Goal: Task Accomplishment & Management: Manage account settings

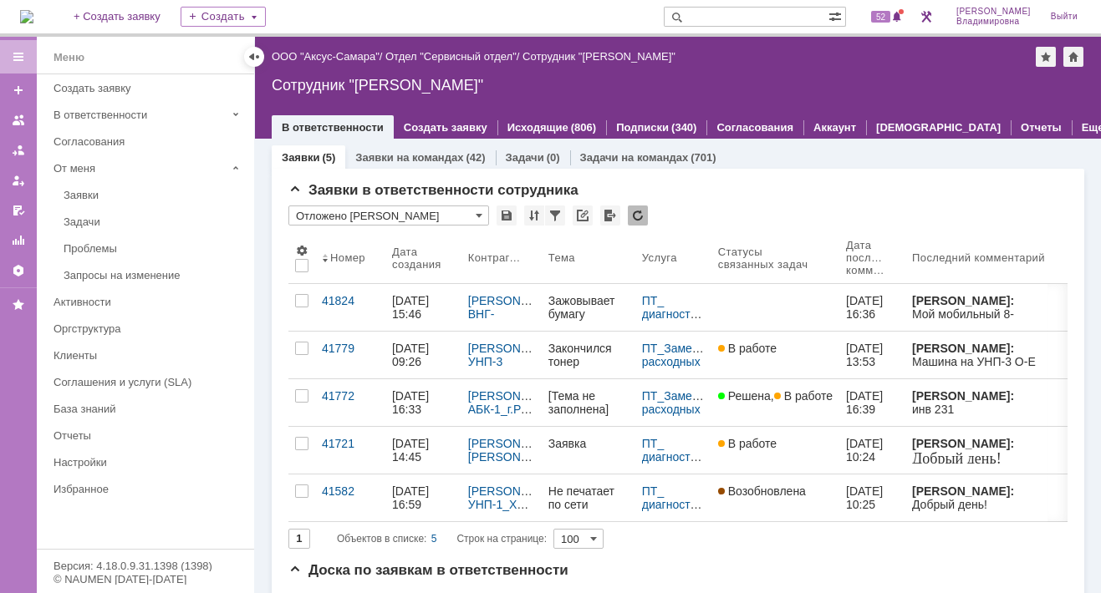
click at [33, 18] on img at bounding box center [26, 16] width 13 height 13
click at [333, 51] on link "ООО "Аксус-Самара"" at bounding box center [326, 56] width 108 height 13
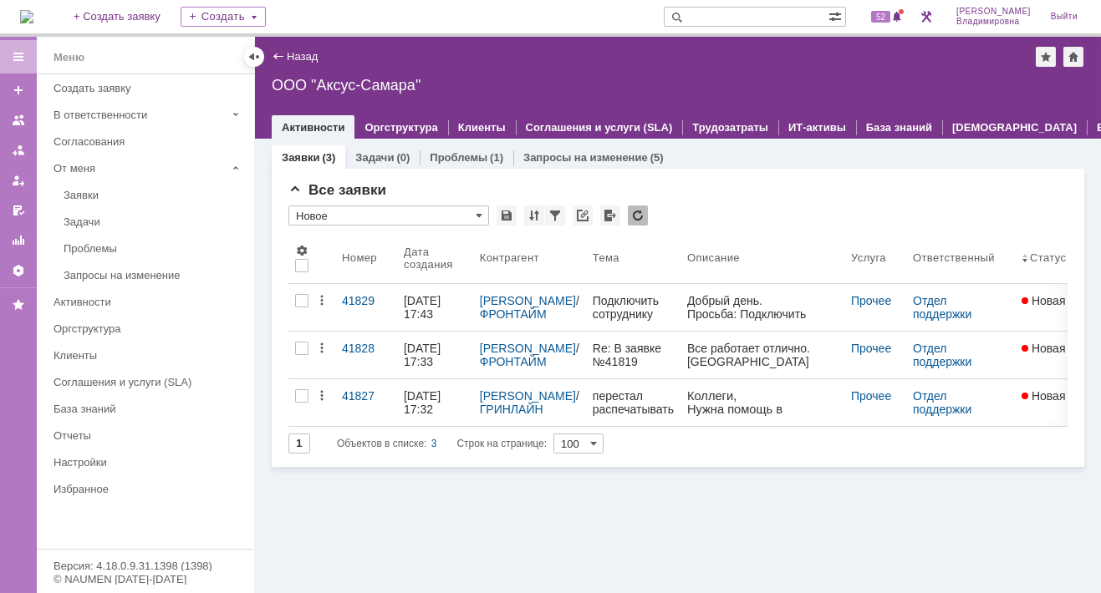
click at [33, 16] on img at bounding box center [26, 16] width 13 height 13
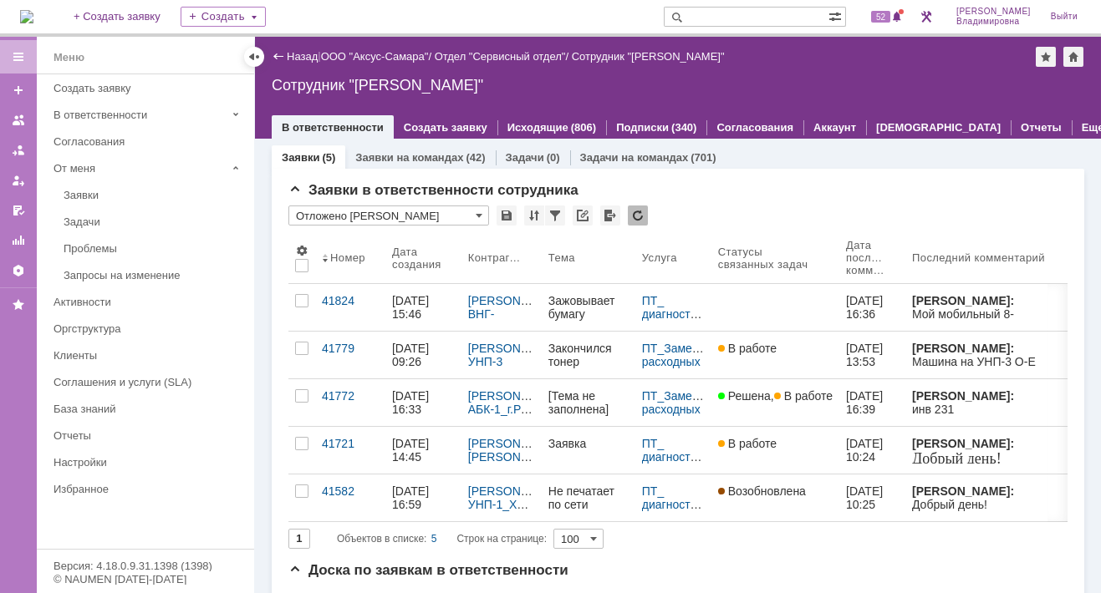
click at [29, 16] on img at bounding box center [26, 16] width 13 height 13
click at [366, 56] on link "ООО "Аксус-Самара"" at bounding box center [375, 56] width 108 height 13
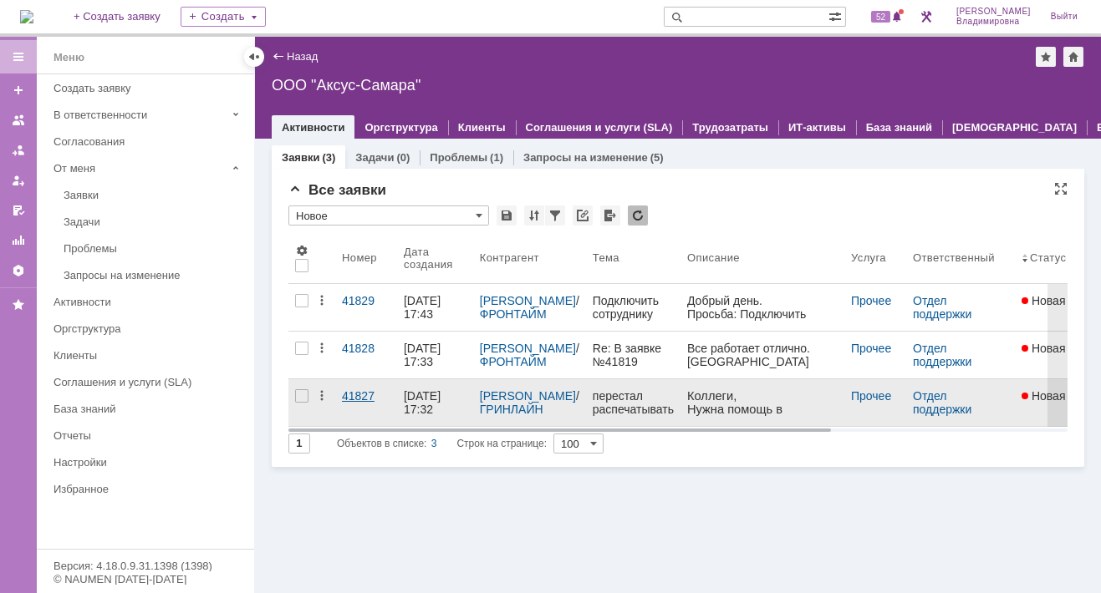
click at [354, 395] on div "41827" at bounding box center [366, 395] width 48 height 13
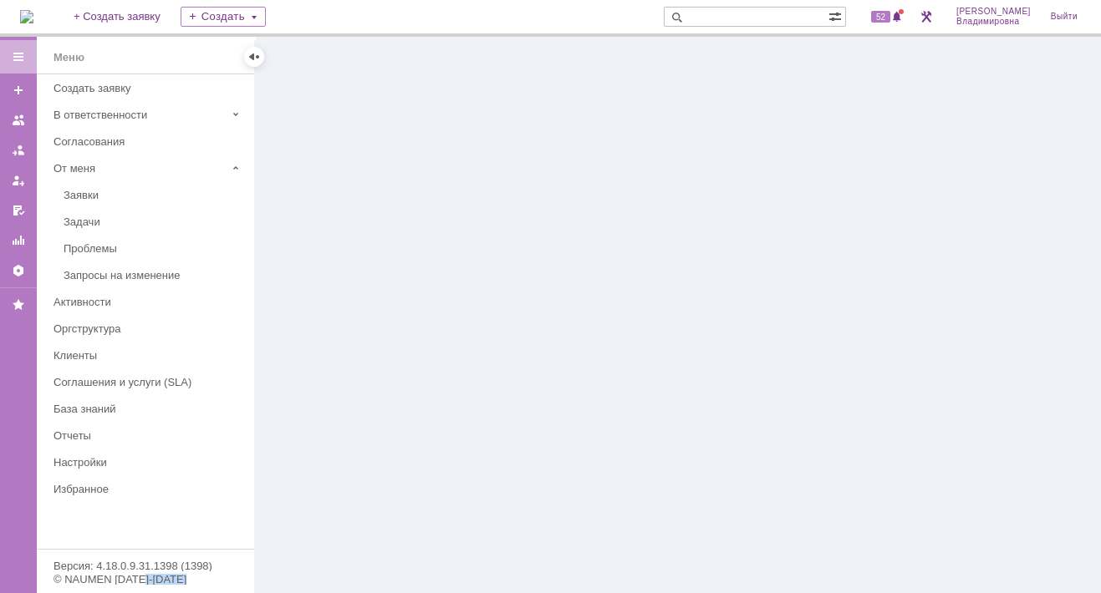
click at [354, 395] on div at bounding box center [678, 315] width 846 height 557
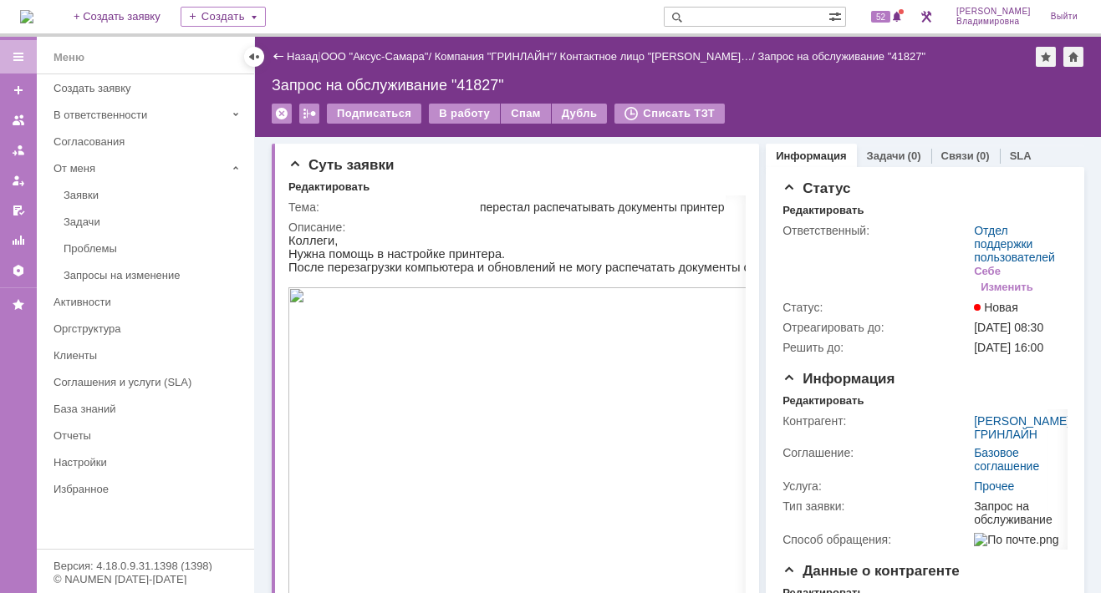
click at [282, 51] on div "Назад" at bounding box center [295, 56] width 46 height 13
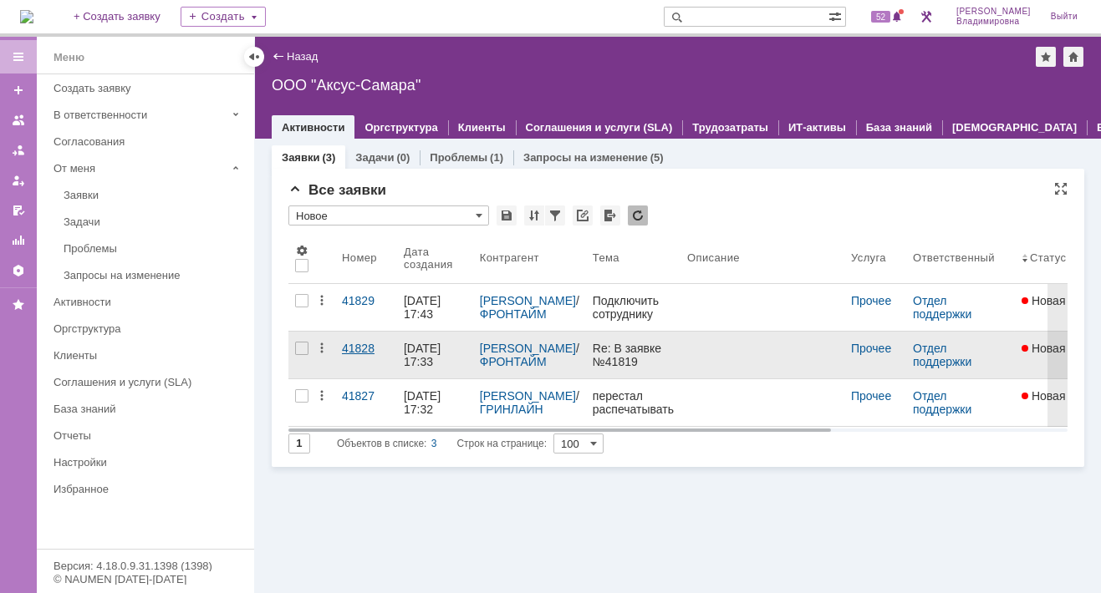
click at [355, 345] on div "41828" at bounding box center [366, 348] width 48 height 13
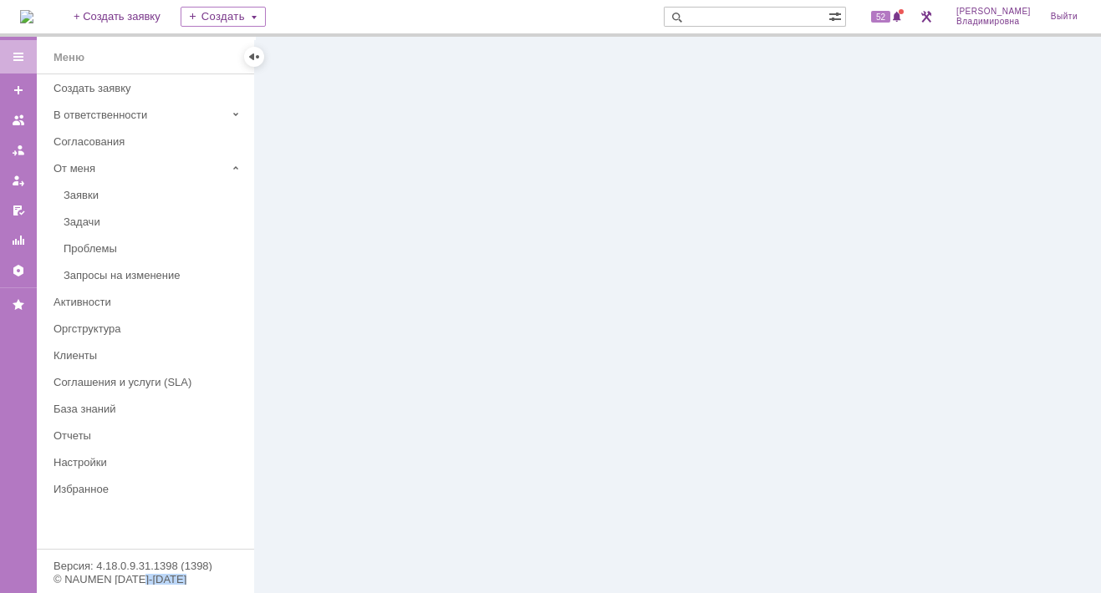
click at [354, 345] on div at bounding box center [678, 315] width 846 height 557
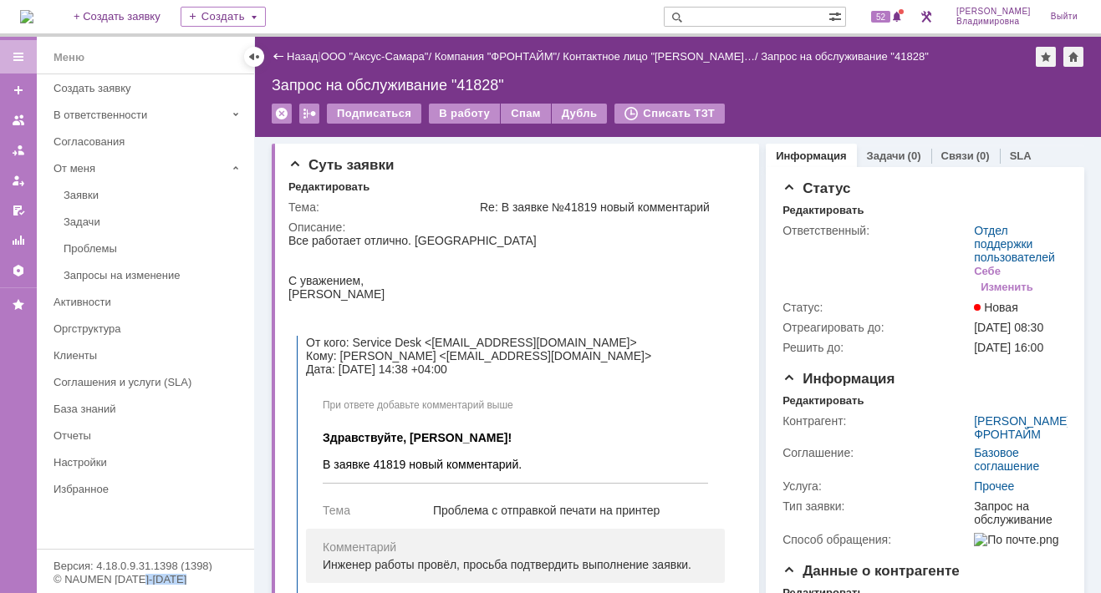
drag, startPoint x: 354, startPoint y: 345, endPoint x: 292, endPoint y: 55, distance: 296.7
click at [292, 55] on link "Назад" at bounding box center [302, 56] width 31 height 13
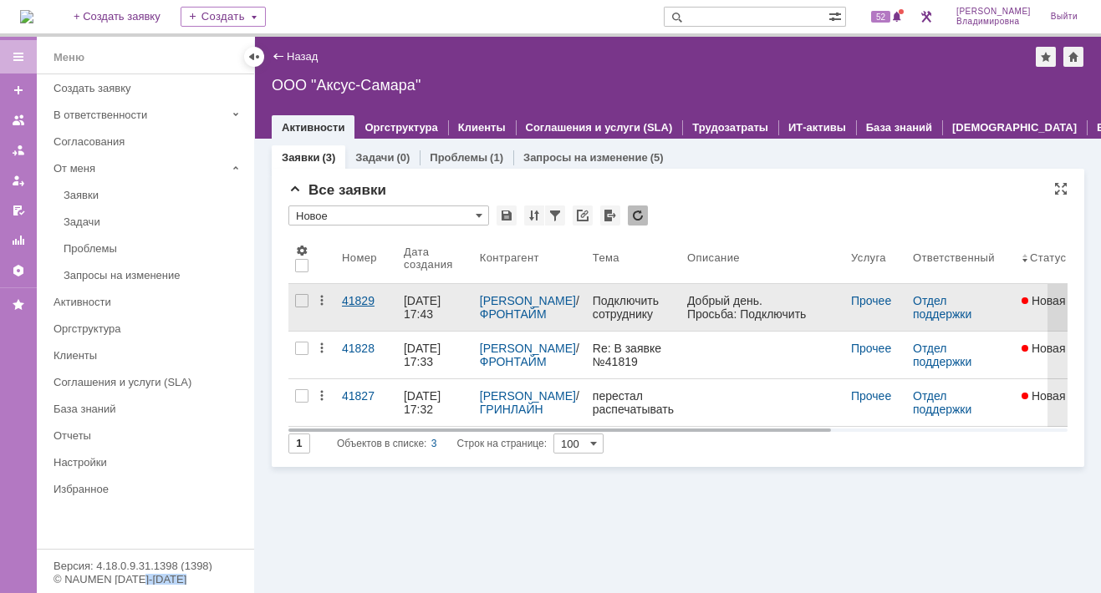
click at [355, 297] on div "41829" at bounding box center [366, 300] width 48 height 13
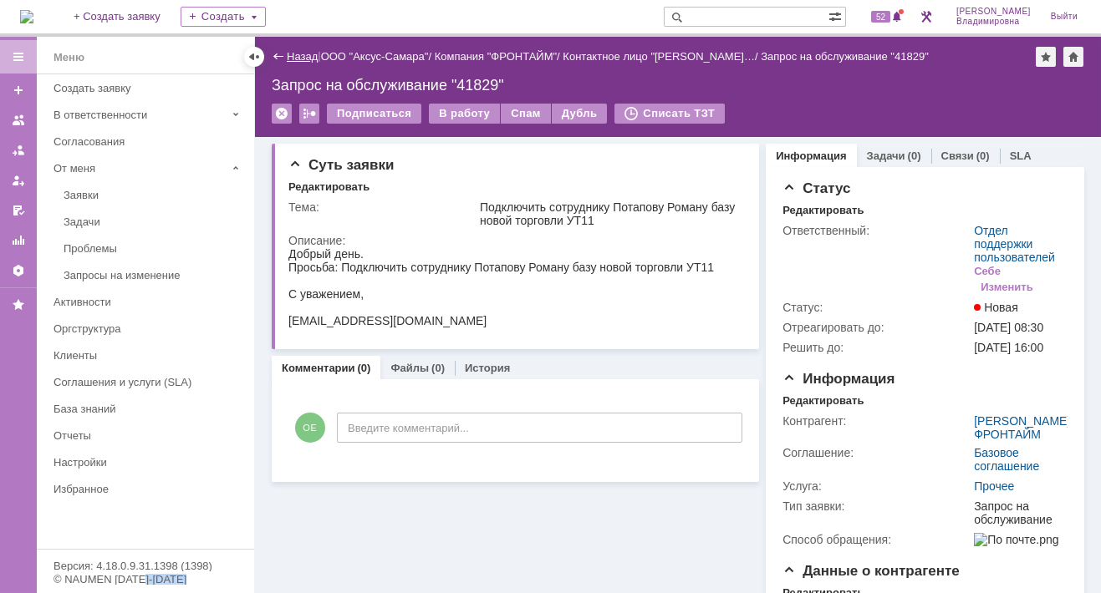
click at [299, 53] on link "Назад" at bounding box center [302, 56] width 31 height 13
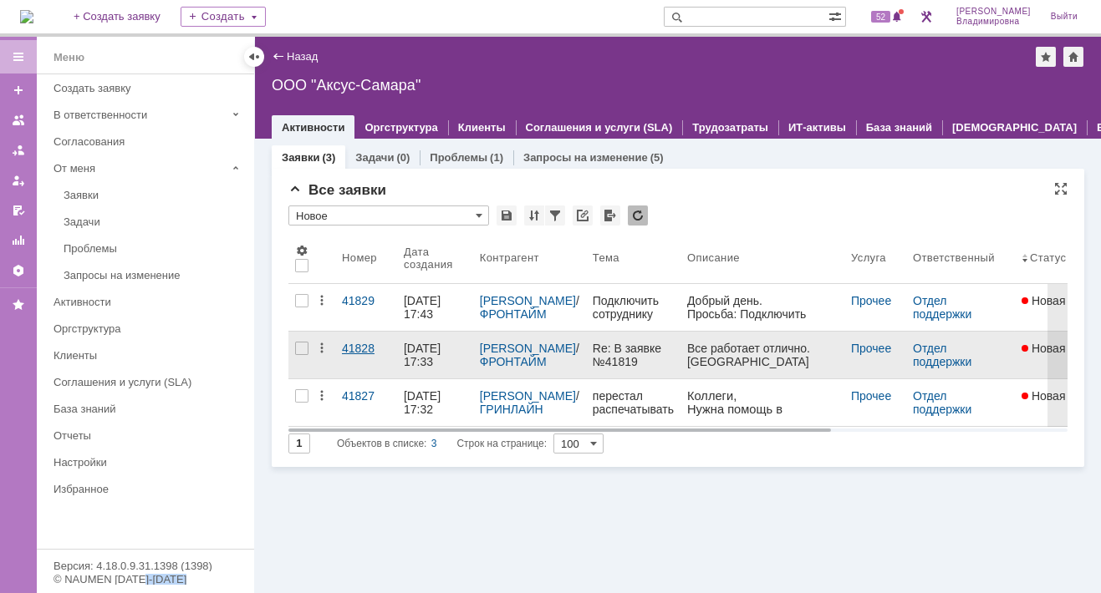
click at [351, 348] on div "41828" at bounding box center [366, 348] width 48 height 13
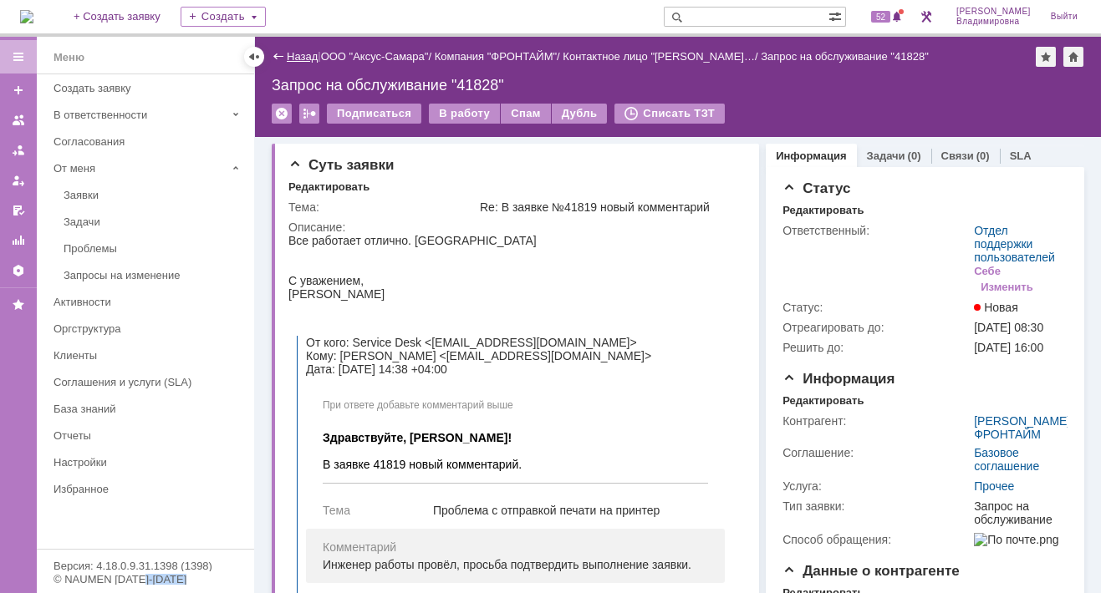
click at [289, 58] on link "Назад" at bounding box center [302, 56] width 31 height 13
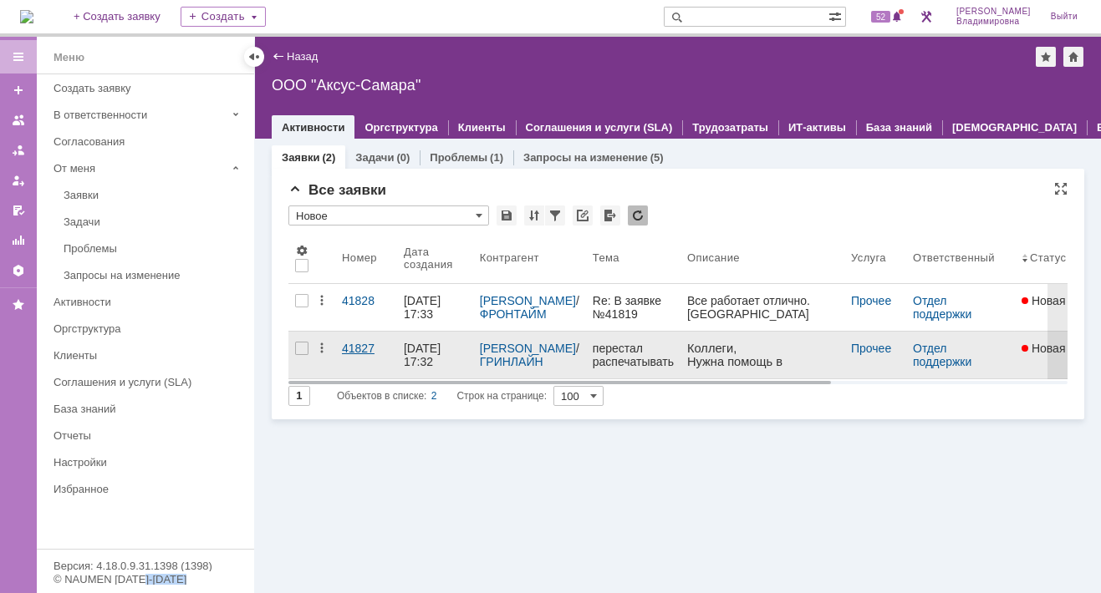
click at [358, 343] on div "41827" at bounding box center [366, 348] width 48 height 13
click at [358, 343] on div "Назад | ООО "Аксус-Самара" ООО "Аксус-Самара" root$101 Активности Оргструктура …" at bounding box center [678, 315] width 846 height 557
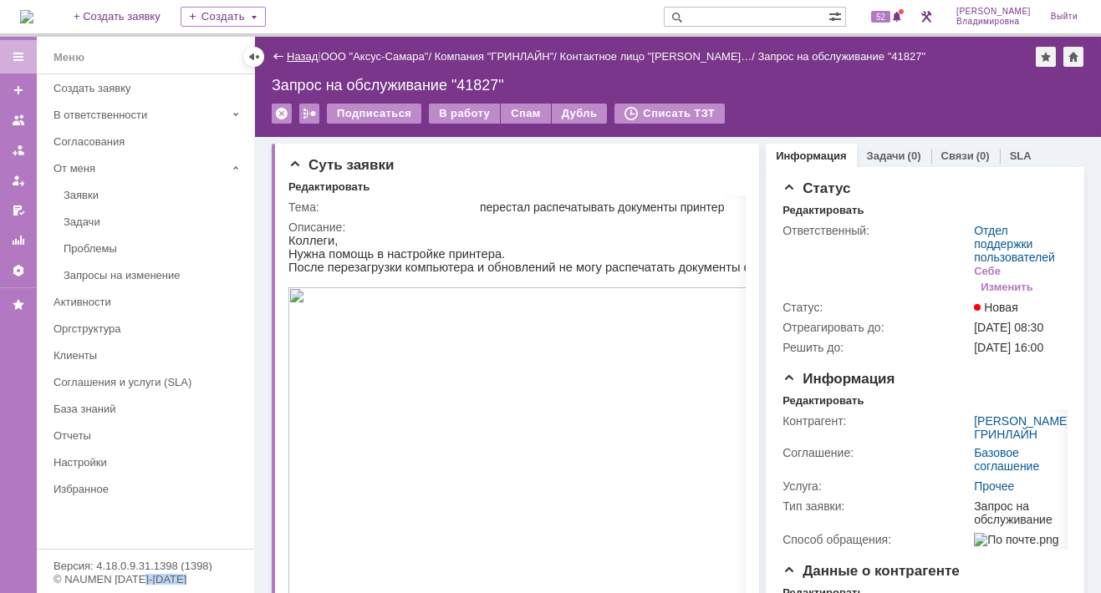
click at [298, 57] on link "Назад" at bounding box center [302, 56] width 31 height 13
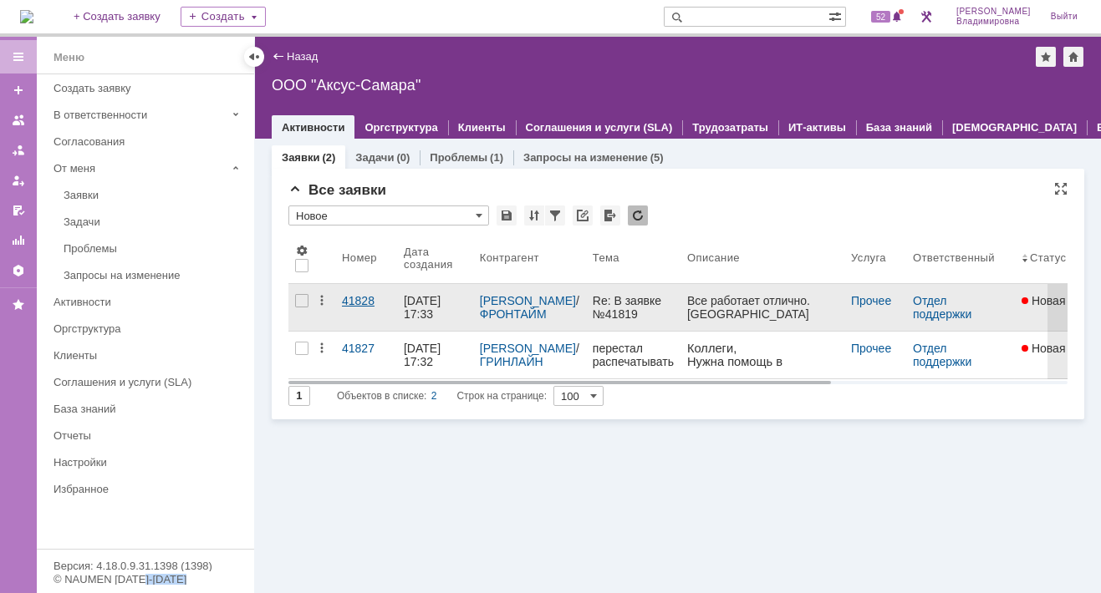
click at [348, 295] on div "41828" at bounding box center [366, 300] width 48 height 13
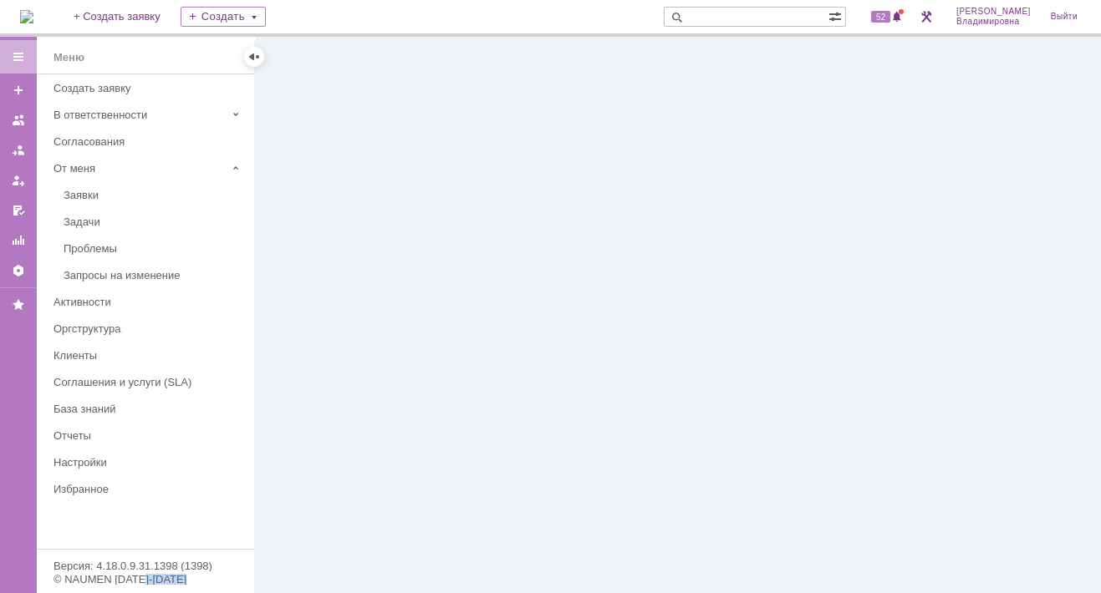
click at [348, 295] on div at bounding box center [678, 315] width 846 height 557
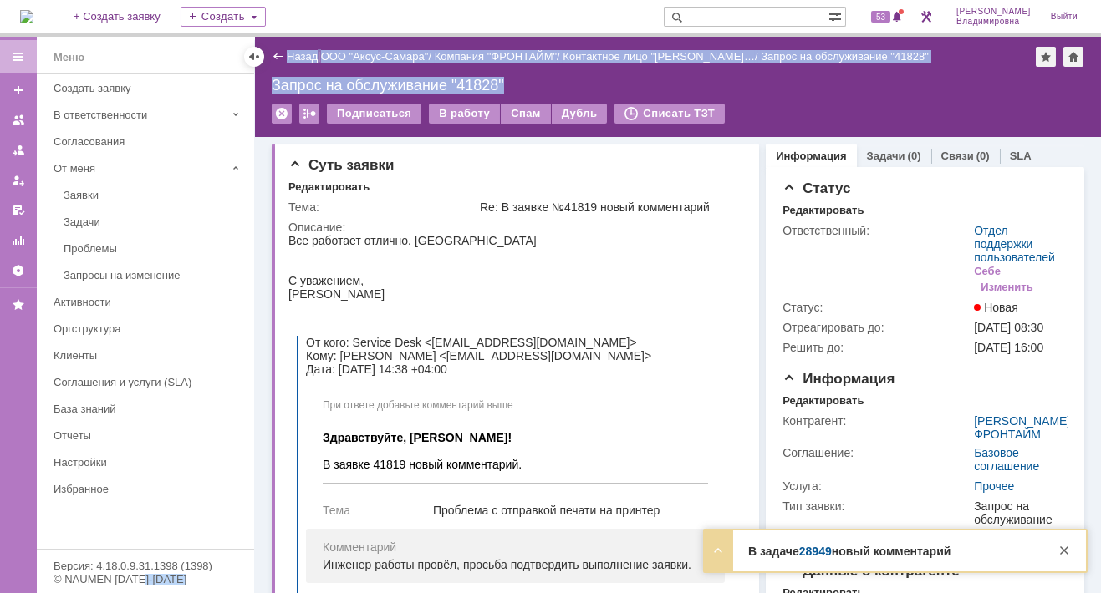
click at [821, 554] on link "28949" at bounding box center [815, 551] width 33 height 13
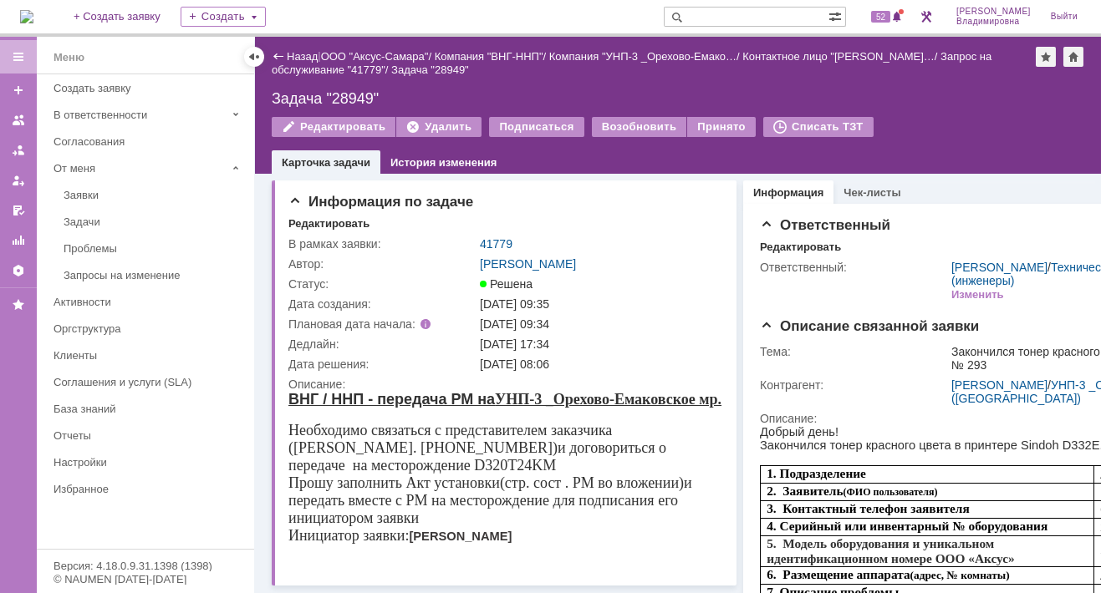
click at [33, 14] on img at bounding box center [26, 16] width 13 height 13
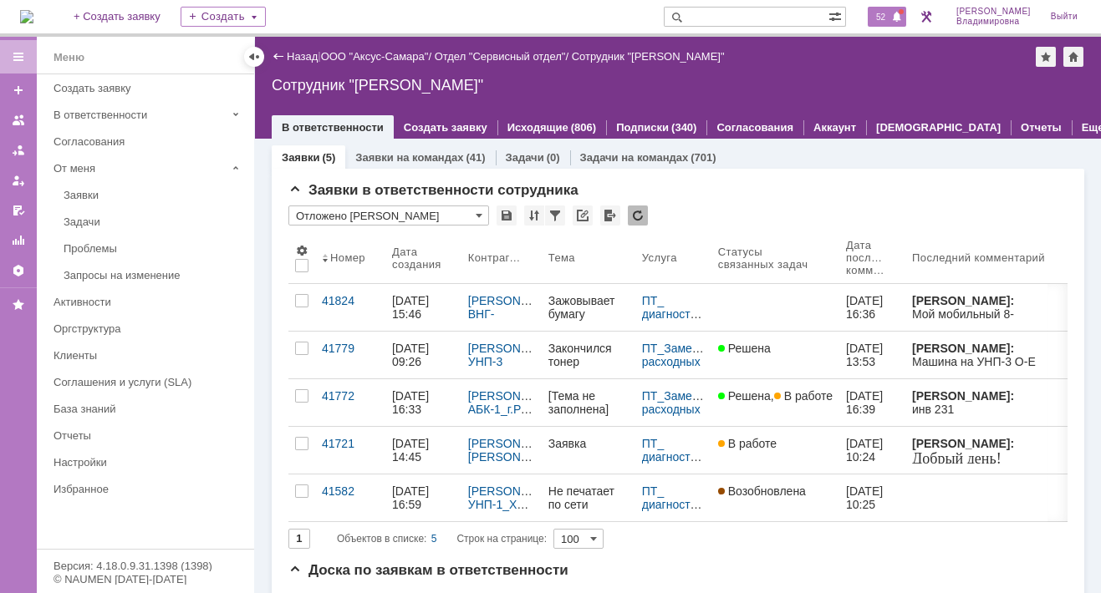
click at [883, 18] on span "52" at bounding box center [880, 17] width 19 height 12
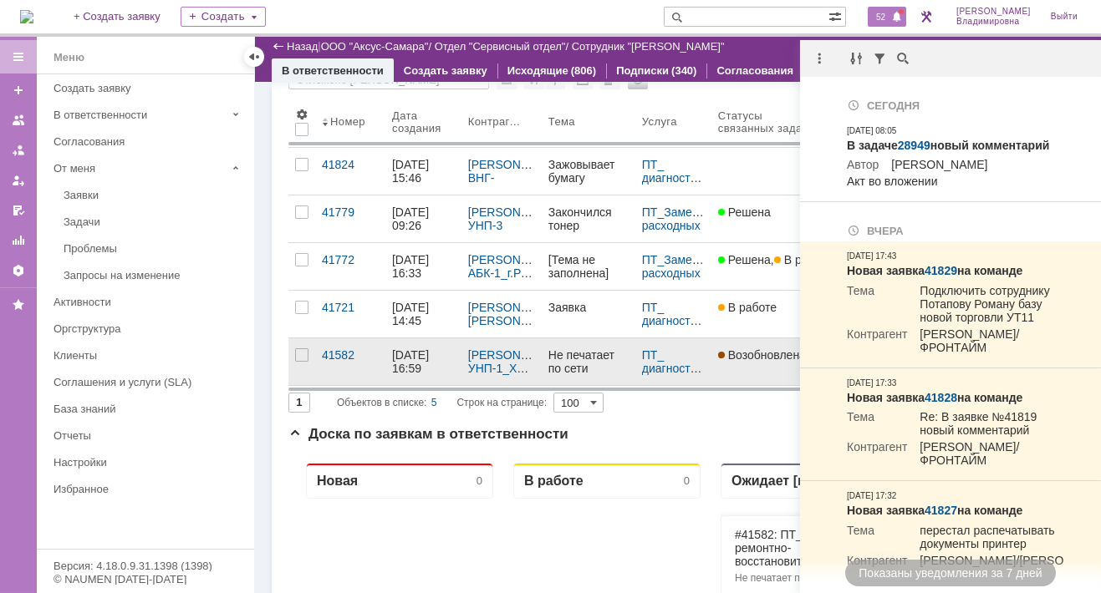
scroll to position [167, 0]
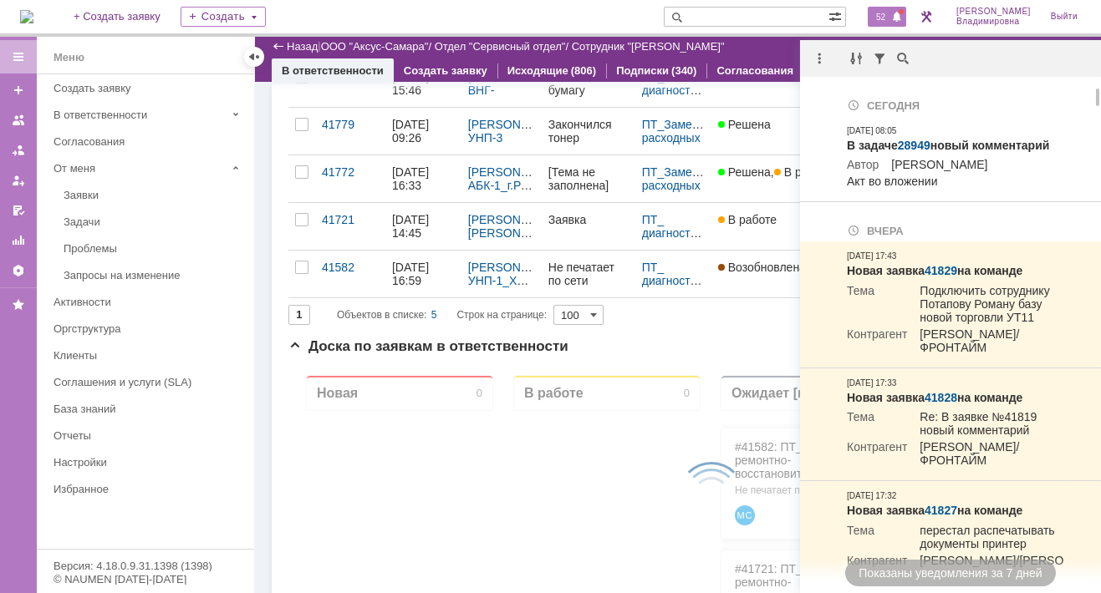
click at [1100, 228] on html "Идет загрузка, пожалуйста, подождите. На домашнюю + Создать заявку Создать 52 О…" at bounding box center [550, 296] width 1101 height 593
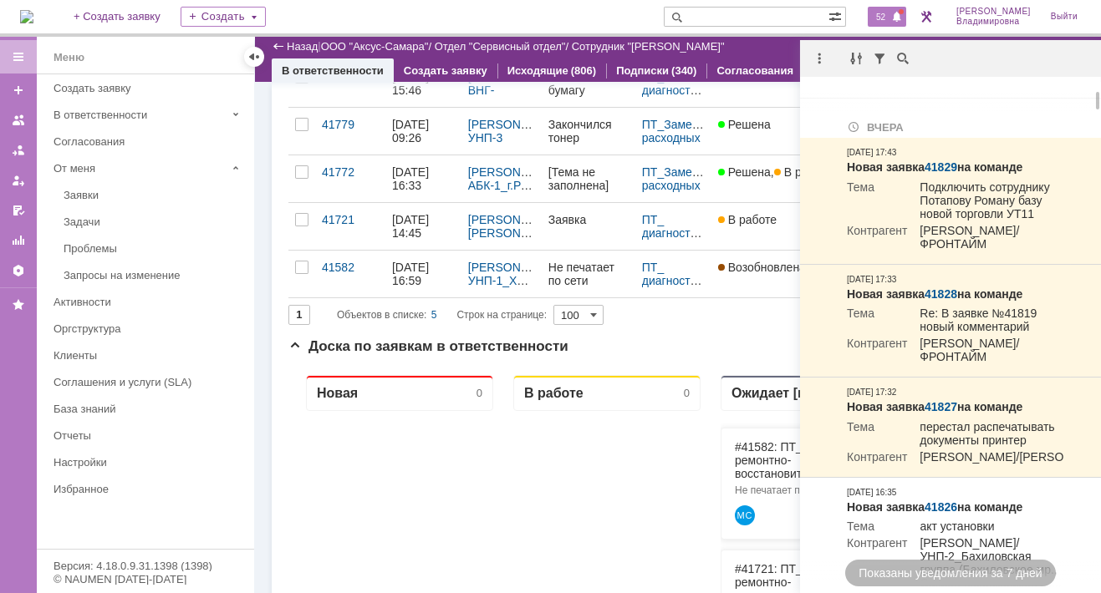
scroll to position [0, 0]
click at [236, 13] on div "Создать" at bounding box center [222, 17] width 85 height 20
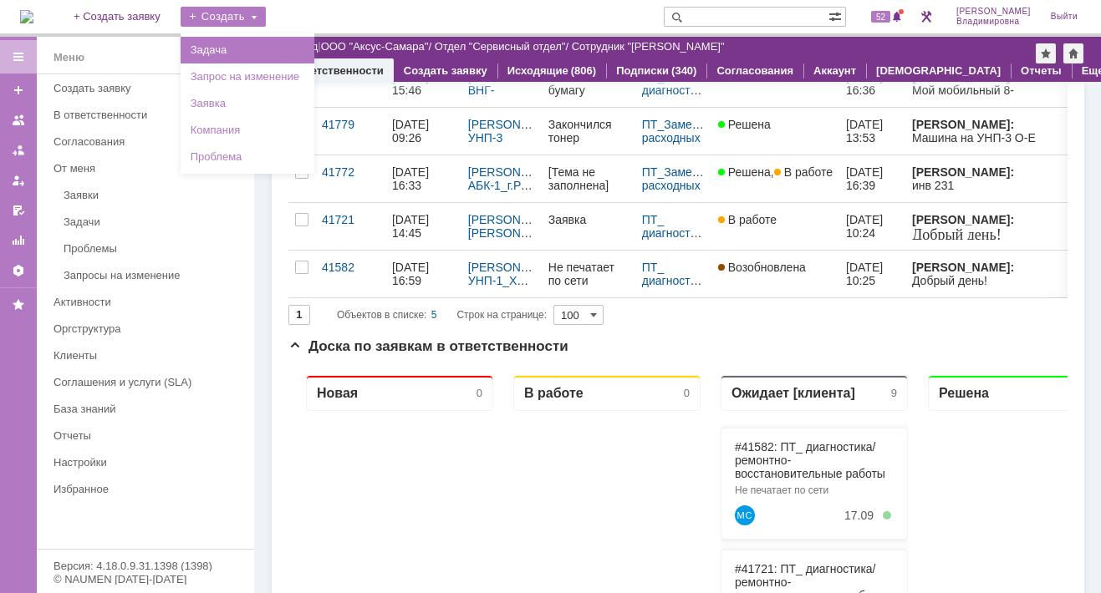
click at [253, 43] on link "Задача" at bounding box center [247, 50] width 127 height 20
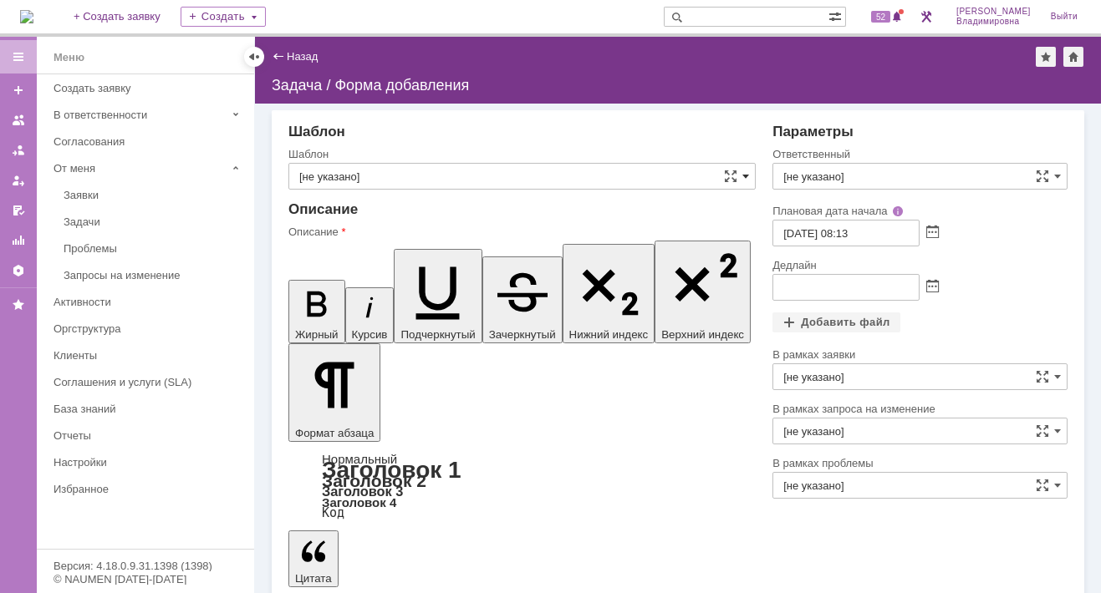
click at [744, 174] on span at bounding box center [745, 176] width 7 height 13
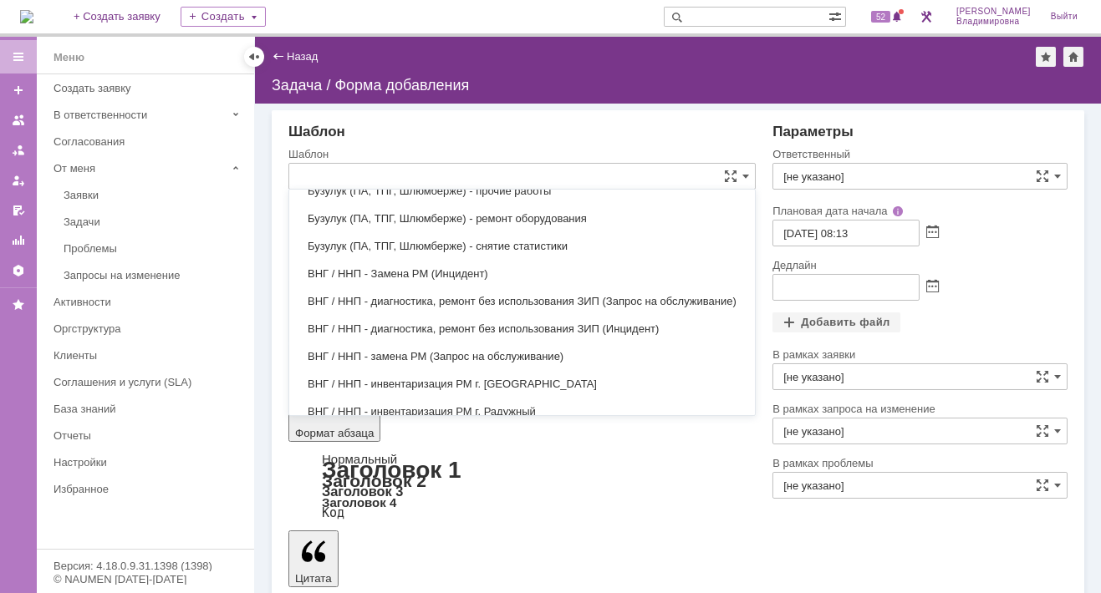
scroll to position [678, 0]
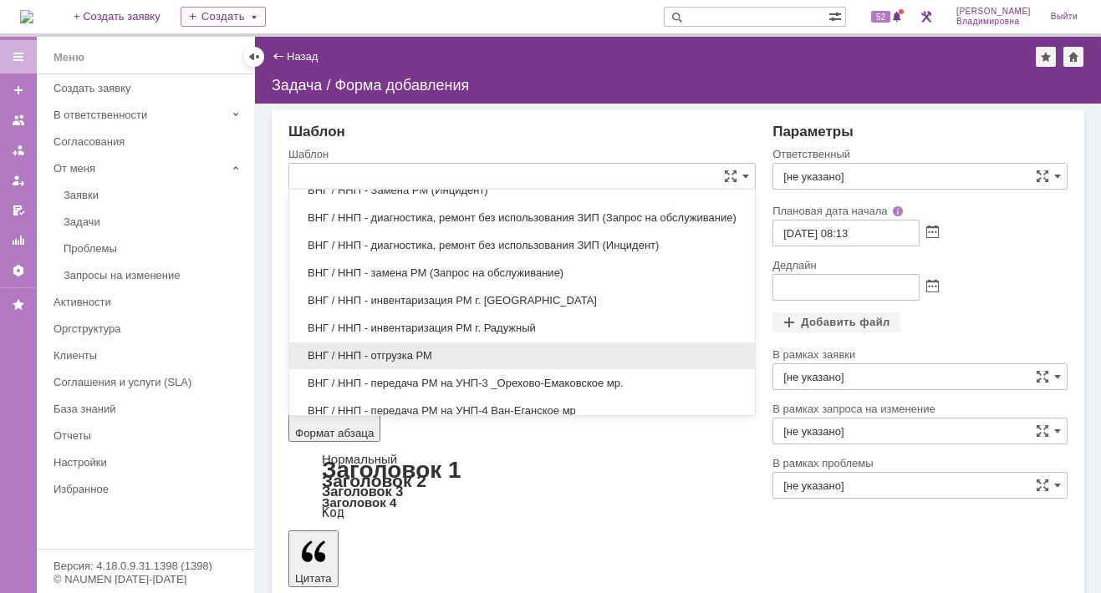
click at [394, 349] on span "ВНГ / ННП - отгрузка РМ" at bounding box center [521, 355] width 445 height 13
type input "ВНГ / ННП - отгрузка РМ"
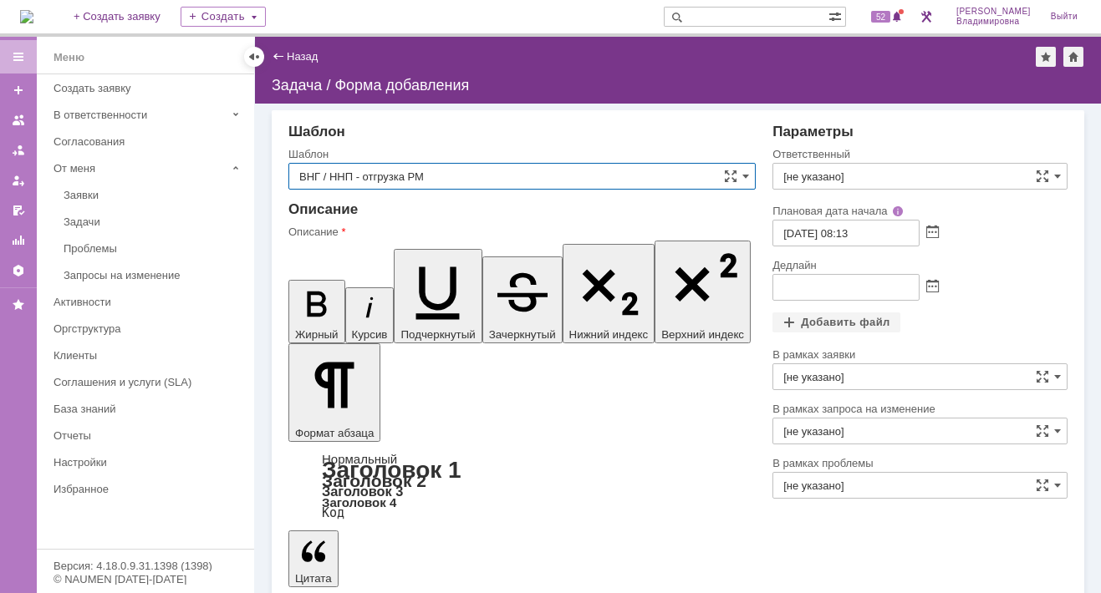
type input "Сидоров Евгений"
type input "17.09.2025 09:13"
type input "ВНГ / ННП - отгрузка РМ"
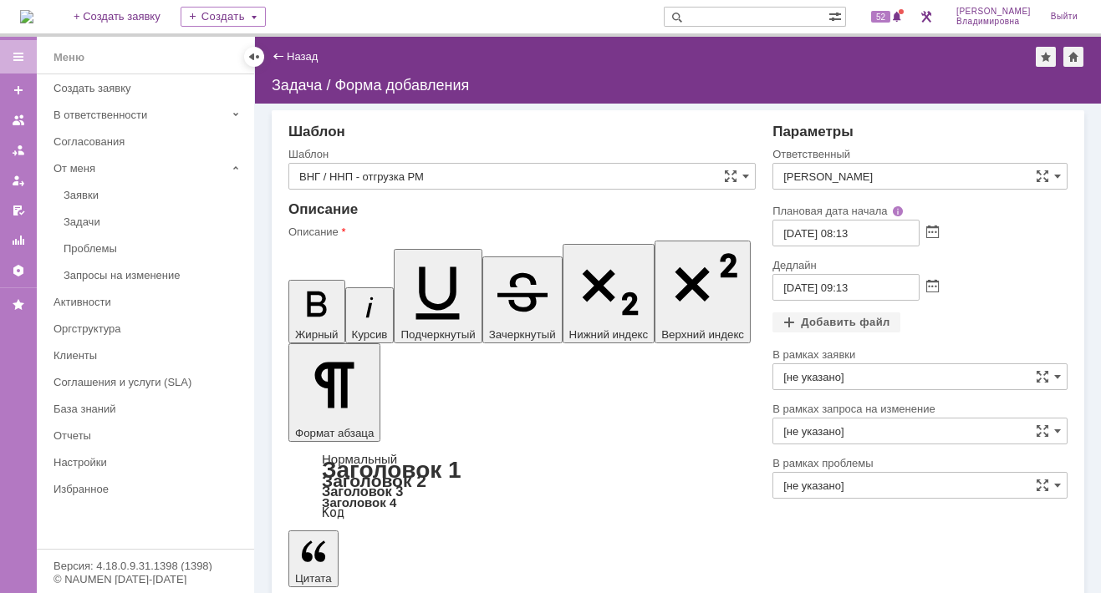
drag, startPoint x: 504, startPoint y: 3917, endPoint x: 526, endPoint y: 3922, distance: 22.1
drag, startPoint x: 643, startPoint y: 3918, endPoint x: 660, endPoint y: 3934, distance: 23.7
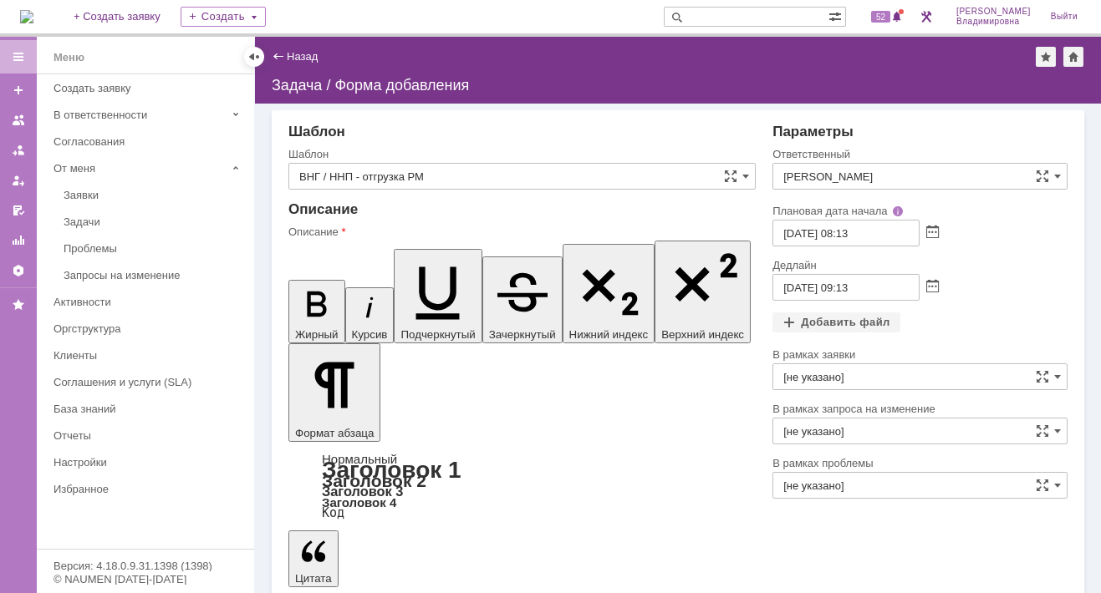
drag, startPoint x: 637, startPoint y: 3920, endPoint x: 648, endPoint y: 3928, distance: 14.4
click at [850, 284] on input "17.09.2025 09:13" at bounding box center [845, 287] width 147 height 27
type input "17.09.2025 15:13"
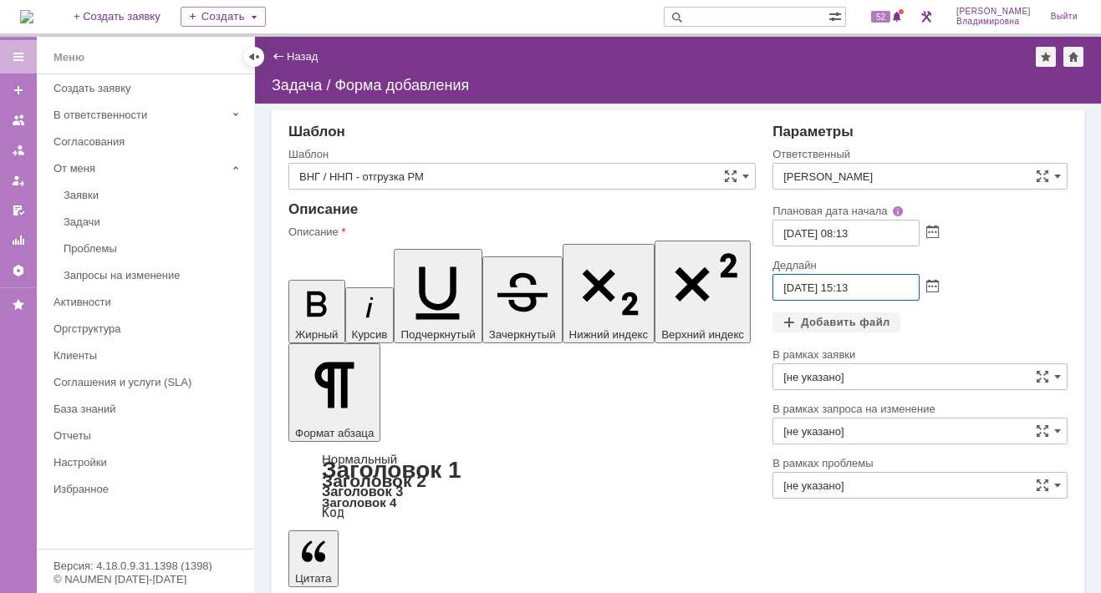
click at [892, 175] on input "Сидоров Евгений" at bounding box center [919, 176] width 295 height 27
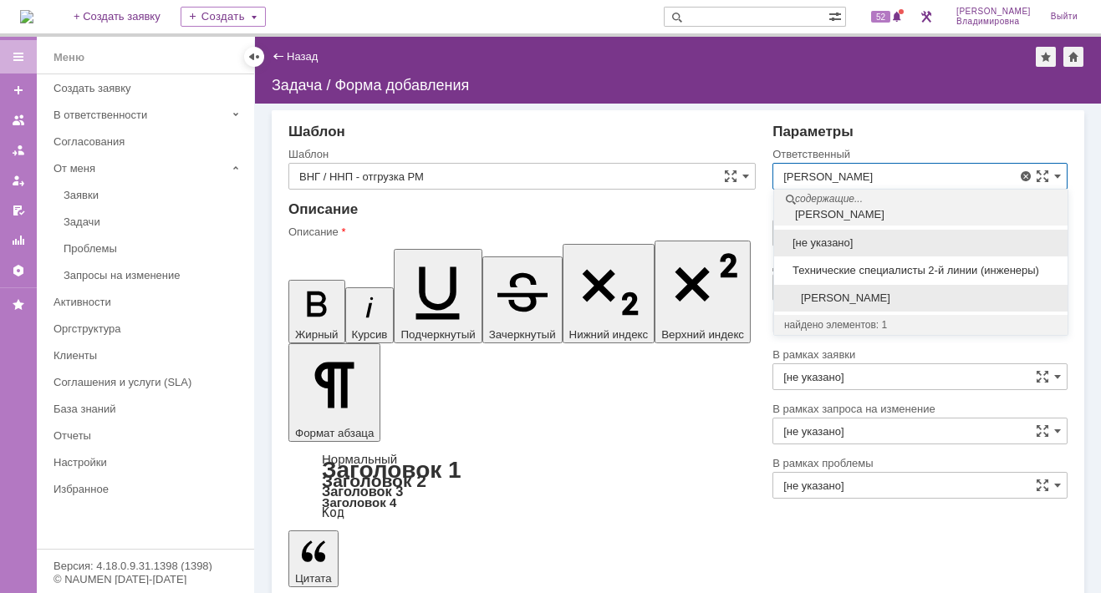
click at [848, 297] on span "[PERSON_NAME]" at bounding box center [920, 298] width 273 height 13
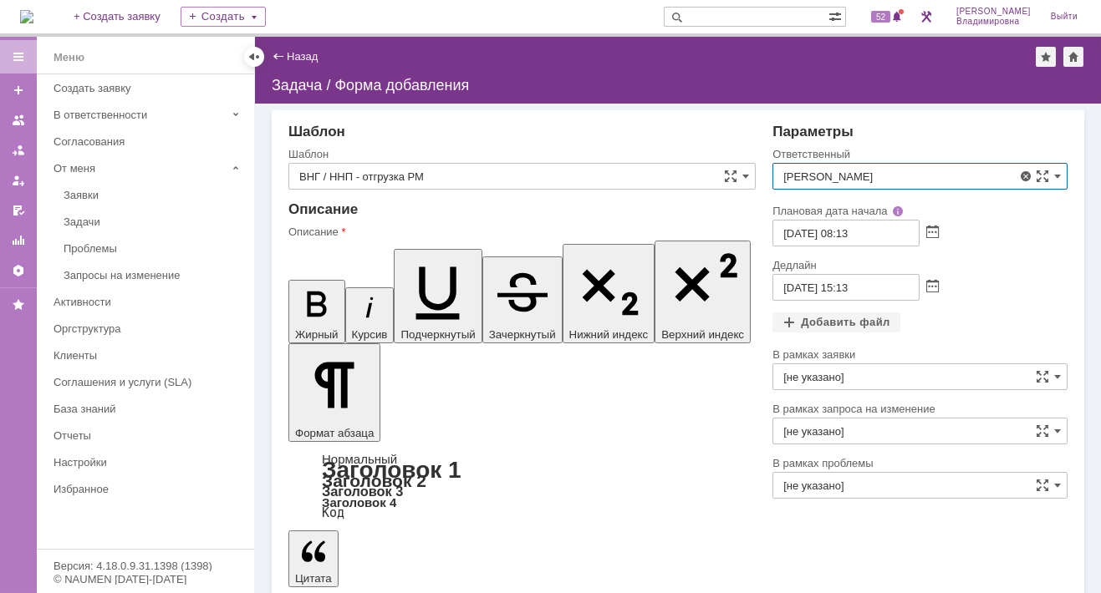
type input "[PERSON_NAME]"
click at [823, 320] on div "Добавить файл" at bounding box center [836, 323] width 128 height 20
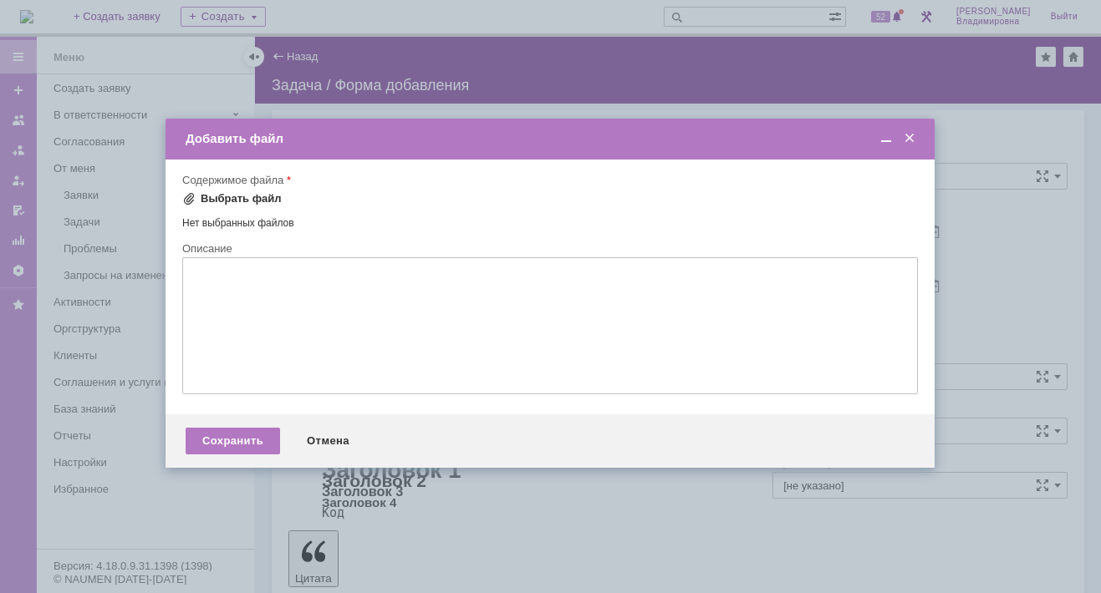
click at [191, 199] on span at bounding box center [188, 198] width 13 height 13
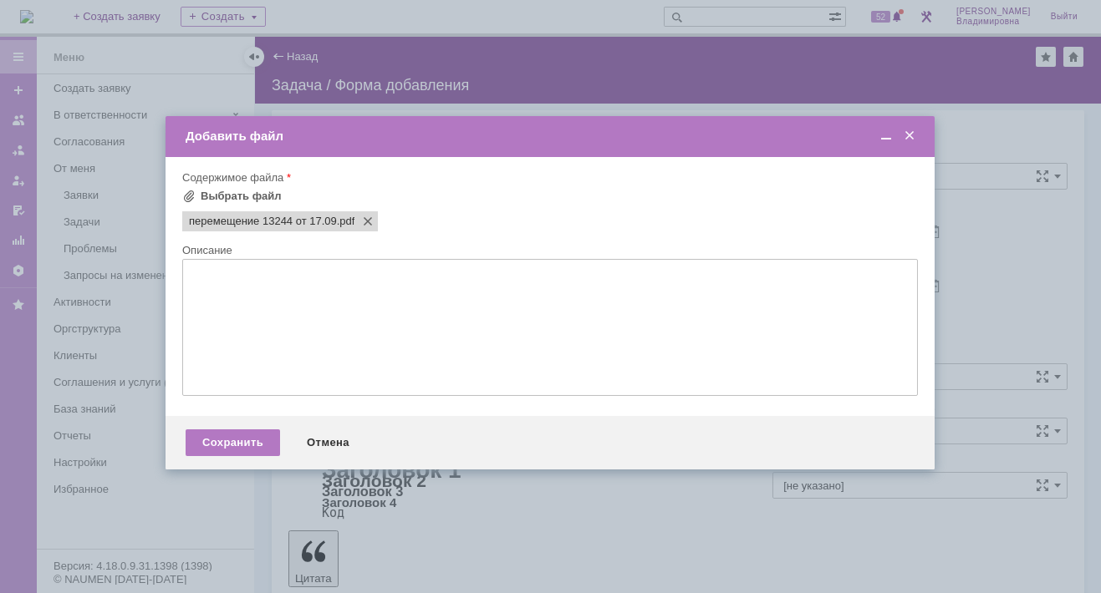
scroll to position [0, 0]
click at [216, 453] on div "Сохранить" at bounding box center [233, 443] width 94 height 27
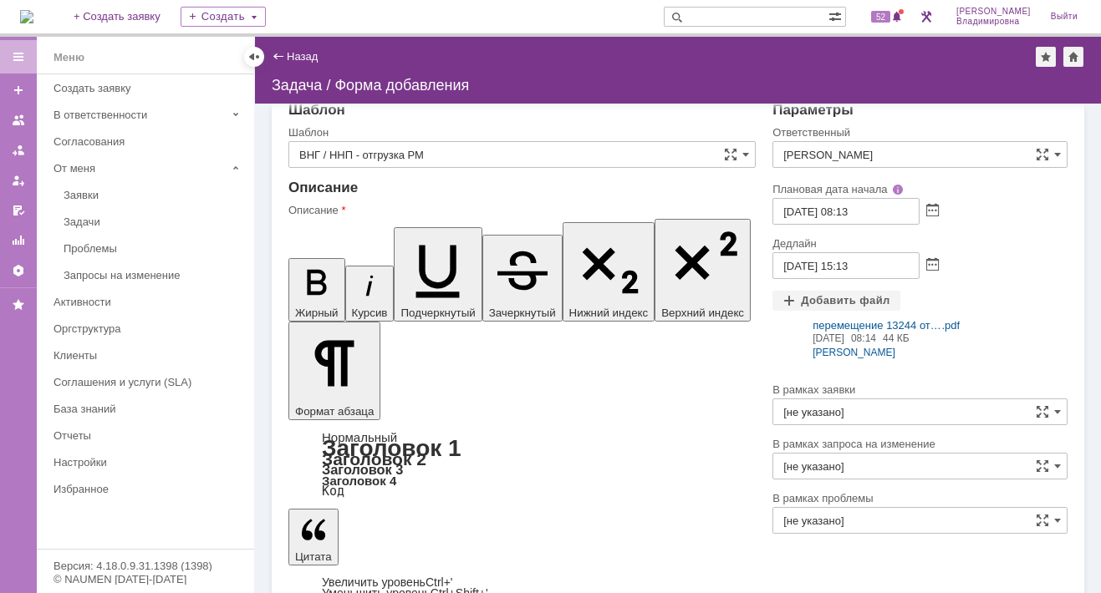
scroll to position [33, 0]
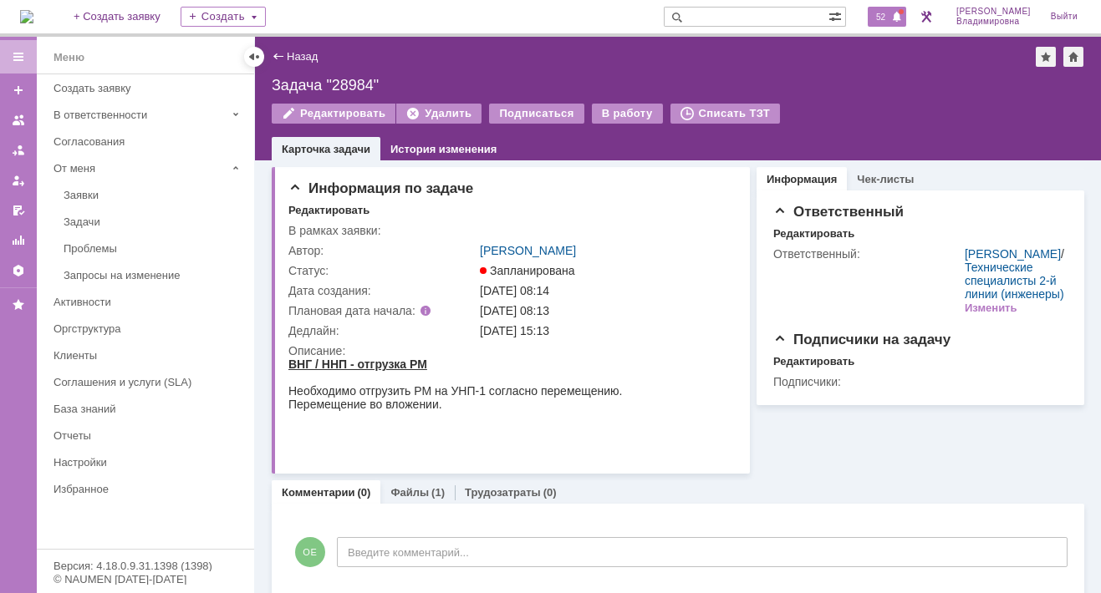
click at [885, 23] on div "52" at bounding box center [886, 17] width 38 height 20
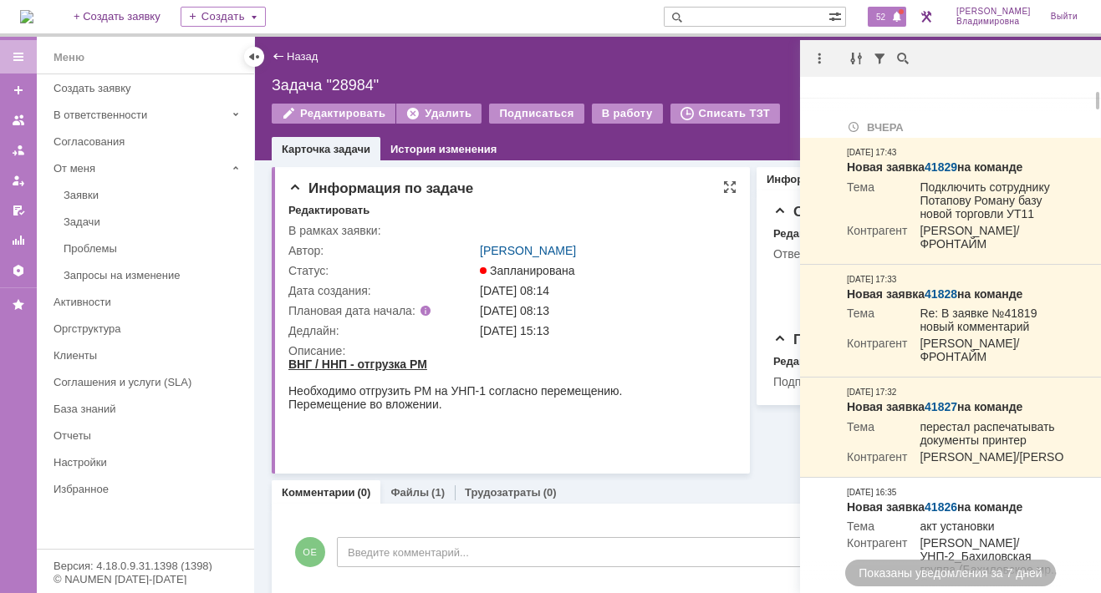
click at [628, 197] on div "Информация по задаче Редактировать В рамках заявки: Автор: Орлова Елена Владими…" at bounding box center [511, 320] width 478 height 307
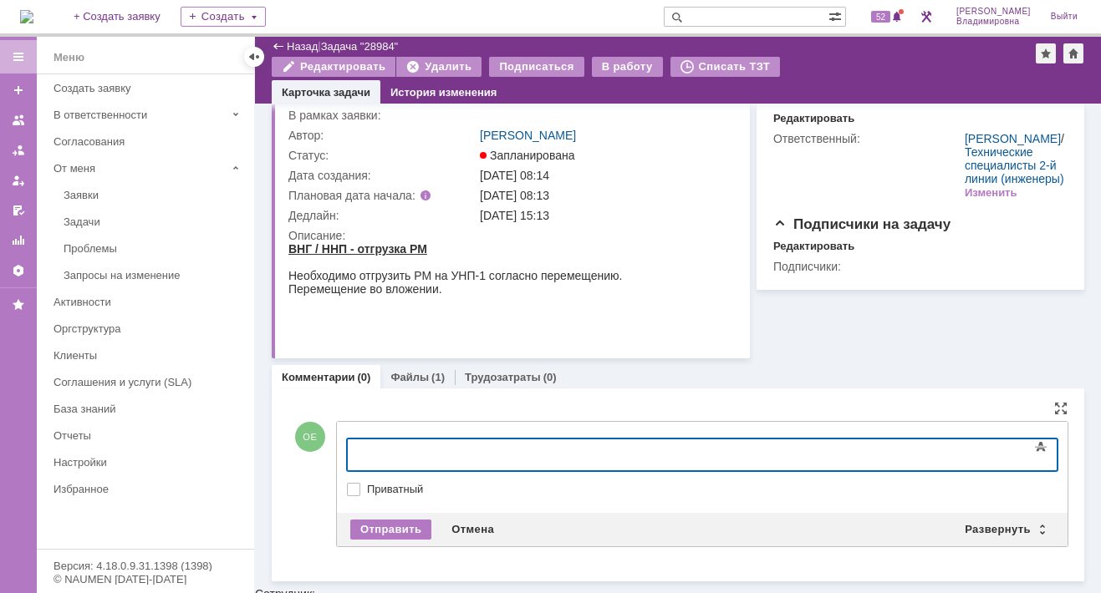
scroll to position [50, 0]
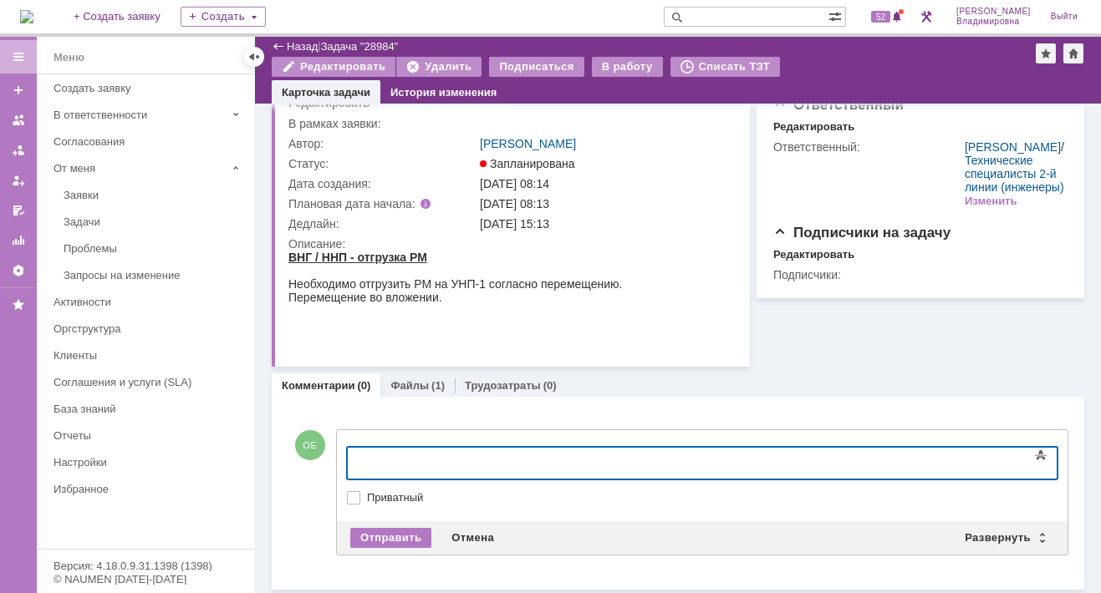
click at [836, 354] on div "Информация Чек-листы Ответственный Редактировать Ответственный: Татаринов Валер…" at bounding box center [917, 209] width 334 height 313
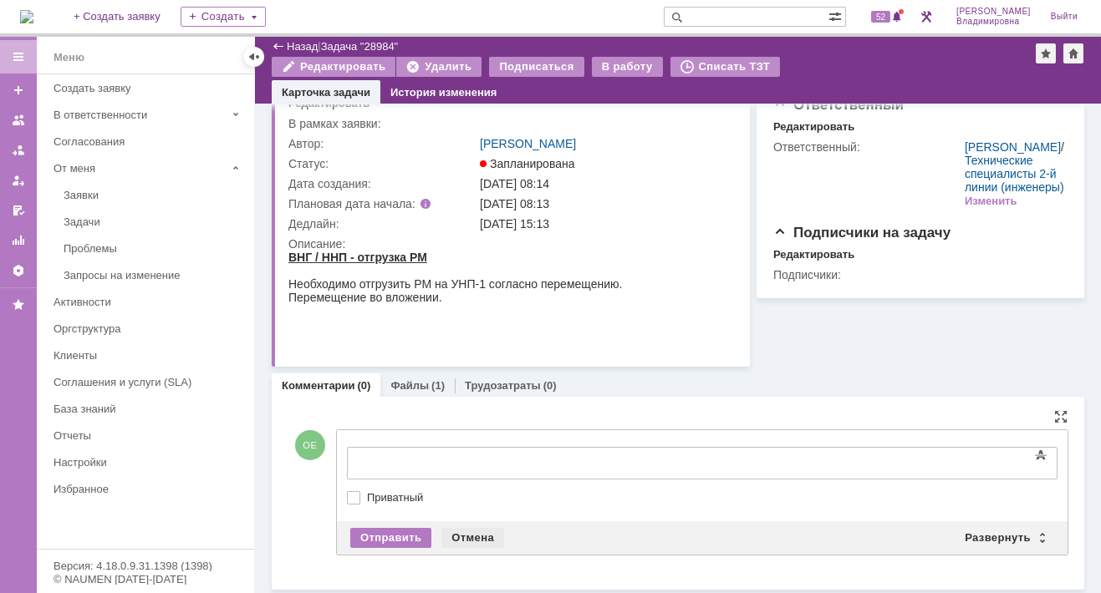
click at [482, 531] on div "Отмена" at bounding box center [472, 538] width 63 height 20
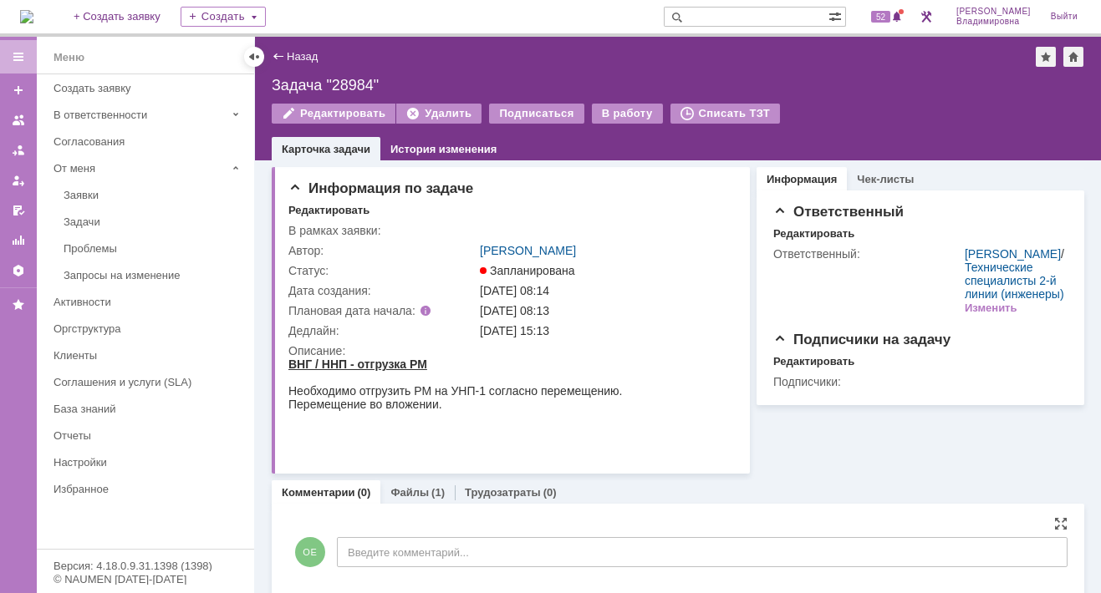
click at [33, 13] on img at bounding box center [26, 16] width 13 height 13
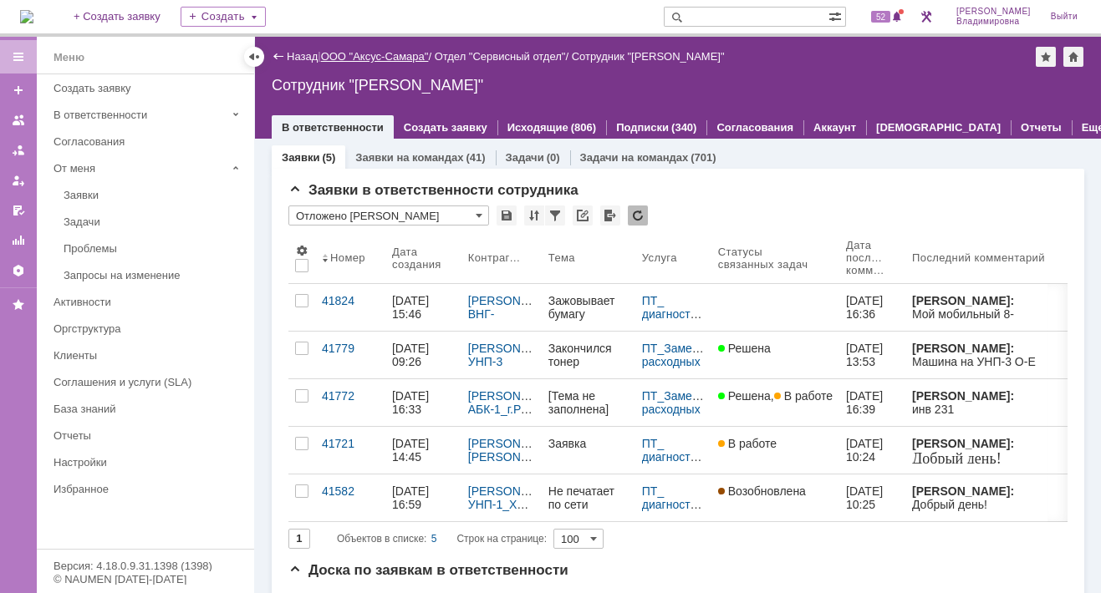
click at [378, 54] on link "ООО "Аксус-Самара"" at bounding box center [375, 56] width 108 height 13
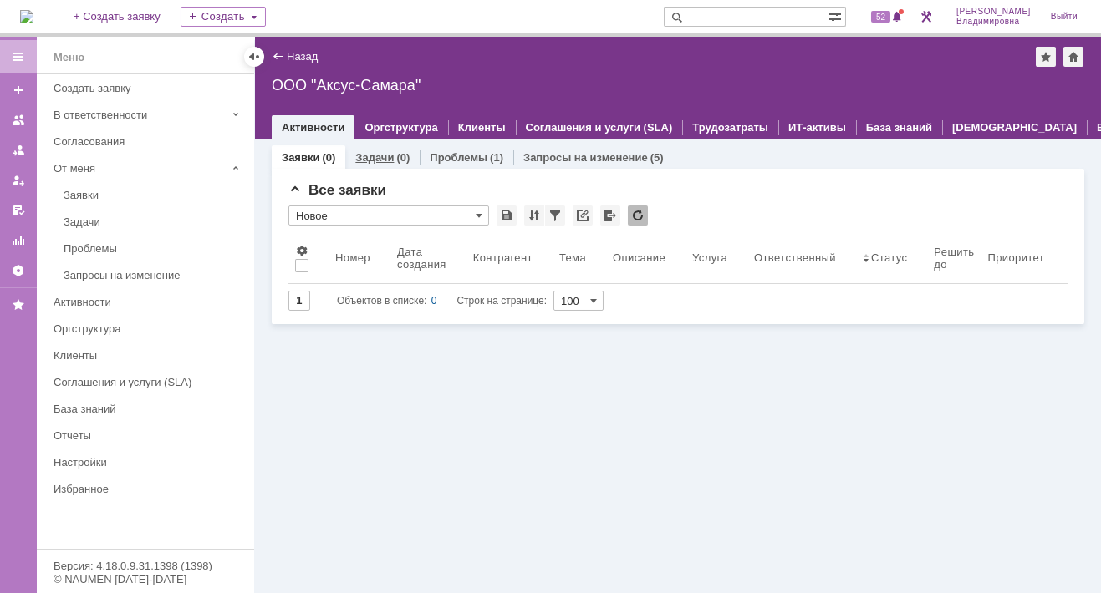
click at [373, 155] on link "Задачи" at bounding box center [374, 157] width 38 height 13
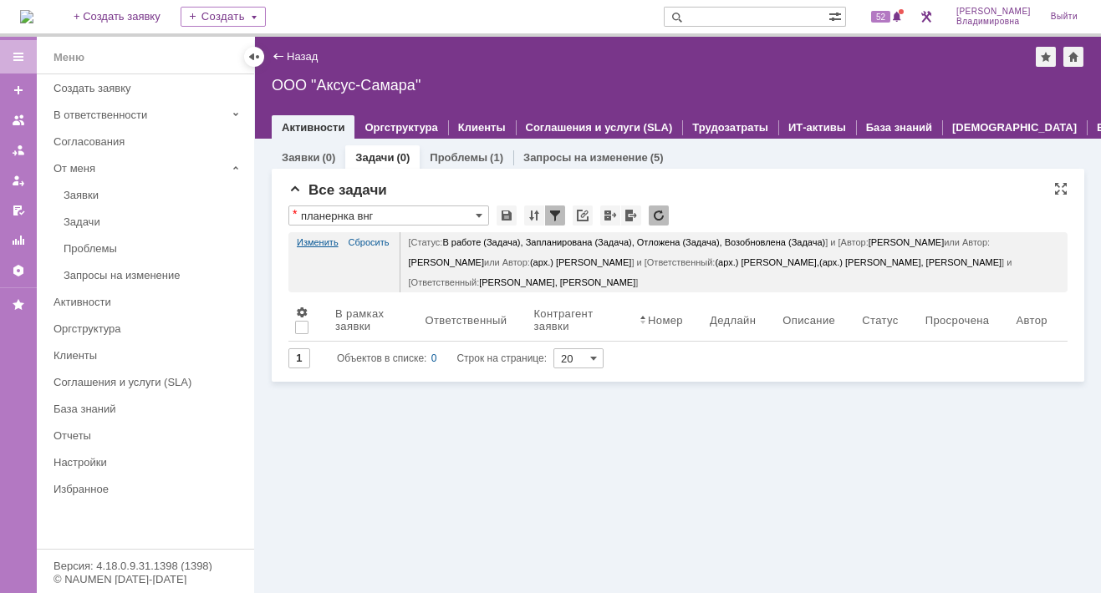
click at [308, 241] on link "Изменить" at bounding box center [318, 242] width 42 height 20
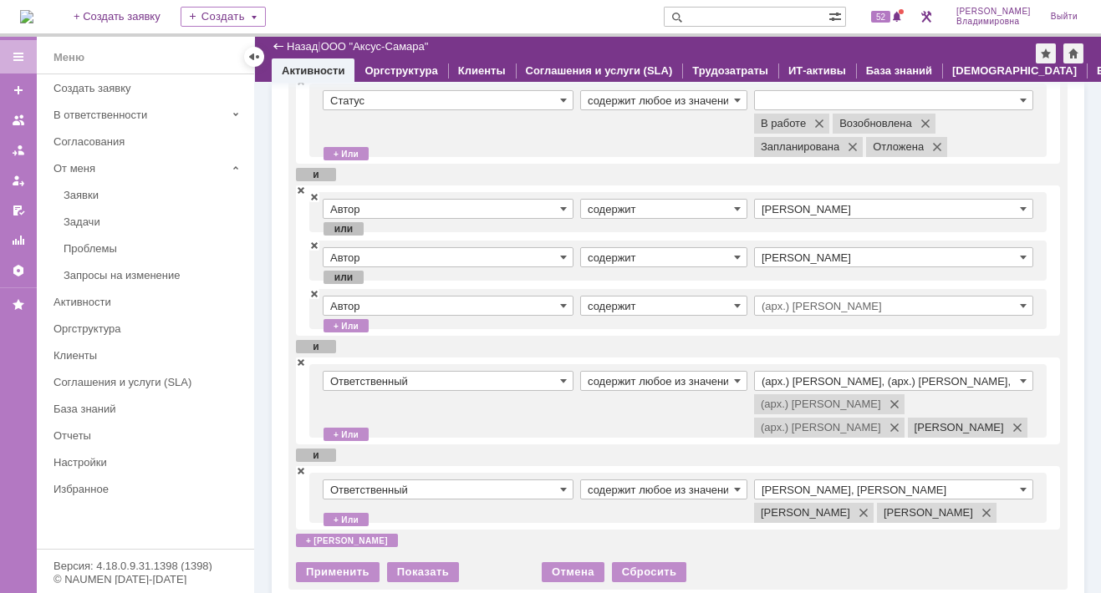
scroll to position [167, 0]
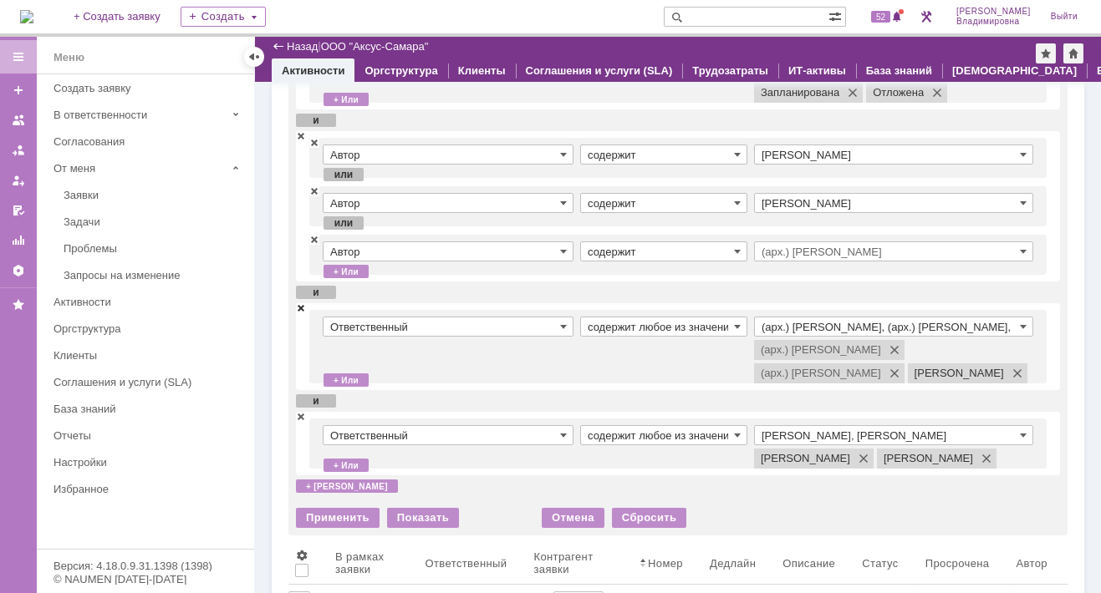
click at [299, 308] on span at bounding box center [301, 308] width 10 height 12
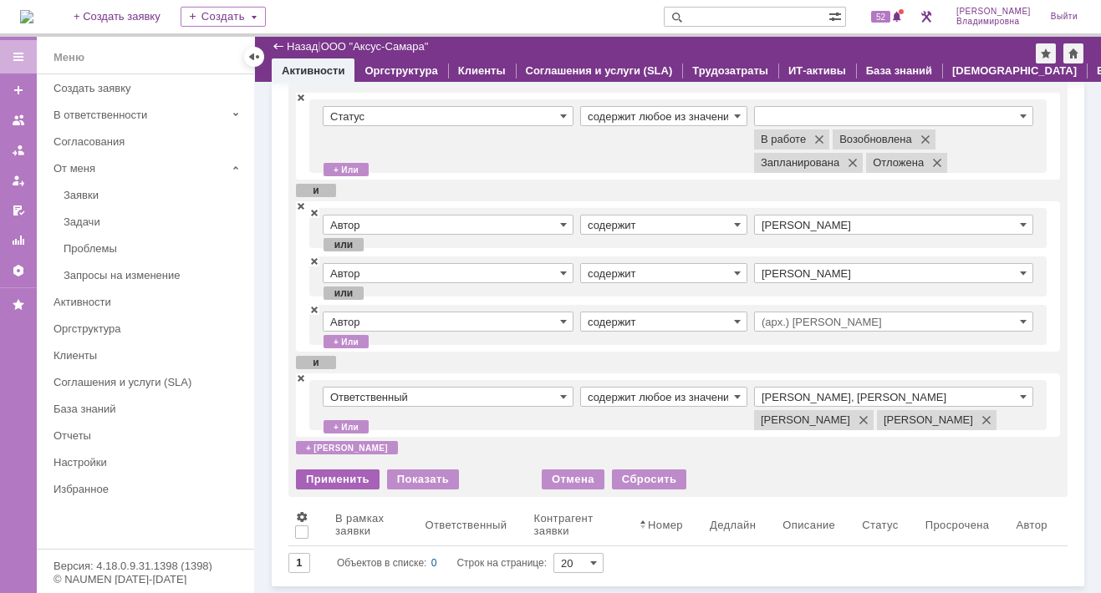
click at [331, 474] on div "Применить" at bounding box center [338, 480] width 84 height 20
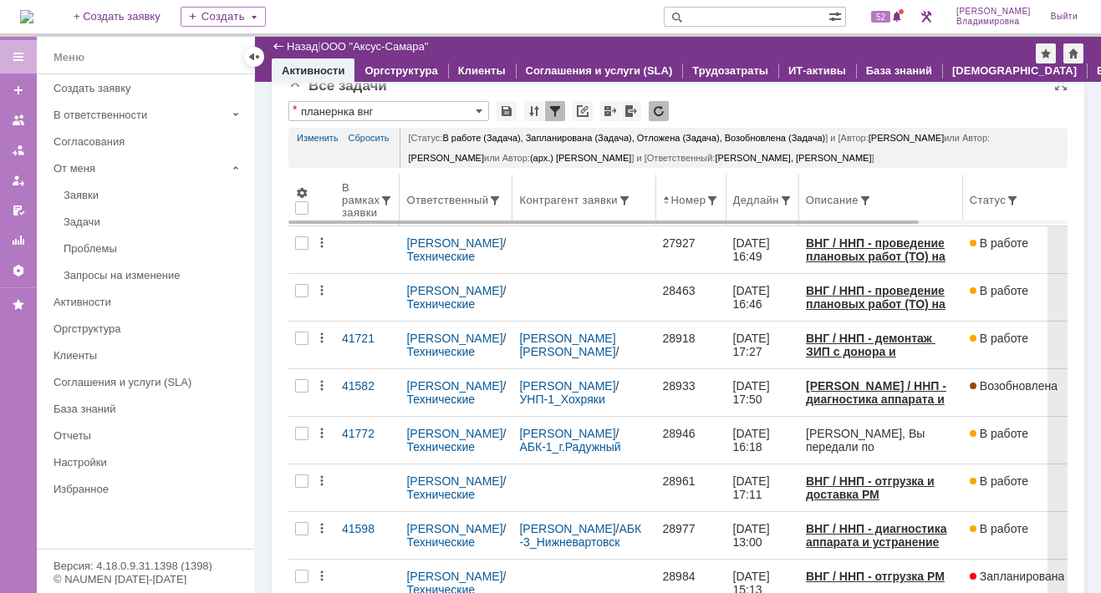
scroll to position [0, 0]
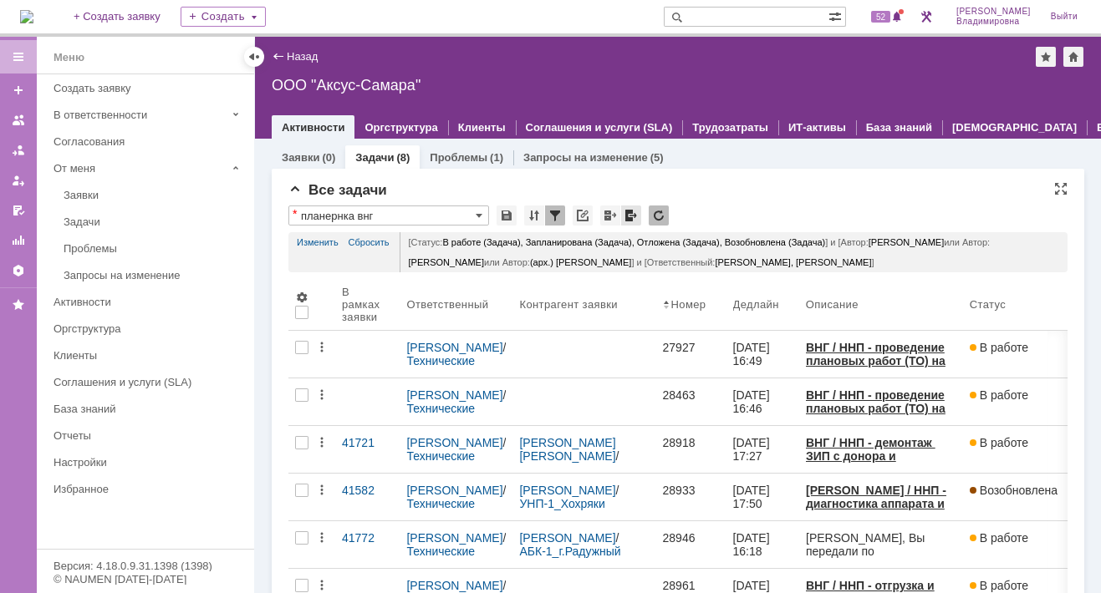
click at [626, 218] on div at bounding box center [631, 216] width 20 height 20
click at [902, 11] on span at bounding box center [897, 17] width 12 height 13
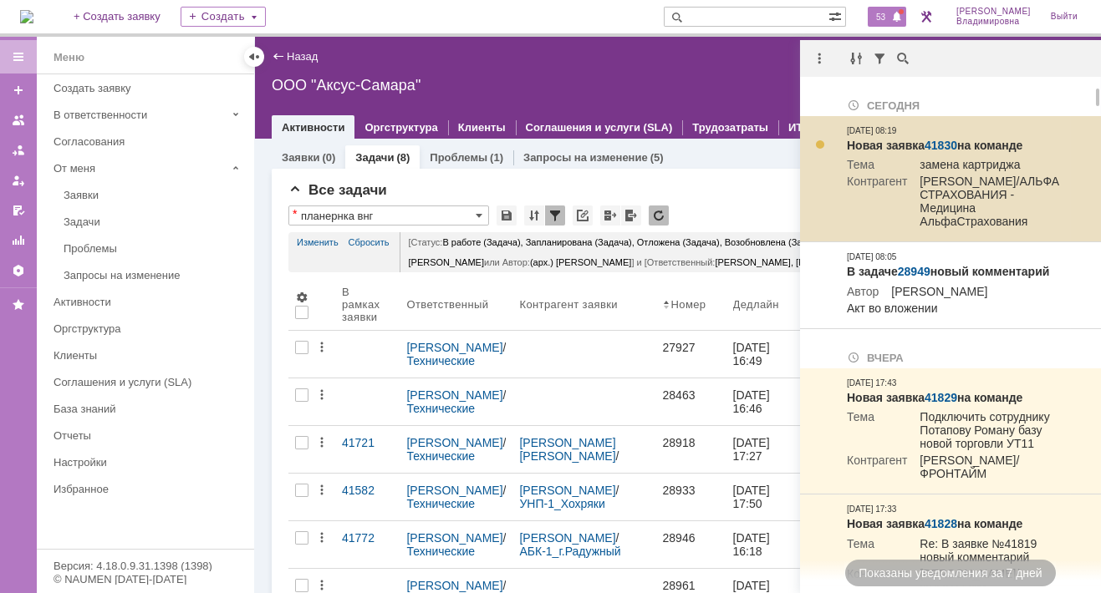
click at [943, 145] on link "41830" at bounding box center [940, 145] width 33 height 13
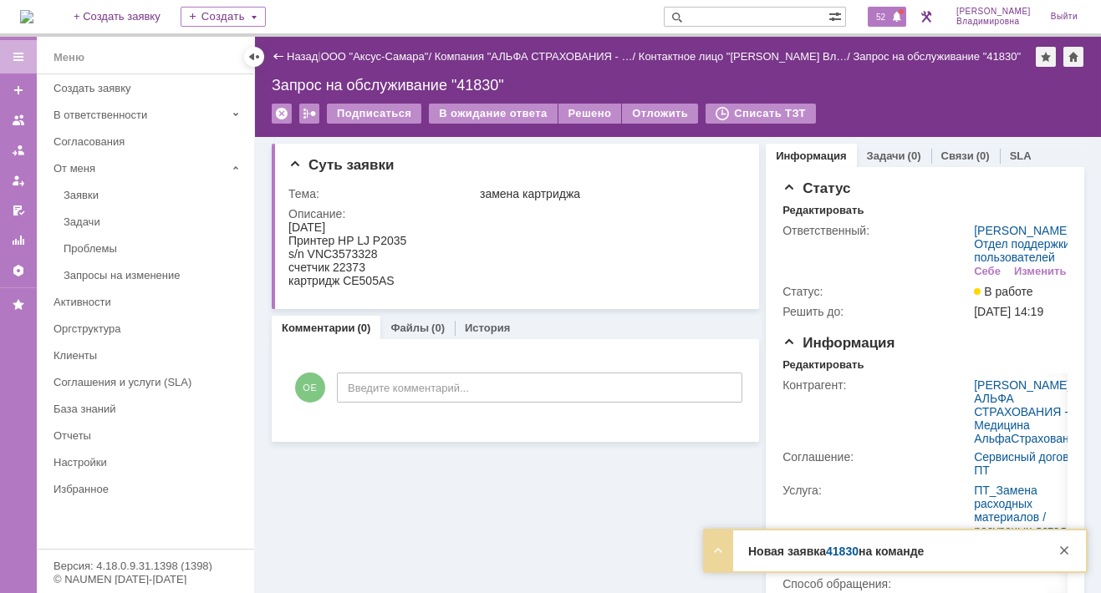
click at [888, 16] on span "52" at bounding box center [880, 17] width 19 height 12
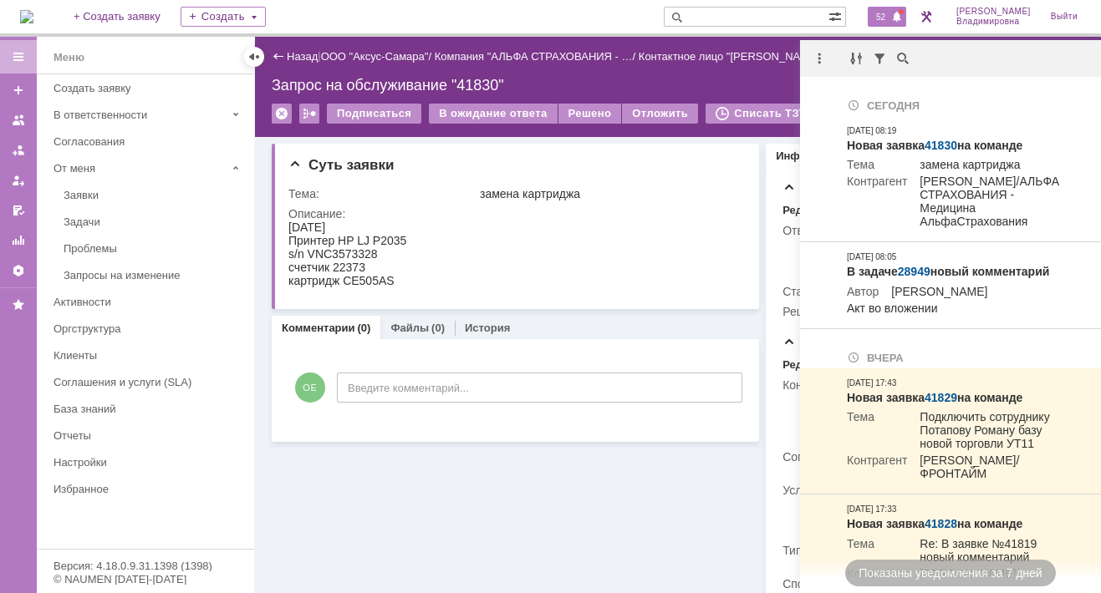
click at [721, 15] on input "text" at bounding box center [745, 17] width 165 height 20
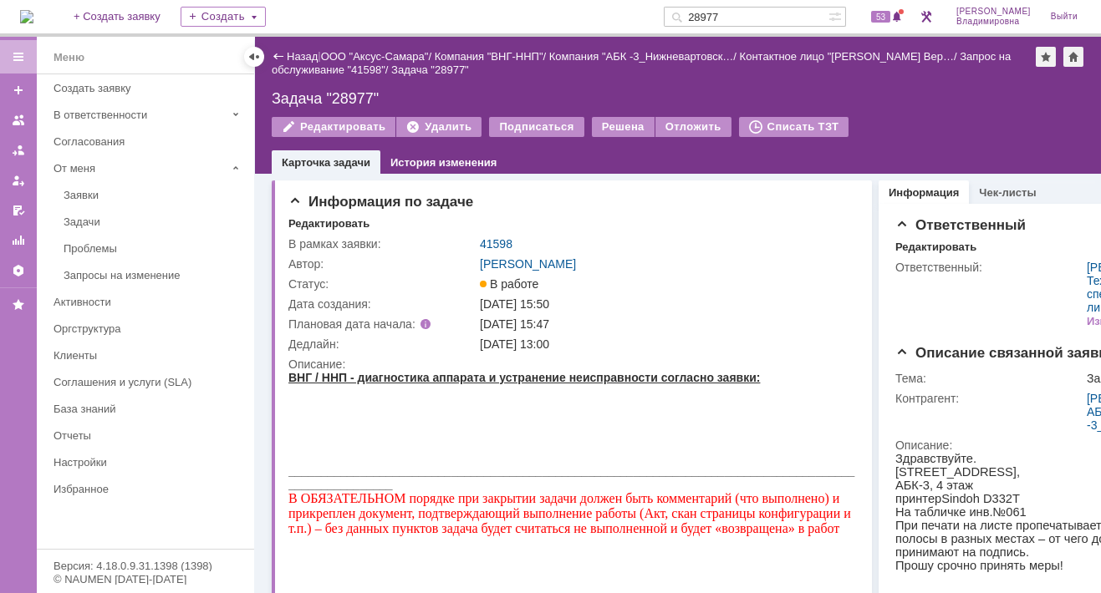
drag, startPoint x: 747, startPoint y: 12, endPoint x: 695, endPoint y: 13, distance: 51.8
click at [695, 13] on div "28977" at bounding box center [745, 17] width 165 height 20
click at [734, 12] on input "418911" at bounding box center [745, 17] width 165 height 20
click at [740, 12] on input "418911" at bounding box center [745, 17] width 165 height 20
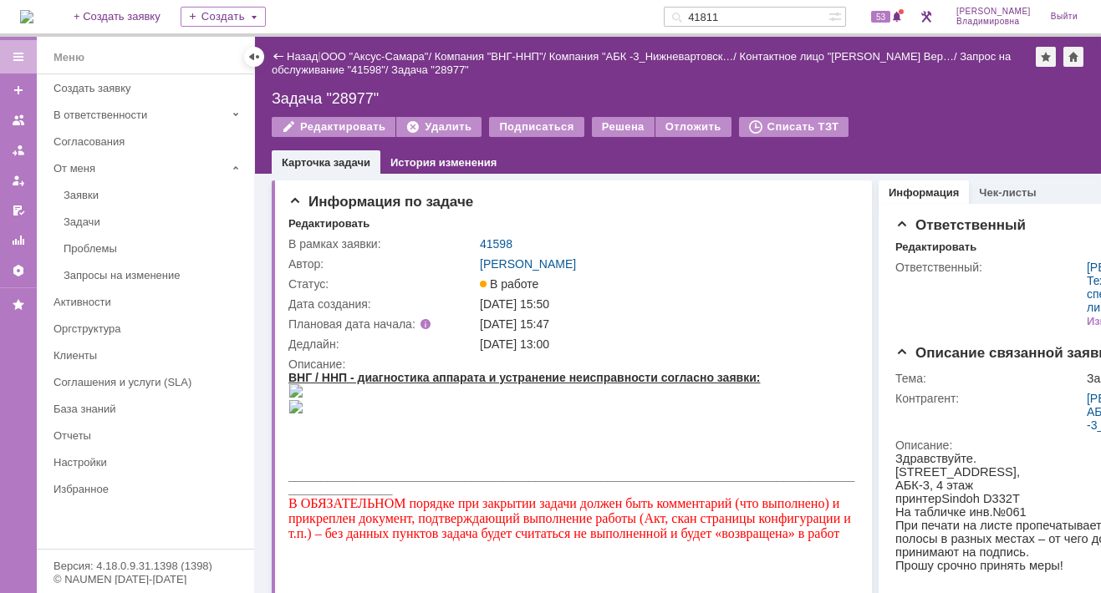
type input "41811"
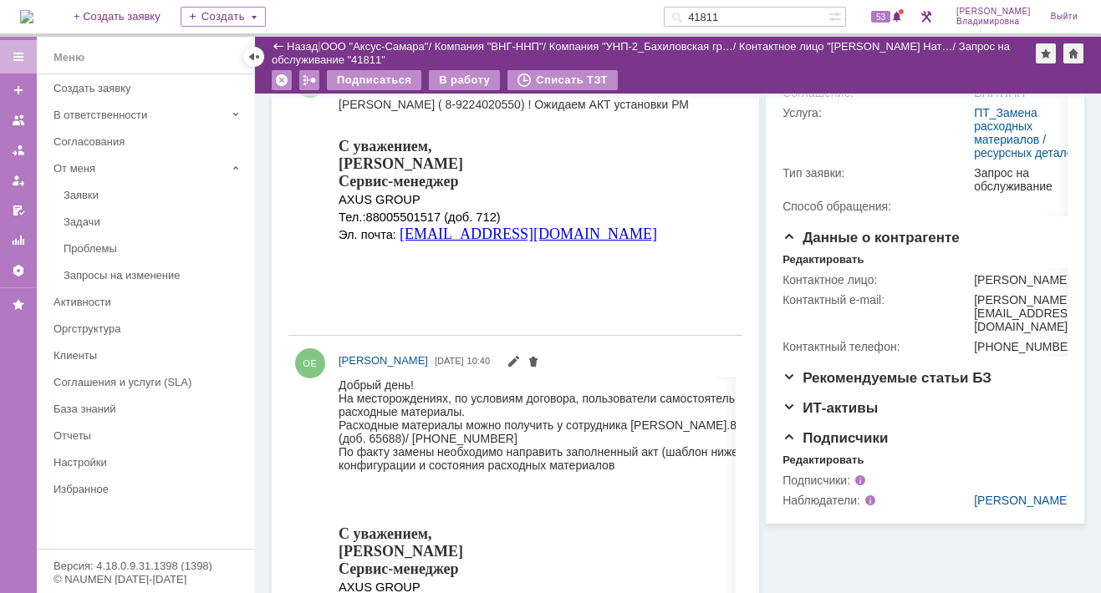
scroll to position [84, 0]
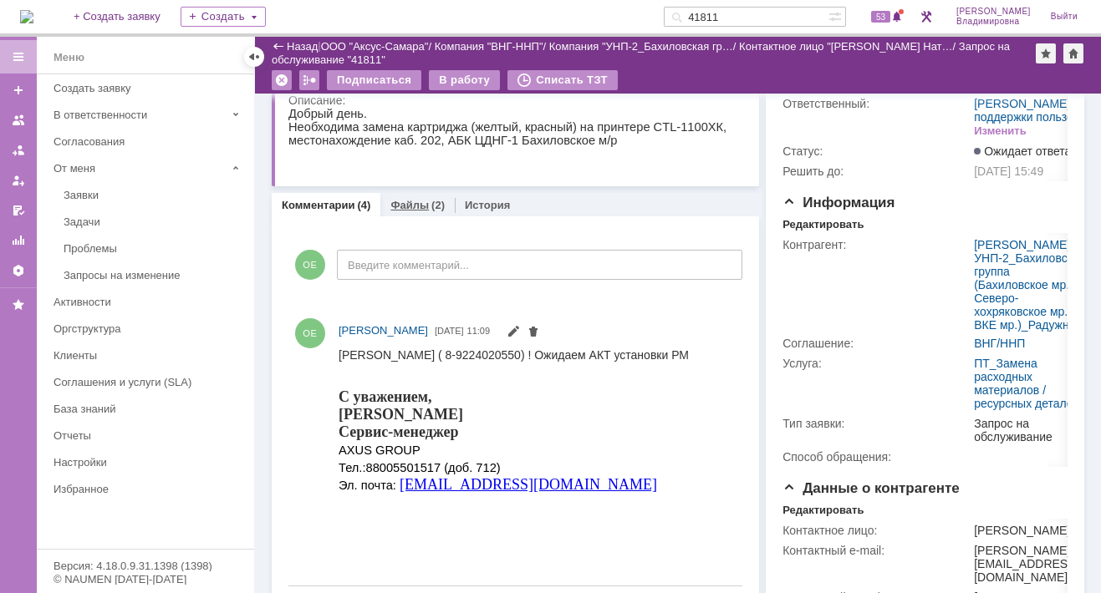
click at [404, 205] on link "Файлы" at bounding box center [409, 205] width 38 height 13
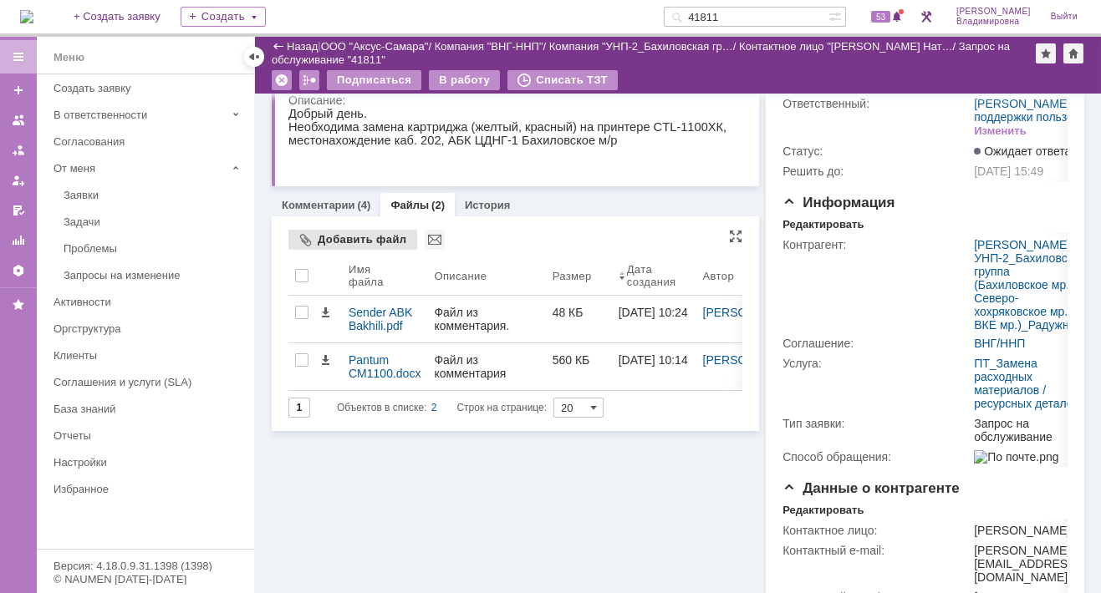
click at [334, 235] on div "Добавить файл" at bounding box center [352, 240] width 129 height 20
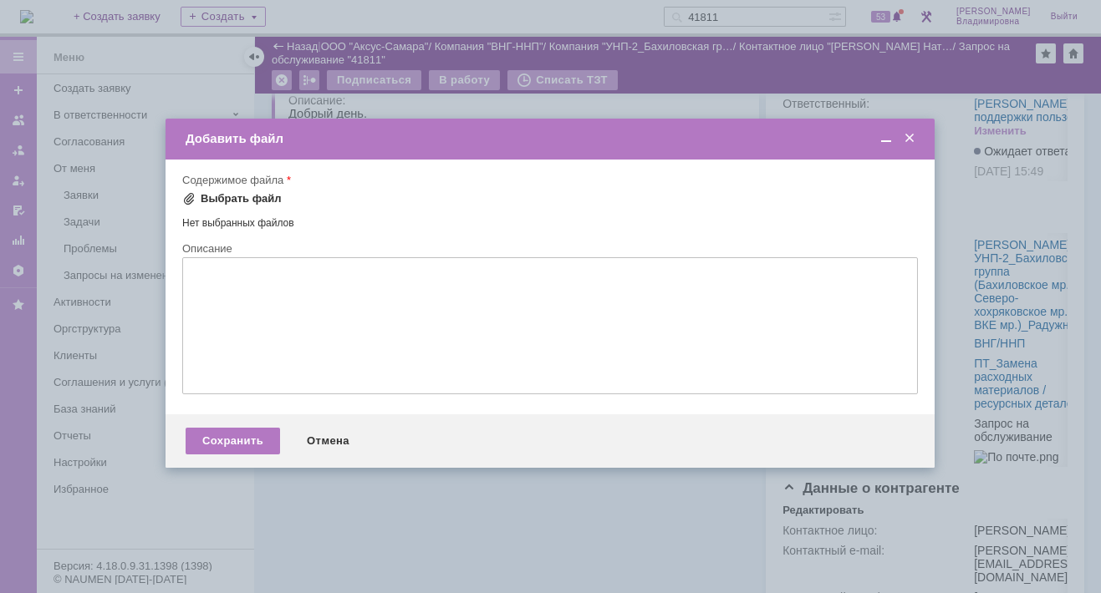
click at [187, 196] on span at bounding box center [188, 198] width 13 height 13
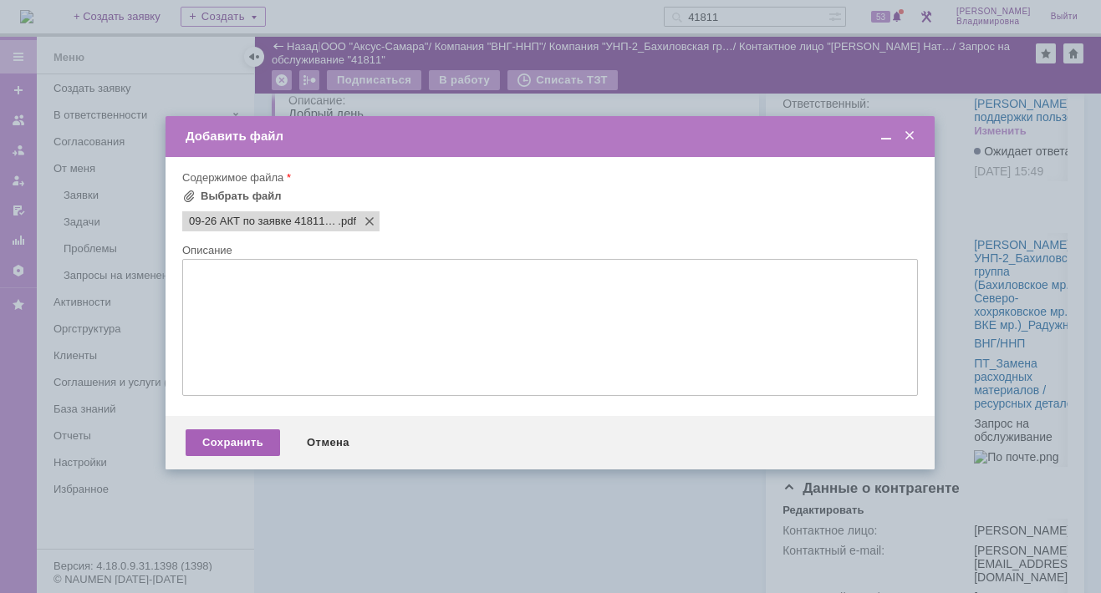
click at [234, 440] on div "Сохранить" at bounding box center [233, 443] width 94 height 27
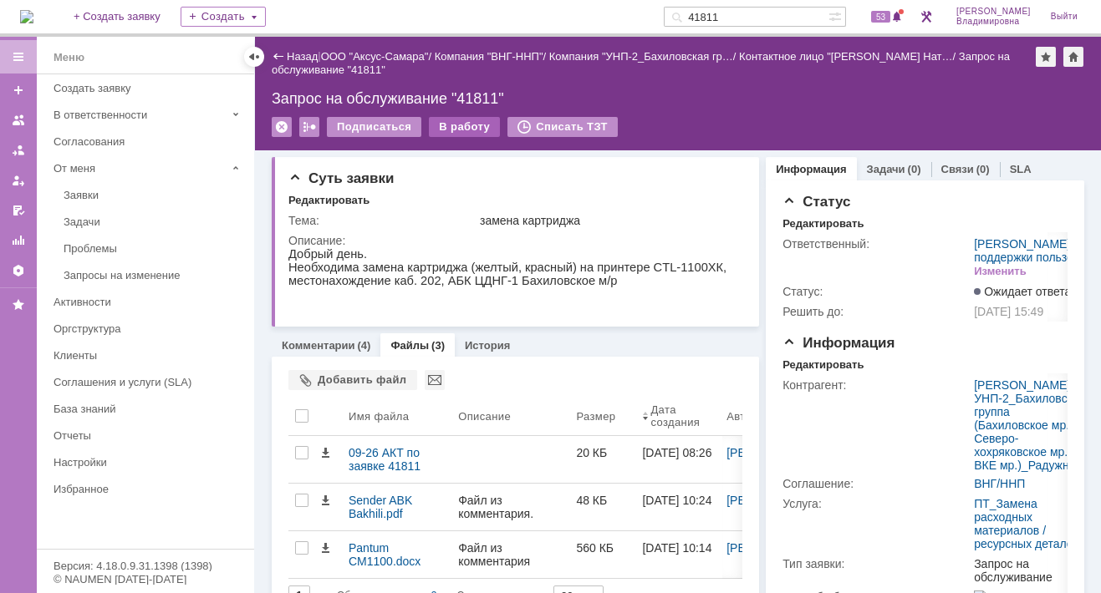
click at [439, 123] on div "В работу" at bounding box center [464, 127] width 71 height 20
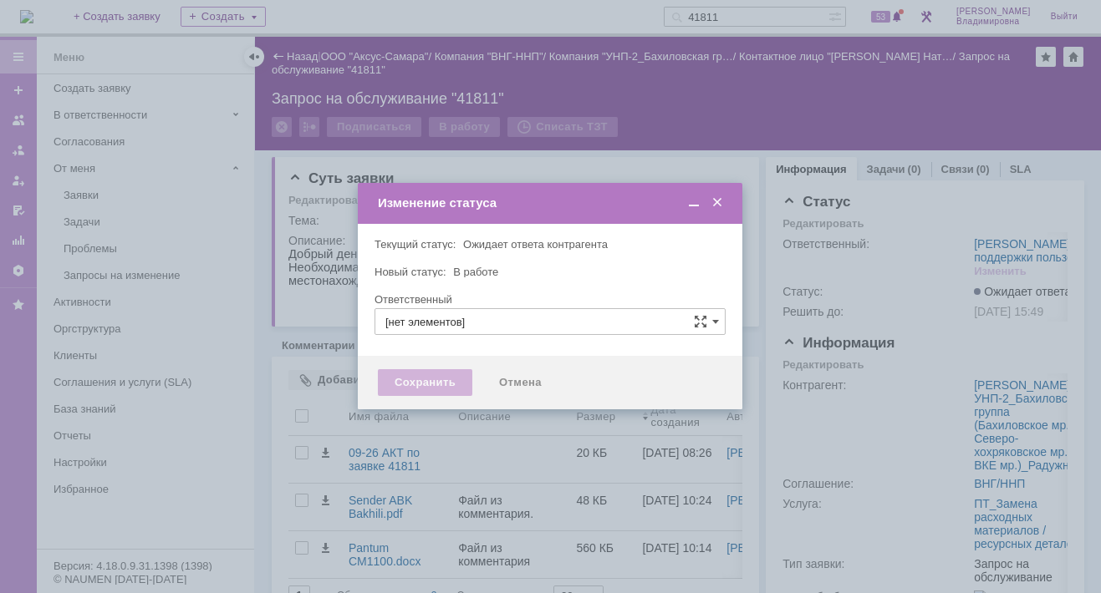
type input "Орлова Елена Владимировна"
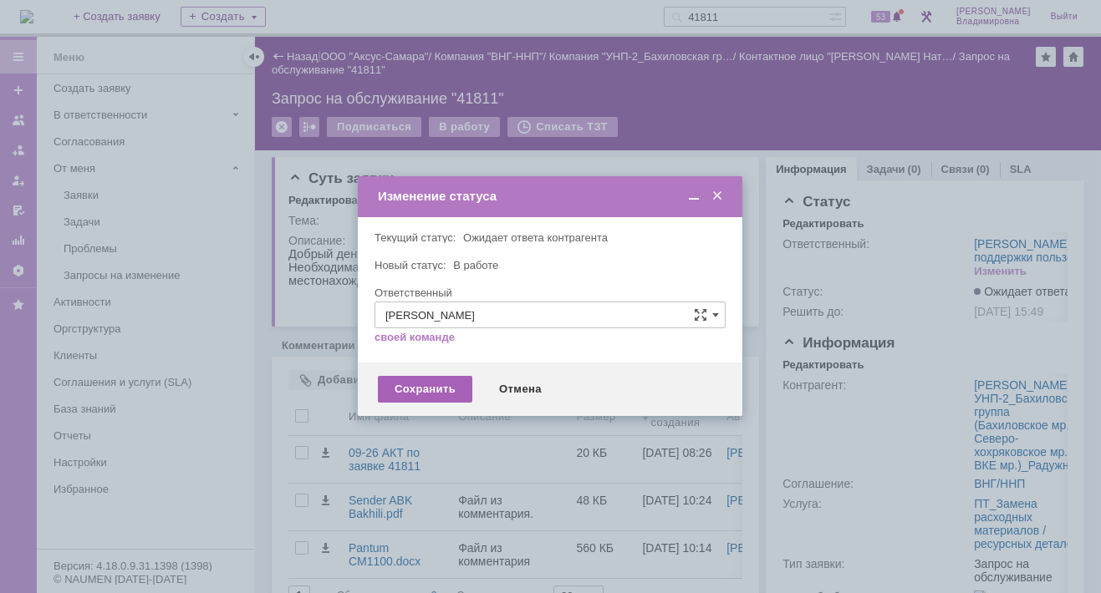
click at [427, 384] on div "Сохранить" at bounding box center [425, 389] width 94 height 27
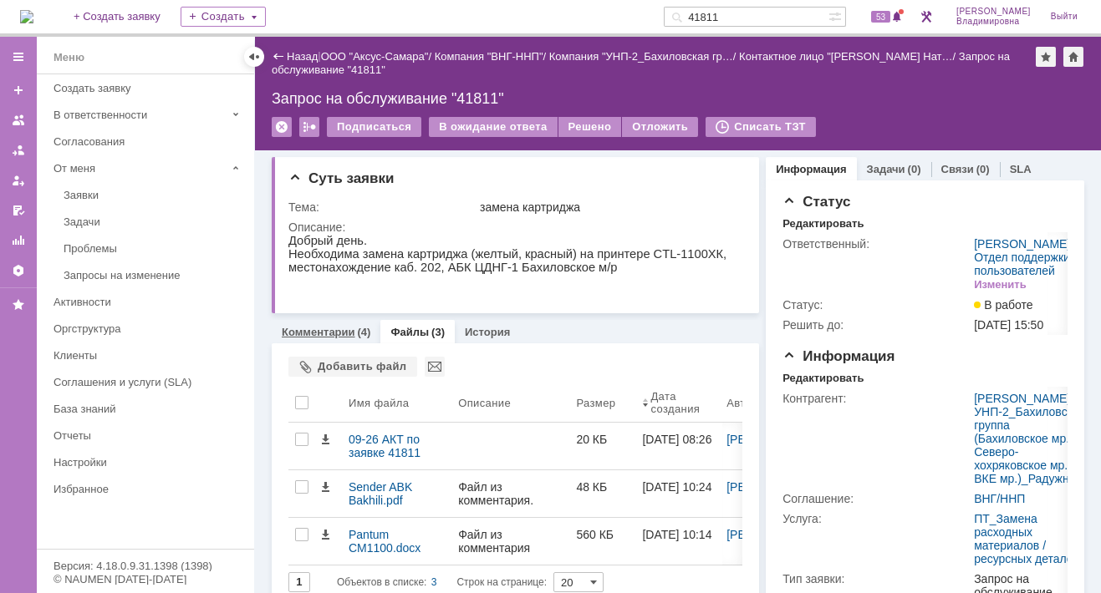
click at [344, 332] on link "Комментарии" at bounding box center [319, 332] width 74 height 13
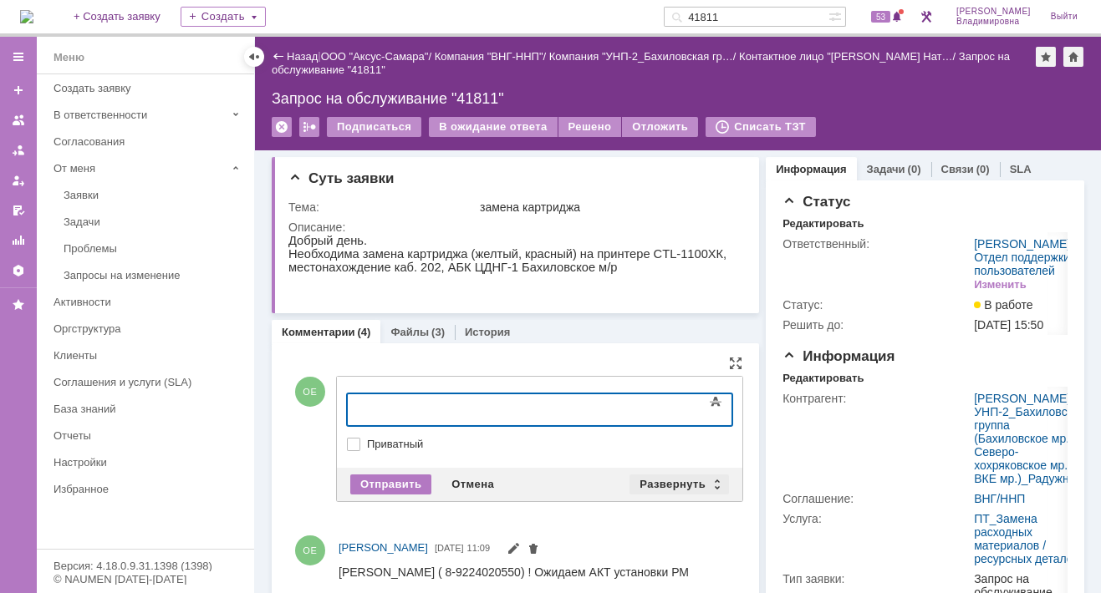
click at [671, 480] on div "Развернуть" at bounding box center [678, 485] width 99 height 20
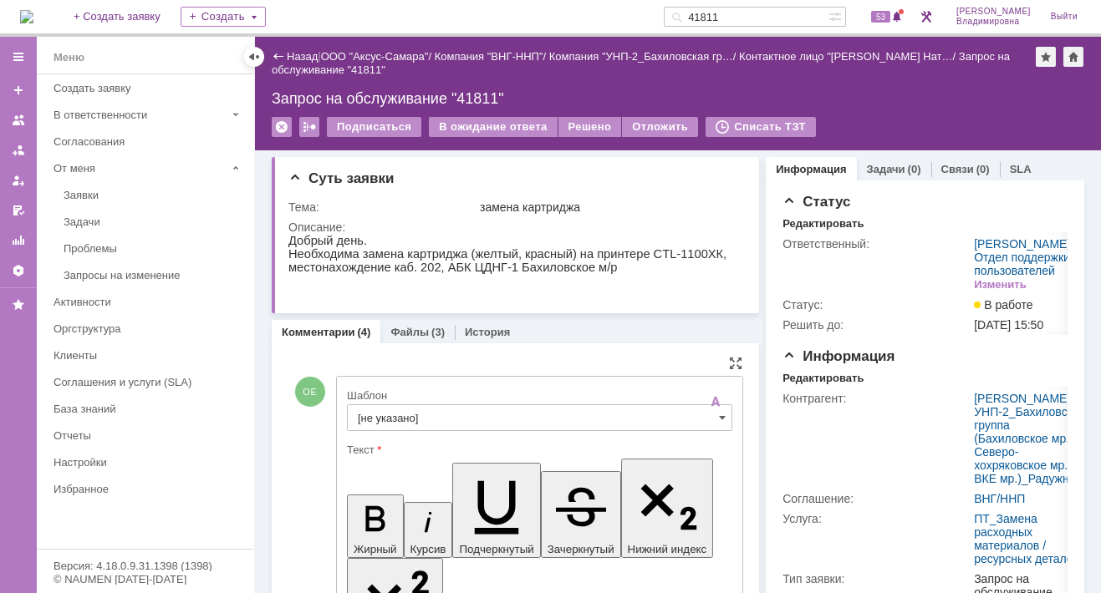
click at [387, 414] on input "[не указано]" at bounding box center [539, 417] width 385 height 27
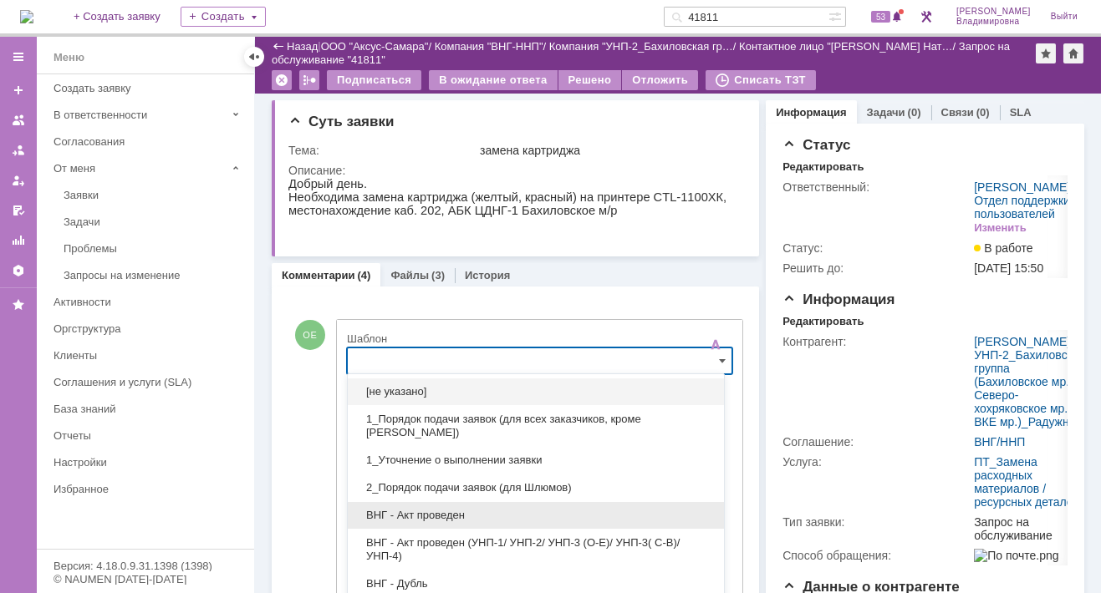
scroll to position [79, 0]
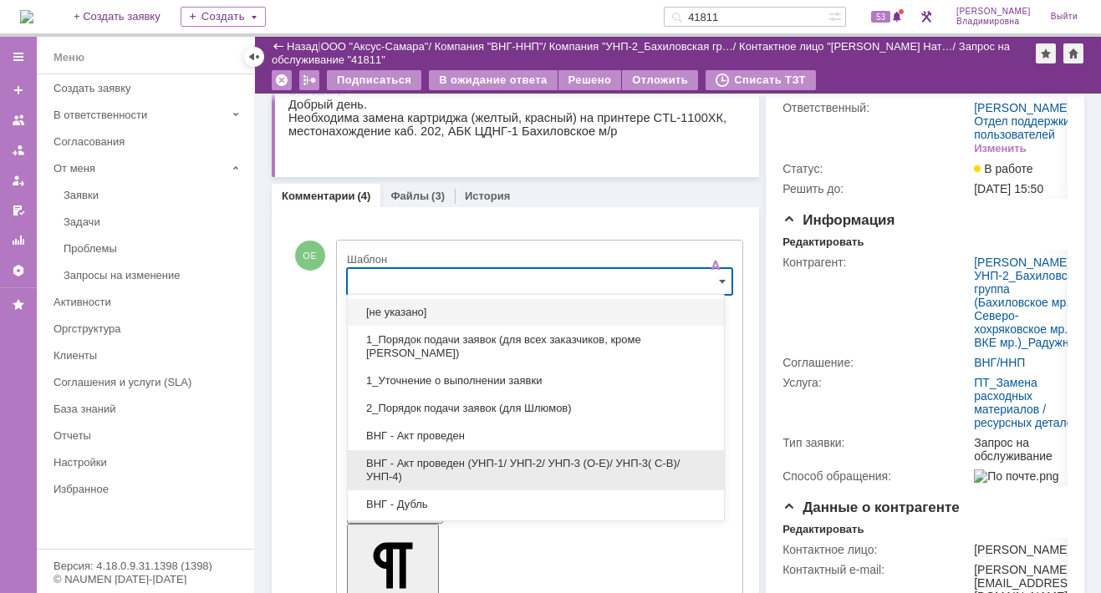
click at [435, 460] on span "ВНГ - Акт проведен (УНП-1/ УНП-2/ УНП-3 (О-Е)/ УНП-3( С-В)/УНП-4)" at bounding box center [536, 470] width 356 height 27
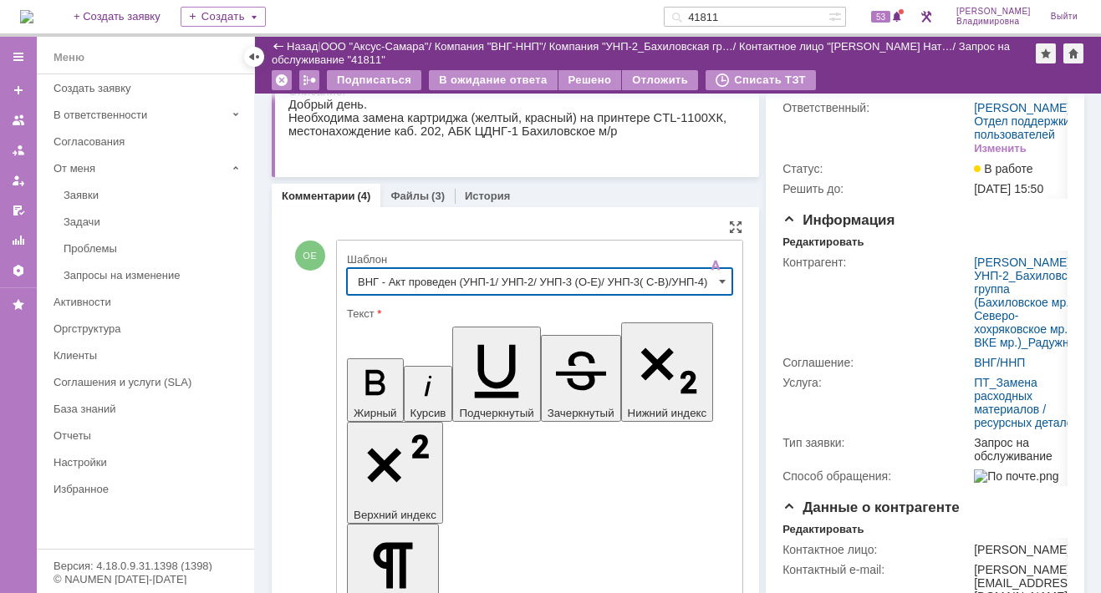
type input "ВНГ - Акт проведен (УНП-1/ УНП-2/ УНП-3 (О-Е)/ УНП-3( С-В)/УНП-4)"
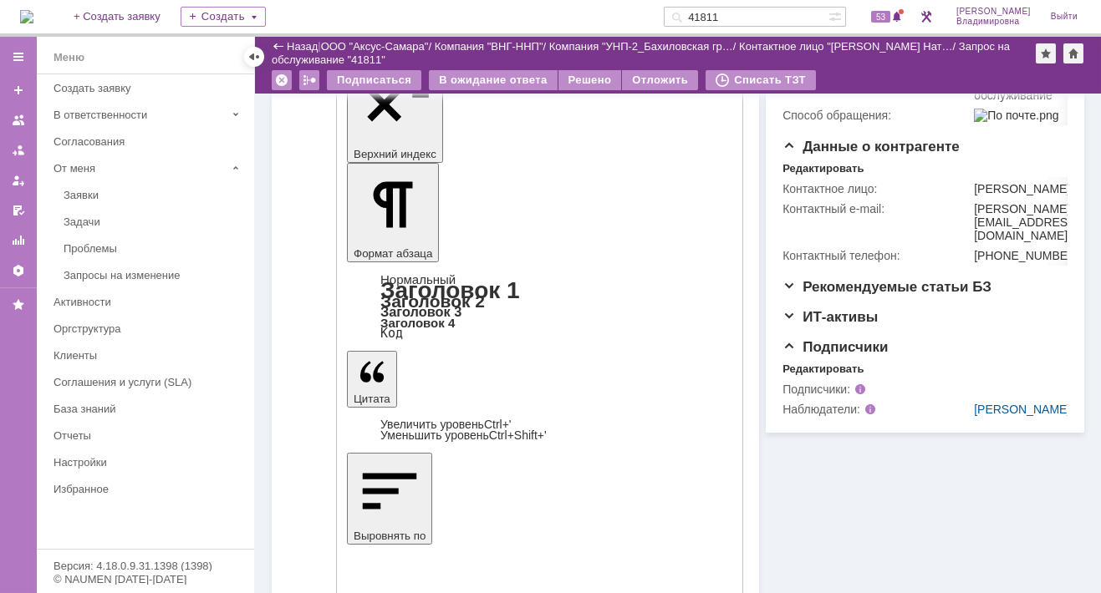
scroll to position [414, 0]
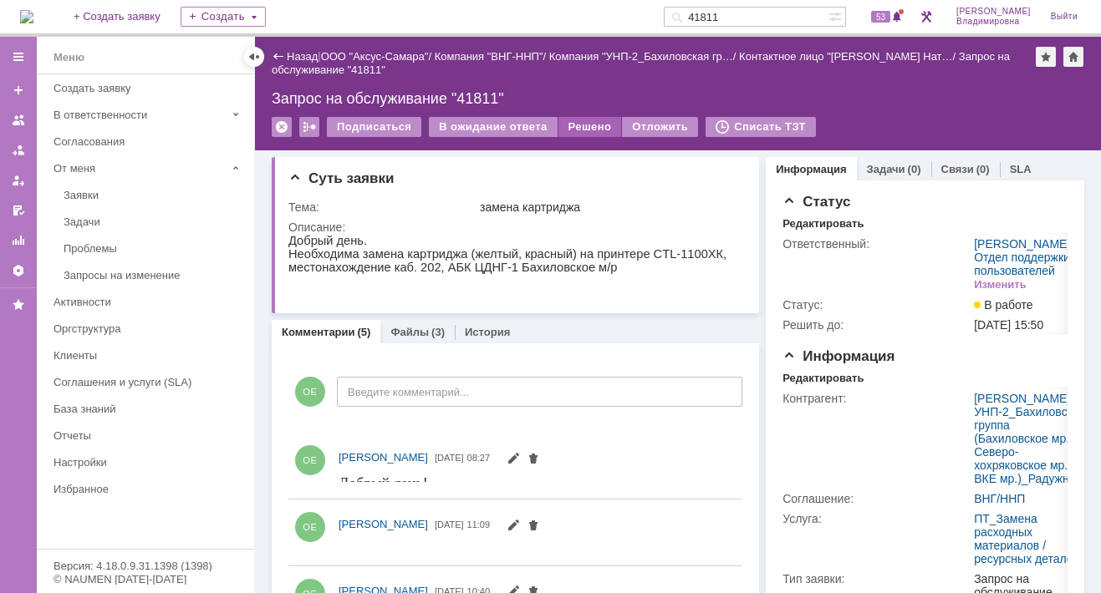
scroll to position [0, 0]
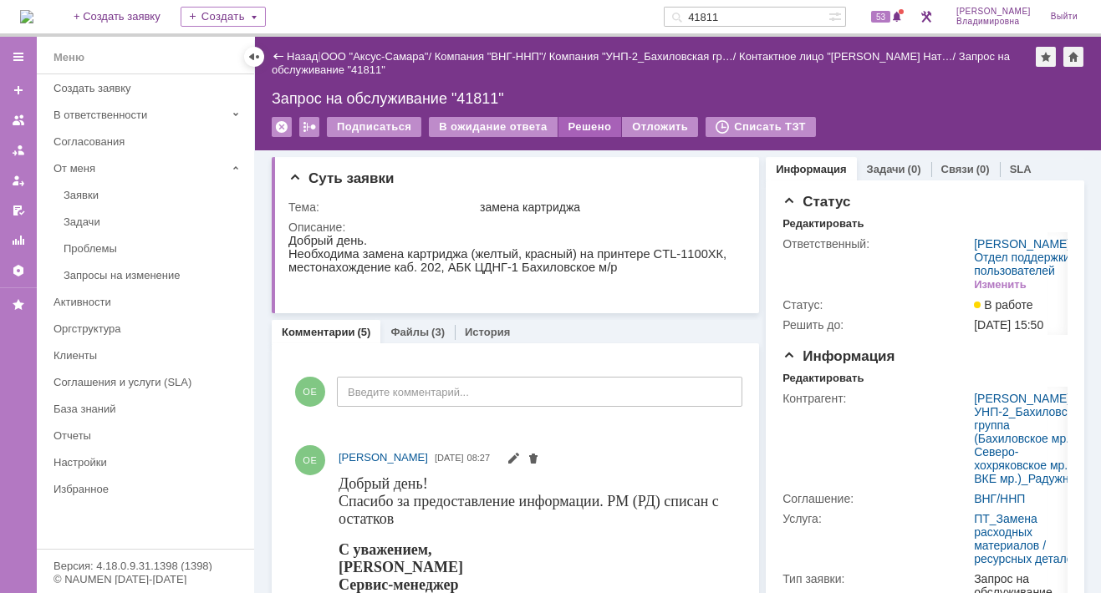
click at [578, 124] on div "Решено" at bounding box center [590, 127] width 64 height 20
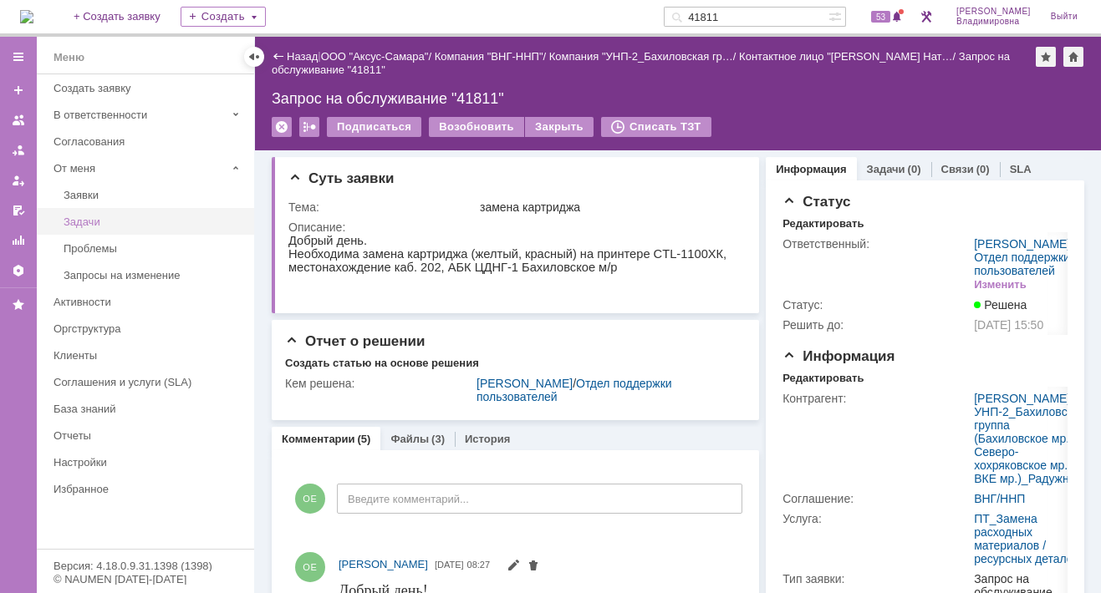
click at [93, 218] on div "Задачи" at bounding box center [154, 222] width 180 height 13
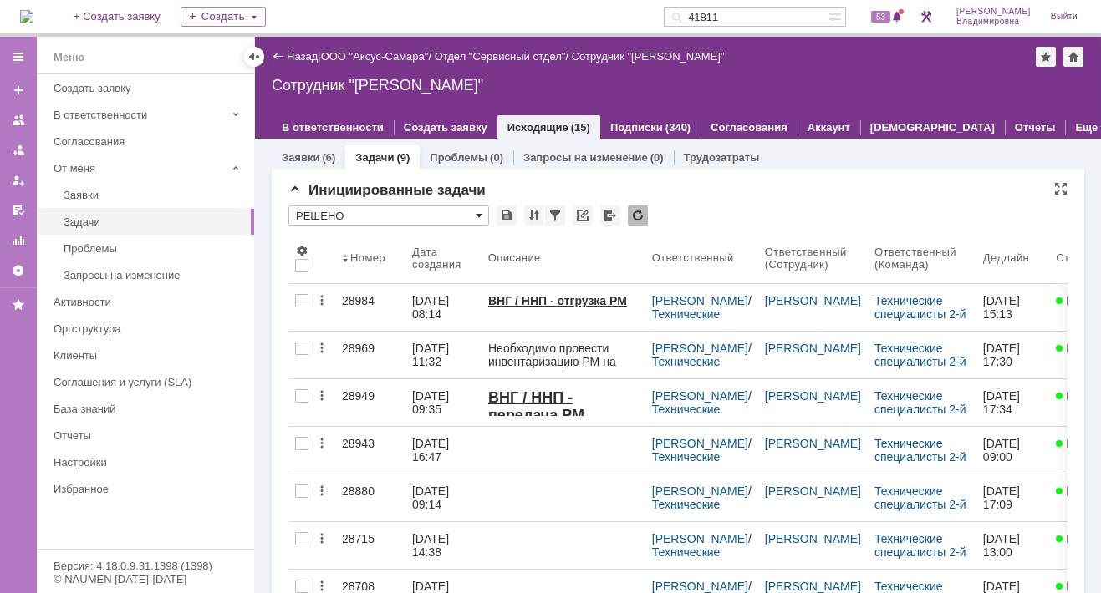
click at [480, 211] on span at bounding box center [478, 215] width 7 height 13
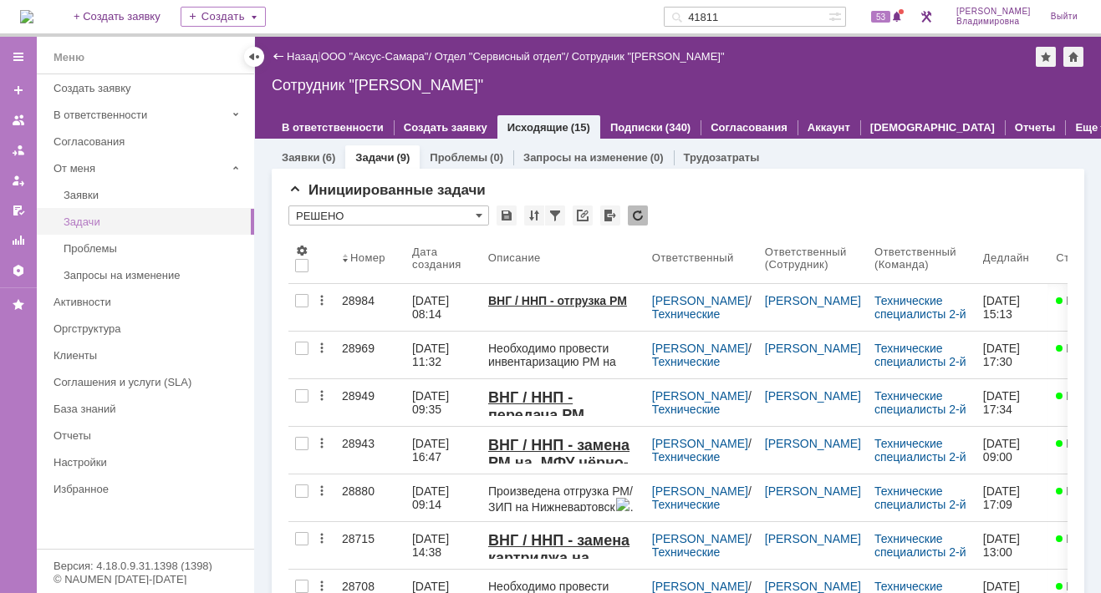
click at [99, 218] on div "Задачи" at bounding box center [154, 222] width 180 height 13
click at [75, 217] on div "Задачи" at bounding box center [154, 222] width 180 height 13
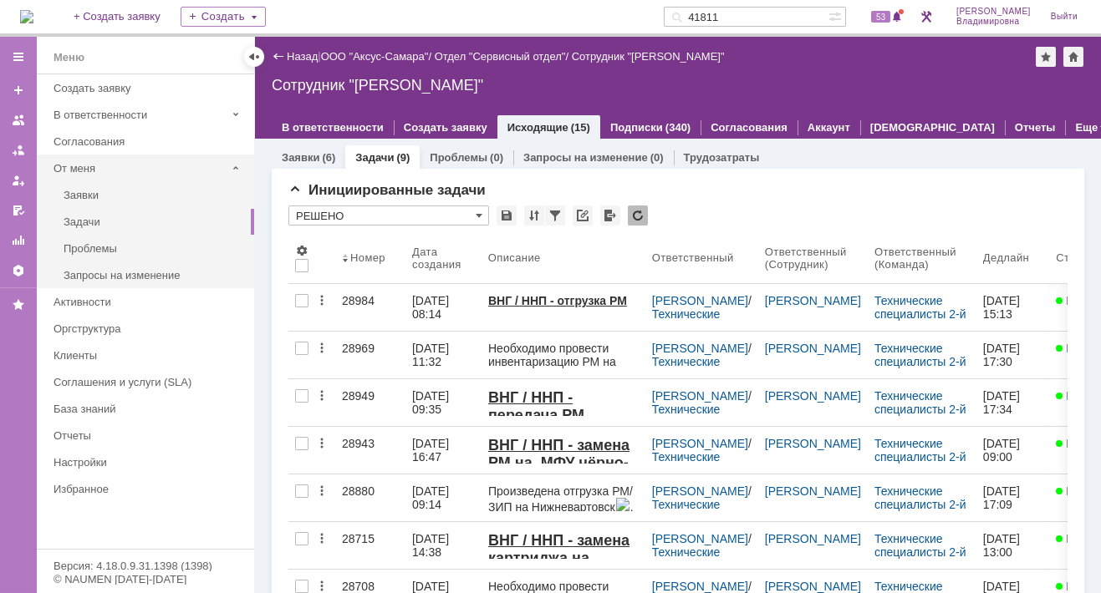
click at [96, 170] on div "От меня" at bounding box center [139, 168] width 172 height 13
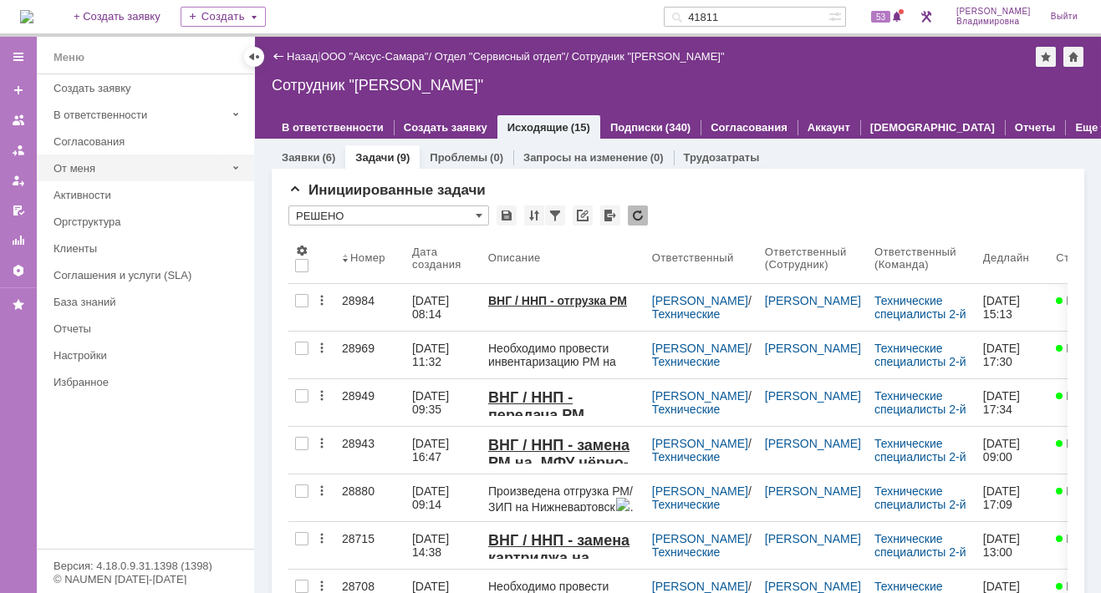
click at [94, 167] on div "От меня" at bounding box center [139, 168] width 172 height 13
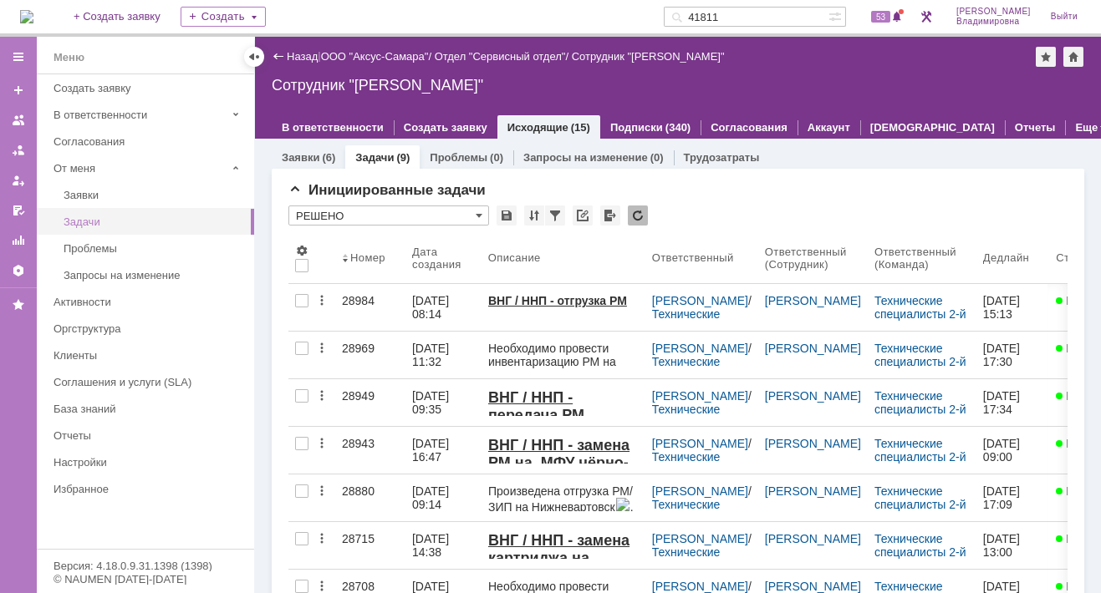
click at [113, 224] on div "Задачи" at bounding box center [154, 222] width 180 height 13
click at [202, 219] on div "Задачи" at bounding box center [154, 222] width 180 height 13
click at [478, 213] on span at bounding box center [478, 215] width 7 height 13
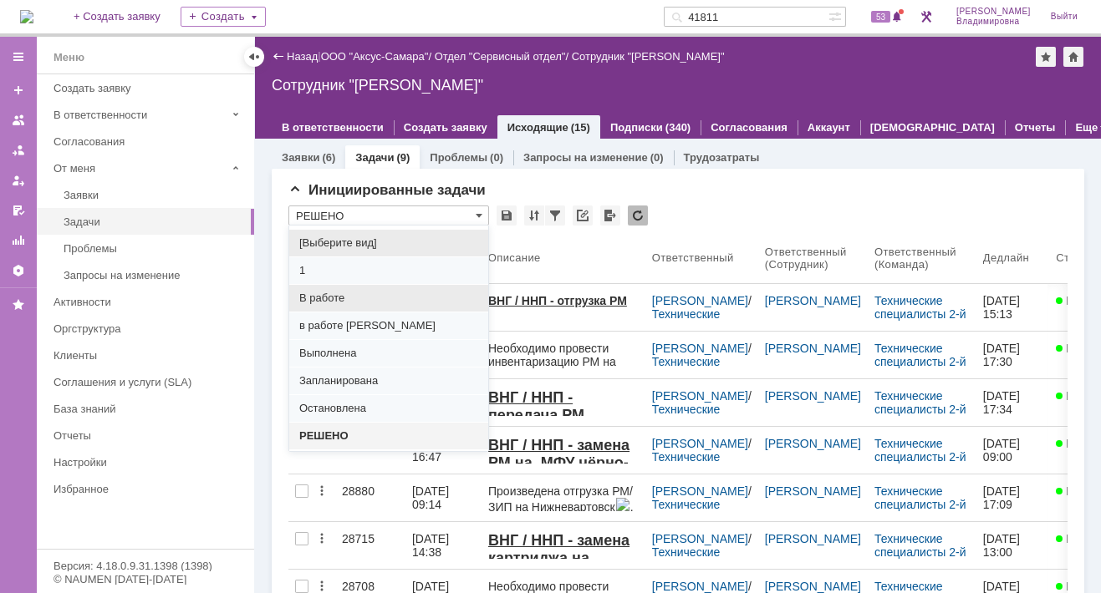
click at [329, 292] on span "В работе" at bounding box center [388, 298] width 179 height 13
type input "В работе"
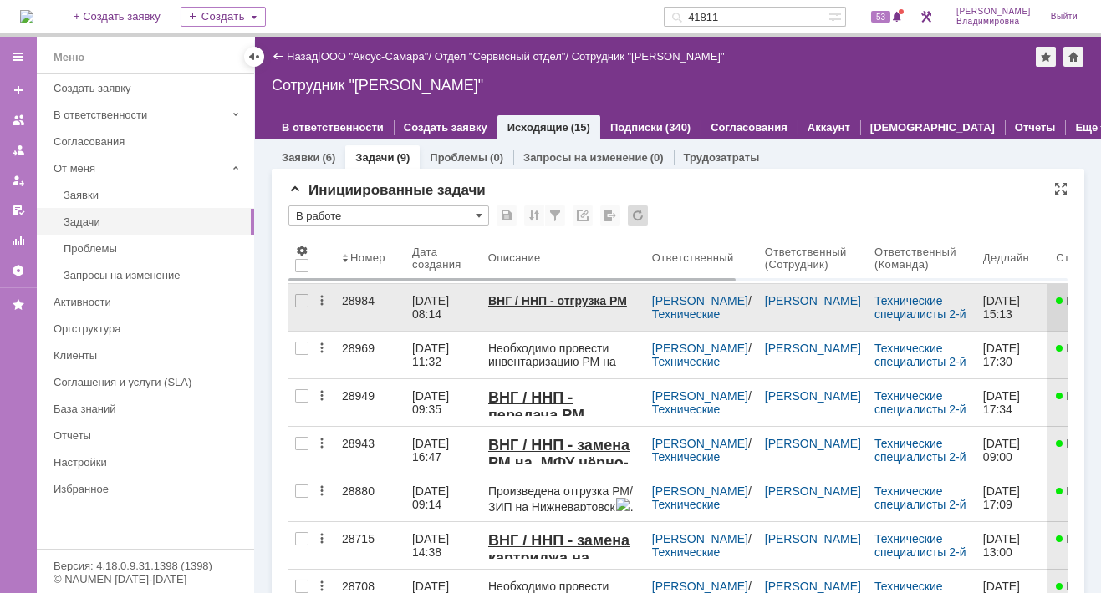
type input "100"
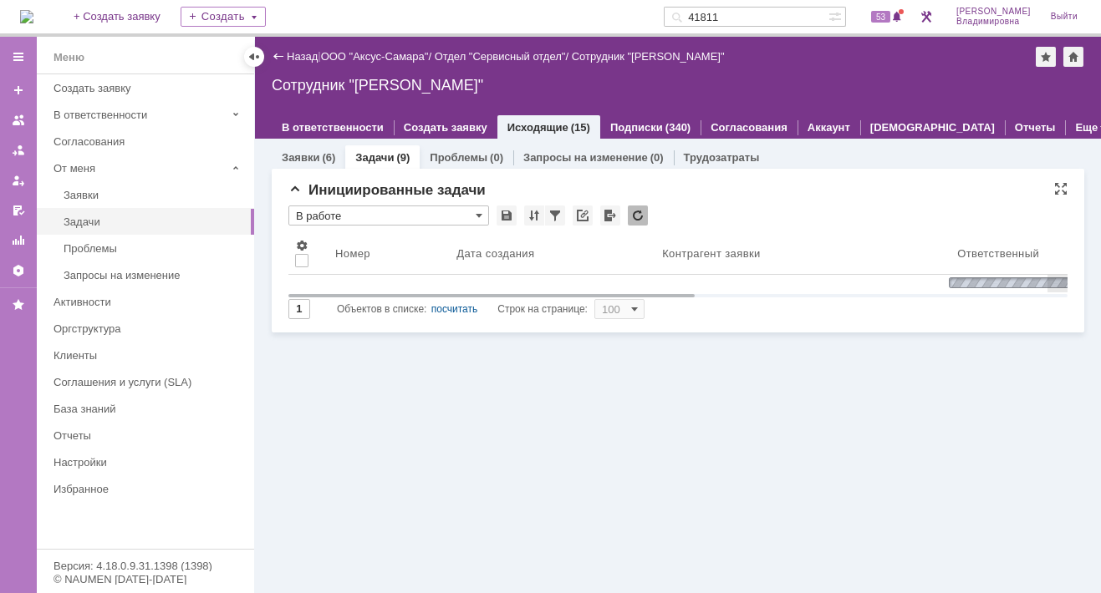
type input "В работе"
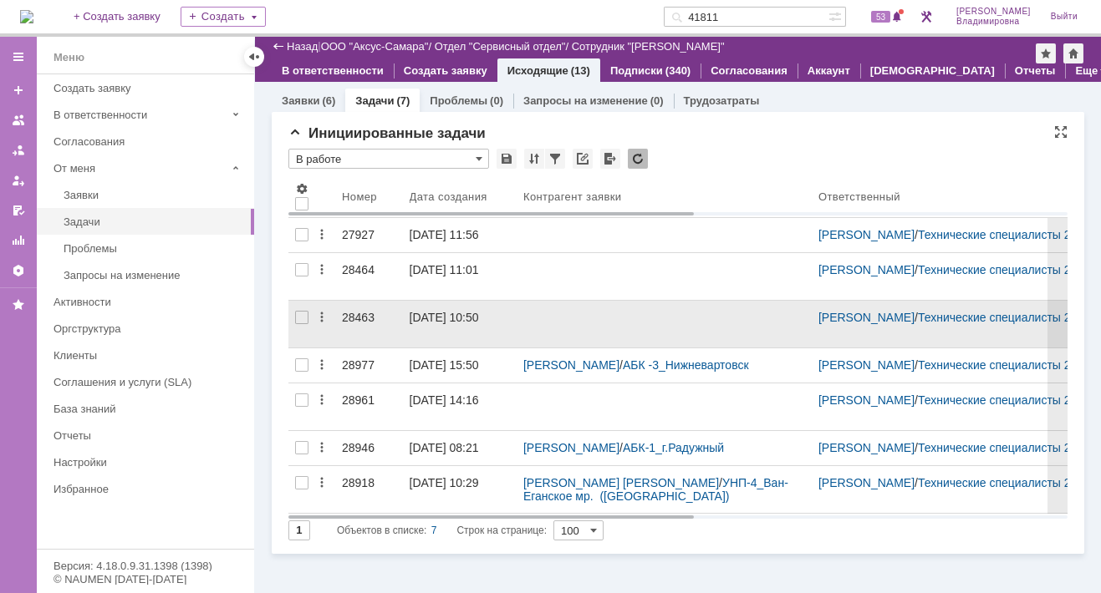
scroll to position [2, 0]
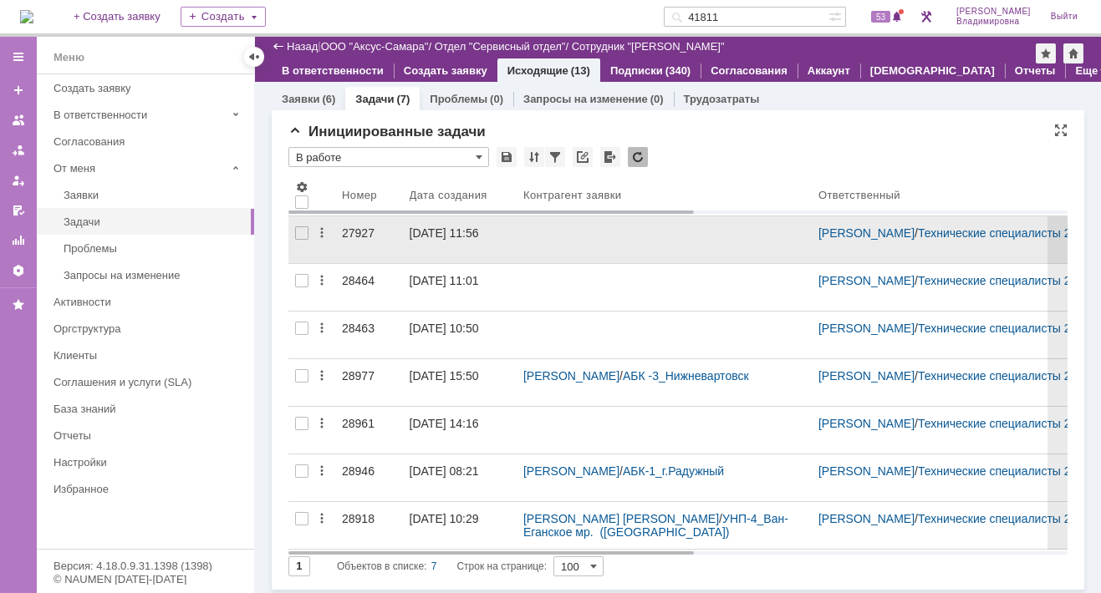
click at [353, 236] on div "27927" at bounding box center [369, 232] width 54 height 13
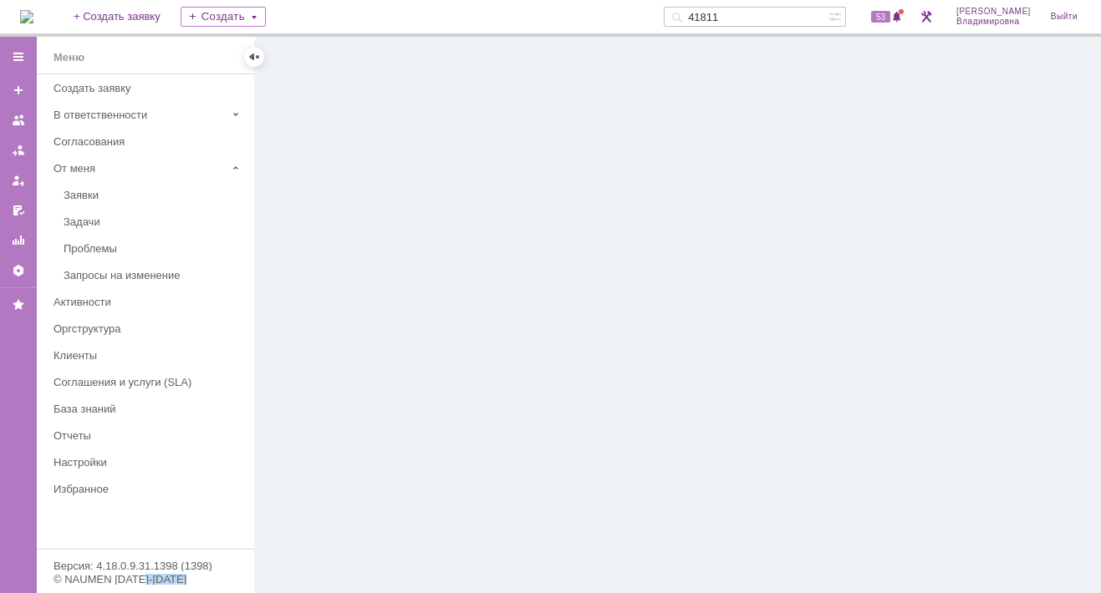
click at [353, 236] on div at bounding box center [678, 315] width 846 height 557
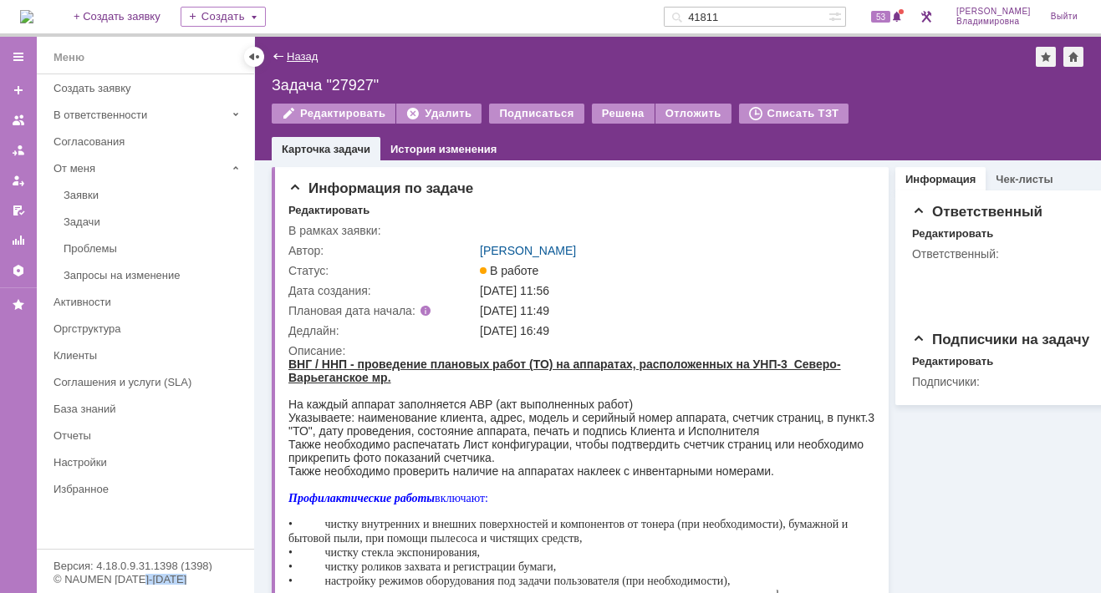
click at [296, 53] on link "Назад" at bounding box center [302, 56] width 31 height 13
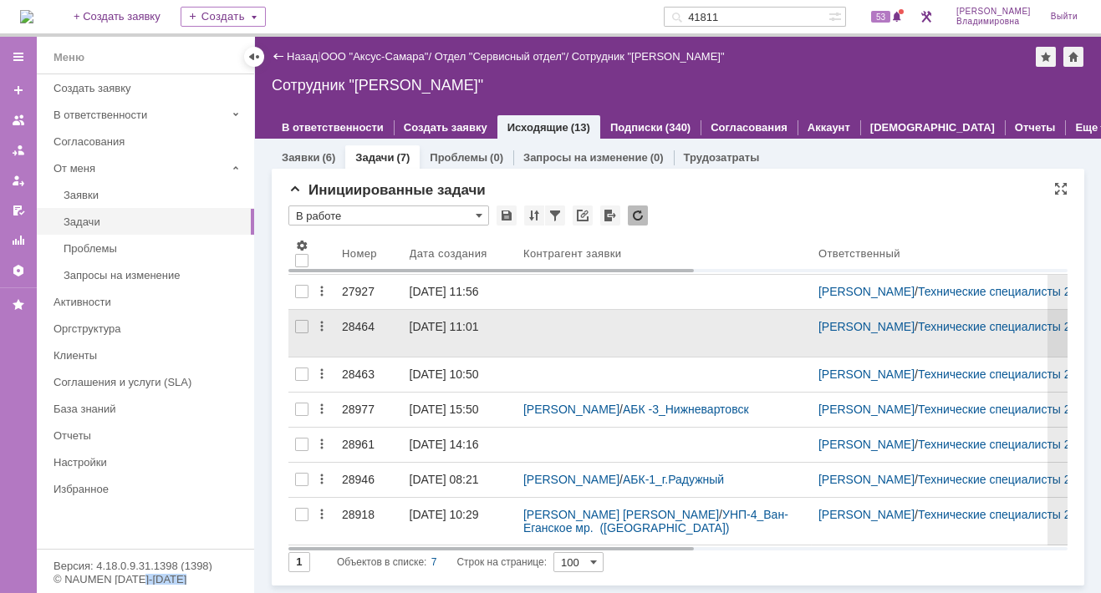
click at [352, 333] on div "28464" at bounding box center [369, 326] width 54 height 13
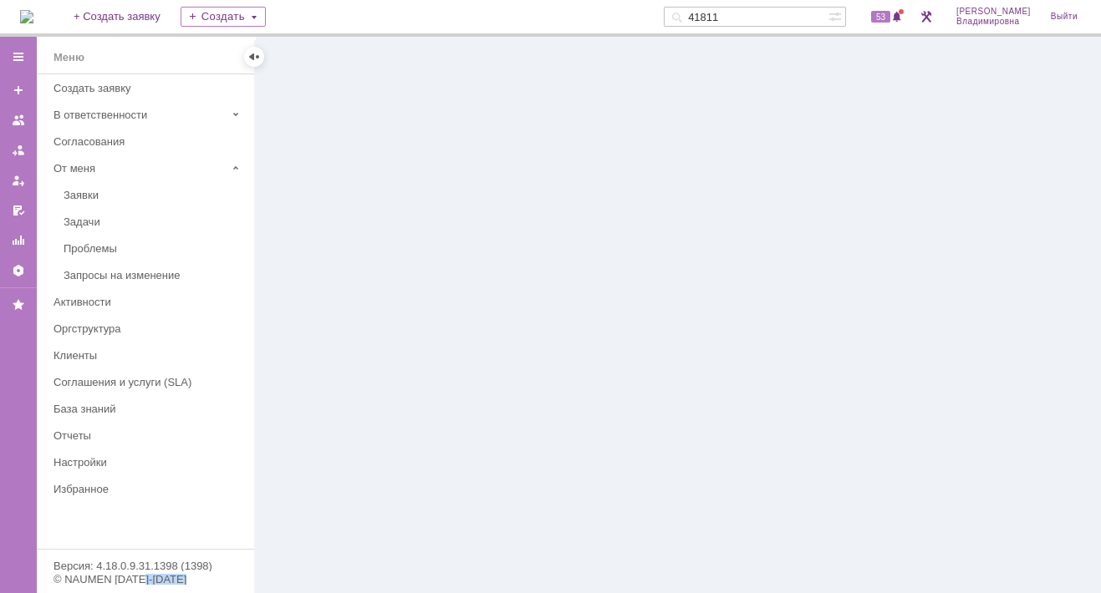
click at [352, 334] on div at bounding box center [678, 315] width 846 height 557
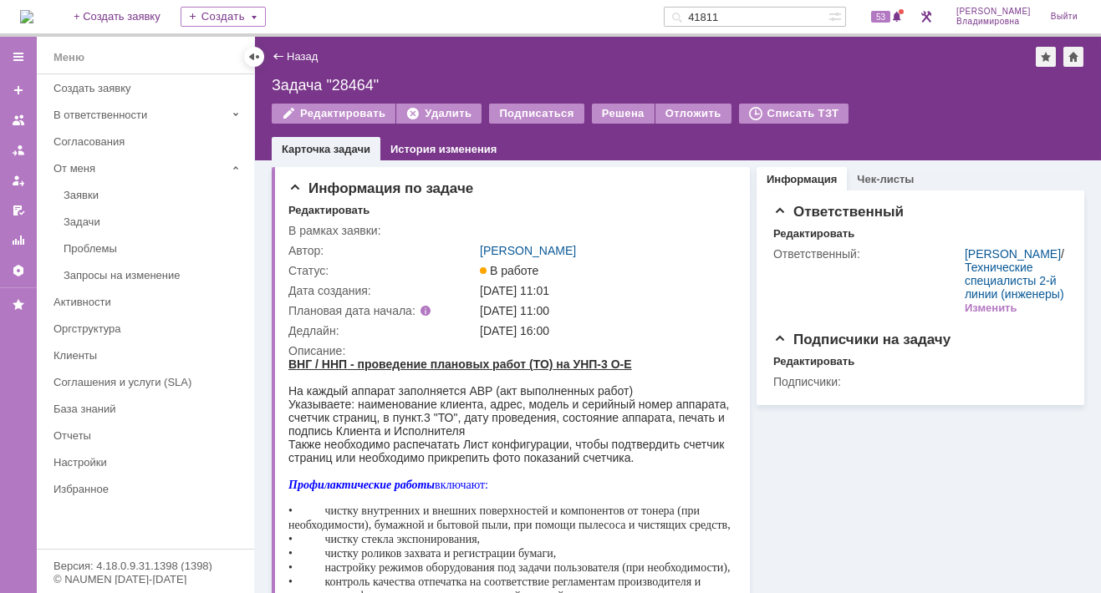
drag, startPoint x: 352, startPoint y: 334, endPoint x: 279, endPoint y: 54, distance: 289.2
click at [279, 54] on div "Назад" at bounding box center [295, 56] width 46 height 13
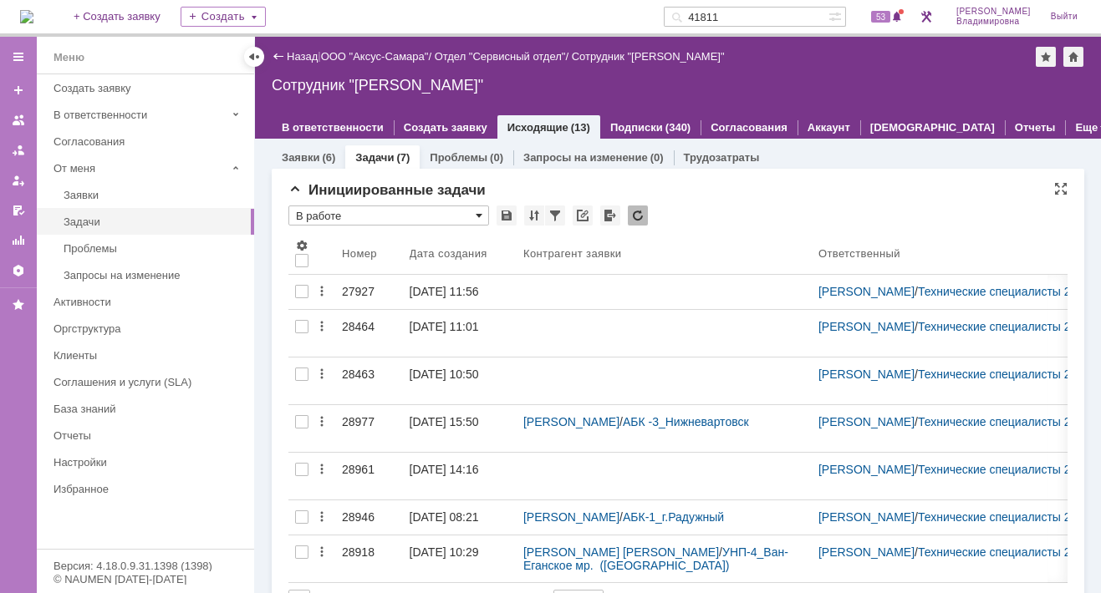
click at [475, 210] on span at bounding box center [478, 215] width 7 height 13
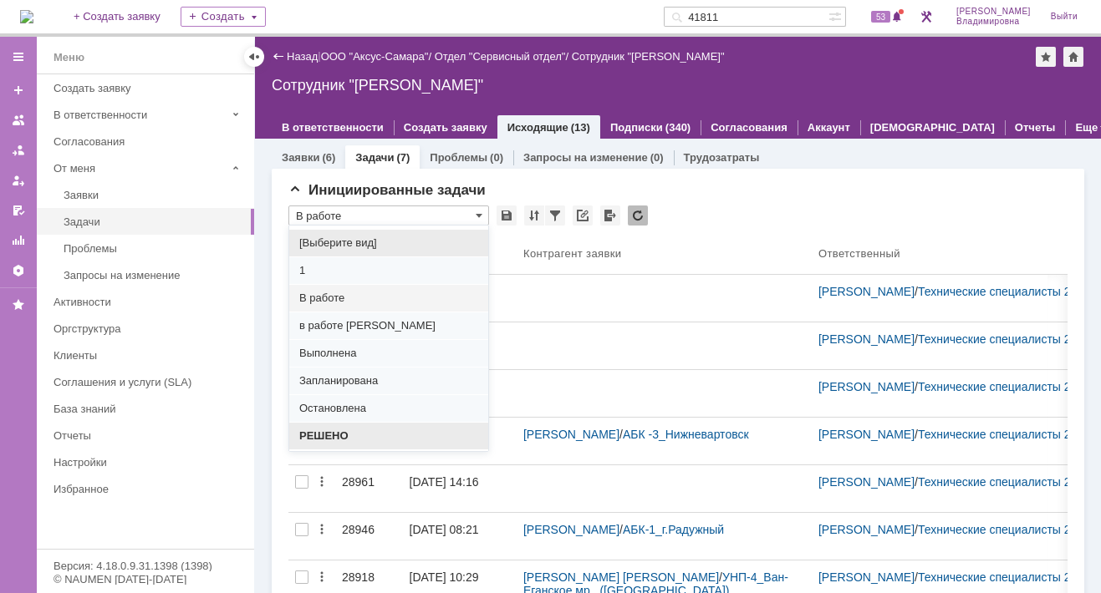
click at [326, 430] on span "РЕШЕНО" at bounding box center [388, 436] width 179 height 13
type input "РЕШЕНО"
type input "20"
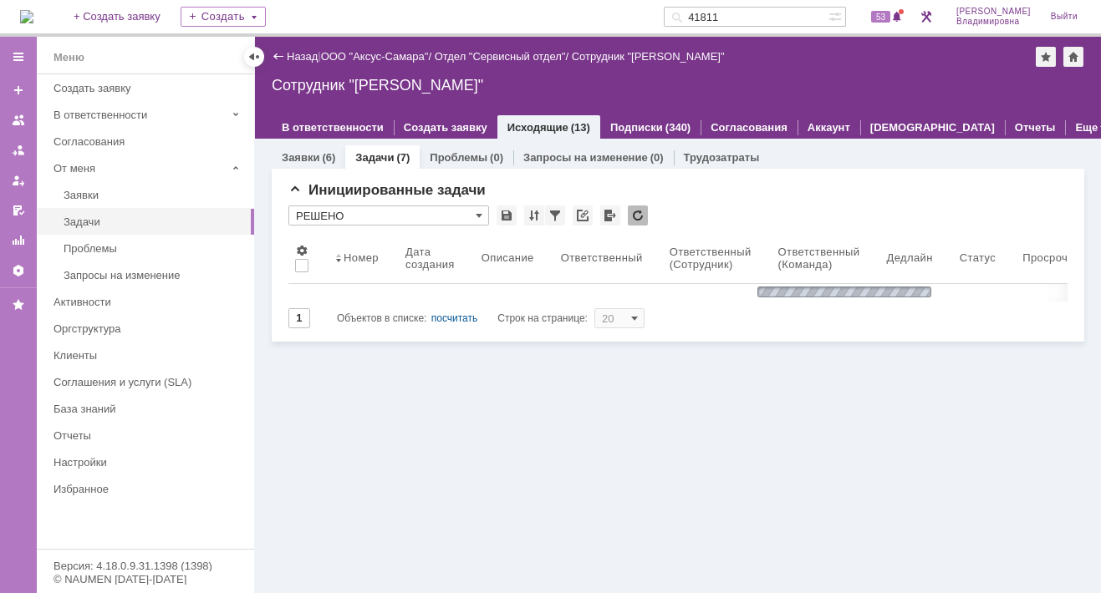
type input "РЕШЕНО"
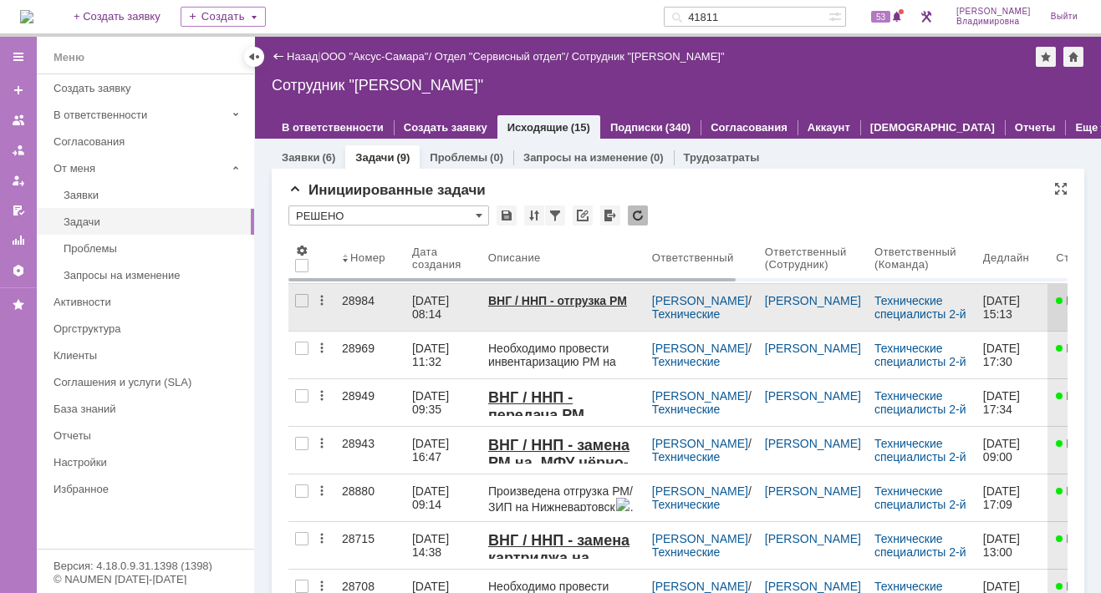
click at [347, 292] on link "28984" at bounding box center [370, 307] width 70 height 47
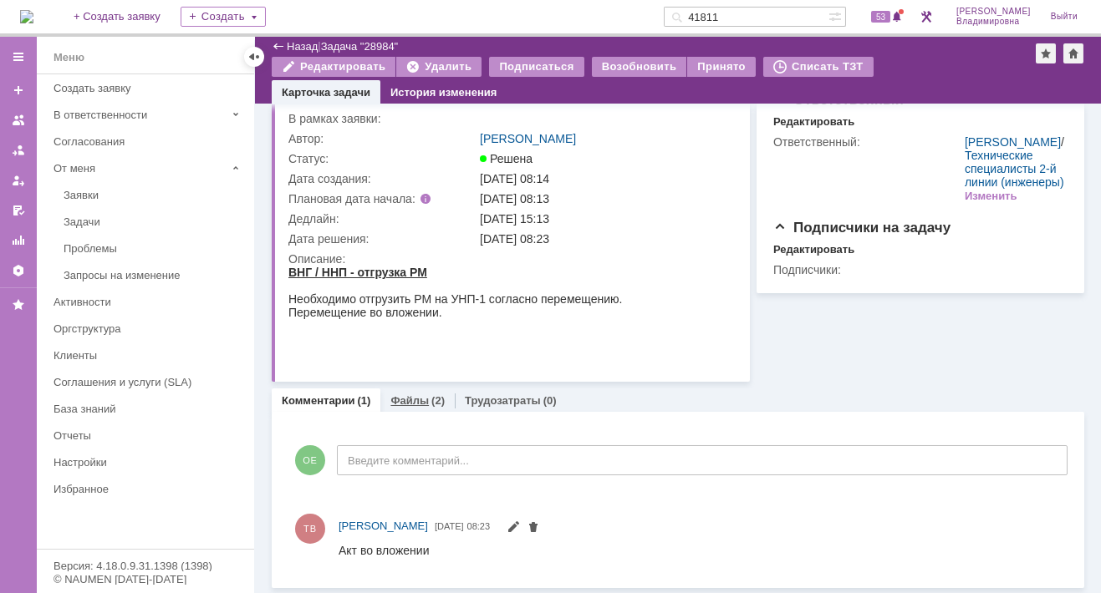
click at [409, 394] on link "Файлы" at bounding box center [409, 400] width 38 height 13
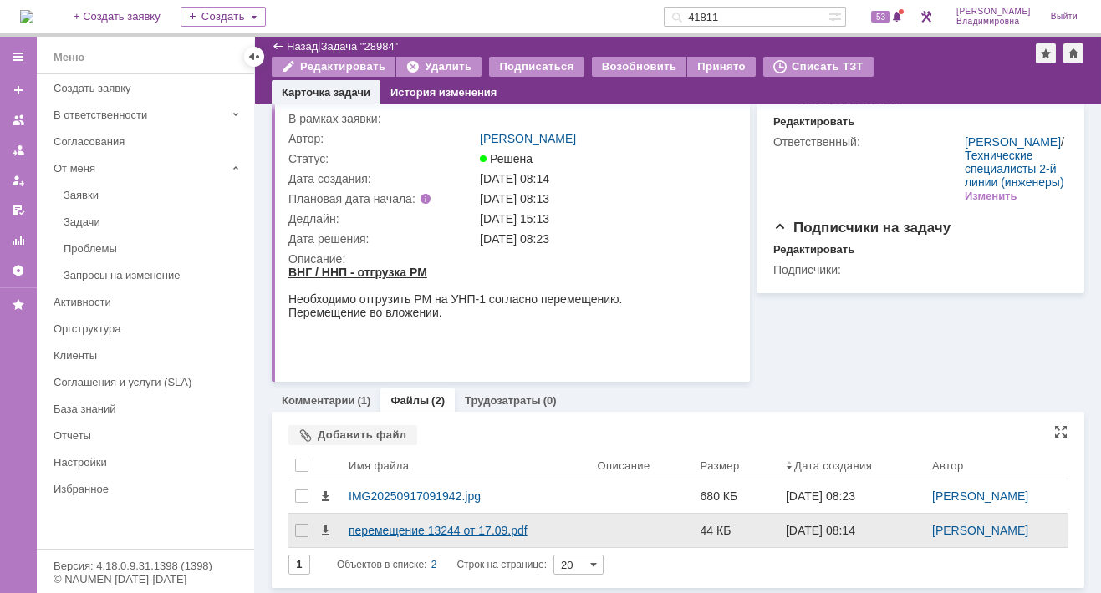
click at [392, 526] on div "перемещение 13244 от 17.09.pdf" at bounding box center [466, 530] width 236 height 13
click at [392, 526] on body "Идет загрузка, пожалуйста, подождите. На домашнюю + Создать заявку Создать 4181…" at bounding box center [550, 296] width 1101 height 593
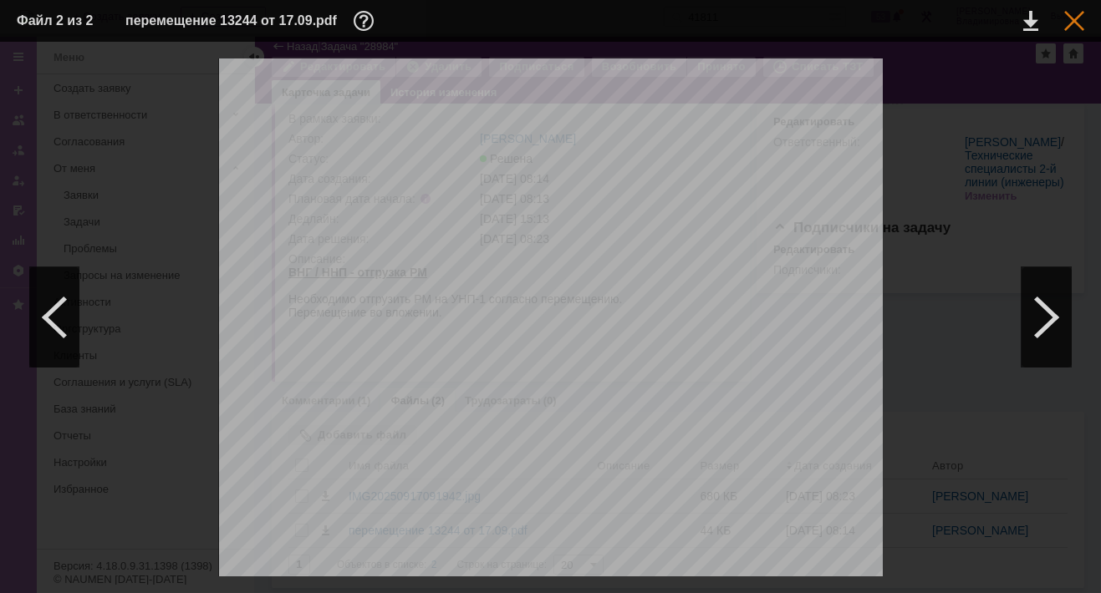
click at [1073, 22] on div at bounding box center [1074, 21] width 20 height 20
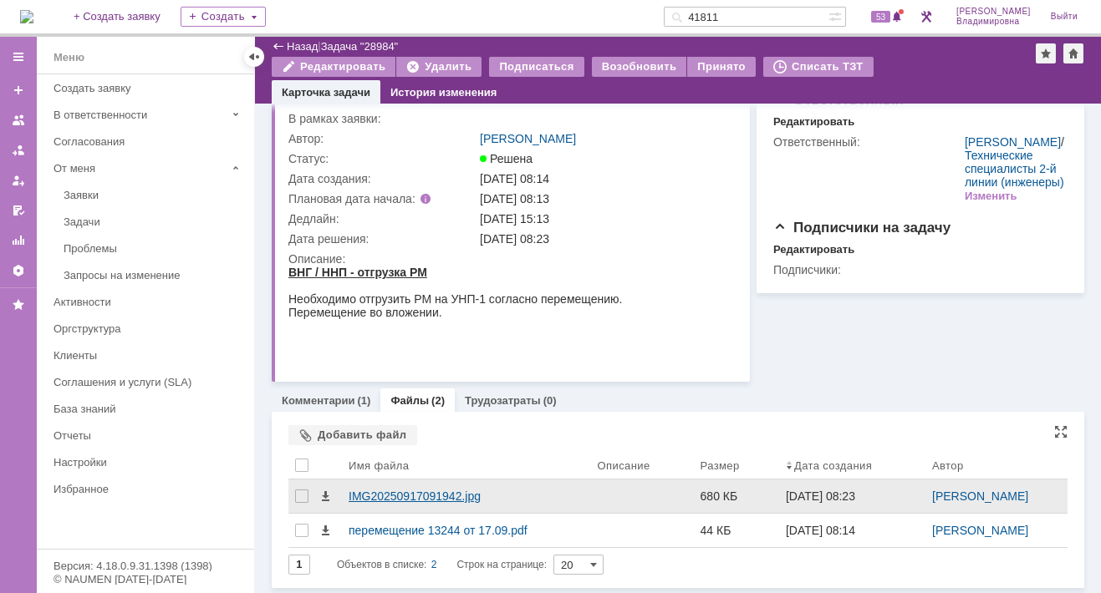
click at [404, 488] on div "IMG20250917091942.jpg" at bounding box center [466, 496] width 249 height 33
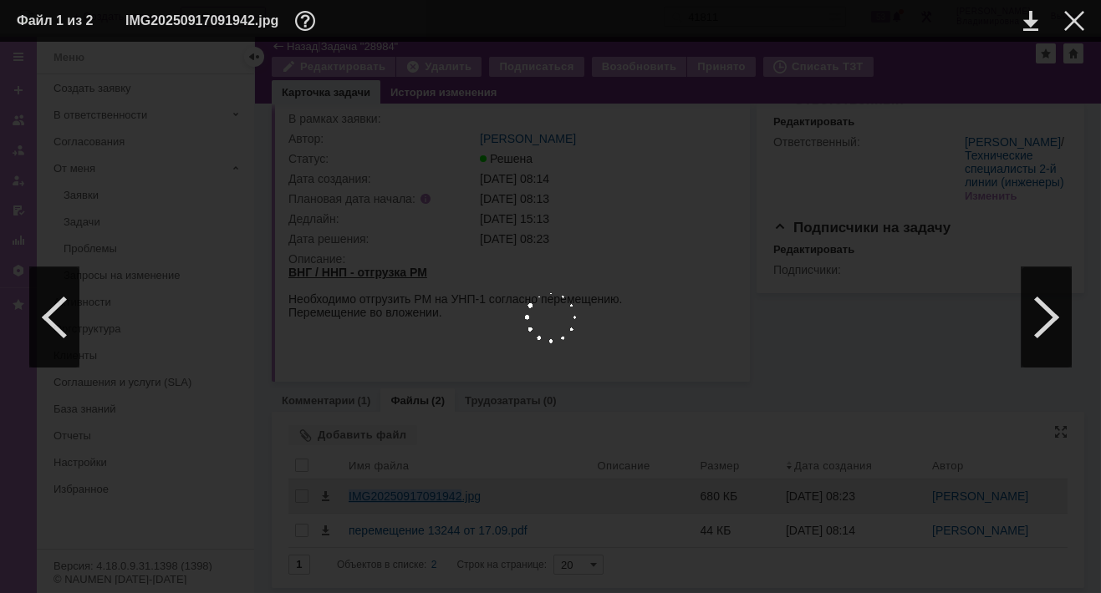
click at [404, 488] on body "Идет загрузка, пожалуйста, подождите. На домашнюю + Создать заявку Создать 4181…" at bounding box center [550, 296] width 1101 height 593
click at [1065, 17] on div at bounding box center [1074, 21] width 20 height 20
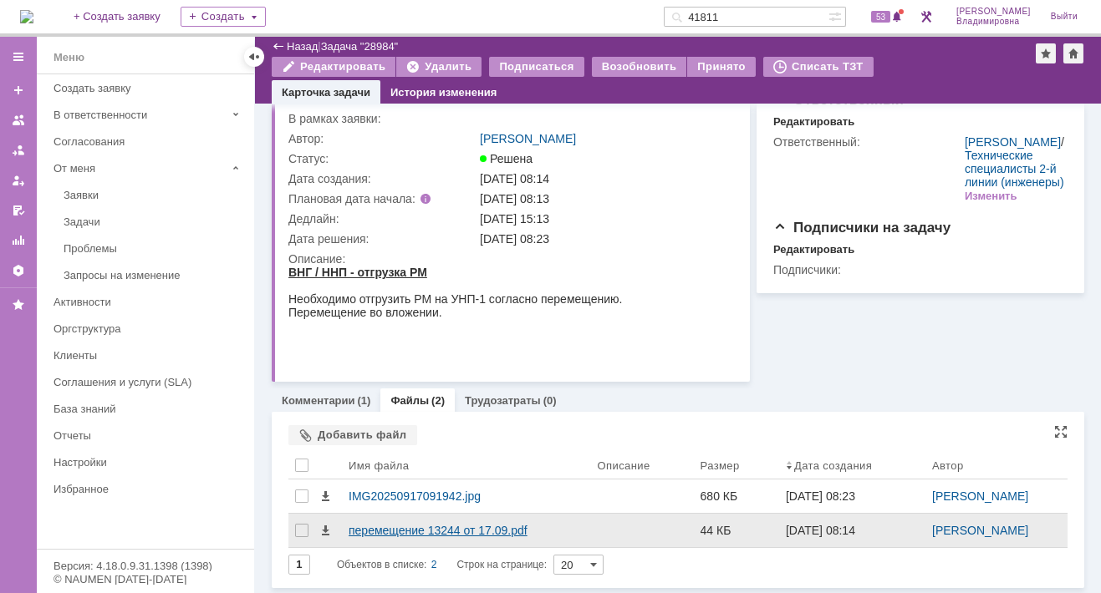
click at [404, 531] on div "перемещение 13244 от 17.09.pdf" at bounding box center [466, 530] width 236 height 13
click at [404, 531] on body "Идет загрузка, пожалуйста, подождите. На домашнюю + Создать заявку Создать 4181…" at bounding box center [550, 296] width 1101 height 593
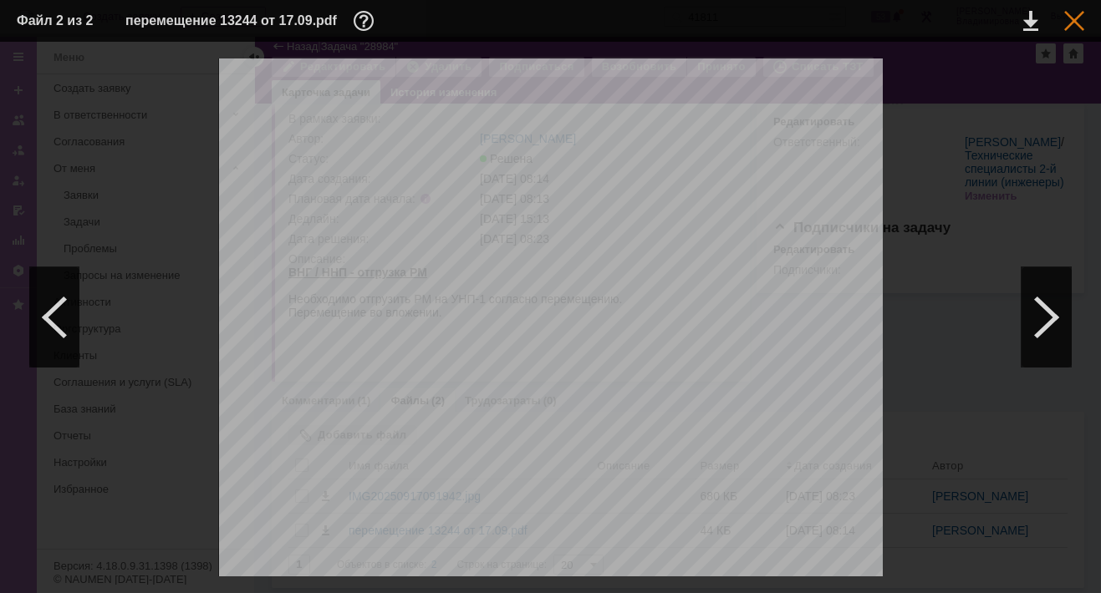
click at [1072, 19] on div at bounding box center [1074, 21] width 20 height 20
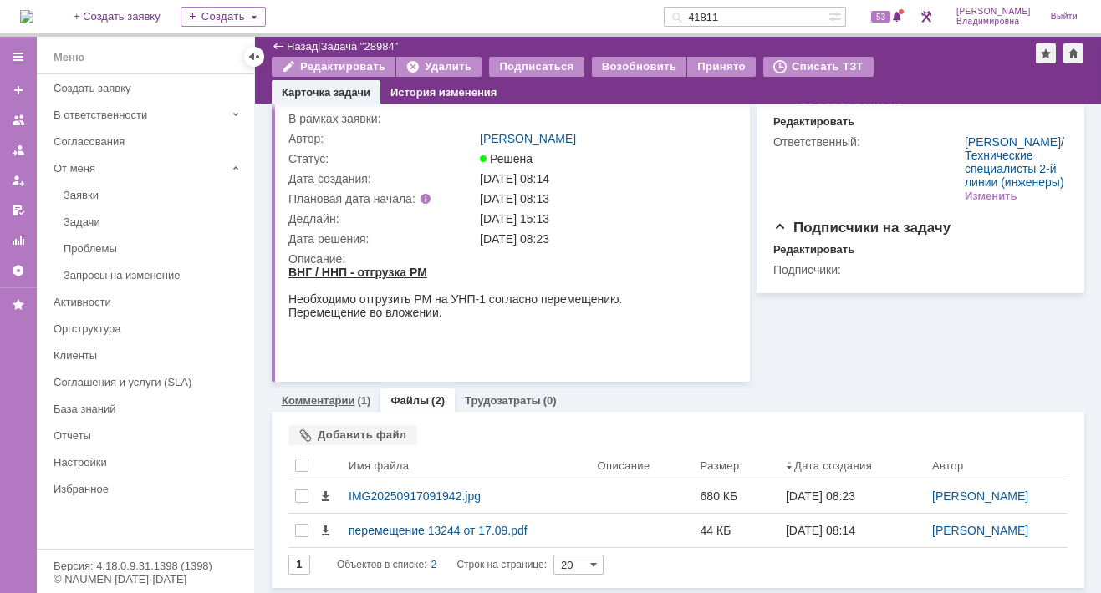
click at [313, 397] on link "Комментарии" at bounding box center [319, 400] width 74 height 13
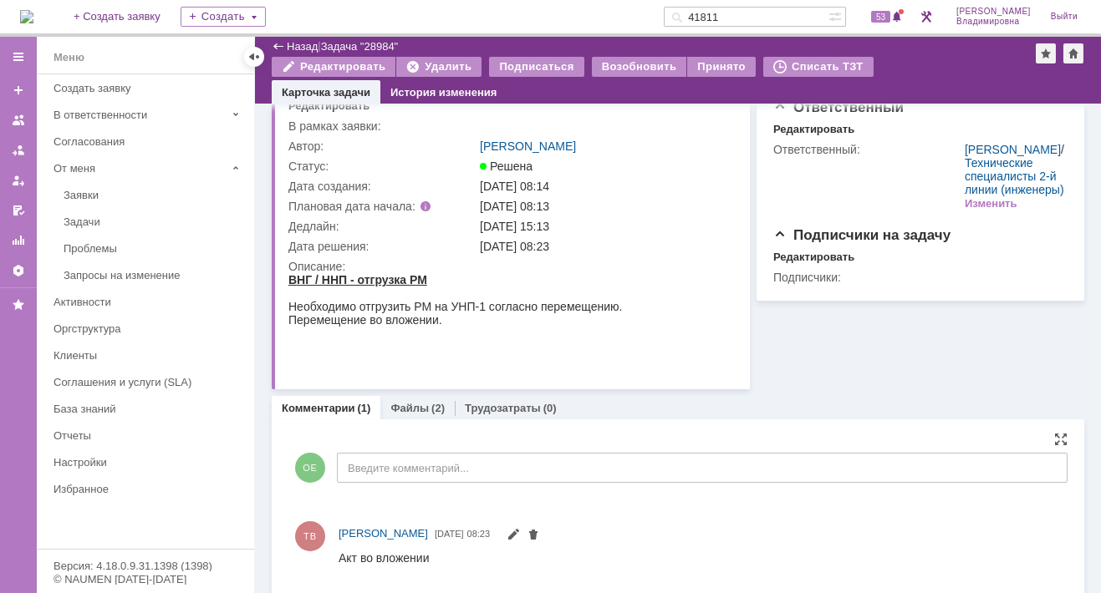
scroll to position [55, 0]
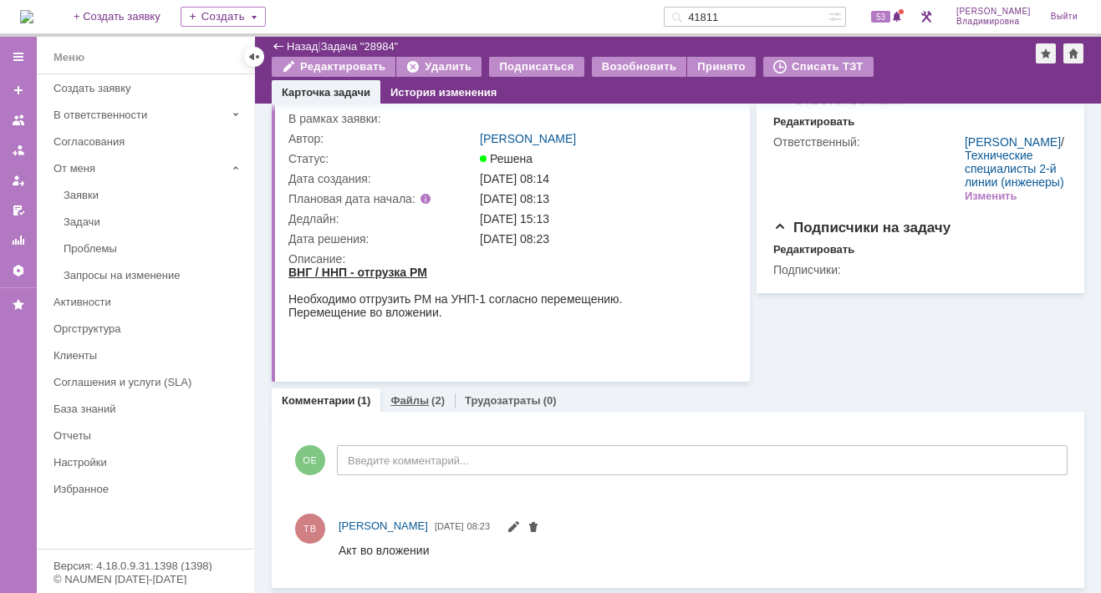
click at [402, 394] on link "Файлы" at bounding box center [409, 400] width 38 height 13
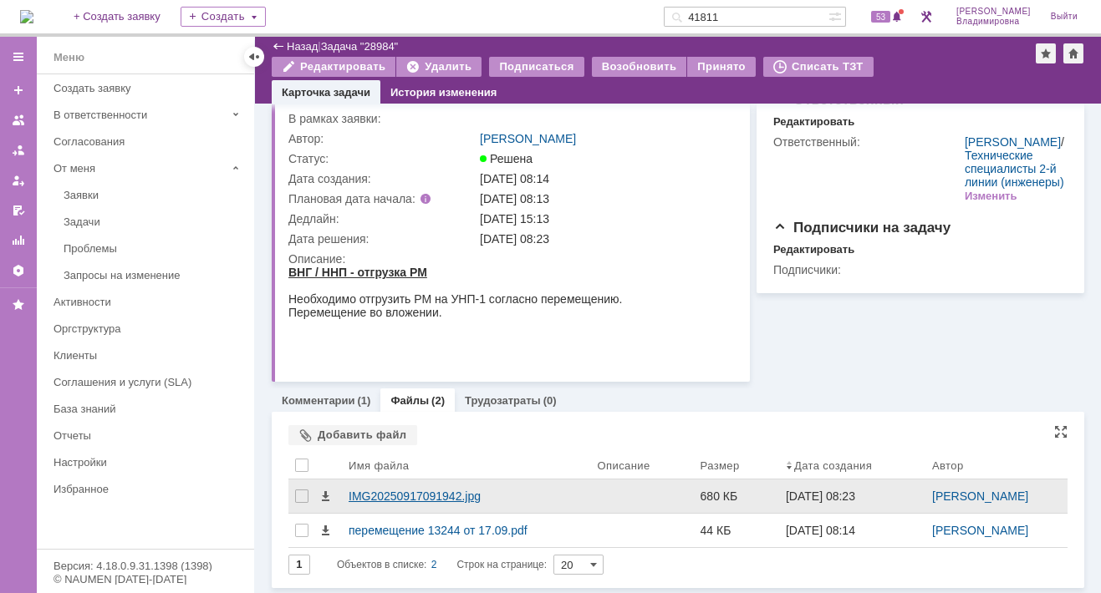
click at [384, 490] on div "IMG20250917091942.jpg" at bounding box center [466, 496] width 236 height 13
click at [384, 489] on body "Идет загрузка, пожалуйста, подождите. На домашнюю + Создать заявку Создать 4181…" at bounding box center [550, 296] width 1101 height 593
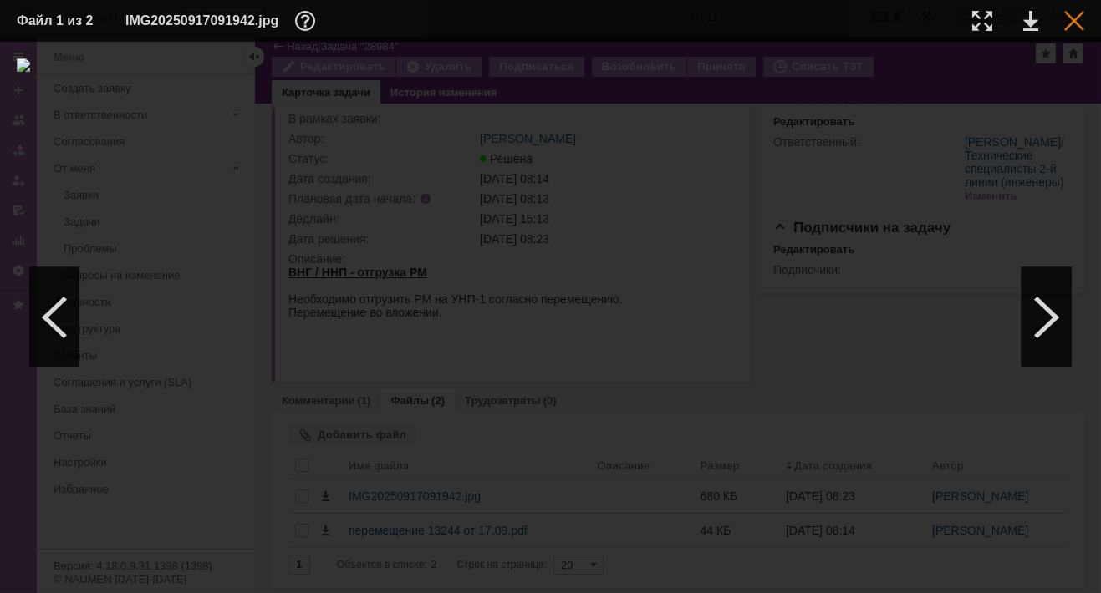
click at [1071, 18] on div at bounding box center [1074, 21] width 20 height 20
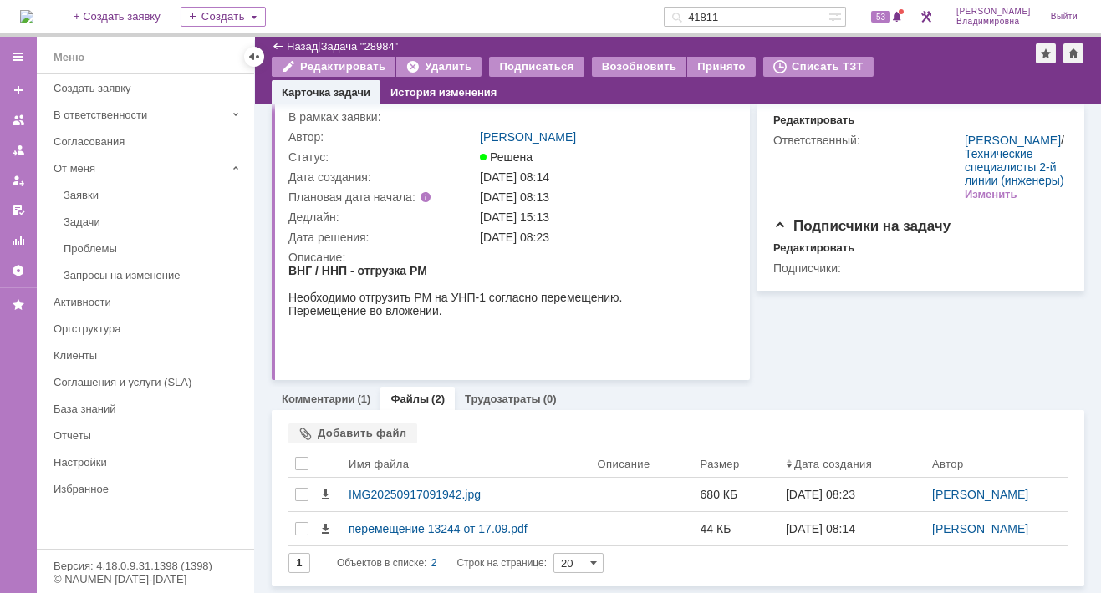
scroll to position [55, 0]
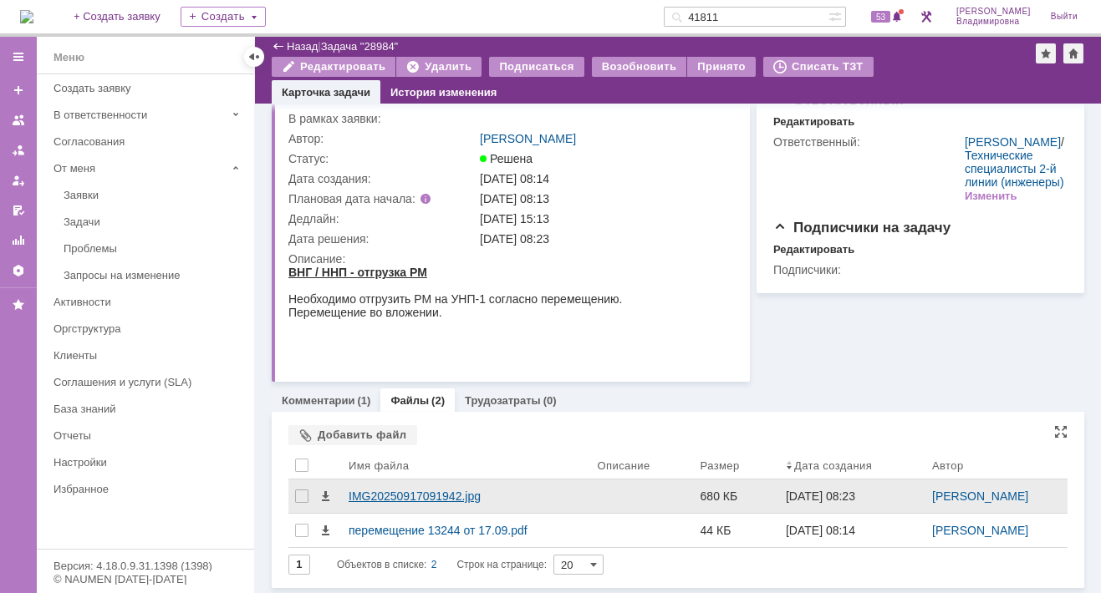
click at [369, 494] on div "IMG20250917091942.jpg" at bounding box center [466, 496] width 236 height 13
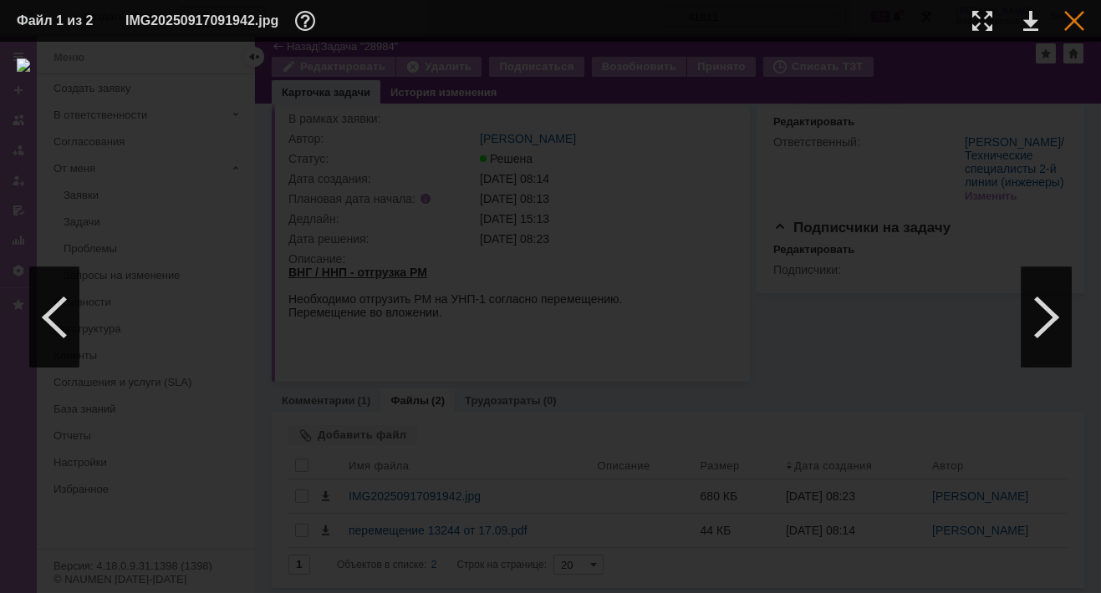
click at [1070, 19] on div at bounding box center [1074, 21] width 20 height 20
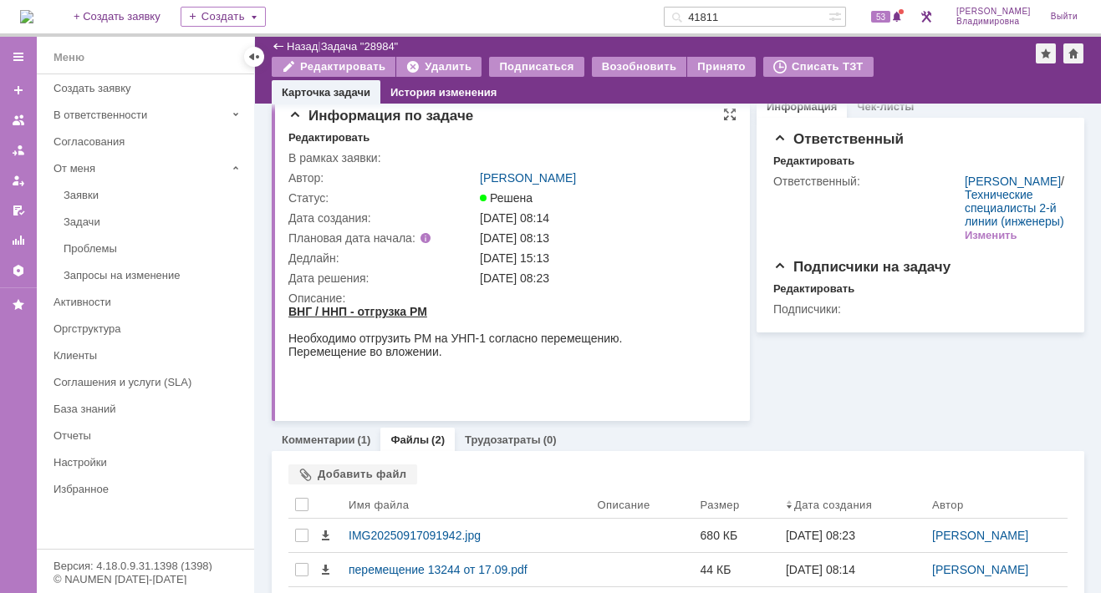
scroll to position [0, 0]
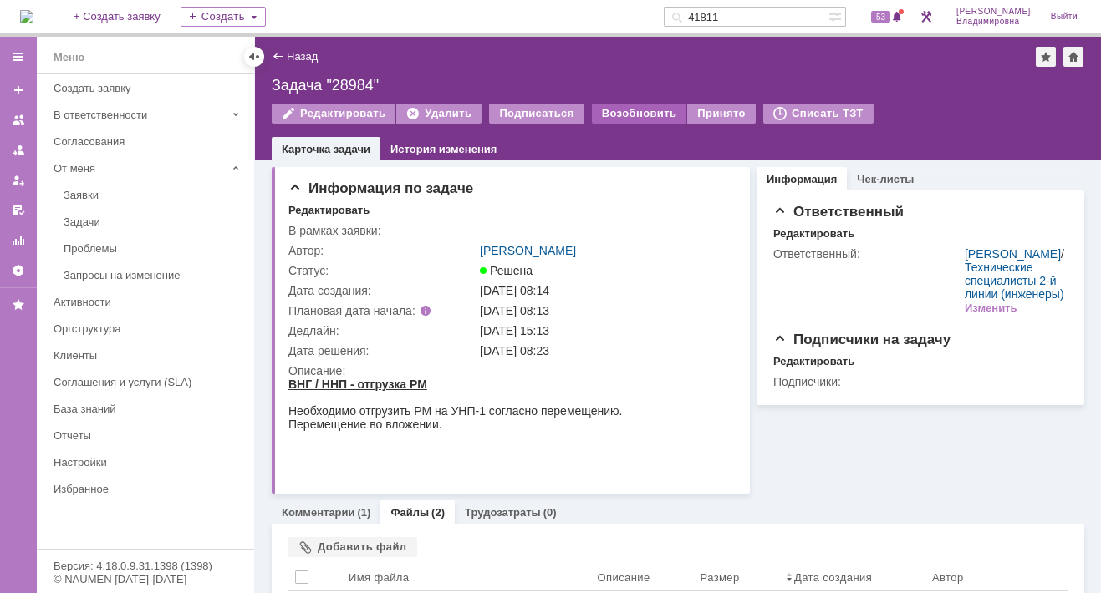
click at [607, 109] on div "Возобновить" at bounding box center [639, 114] width 95 height 20
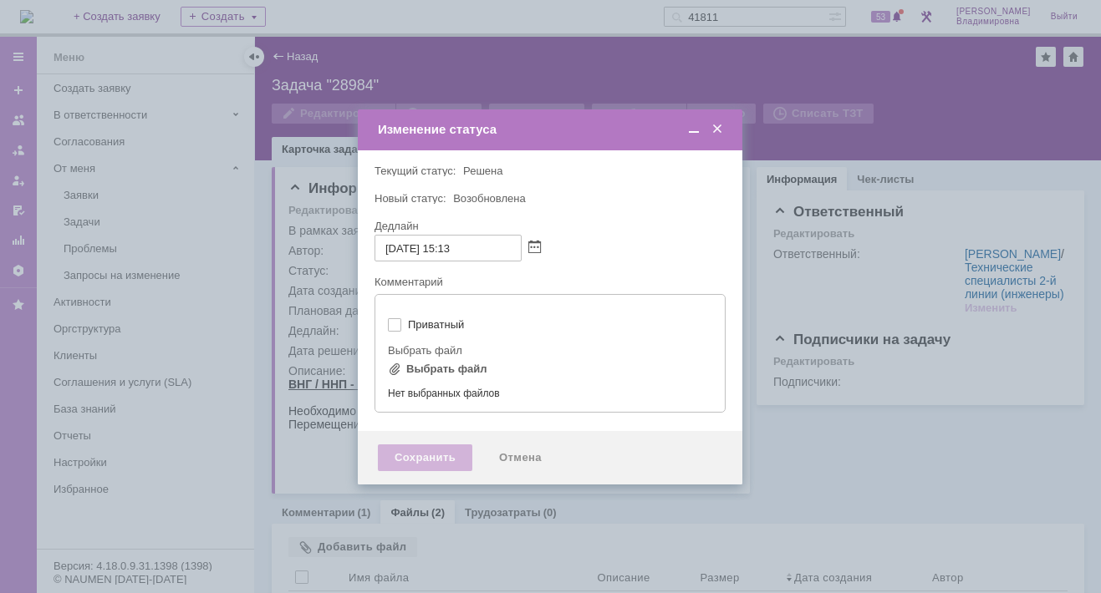
type input "[не указано]"
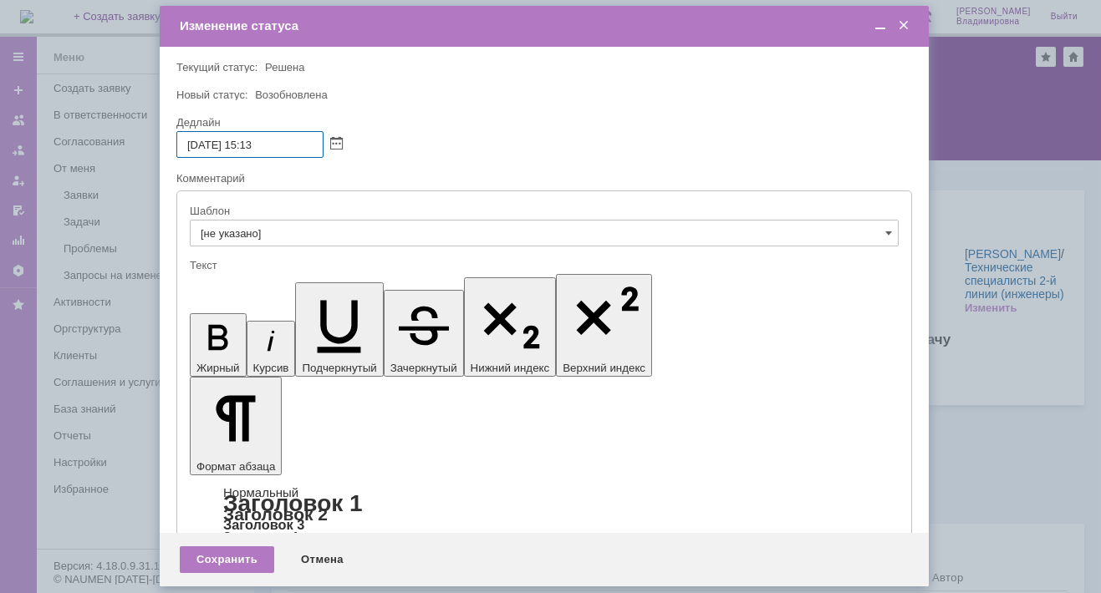
click at [877, 22] on span at bounding box center [880, 25] width 17 height 15
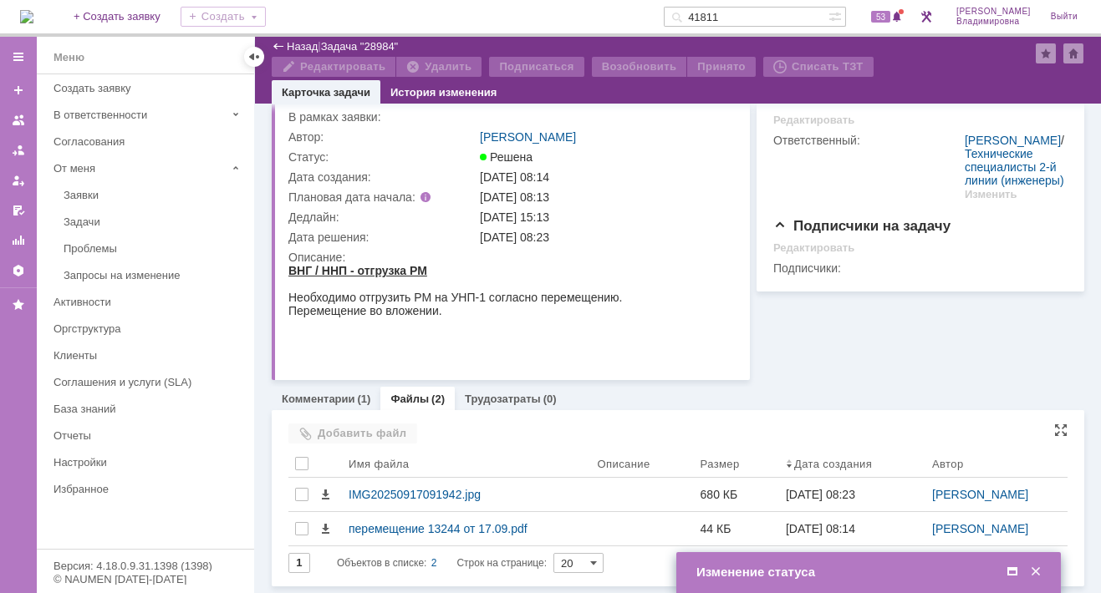
scroll to position [55, 0]
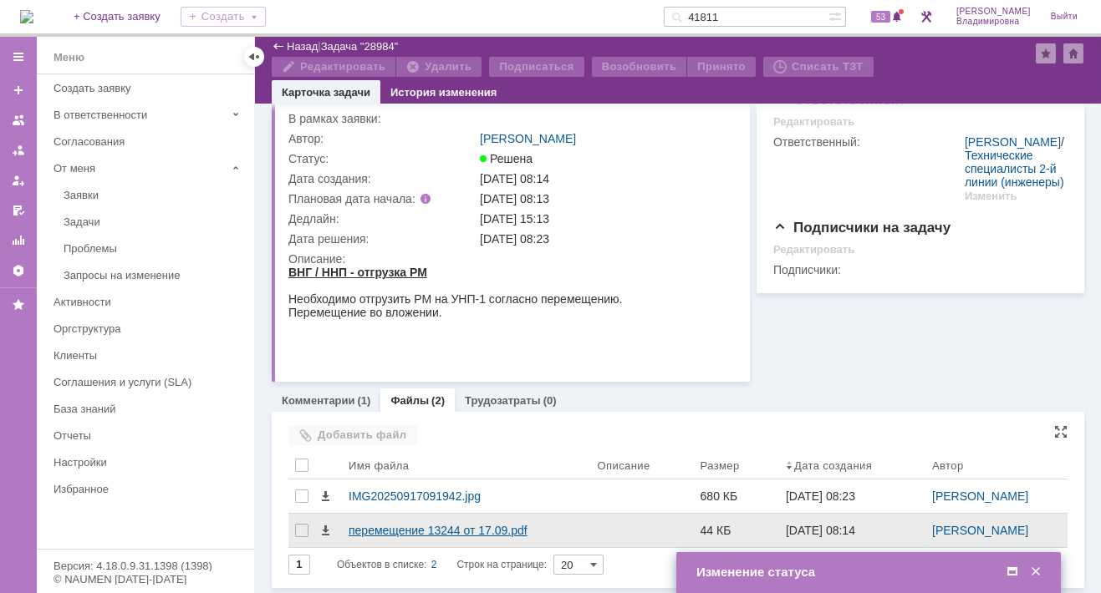
click at [369, 528] on div "перемещение 13244 от 17.09.pdf" at bounding box center [466, 530] width 236 height 13
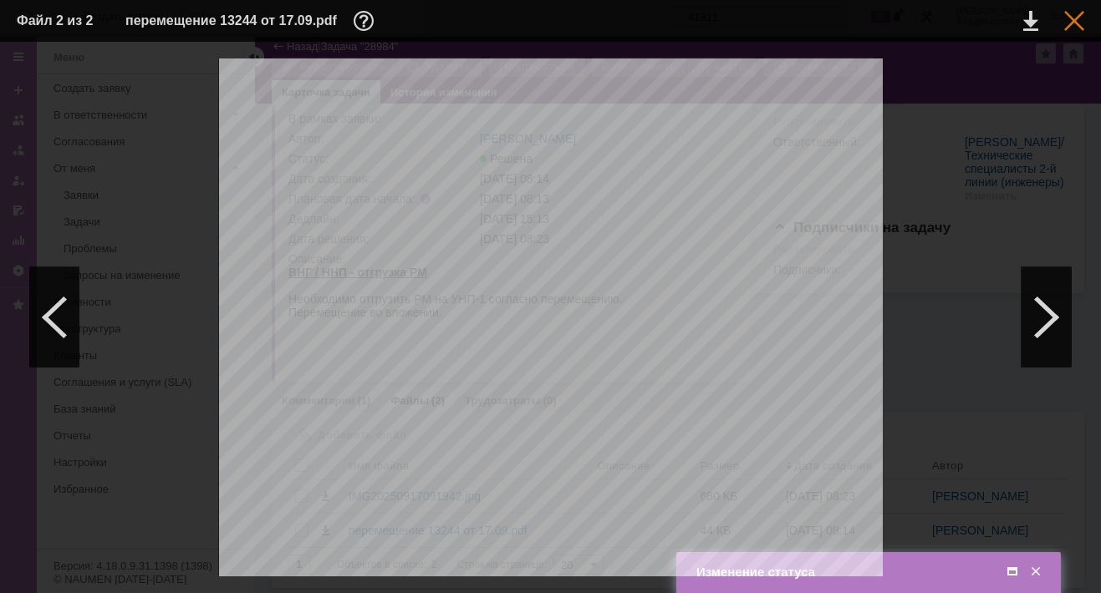
click at [1079, 22] on div at bounding box center [1074, 21] width 20 height 20
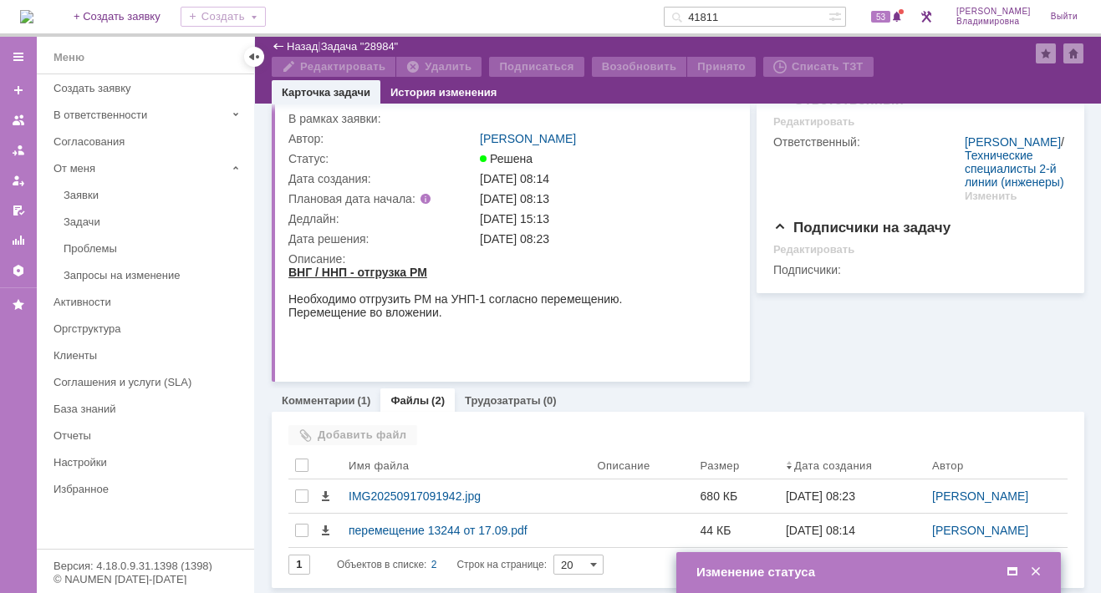
drag, startPoint x: 933, startPoint y: 573, endPoint x: 943, endPoint y: 414, distance: 159.1
click at [932, 371] on body "Идет загрузка, пожалуйста, подождите. На домашнюю + Создать заявку Создать 4181…" at bounding box center [550, 296] width 1101 height 593
click at [1011, 572] on span at bounding box center [1012, 572] width 17 height 15
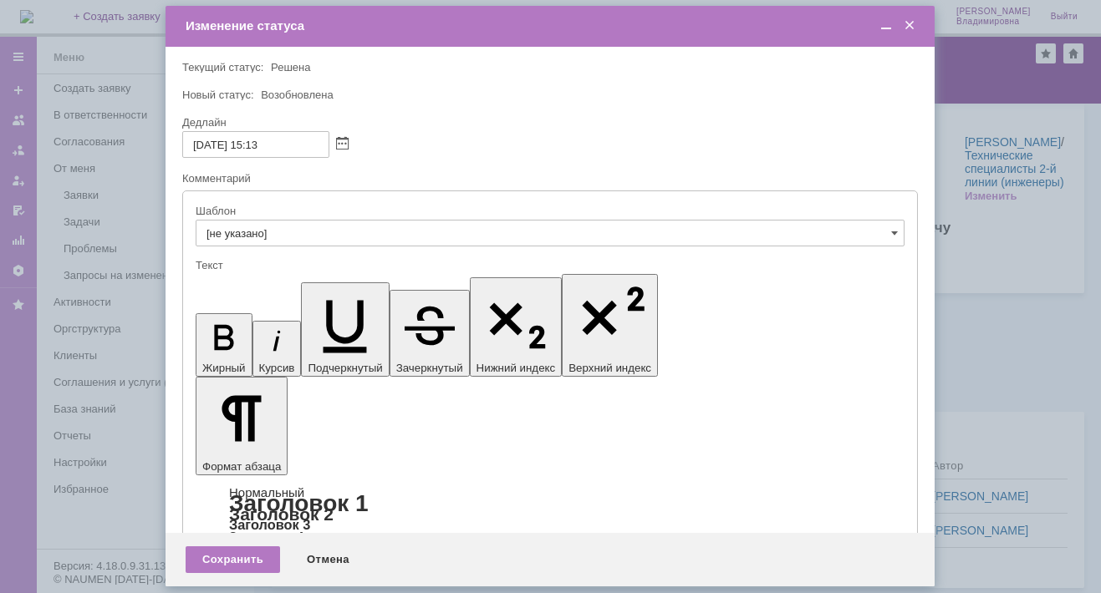
click at [909, 23] on span at bounding box center [909, 25] width 17 height 15
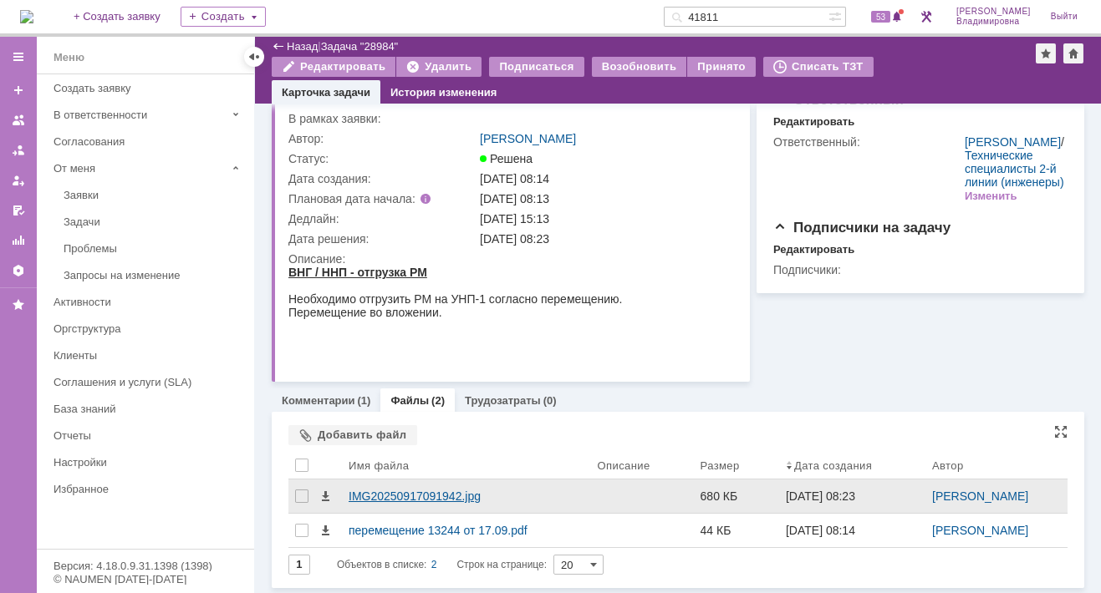
click at [378, 491] on div "IMG20250917091942.jpg" at bounding box center [466, 496] width 236 height 13
click at [378, 491] on body "Идет загрузка, пожалуйста, подождите. На домашнюю + Создать заявку Создать 4181…" at bounding box center [550, 296] width 1101 height 593
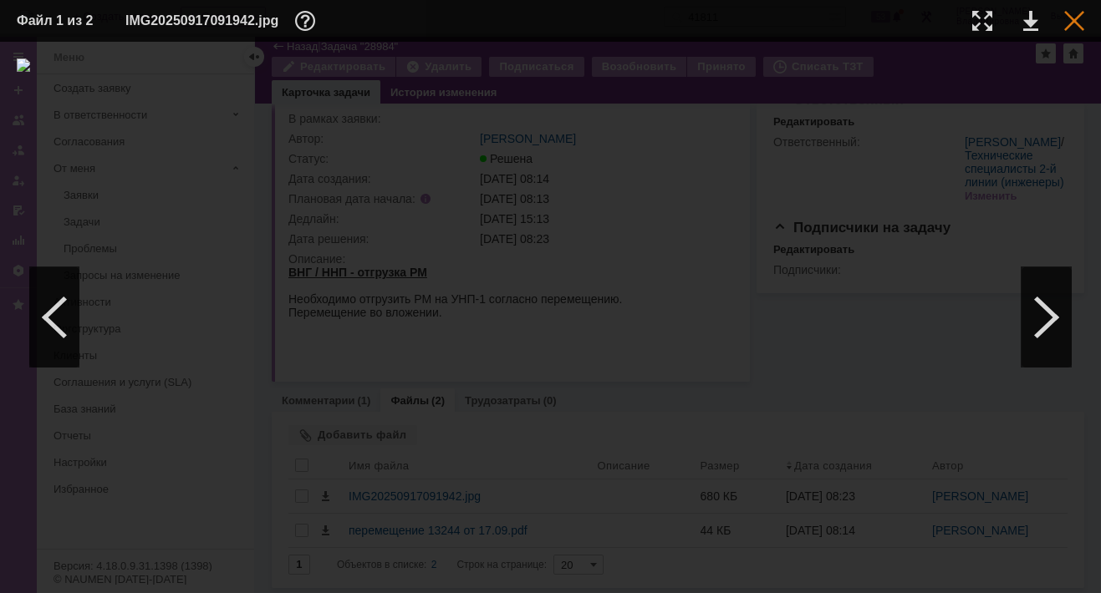
click at [1071, 18] on div at bounding box center [1074, 21] width 20 height 20
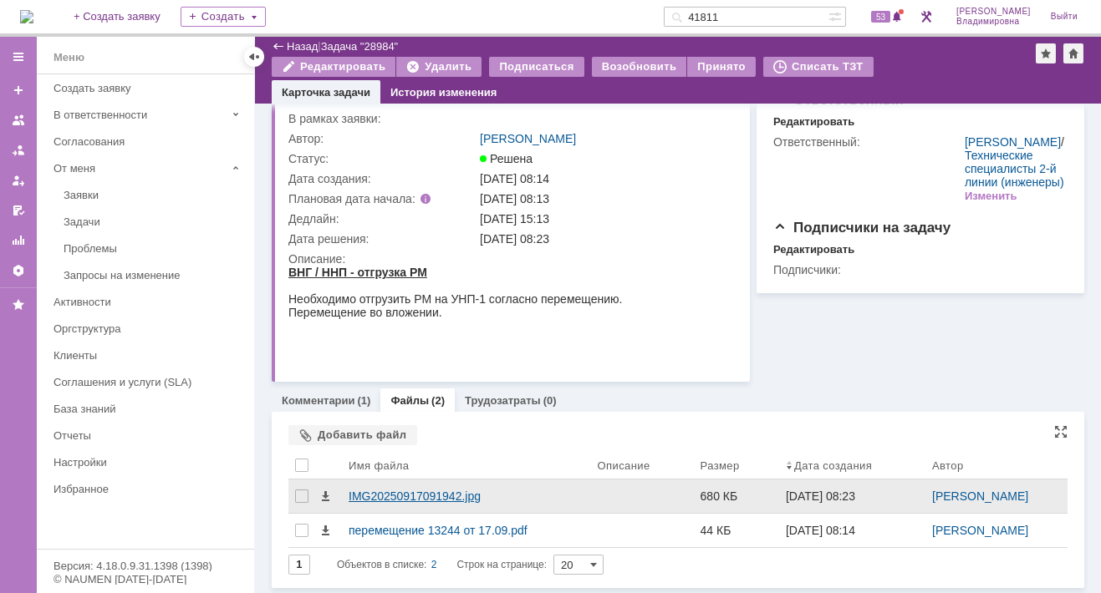
click at [391, 490] on div "IMG20250917091942.jpg" at bounding box center [466, 496] width 236 height 13
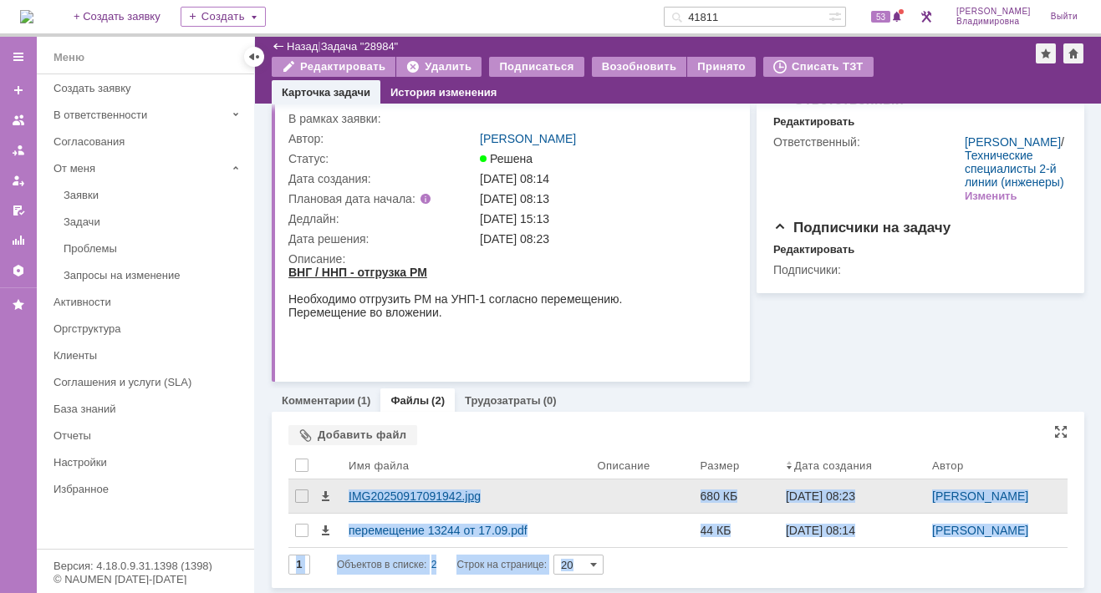
click at [390, 490] on body "Идет загрузка, пожалуйста, подождите. На домашнюю + Создать заявку Создать 4181…" at bounding box center [550, 296] width 1101 height 593
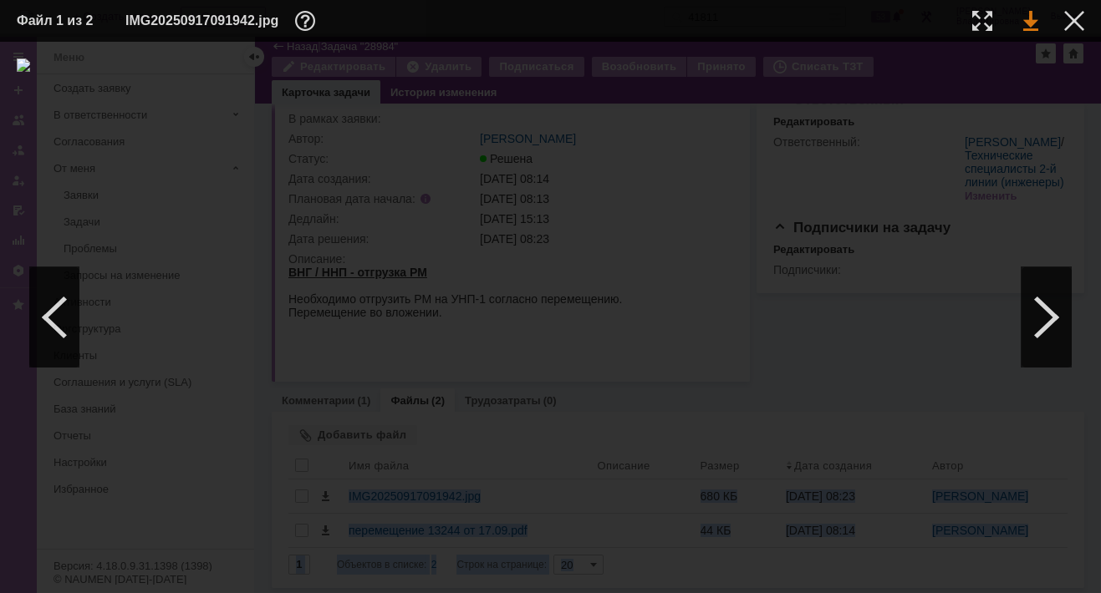
click at [1028, 21] on link at bounding box center [1030, 21] width 15 height 20
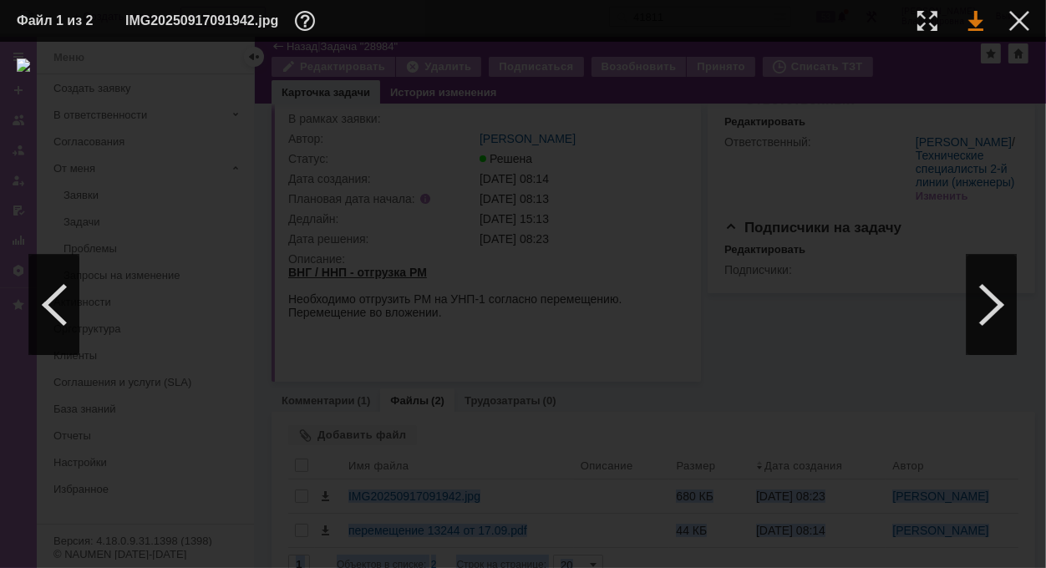
click at [970, 16] on link at bounding box center [975, 21] width 15 height 20
click at [1013, 13] on div at bounding box center [1019, 21] width 20 height 20
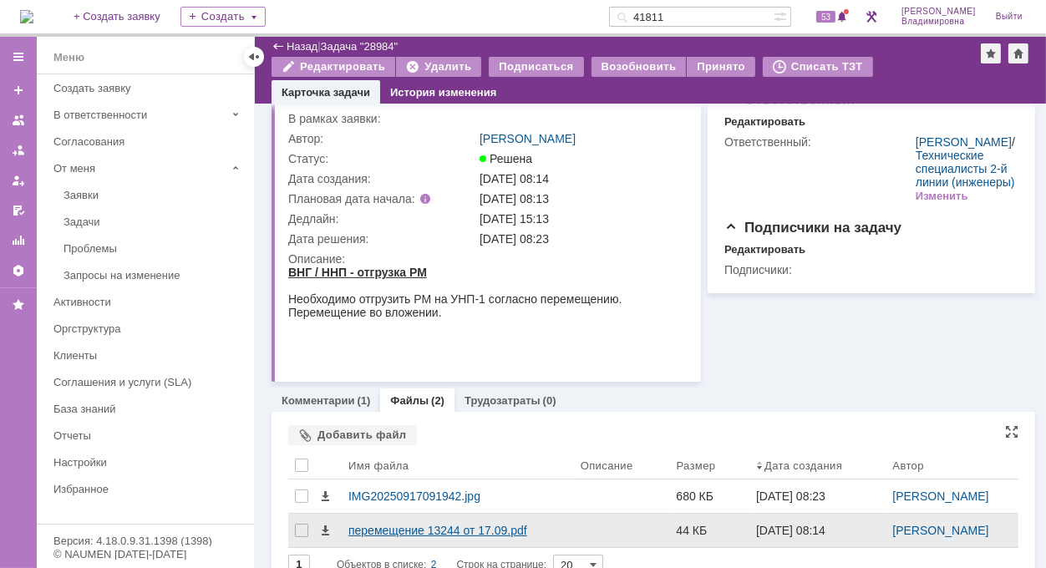
click at [397, 524] on div "перемещение 13244 от 17.09.pdf" at bounding box center [457, 530] width 219 height 13
click at [397, 523] on body "Идет загрузка, пожалуйста, подождите. На домашнюю + Создать заявку Создать 4181…" at bounding box center [523, 284] width 1046 height 568
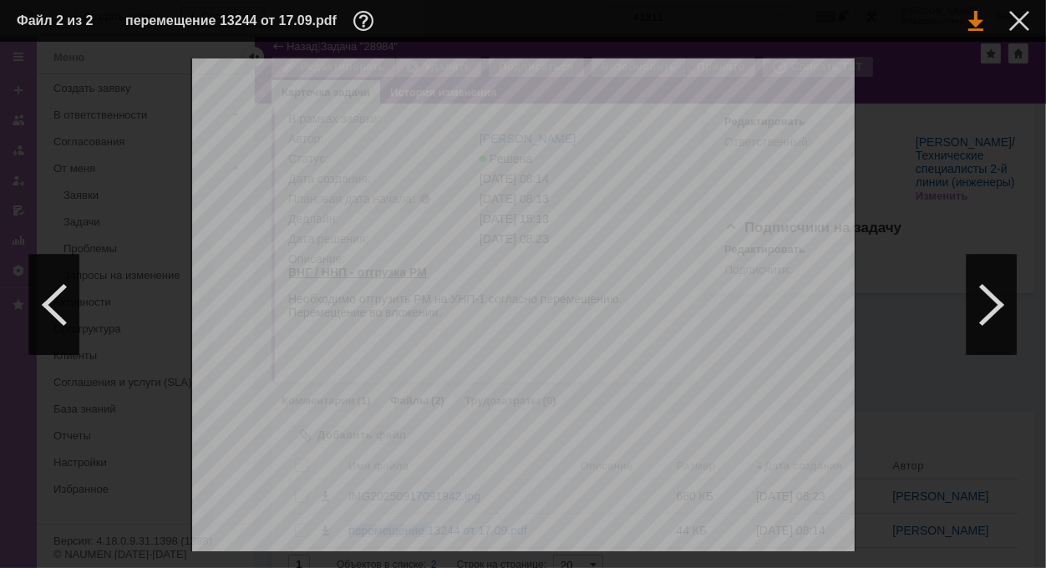
click at [974, 18] on link at bounding box center [975, 21] width 15 height 20
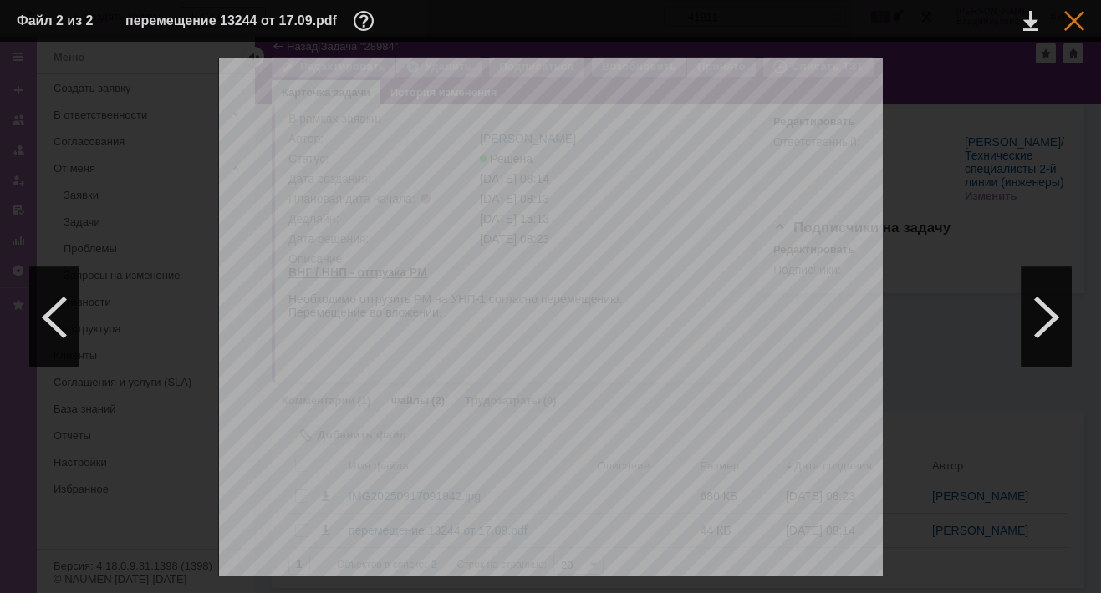
click at [1071, 18] on div at bounding box center [1074, 21] width 20 height 20
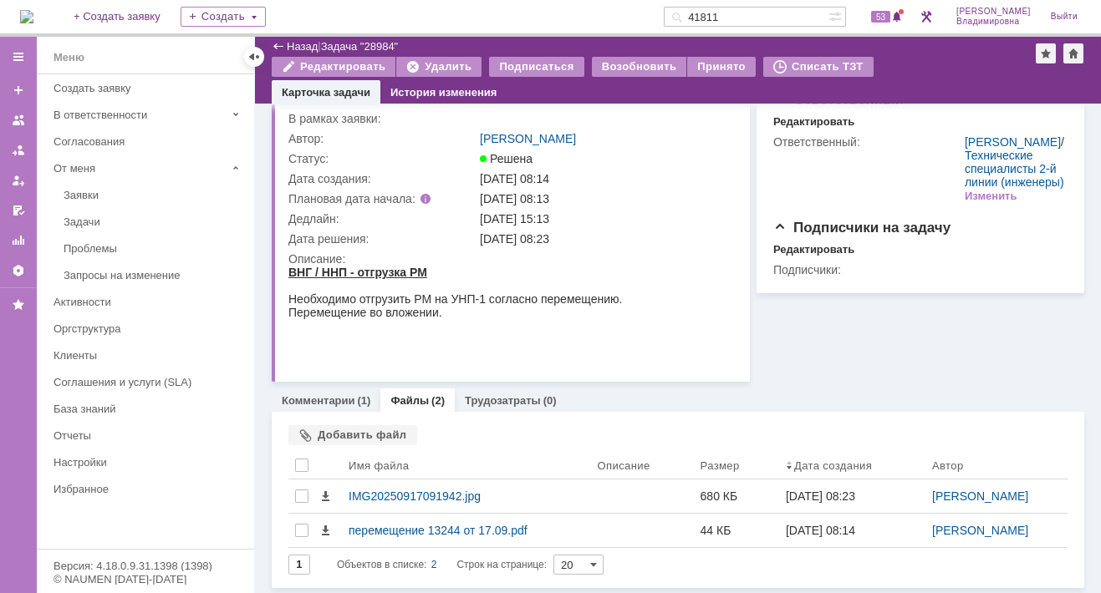
click at [33, 14] on img at bounding box center [26, 16] width 13 height 13
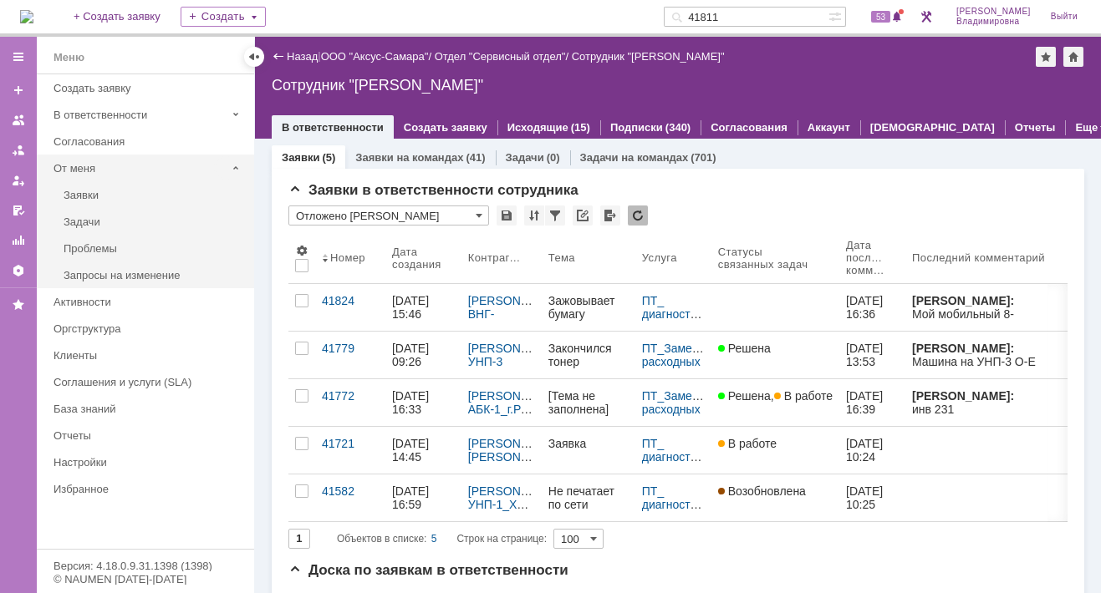
click at [94, 165] on div "От меня" at bounding box center [139, 168] width 172 height 13
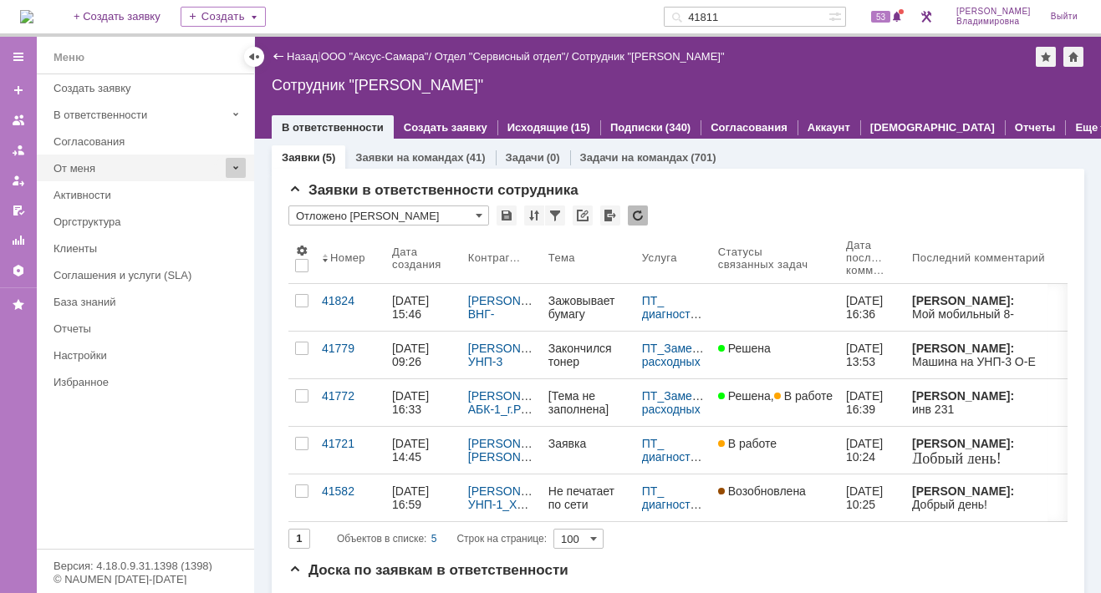
click at [231, 163] on span at bounding box center [236, 168] width 20 height 20
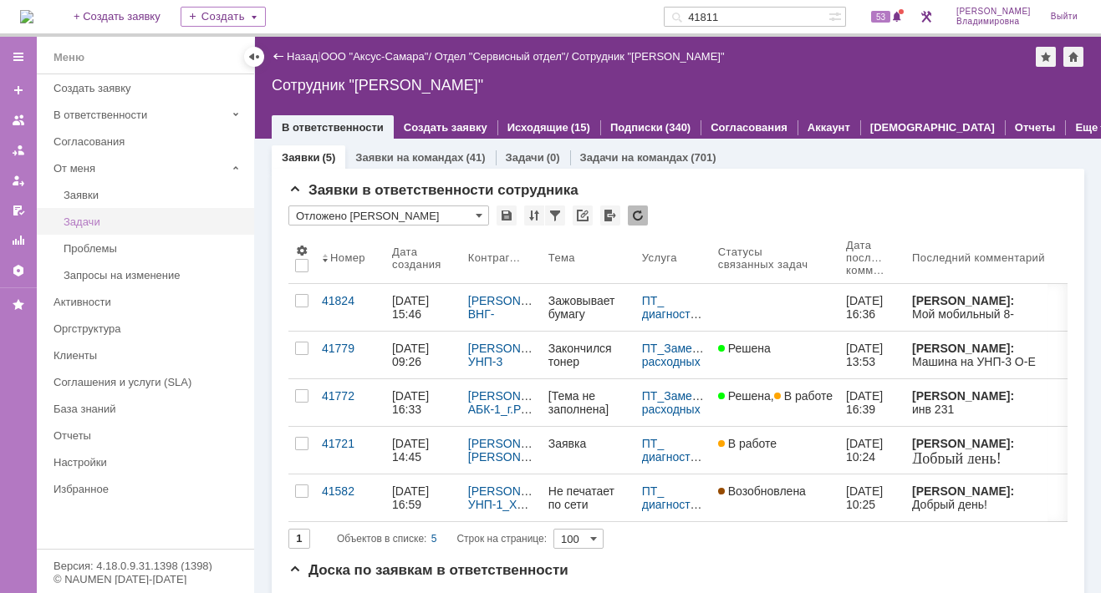
click at [95, 217] on div "Задачи" at bounding box center [154, 222] width 180 height 13
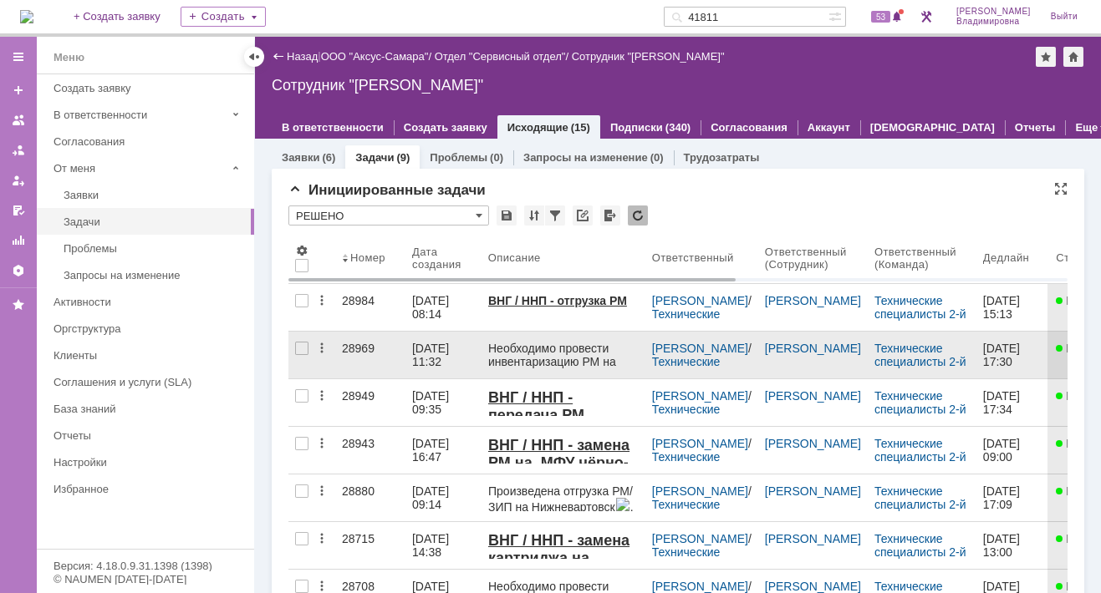
click at [361, 343] on div "28969" at bounding box center [370, 348] width 57 height 13
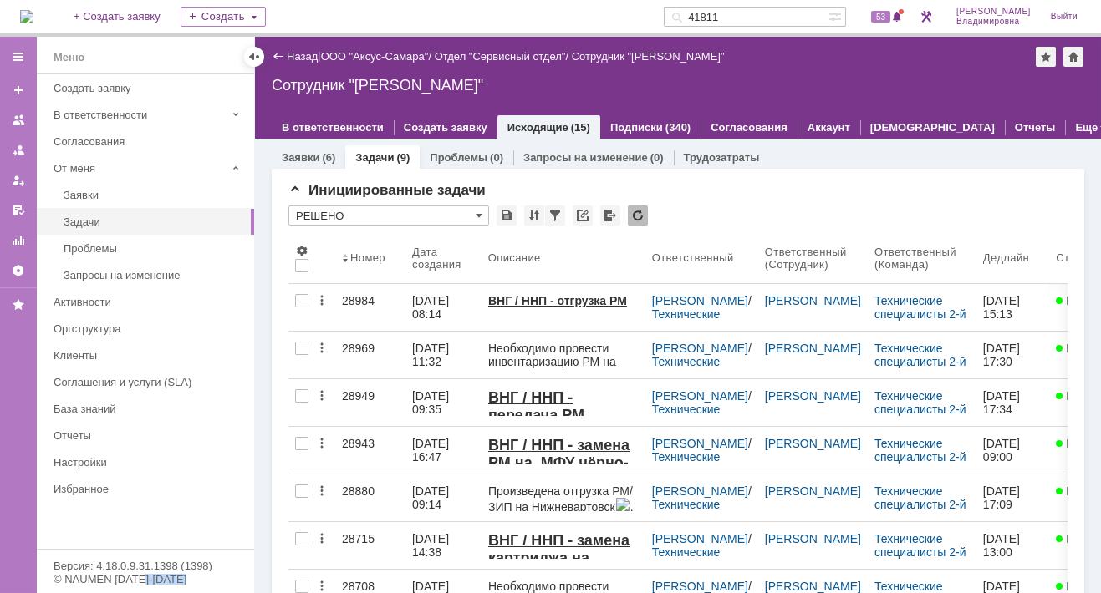
click at [361, 343] on div "Назад | ООО "Аксус-Самара" / Отдел "Сервисный отдел" / Сотрудник "Орлова Елена …" at bounding box center [678, 315] width 846 height 557
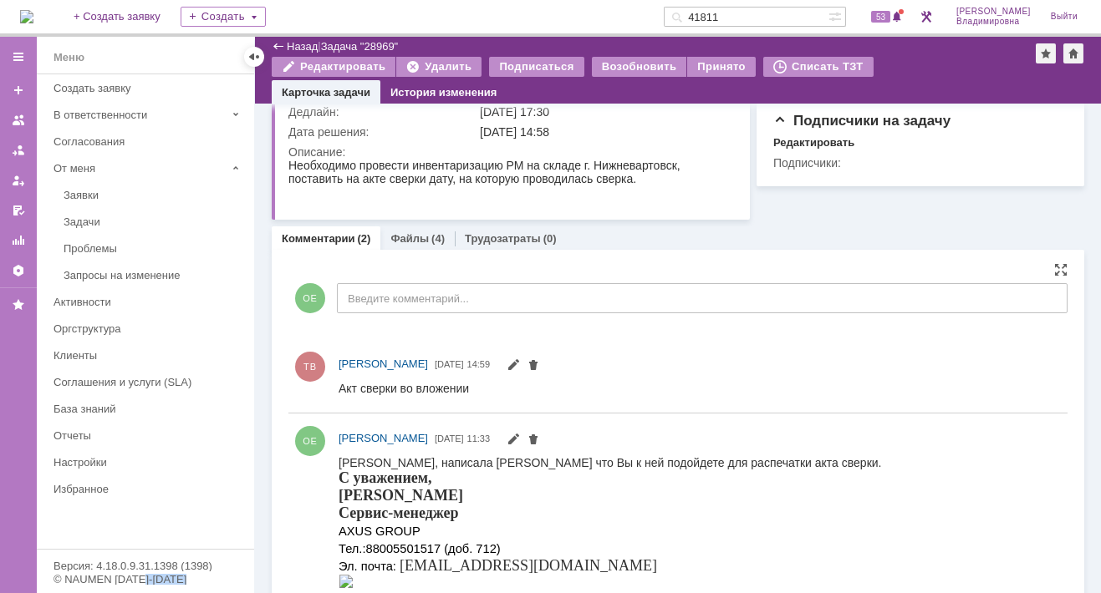
scroll to position [167, 0]
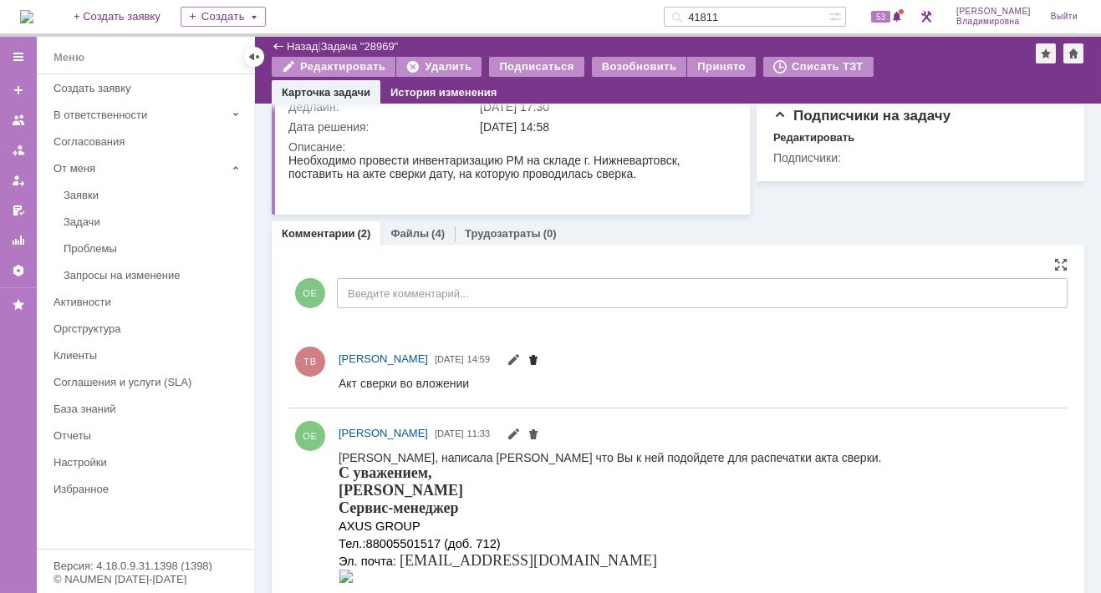
click at [540, 362] on span at bounding box center [532, 361] width 13 height 13
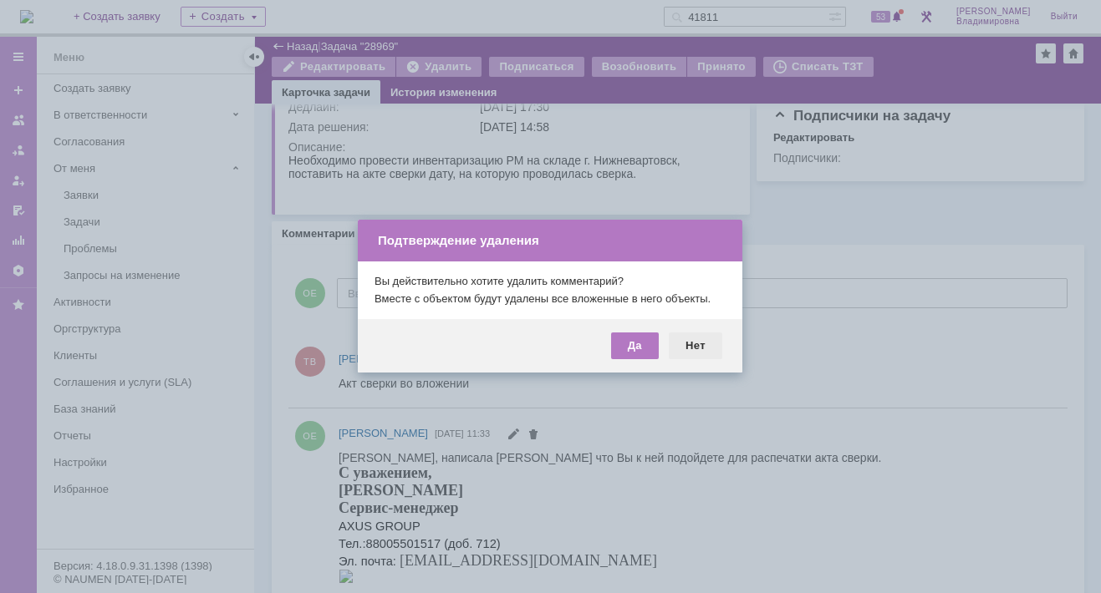
click at [694, 343] on div "Нет" at bounding box center [694, 346] width 53 height 27
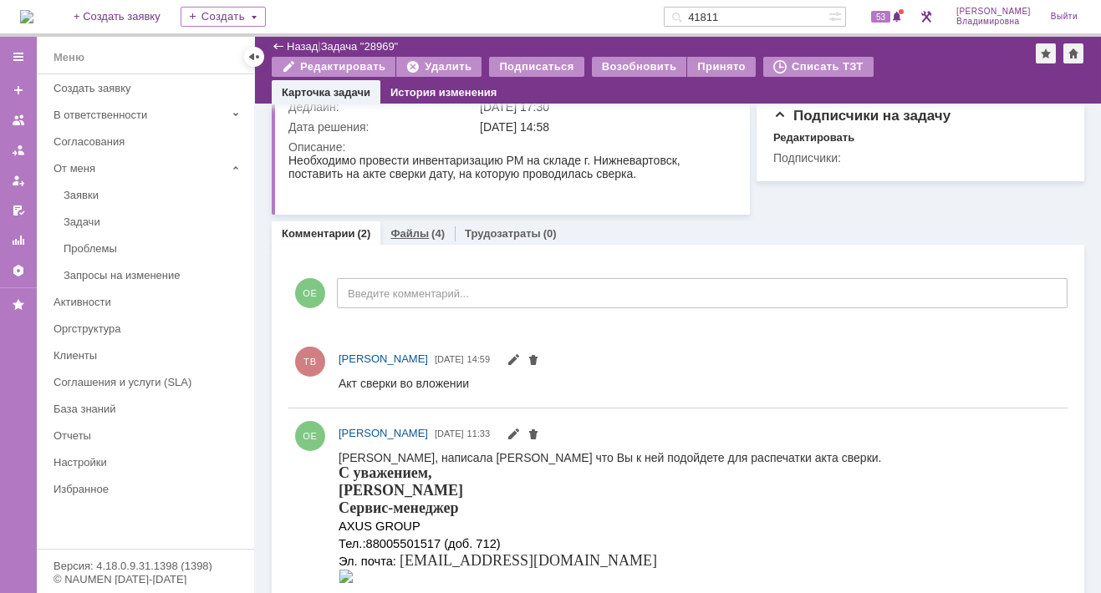
click at [397, 236] on link "Файлы" at bounding box center [409, 233] width 38 height 13
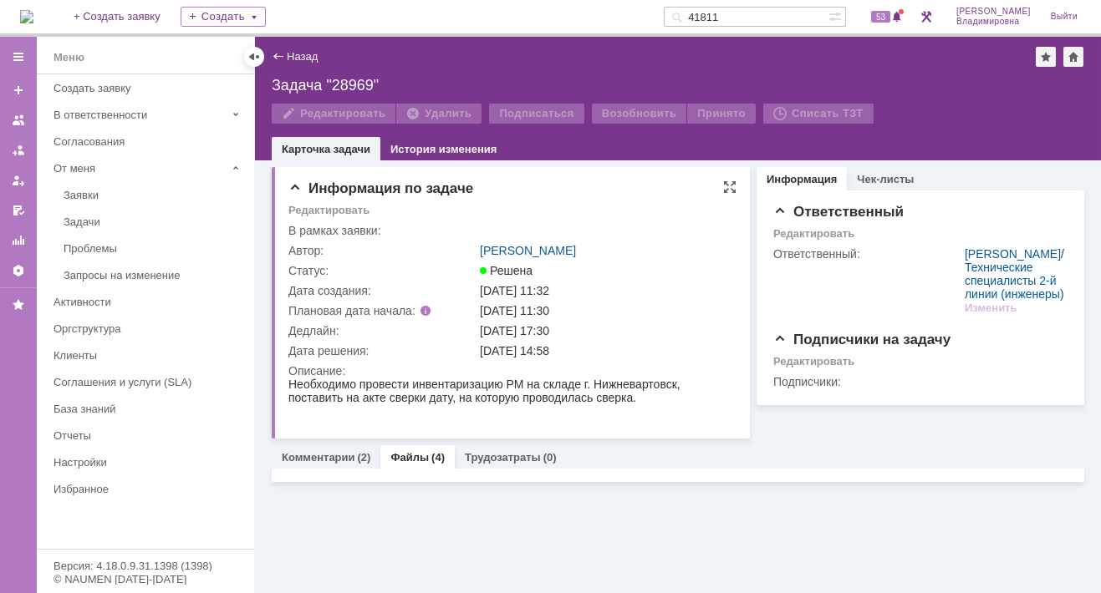
click at [398, 235] on tbody "В рамках заявки: Автор: Орлова Елена Владимировна Статус: Решена Дата создания:…" at bounding box center [510, 323] width 445 height 205
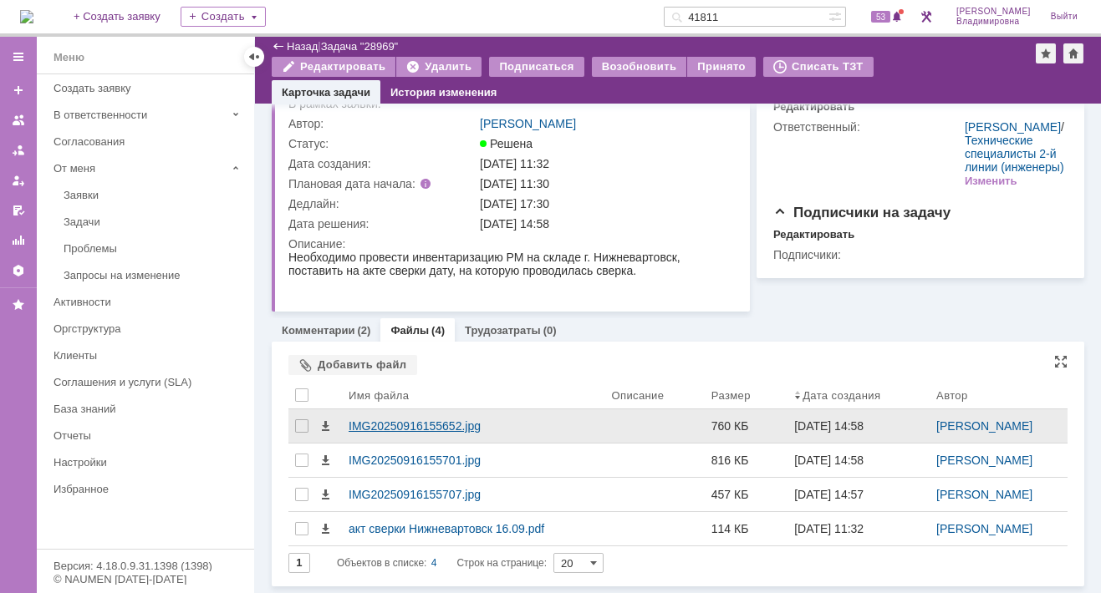
scroll to position [74, 0]
click at [391, 423] on div "IMG20250916155652.jpg" at bounding box center [472, 425] width 249 height 13
click at [391, 423] on body "Идет загрузка, пожалуйста, подождите. На домашнюю + Создать заявку Создать 4181…" at bounding box center [550, 296] width 1101 height 593
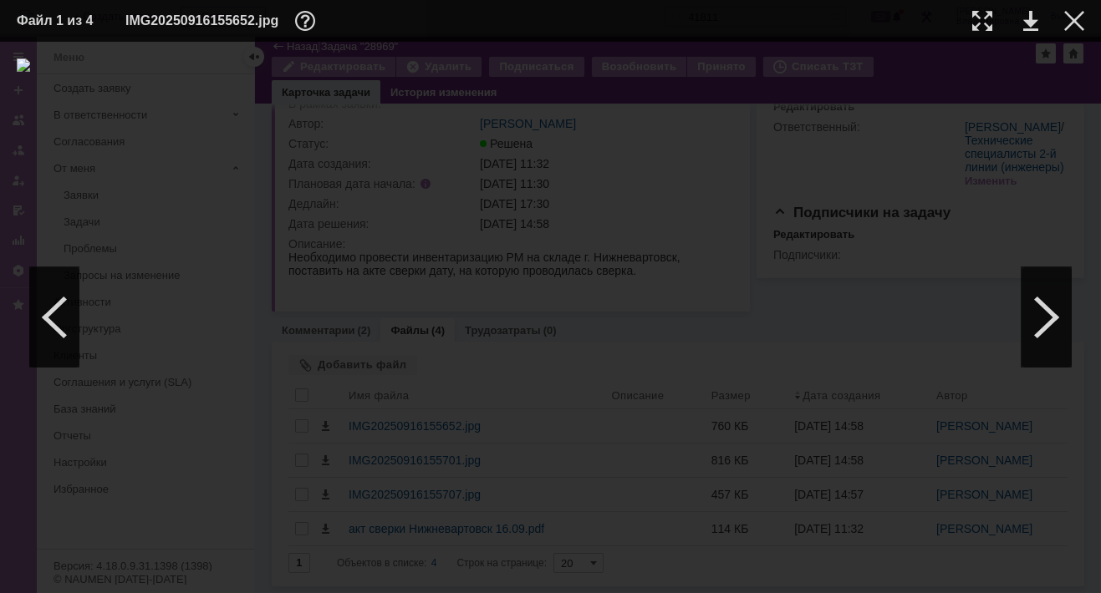
drag, startPoint x: 230, startPoint y: 109, endPoint x: 162, endPoint y: 257, distance: 163.4
click at [162, 257] on div at bounding box center [550, 317] width 1067 height 518
click at [1032, 324] on div at bounding box center [1046, 317] width 50 height 100
drag, startPoint x: 430, startPoint y: 121, endPoint x: 377, endPoint y: 171, distance: 72.7
drag, startPoint x: 377, startPoint y: 171, endPoint x: 268, endPoint y: 197, distance: 111.7
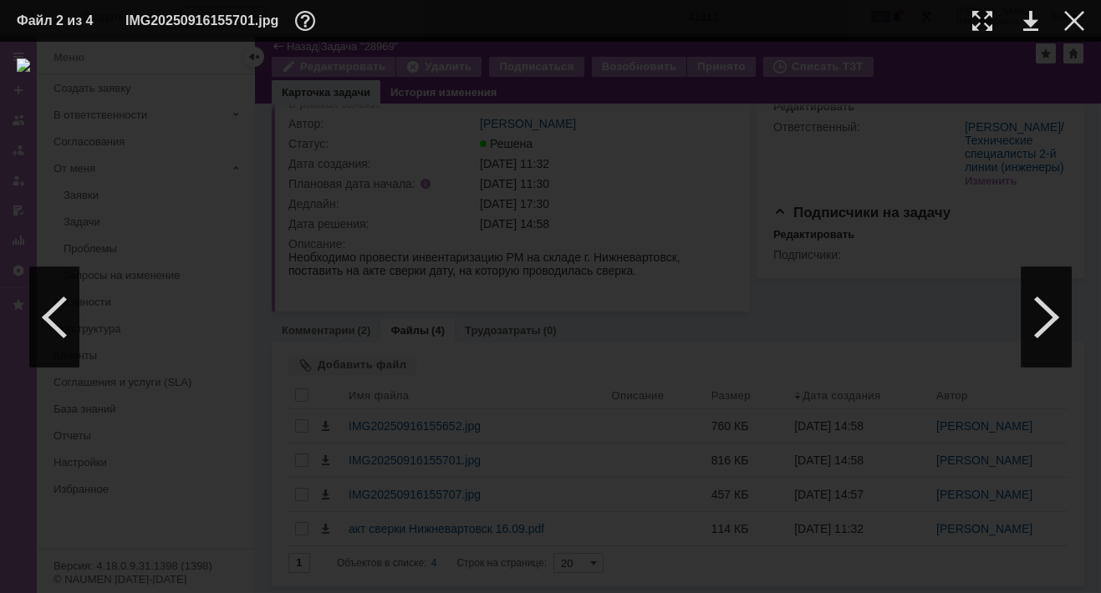
click at [273, 208] on div at bounding box center [550, 317] width 1067 height 518
click at [1039, 319] on div at bounding box center [1046, 317] width 50 height 100
click at [1076, 19] on div at bounding box center [1074, 21] width 20 height 20
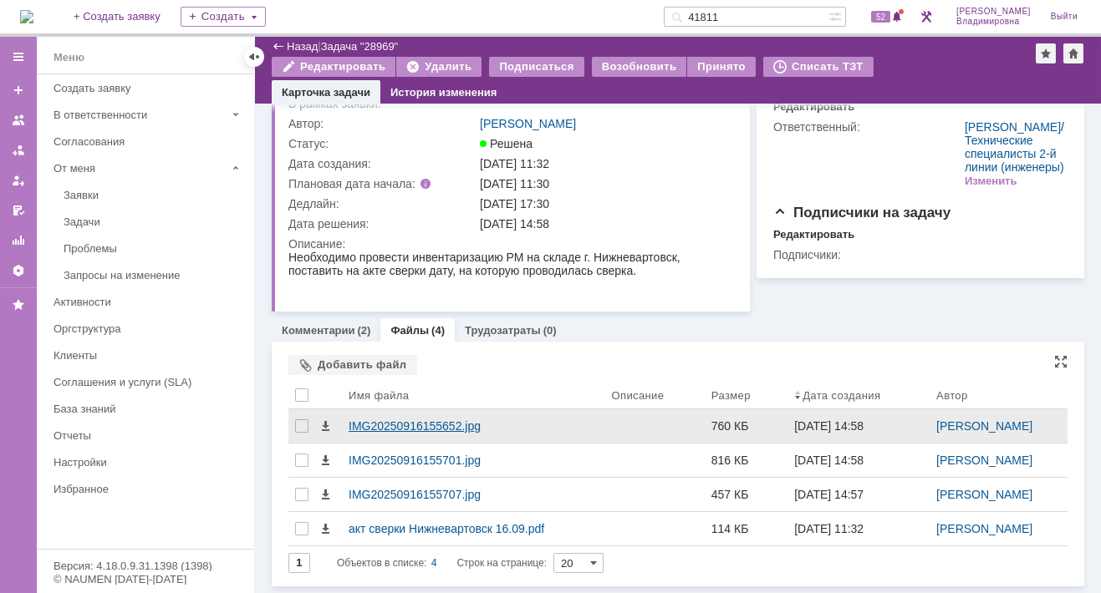
click at [402, 430] on div "IMG20250916155652.jpg" at bounding box center [472, 425] width 249 height 13
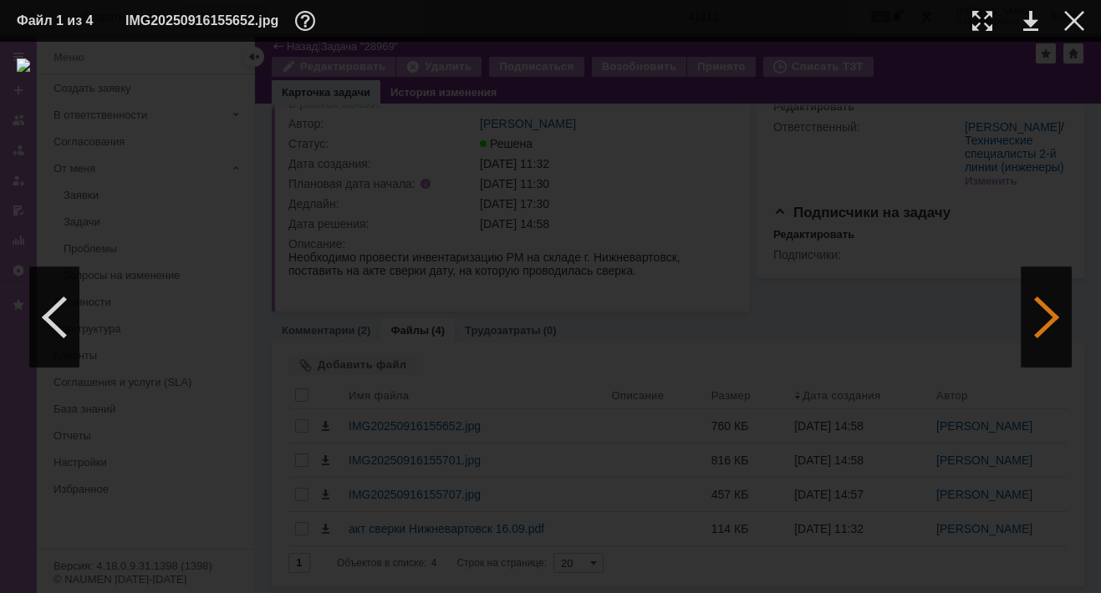
click at [1050, 315] on div at bounding box center [1046, 317] width 50 height 100
click at [1026, 16] on link at bounding box center [1030, 21] width 15 height 20
drag, startPoint x: 703, startPoint y: 124, endPoint x: 1058, endPoint y: 63, distance: 360.3
click at [1058, 63] on div at bounding box center [550, 317] width 1067 height 518
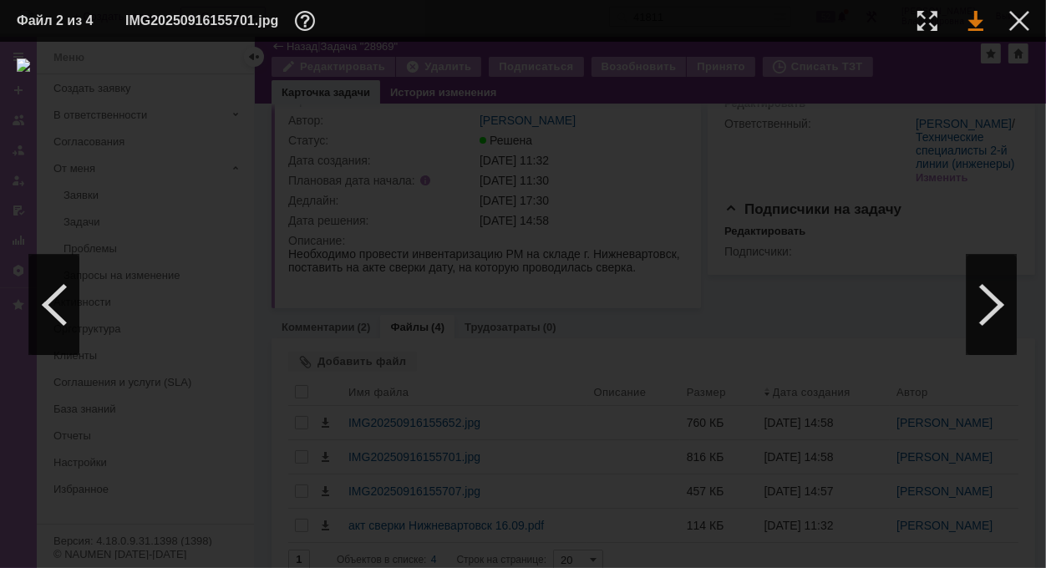
click at [974, 23] on link at bounding box center [975, 21] width 15 height 20
click at [975, 20] on link at bounding box center [975, 21] width 15 height 20
click at [987, 297] on div at bounding box center [992, 305] width 50 height 100
click at [970, 24] on link at bounding box center [975, 21] width 15 height 20
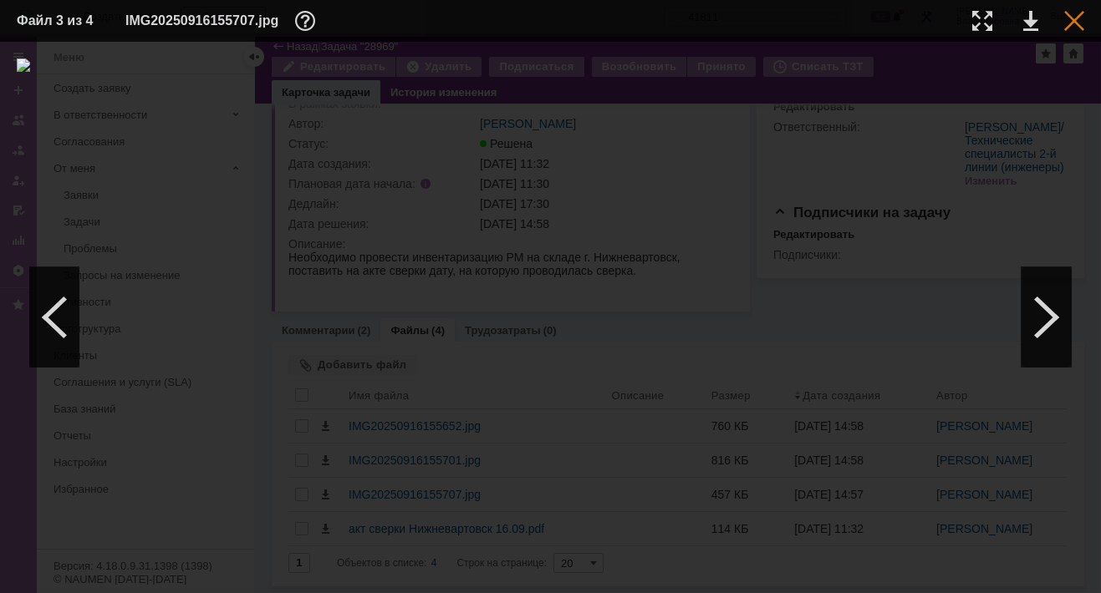
click at [1075, 15] on div at bounding box center [1074, 21] width 20 height 20
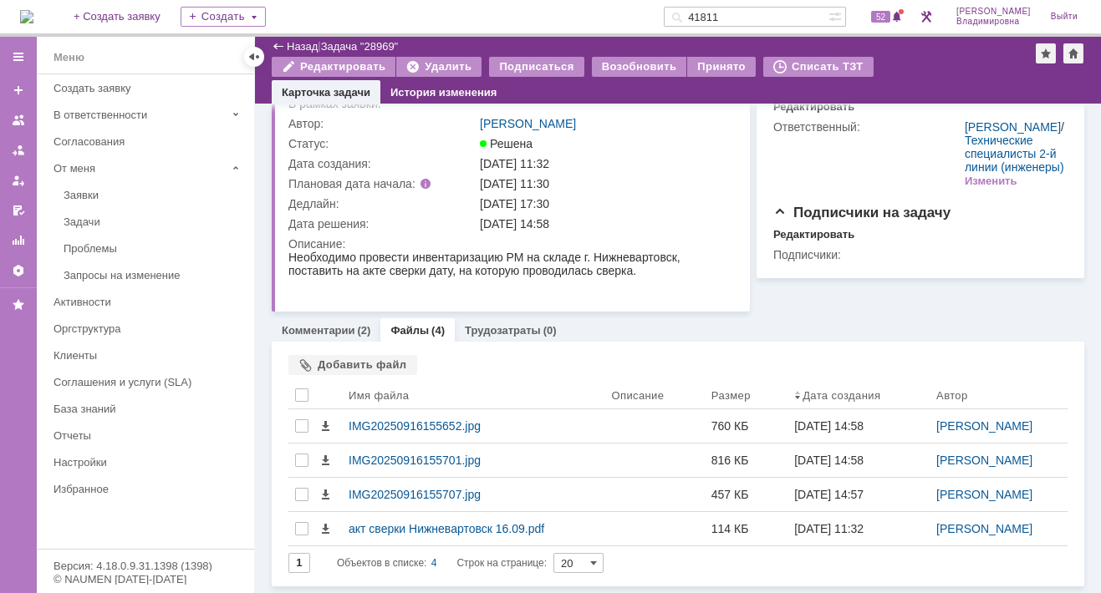
click at [673, 154] on td "16.09.2025 11:32" at bounding box center [604, 164] width 257 height 20
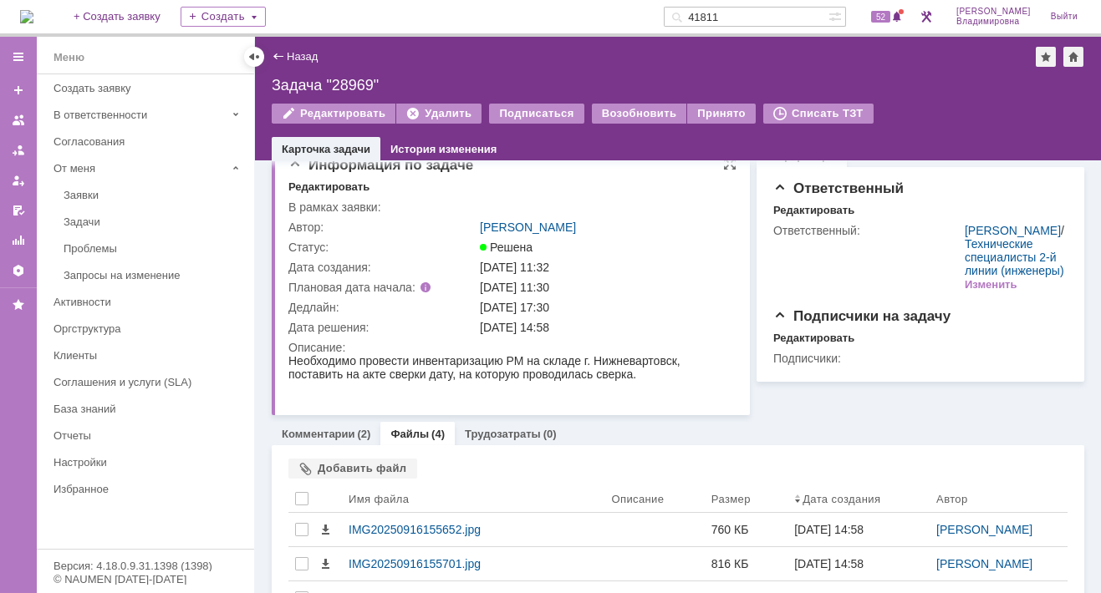
scroll to position [0, 0]
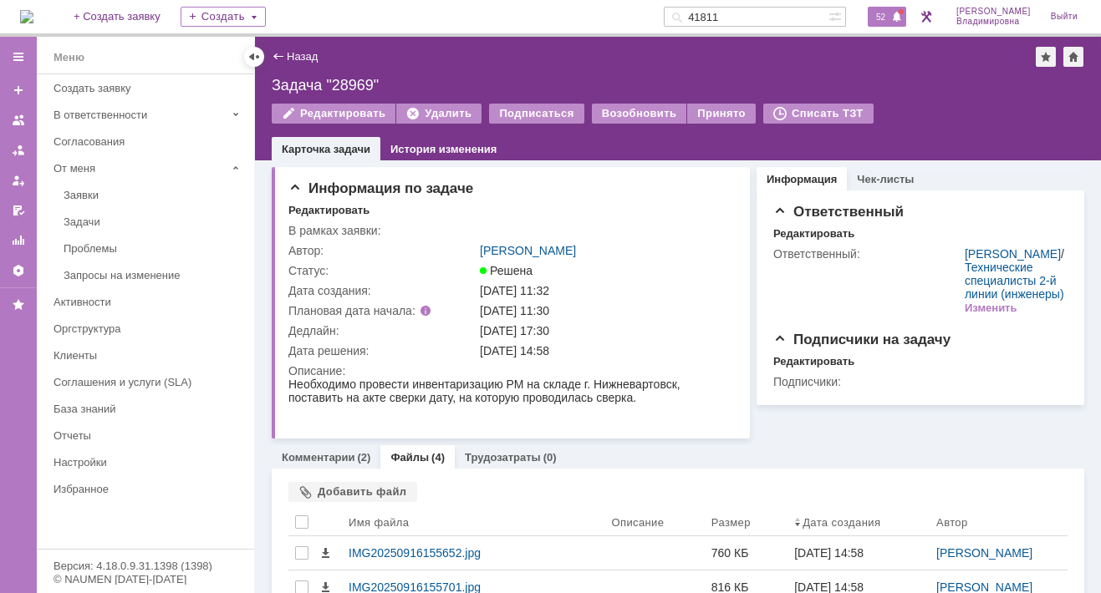
click at [883, 14] on span "52" at bounding box center [880, 17] width 19 height 12
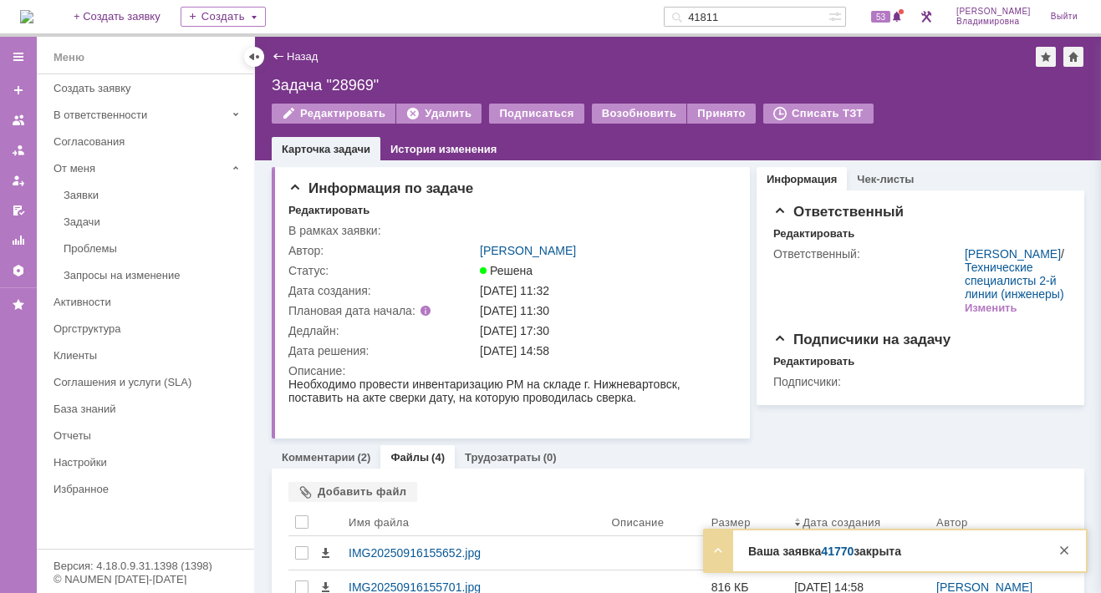
click at [641, 64] on div "Назад | Задача "28969"" at bounding box center [678, 57] width 812 height 20
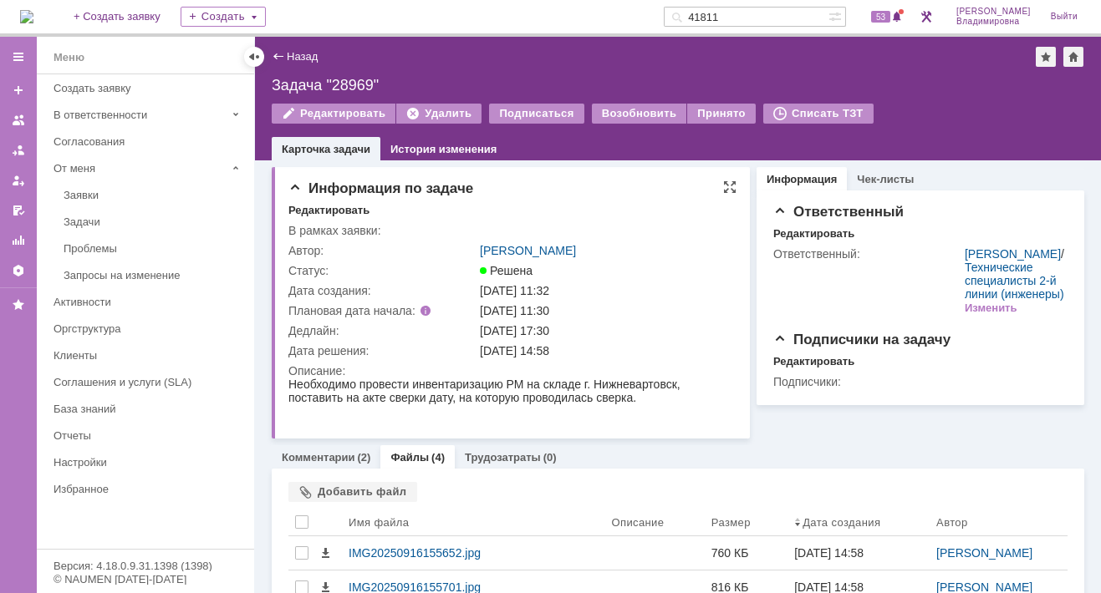
click at [597, 201] on div "Информация по задаче Редактировать В рамках заявки: Автор: Орлова Елена Владими…" at bounding box center [511, 303] width 478 height 272
click at [890, 14] on span "53" at bounding box center [880, 17] width 19 height 12
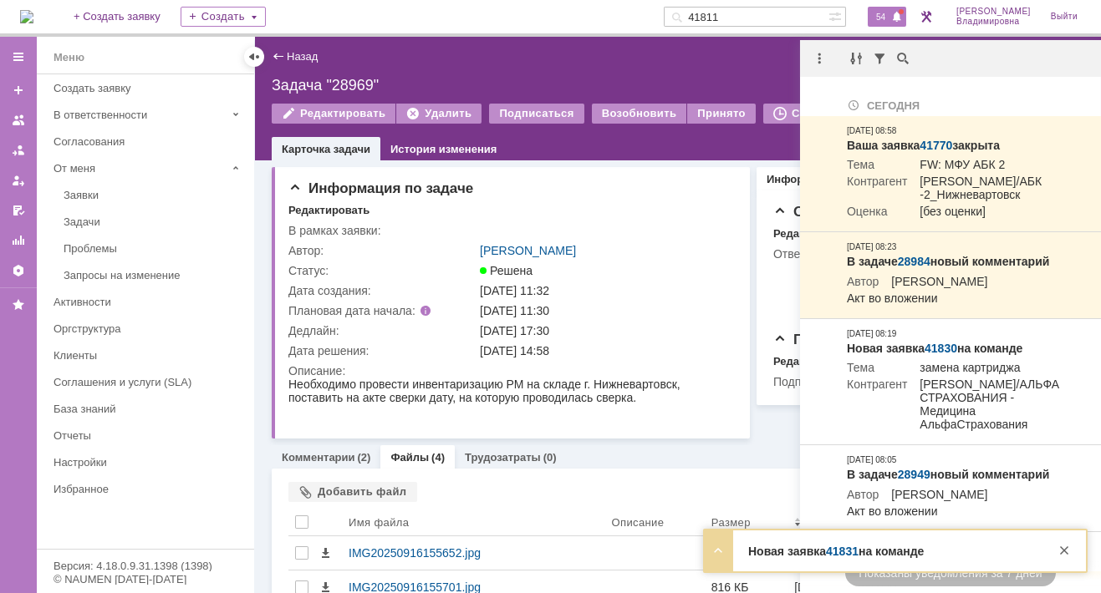
click at [890, 18] on span "54" at bounding box center [880, 17] width 19 height 12
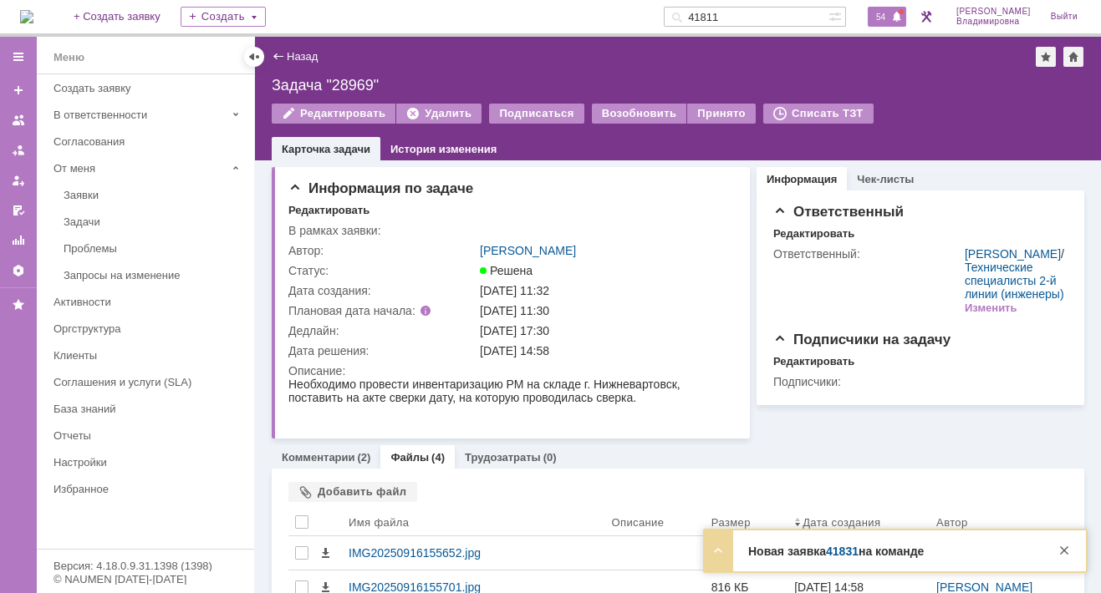
click at [882, 17] on span "54" at bounding box center [880, 17] width 19 height 12
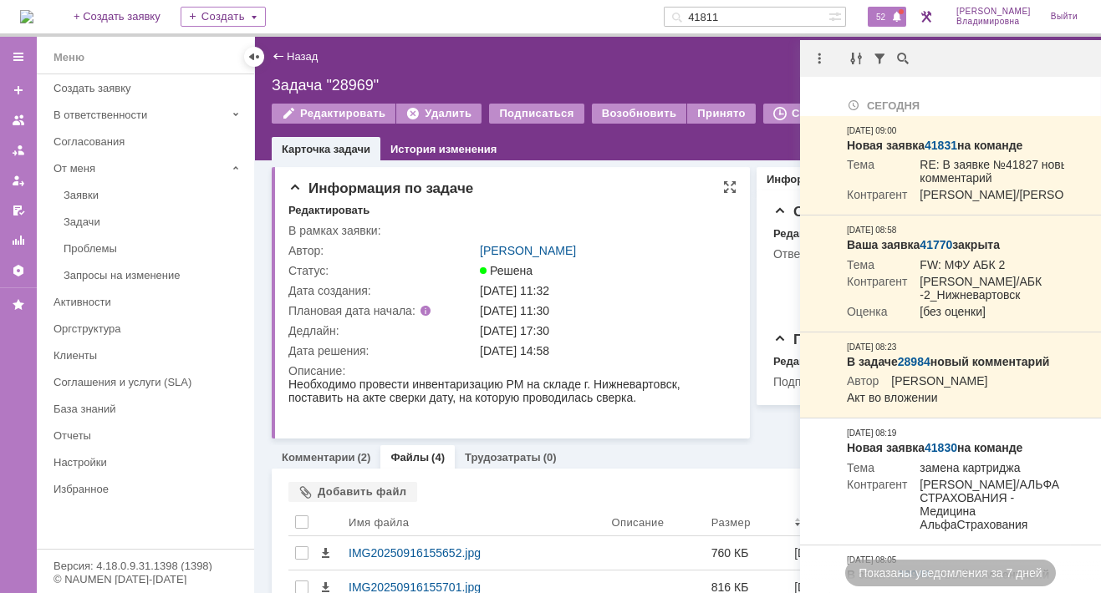
click at [523, 187] on div "Информация по задаче" at bounding box center [512, 188] width 448 height 17
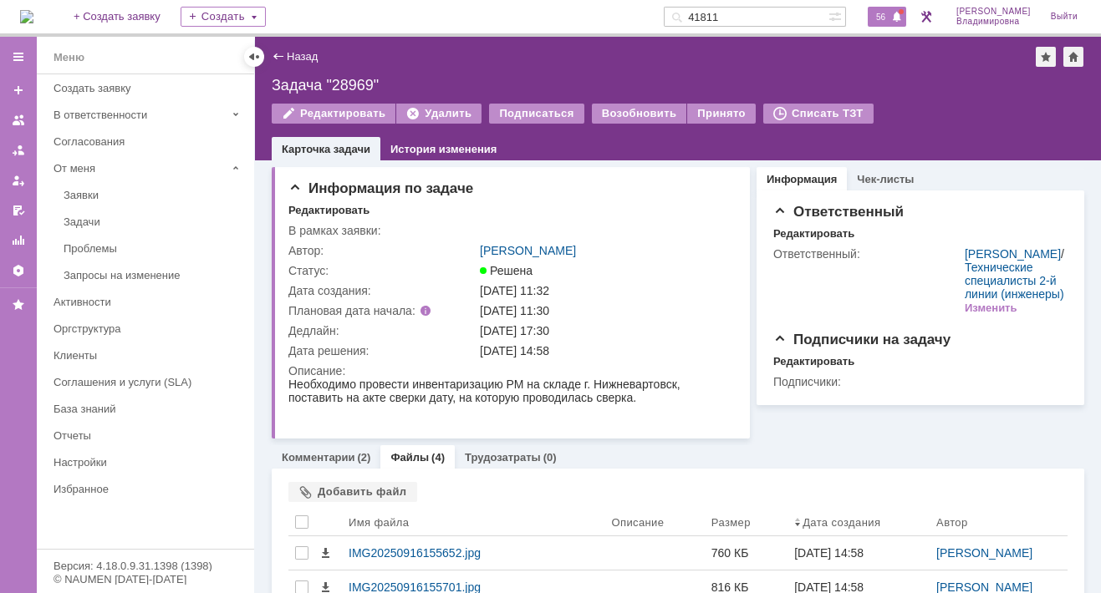
click at [890, 18] on span "56" at bounding box center [880, 17] width 19 height 12
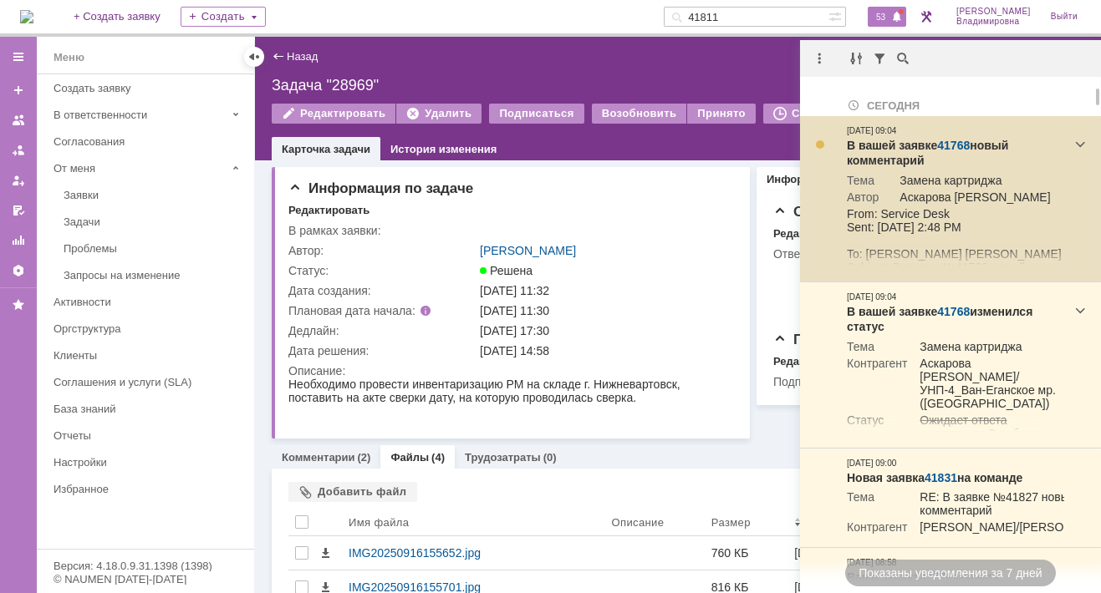
click at [953, 142] on link "41768" at bounding box center [953, 145] width 33 height 13
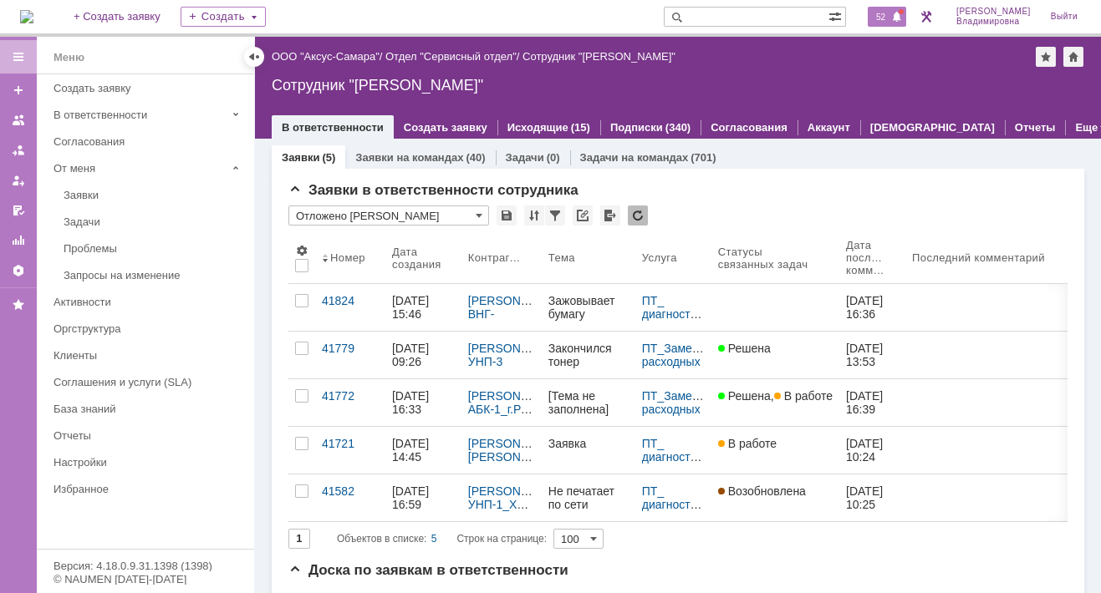
click at [890, 15] on span "52" at bounding box center [880, 17] width 19 height 12
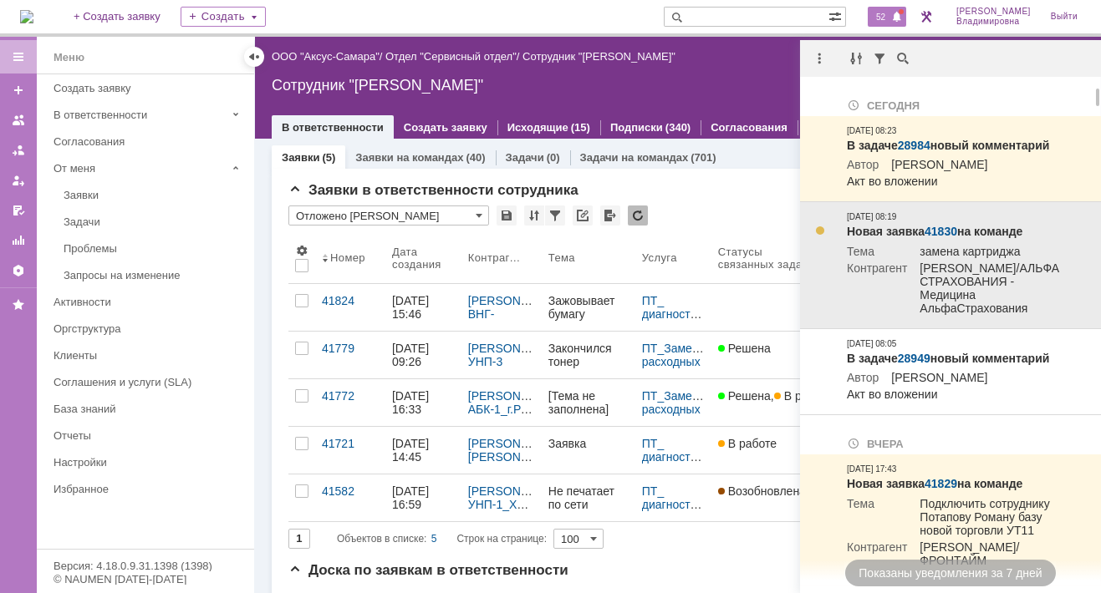
click at [943, 238] on link "41830" at bounding box center [940, 231] width 33 height 13
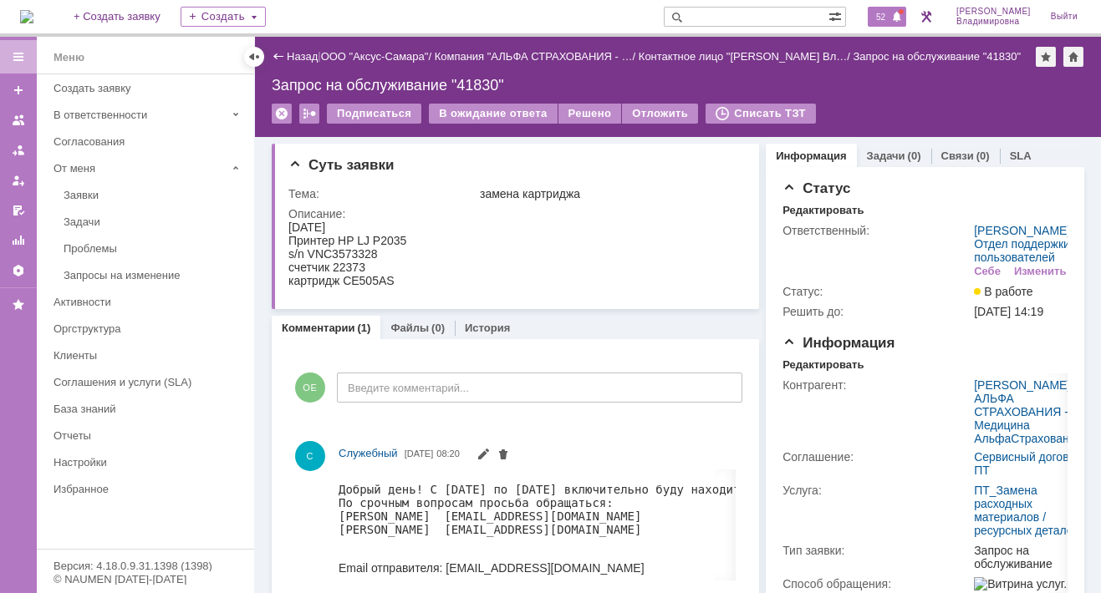
click at [885, 14] on span "52" at bounding box center [880, 17] width 19 height 12
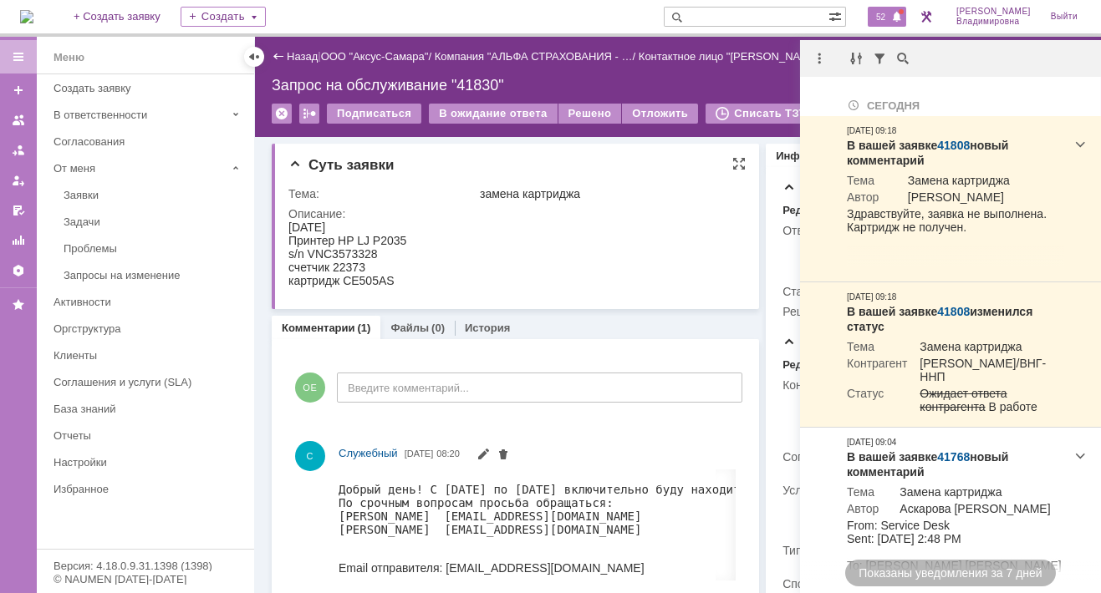
click at [531, 216] on div "Описание:" at bounding box center [514, 213] width 453 height 13
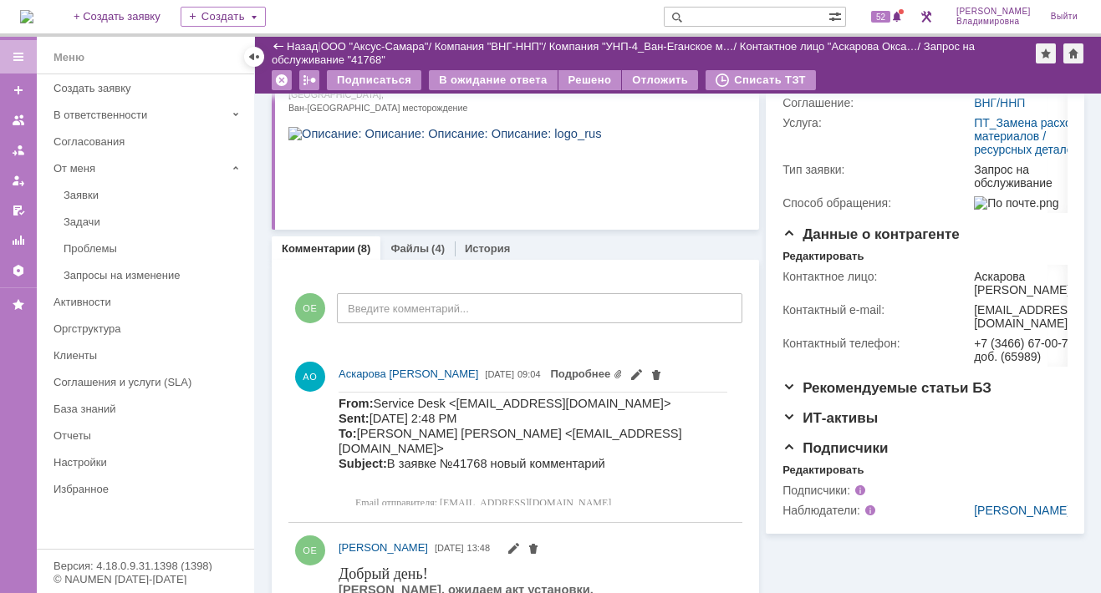
scroll to position [334, 0]
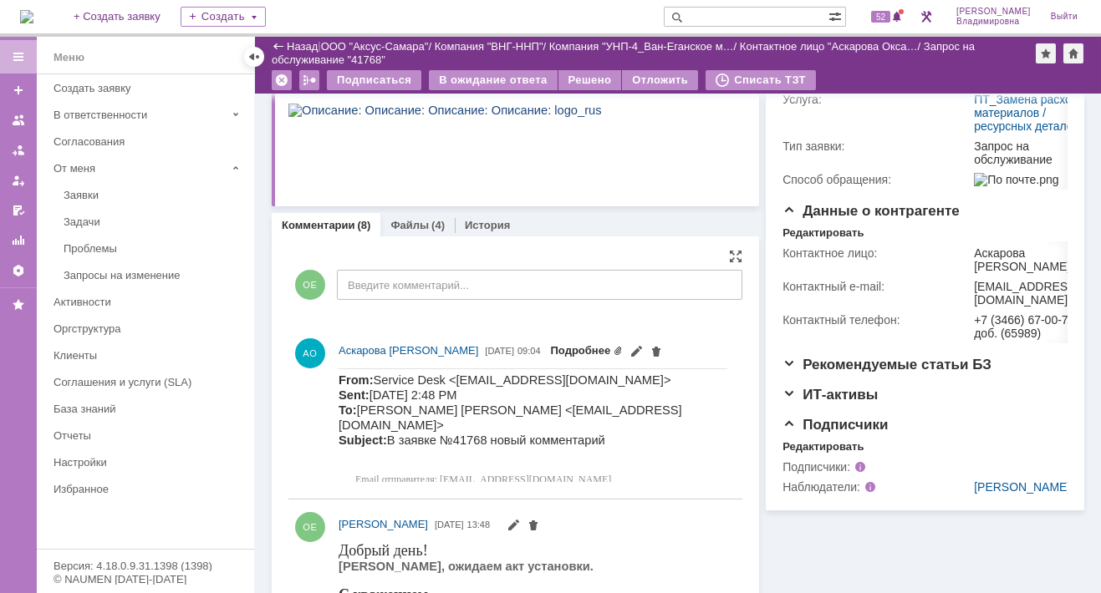
click at [623, 349] on link "Подробнее" at bounding box center [587, 350] width 73 height 13
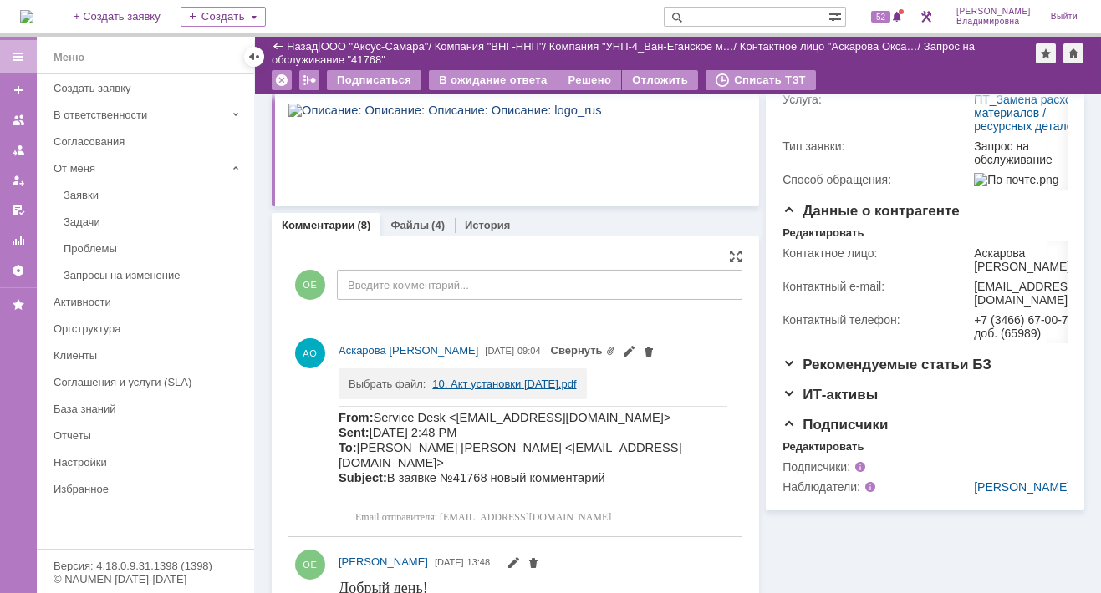
click at [526, 388] on link "10. Акт установки [DATE].pdf" at bounding box center [504, 384] width 144 height 13
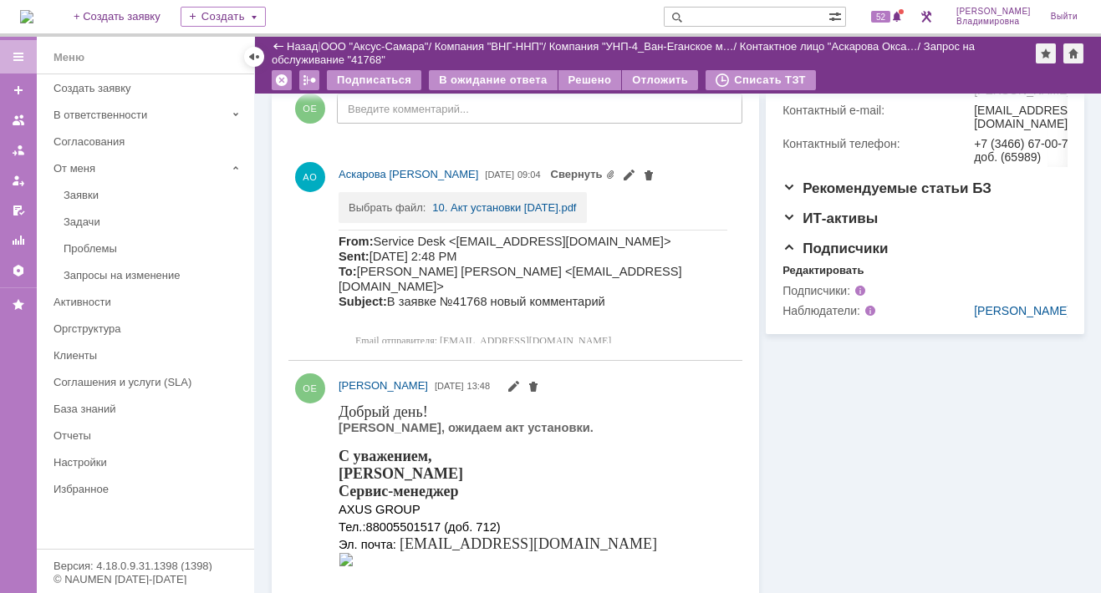
scroll to position [346, 0]
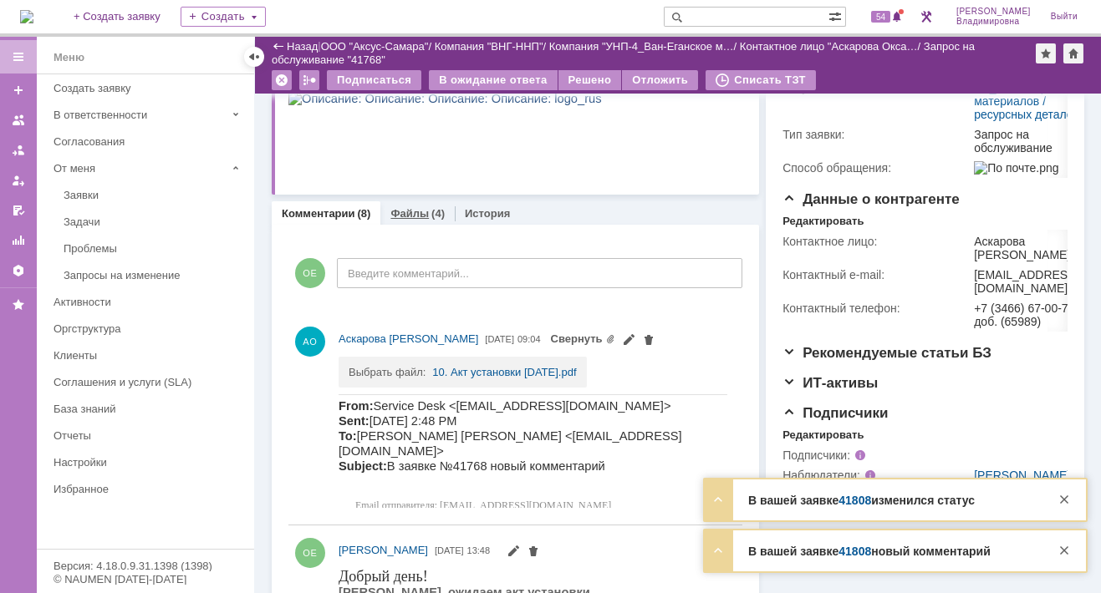
click at [394, 214] on link "Файлы" at bounding box center [409, 213] width 38 height 13
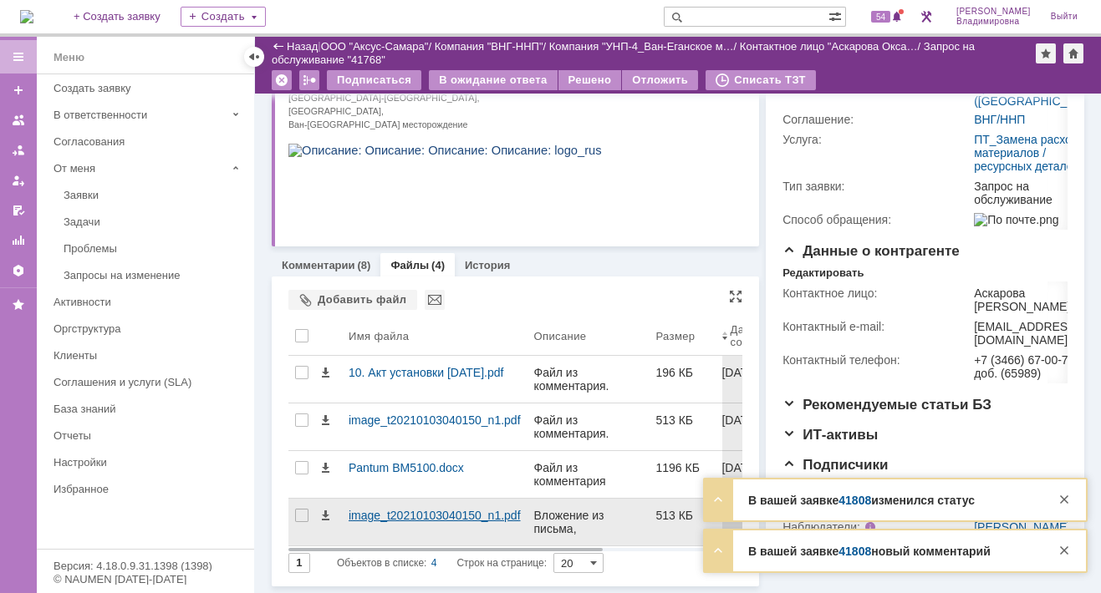
click at [372, 499] on div "image_t20210103040150_n1.pdf" at bounding box center [435, 522] width 186 height 47
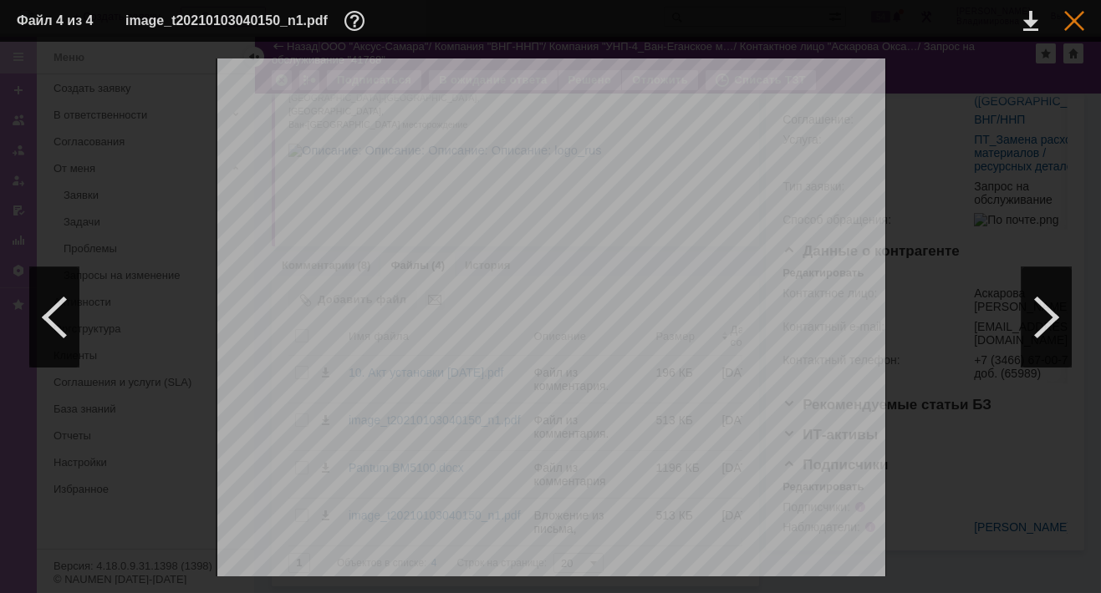
click at [1073, 19] on div at bounding box center [1074, 21] width 20 height 20
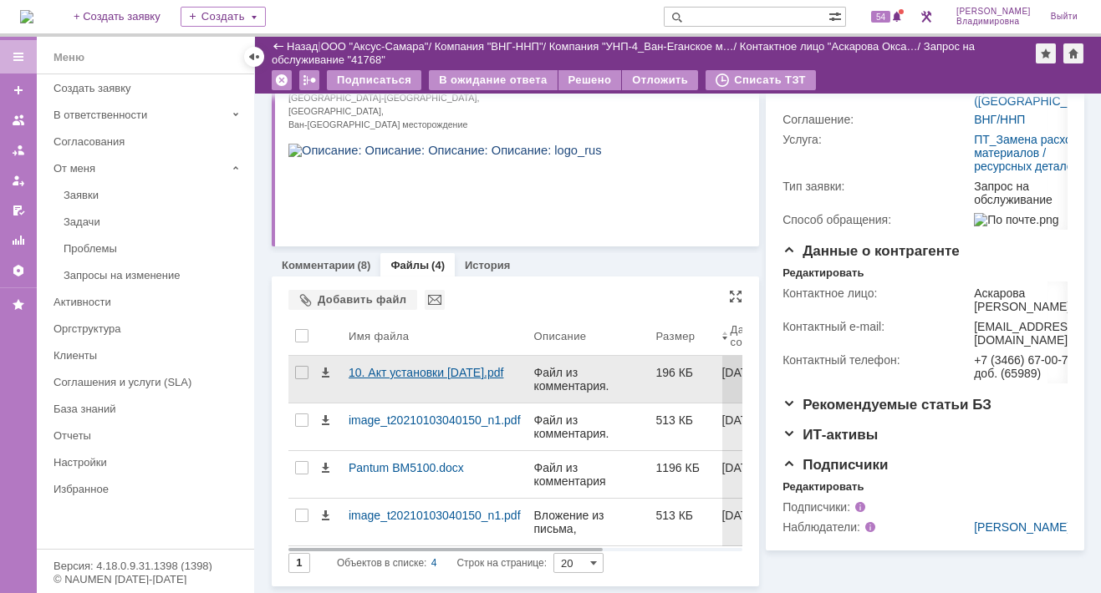
scroll to position [375, 0]
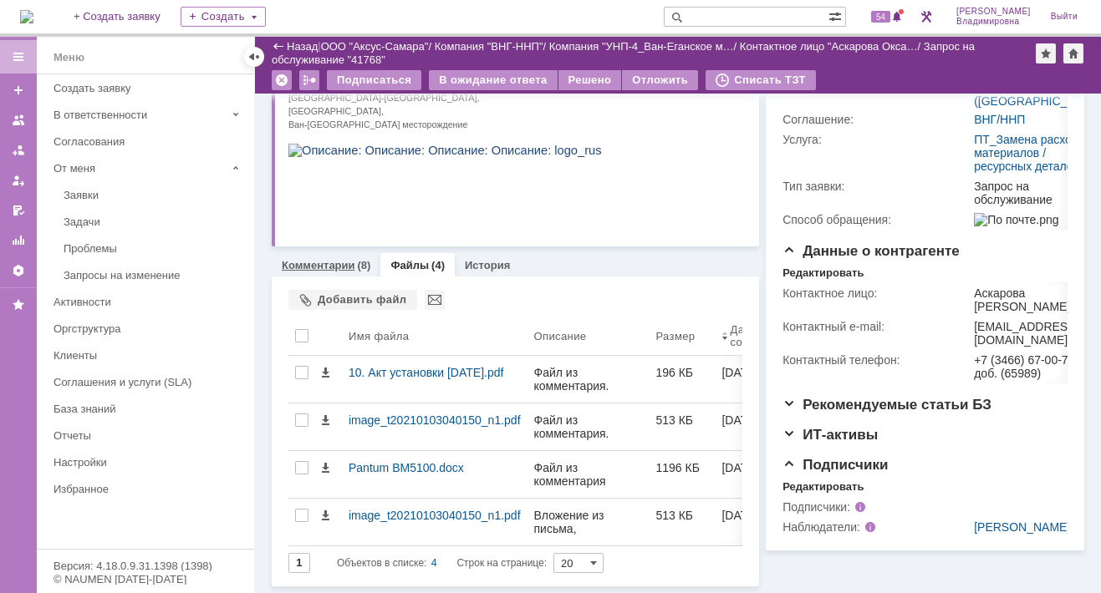
click at [333, 259] on link "Комментарии" at bounding box center [319, 265] width 74 height 13
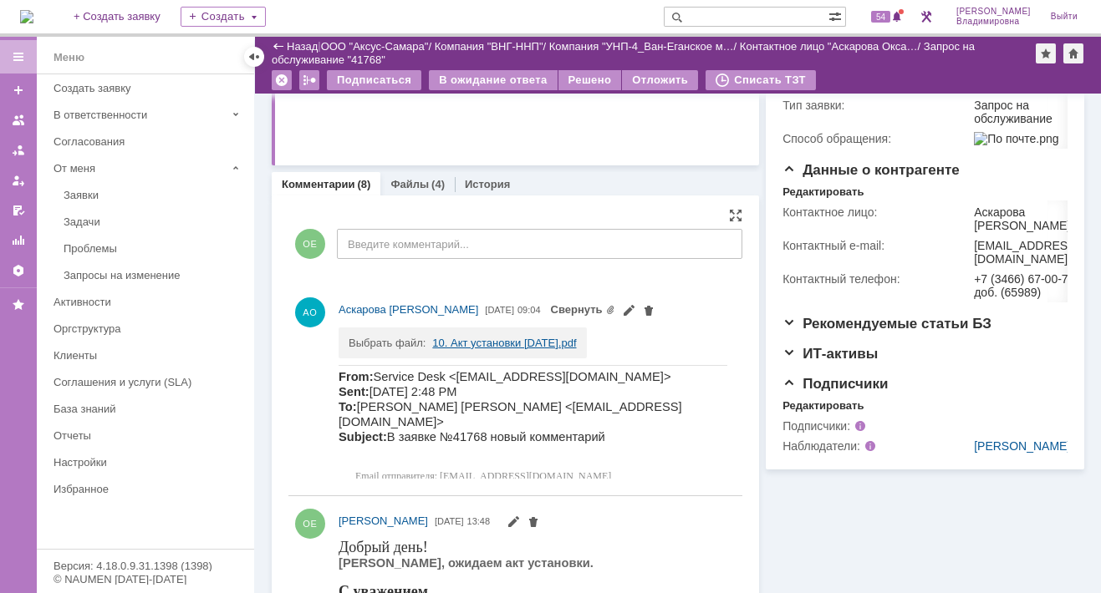
click at [452, 340] on link "10. Акт установки [DATE].pdf" at bounding box center [504, 343] width 144 height 13
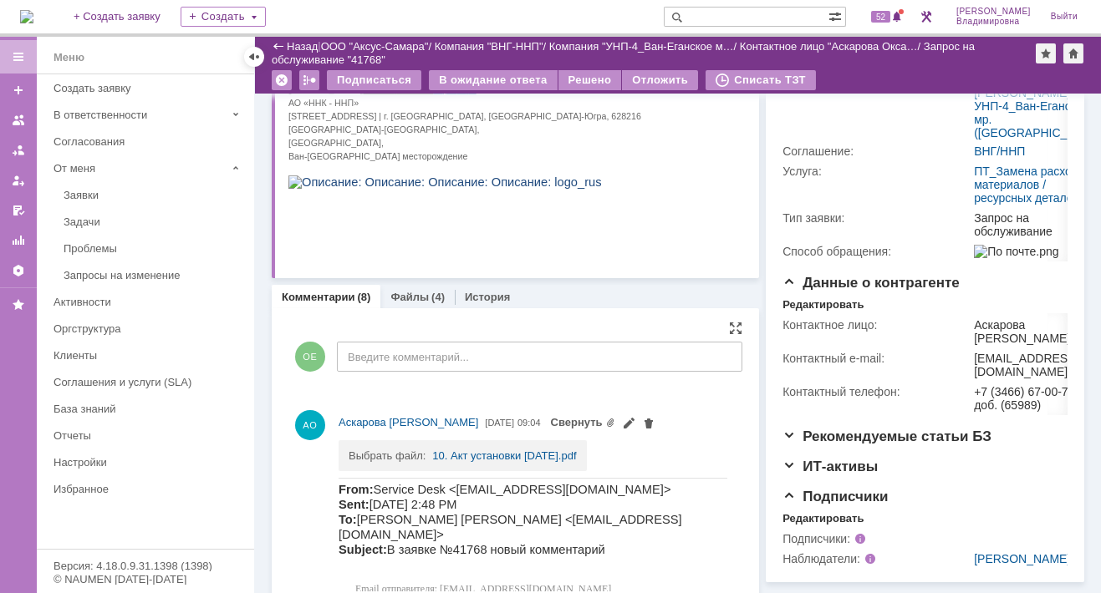
scroll to position [334, 0]
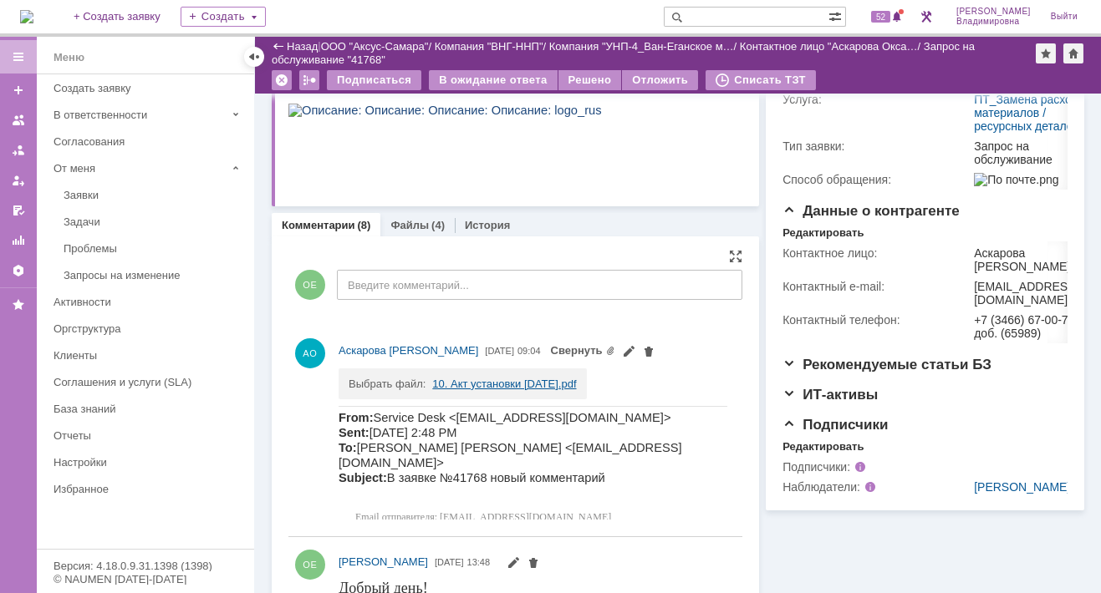
click at [470, 384] on link "10. Акт установки [DATE].pdf" at bounding box center [504, 384] width 144 height 13
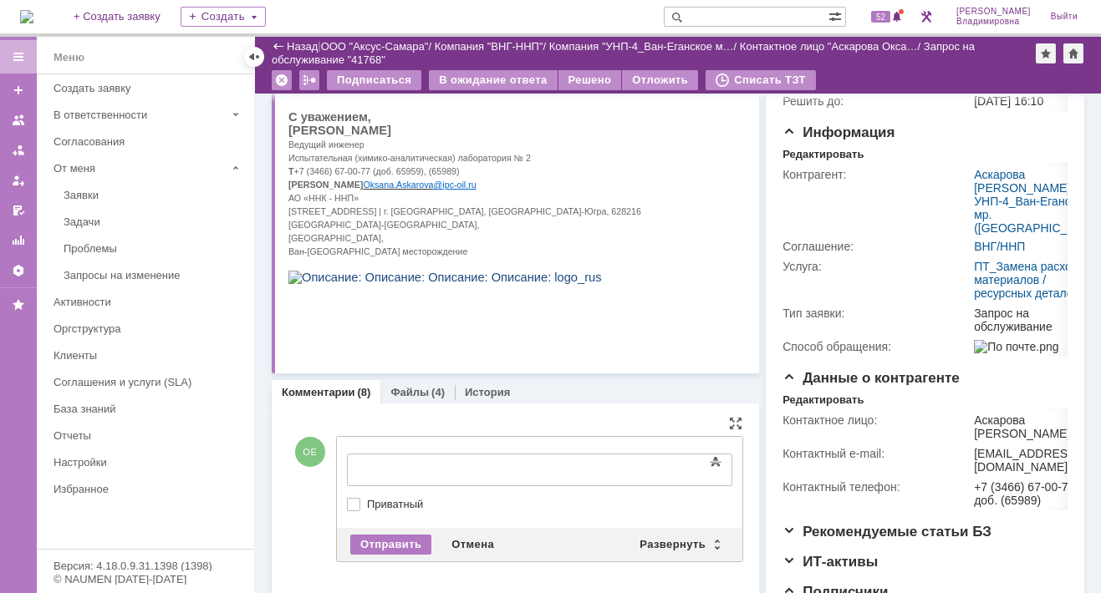
scroll to position [0, 0]
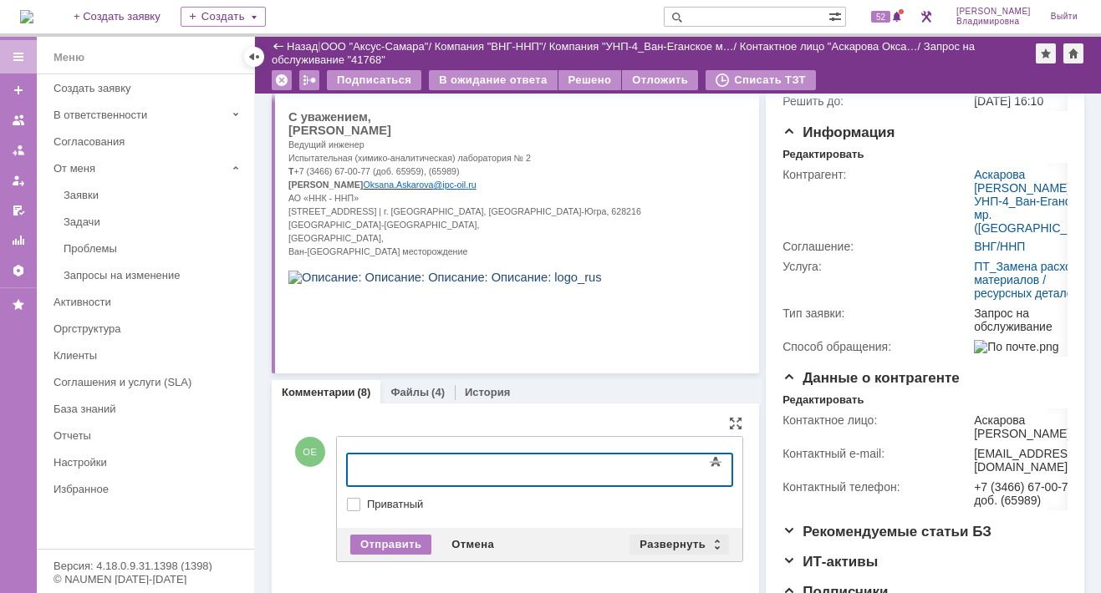
click at [658, 538] on div "Развернуть" at bounding box center [678, 545] width 99 height 20
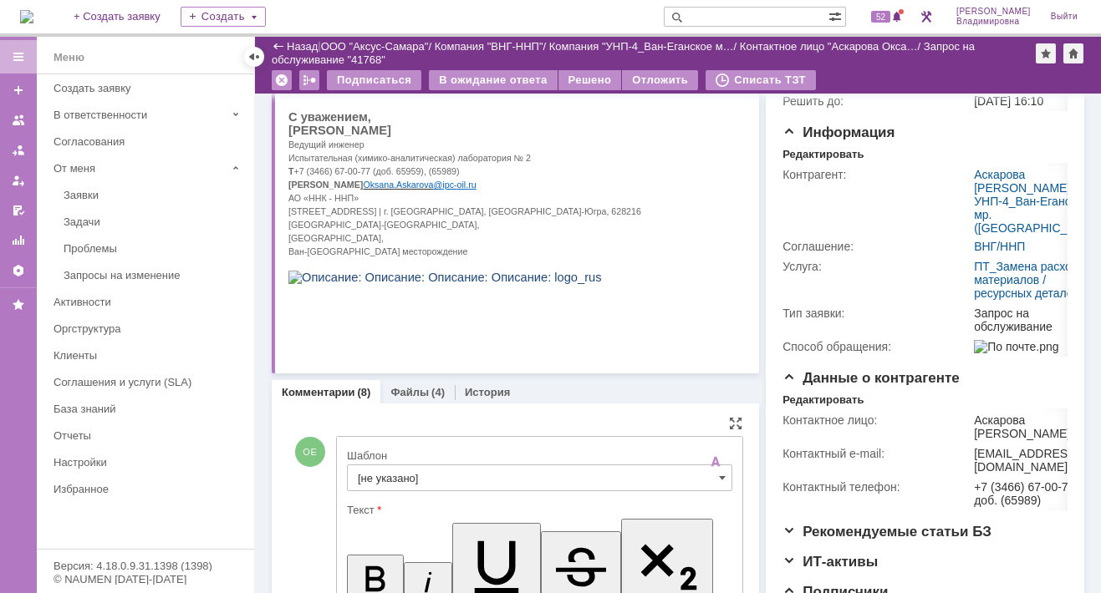
click at [407, 471] on input "[не указано]" at bounding box center [539, 478] width 385 height 27
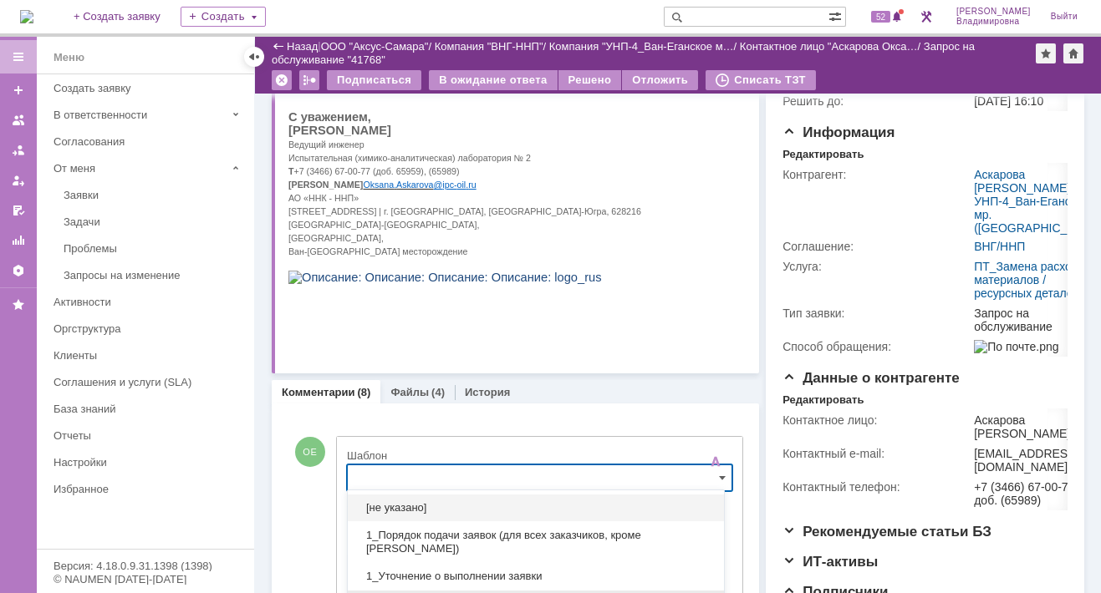
scroll to position [304, 0]
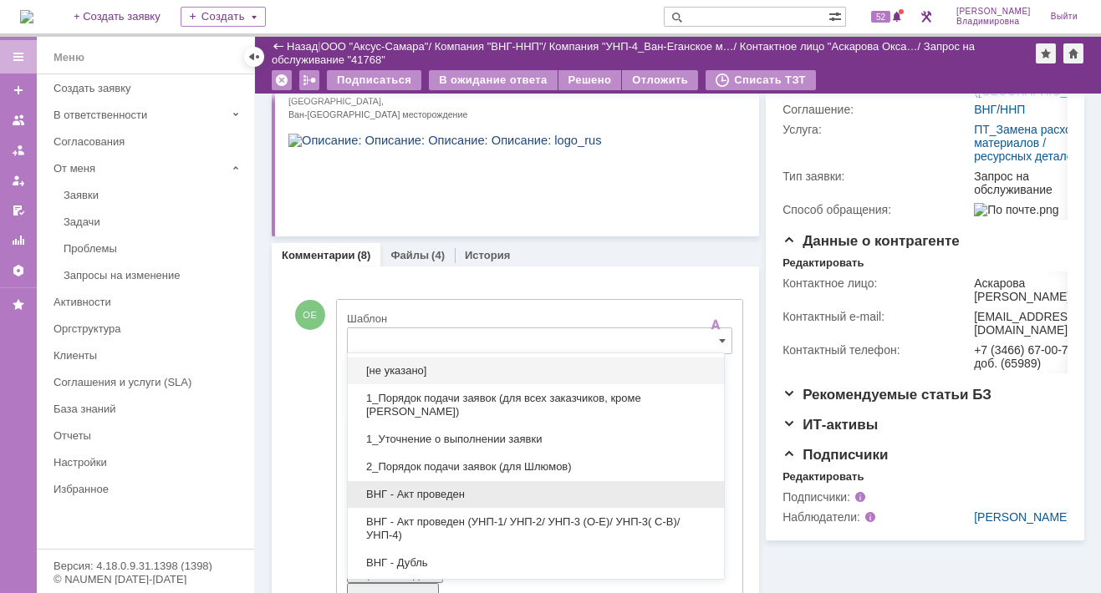
drag, startPoint x: 416, startPoint y: 490, endPoint x: 69, endPoint y: 58, distance: 554.0
click at [417, 488] on span "ВНГ - Акт проведен" at bounding box center [536, 494] width 356 height 13
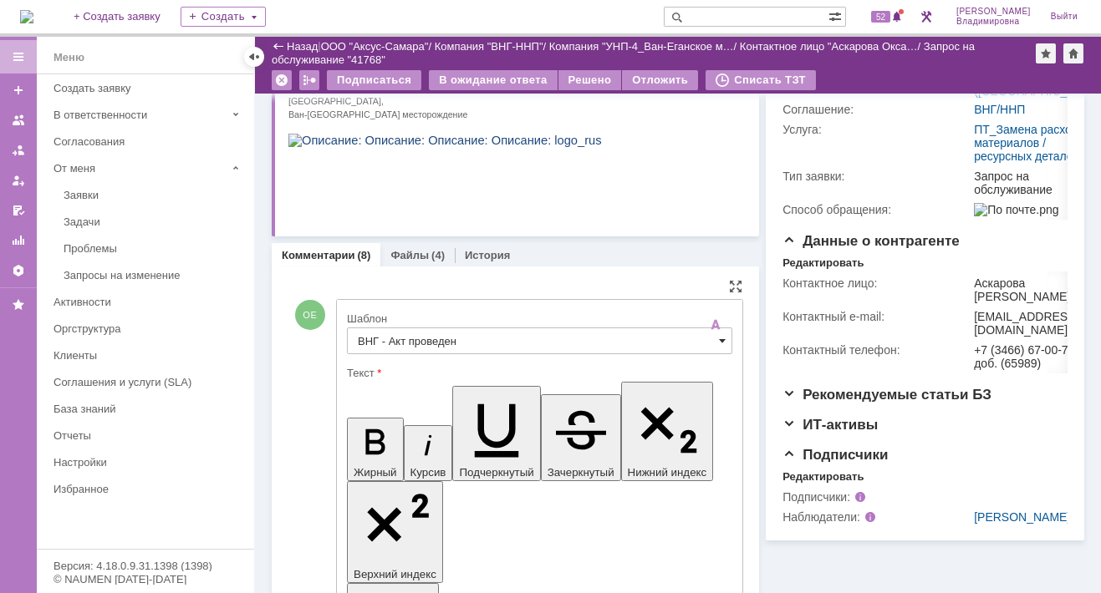
click at [719, 336] on span at bounding box center [722, 340] width 7 height 13
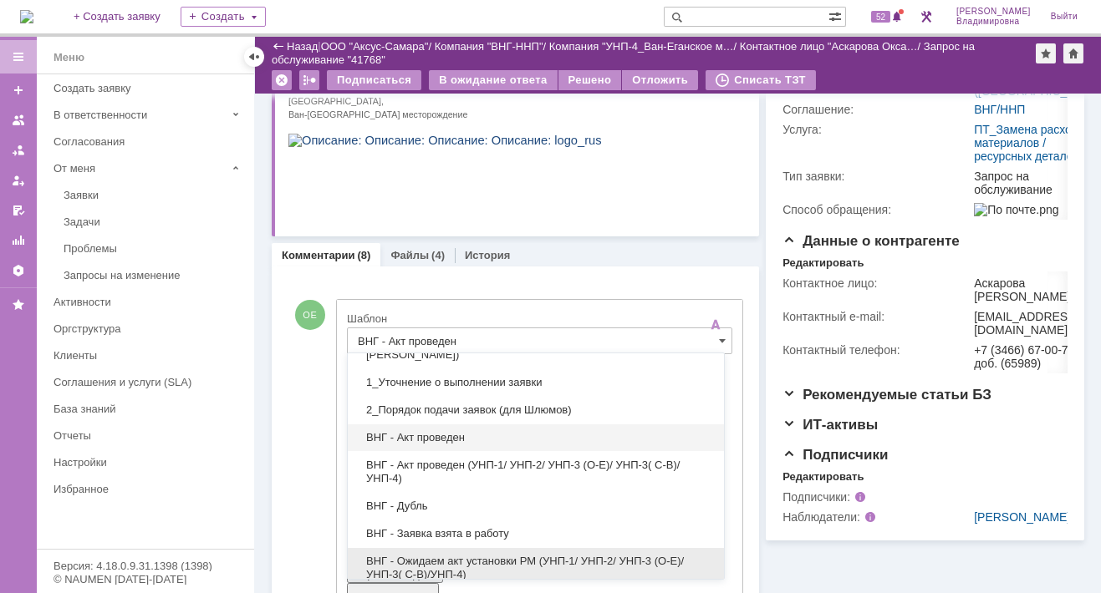
scroll to position [84, 0]
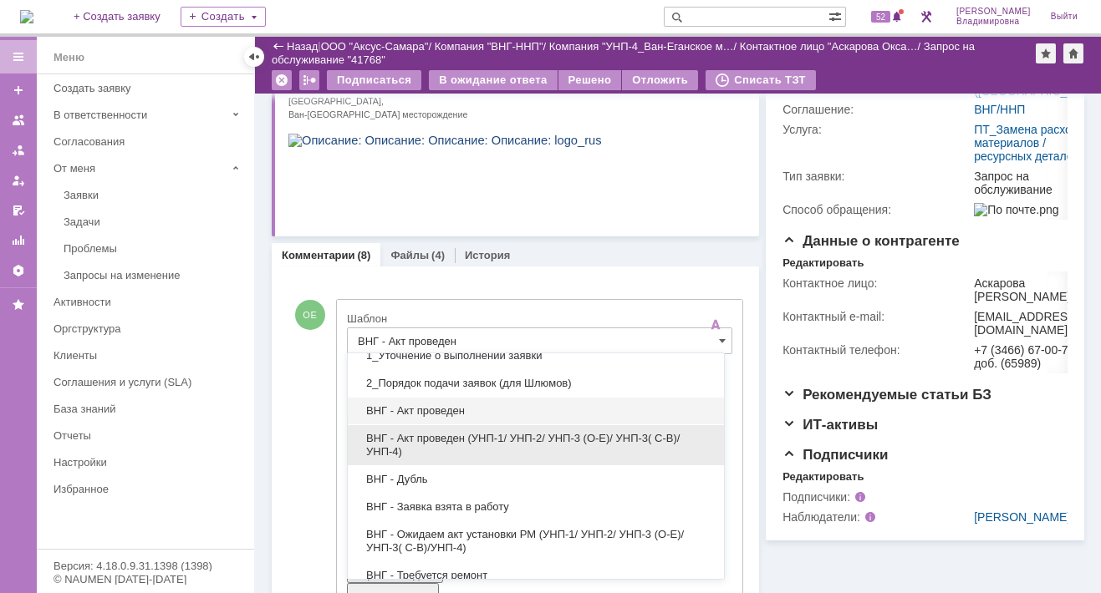
click at [454, 432] on span "ВНГ - Акт проведен (УНП-1/ УНП-2/ УНП-3 (О-Е)/ УНП-3( С-В)/УНП-4)" at bounding box center [536, 445] width 356 height 27
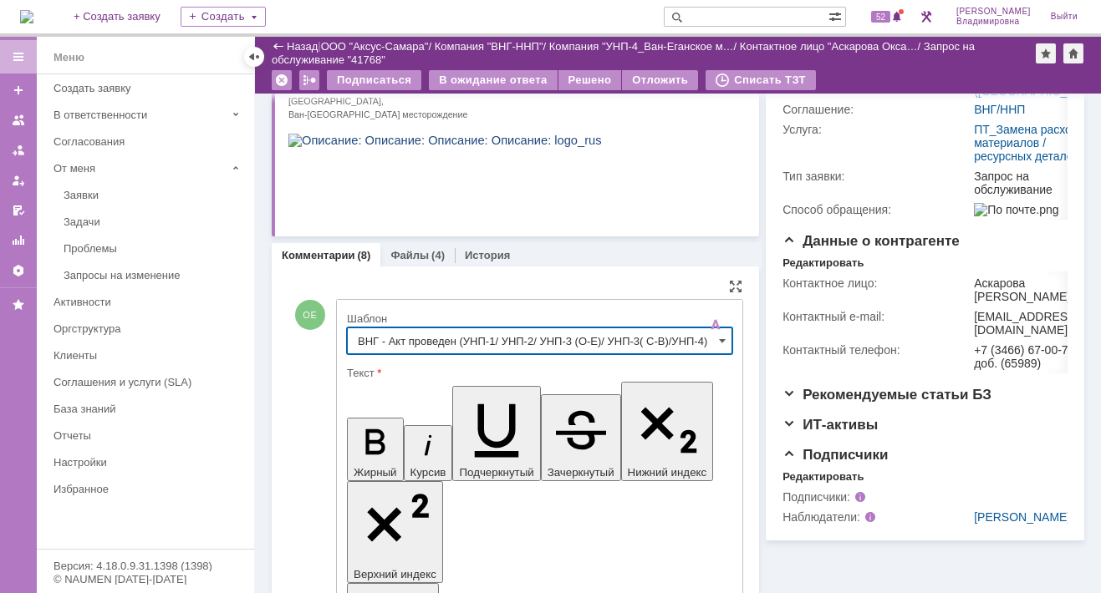
type input "ВНГ - Акт проведен (УНП-1/ УНП-2/ УНП-3 (О-Е)/ УНП-3( С-В)/УНП-4)"
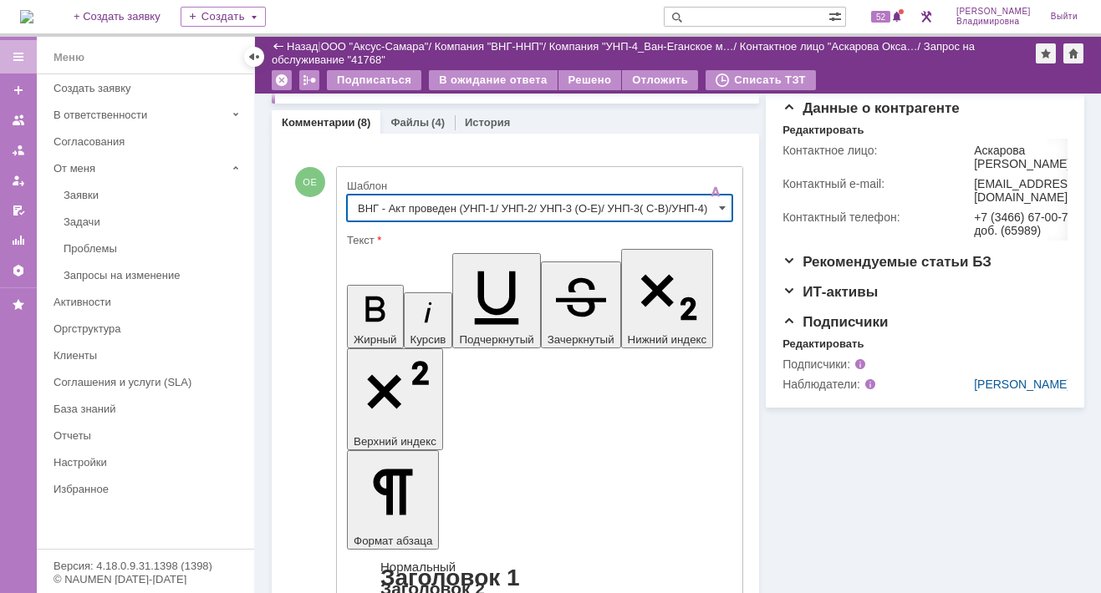
scroll to position [556, 0]
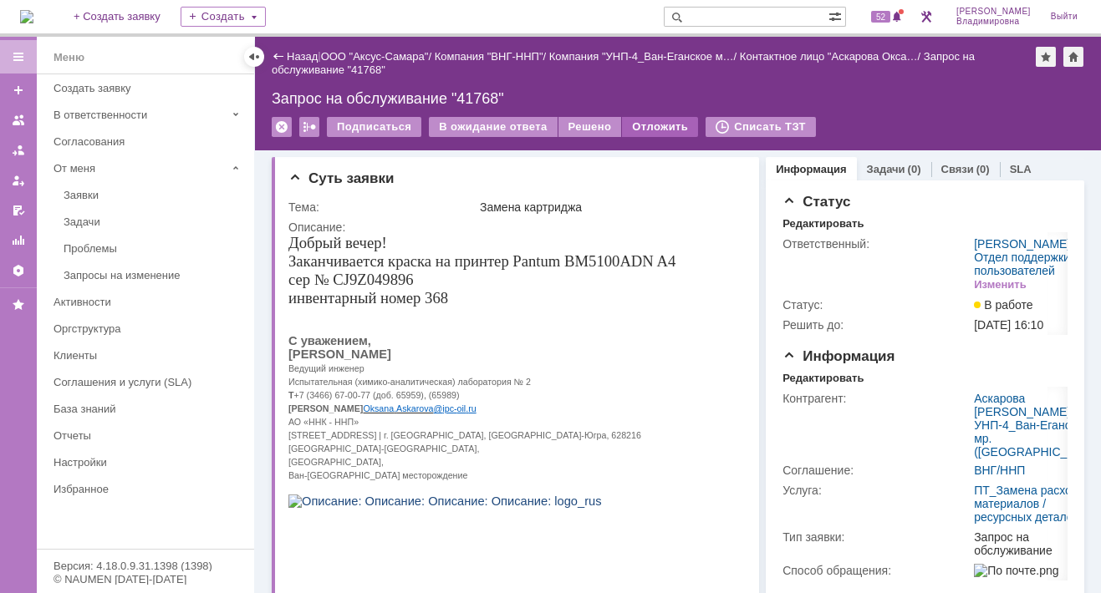
scroll to position [0, 0]
click at [590, 120] on div "Решено" at bounding box center [590, 127] width 64 height 20
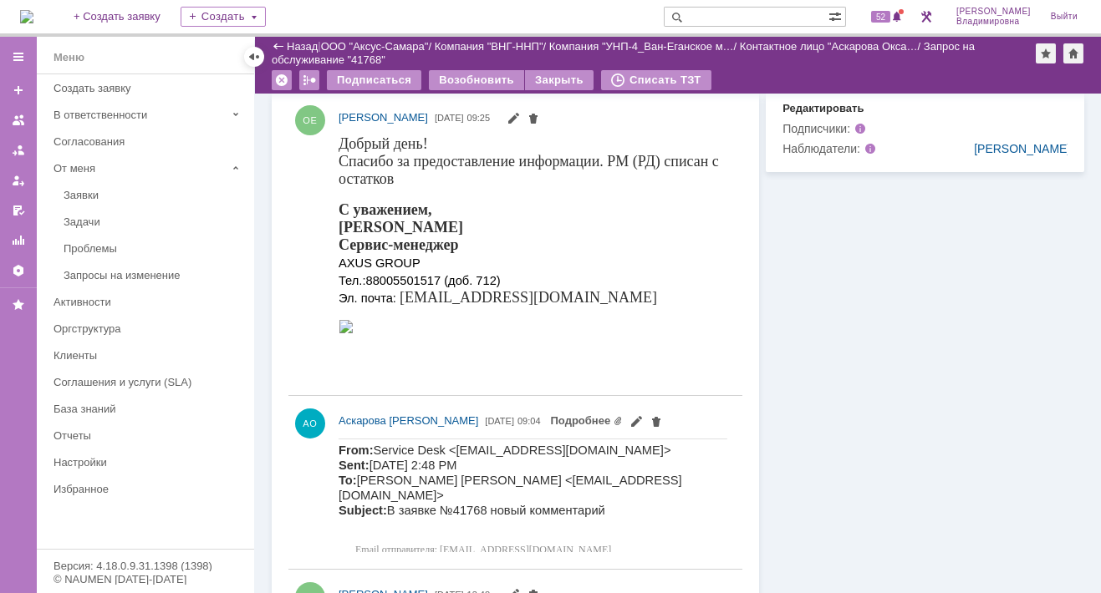
click at [524, 216] on div "С уважением, Орлова Елена Сервис-менеджер AXUS GROUP Тел.: 88005501517 (доб. 71…" at bounding box center [532, 253] width 389 height 105
click at [33, 19] on img at bounding box center [26, 16] width 13 height 13
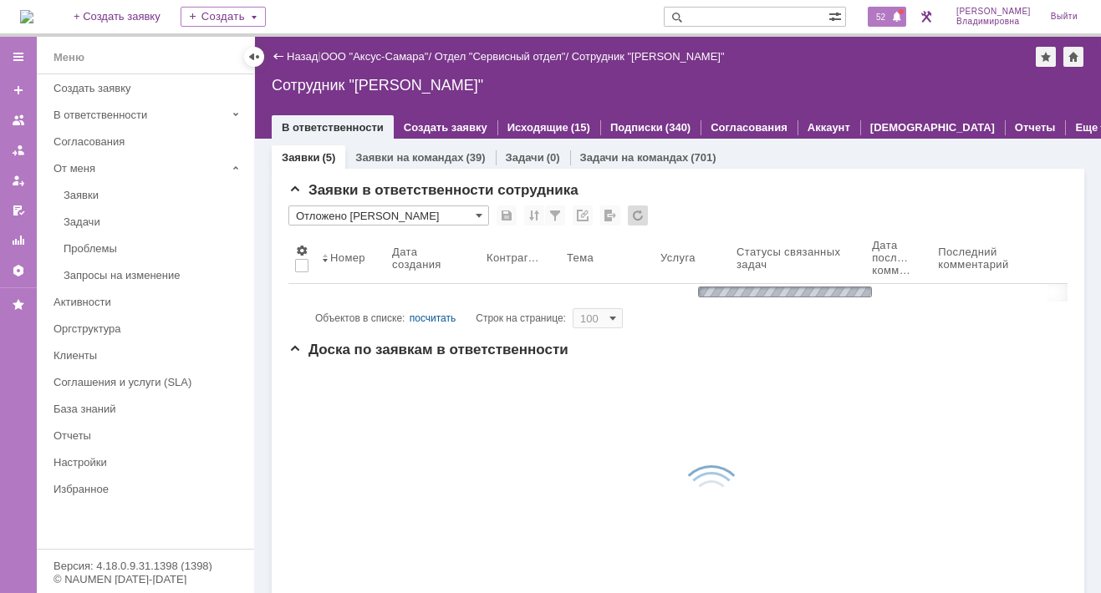
click at [890, 17] on span "52" at bounding box center [880, 17] width 19 height 12
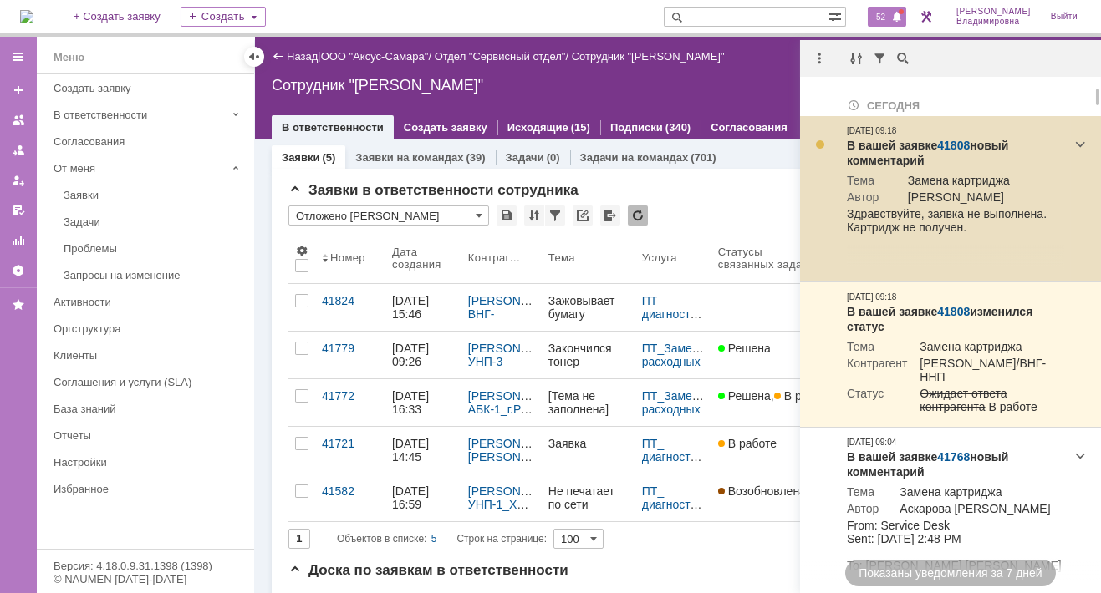
click at [951, 141] on link "41808" at bounding box center [953, 145] width 33 height 13
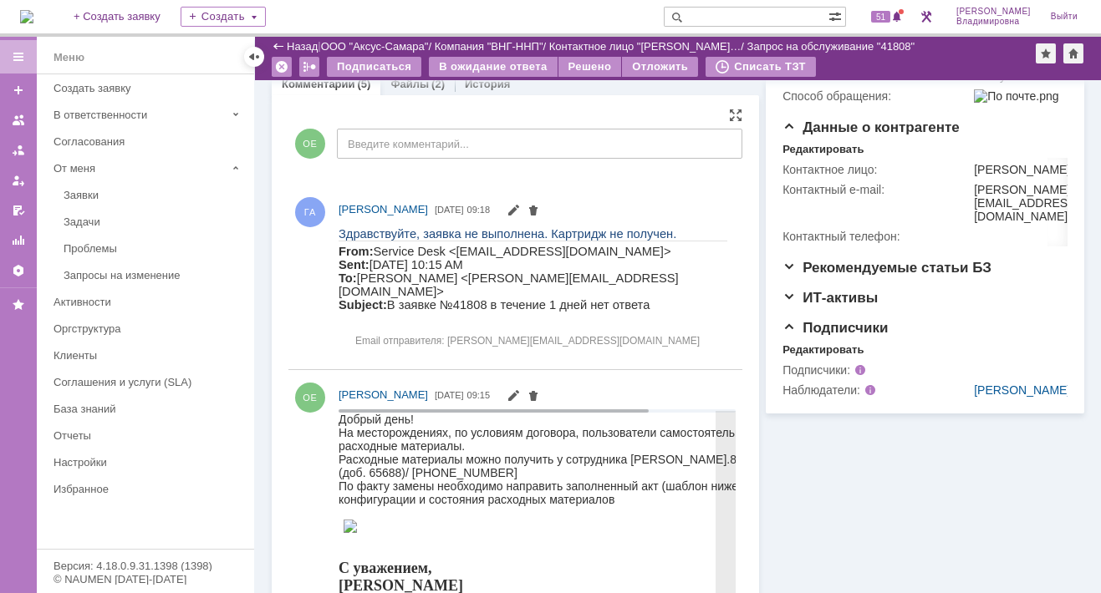
scroll to position [418, 0]
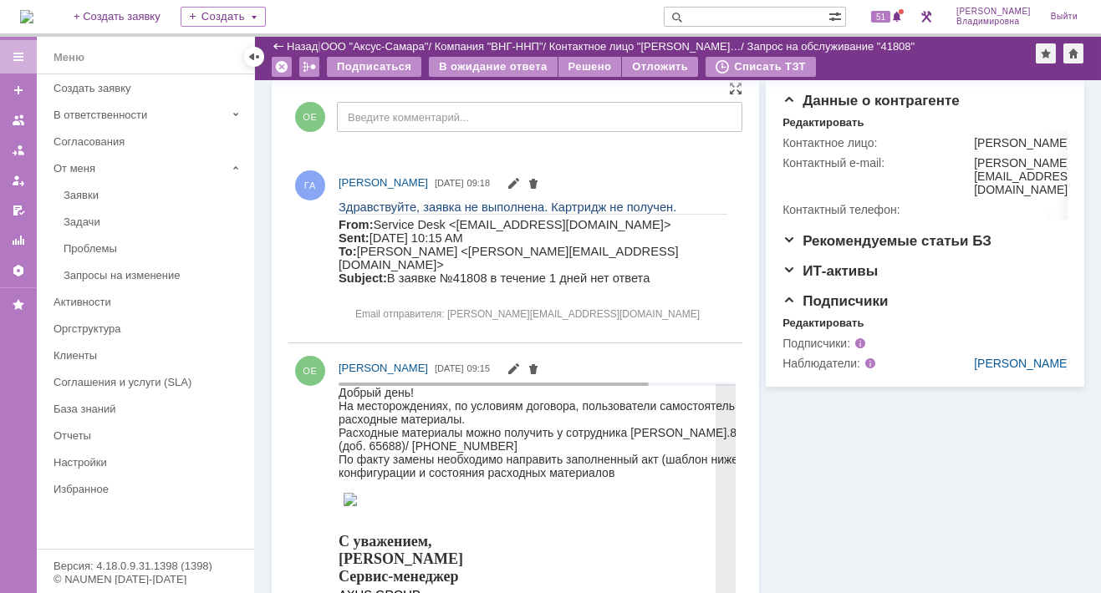
drag, startPoint x: 338, startPoint y: 431, endPoint x: 631, endPoint y: 445, distance: 292.8
click at [631, 445] on div "На месторождениях, по условиям договора, пользователи самостоятельно меняют рас…" at bounding box center [588, 439] width 501 height 80
drag, startPoint x: 631, startPoint y: 445, endPoint x: 539, endPoint y: 433, distance: 92.8
copy div "Расходные материалы можно получить у сотрудника [PERSON_NAME].8 (3466) 67-00-77…"
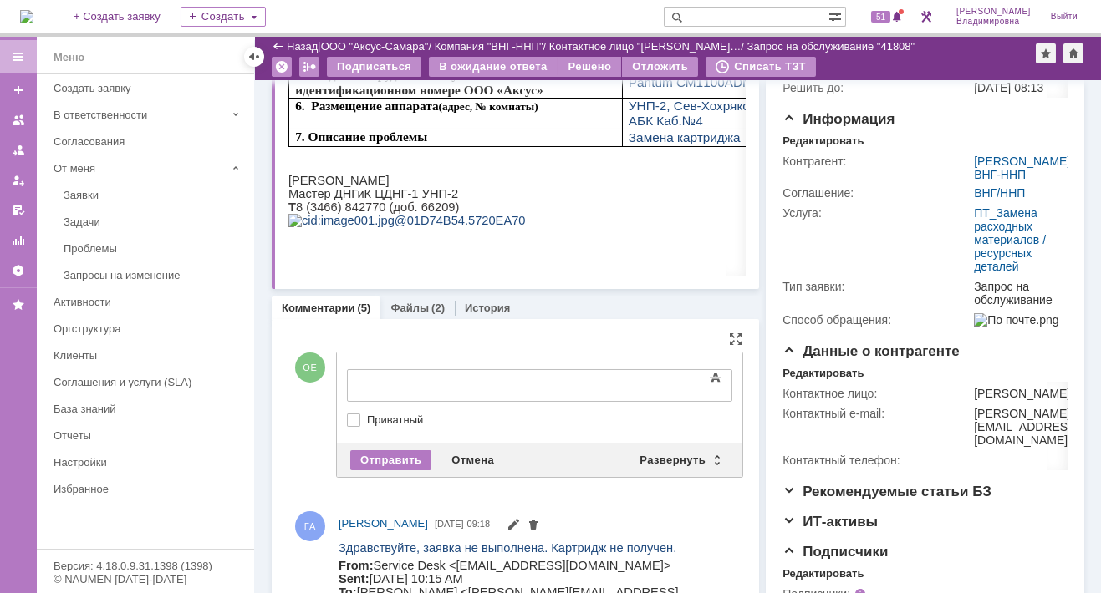
scroll to position [0, 0]
click at [668, 458] on div "Развернуть" at bounding box center [678, 460] width 99 height 20
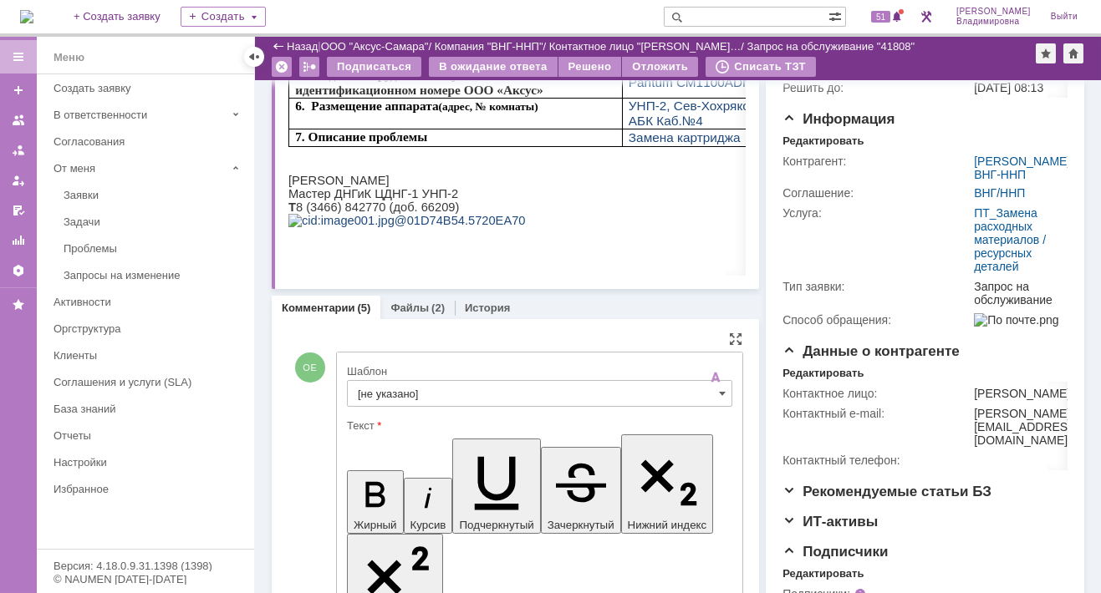
click at [377, 387] on input "[не указано]" at bounding box center [539, 393] width 385 height 27
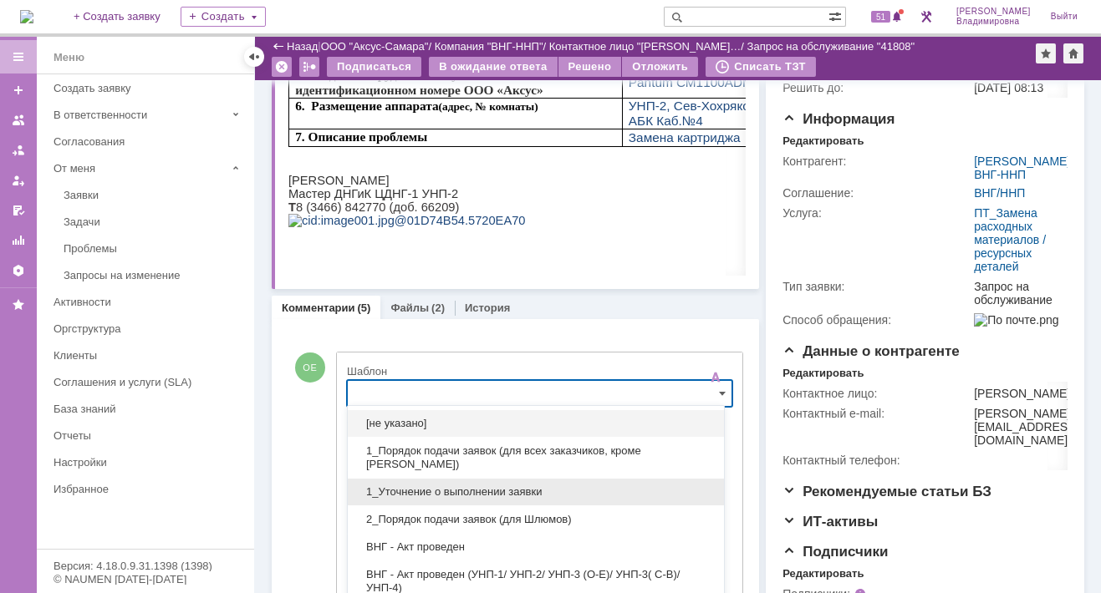
scroll to position [221, 0]
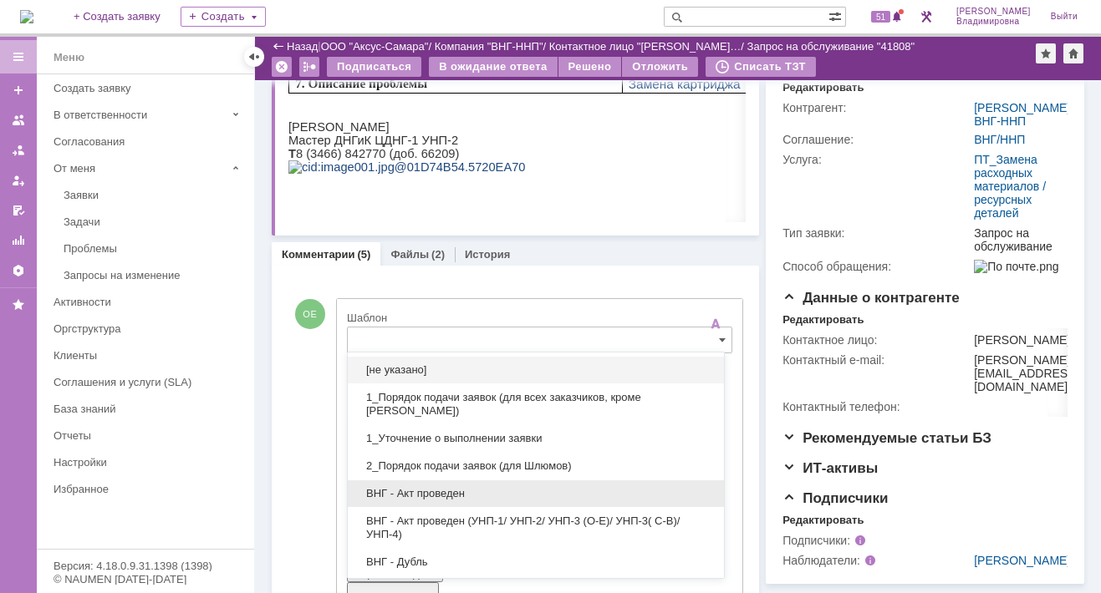
click at [421, 491] on span "ВНГ - Акт проведен" at bounding box center [536, 493] width 356 height 13
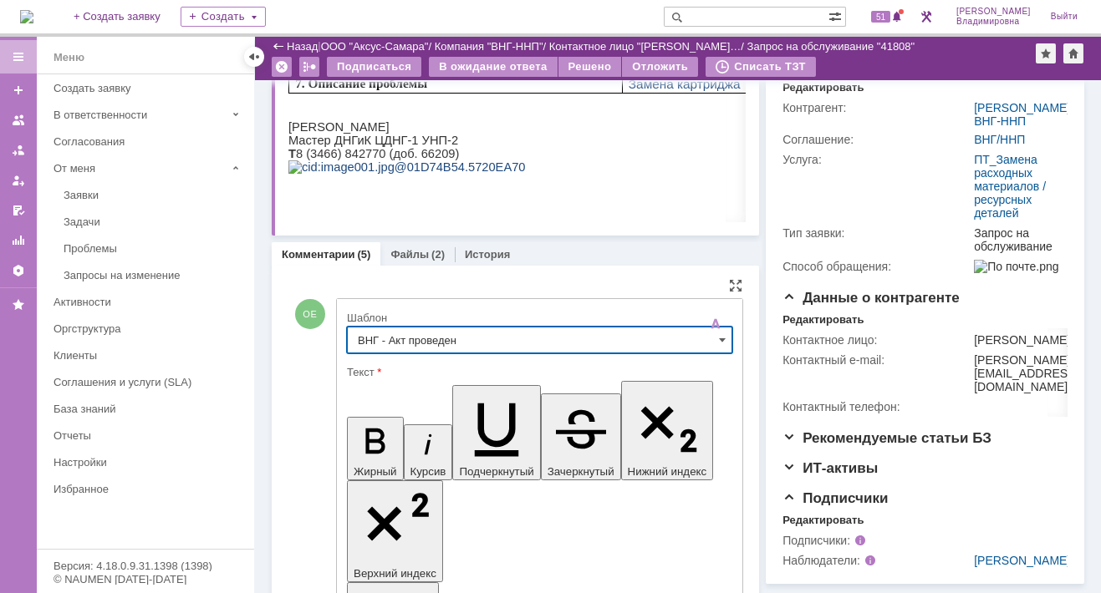
type input "ВНГ - Акт проведен"
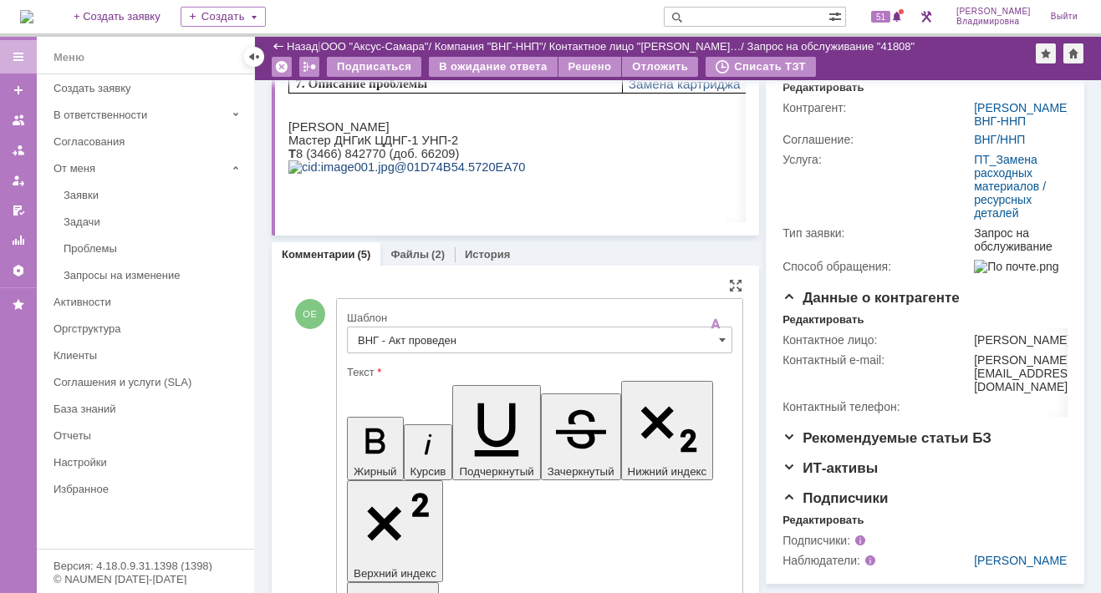
drag, startPoint x: 363, startPoint y: 3827, endPoint x: 439, endPoint y: 3846, distance: 78.2
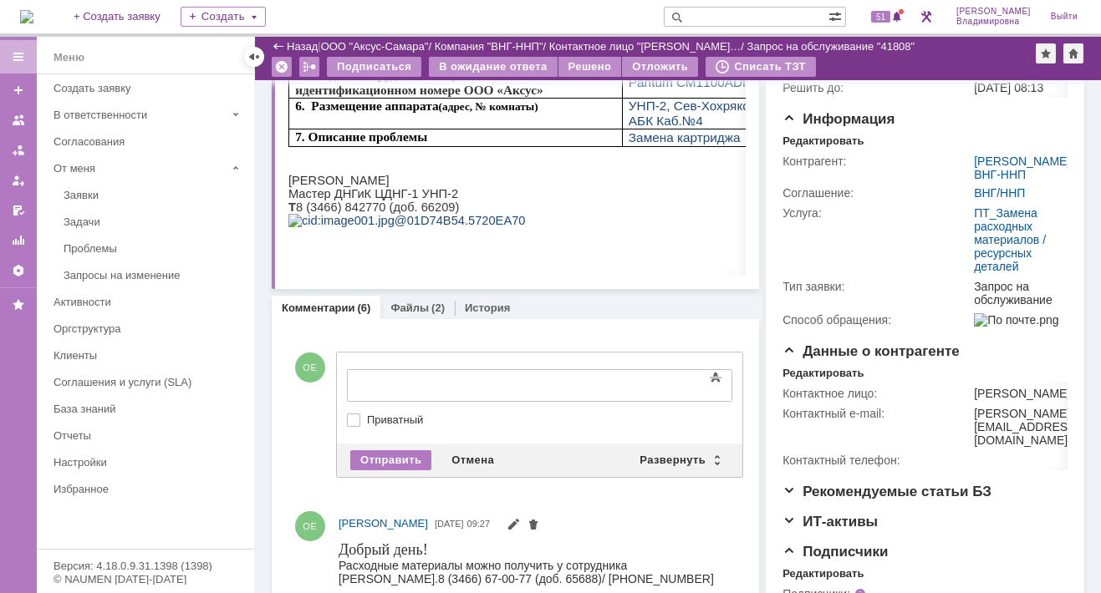
scroll to position [0, 0]
click at [663, 458] on div "Развернуть" at bounding box center [678, 460] width 99 height 20
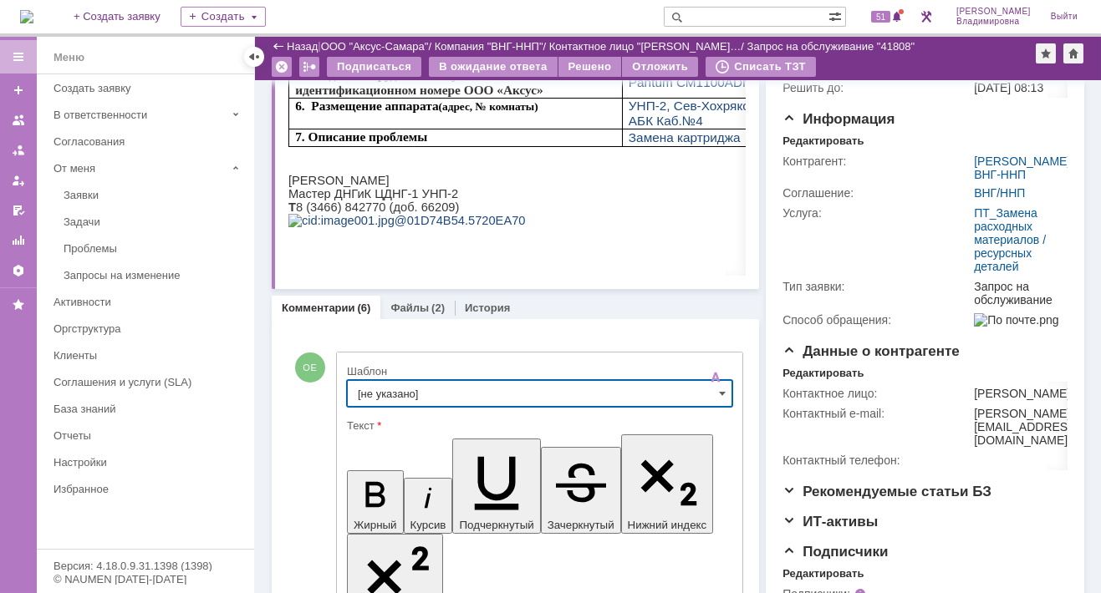
click at [394, 388] on input "[не указано]" at bounding box center [539, 393] width 385 height 27
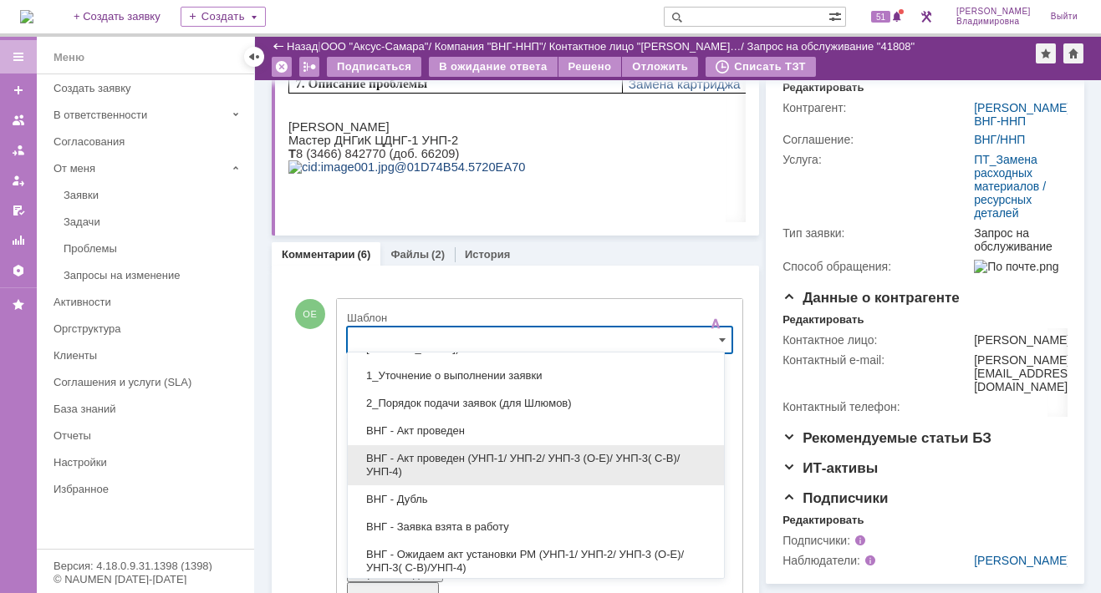
scroll to position [84, 0]
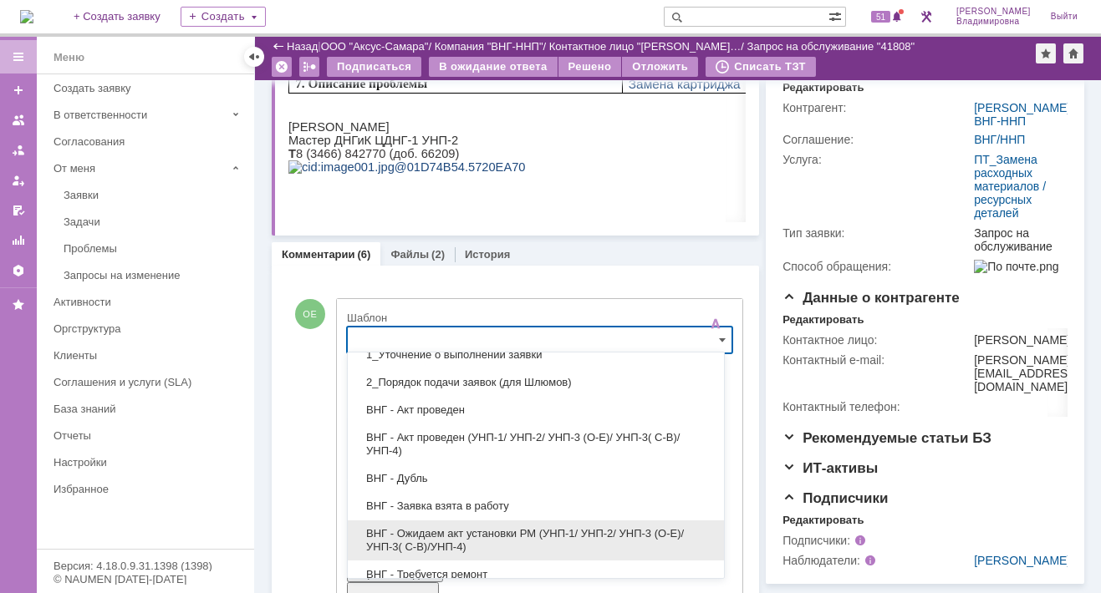
click at [455, 536] on span "ВНГ - Ожидаем акт установки РМ (УНП-1/ УНП-2/ УНП-3 (О-Е)/ УНП-3( С-В)/УНП-4)" at bounding box center [536, 540] width 356 height 27
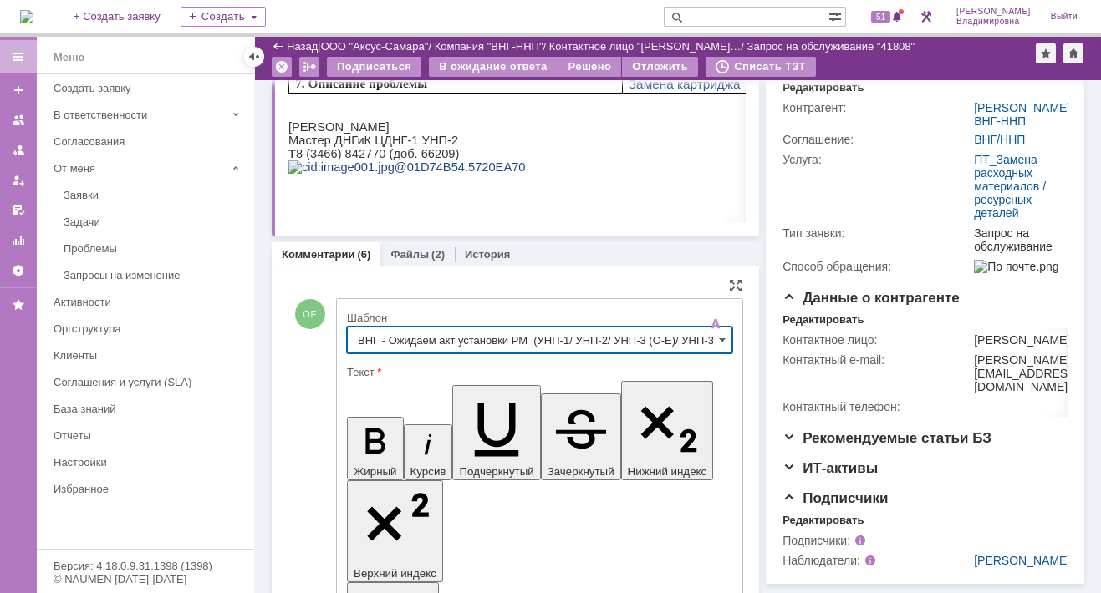
type input "ВНГ - Ожидаем акт установки РМ (УНП-1/ УНП-2/ УНП-3 (О-Е)/ УНП-3( С-В)/УНП-4)"
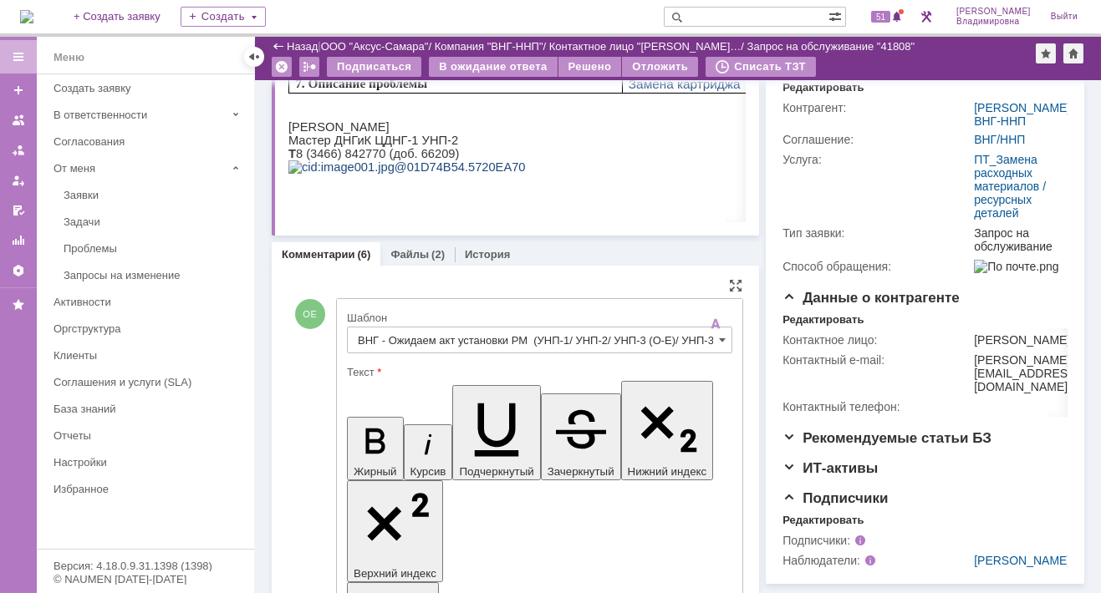
drag, startPoint x: 362, startPoint y: 3805, endPoint x: 446, endPoint y: 3804, distance: 84.4
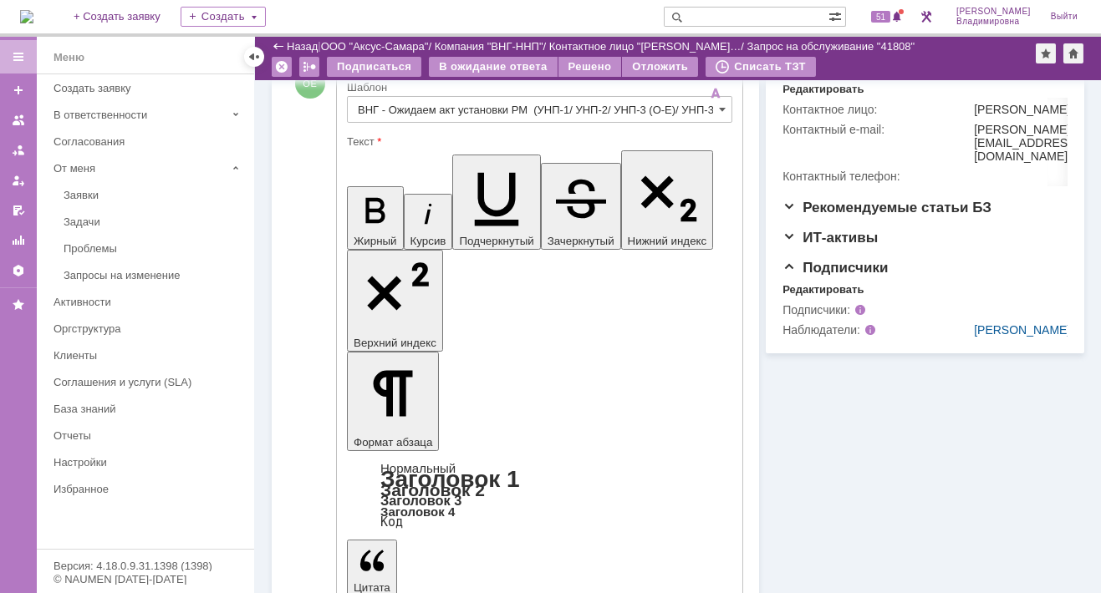
scroll to position [471, 0]
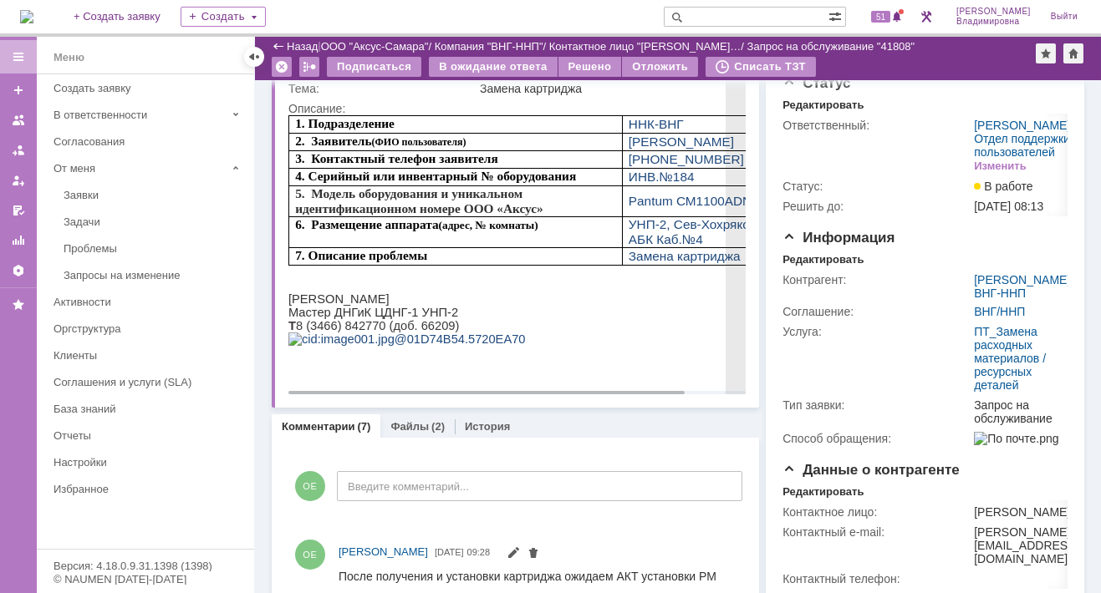
scroll to position [0, 0]
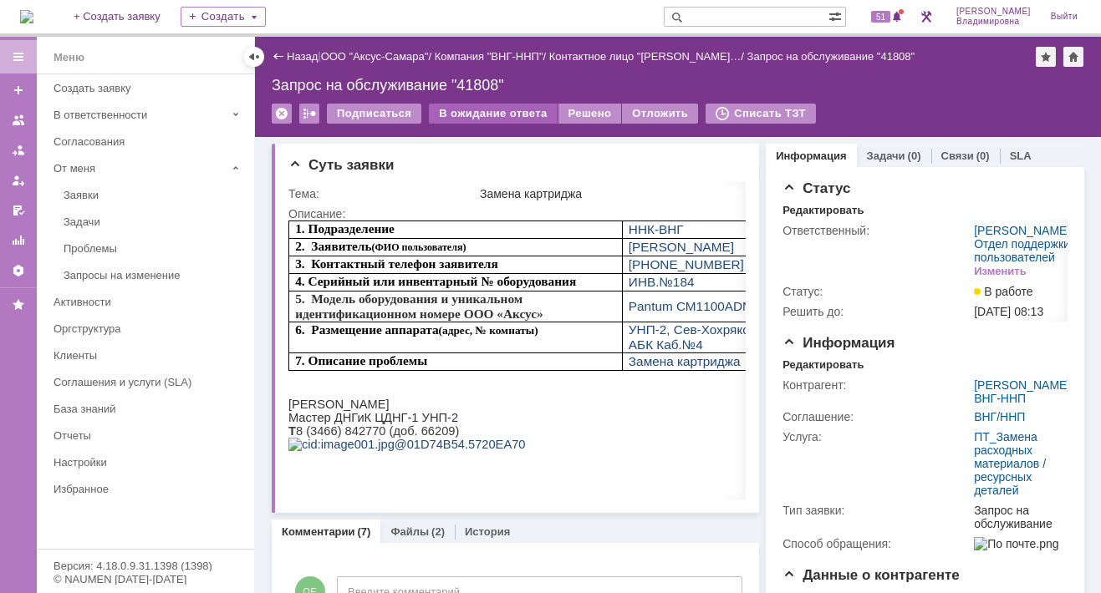
click at [494, 109] on div "В ожидание ответа" at bounding box center [493, 114] width 128 height 20
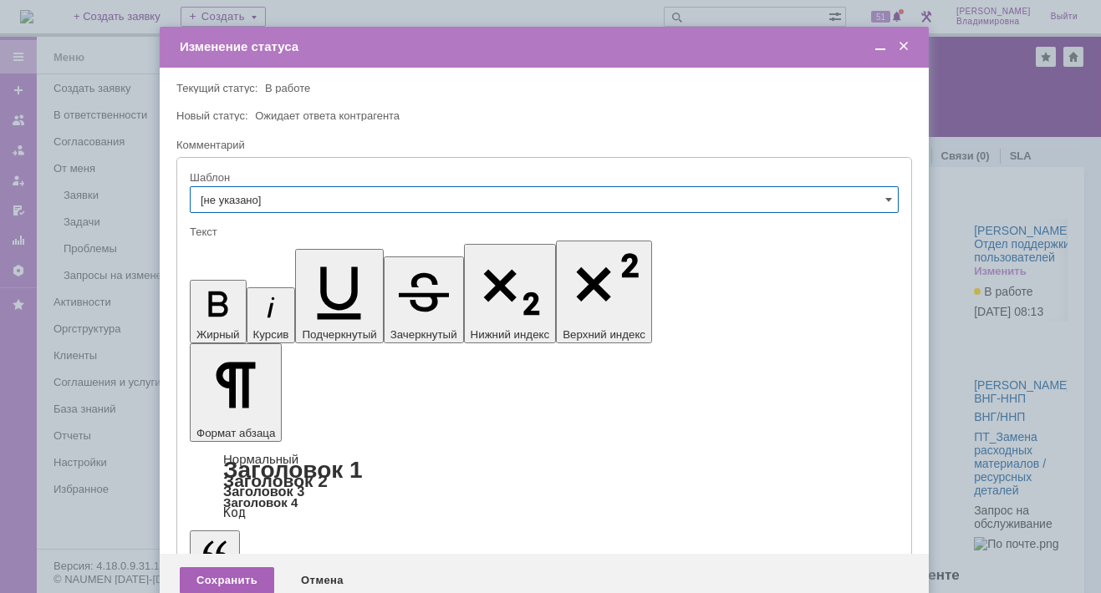
click at [232, 567] on div "Сохранить" at bounding box center [227, 580] width 94 height 27
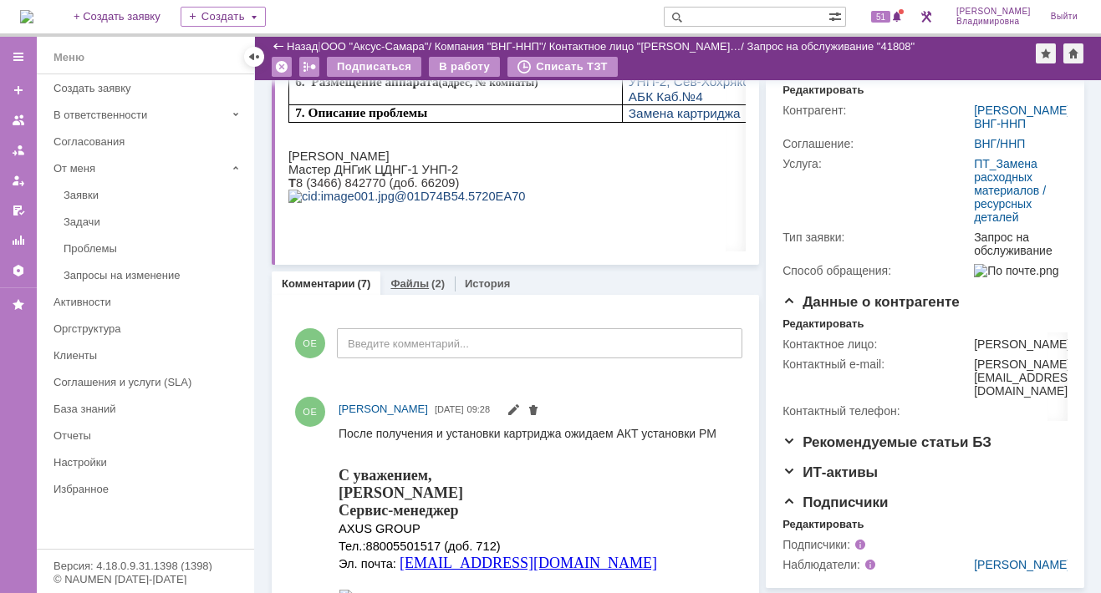
click at [413, 279] on link "Файлы" at bounding box center [409, 283] width 38 height 13
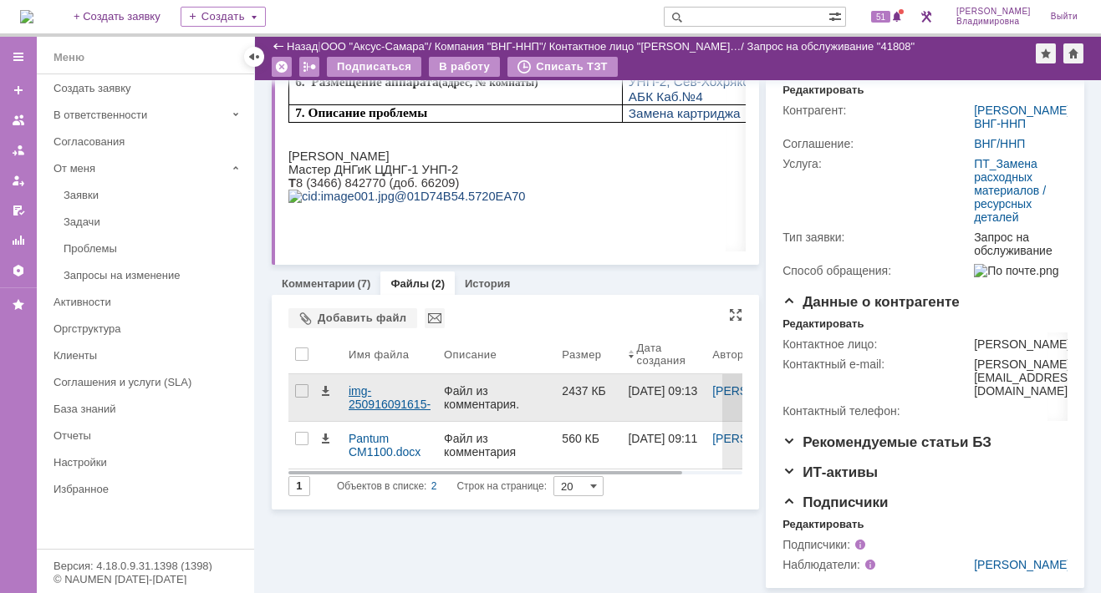
click at [364, 392] on div "img-250916091615-001.pdf" at bounding box center [389, 397] width 82 height 27
click at [365, 392] on body "Идет загрузка, пожалуйста, подождите. На домашнюю + Создать заявку Создать 51 О…" at bounding box center [550, 296] width 1101 height 593
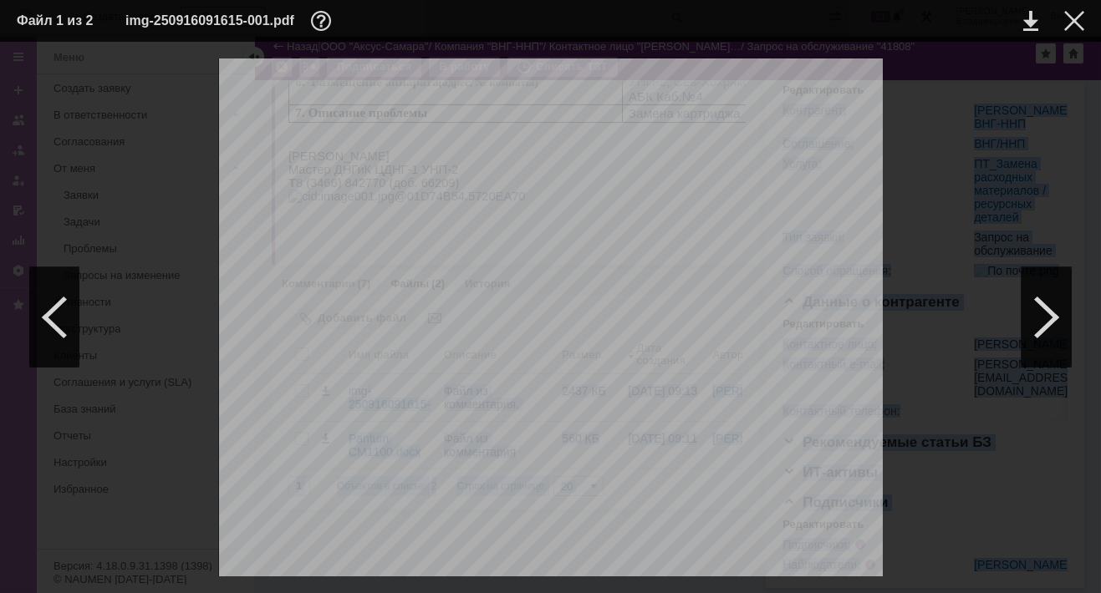
scroll to position [1198, 0]
click at [1066, 16] on div at bounding box center [1074, 21] width 20 height 20
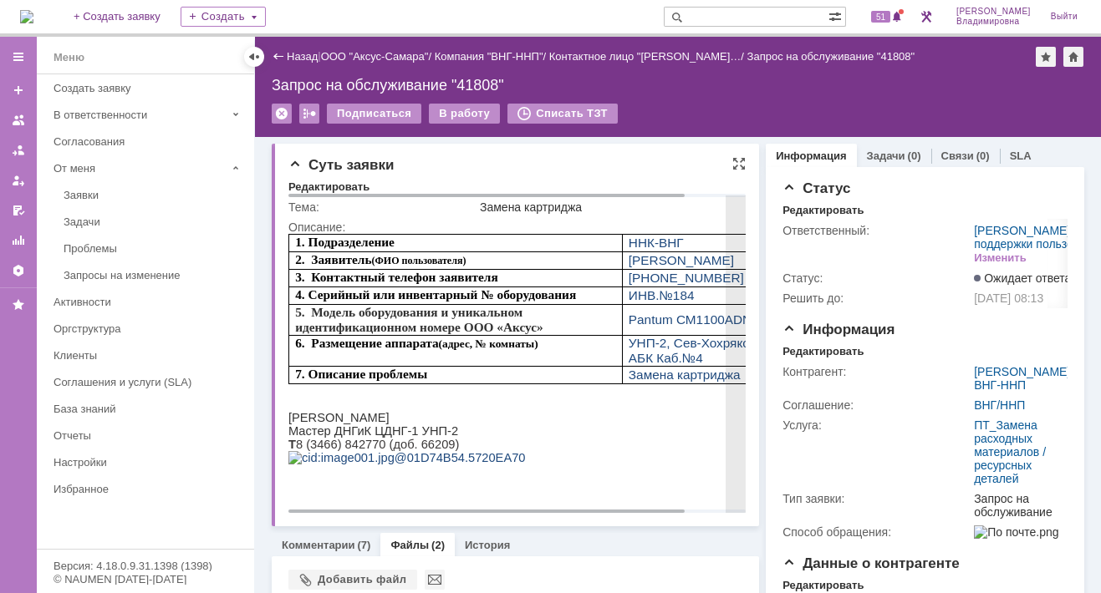
scroll to position [84, 0]
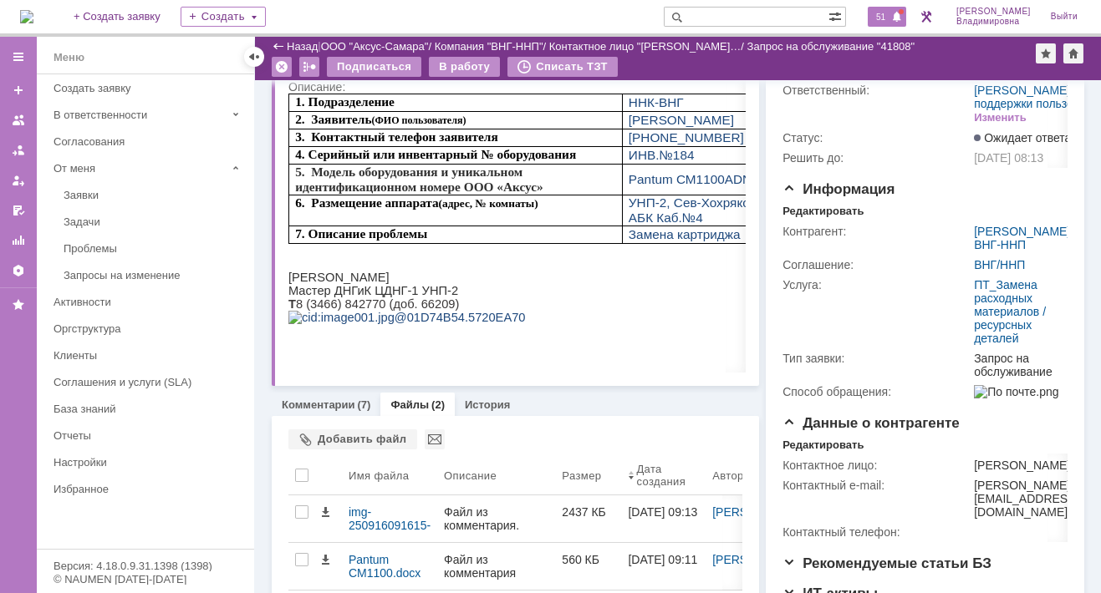
click at [889, 16] on span "51" at bounding box center [880, 17] width 19 height 12
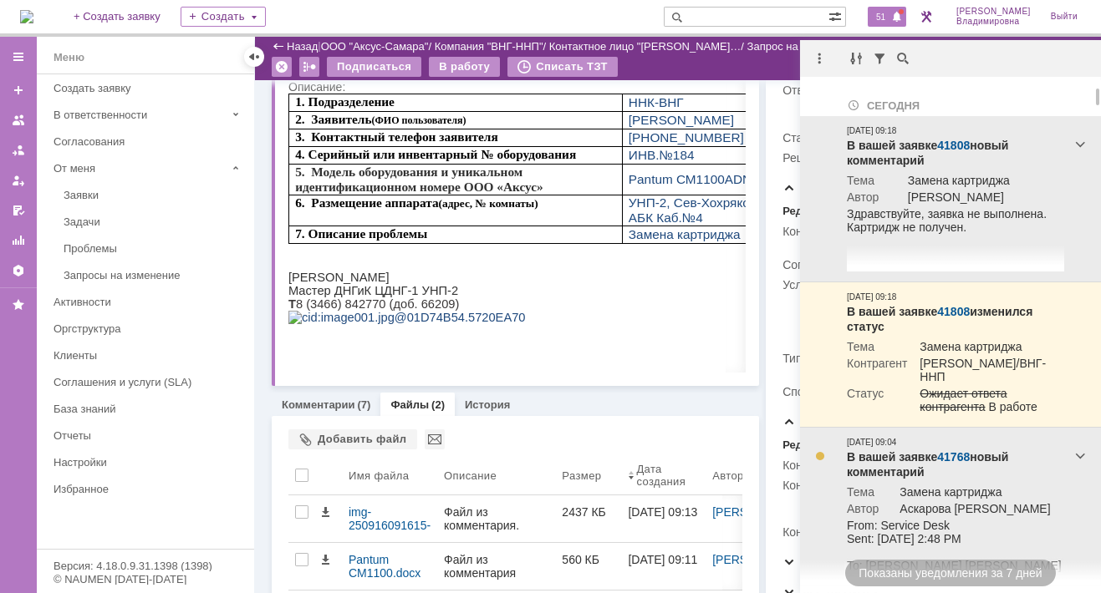
scroll to position [167, 0]
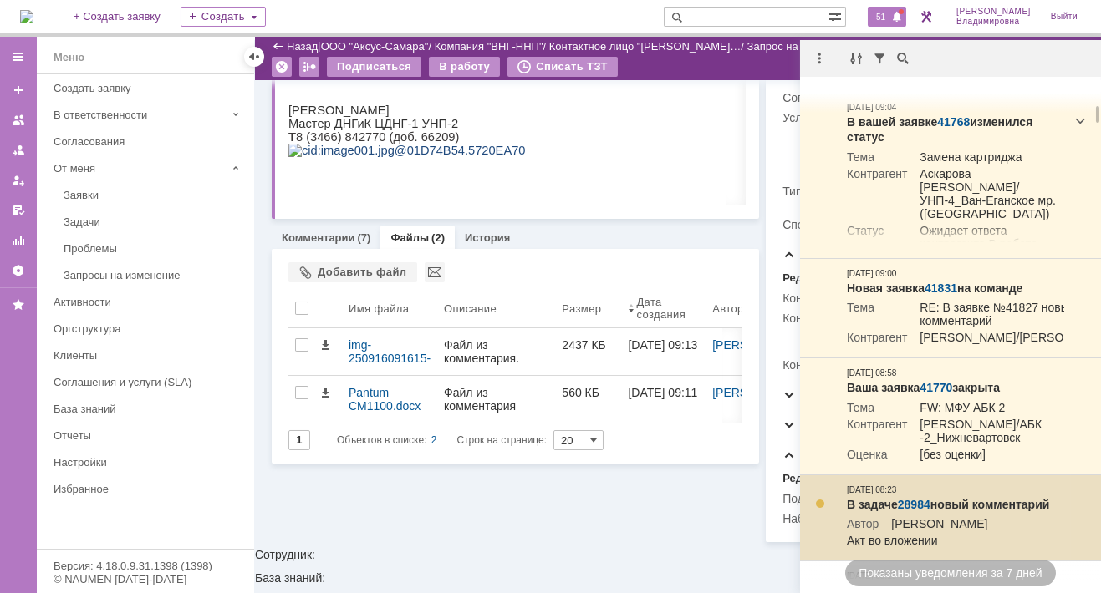
click at [918, 511] on link "28984" at bounding box center [913, 504] width 33 height 13
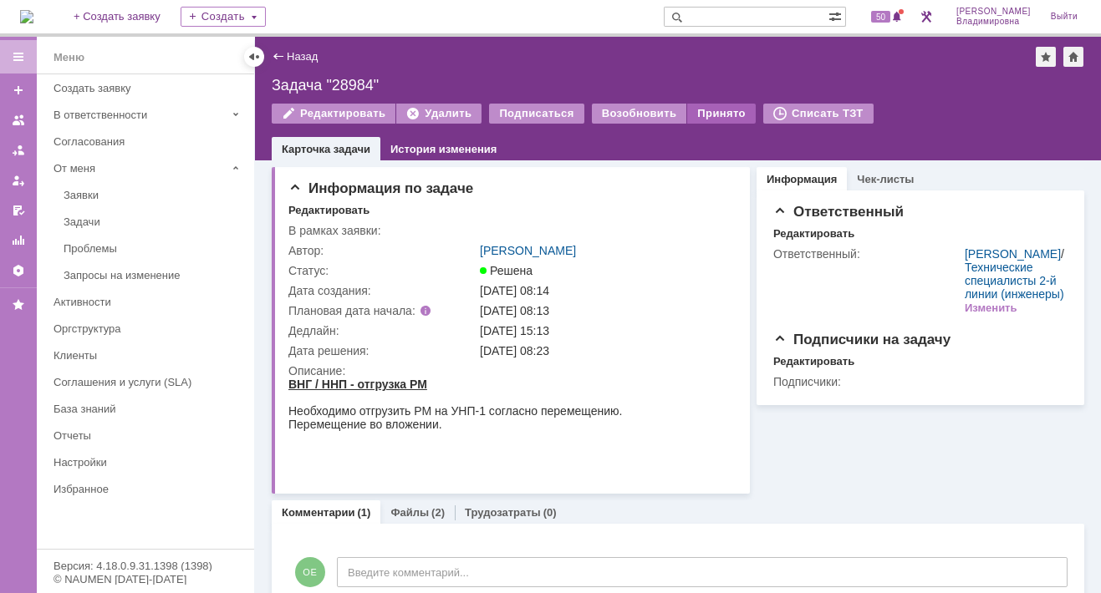
click at [694, 110] on div "Принято" at bounding box center [721, 114] width 69 height 20
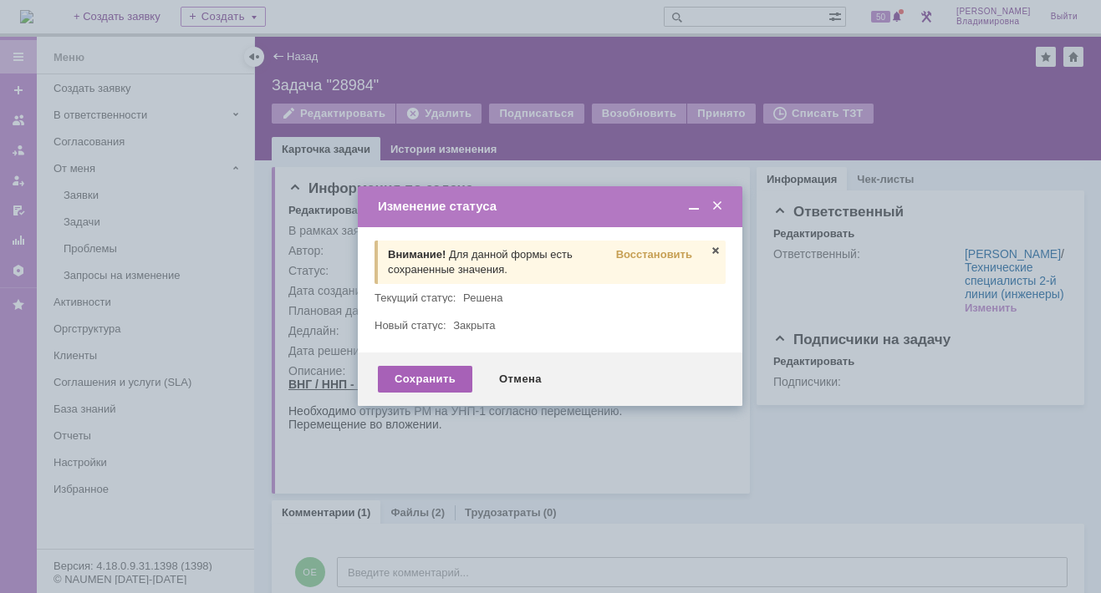
click at [419, 382] on div "Сохранить" at bounding box center [425, 379] width 94 height 27
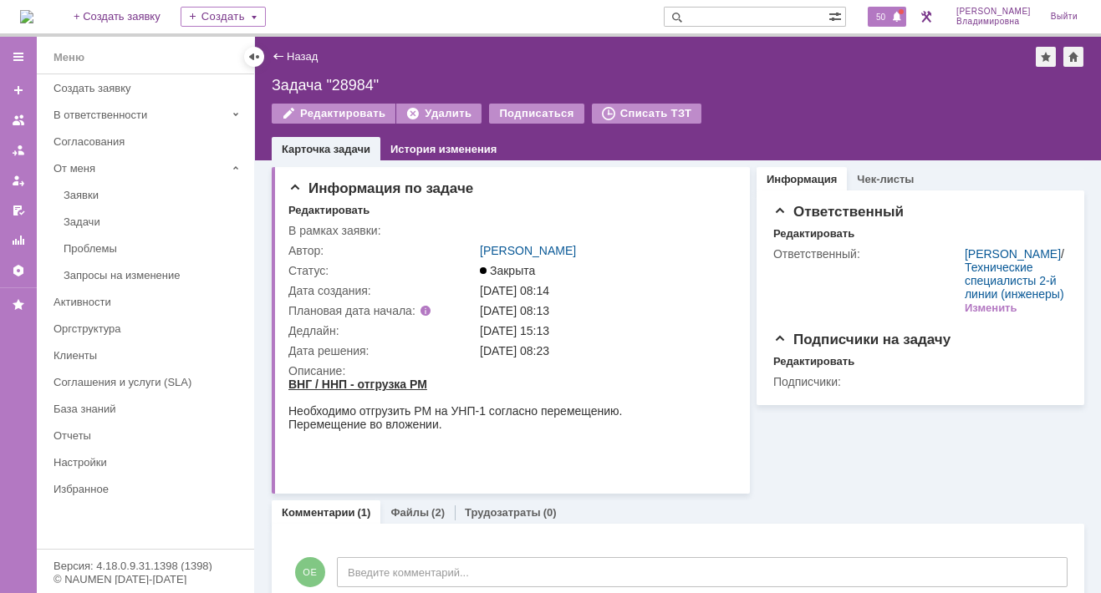
click at [887, 18] on span "50" at bounding box center [880, 17] width 19 height 12
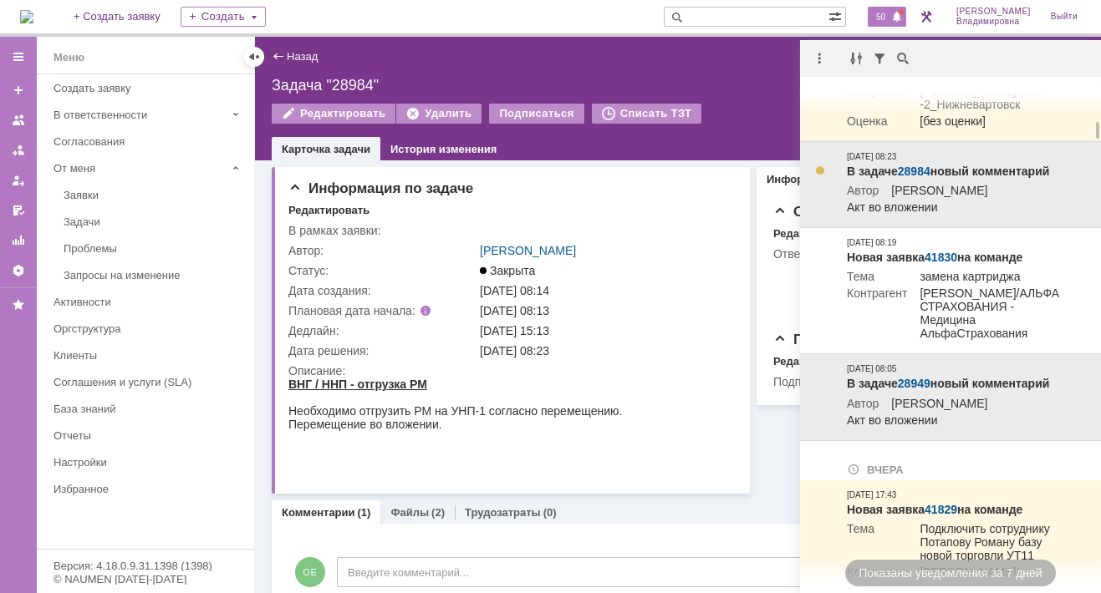
scroll to position [918, 0]
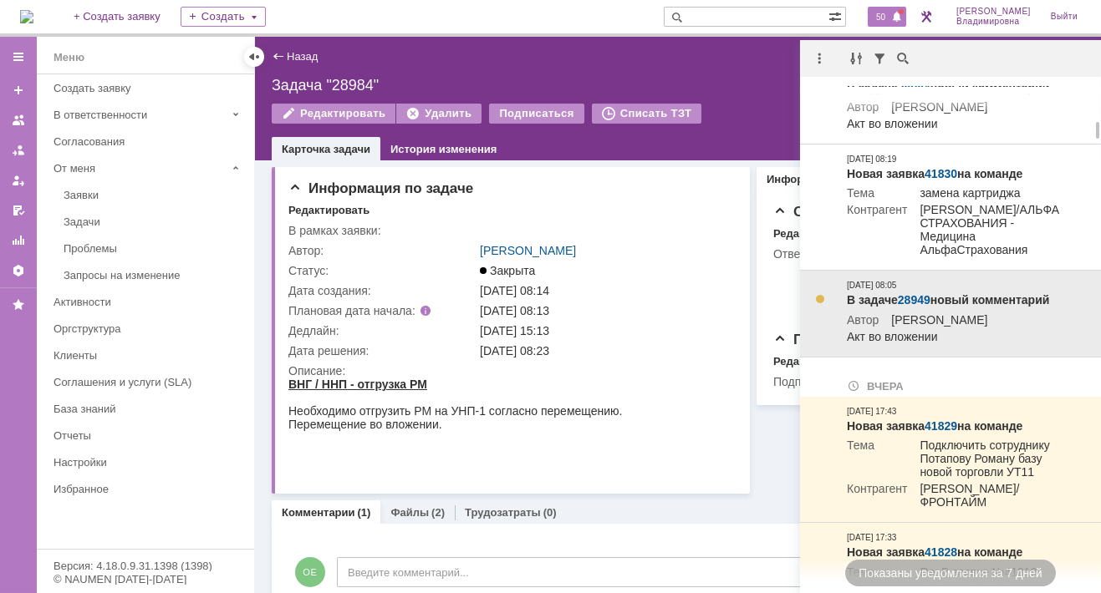
click at [905, 307] on link "28949" at bounding box center [913, 299] width 33 height 13
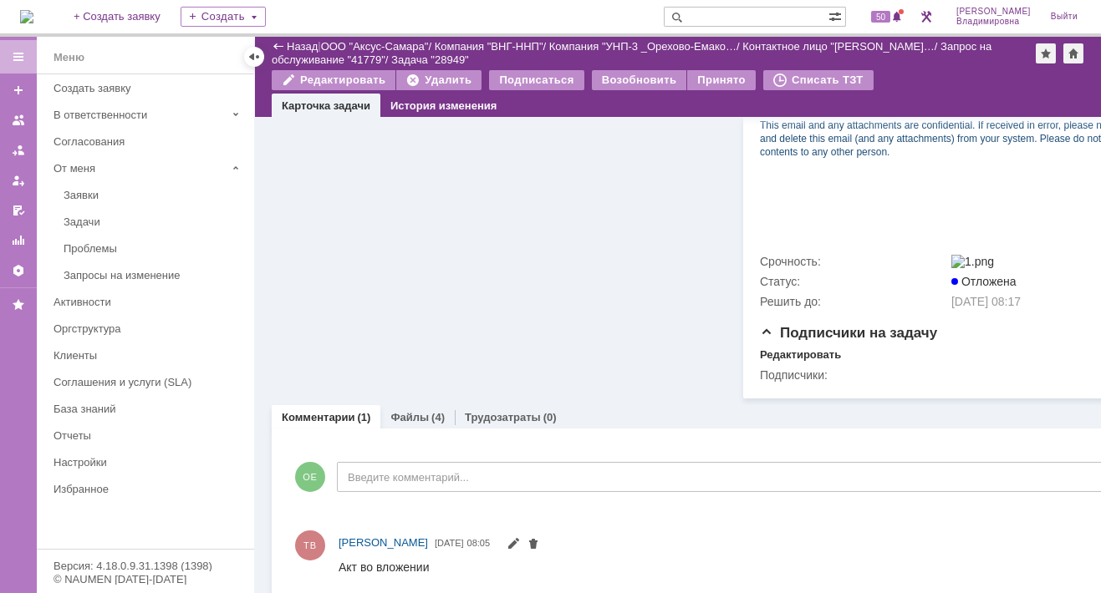
scroll to position [719, 0]
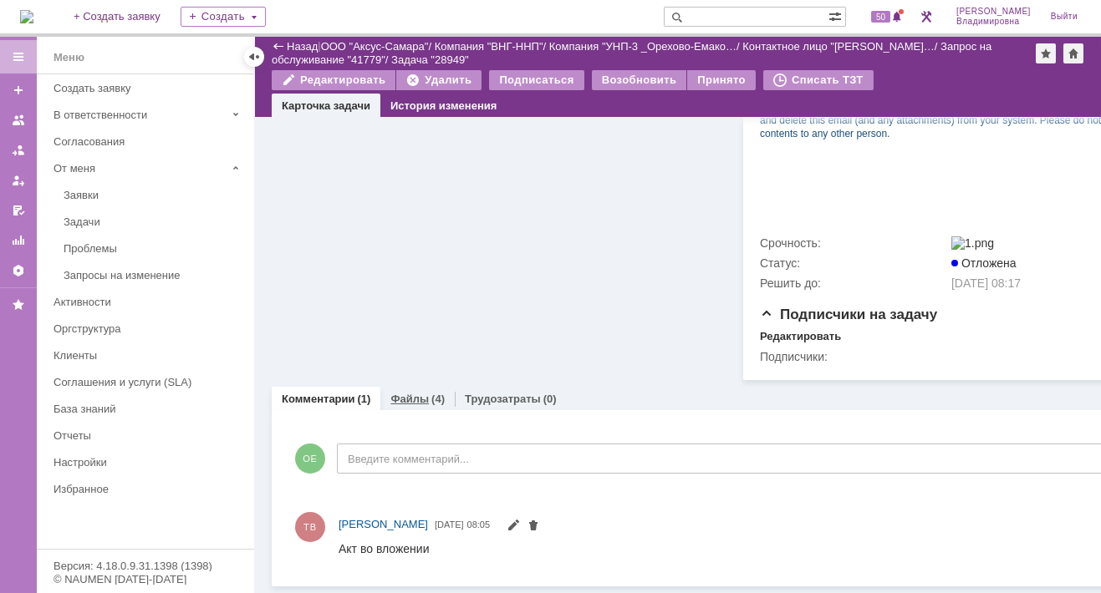
click at [411, 393] on link "Файлы" at bounding box center [409, 399] width 38 height 13
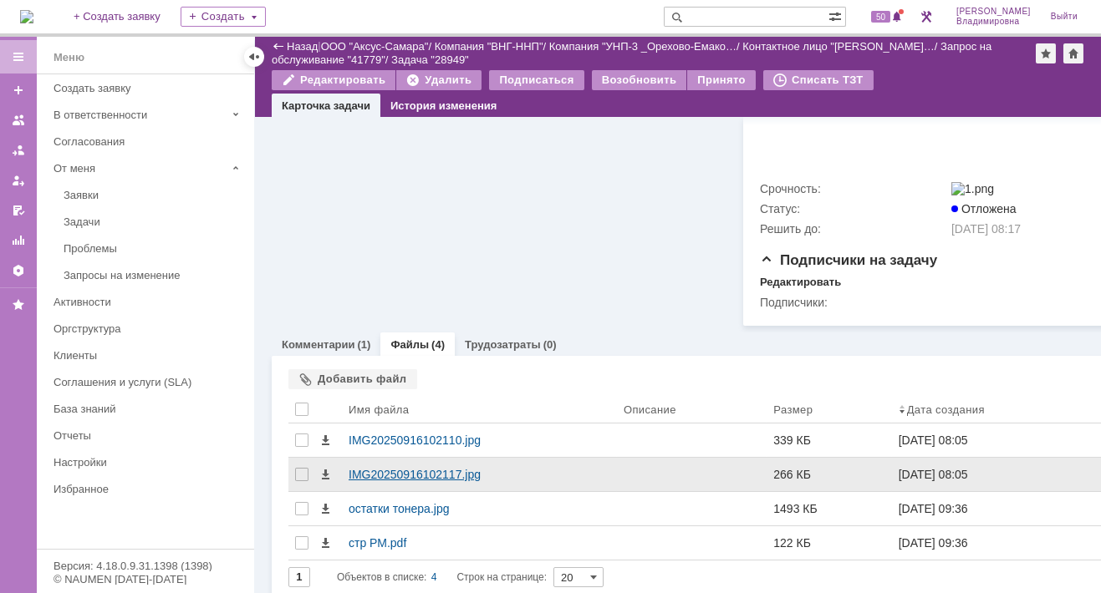
scroll to position [786, 0]
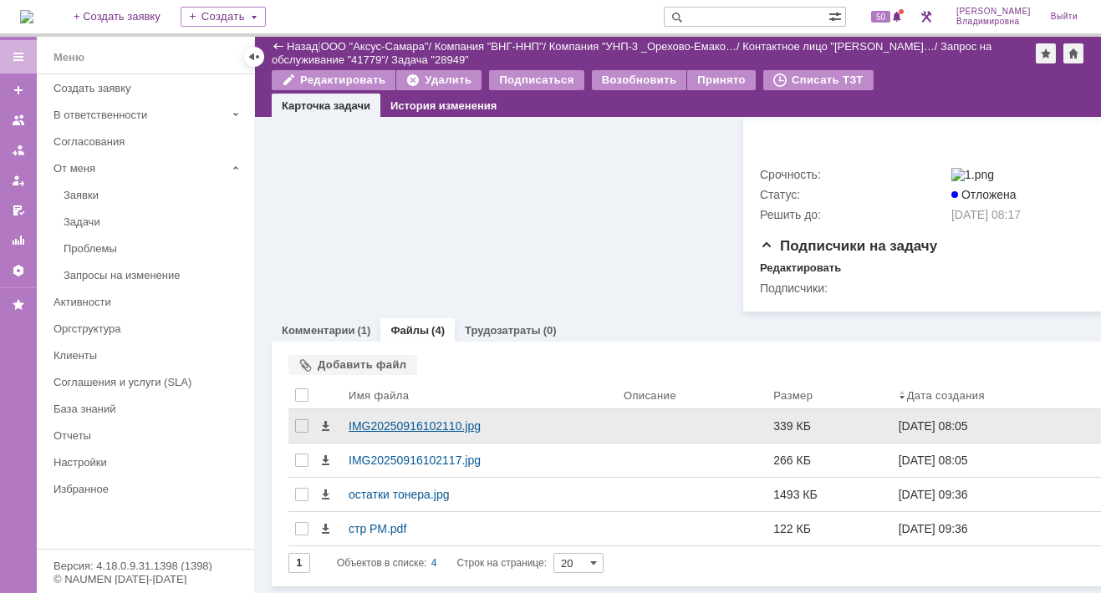
click at [404, 419] on div "IMG20250916102110.jpg" at bounding box center [479, 425] width 262 height 13
click at [404, 413] on body "Идет загрузка, пожалуйста, подождите. На домашнюю + Создать заявку Создать 50 […" at bounding box center [550, 296] width 1101 height 593
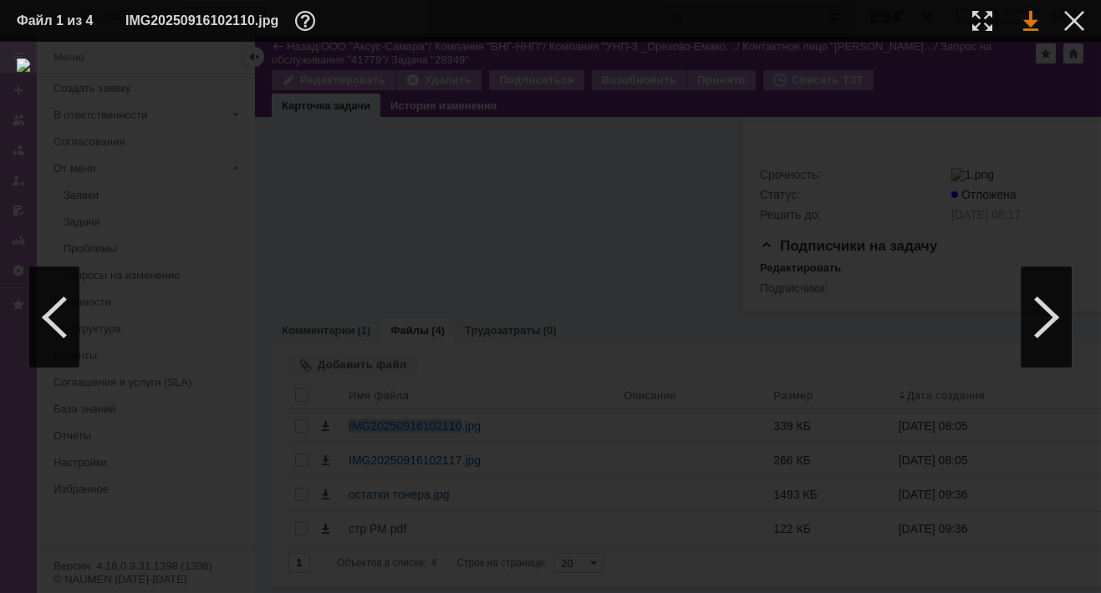
click at [1029, 19] on link at bounding box center [1030, 21] width 15 height 20
click at [1045, 313] on div at bounding box center [1046, 317] width 50 height 100
click at [1070, 20] on div at bounding box center [1074, 21] width 20 height 20
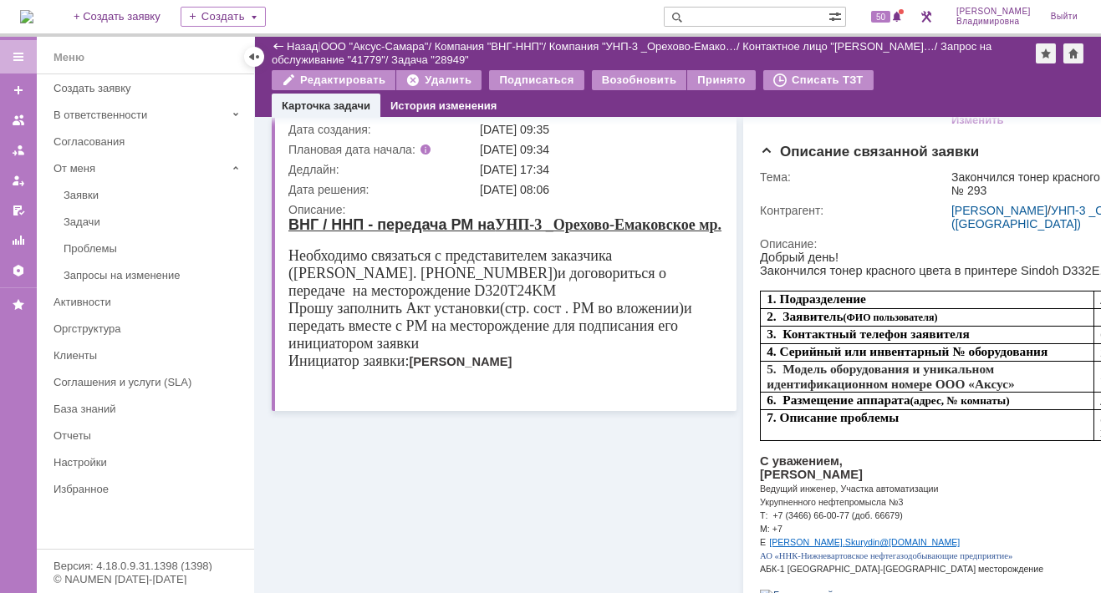
scroll to position [0, 0]
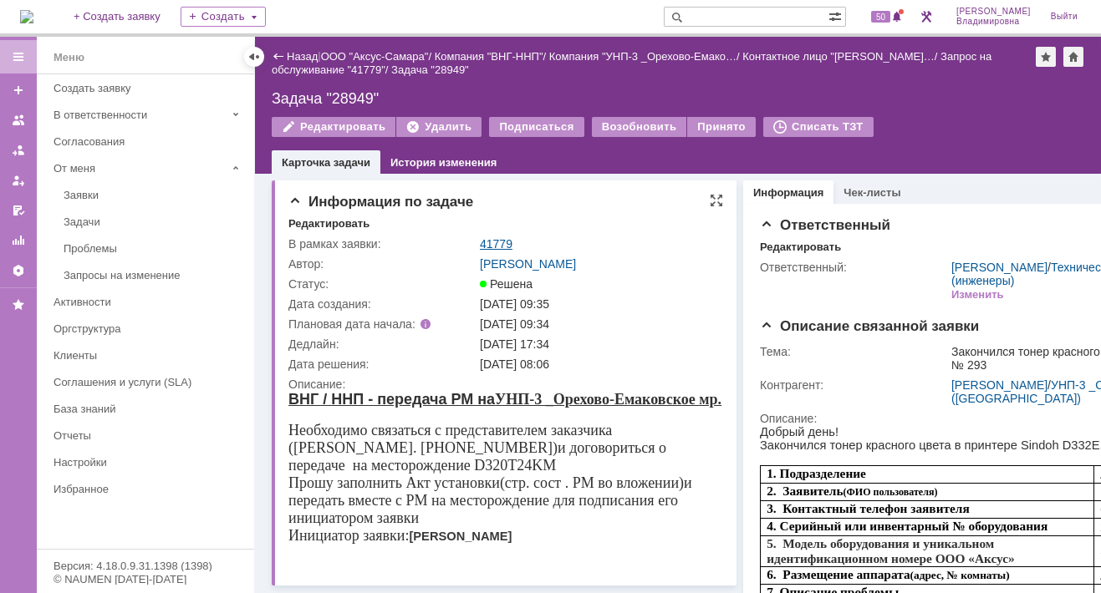
click at [493, 238] on link "41779" at bounding box center [496, 243] width 33 height 13
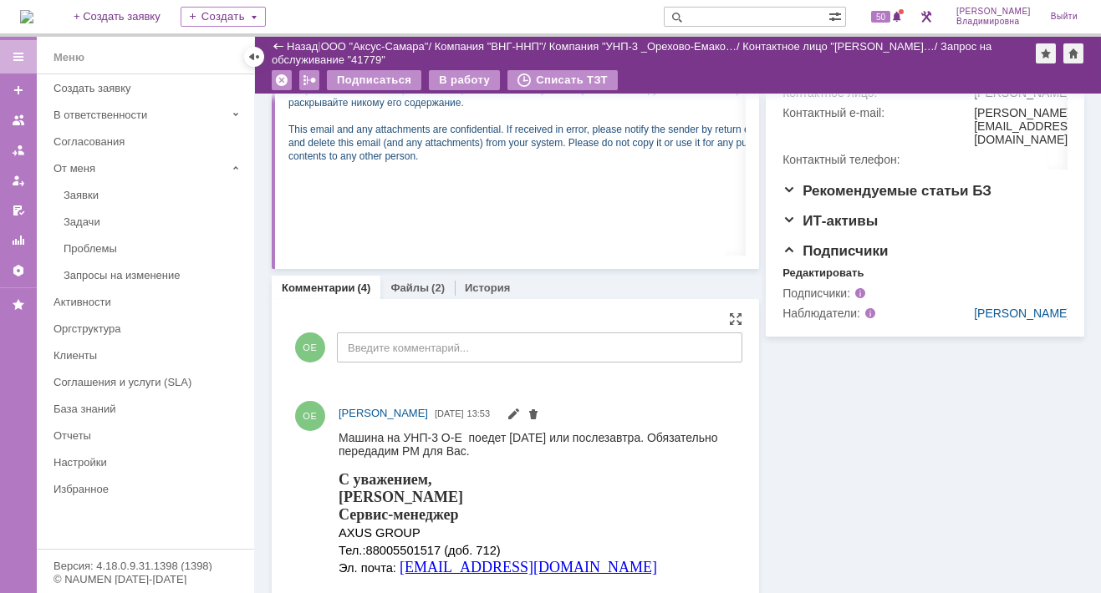
scroll to position [918, 0]
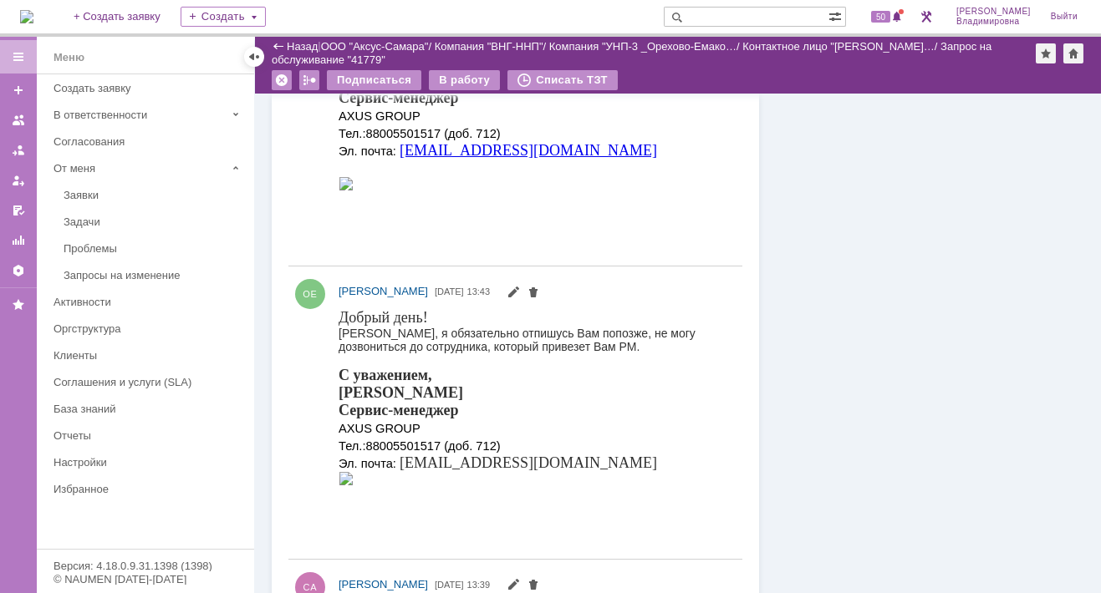
drag, startPoint x: 676, startPoint y: 640, endPoint x: 457, endPoint y: 333, distance: 377.5
drag, startPoint x: 463, startPoint y: 334, endPoint x: 332, endPoint y: 333, distance: 131.2
click at [338, 333] on html "Добрый день! [PERSON_NAME], я обязательно отпишусь Вам попозже, не могу дозвони…" at bounding box center [532, 405] width 389 height 194
copy body "Добрый день! [PERSON_NAME]"
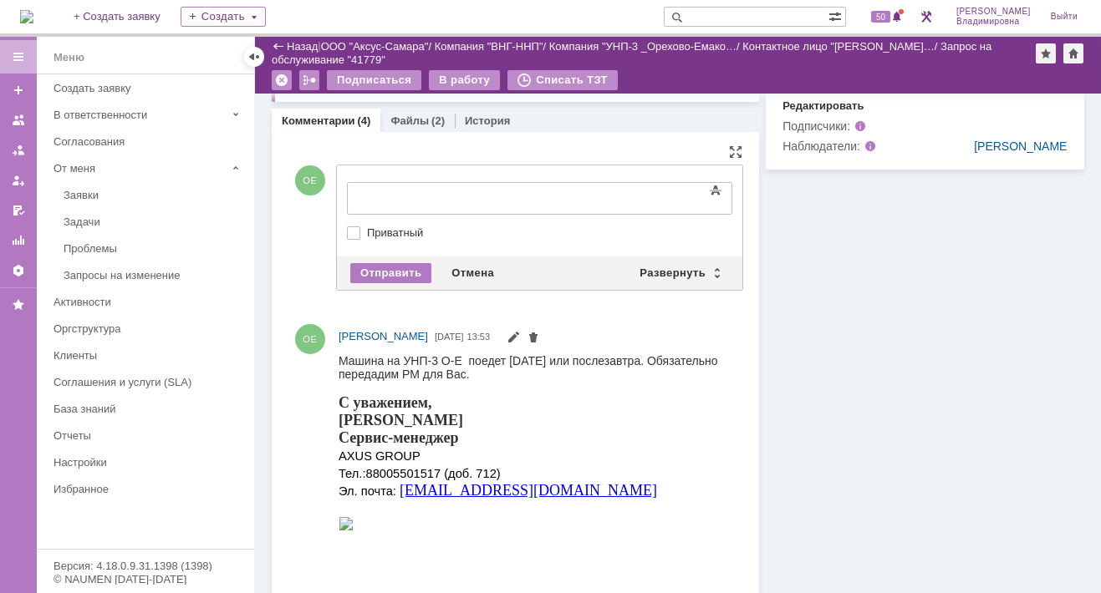
scroll to position [0, 0]
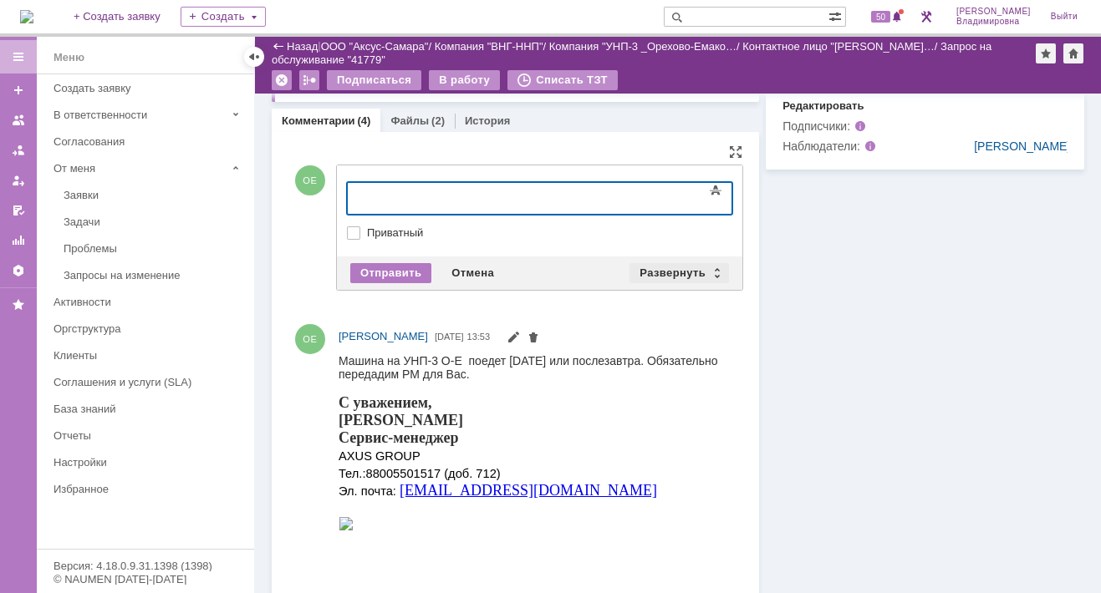
click at [654, 263] on div "Развернуть" at bounding box center [678, 273] width 99 height 20
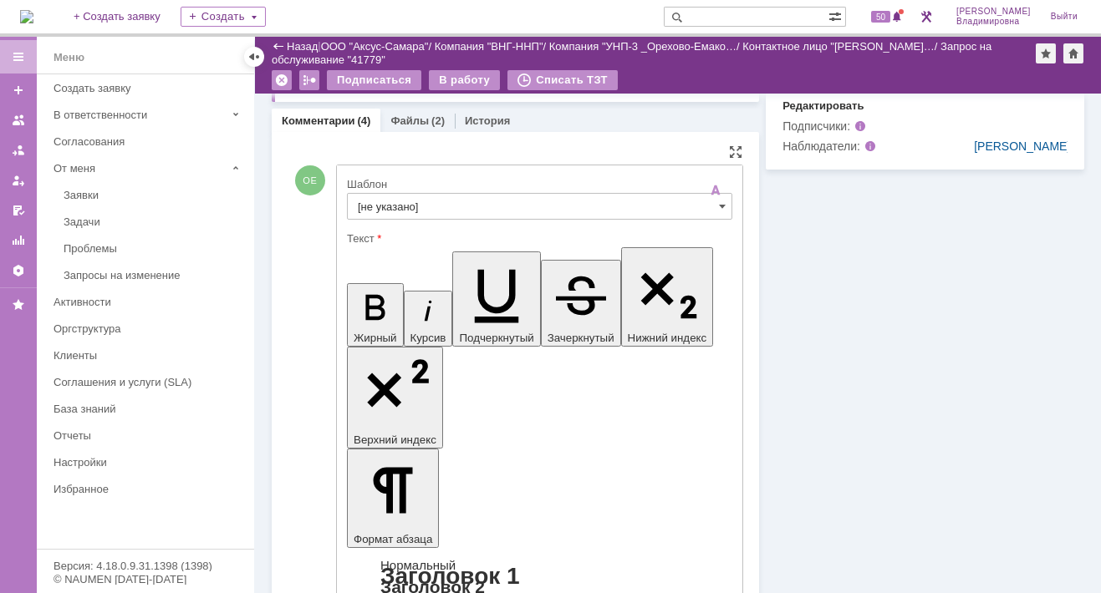
click at [402, 198] on input "[не указано]" at bounding box center [539, 206] width 385 height 27
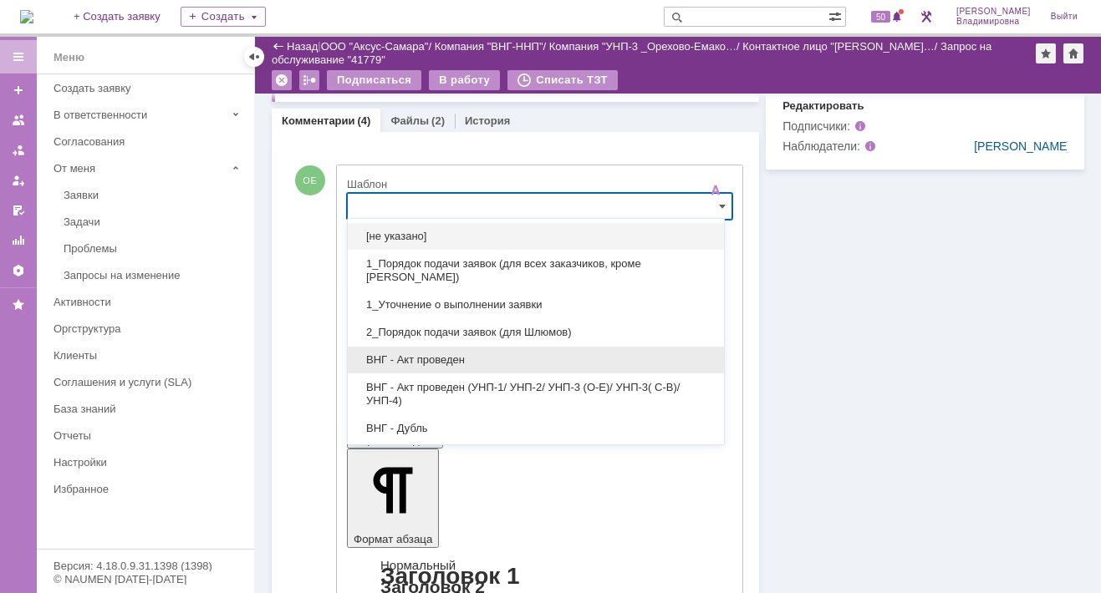
click at [413, 361] on span "ВНГ - Акт проведен" at bounding box center [536, 359] width 356 height 13
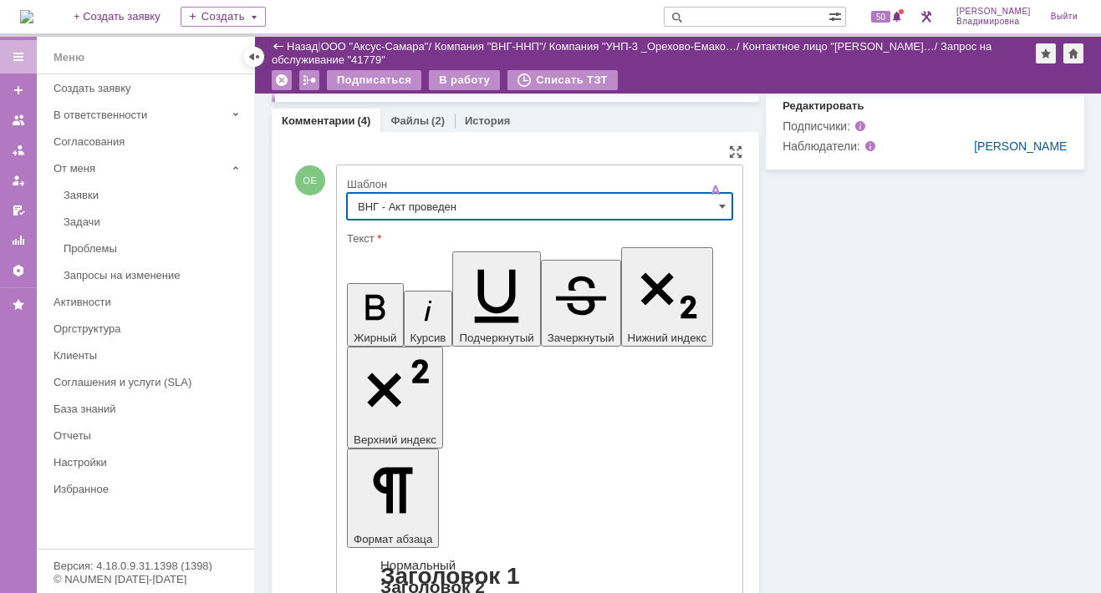
type input "ВНГ - Акт проведен"
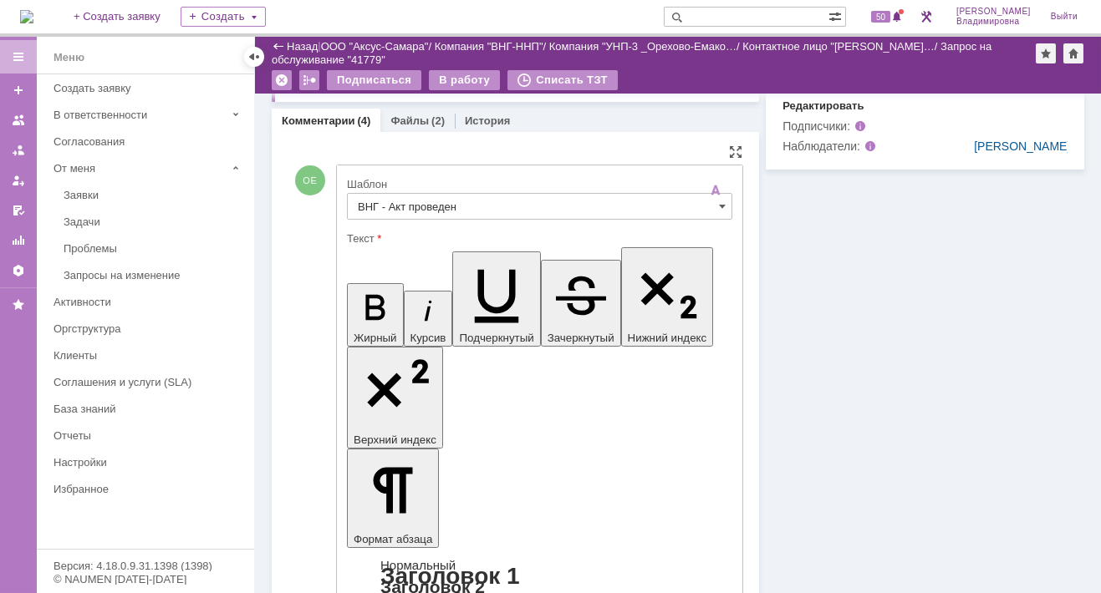
drag, startPoint x: 363, startPoint y: 3689, endPoint x: 440, endPoint y: 3708, distance: 78.2
drag, startPoint x: 359, startPoint y: 3688, endPoint x: 466, endPoint y: 3686, distance: 107.0
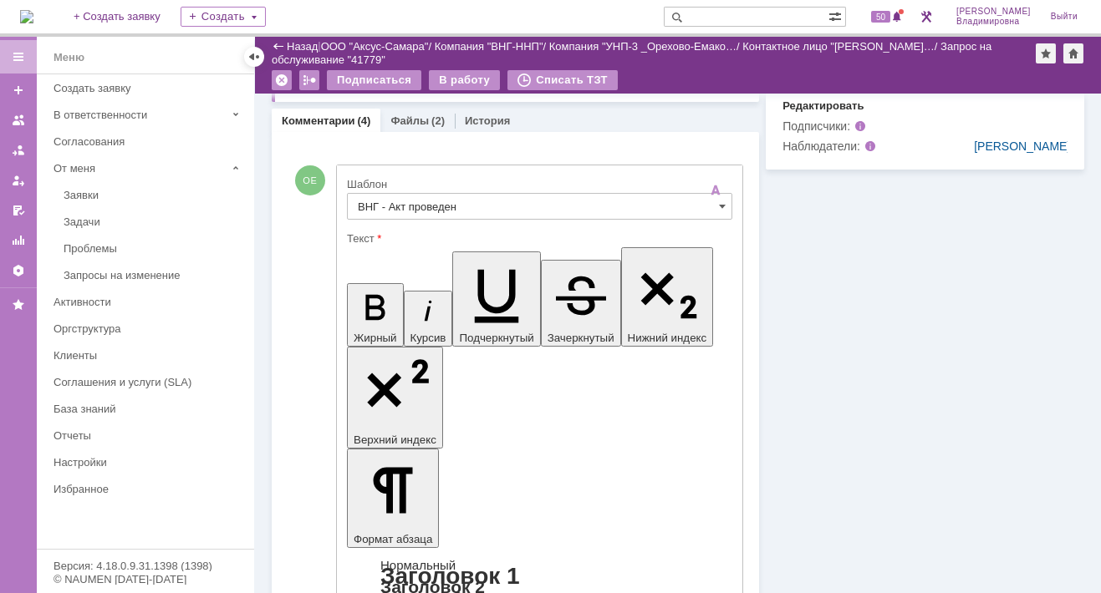
scroll to position [1002, 0]
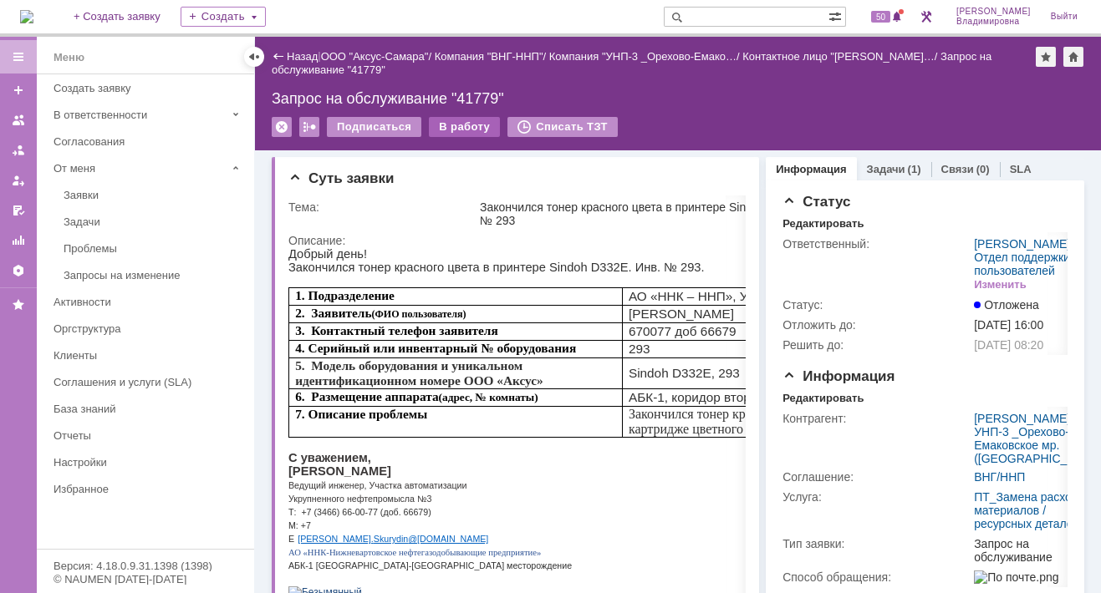
scroll to position [0, 0]
click at [458, 125] on div "В работу" at bounding box center [464, 127] width 71 height 20
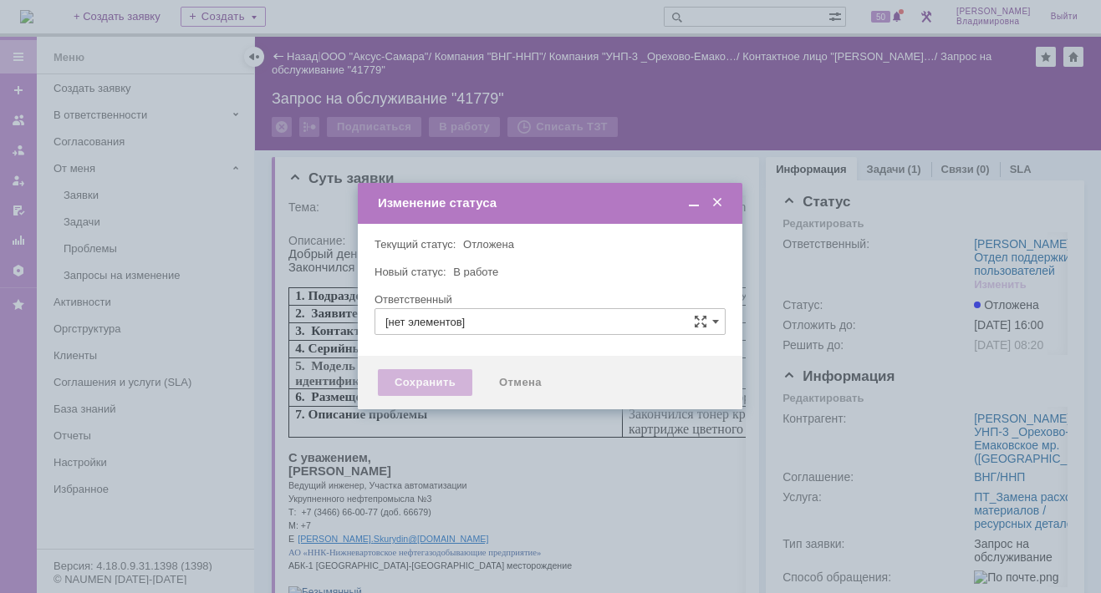
type input "[PERSON_NAME]"
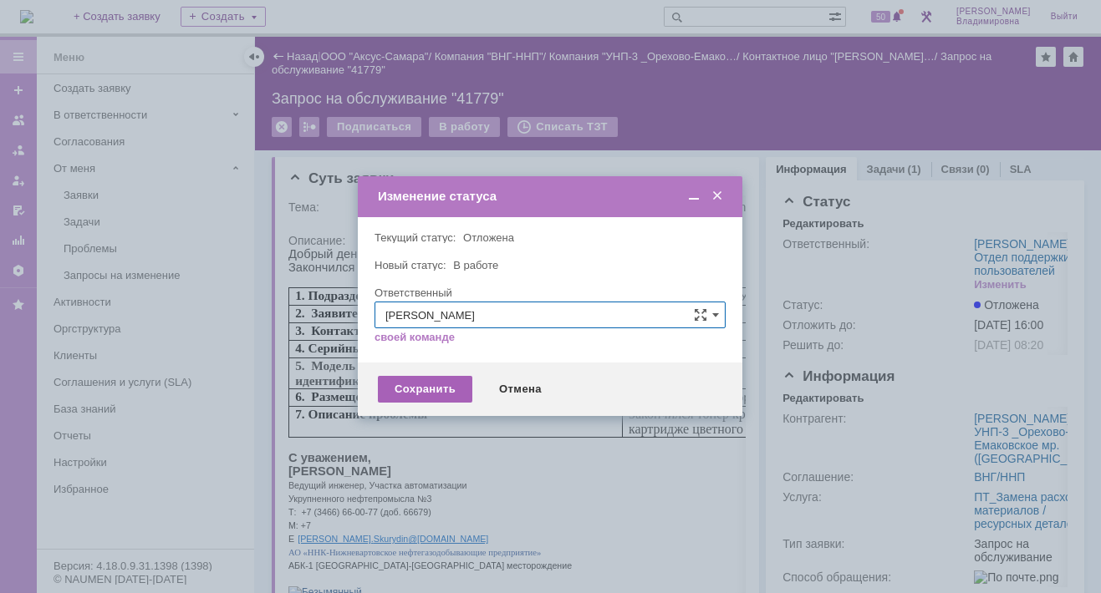
click at [410, 386] on div "Сохранить" at bounding box center [425, 389] width 94 height 27
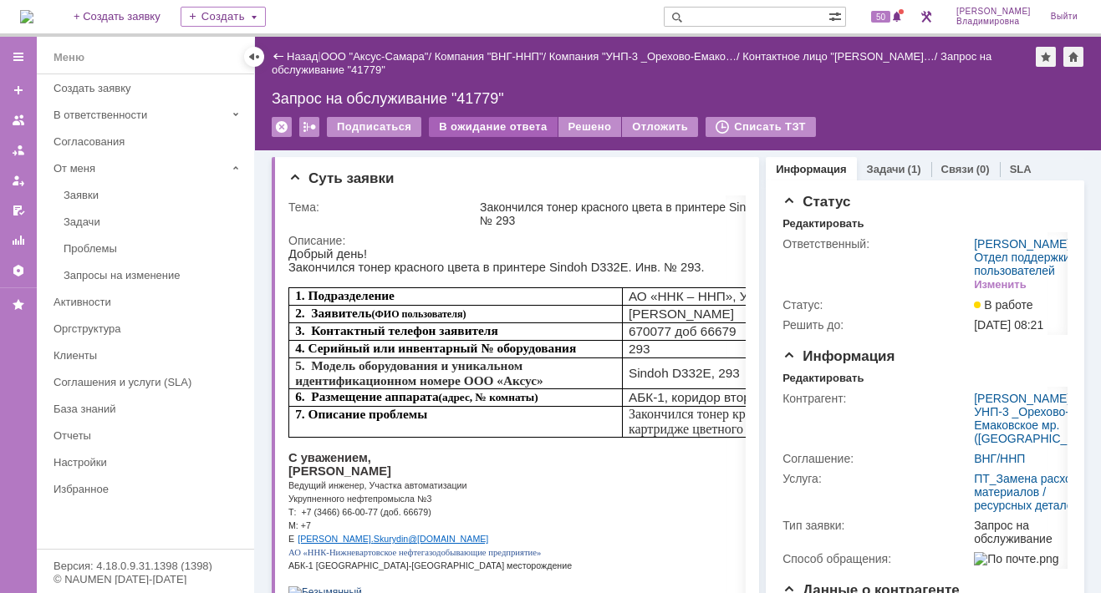
click at [493, 125] on div "В ожидание ответа" at bounding box center [493, 127] width 128 height 20
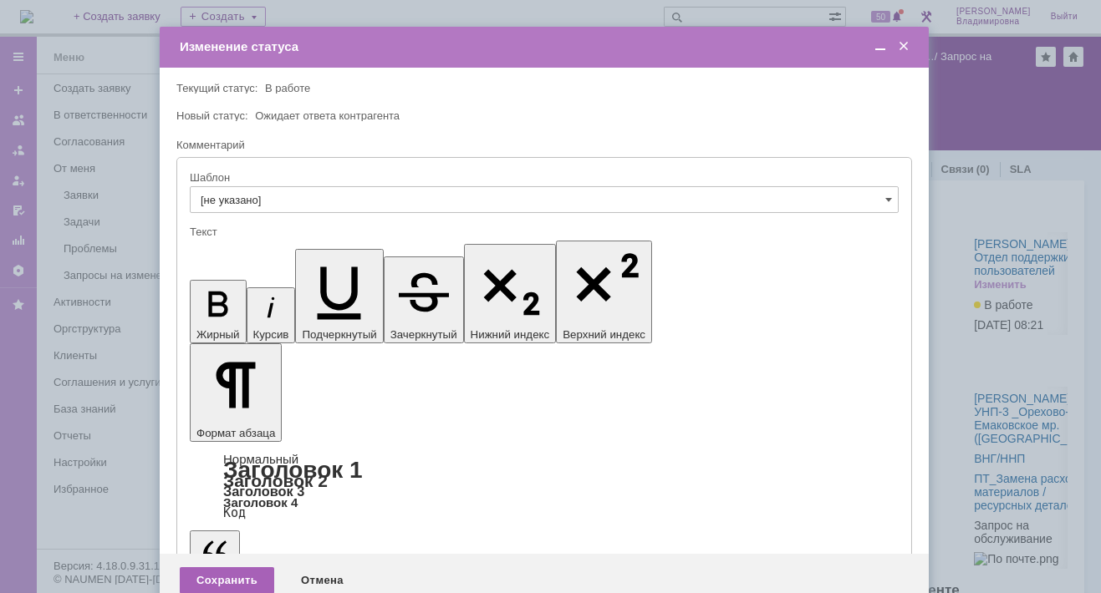
click at [217, 567] on div "Сохранить" at bounding box center [227, 580] width 94 height 27
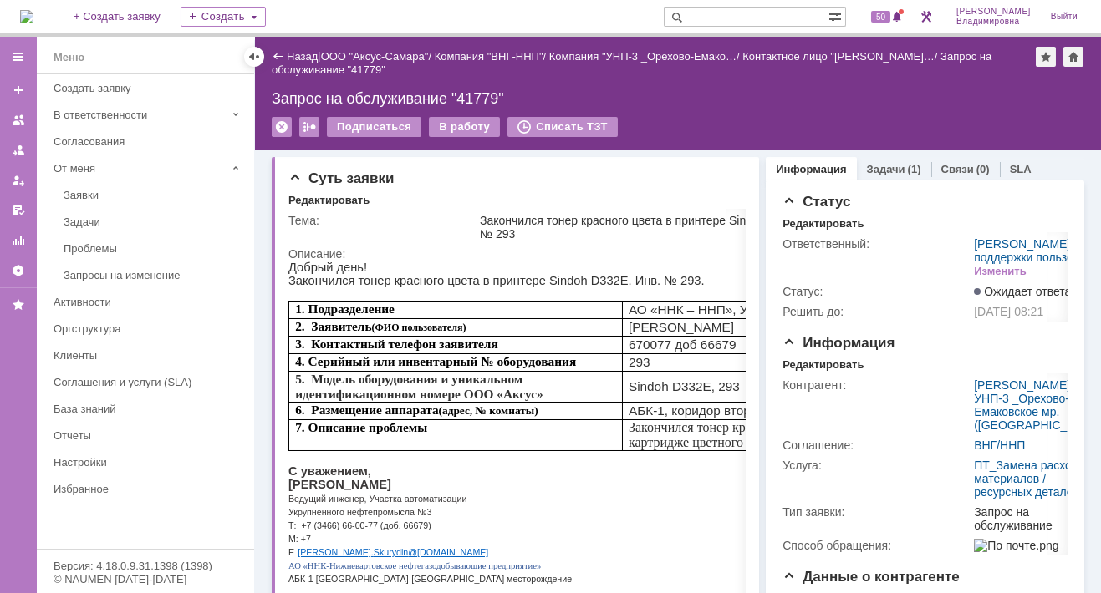
click at [720, 18] on input "text" at bounding box center [745, 17] width 165 height 20
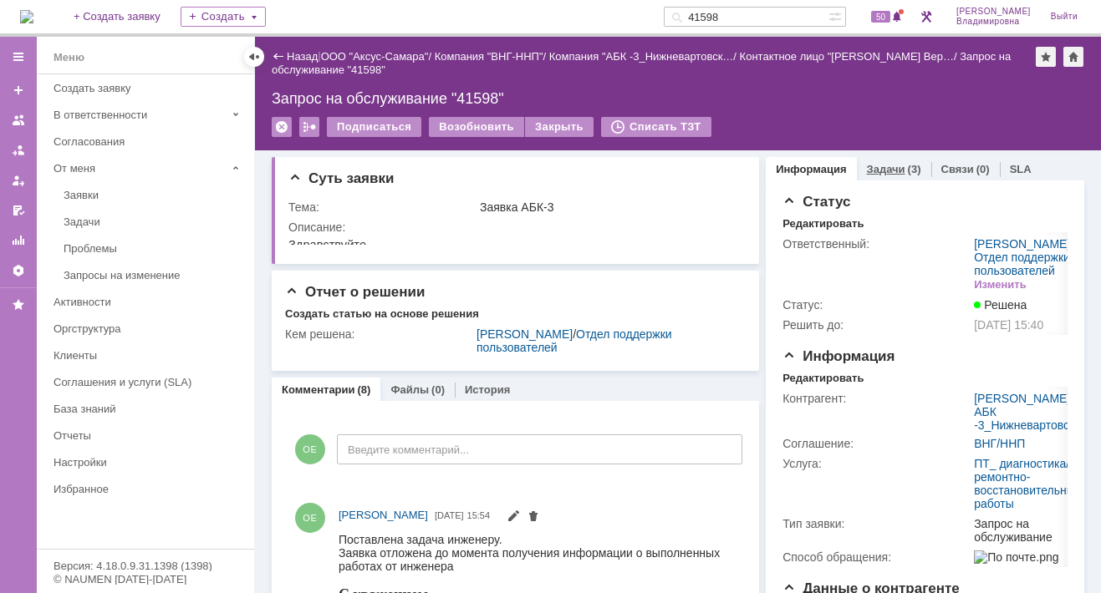
click at [867, 163] on link "Задачи" at bounding box center [886, 169] width 38 height 13
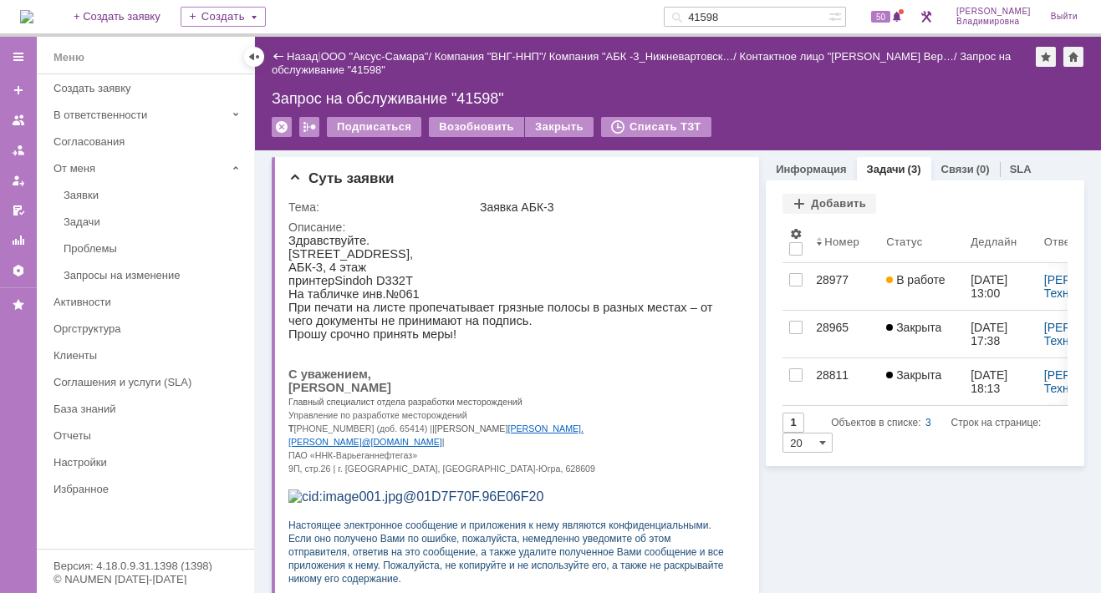
drag, startPoint x: 752, startPoint y: 14, endPoint x: 684, endPoint y: 16, distance: 67.7
click at [684, 16] on div "На домашнюю + Создать заявку Создать 41598 50 [PERSON_NAME]" at bounding box center [550, 18] width 1101 height 37
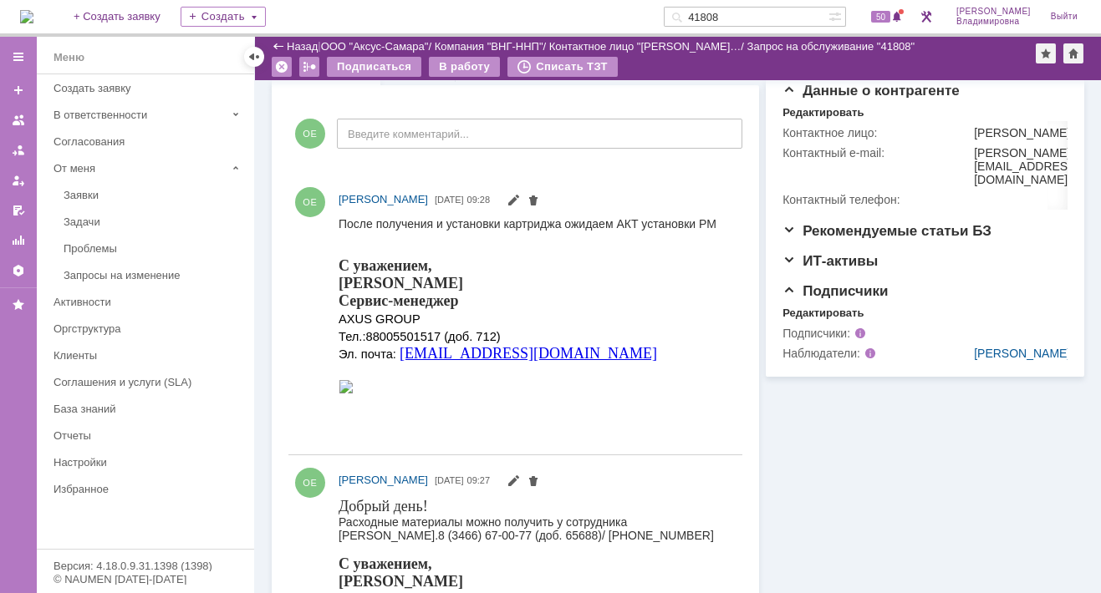
scroll to position [418, 0]
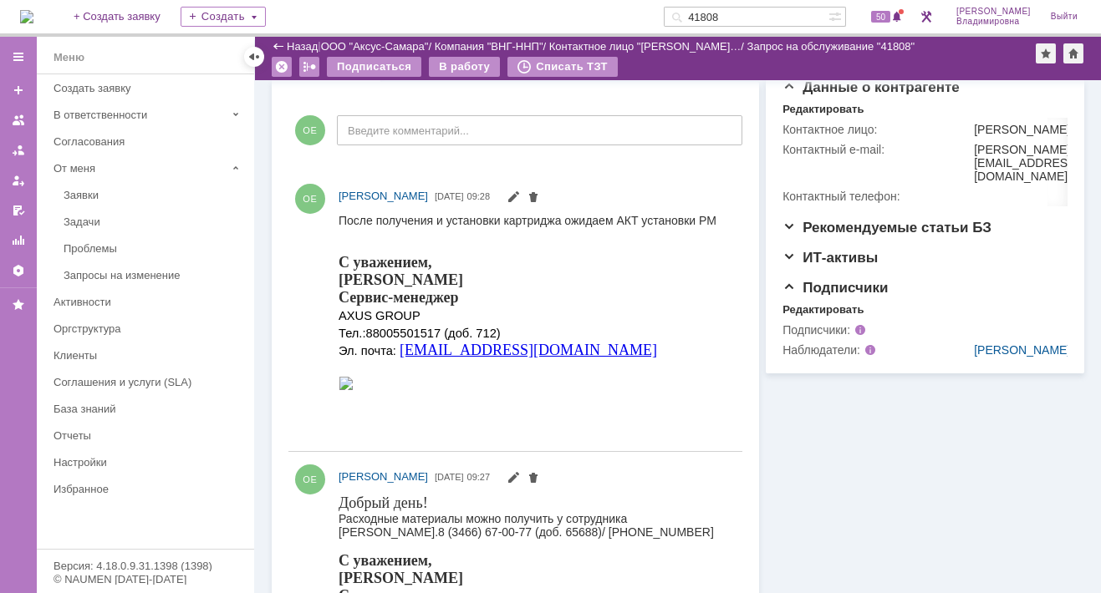
click at [745, 16] on input "41808" at bounding box center [745, 17] width 165 height 20
click at [747, 15] on input "41808" at bounding box center [745, 17] width 165 height 20
type input "41809"
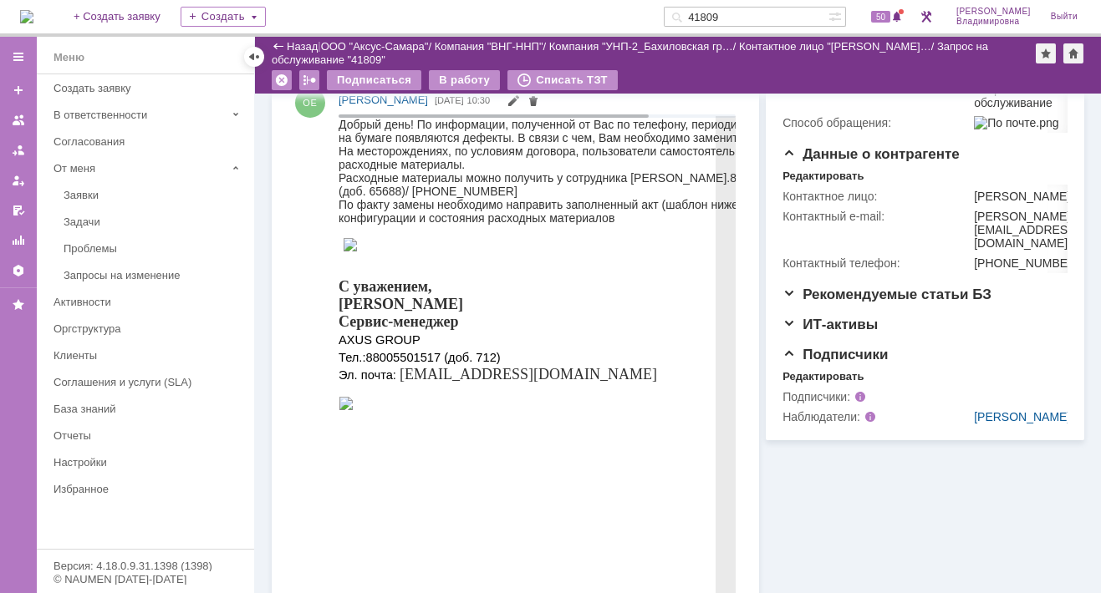
scroll to position [167, 0]
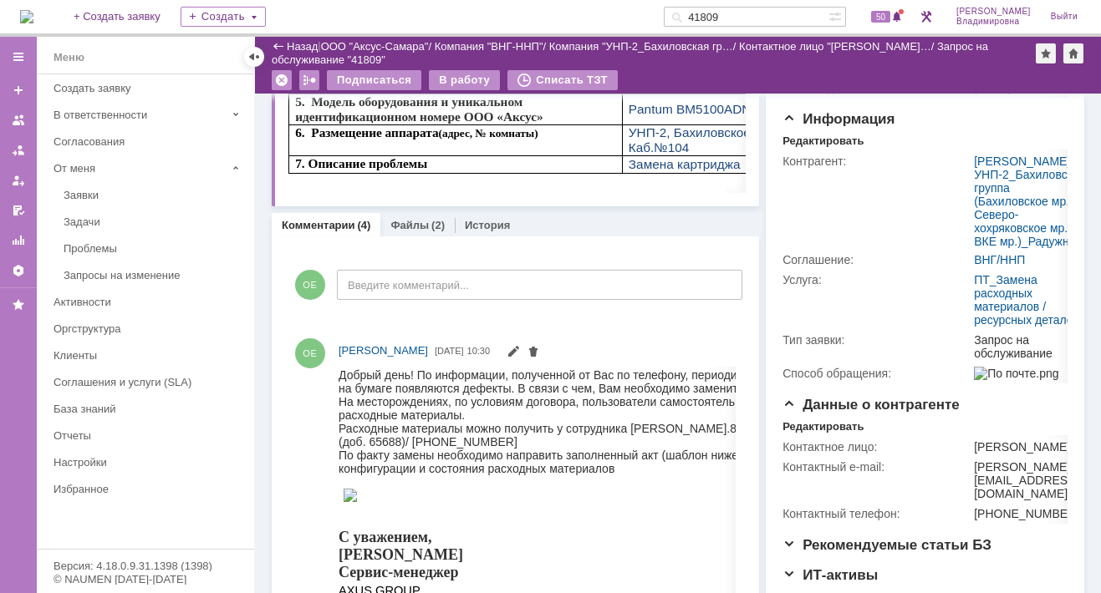
click at [729, 256] on div at bounding box center [735, 256] width 13 height 13
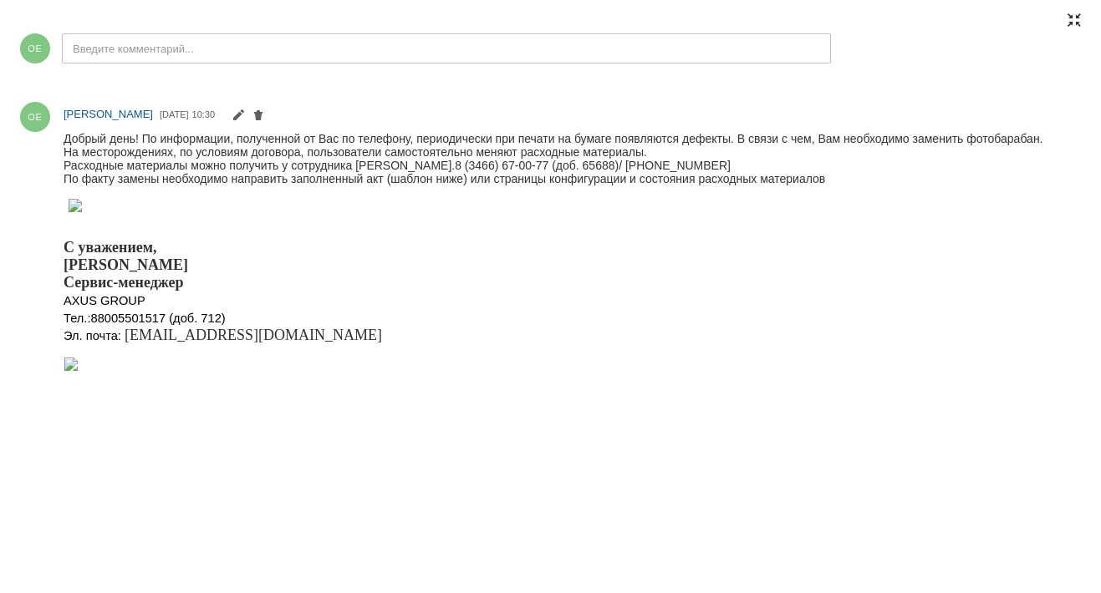
click at [1075, 16] on div at bounding box center [1073, 19] width 13 height 13
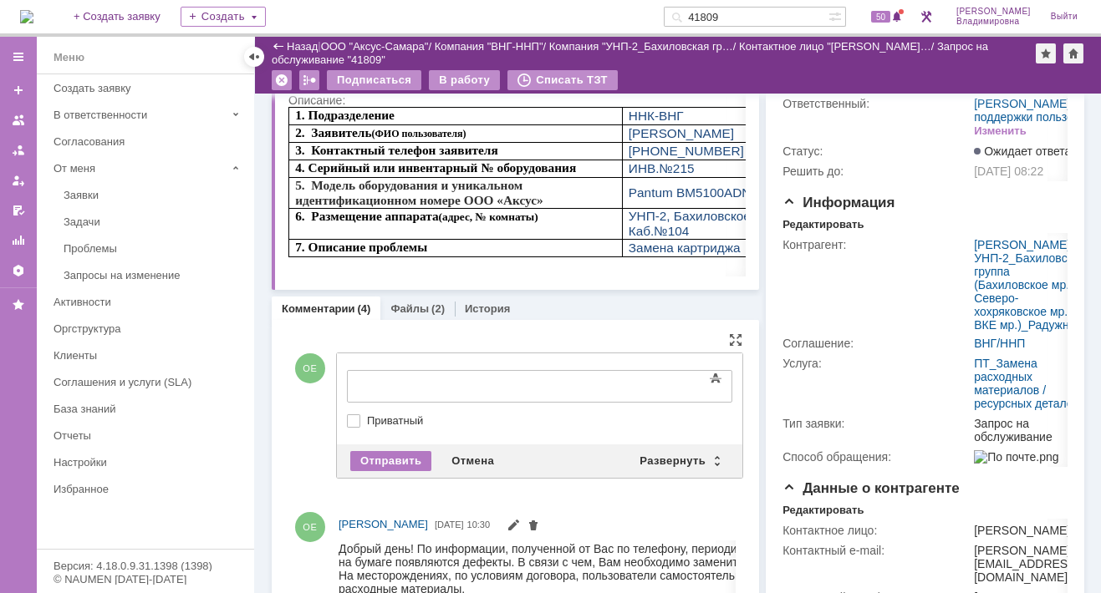
scroll to position [0, 0]
click at [671, 453] on div "Развернуть" at bounding box center [678, 461] width 99 height 20
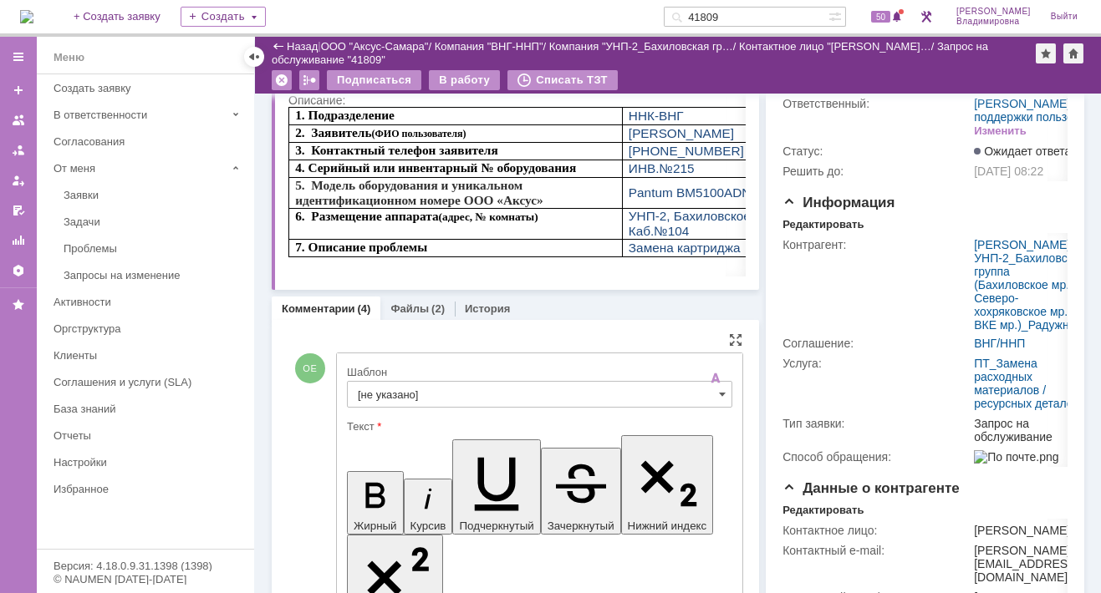
click at [390, 389] on input "[не указано]" at bounding box center [539, 394] width 385 height 27
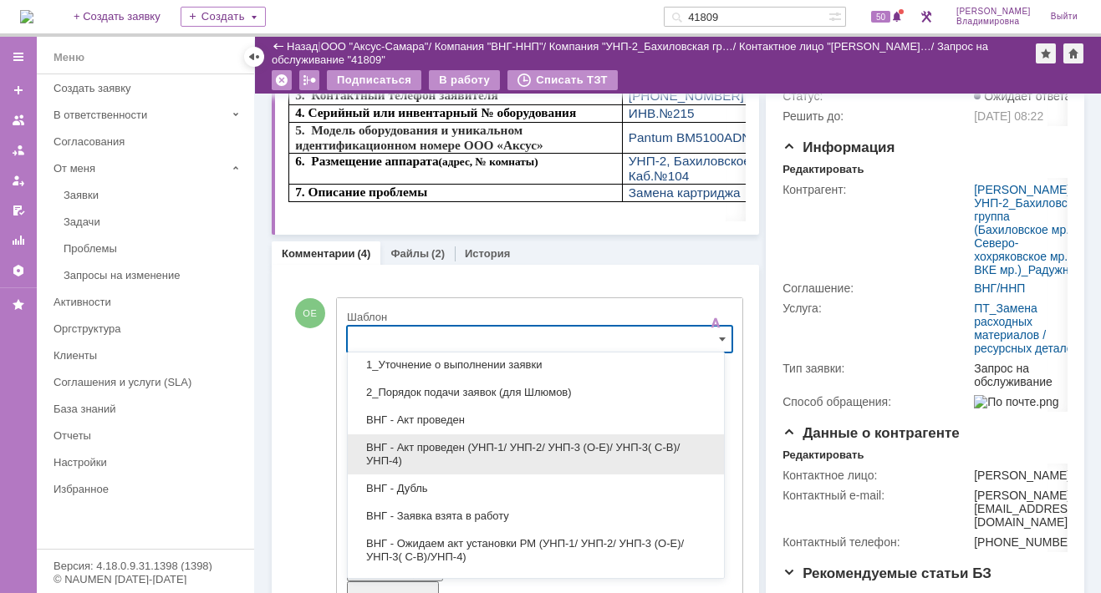
scroll to position [167, 0]
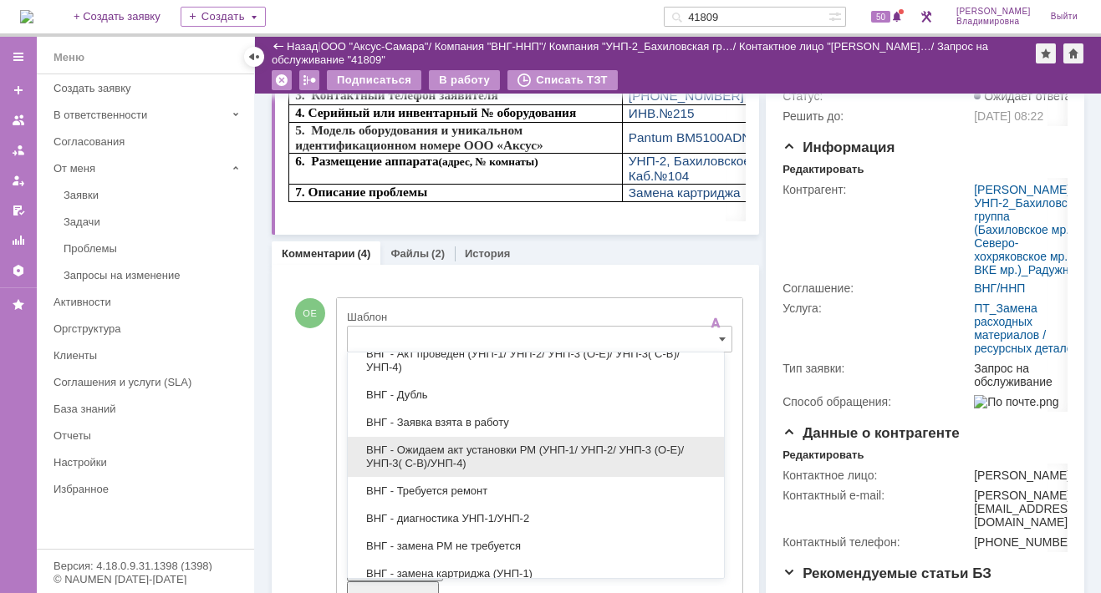
click at [504, 447] on span "ВНГ - Ожидаем акт установки РМ (УНП-1/ УНП-2/ УНП-3 (О-Е)/ УНП-3( С-В)/УНП-4)" at bounding box center [536, 457] width 356 height 27
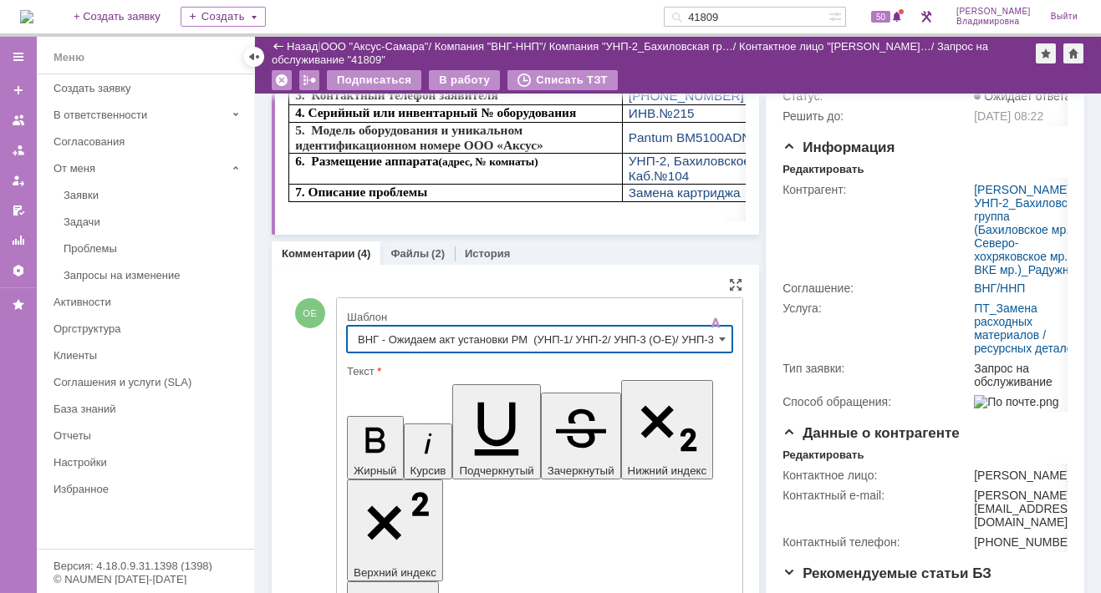
type input "ВНГ - Ожидаем акт установки РМ (УНП-1/ УНП-2/ УНП-3 (О-Е)/ УНП-3( С-В)/УНП-4)"
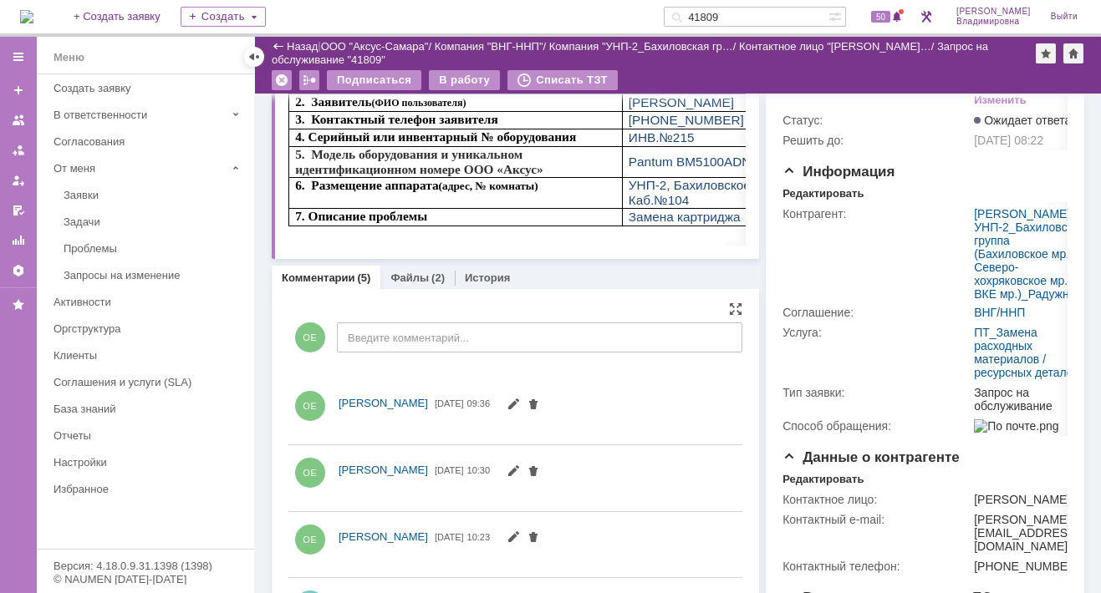
scroll to position [0, 0]
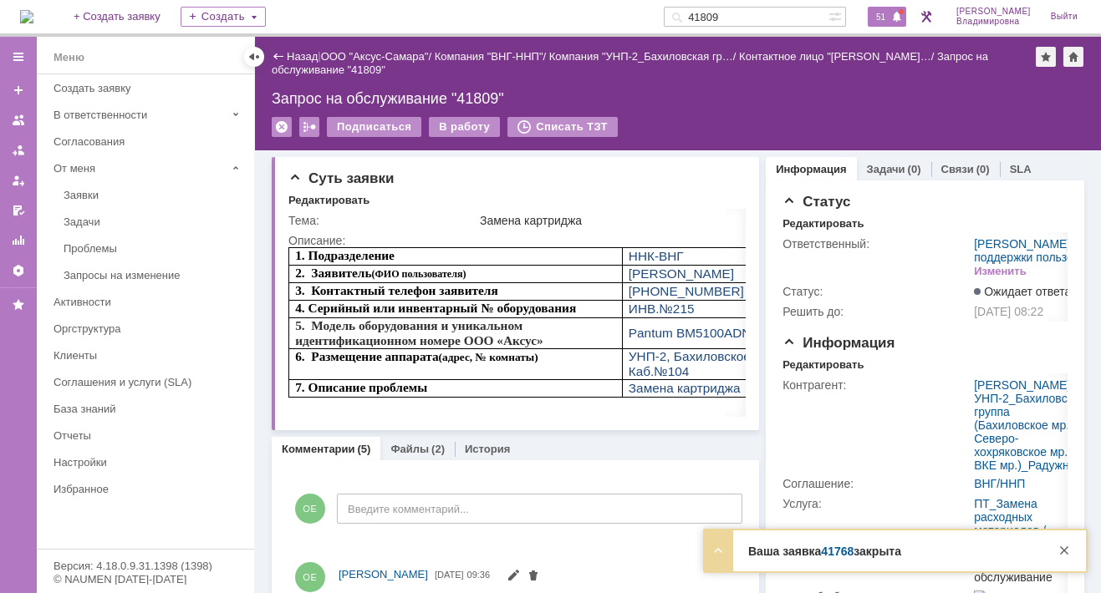
click at [890, 16] on span "51" at bounding box center [880, 17] width 19 height 12
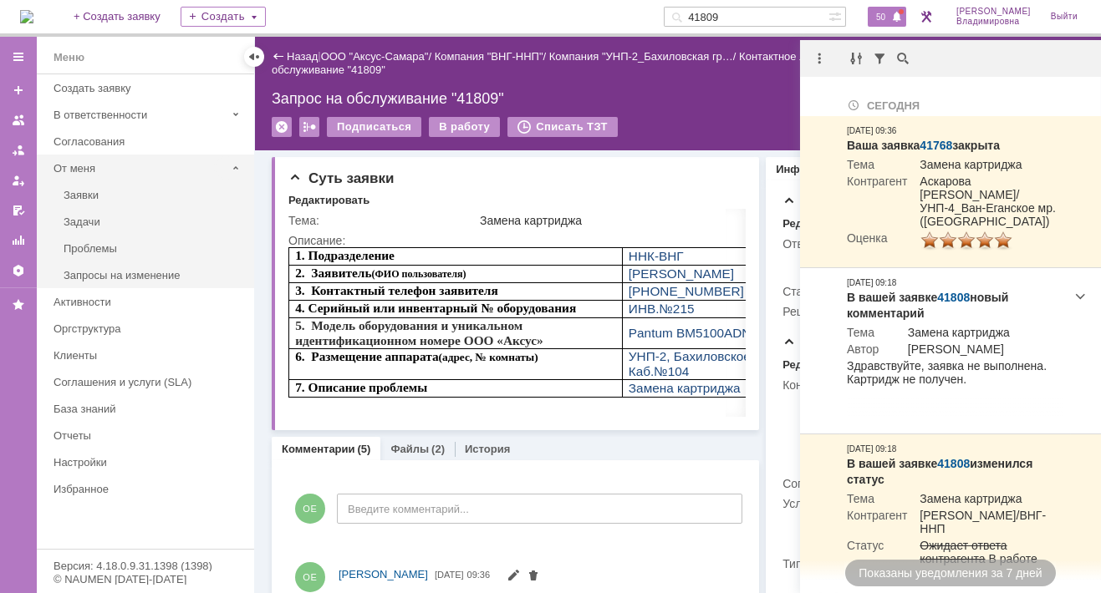
click at [89, 168] on div "От меня" at bounding box center [139, 168] width 172 height 13
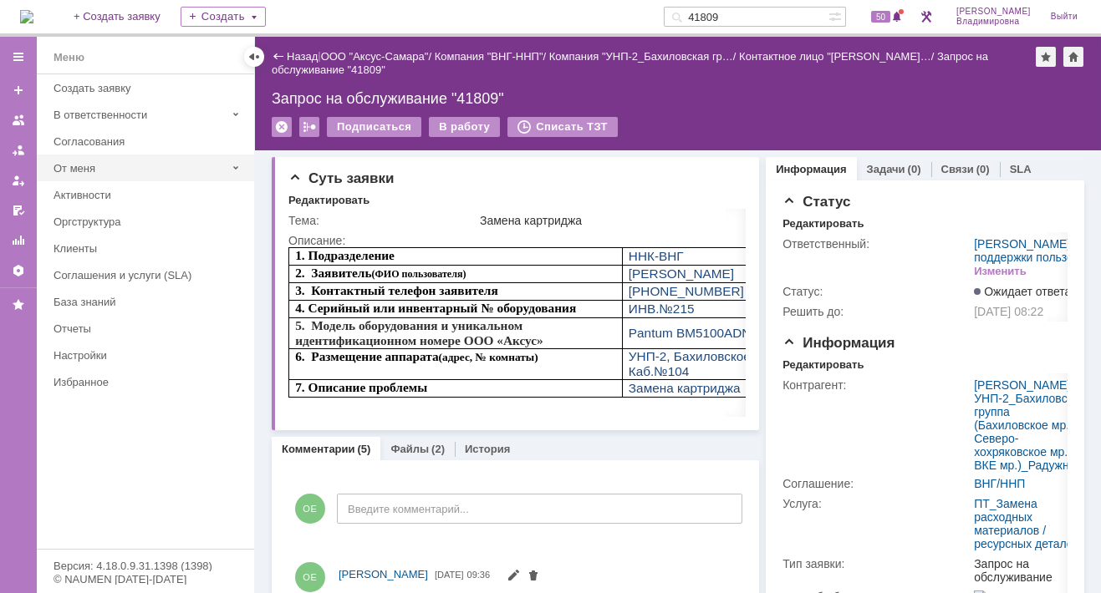
click at [97, 165] on div "От меня" at bounding box center [139, 168] width 172 height 13
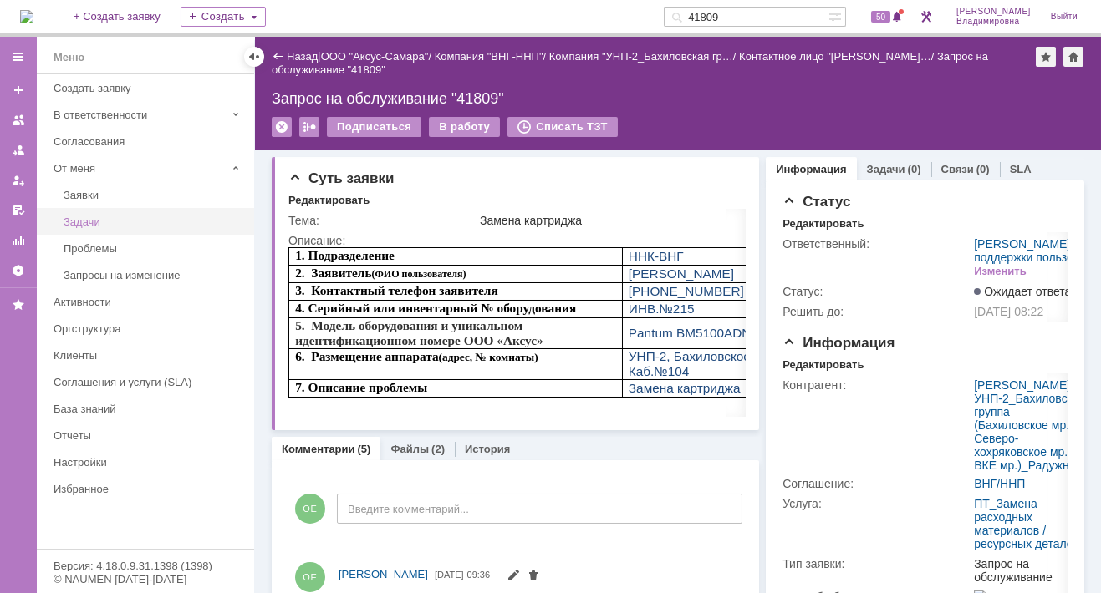
click at [96, 216] on div "Задачи" at bounding box center [154, 222] width 180 height 13
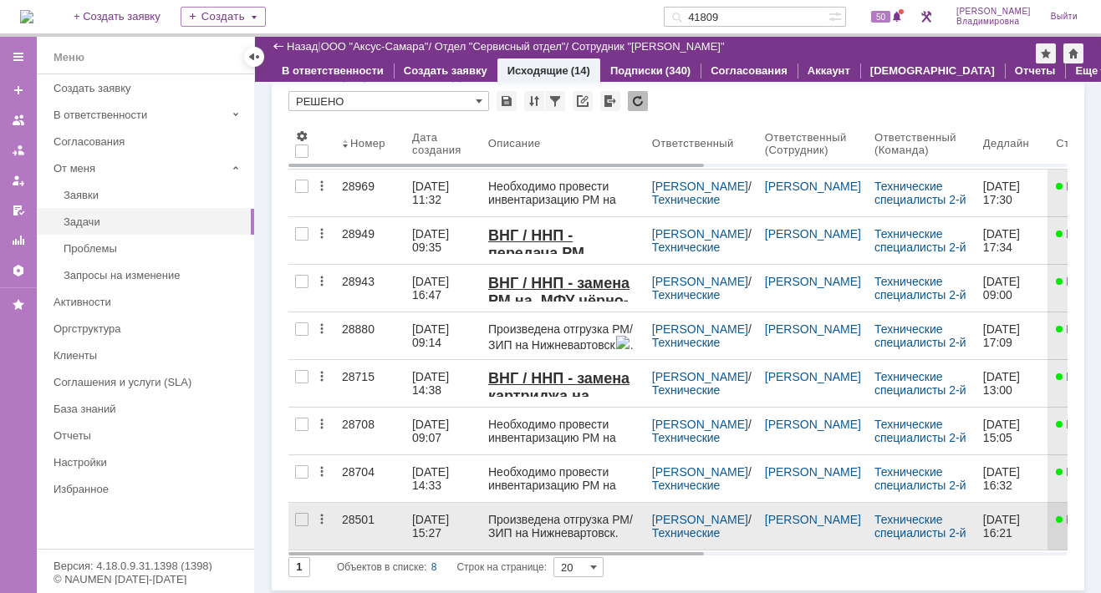
click at [361, 517] on div "28501" at bounding box center [370, 519] width 57 height 13
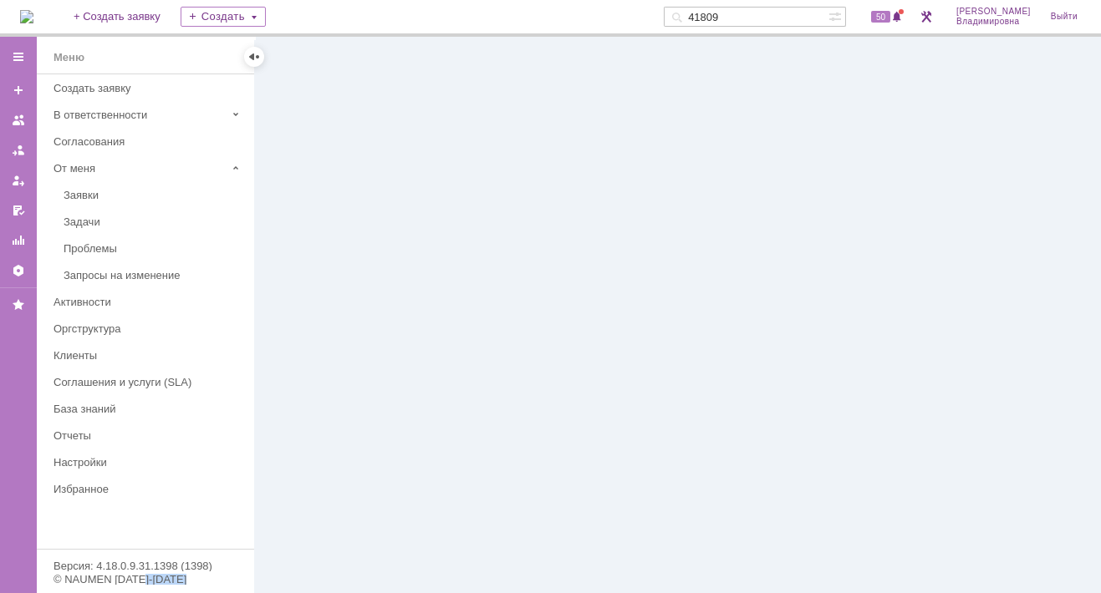
click at [361, 517] on div at bounding box center [678, 315] width 846 height 557
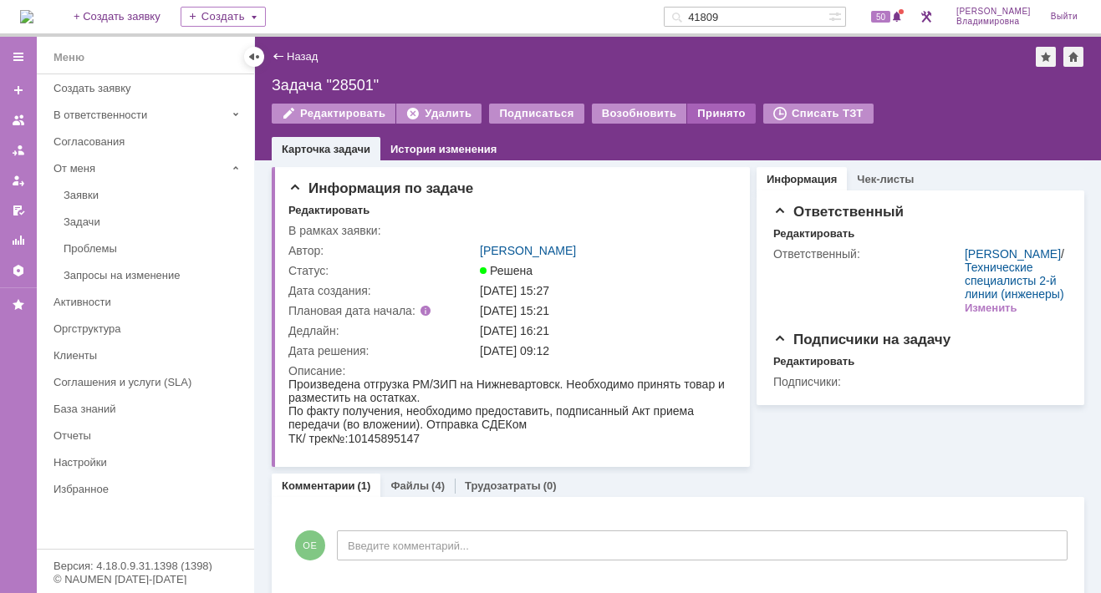
click at [697, 109] on div "Принято" at bounding box center [721, 114] width 69 height 20
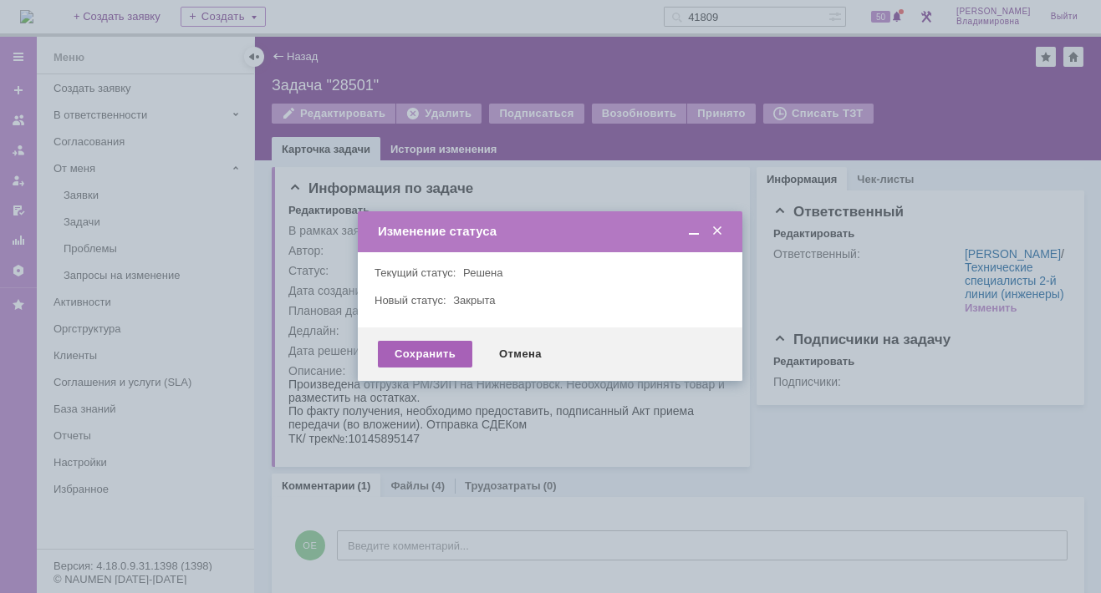
click at [426, 350] on div "Сохранить" at bounding box center [425, 354] width 94 height 27
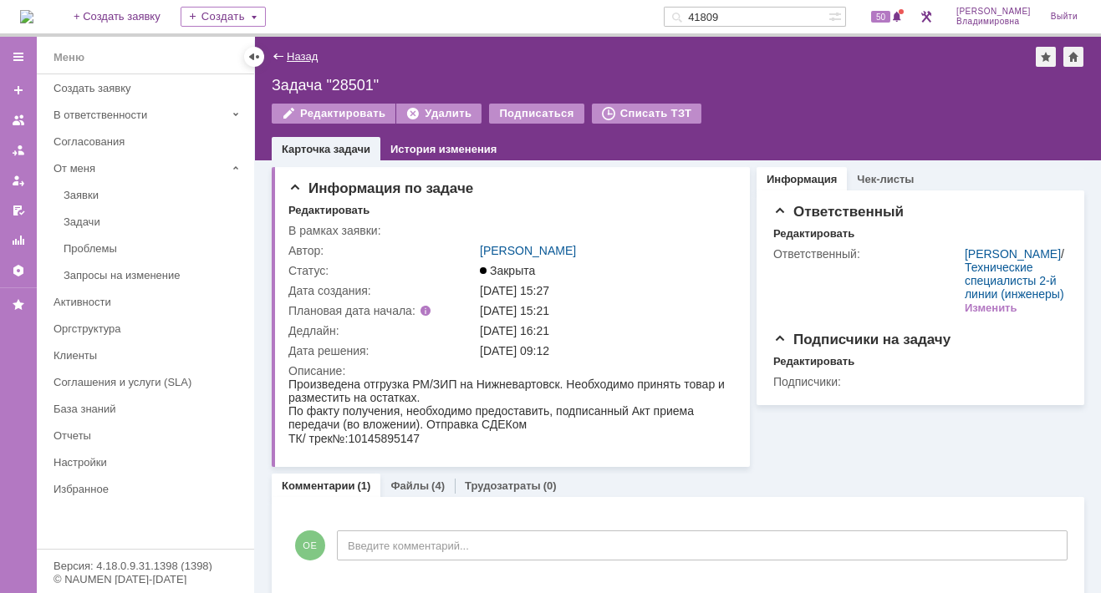
click at [295, 53] on link "Назад" at bounding box center [302, 56] width 31 height 13
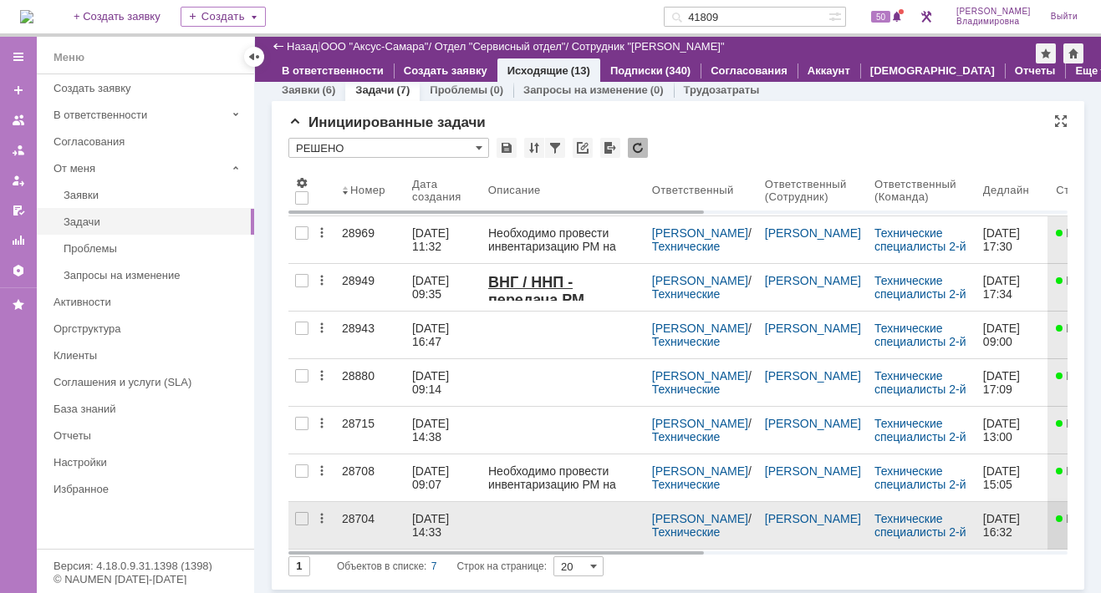
click at [363, 514] on div "28704" at bounding box center [370, 518] width 57 height 13
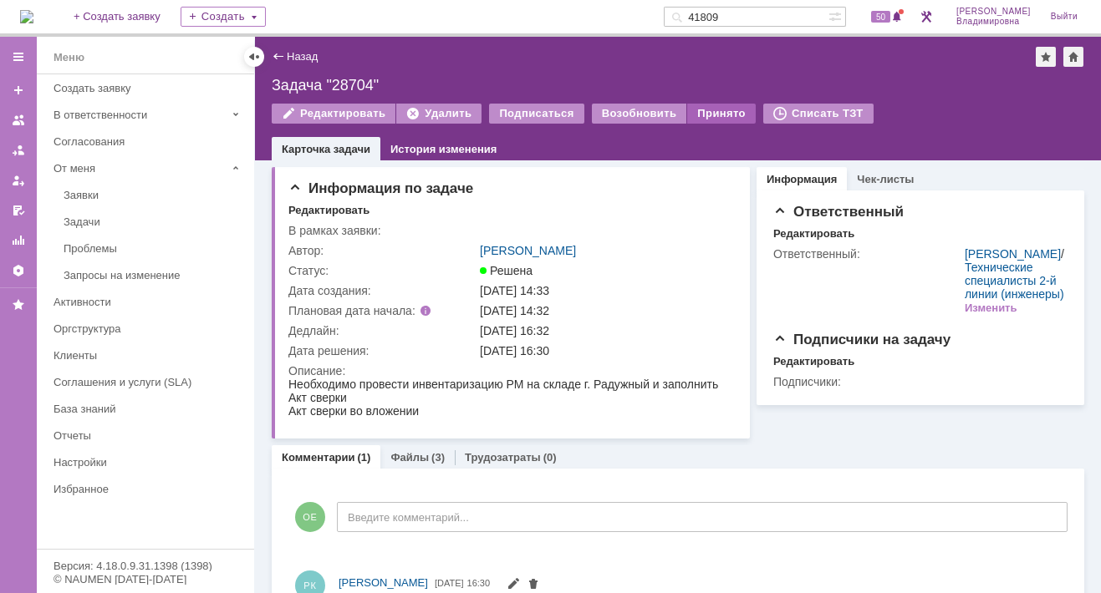
click at [706, 109] on div "Принято" at bounding box center [721, 114] width 69 height 20
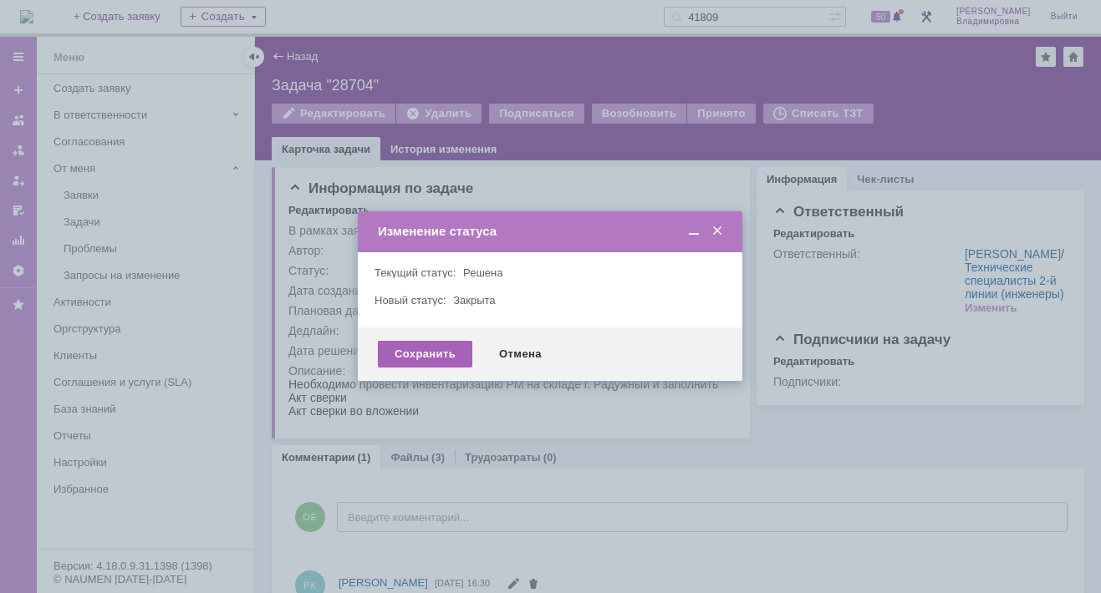
click at [435, 352] on div "Сохранить" at bounding box center [425, 354] width 94 height 27
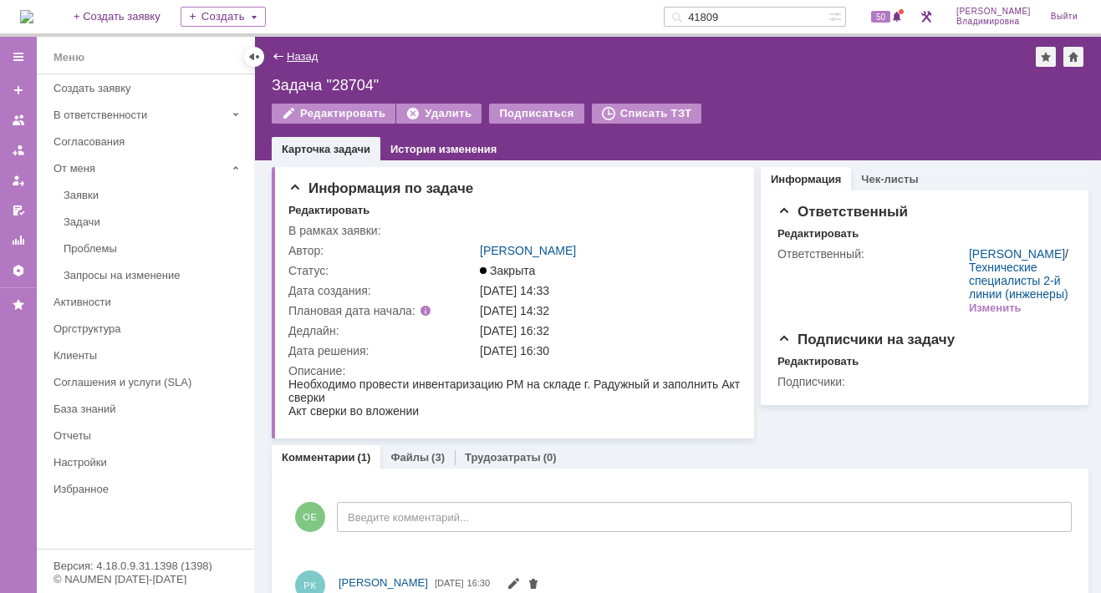
click at [306, 53] on link "Назад" at bounding box center [302, 56] width 31 height 13
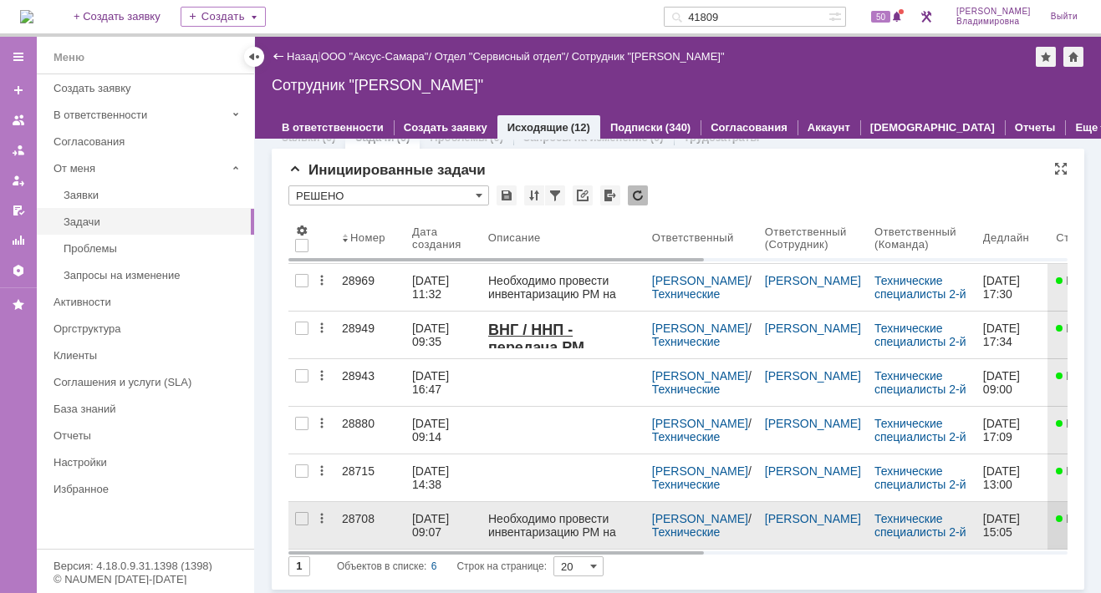
click at [350, 514] on div "28708" at bounding box center [370, 518] width 57 height 13
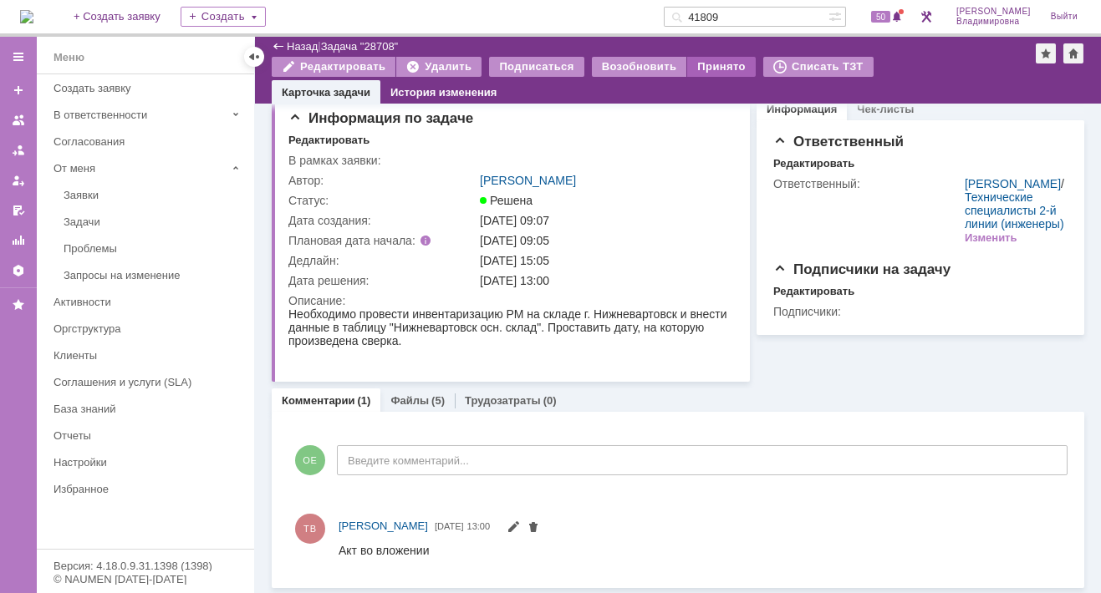
click at [695, 63] on div "Принято" at bounding box center [721, 67] width 69 height 20
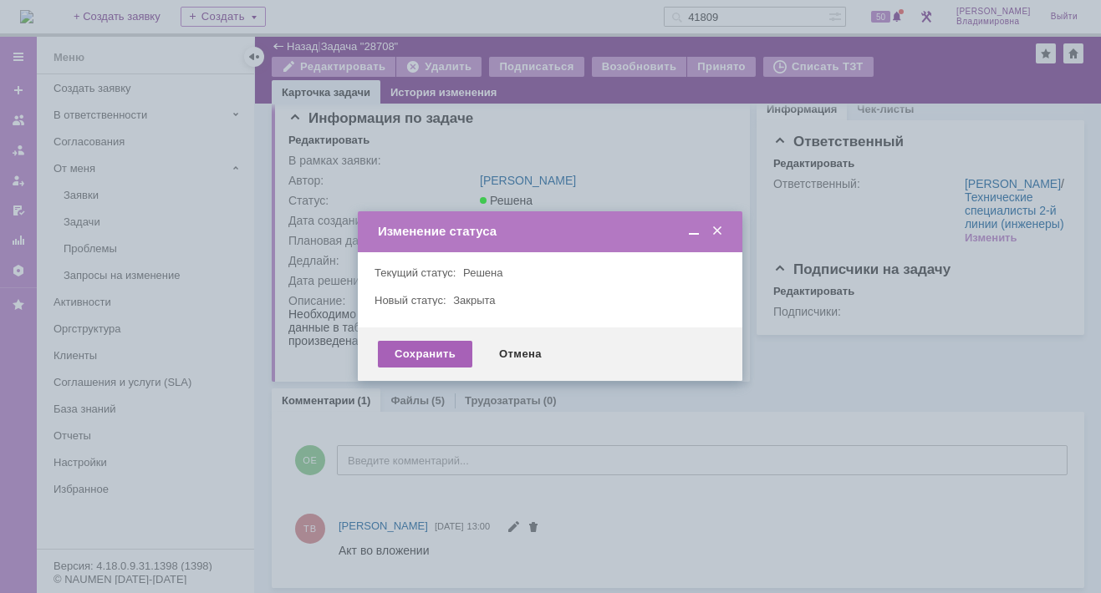
click at [415, 357] on div "Сохранить" at bounding box center [425, 354] width 94 height 27
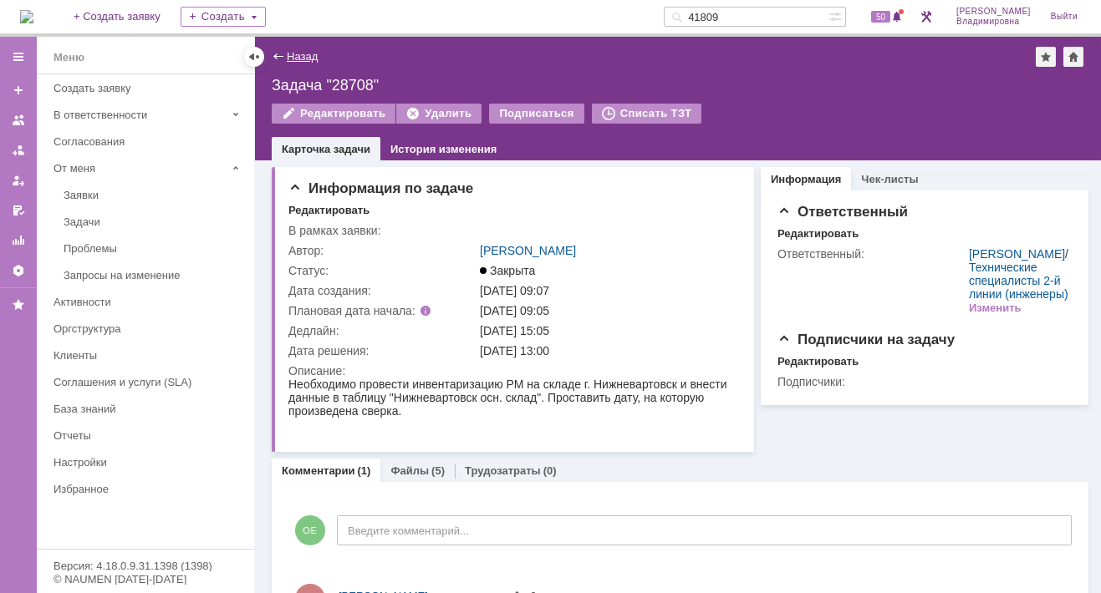
click at [292, 51] on link "Назад" at bounding box center [302, 56] width 31 height 13
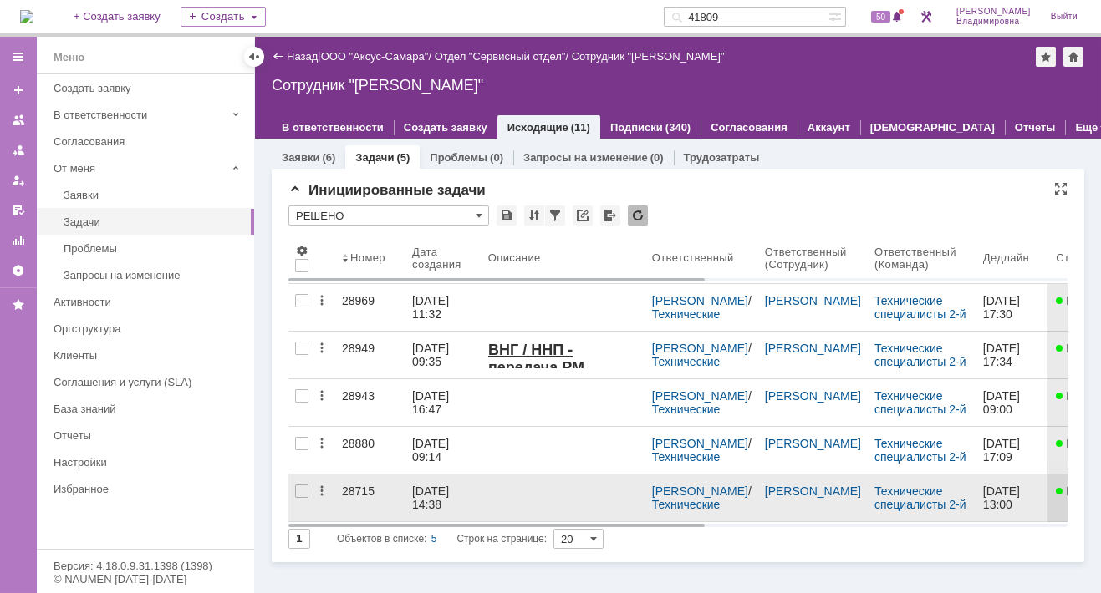
click at [353, 490] on div "28715" at bounding box center [370, 491] width 57 height 13
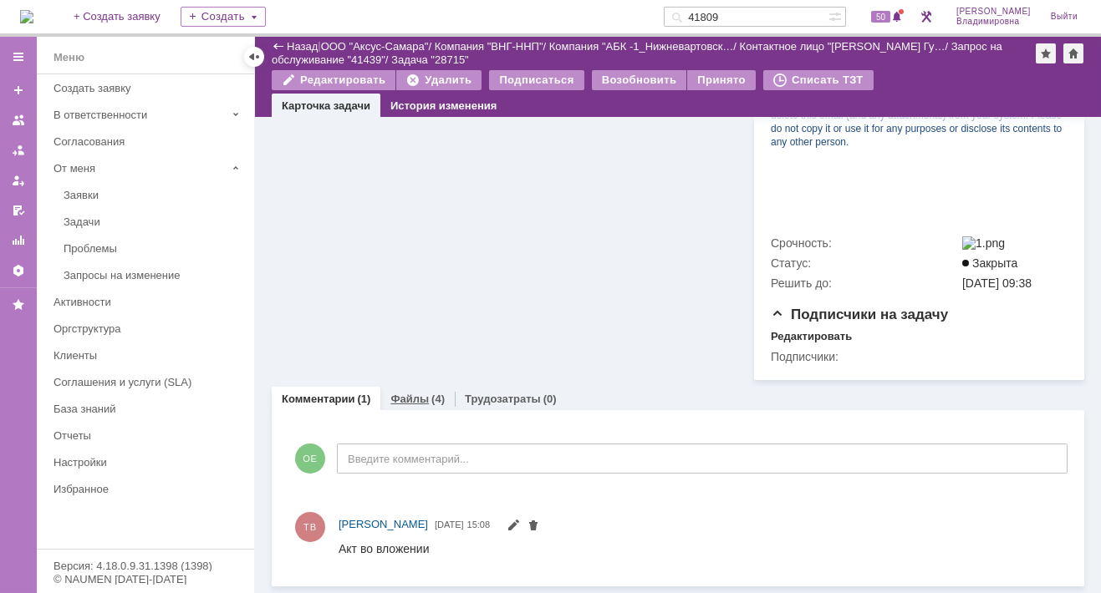
click at [411, 404] on link "Файлы" at bounding box center [409, 399] width 38 height 13
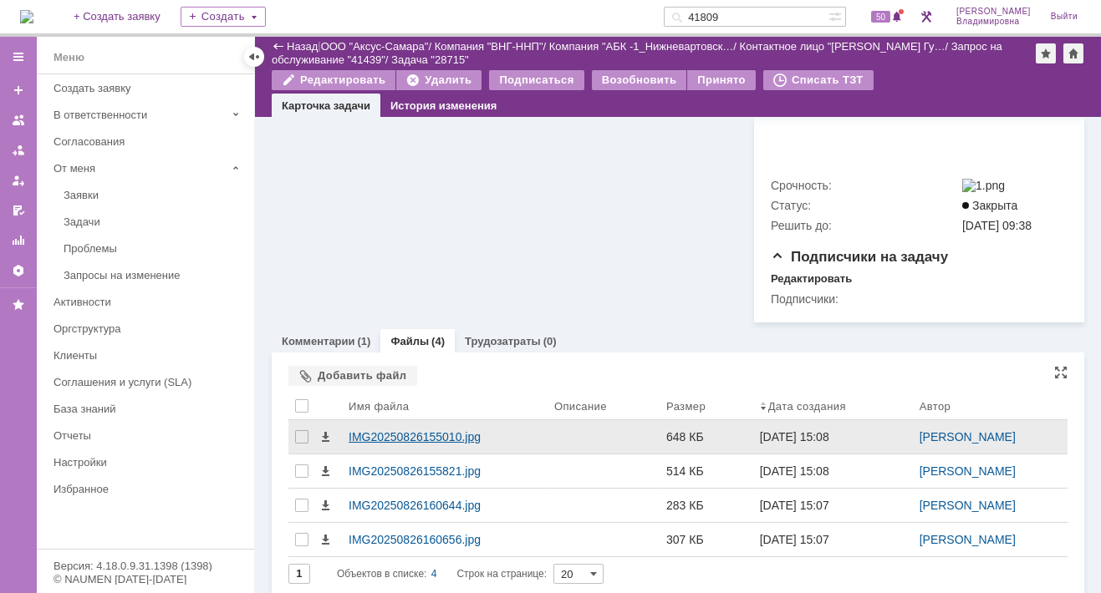
click at [448, 444] on div "IMG20250826155010.jpg" at bounding box center [444, 436] width 192 height 13
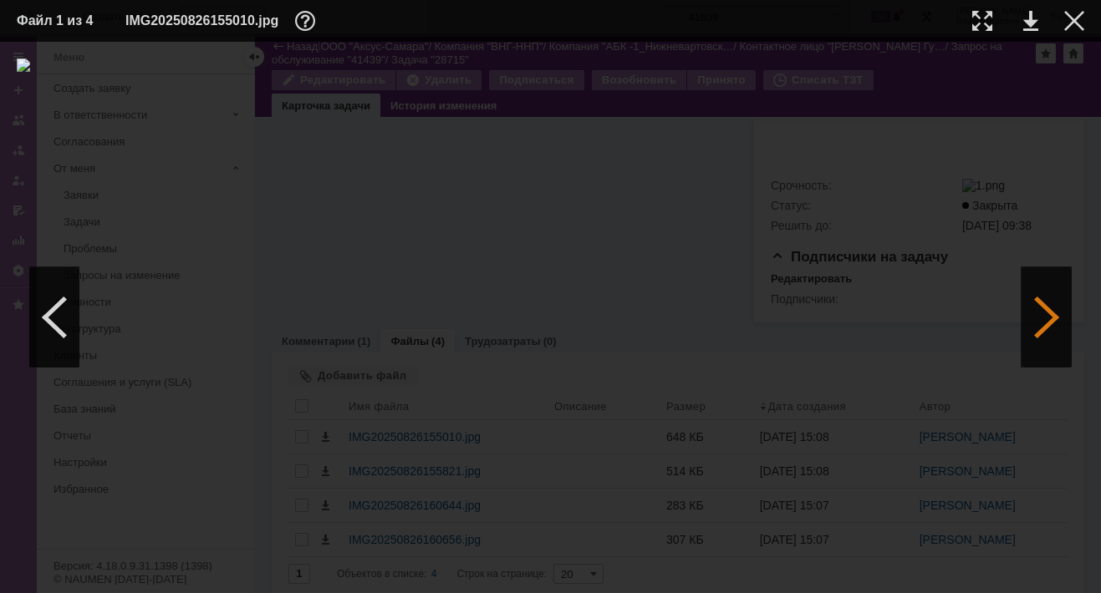
click at [1040, 315] on div at bounding box center [1046, 317] width 50 height 100
click at [1037, 319] on div at bounding box center [1046, 317] width 50 height 100
click at [1075, 19] on div at bounding box center [1074, 21] width 20 height 20
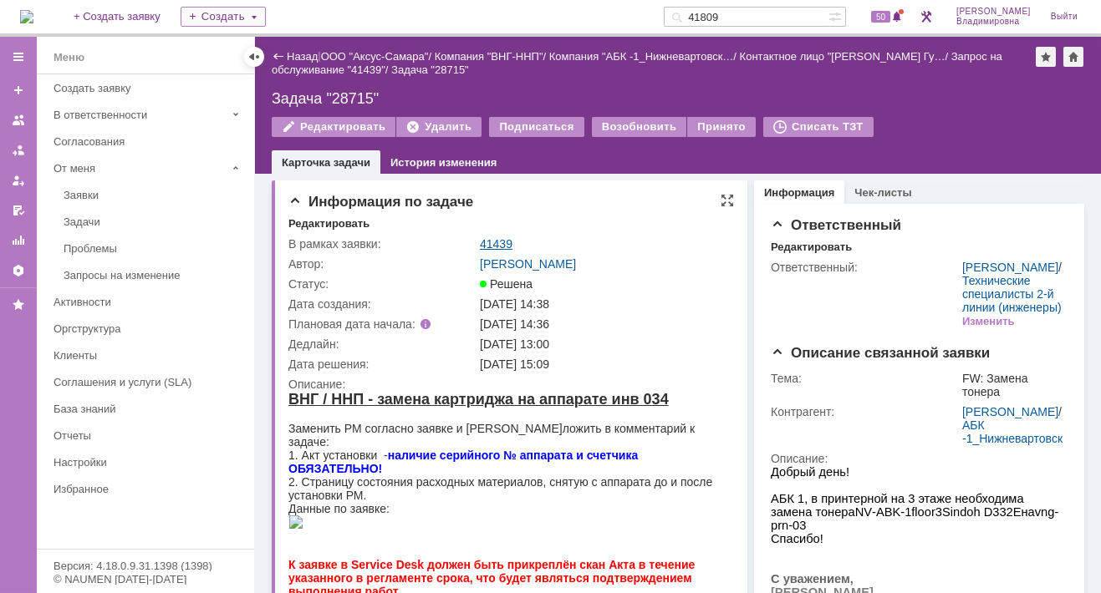
click at [500, 241] on link "41439" at bounding box center [496, 243] width 33 height 13
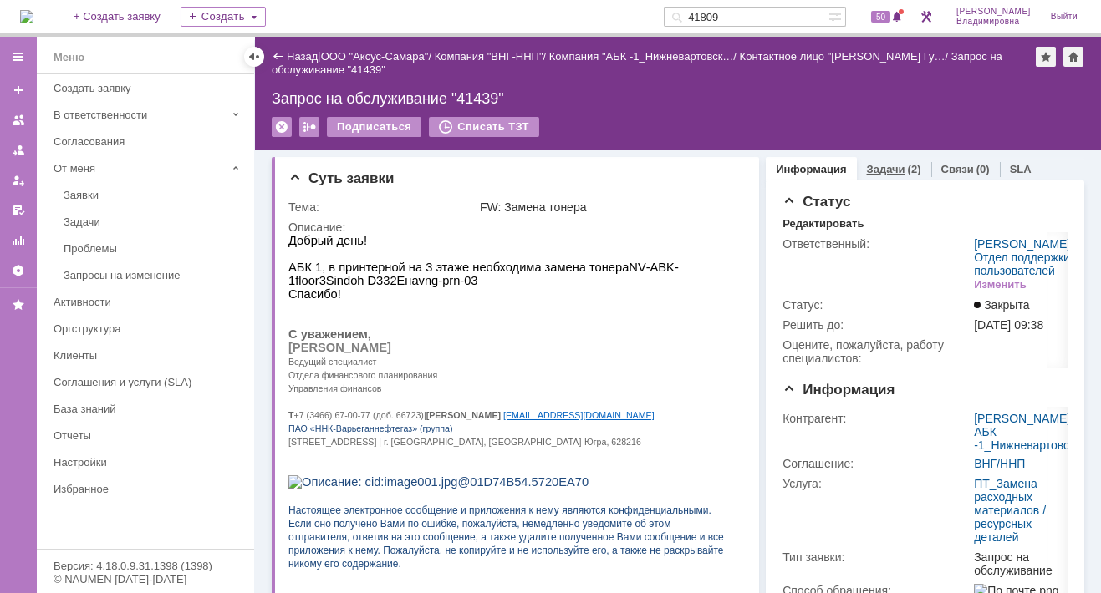
click at [870, 168] on link "Задачи" at bounding box center [886, 169] width 38 height 13
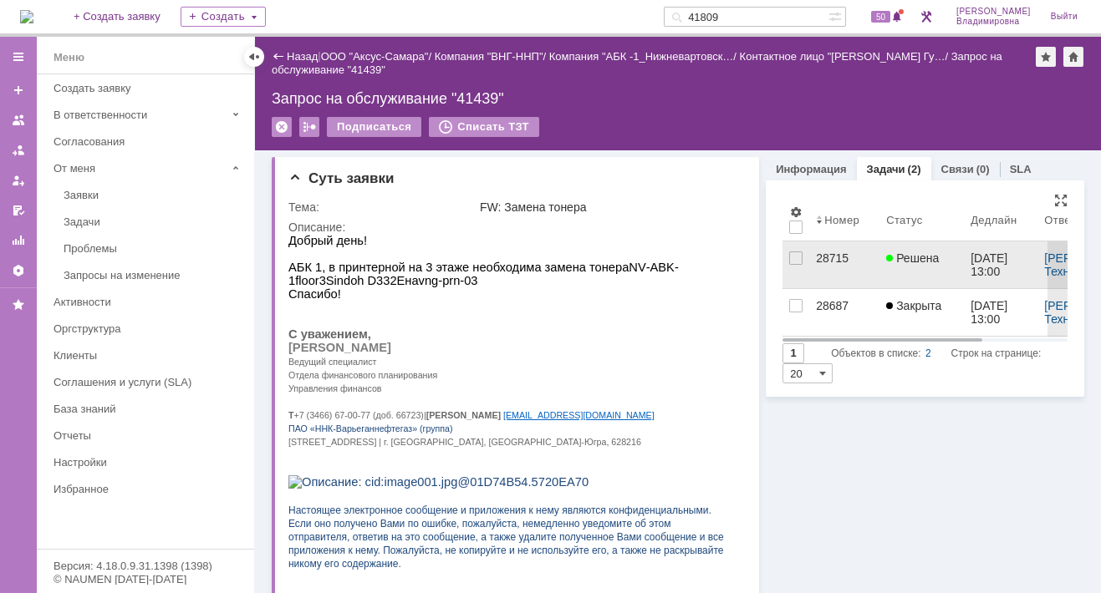
click at [824, 257] on div "28715" at bounding box center [844, 258] width 57 height 13
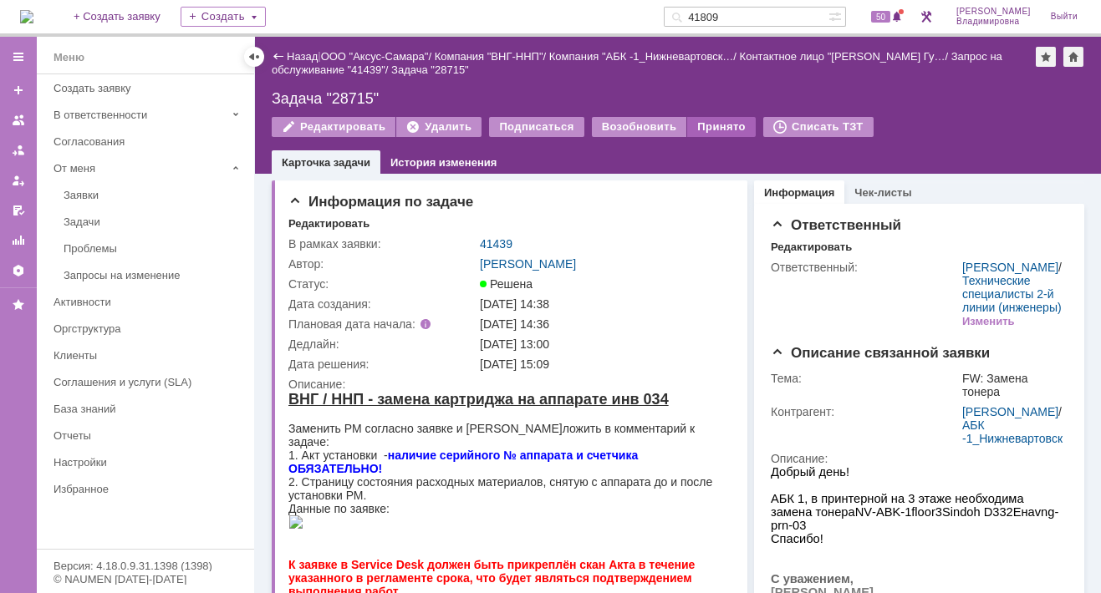
click at [711, 126] on div "Принято" at bounding box center [721, 127] width 69 height 20
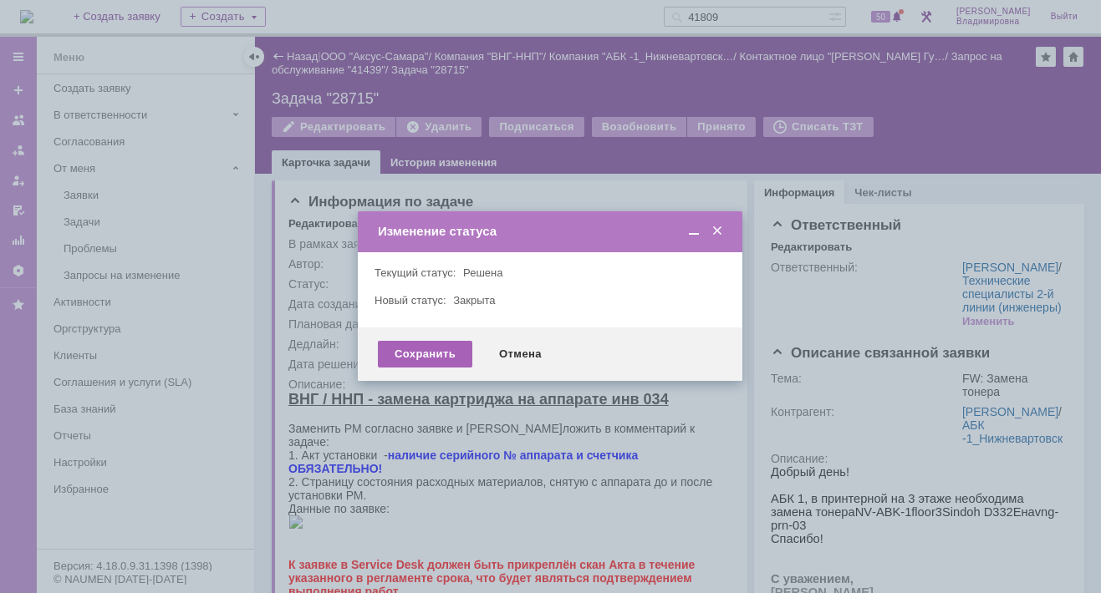
click at [446, 353] on div "Сохранить" at bounding box center [425, 354] width 94 height 27
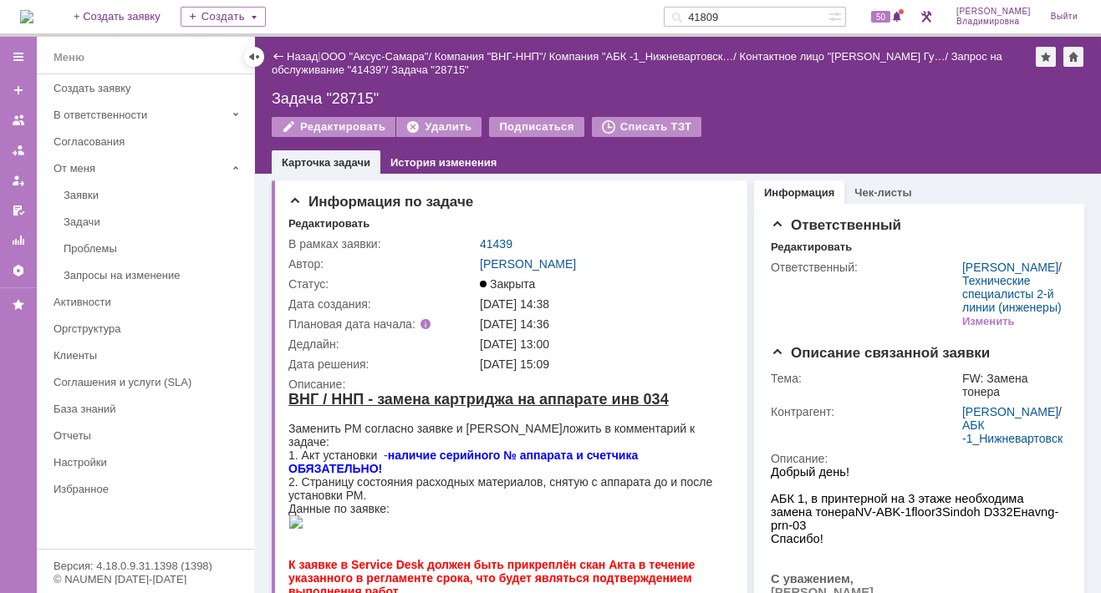
click at [290, 53] on link "Назад" at bounding box center [302, 56] width 31 height 13
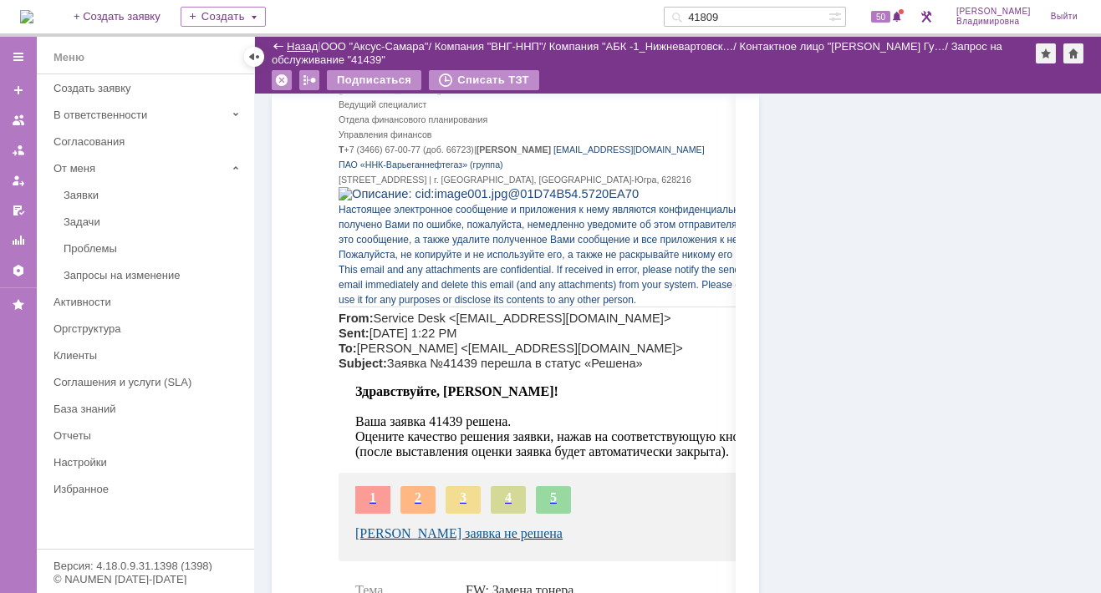
click at [294, 43] on link "Назад" at bounding box center [302, 46] width 31 height 13
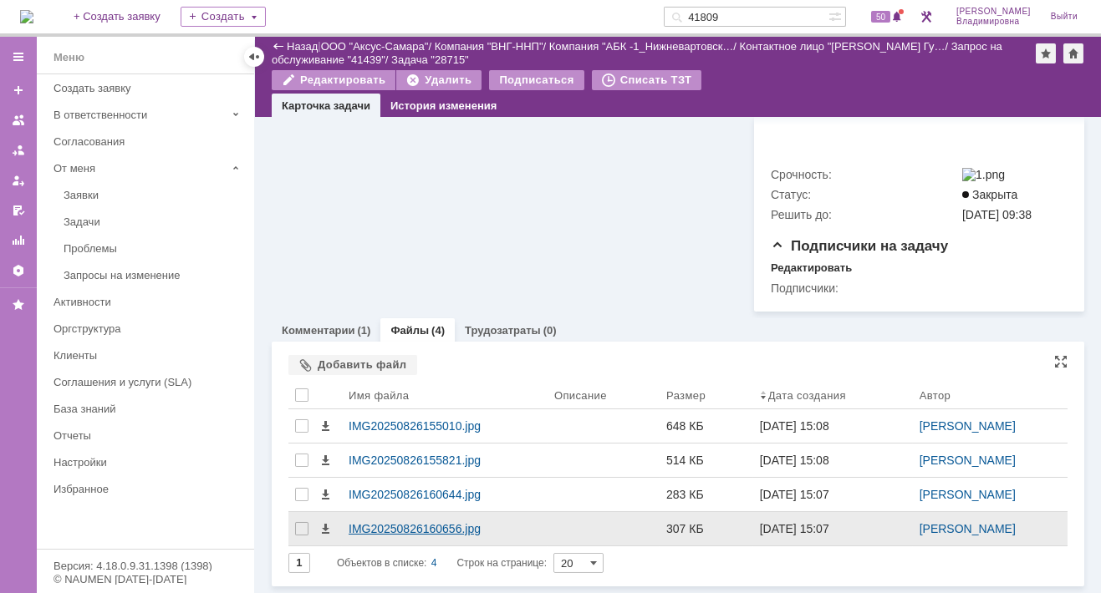
click at [413, 529] on div "IMG20250826160656.jpg" at bounding box center [444, 528] width 192 height 13
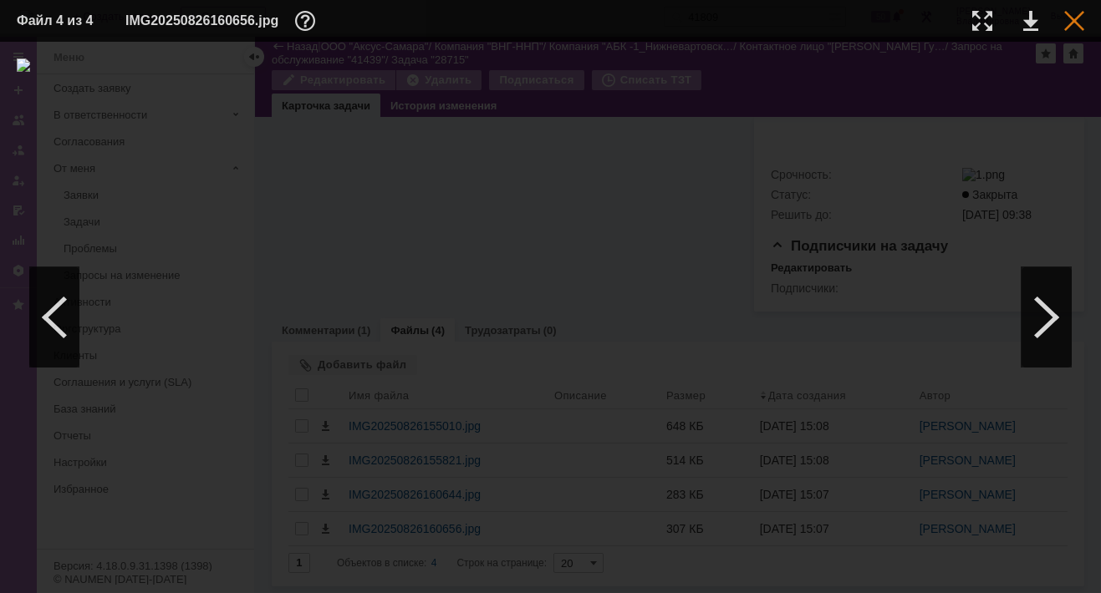
click at [1066, 20] on div at bounding box center [1074, 21] width 20 height 20
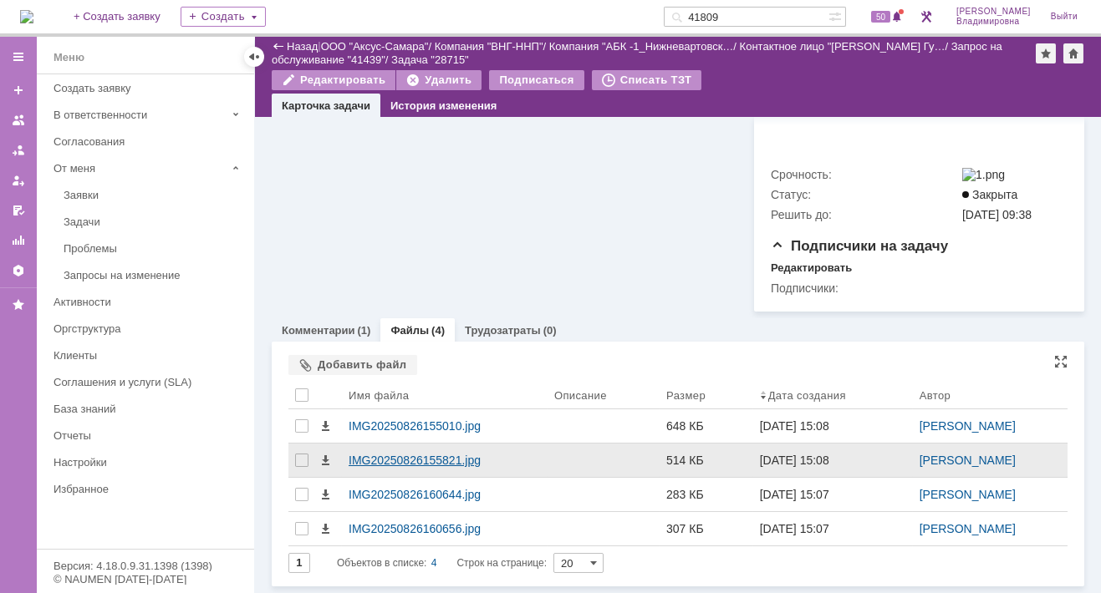
click at [387, 464] on div "IMG20250826155821.jpg" at bounding box center [444, 460] width 192 height 13
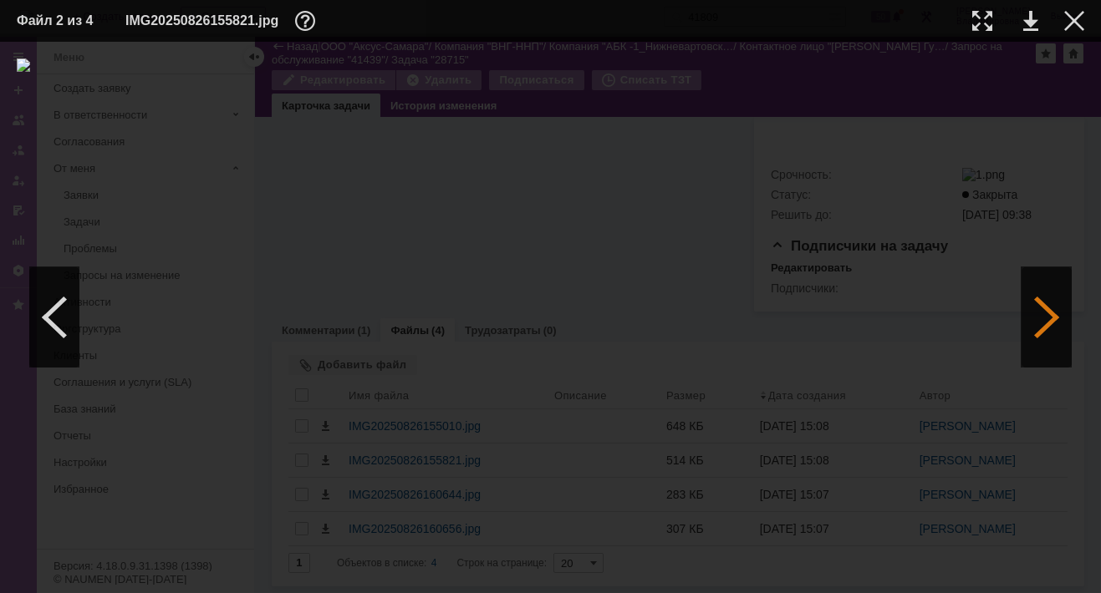
click at [1040, 323] on div at bounding box center [1046, 317] width 50 height 100
click at [1040, 316] on div at bounding box center [1046, 317] width 50 height 100
click at [1075, 12] on div at bounding box center [1074, 21] width 20 height 20
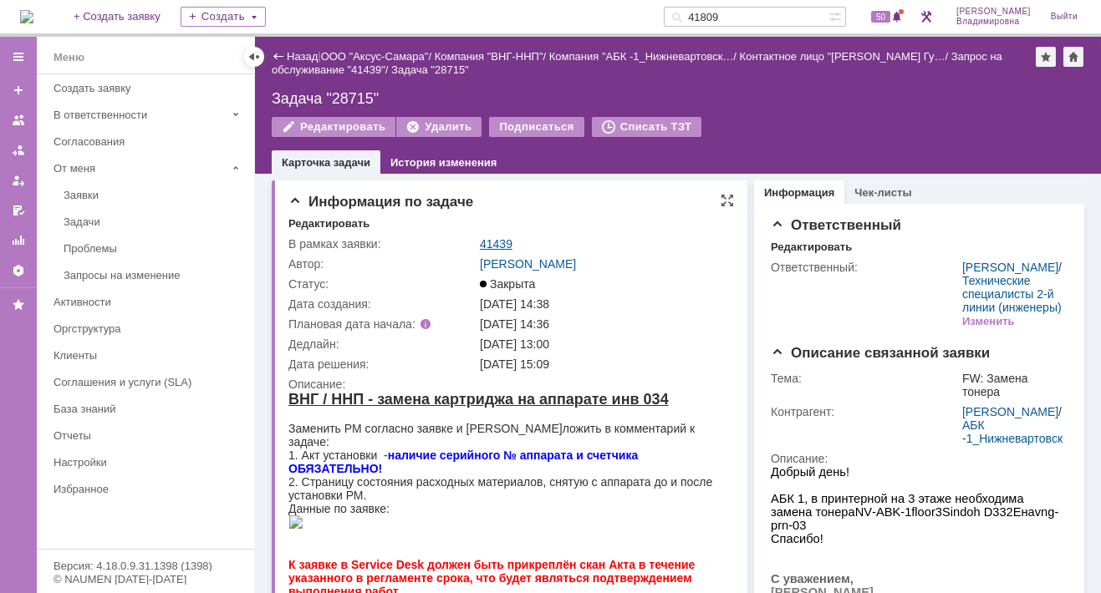
click at [501, 242] on link "41439" at bounding box center [496, 243] width 33 height 13
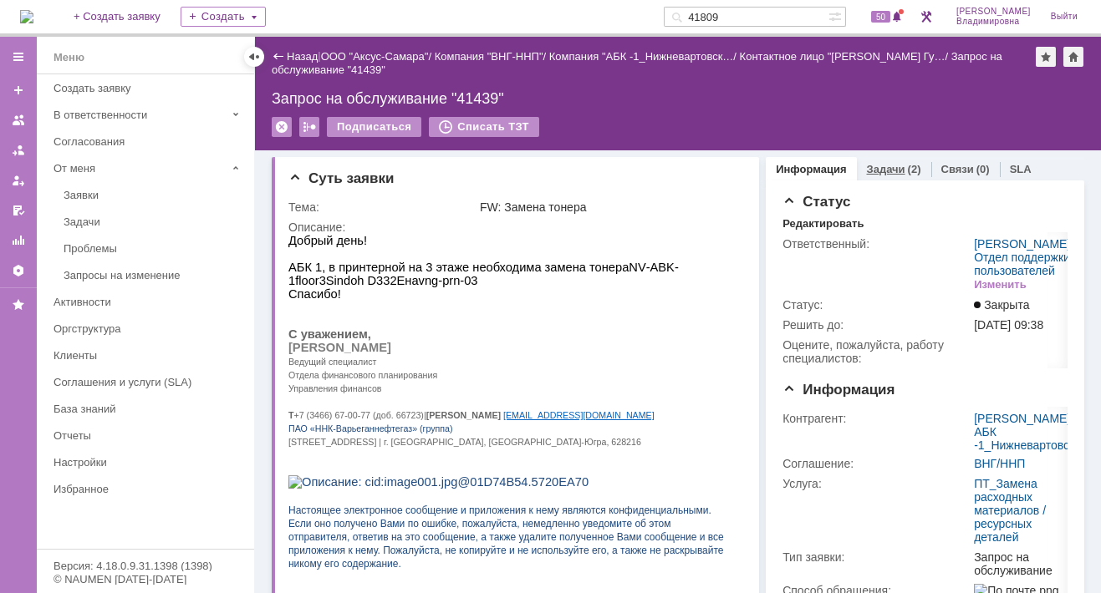
click at [867, 163] on link "Задачи" at bounding box center [886, 169] width 38 height 13
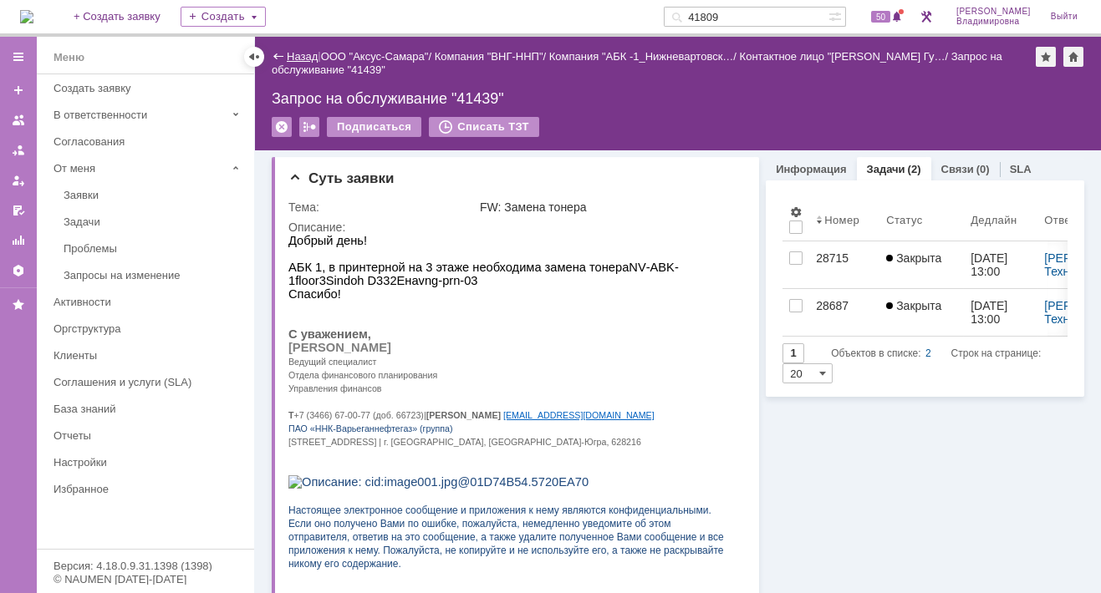
click at [291, 55] on link "Назад" at bounding box center [302, 56] width 31 height 13
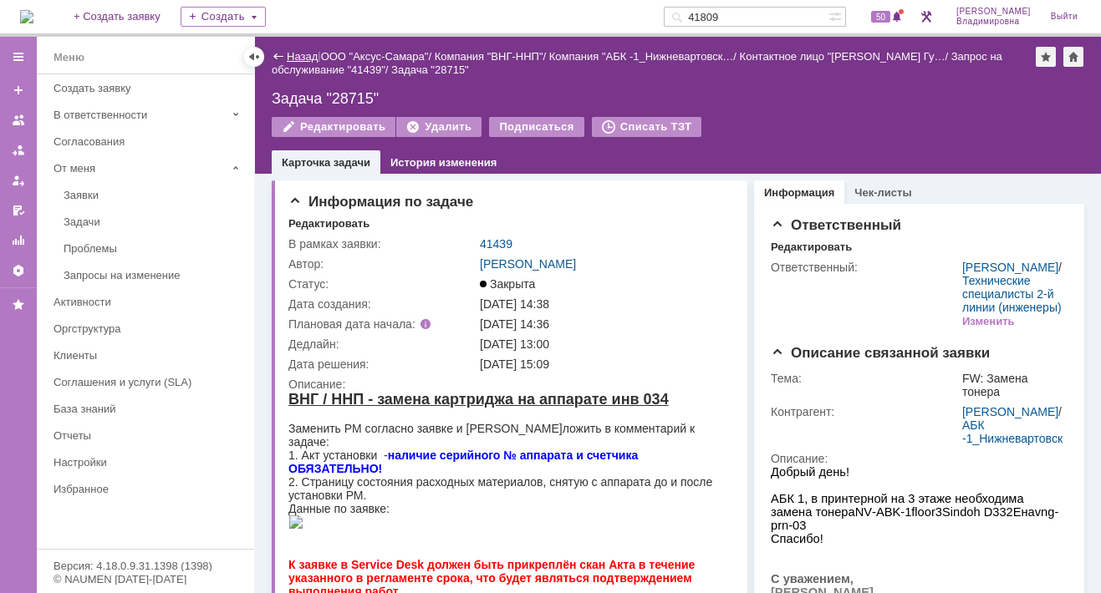
click at [287, 55] on link "Назад" at bounding box center [302, 56] width 31 height 13
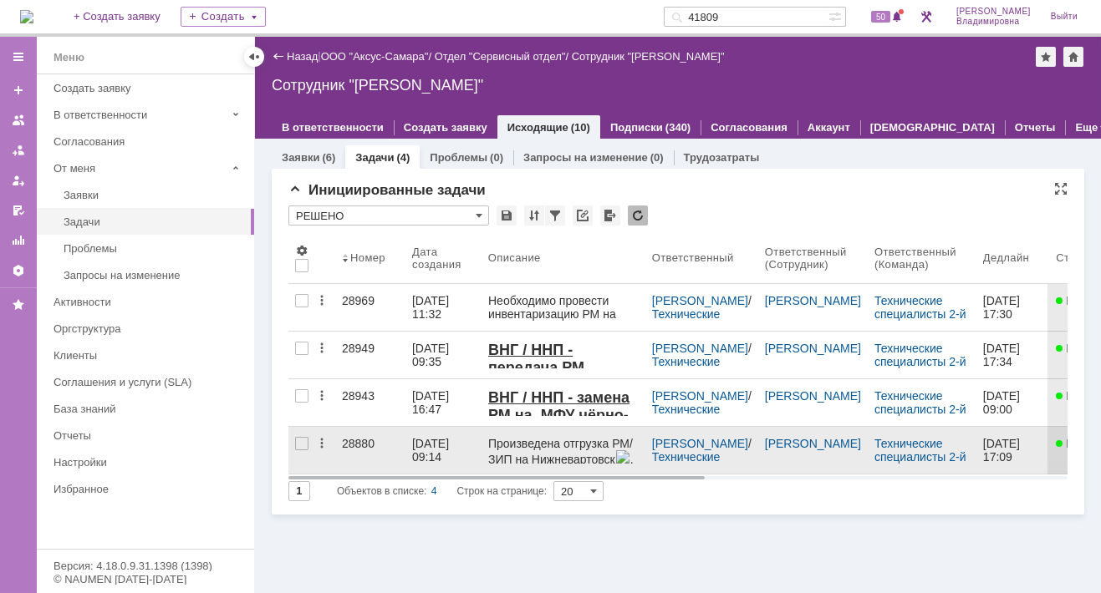
click at [357, 440] on div "28880" at bounding box center [370, 443] width 57 height 13
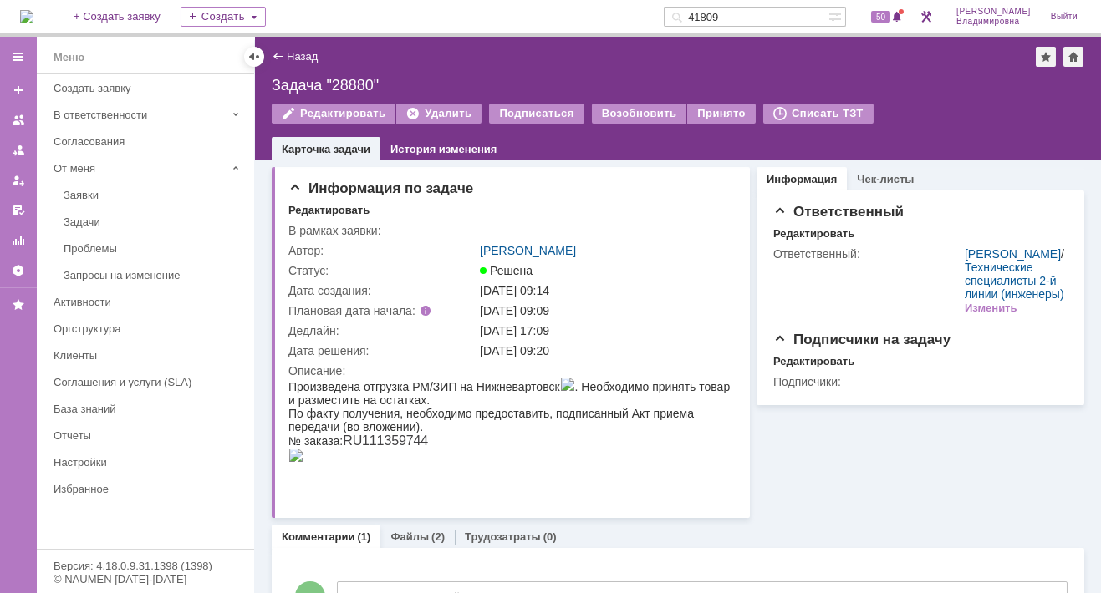
drag, startPoint x: 706, startPoint y: 108, endPoint x: 694, endPoint y: 124, distance: 19.7
click at [706, 107] on div "Принято" at bounding box center [721, 114] width 69 height 20
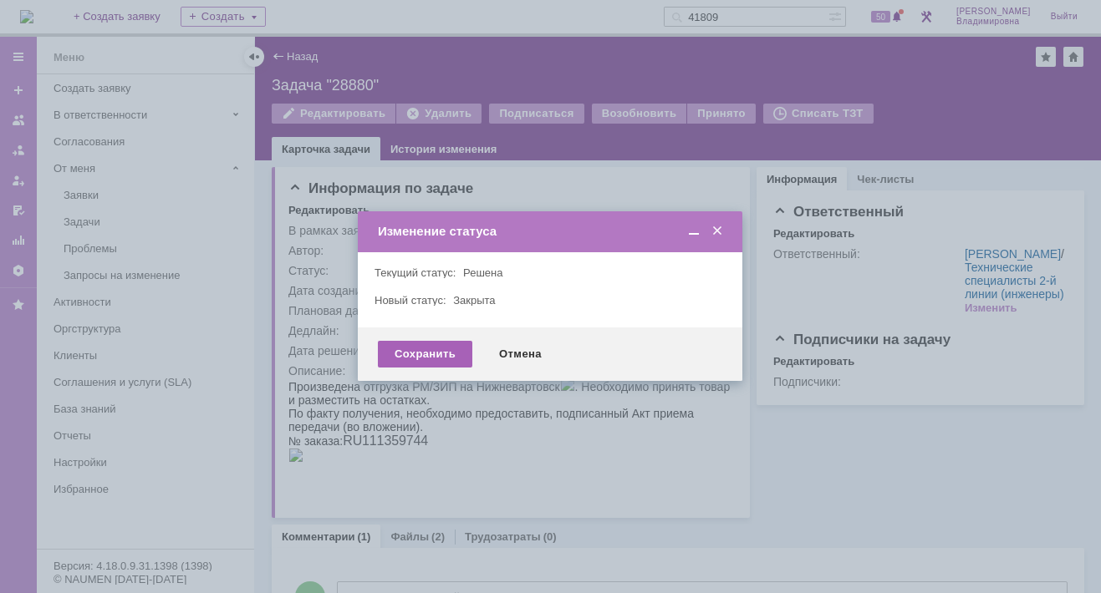
click at [425, 352] on div "Сохранить" at bounding box center [425, 354] width 94 height 27
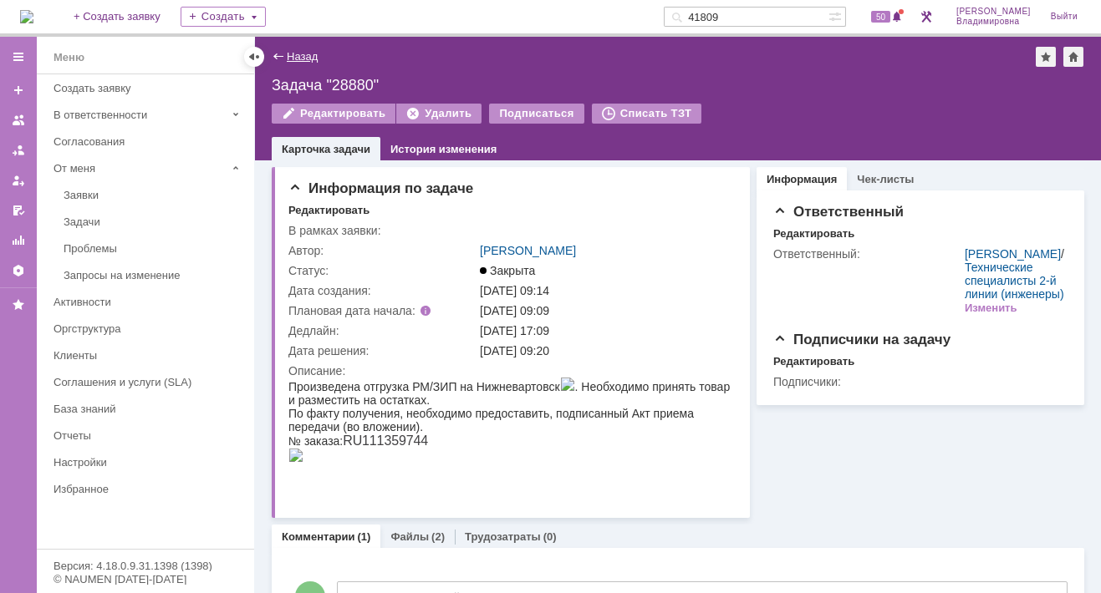
click at [296, 51] on link "Назад" at bounding box center [302, 56] width 31 height 13
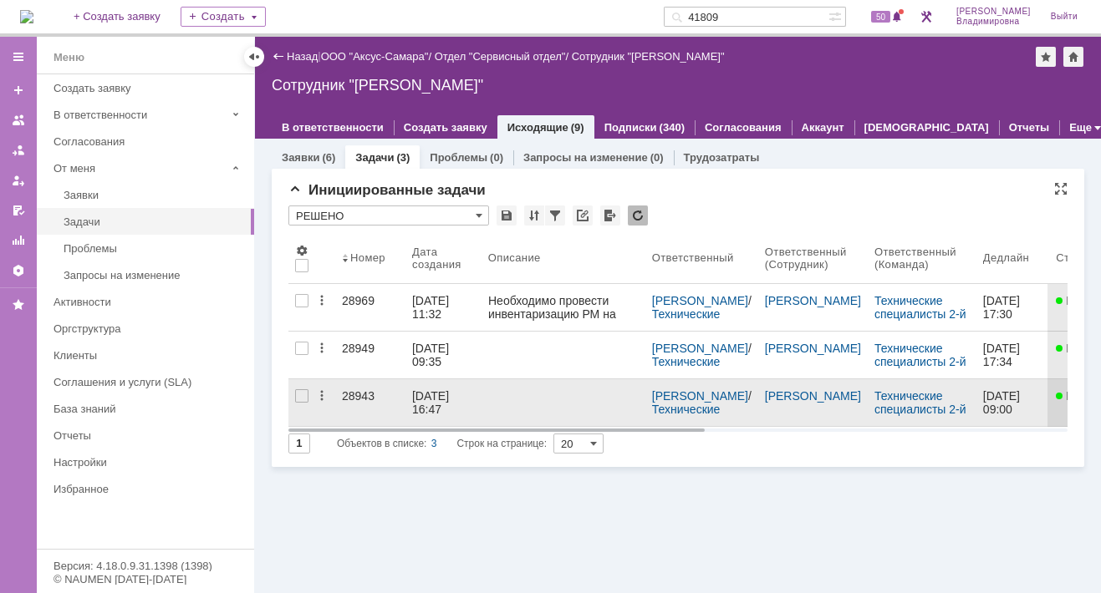
click at [357, 395] on div "28943" at bounding box center [370, 395] width 57 height 13
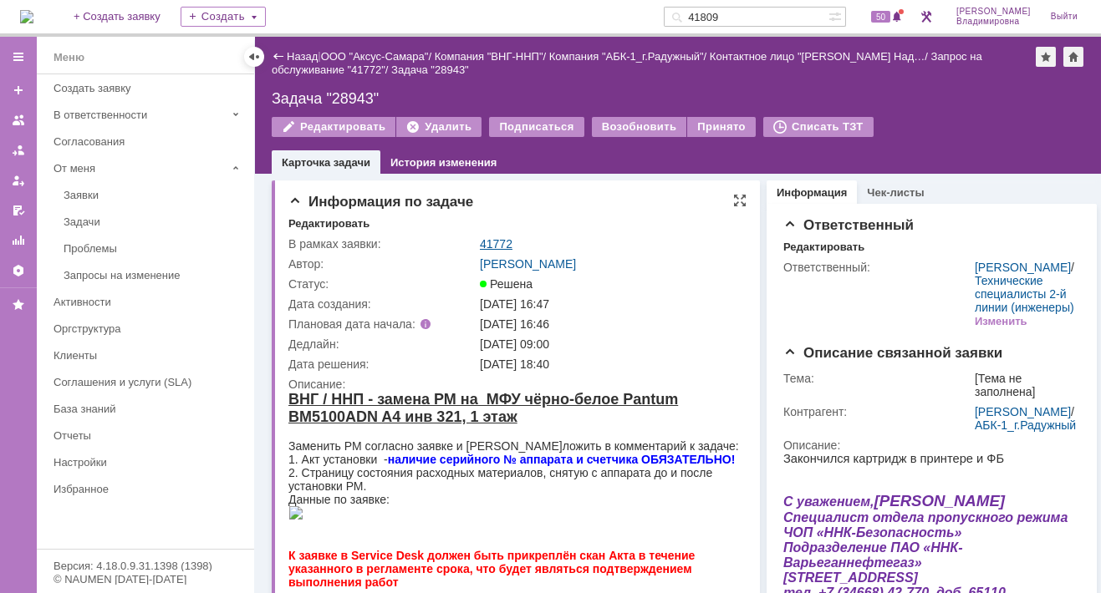
click at [495, 241] on link "41772" at bounding box center [496, 243] width 33 height 13
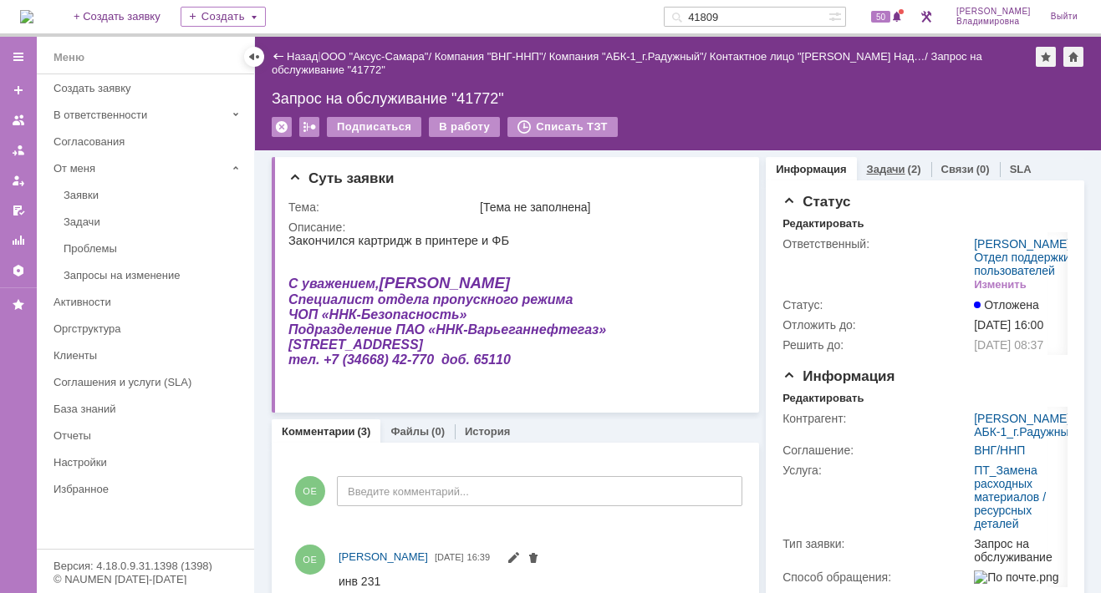
click at [872, 170] on link "Задачи" at bounding box center [886, 169] width 38 height 13
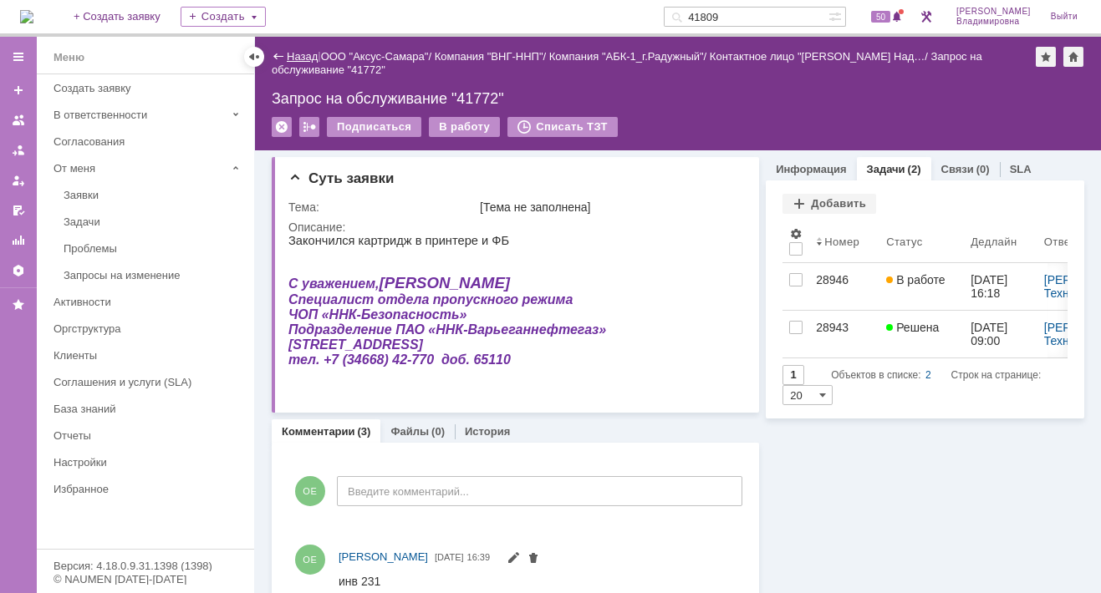
click at [301, 57] on link "Назад" at bounding box center [302, 56] width 31 height 13
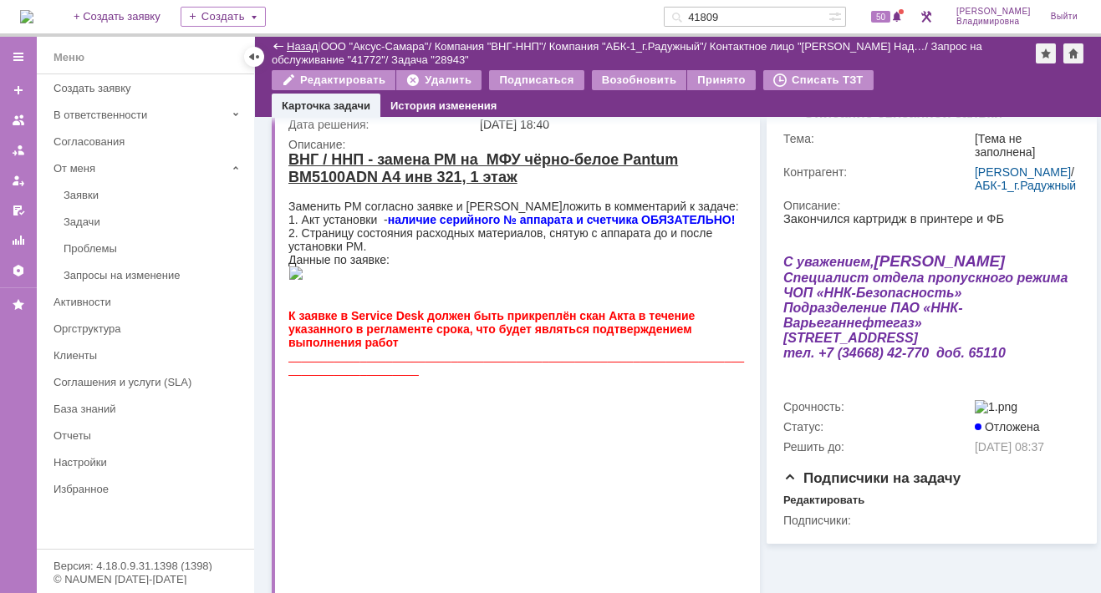
click at [287, 43] on link "Назад" at bounding box center [302, 46] width 31 height 13
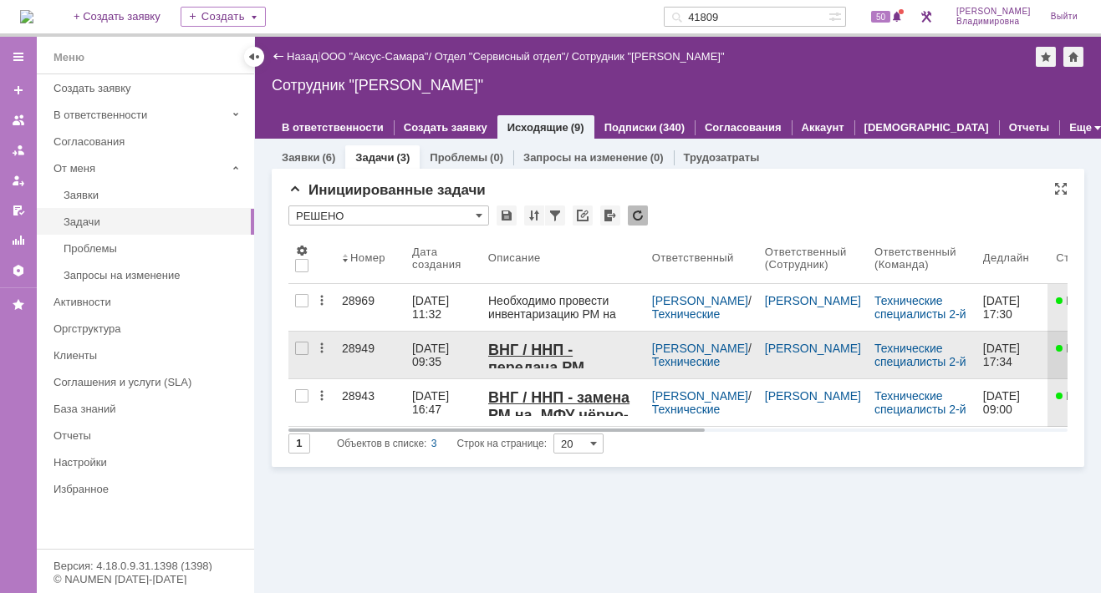
click at [365, 338] on link "28949" at bounding box center [370, 355] width 70 height 47
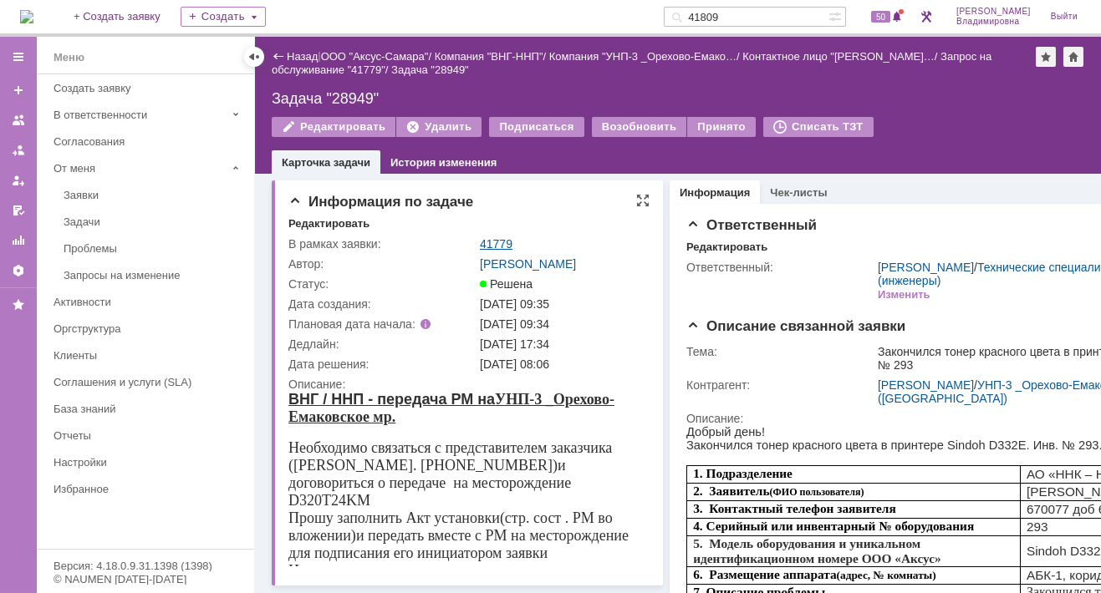
click at [496, 238] on link "41779" at bounding box center [496, 243] width 33 height 13
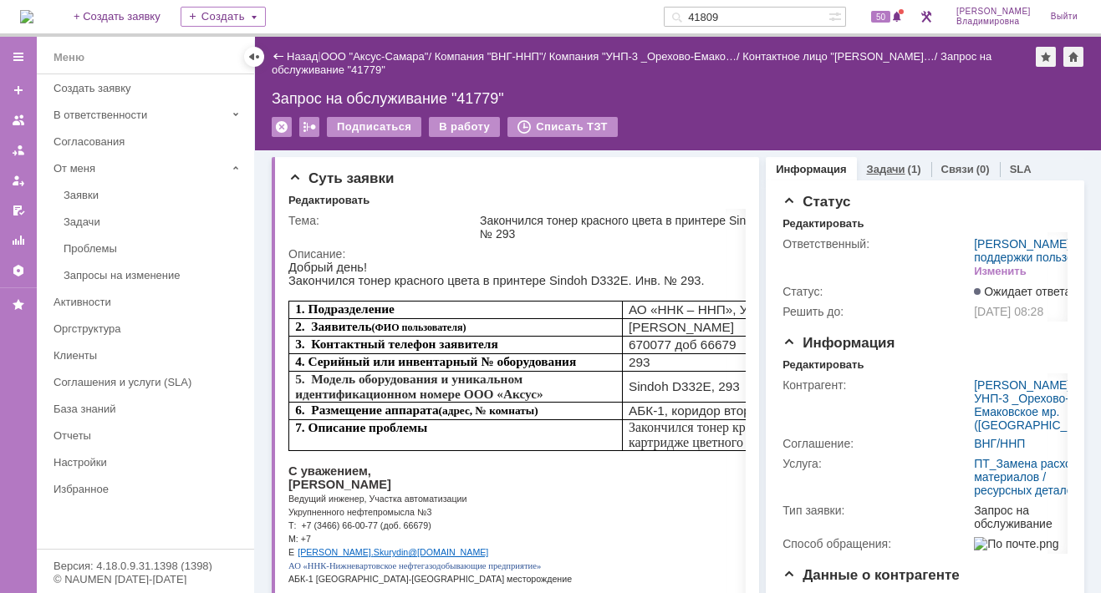
click at [873, 168] on link "Задачи" at bounding box center [886, 169] width 38 height 13
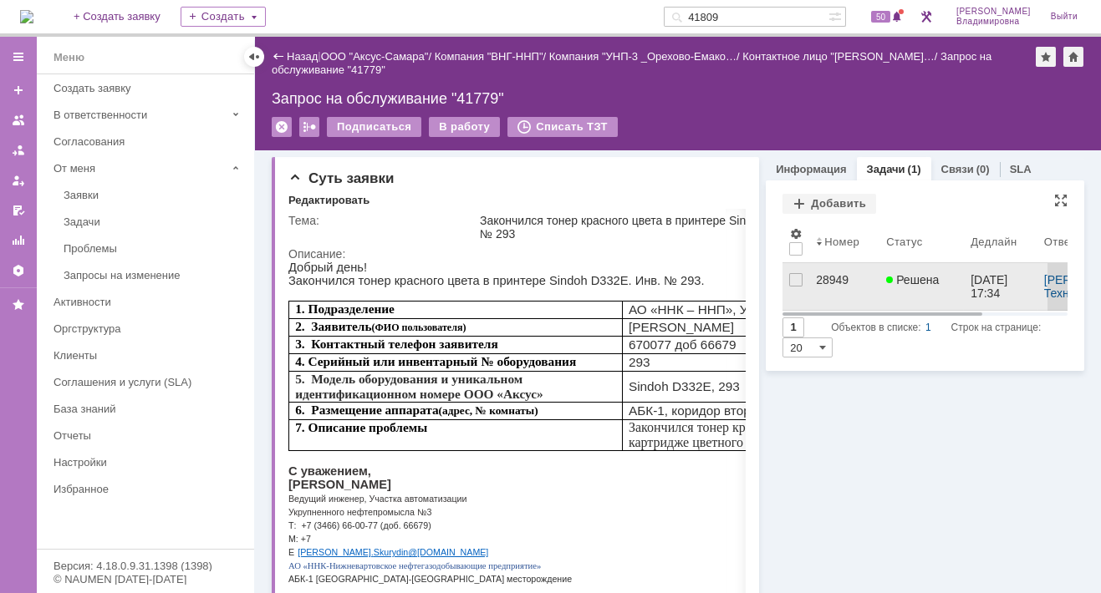
click at [816, 276] on div "28949" at bounding box center [844, 279] width 57 height 13
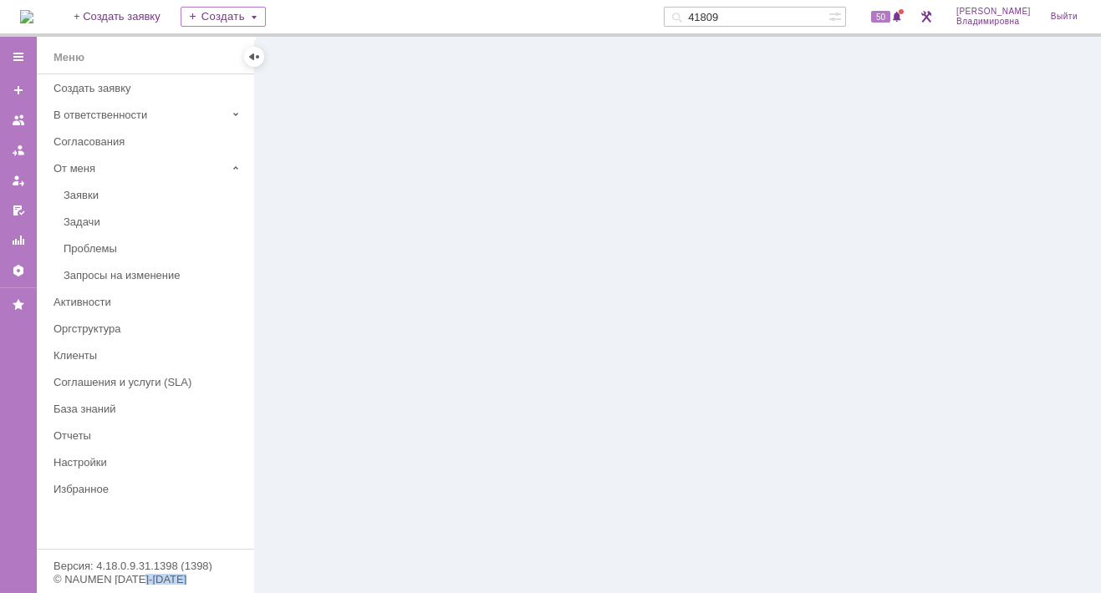
click at [811, 276] on div at bounding box center [678, 315] width 846 height 557
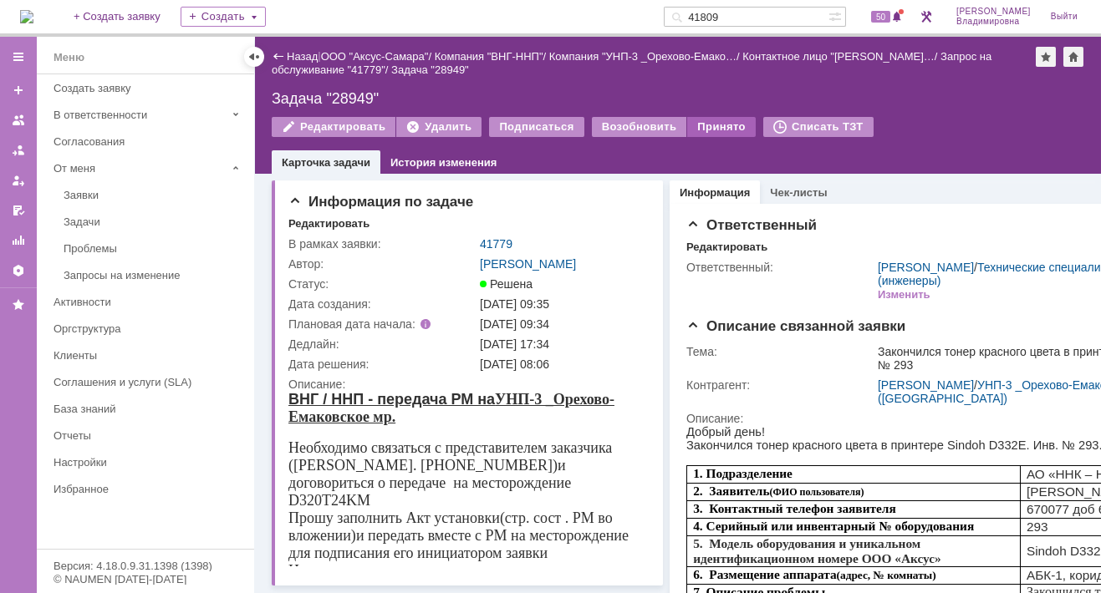
drag, startPoint x: 704, startPoint y: 121, endPoint x: 699, endPoint y: 130, distance: 9.7
click at [704, 120] on div "Принято" at bounding box center [721, 127] width 69 height 20
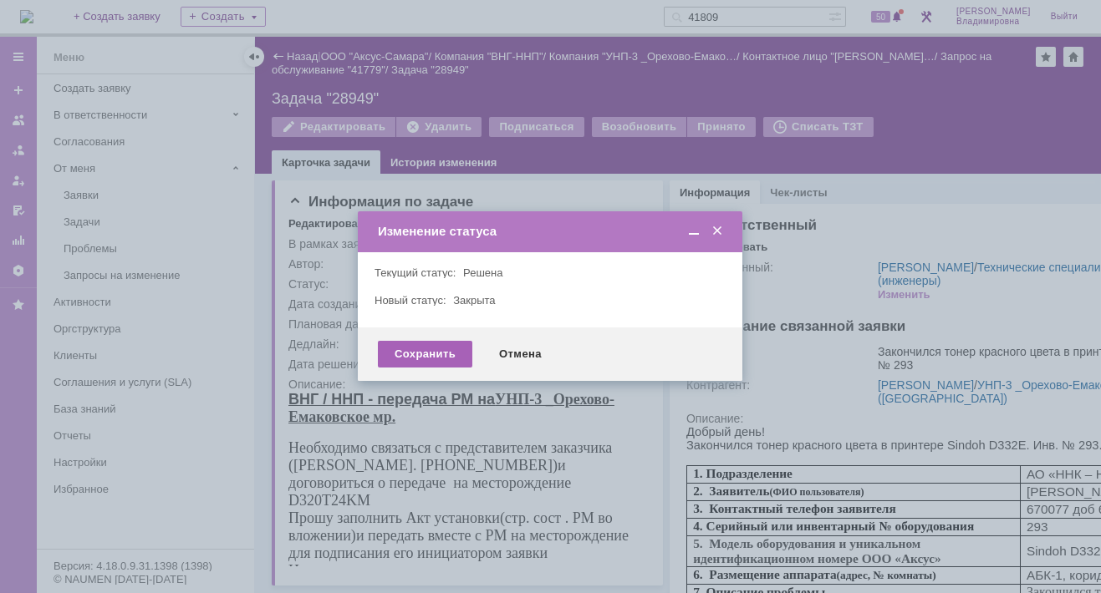
click at [428, 350] on div "Сохранить" at bounding box center [425, 354] width 94 height 27
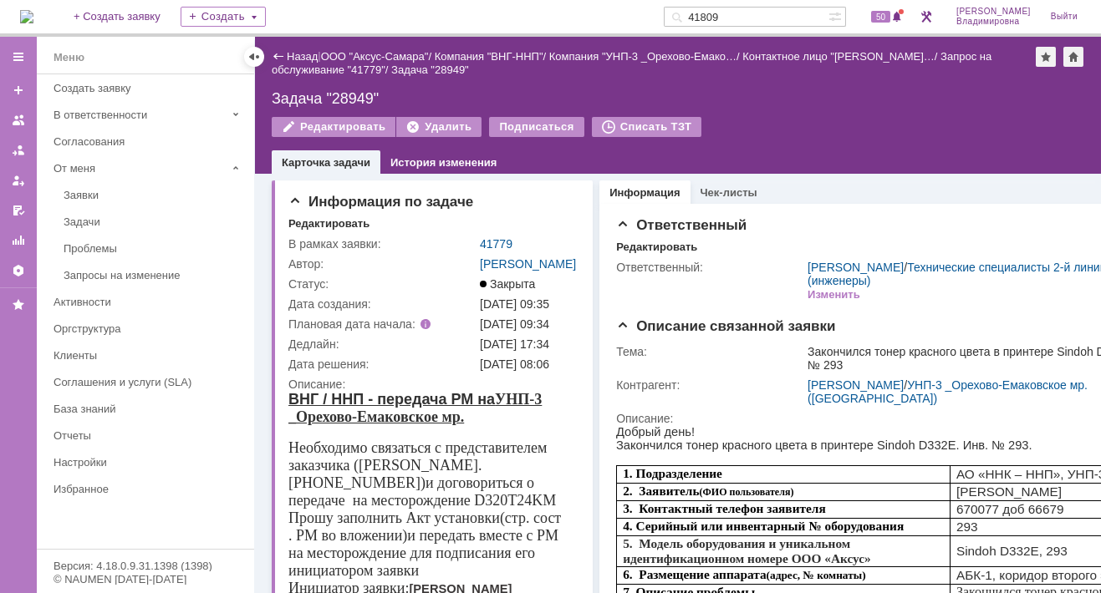
click at [282, 53] on div "Назад" at bounding box center [295, 56] width 46 height 13
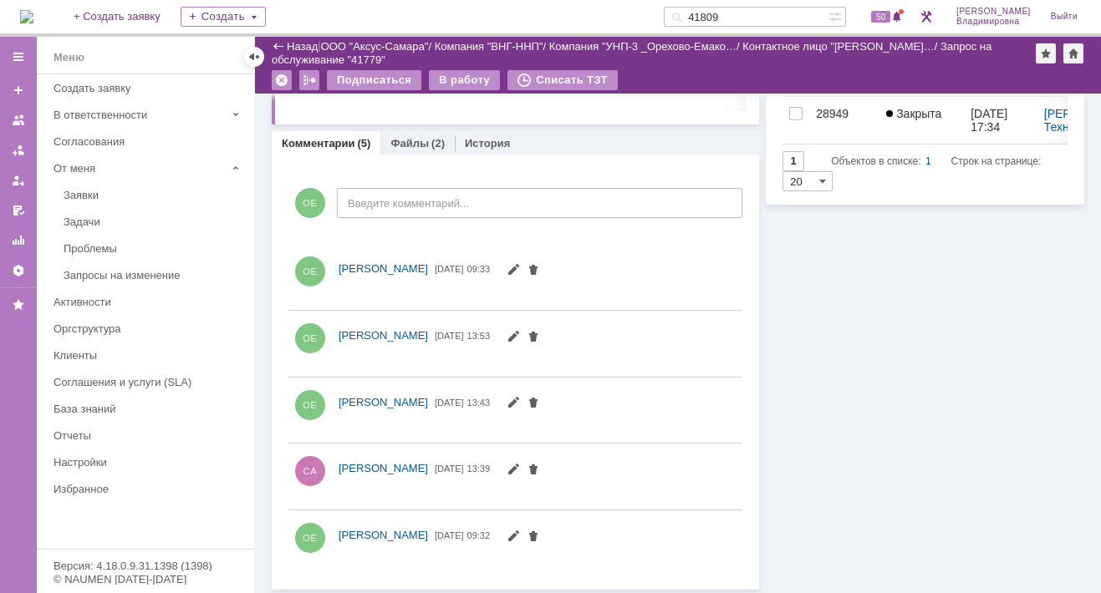
scroll to position [126, 0]
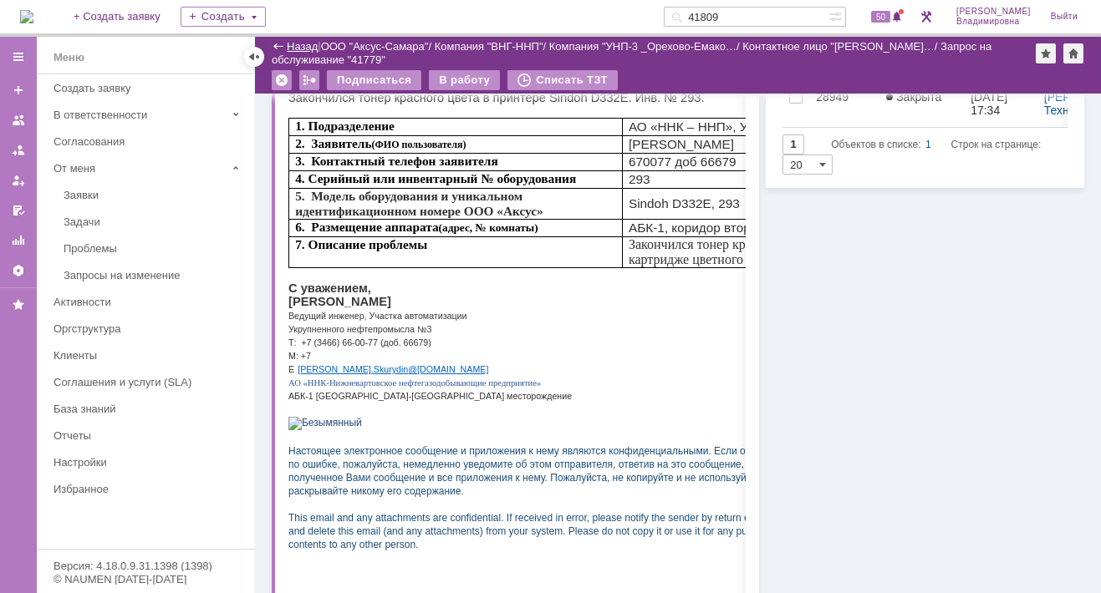
click at [289, 46] on link "Назад" at bounding box center [302, 46] width 31 height 13
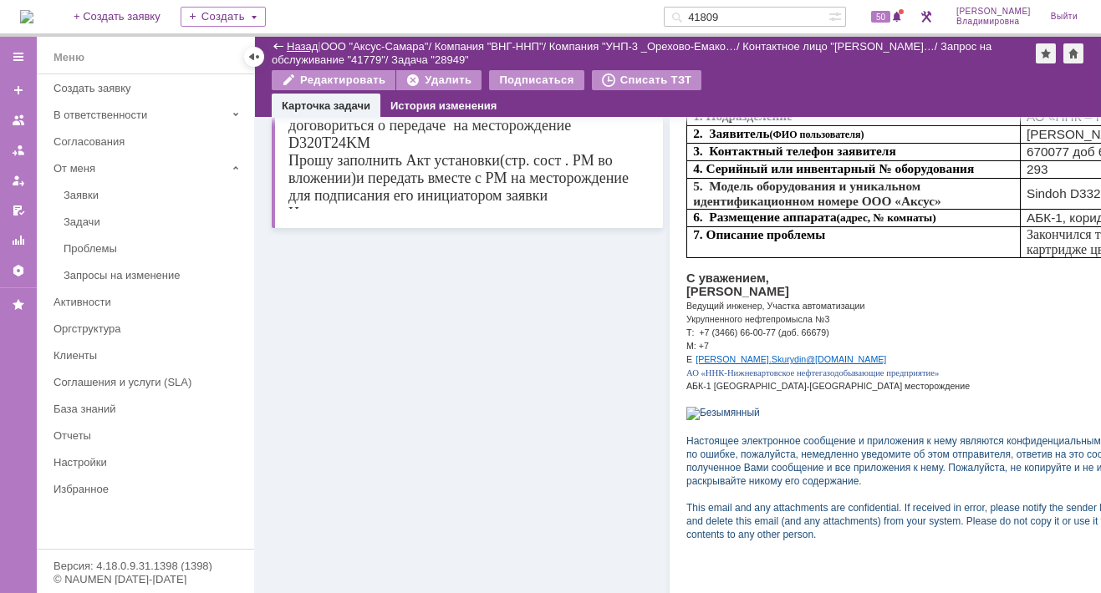
click at [303, 42] on link "Назад" at bounding box center [302, 46] width 31 height 13
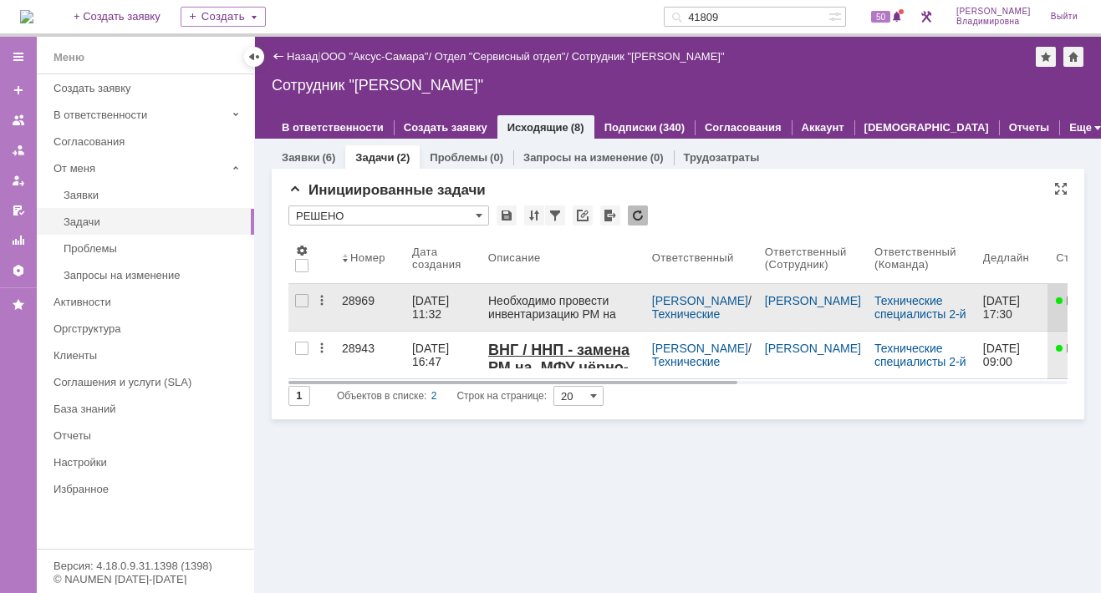
click at [348, 296] on div "28969" at bounding box center [370, 300] width 57 height 13
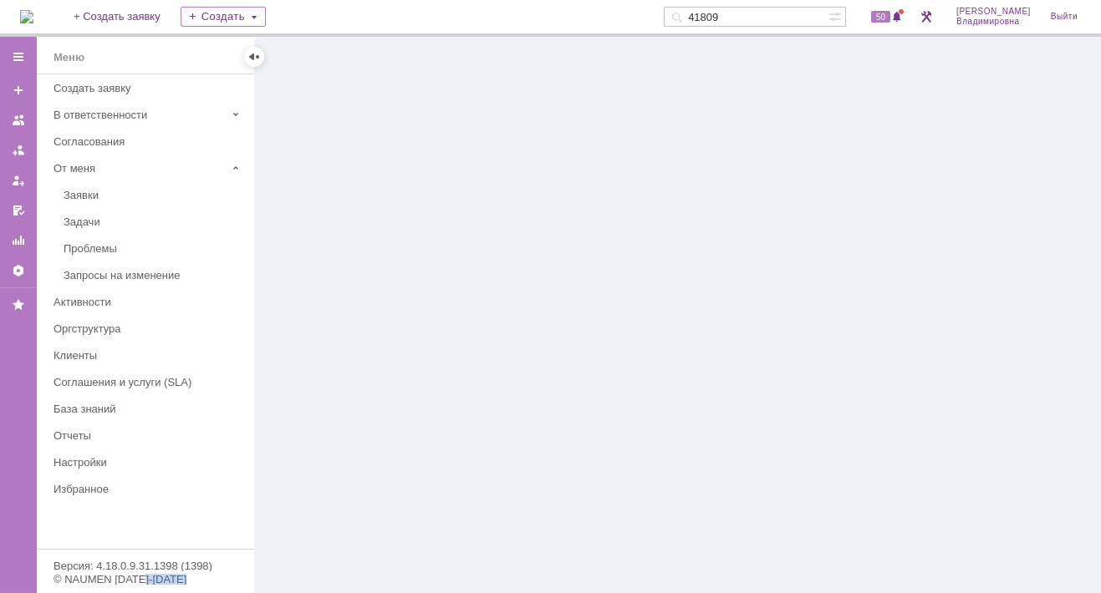
click at [348, 296] on div at bounding box center [678, 315] width 846 height 557
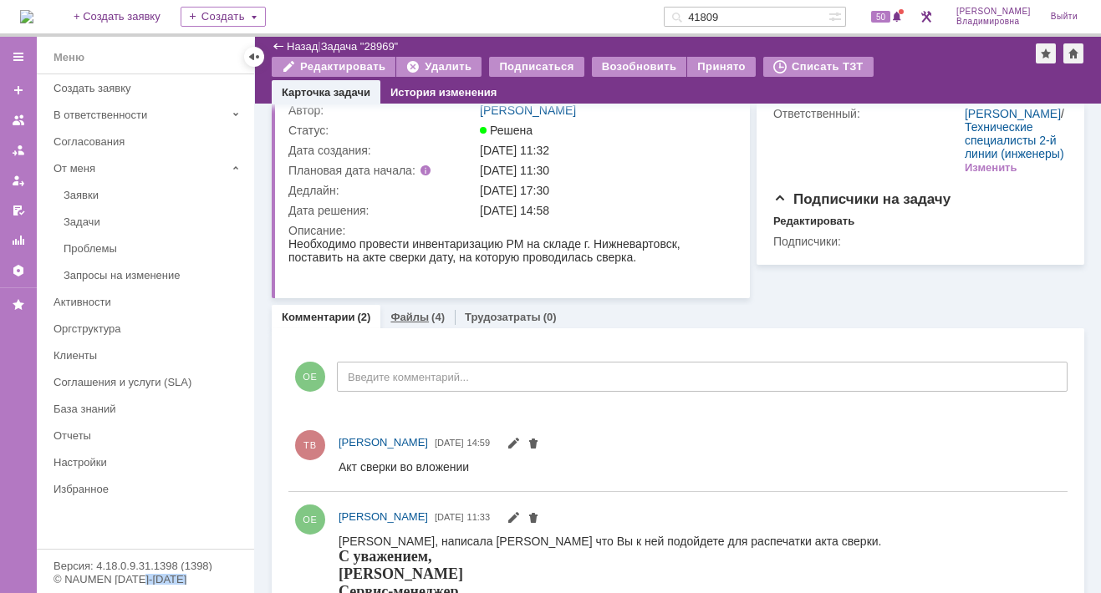
click at [407, 319] on link "Файлы" at bounding box center [409, 317] width 38 height 13
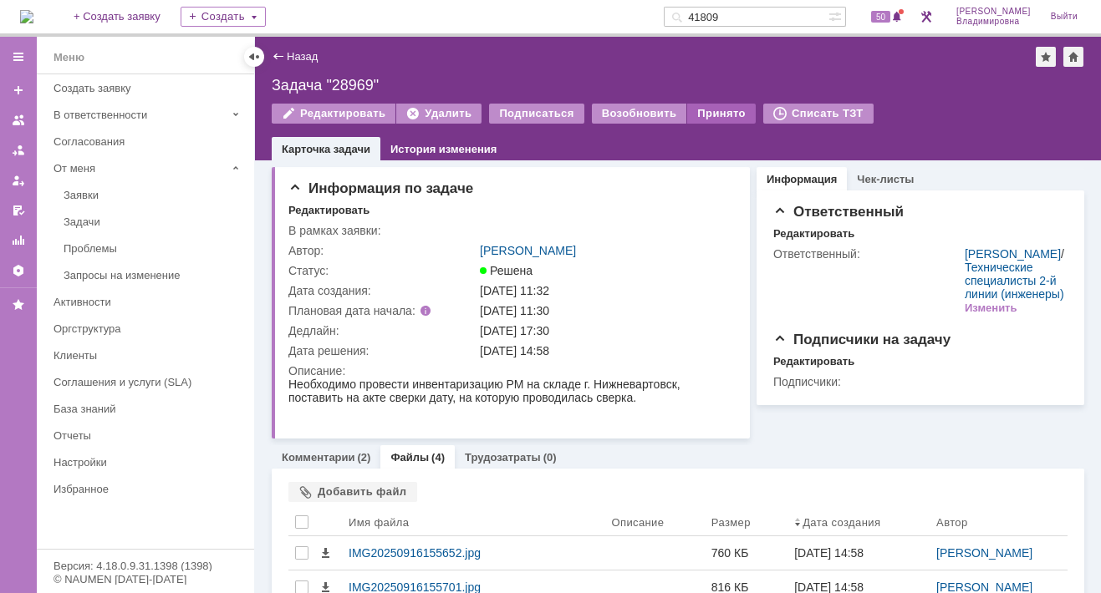
click at [698, 109] on div "Принято" at bounding box center [721, 114] width 69 height 20
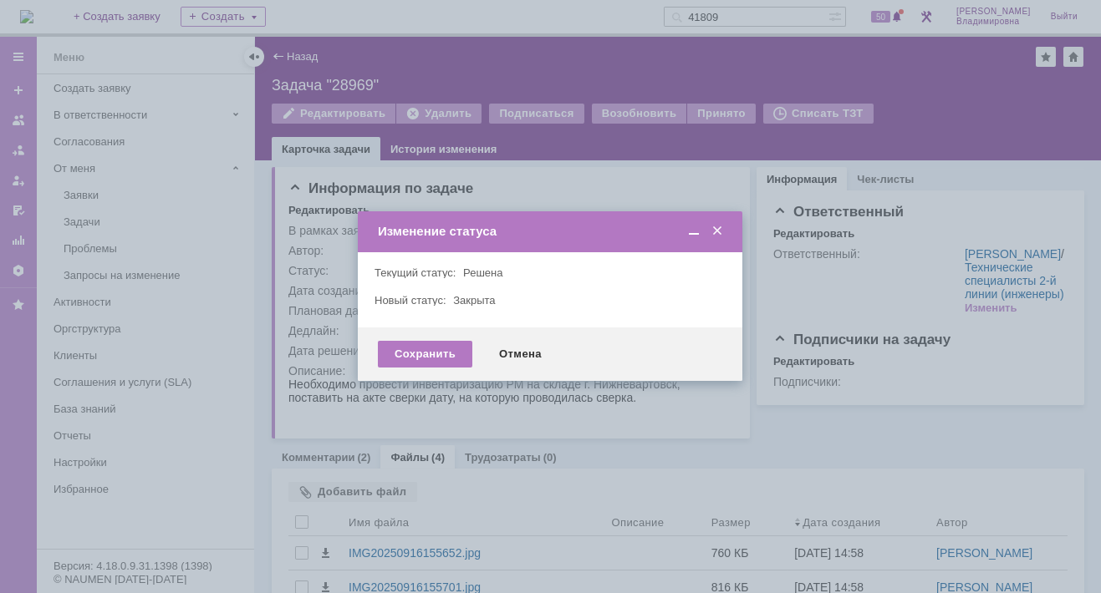
click at [438, 338] on div "Сохранить Отмена" at bounding box center [550, 354] width 384 height 53
click at [425, 353] on div "Сохранить" at bounding box center [425, 354] width 94 height 27
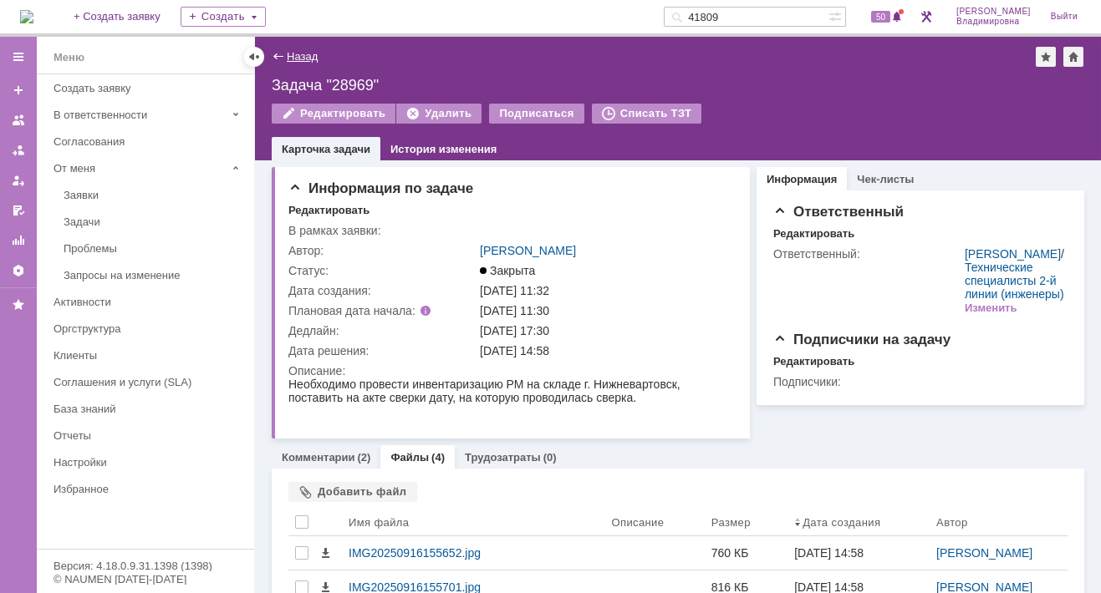
click at [292, 54] on link "Назад" at bounding box center [302, 56] width 31 height 13
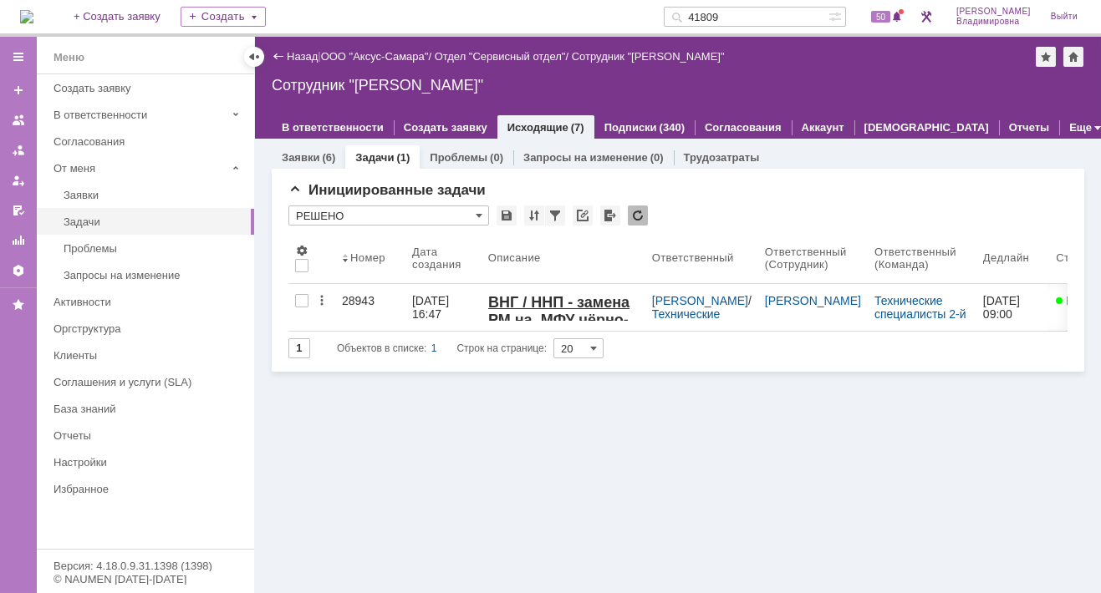
drag, startPoint x: 725, startPoint y: 16, endPoint x: 690, endPoint y: 20, distance: 35.3
click at [690, 20] on div "41809" at bounding box center [745, 17] width 165 height 20
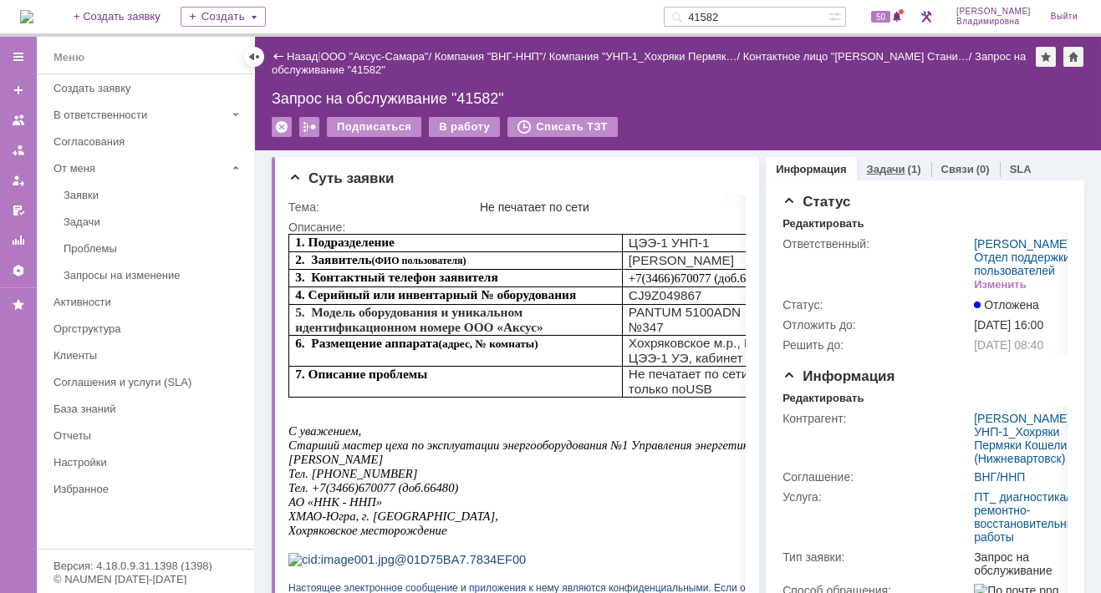
click at [872, 167] on link "Задачи" at bounding box center [886, 169] width 38 height 13
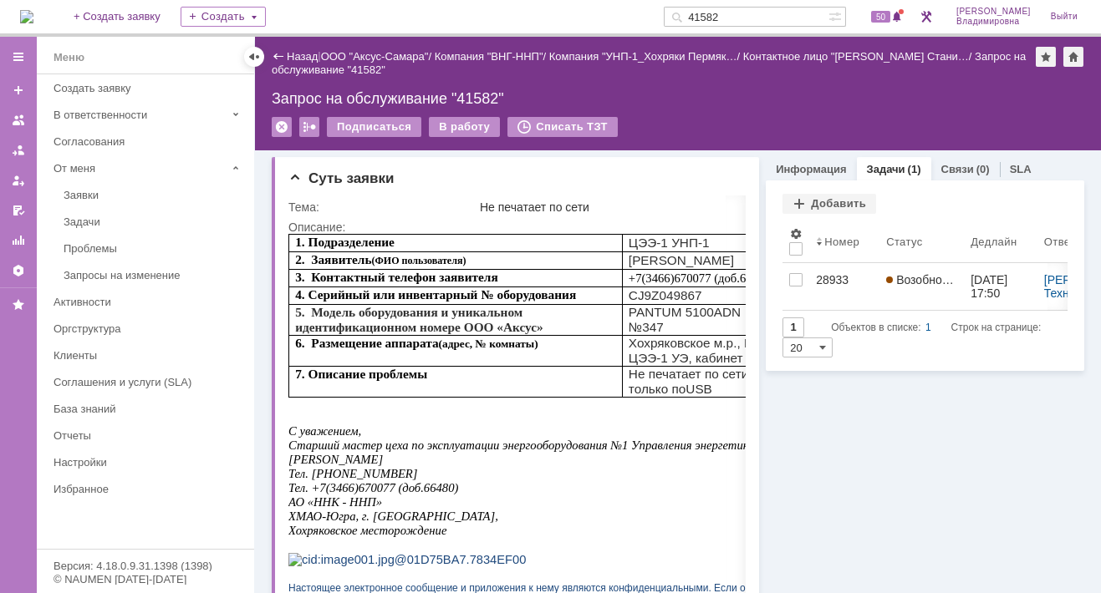
drag, startPoint x: 751, startPoint y: 18, endPoint x: 695, endPoint y: 17, distance: 56.0
click at [695, 17] on div "41582" at bounding box center [745, 17] width 165 height 20
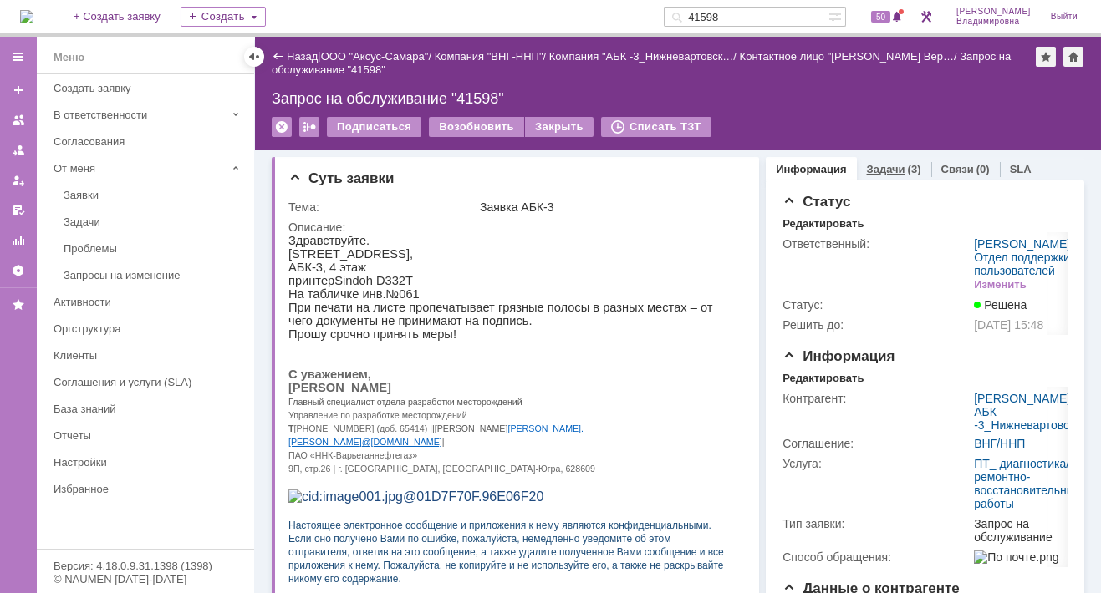
click at [877, 165] on link "Задачи" at bounding box center [886, 169] width 38 height 13
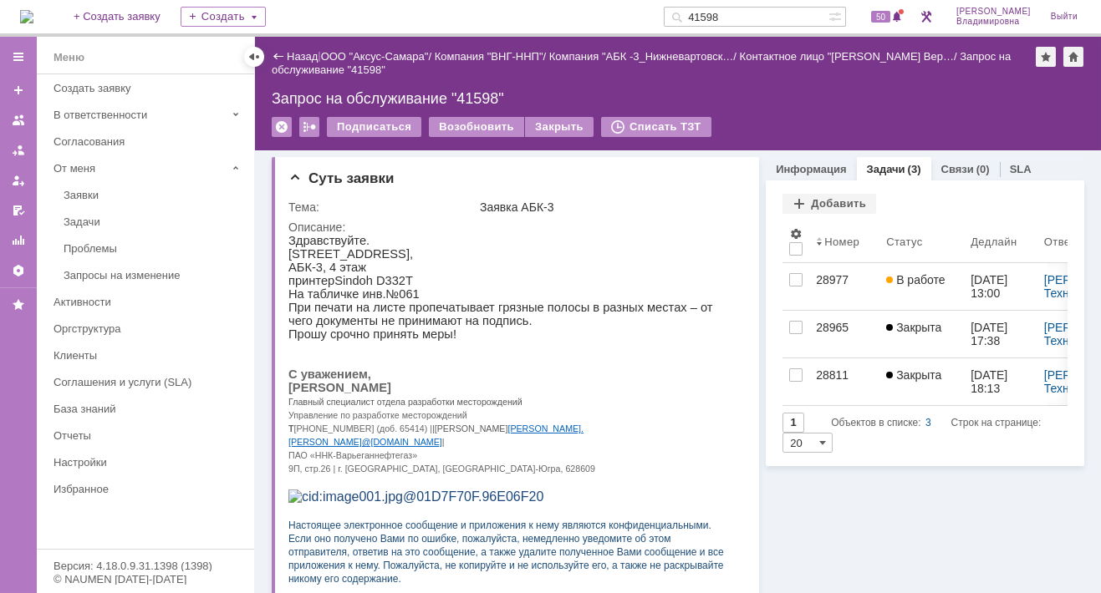
drag, startPoint x: 754, startPoint y: 15, endPoint x: 702, endPoint y: 18, distance: 51.9
click at [702, 18] on div "41598" at bounding box center [745, 17] width 165 height 20
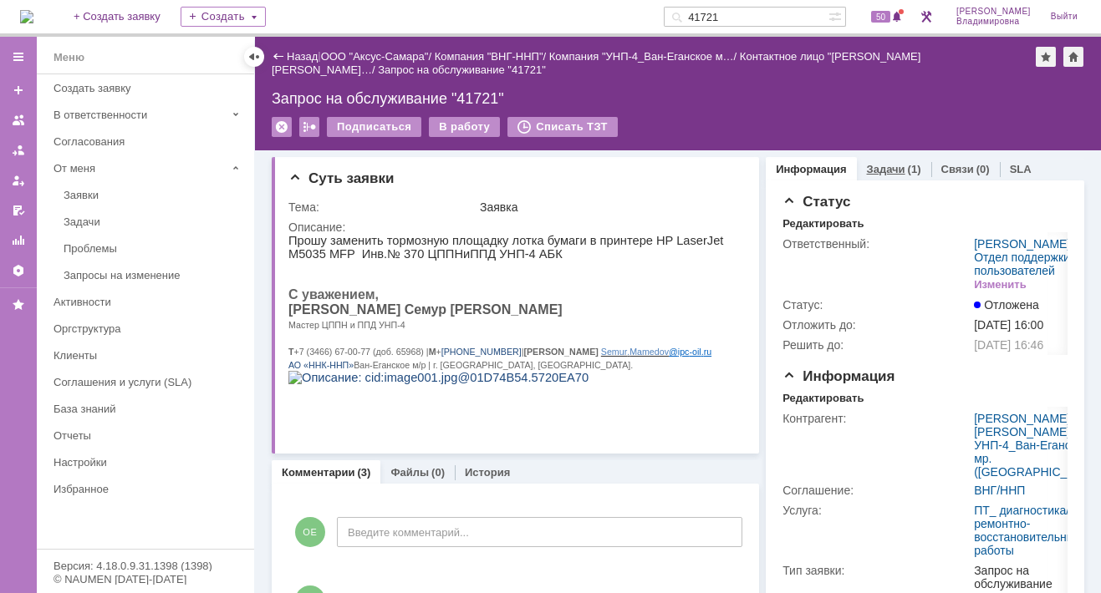
click at [877, 173] on link "Задачи" at bounding box center [886, 169] width 38 height 13
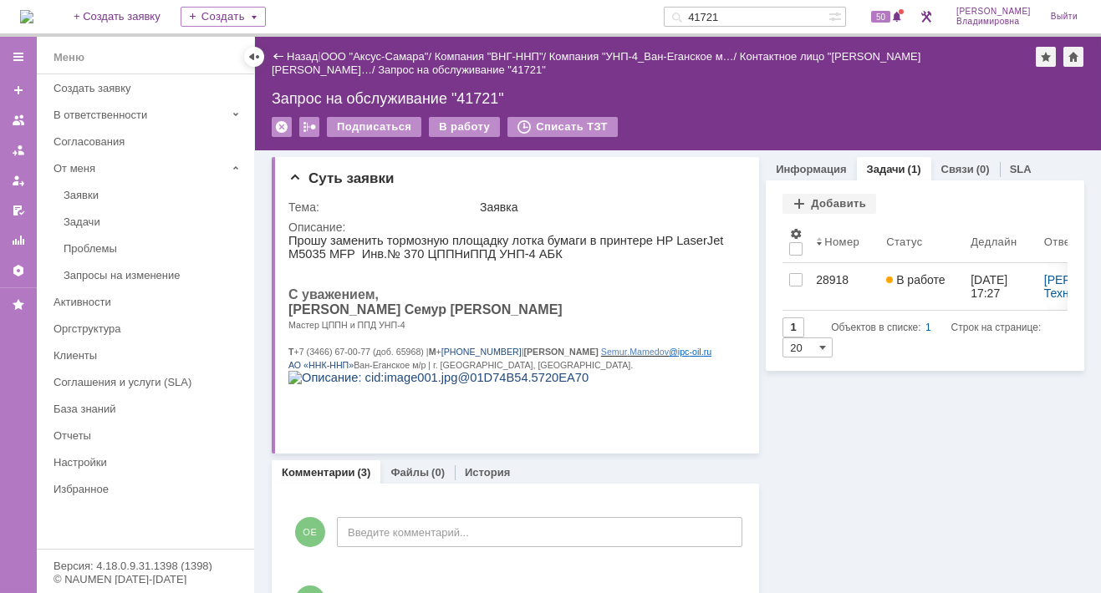
click at [749, 16] on input "41721" at bounding box center [745, 17] width 165 height 20
click at [755, 16] on input "41721" at bounding box center [745, 17] width 165 height 20
click at [750, 15] on input "41721" at bounding box center [745, 17] width 165 height 20
click at [744, 14] on input "41721" at bounding box center [745, 17] width 165 height 20
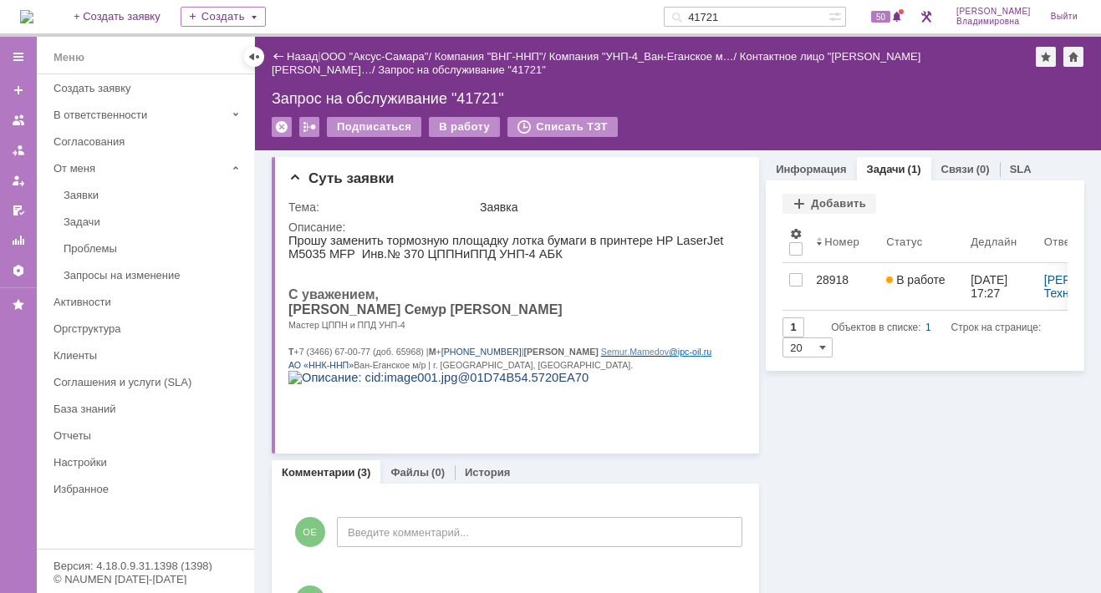
click at [745, 14] on input "41721" at bounding box center [745, 17] width 165 height 20
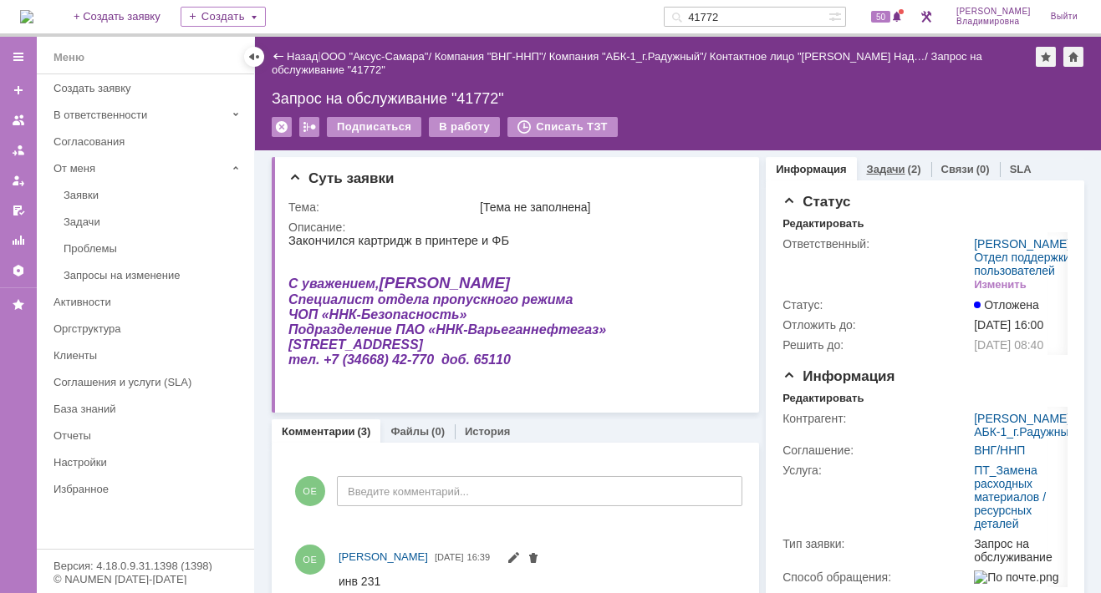
click at [876, 170] on link "Задачи" at bounding box center [886, 169] width 38 height 13
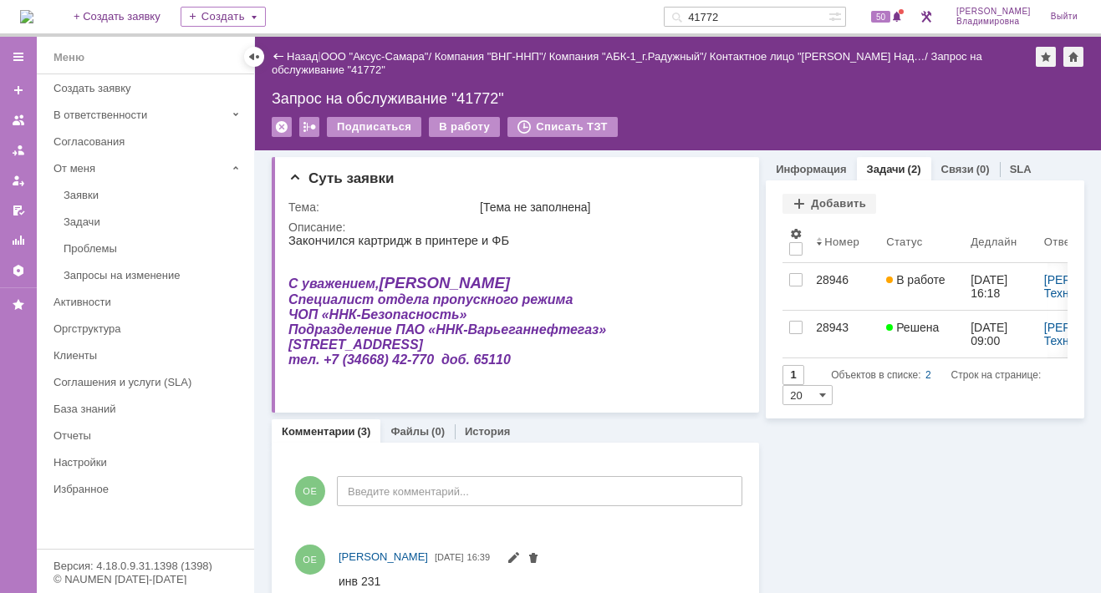
click at [750, 8] on input "41772" at bounding box center [745, 17] width 165 height 20
click at [747, 15] on input "41772" at bounding box center [745, 17] width 165 height 20
click at [745, 12] on input "41772" at bounding box center [745, 17] width 165 height 20
click at [743, 14] on input "41772" at bounding box center [745, 17] width 165 height 20
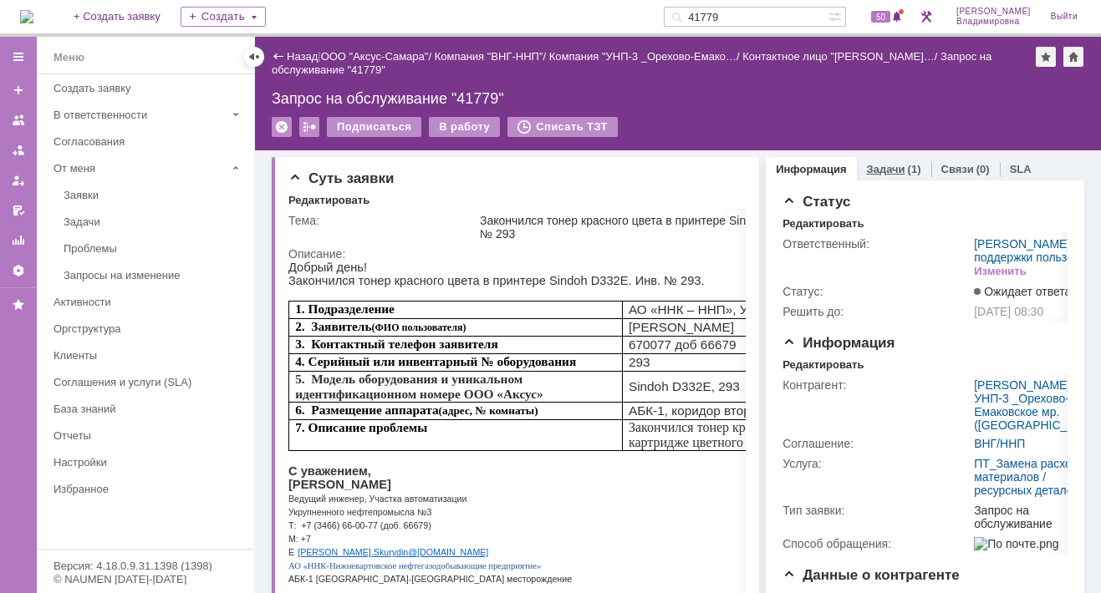
click at [877, 163] on link "Задачи" at bounding box center [886, 169] width 38 height 13
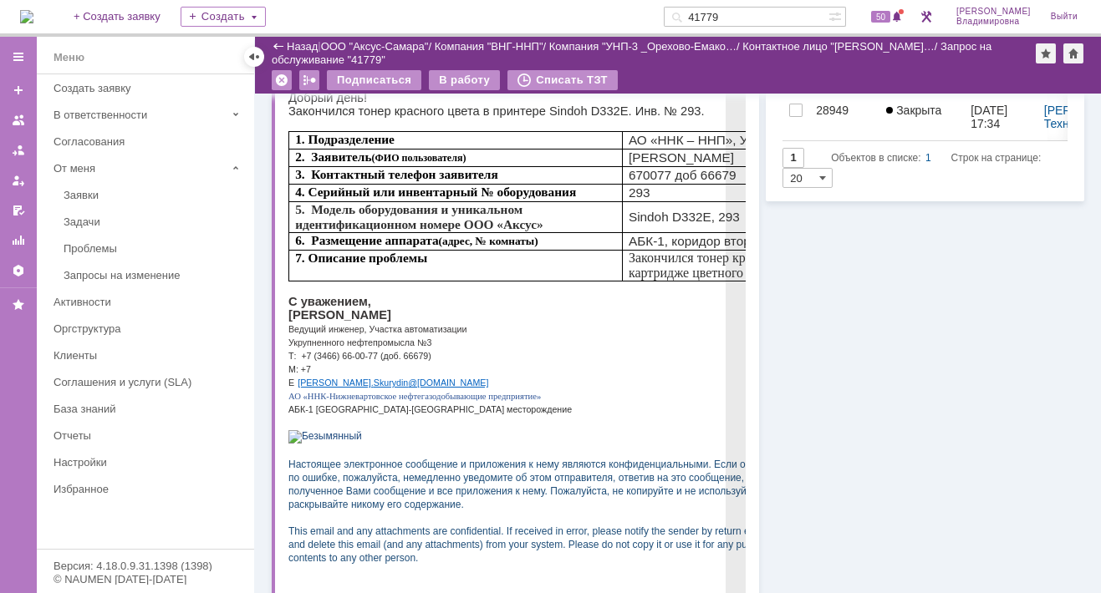
scroll to position [84, 0]
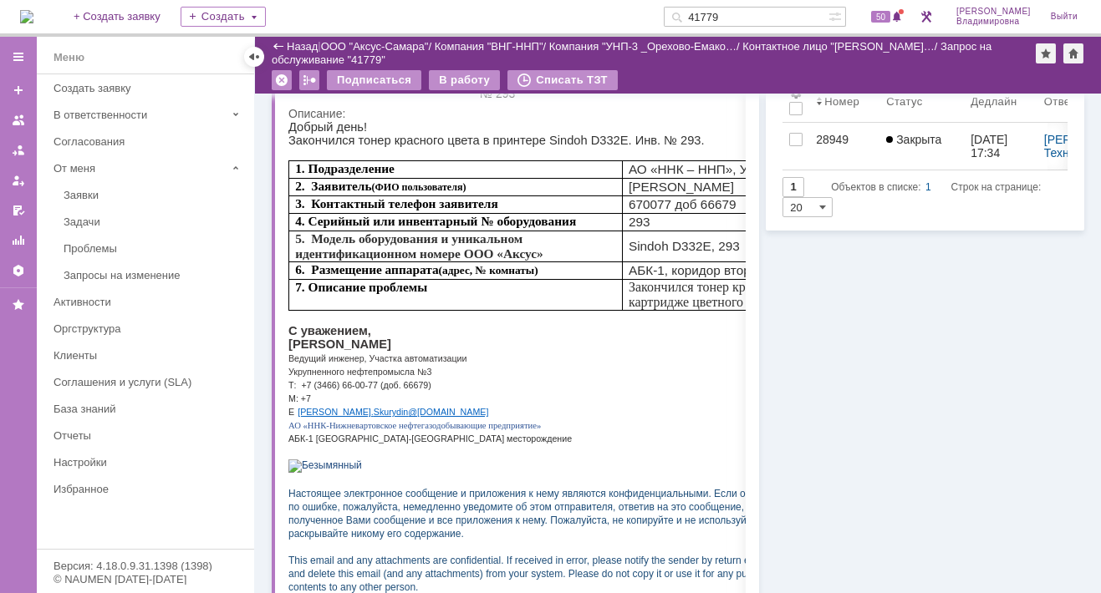
drag, startPoint x: 747, startPoint y: 14, endPoint x: 699, endPoint y: 18, distance: 47.7
click at [699, 18] on div "41779" at bounding box center [745, 17] width 165 height 20
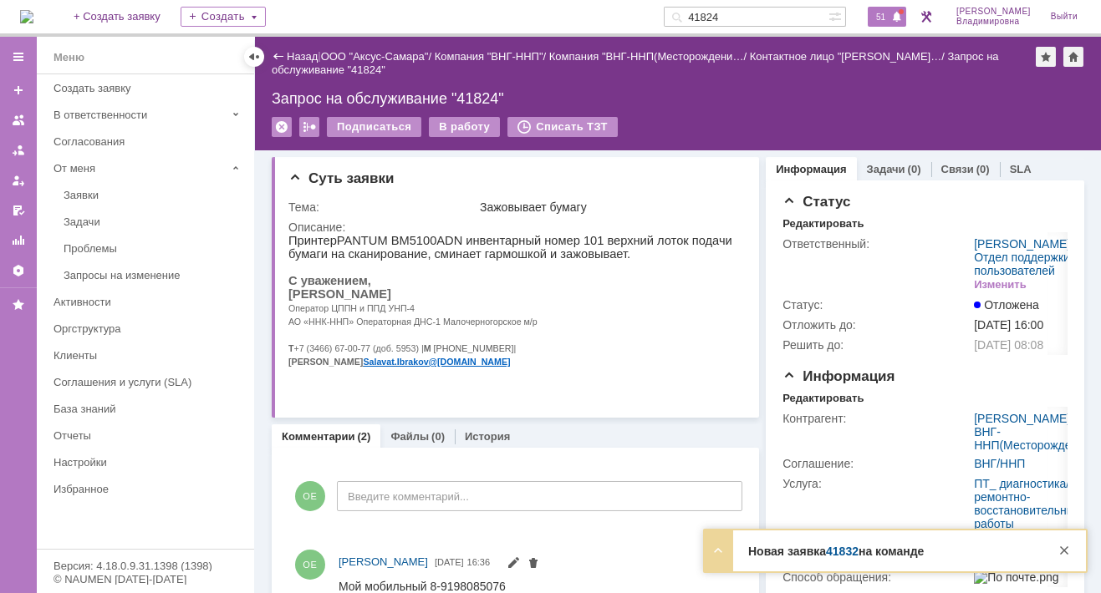
click at [890, 16] on span "51" at bounding box center [880, 17] width 19 height 12
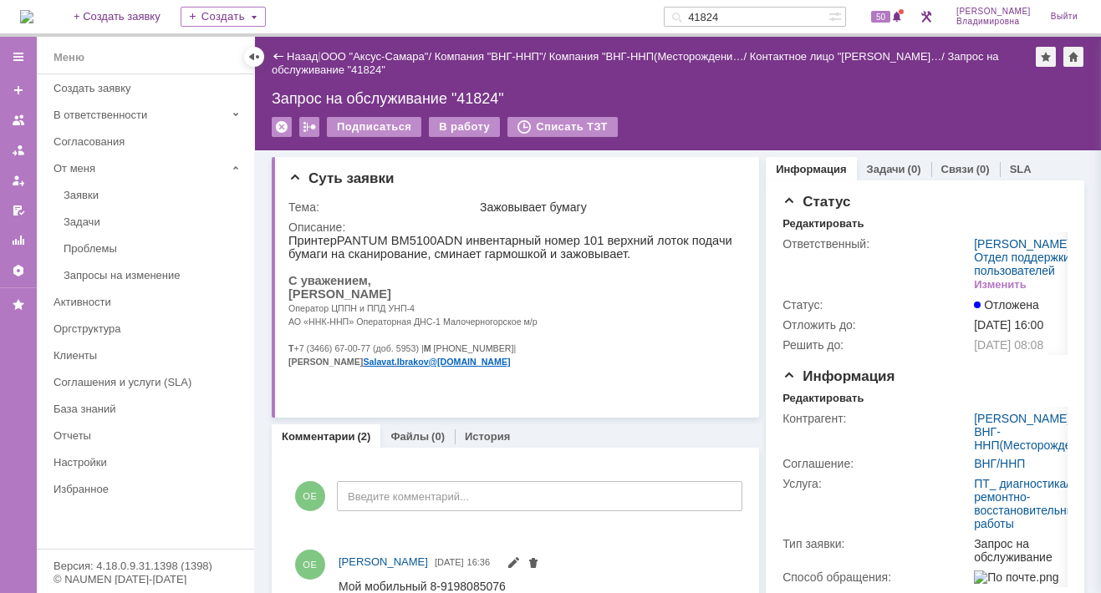
drag, startPoint x: 753, startPoint y: 18, endPoint x: 671, endPoint y: 16, distance: 81.9
click at [671, 16] on div "На домашнюю + Создать заявку Создать 41824 50 Орлова Елена Владимировна Выйти" at bounding box center [550, 18] width 1101 height 37
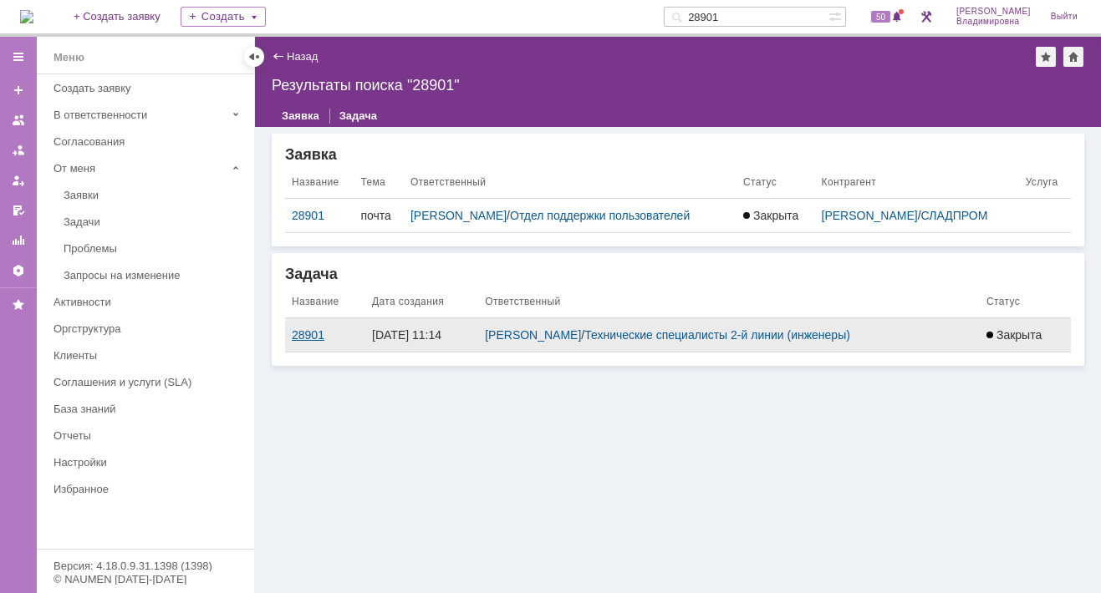
click at [308, 333] on div "28901" at bounding box center [325, 334] width 67 height 13
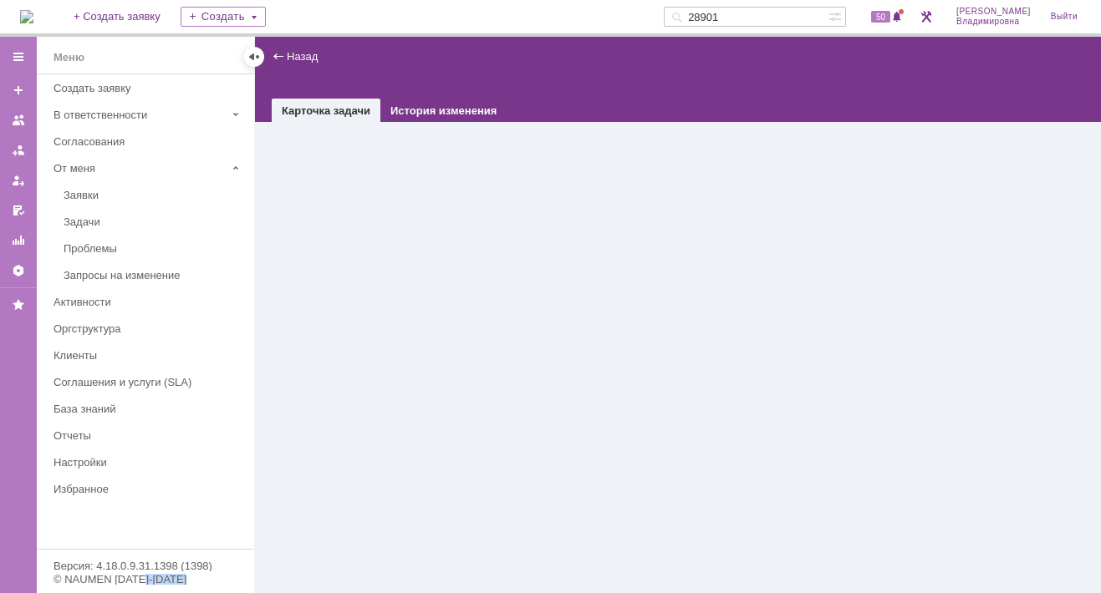
click at [308, 333] on div "Назад | task$46511078 Карточка задачи История изменения" at bounding box center [678, 315] width 846 height 557
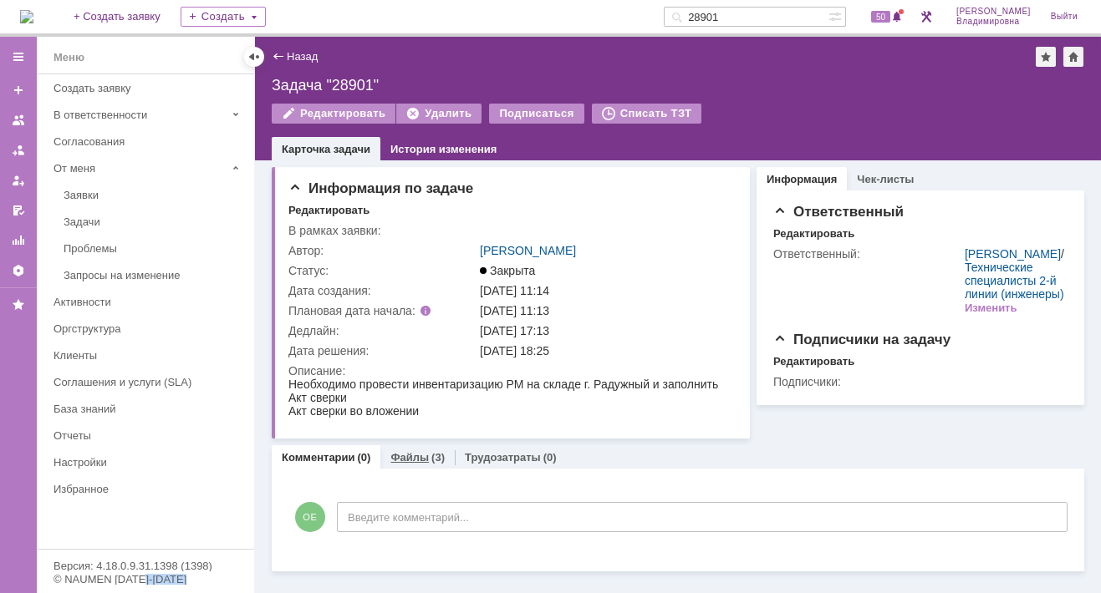
click at [414, 460] on link "Файлы" at bounding box center [409, 457] width 38 height 13
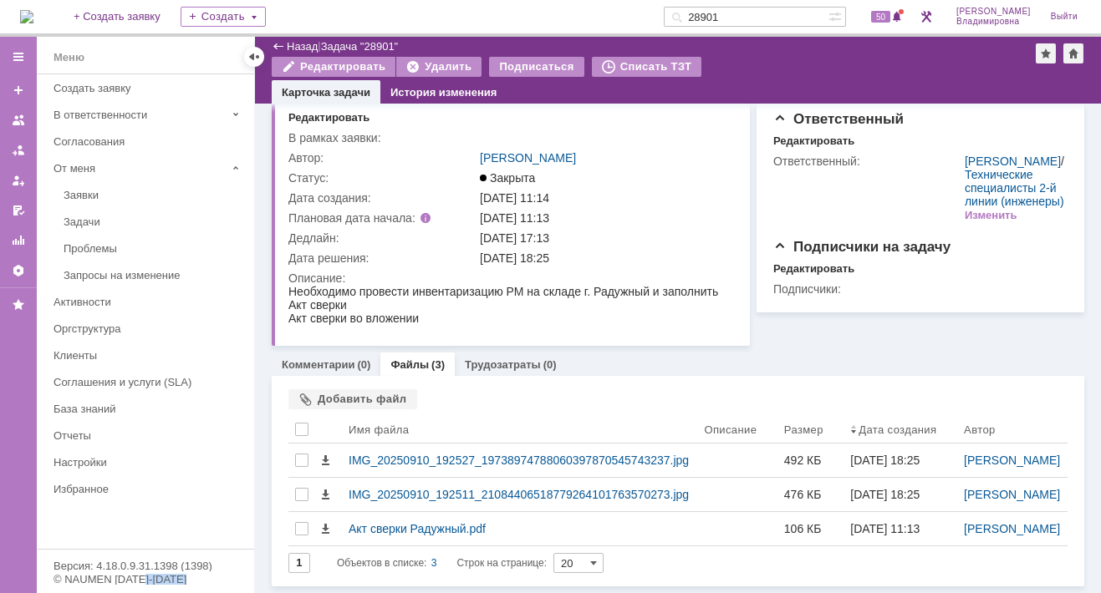
scroll to position [91, 0]
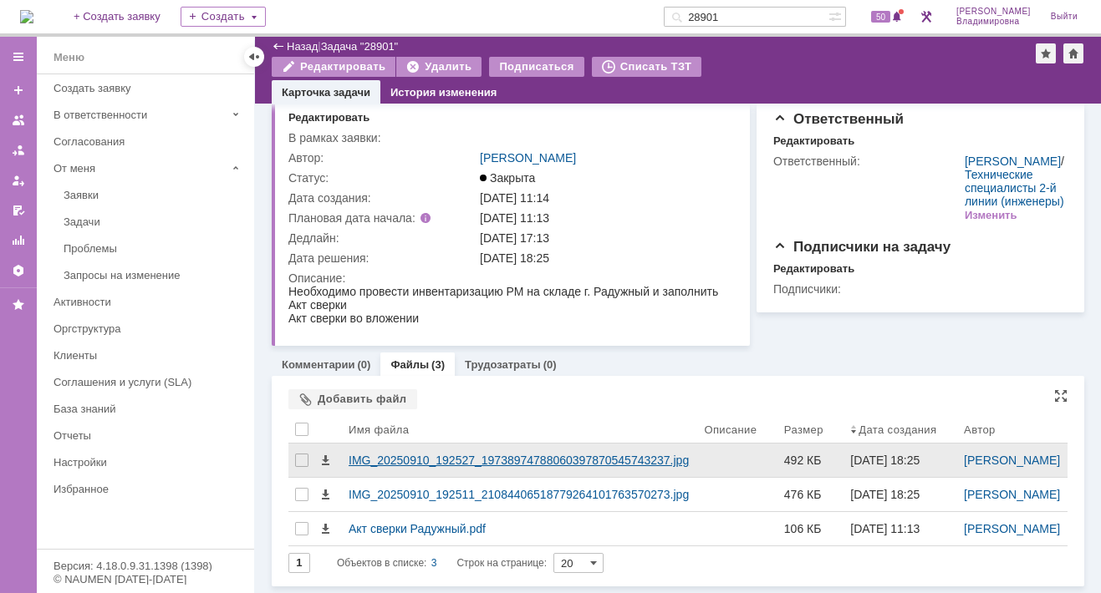
click at [394, 454] on div "IMG_20250910_192527_19738974788060397870545743237.jpg" at bounding box center [519, 460] width 342 height 13
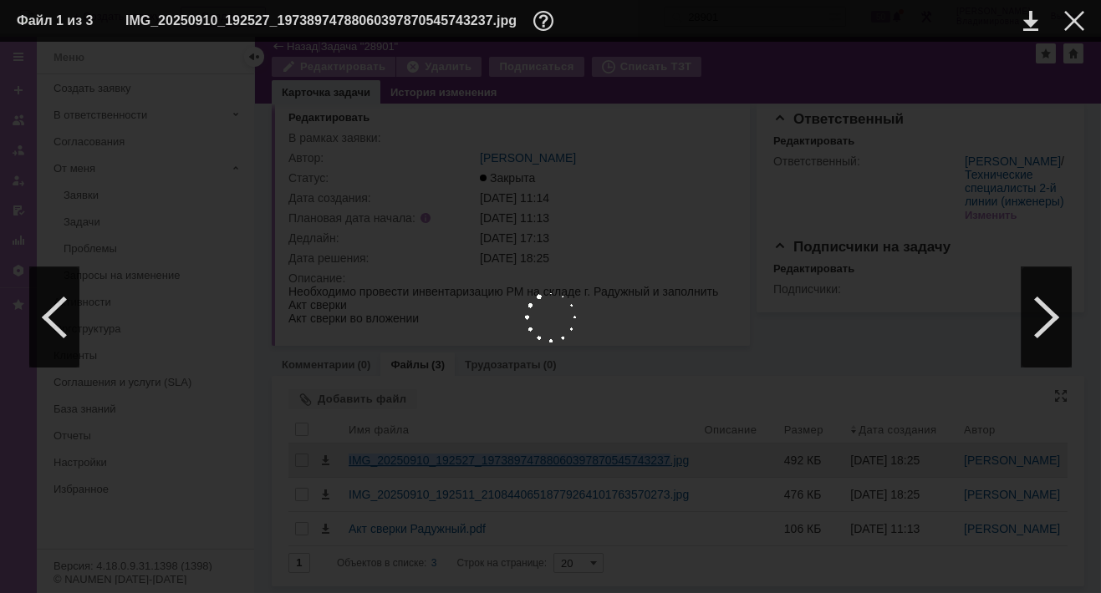
click at [394, 423] on body "Идет загрузка, пожалуйста, подождите. На домашнюю + Создать заявку Создать 2890…" at bounding box center [550, 296] width 1101 height 593
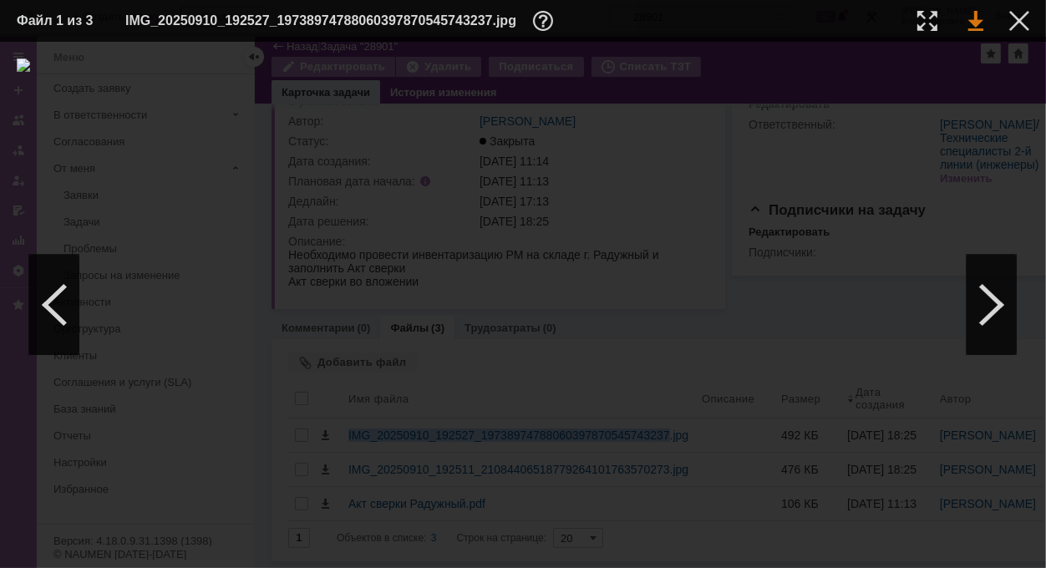
click at [978, 14] on link at bounding box center [975, 21] width 15 height 20
click at [1014, 21] on div at bounding box center [1019, 21] width 20 height 20
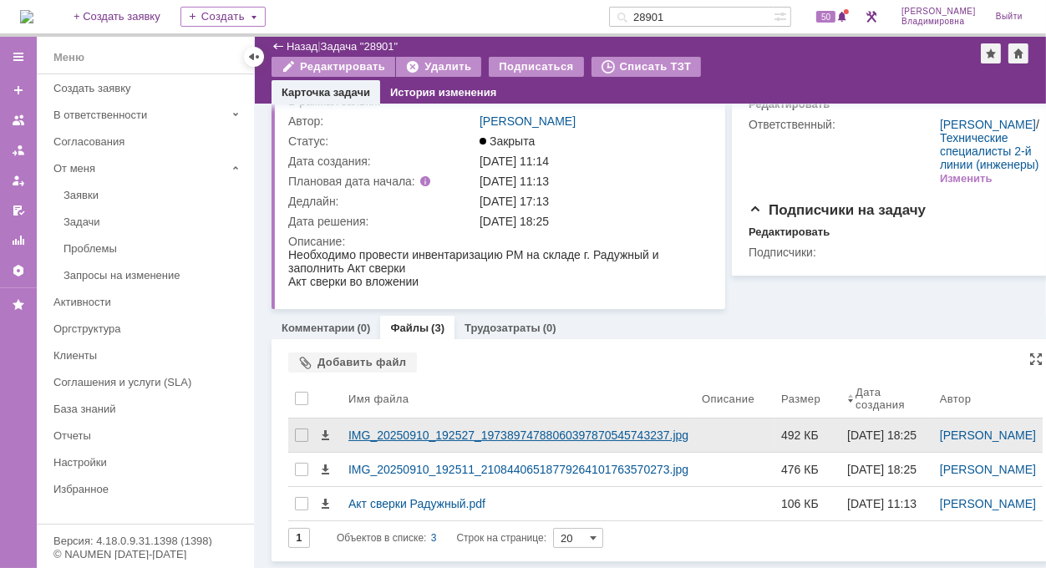
click at [383, 429] on div "IMG_20250910_192527_19738974788060397870545743237.jpg" at bounding box center [518, 435] width 340 height 13
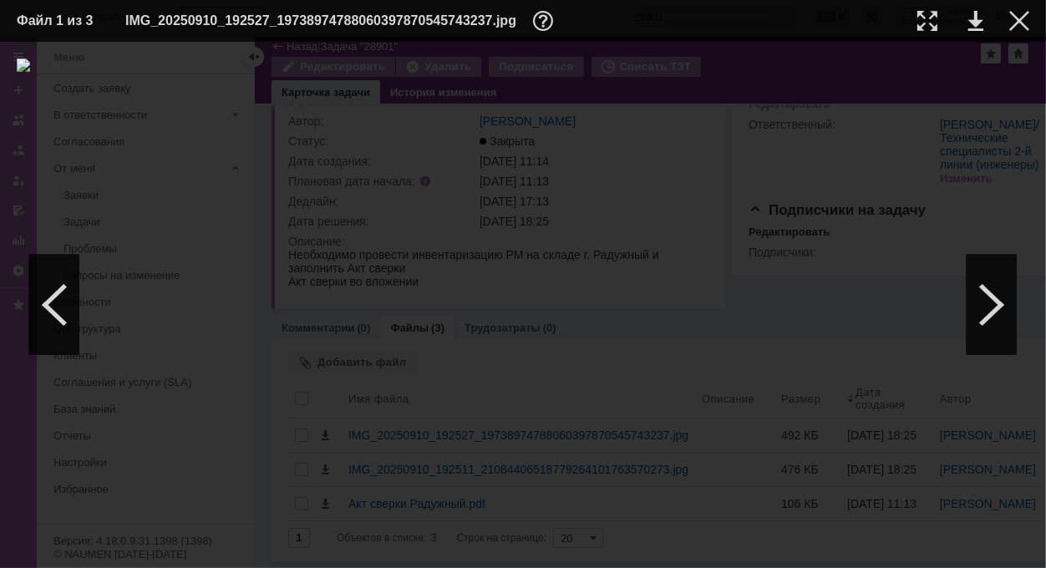
click at [384, 415] on img at bounding box center [523, 304] width 1013 height 493
click at [981, 300] on div at bounding box center [992, 305] width 50 height 100
click at [979, 17] on link at bounding box center [975, 21] width 15 height 20
click at [607, 75] on img at bounding box center [523, 304] width 1013 height 493
click at [223, 147] on div at bounding box center [523, 304] width 1013 height 493
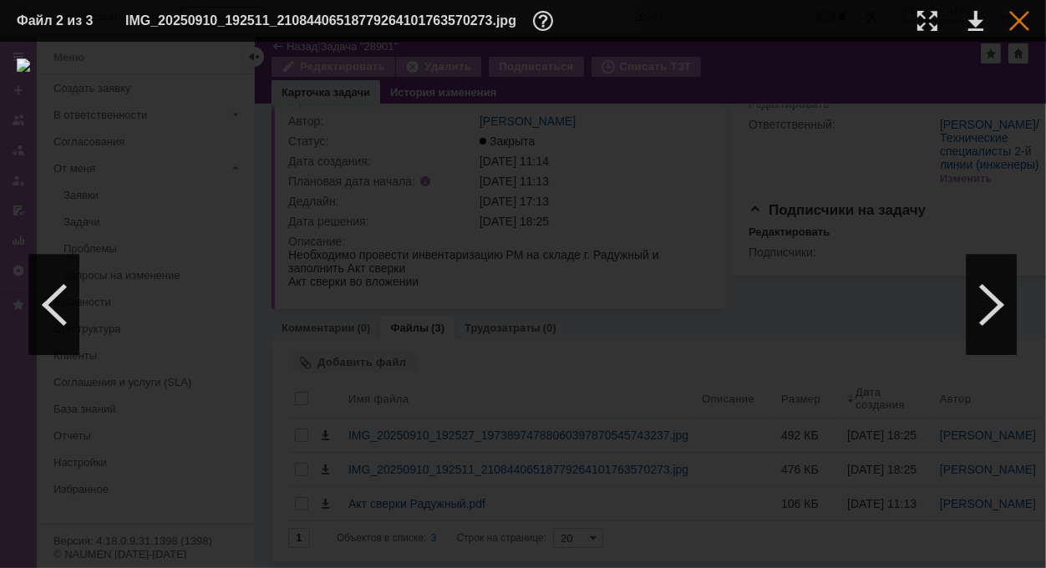
click at [1013, 20] on div at bounding box center [1019, 21] width 20 height 20
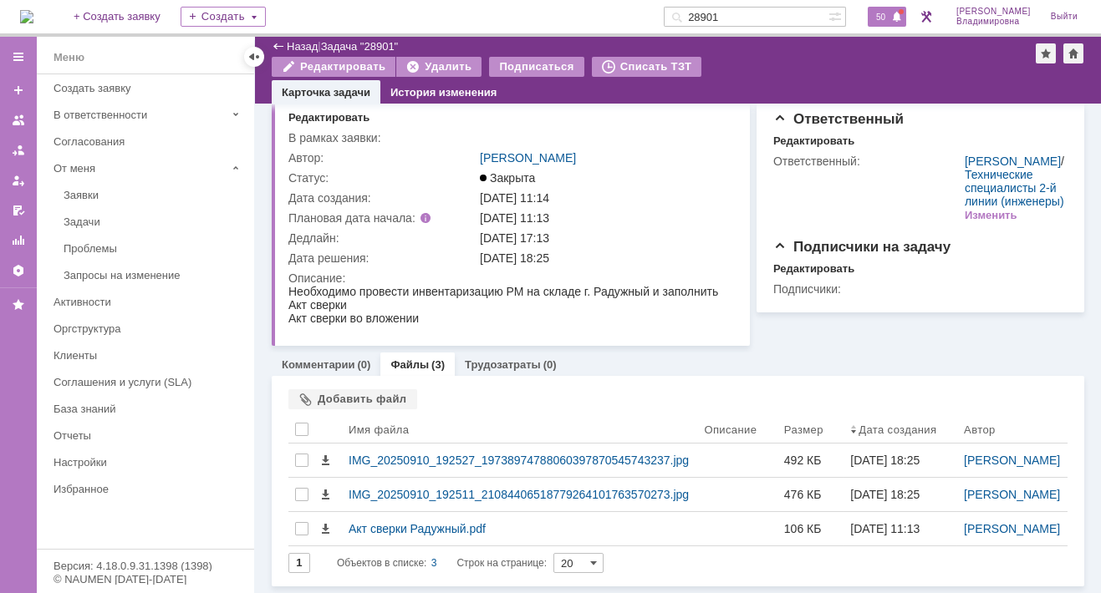
click at [888, 17] on span "50" at bounding box center [880, 17] width 19 height 12
drag, startPoint x: 750, startPoint y: 16, endPoint x: 680, endPoint y: 16, distance: 70.2
click at [680, 16] on div "На домашнюю + Создать заявку Создать 28901 50 Орлова Елена Владимировна Выйти" at bounding box center [550, 18] width 1101 height 37
type input "39177"
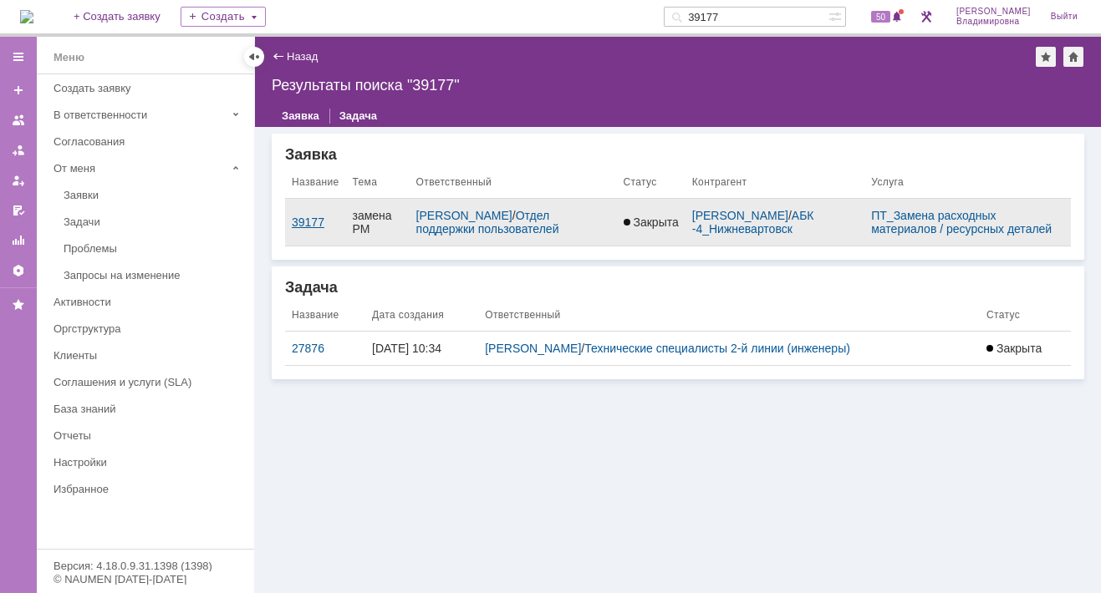
click at [292, 229] on div "39177" at bounding box center [316, 222] width 48 height 13
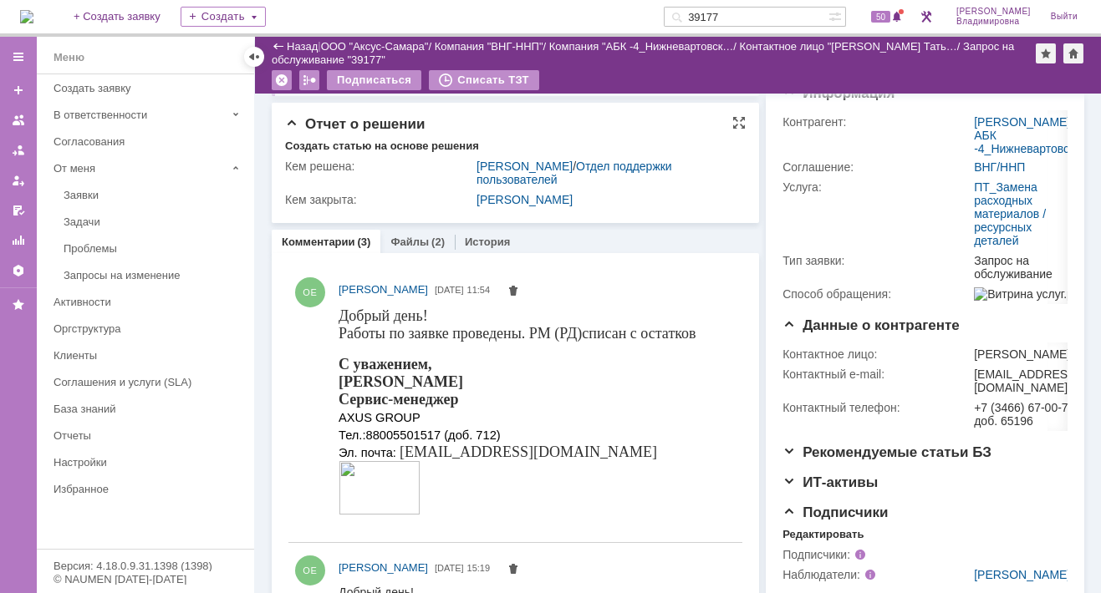
scroll to position [334, 0]
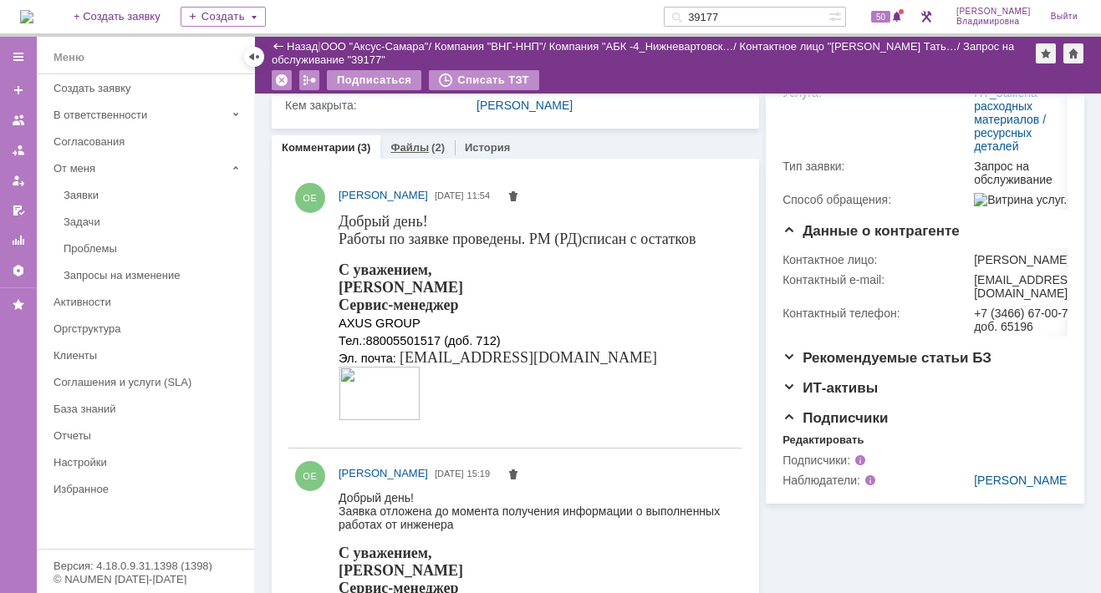
click at [407, 144] on link "Файлы" at bounding box center [409, 147] width 38 height 13
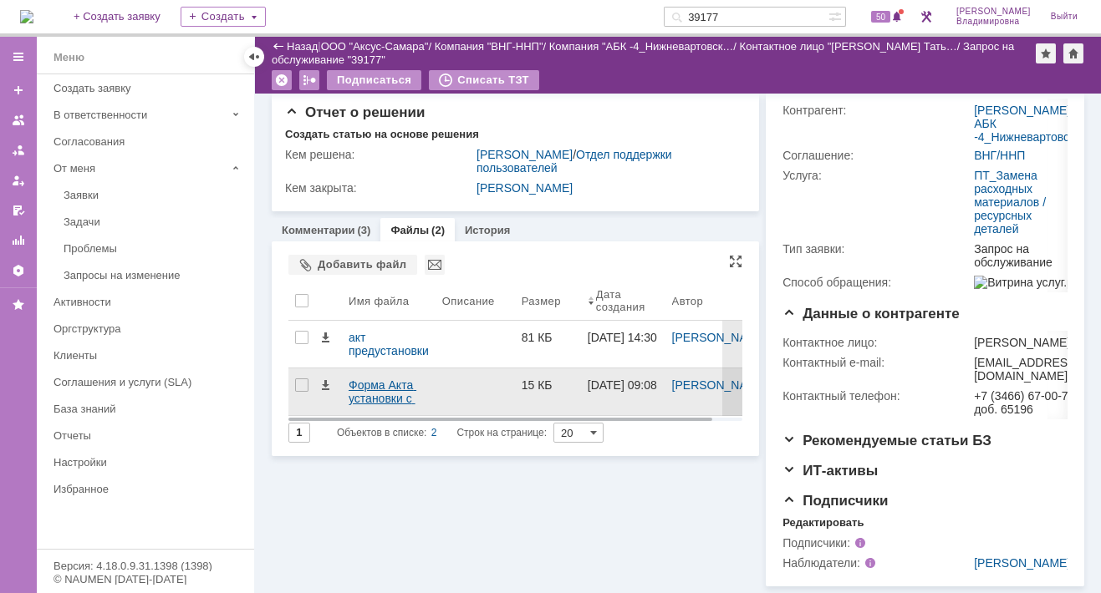
scroll to position [147, 0]
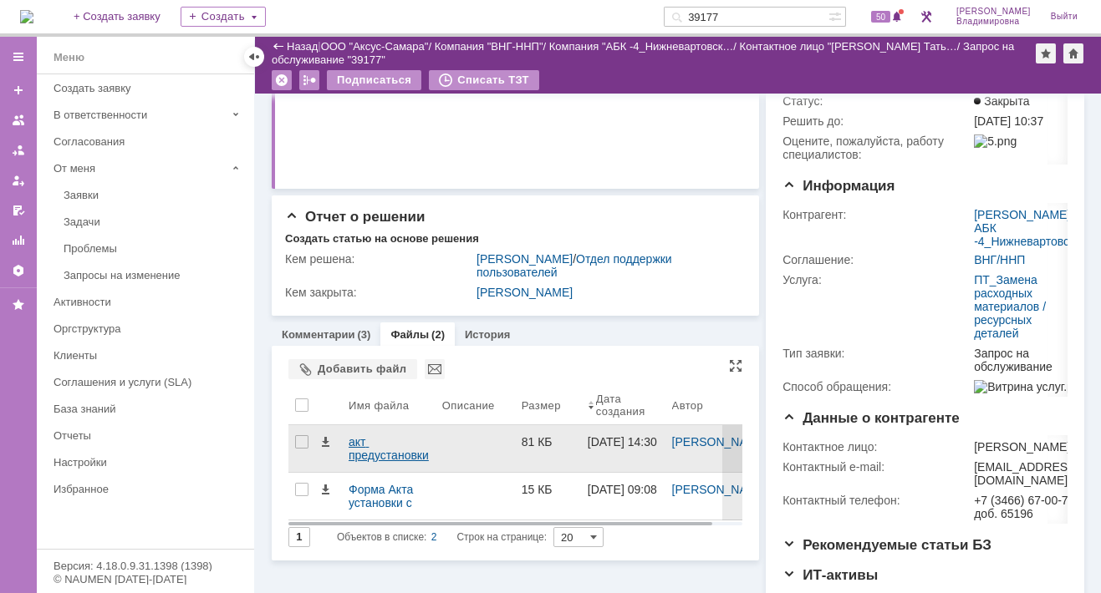
click at [357, 441] on div "акт предустановки с возвратом РМ.jpg" at bounding box center [388, 448] width 80 height 27
click at [357, 441] on body "Идет загрузка, пожалуйста, подождите. На домашнюю + Создать заявку Создать 3917…" at bounding box center [550, 296] width 1101 height 593
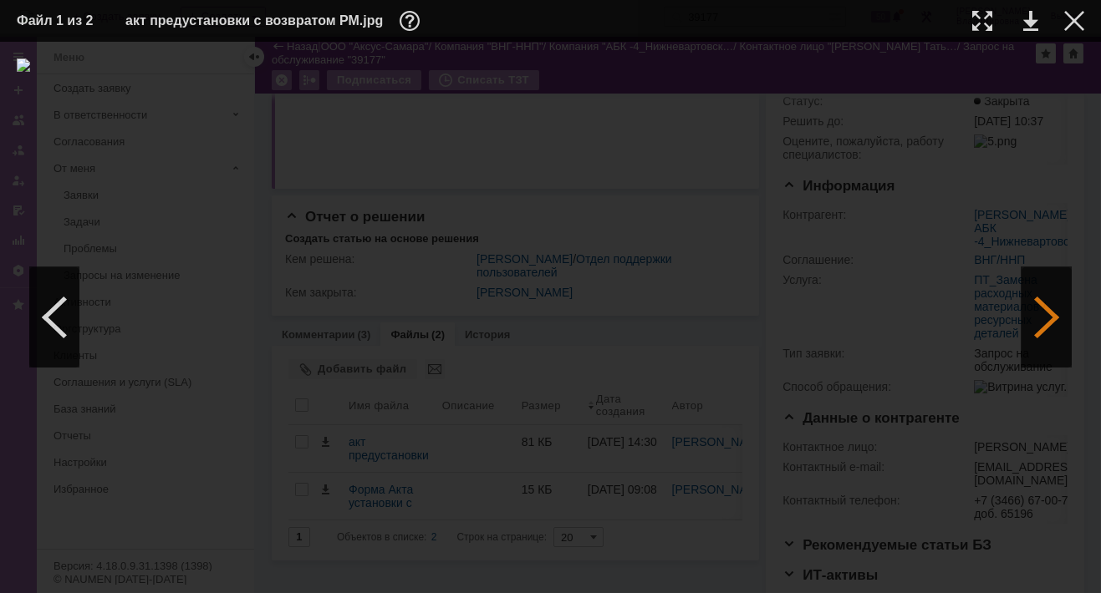
click at [1048, 308] on div at bounding box center [1046, 317] width 50 height 100
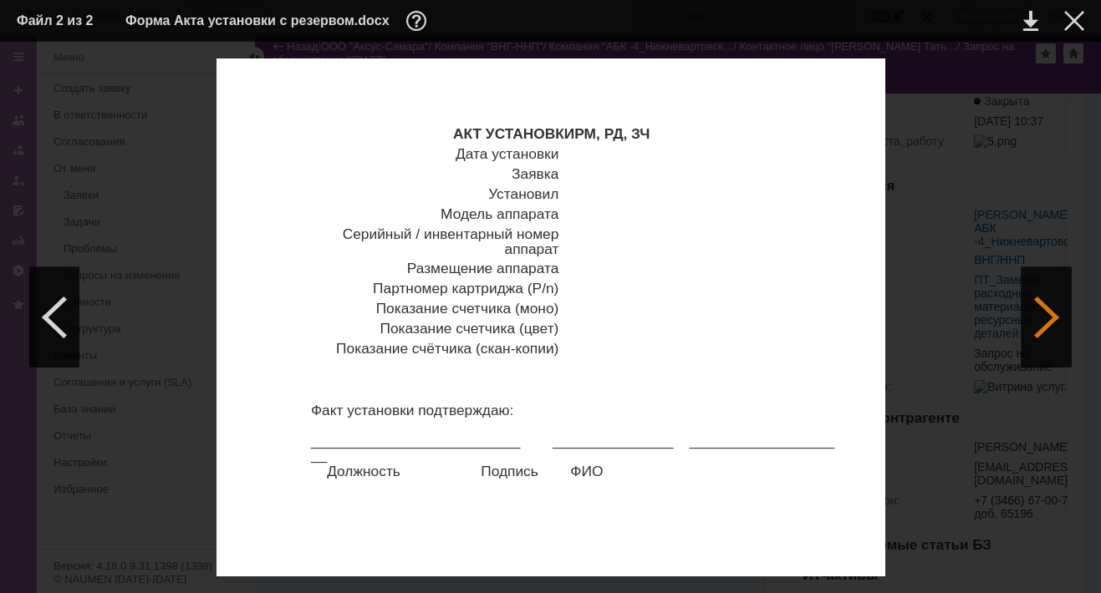
click at [1043, 312] on div at bounding box center [1046, 317] width 50 height 100
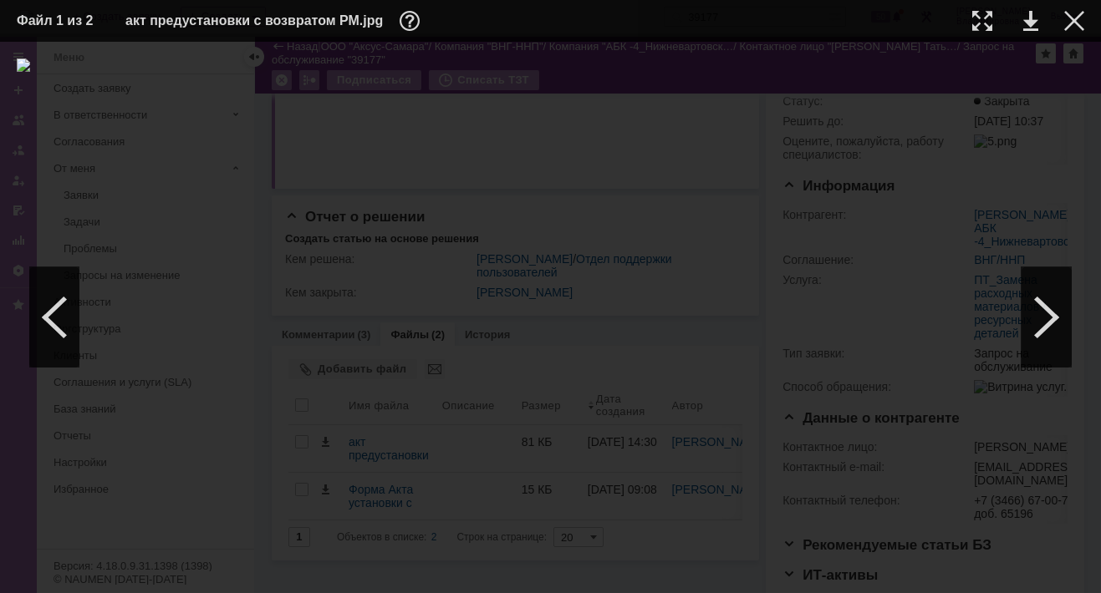
click at [1072, 9] on td at bounding box center [1061, 20] width 46 height 25
click at [1071, 22] on div at bounding box center [1074, 21] width 20 height 20
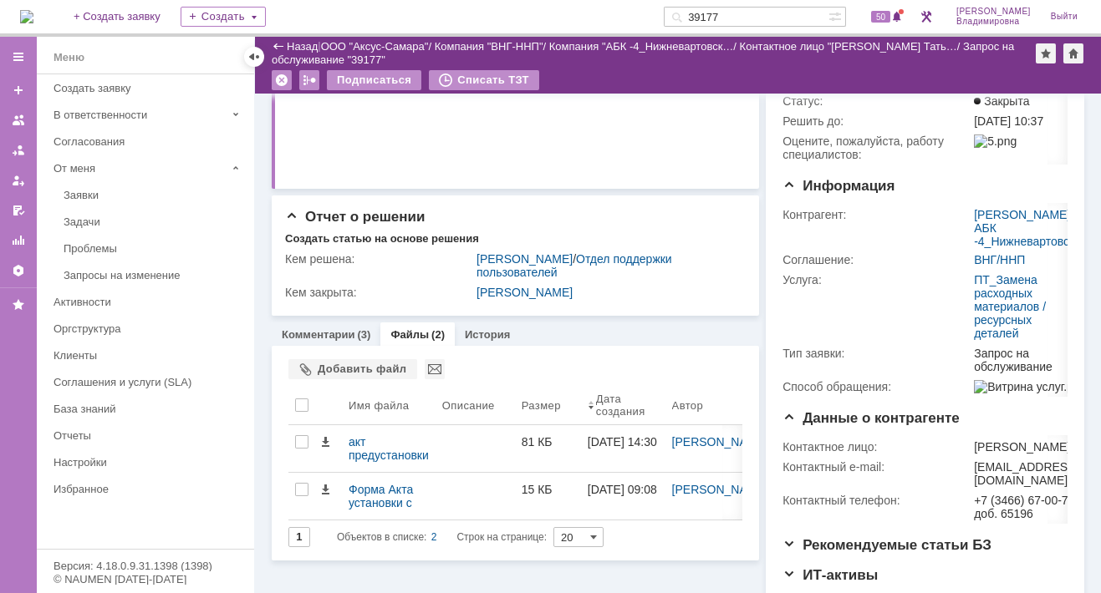
click at [411, 333] on link "Файлы" at bounding box center [409, 334] width 38 height 13
click at [328, 370] on div "Добавить файл" at bounding box center [352, 369] width 129 height 20
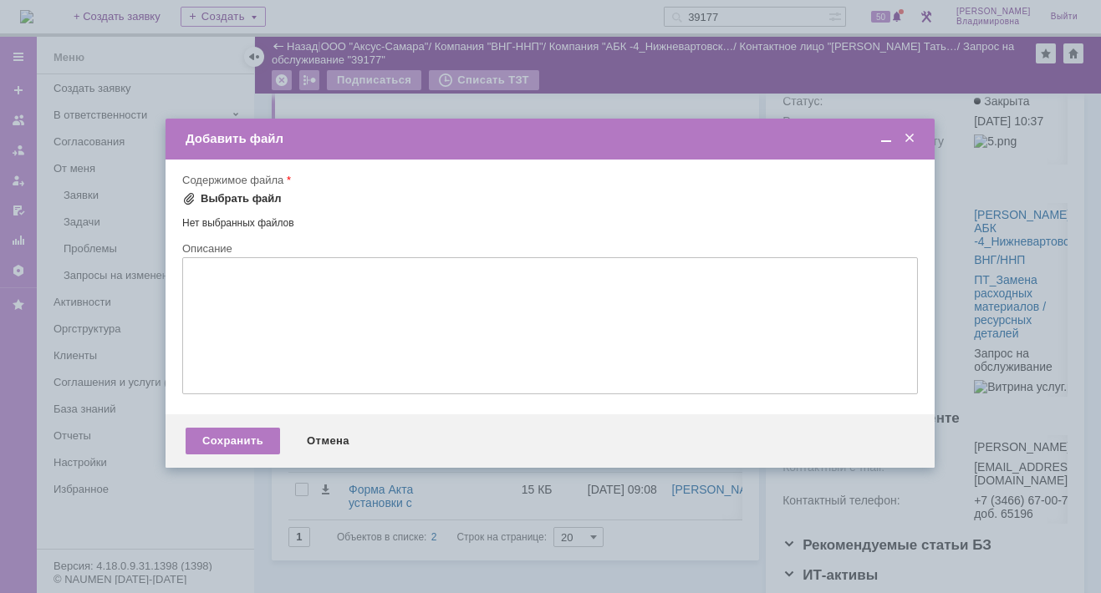
click at [216, 196] on div "Выбрать файл" at bounding box center [241, 198] width 81 height 13
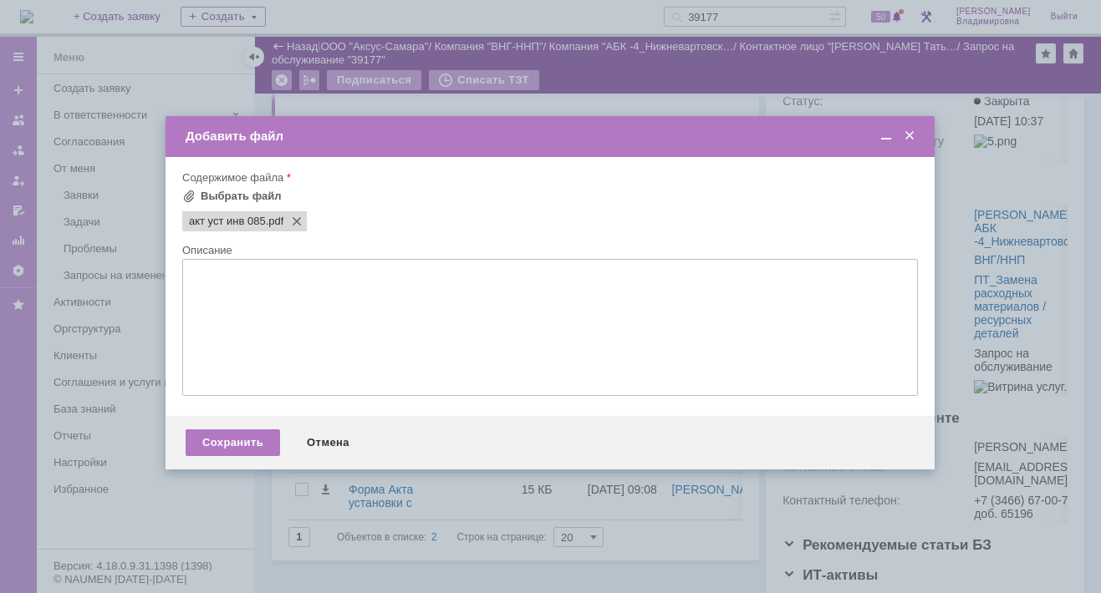
scroll to position [0, 0]
click at [226, 453] on div "Сохранить" at bounding box center [233, 443] width 94 height 27
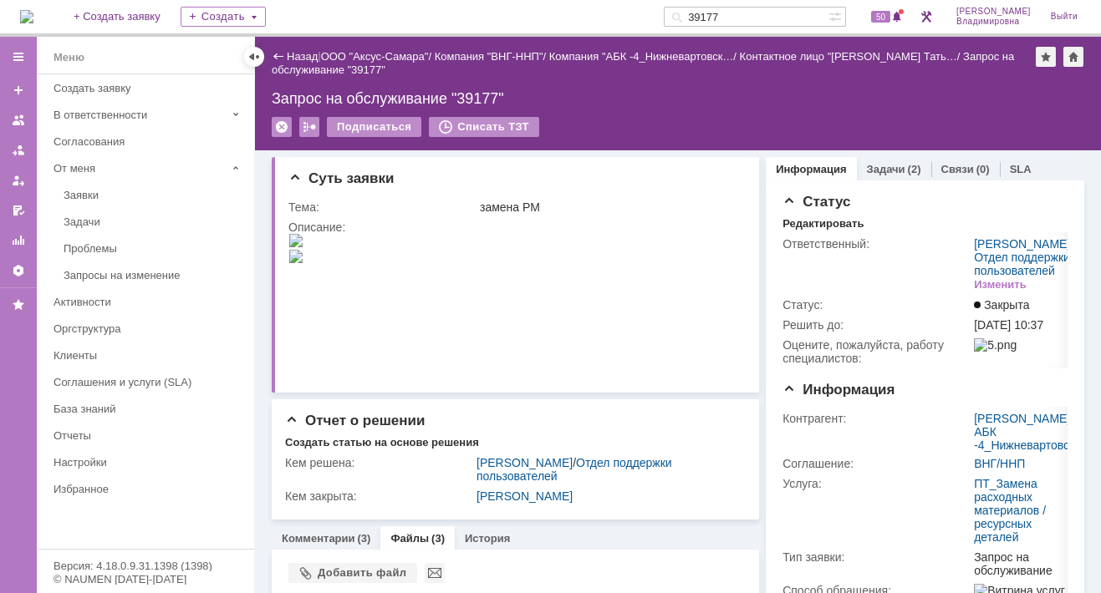
click at [600, 107] on div "Назад | ООО "Аксус-Самара" / Компания "ВНГ-ННП" / Компания "АБК -4_Нижневартовс…" at bounding box center [678, 94] width 846 height 114
click at [546, 8] on div "На домашнюю + Создать заявку Создать 39177 50 Орлова Елена Владимировна Выйти" at bounding box center [550, 18] width 1101 height 37
click at [29, 18] on img at bounding box center [26, 16] width 13 height 13
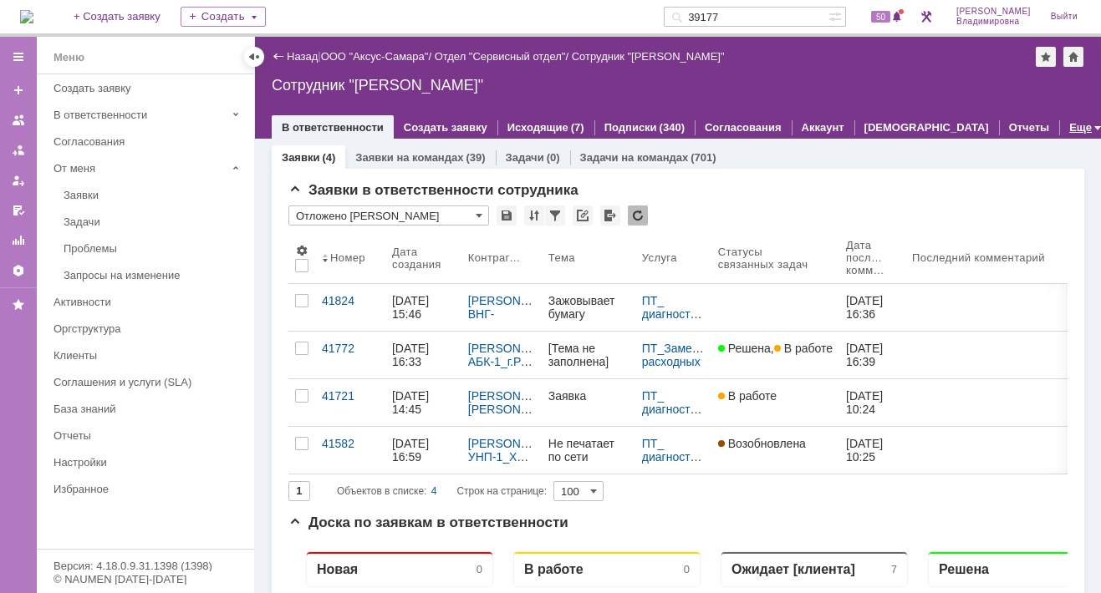
click at [1059, 125] on div "Еще" at bounding box center [1080, 127] width 42 height 24
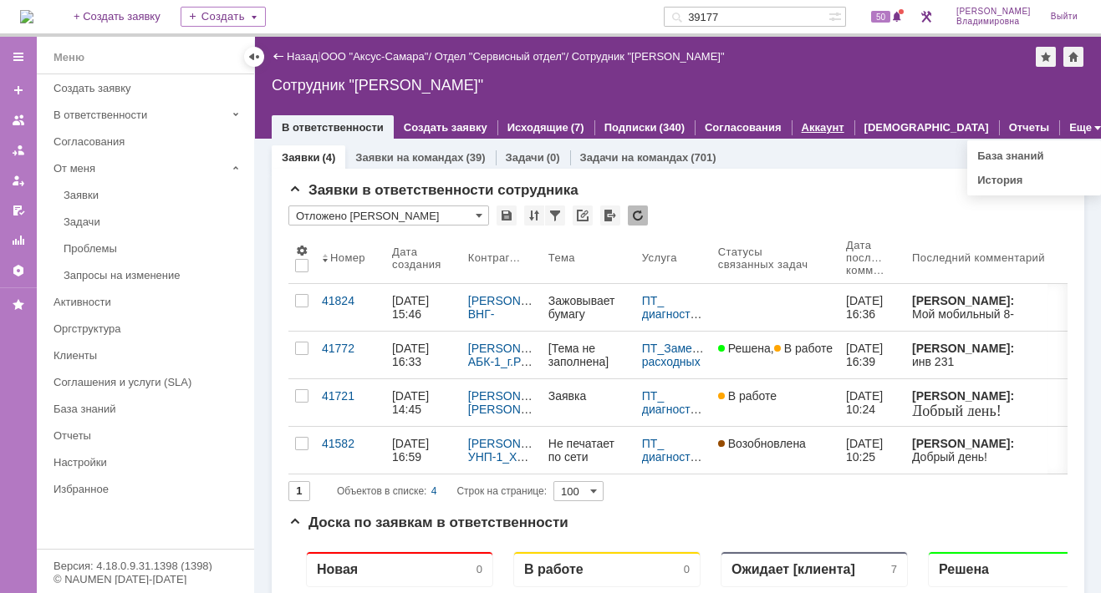
click at [807, 122] on link "Аккаунт" at bounding box center [822, 127] width 43 height 13
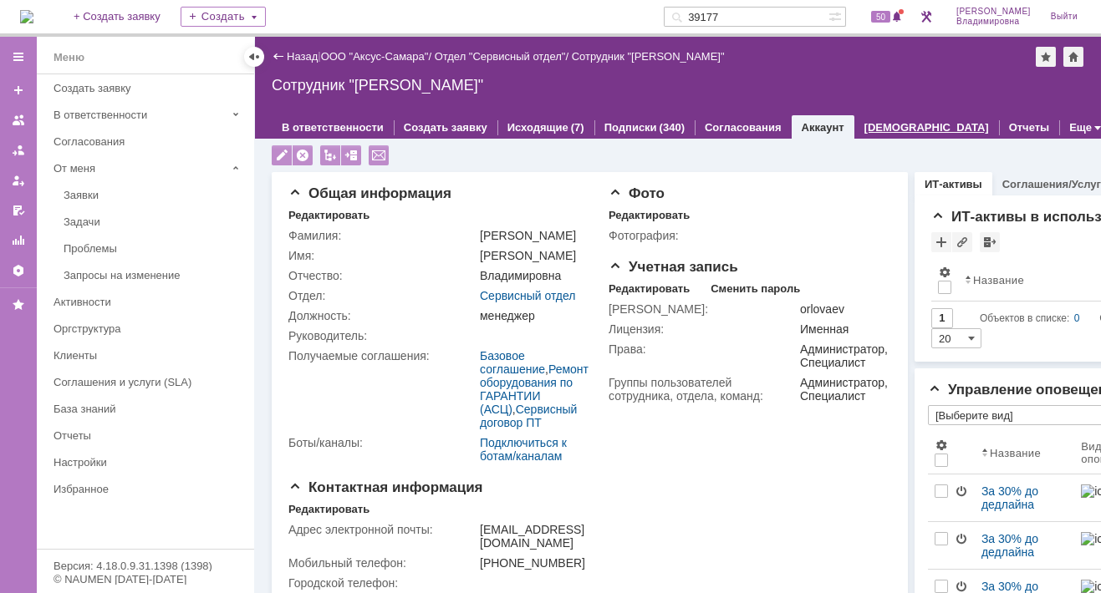
click at [887, 124] on link "Дашборды" at bounding box center [926, 127] width 125 height 13
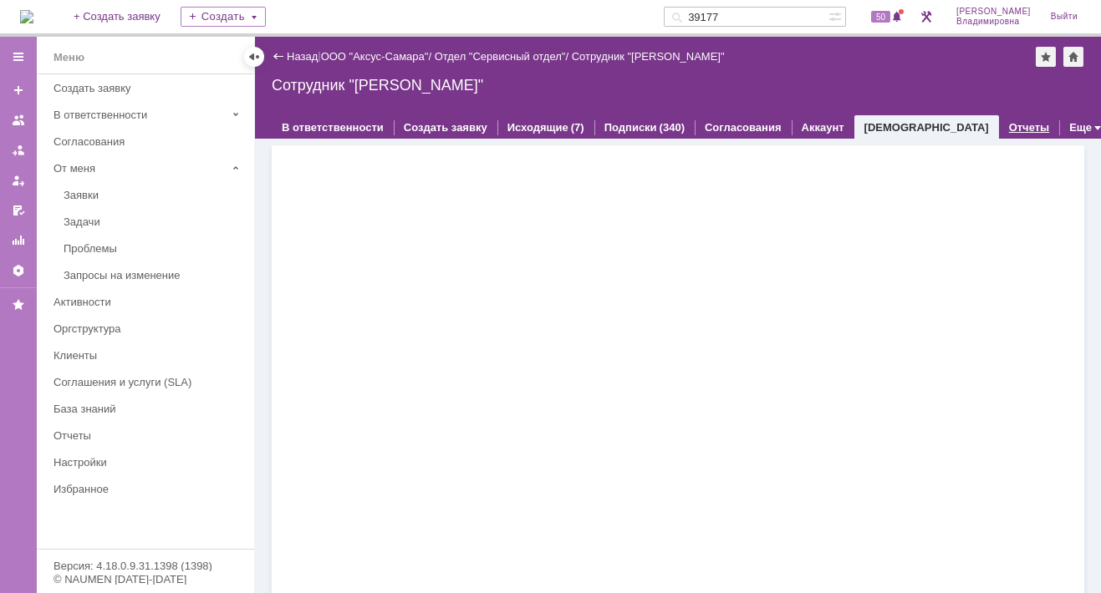
click at [1009, 125] on link "Отчеты" at bounding box center [1029, 127] width 41 height 13
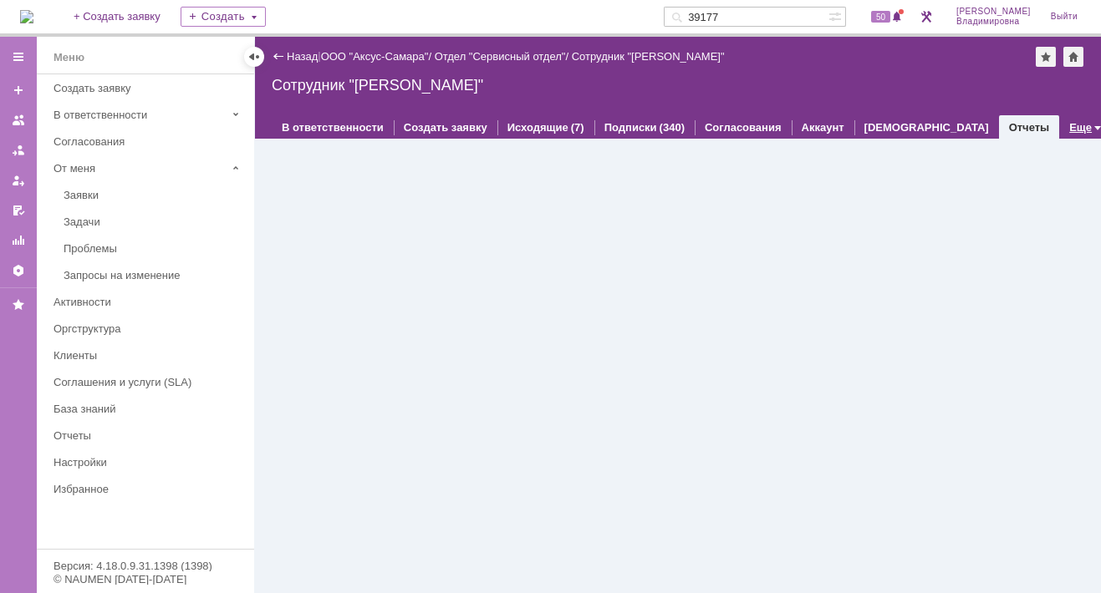
click at [1069, 123] on link "Еще" at bounding box center [1080, 127] width 23 height 13
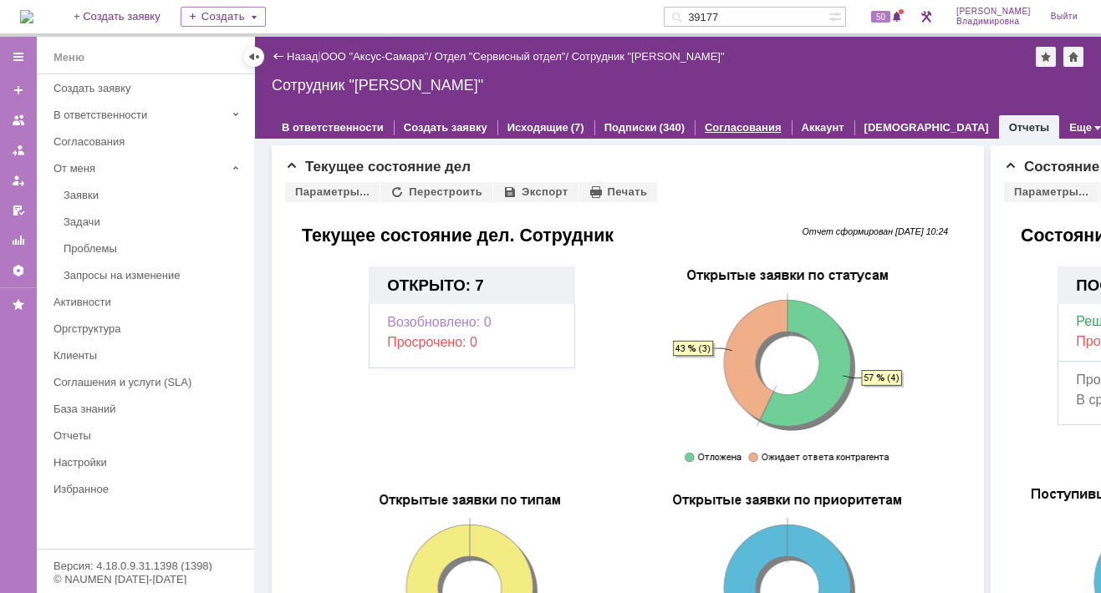
click at [729, 121] on link "Согласования" at bounding box center [742, 127] width 77 height 13
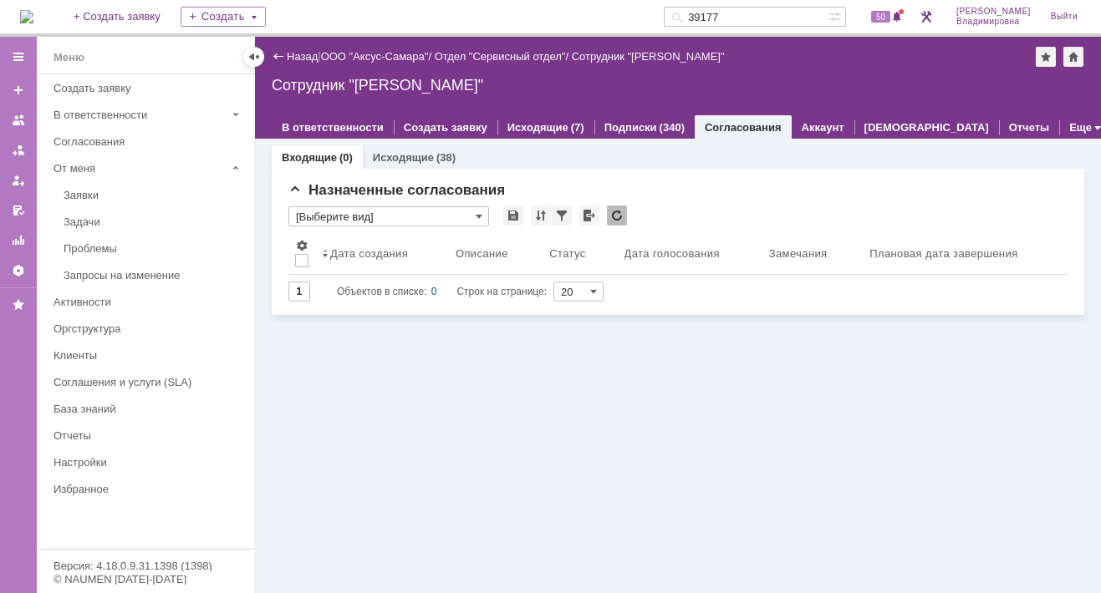
click at [366, 50] on link "ООО "Аксус-Самара"" at bounding box center [375, 56] width 108 height 13
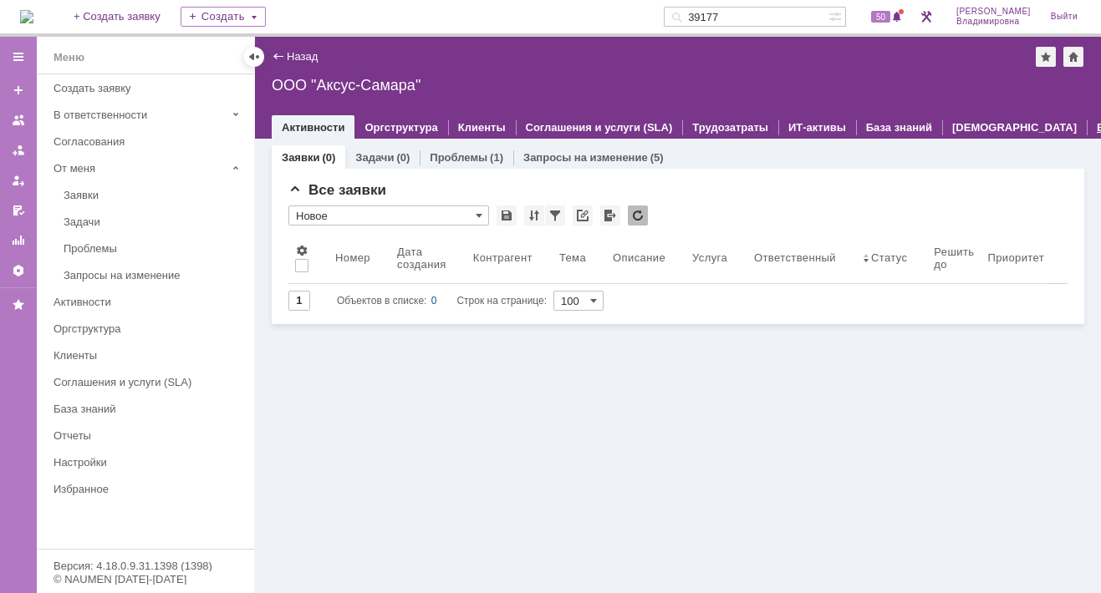
click at [1096, 125] on div "Еще" at bounding box center [1107, 127] width 22 height 11
click at [1004, 177] on link "Настройки" at bounding box center [1033, 180] width 58 height 13
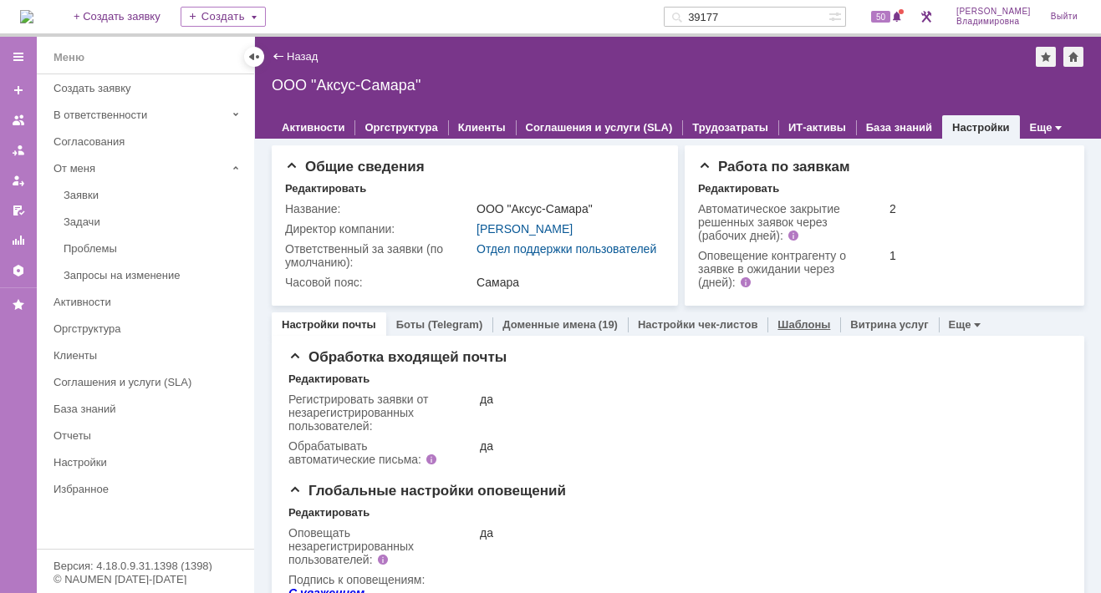
click at [785, 331] on link "Шаблоны" at bounding box center [803, 324] width 53 height 13
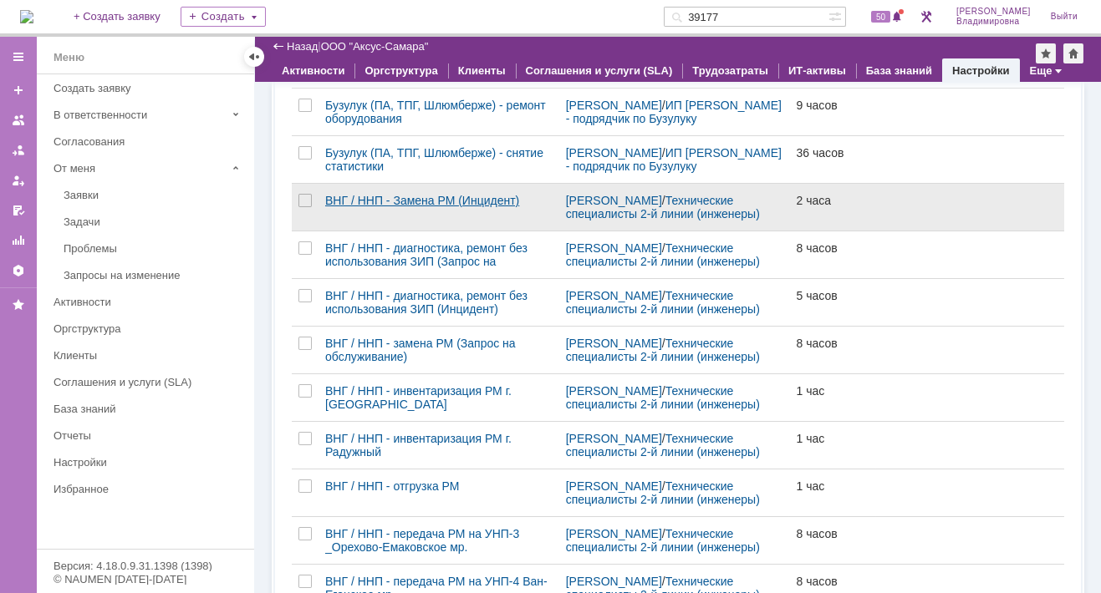
click at [428, 204] on div "ВНГ / ННП - Замена РМ (Инцидент)" at bounding box center [438, 200] width 227 height 13
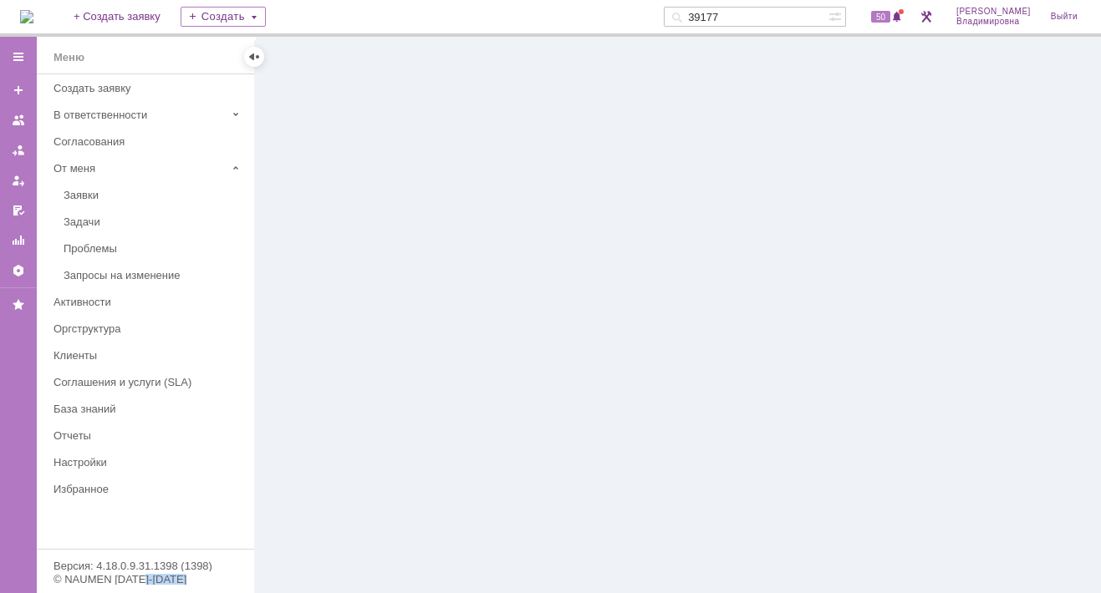
click at [428, 204] on div at bounding box center [678, 315] width 846 height 557
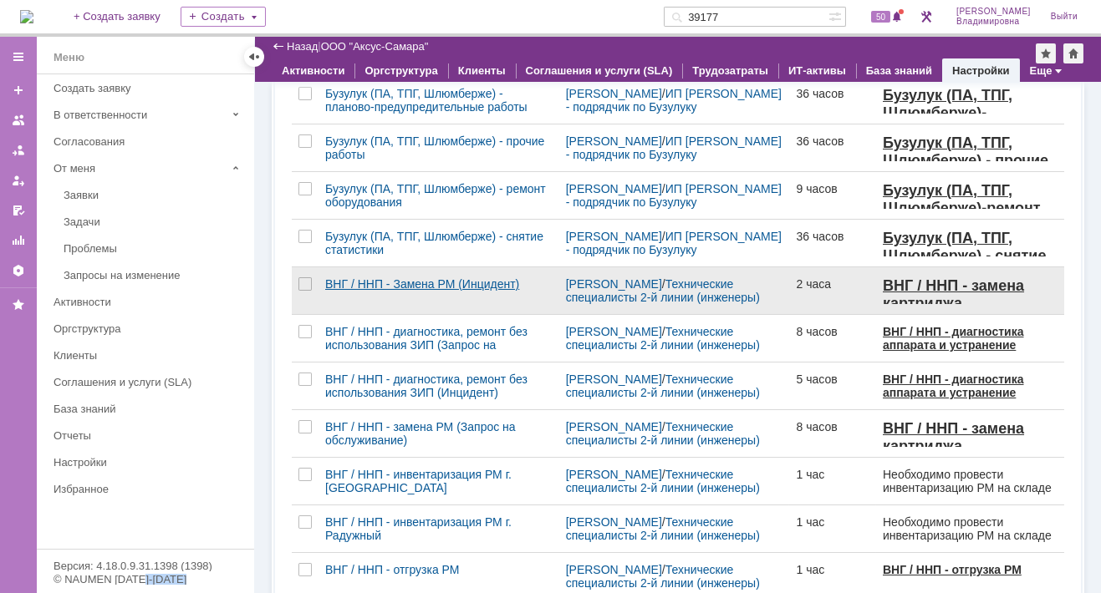
click at [378, 290] on div "ВНГ / ННП - Замена РМ (Инцидент)" at bounding box center [438, 283] width 227 height 13
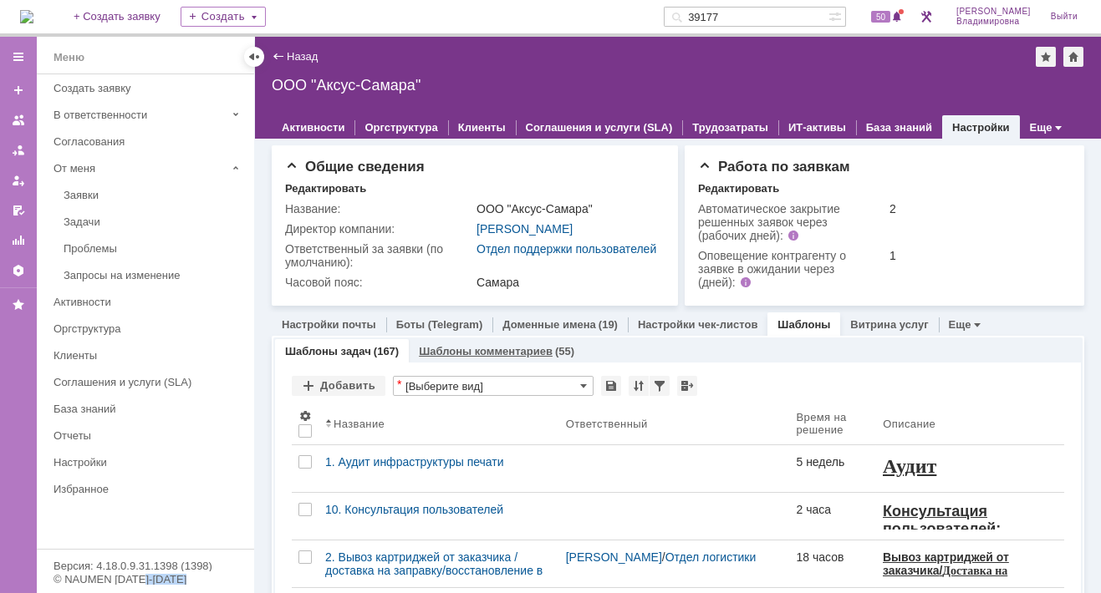
click at [486, 358] on link "Шаблоны комментариев" at bounding box center [486, 351] width 134 height 13
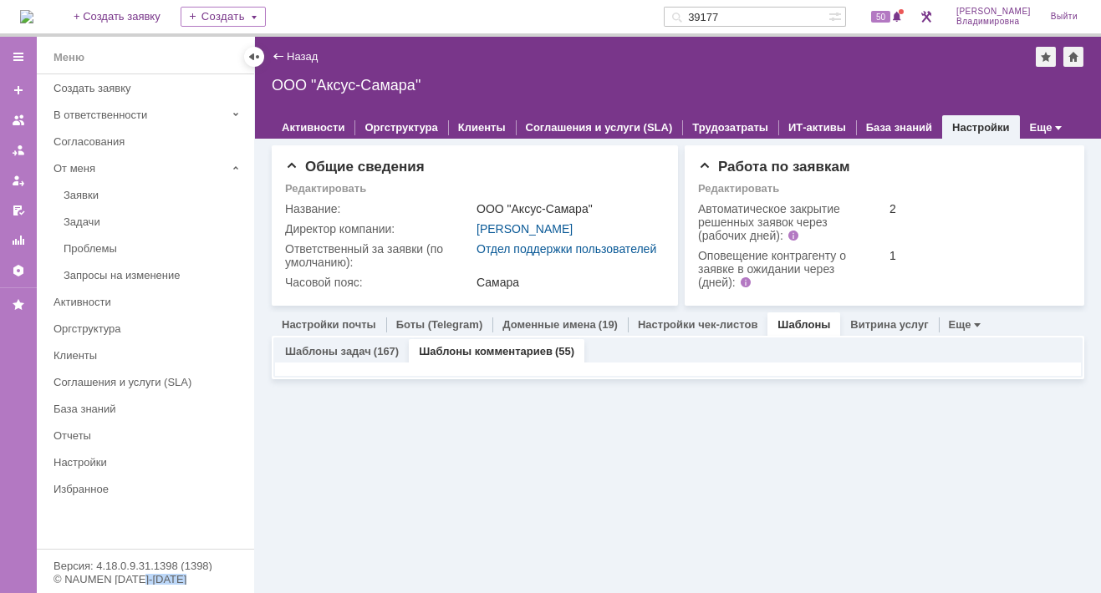
click at [440, 358] on link "Шаблоны комментариев" at bounding box center [486, 351] width 134 height 13
click at [433, 358] on link "Шаблоны комментариев" at bounding box center [486, 351] width 134 height 13
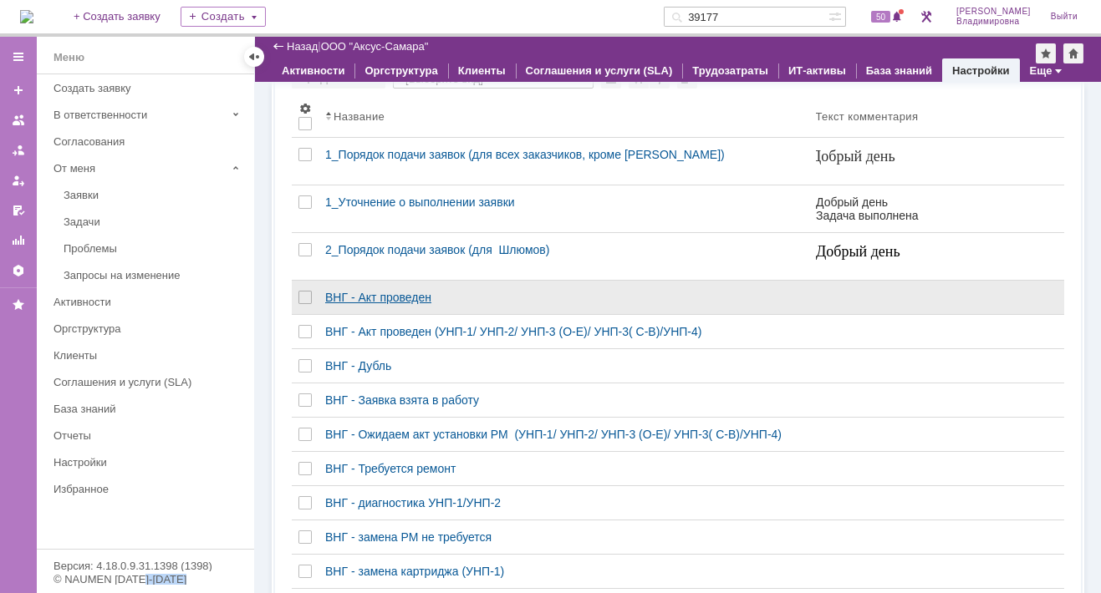
click at [381, 304] on div "ВНГ - Акт проведен" at bounding box center [563, 297] width 477 height 13
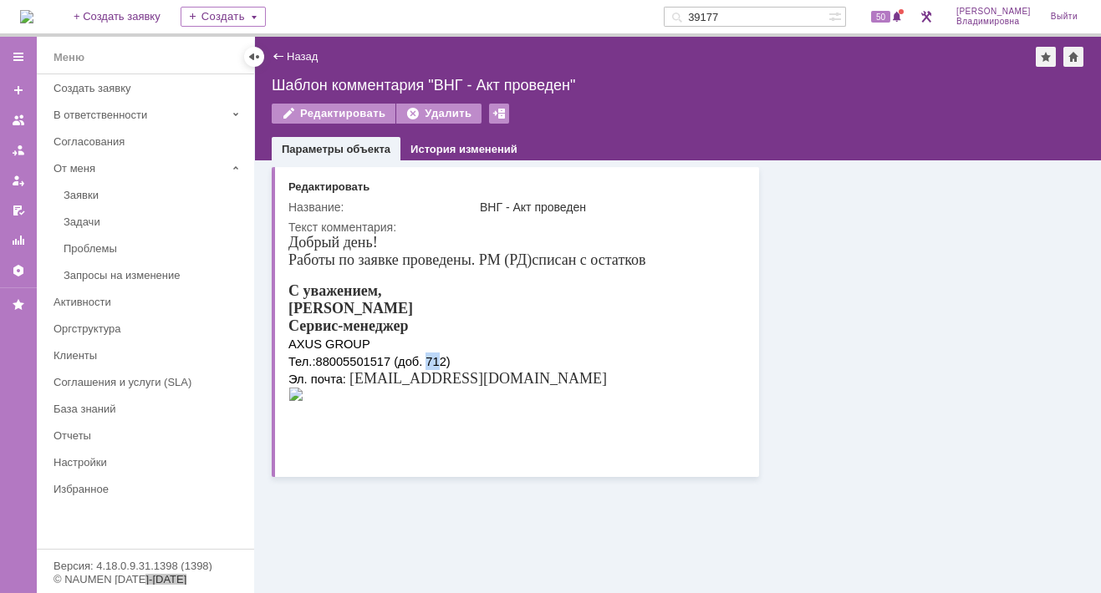
drag, startPoint x: 429, startPoint y: 365, endPoint x: 445, endPoint y: 365, distance: 15.9
click at [445, 365] on span "88005501517 (доб. 712)" at bounding box center [383, 361] width 135 height 13
drag, startPoint x: 445, startPoint y: 365, endPoint x: 621, endPoint y: 358, distance: 176.5
click at [630, 363] on div "С уважением, Орлова Елена Сервис-менеджер AXUS GROUP Тел.: 88005501517 (доб. 71…" at bounding box center [467, 334] width 358 height 105
click at [325, 186] on div "Редактировать" at bounding box center [328, 186] width 81 height 13
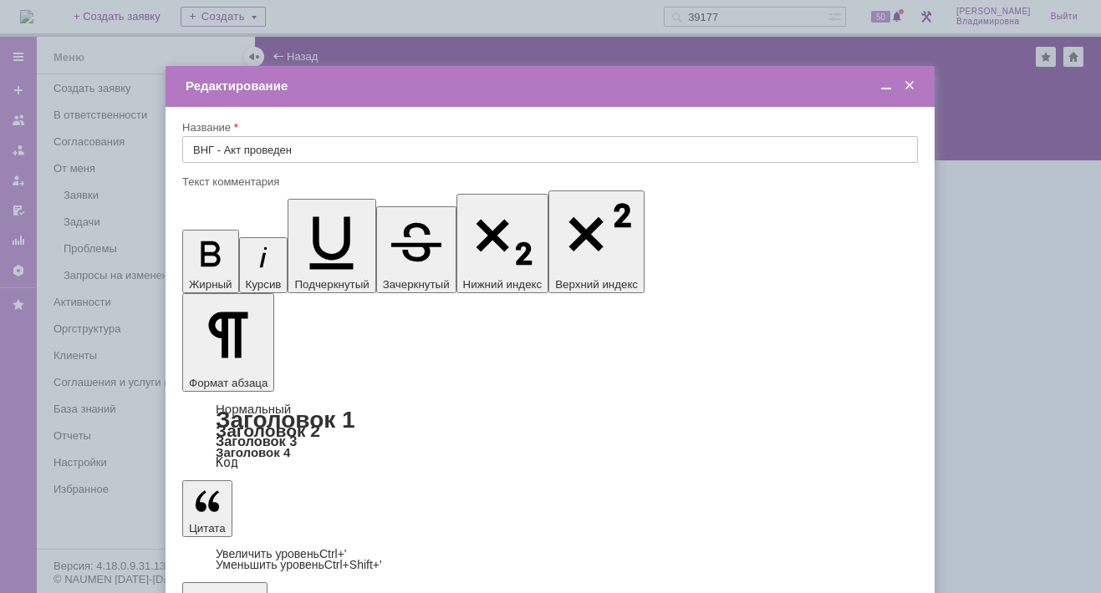
drag, startPoint x: 345, startPoint y: 4792, endPoint x: 360, endPoint y: 4794, distance: 15.1
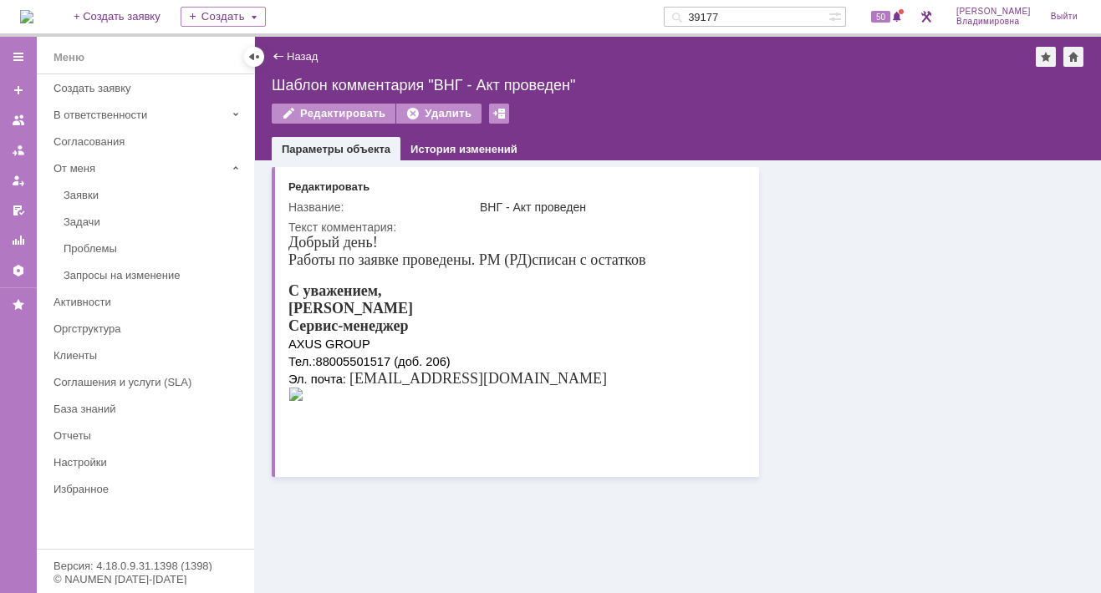
click at [282, 52] on div "Назад" at bounding box center [295, 56] width 46 height 13
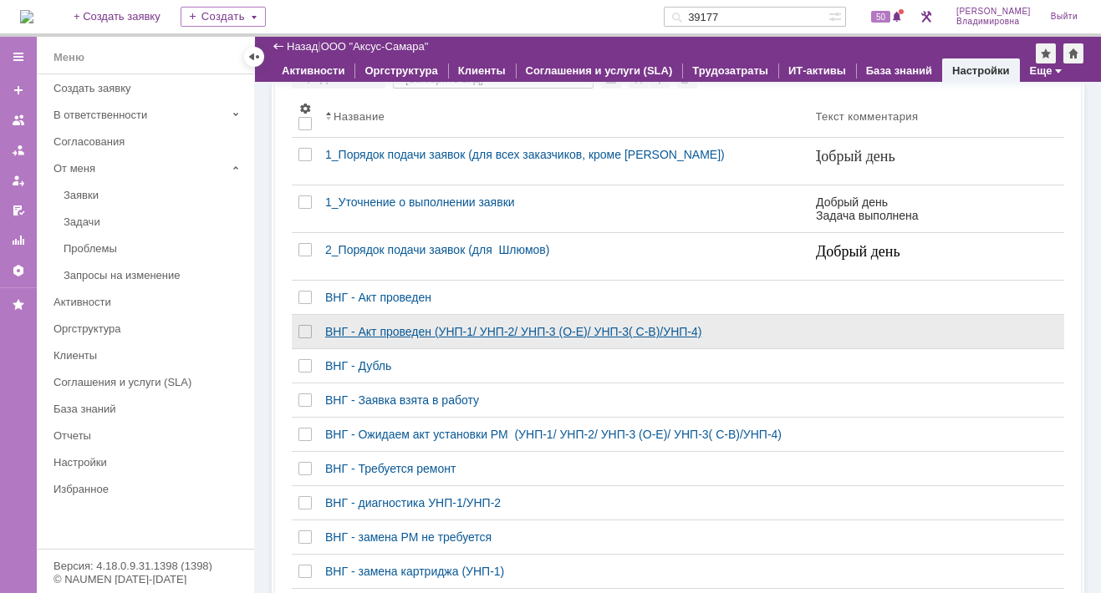
click at [329, 338] on div "ВНГ - Акт проведен (УНП-1/ УНП-2/ УНП-3 (О-Е)/ УНП-3( С-В)/УНП-4)" at bounding box center [563, 331] width 477 height 13
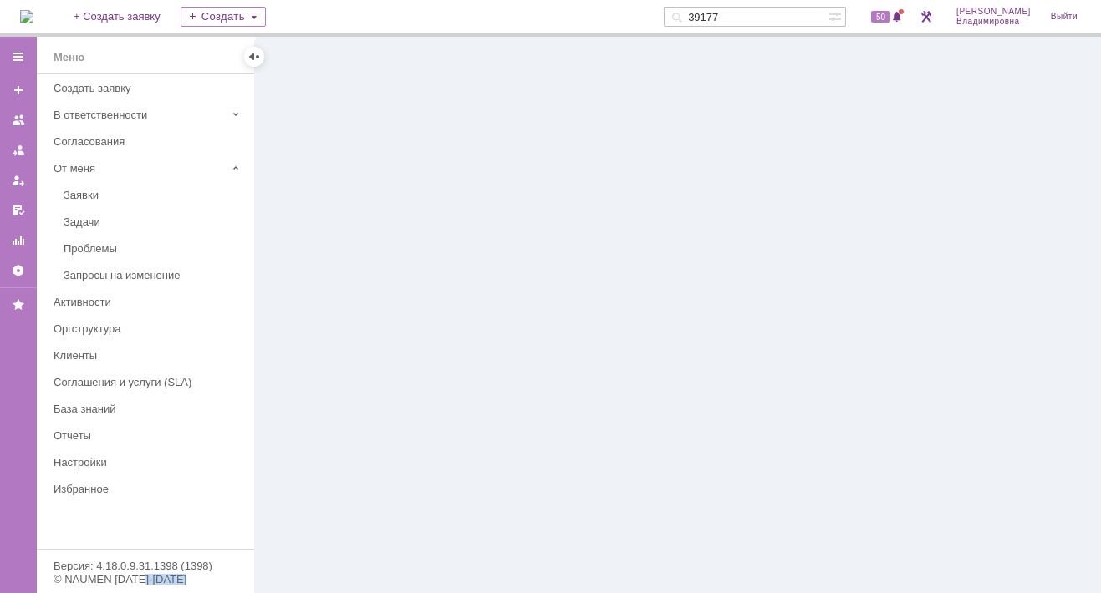
click at [329, 341] on div at bounding box center [678, 315] width 846 height 557
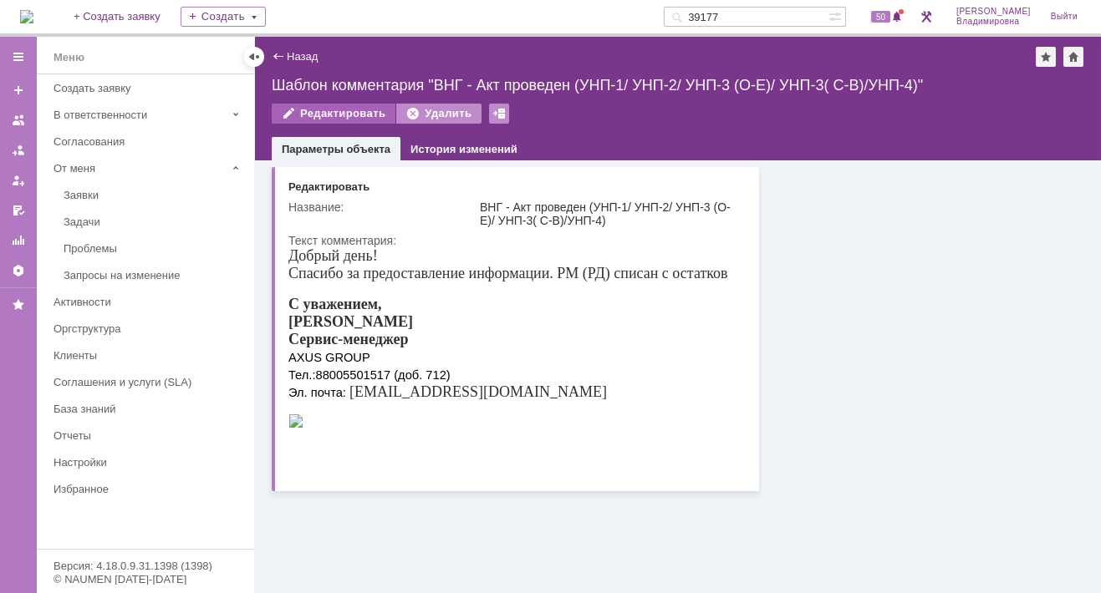
click at [355, 110] on div "Редактировать" at bounding box center [334, 114] width 124 height 20
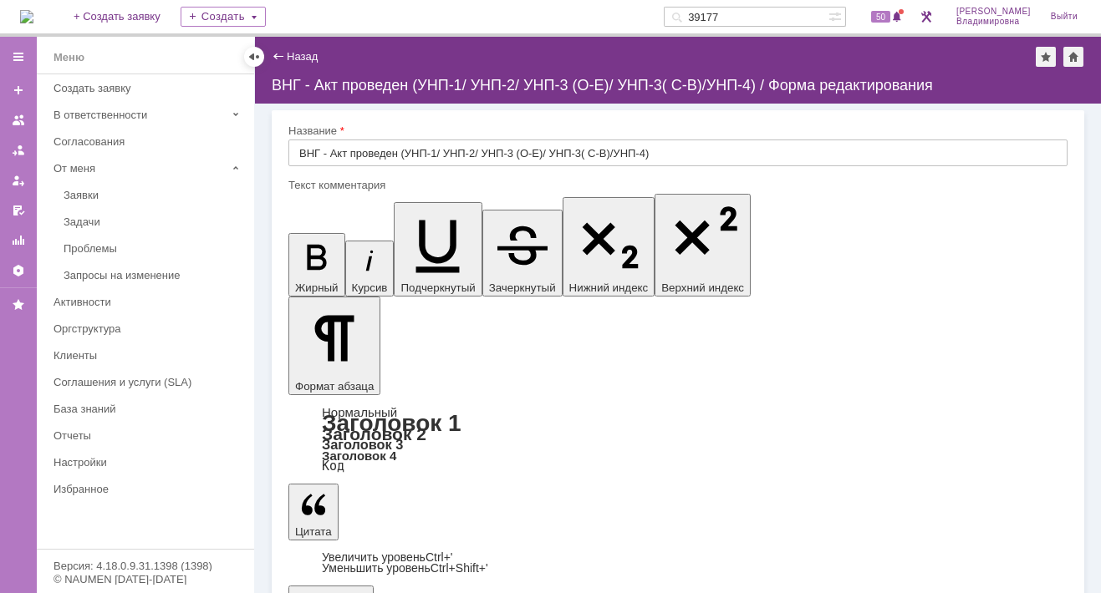
drag, startPoint x: 448, startPoint y: 4971, endPoint x: 466, endPoint y: 4969, distance: 18.5
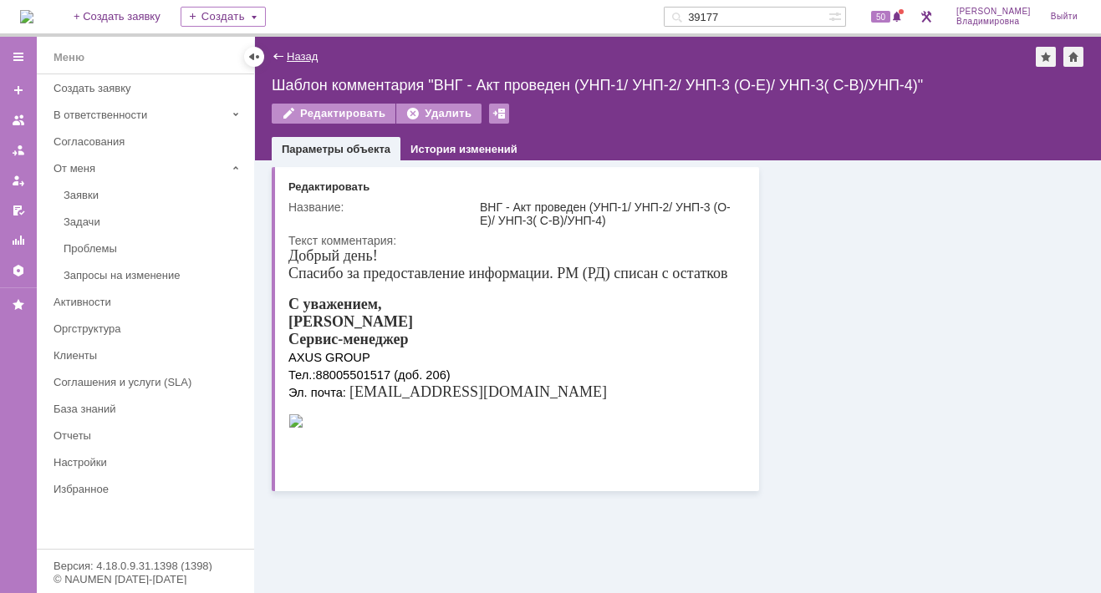
click at [287, 57] on link "Назад" at bounding box center [302, 56] width 31 height 13
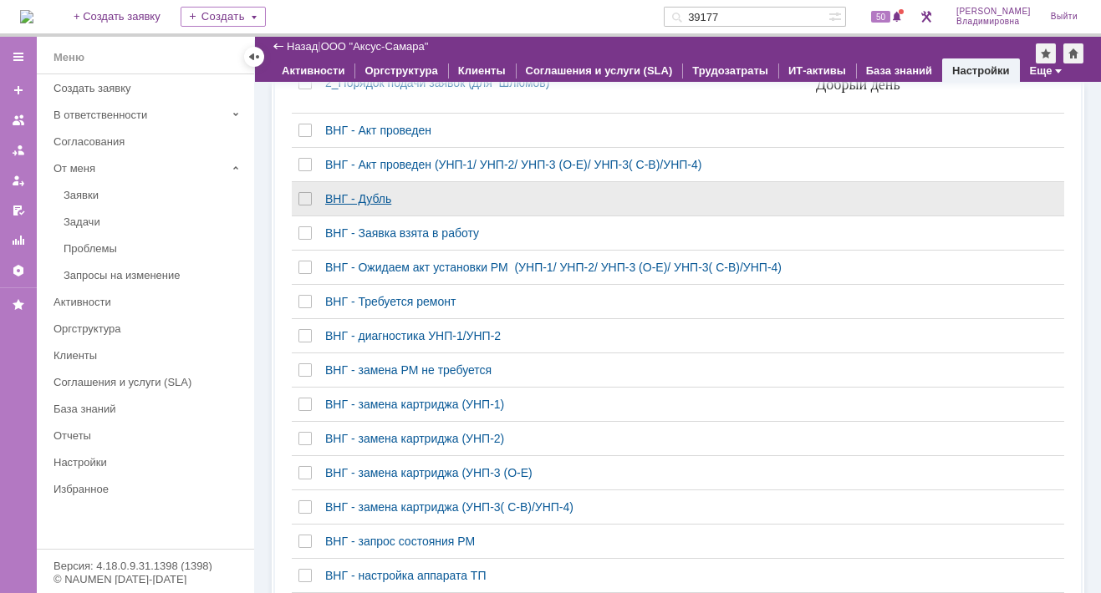
click at [363, 202] on div "ВНГ - Дубль" at bounding box center [563, 198] width 477 height 13
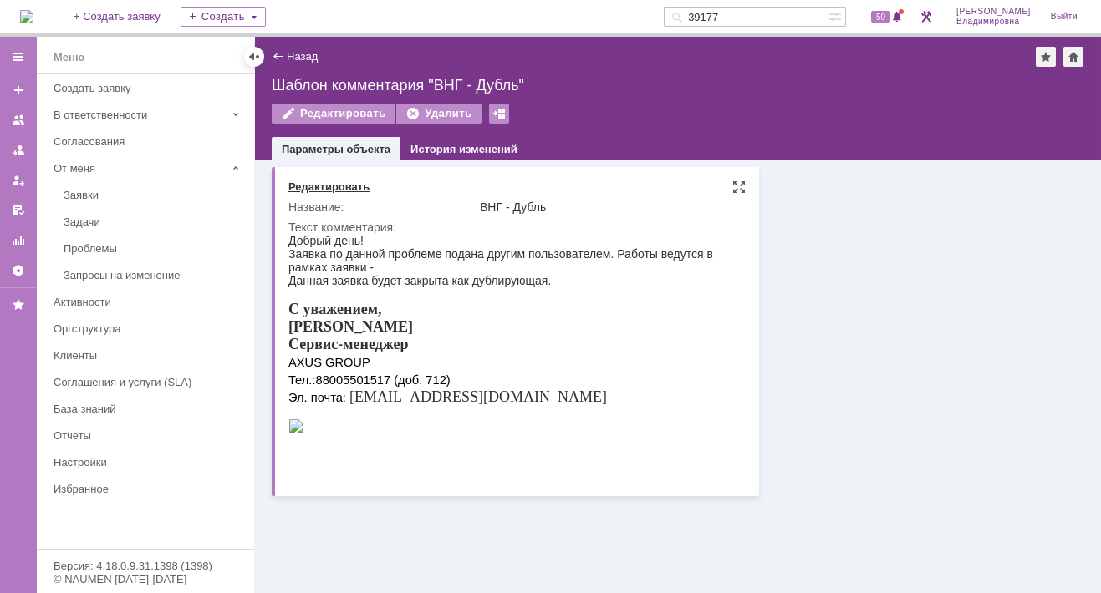
click at [338, 185] on div "Редактировать" at bounding box center [328, 186] width 81 height 13
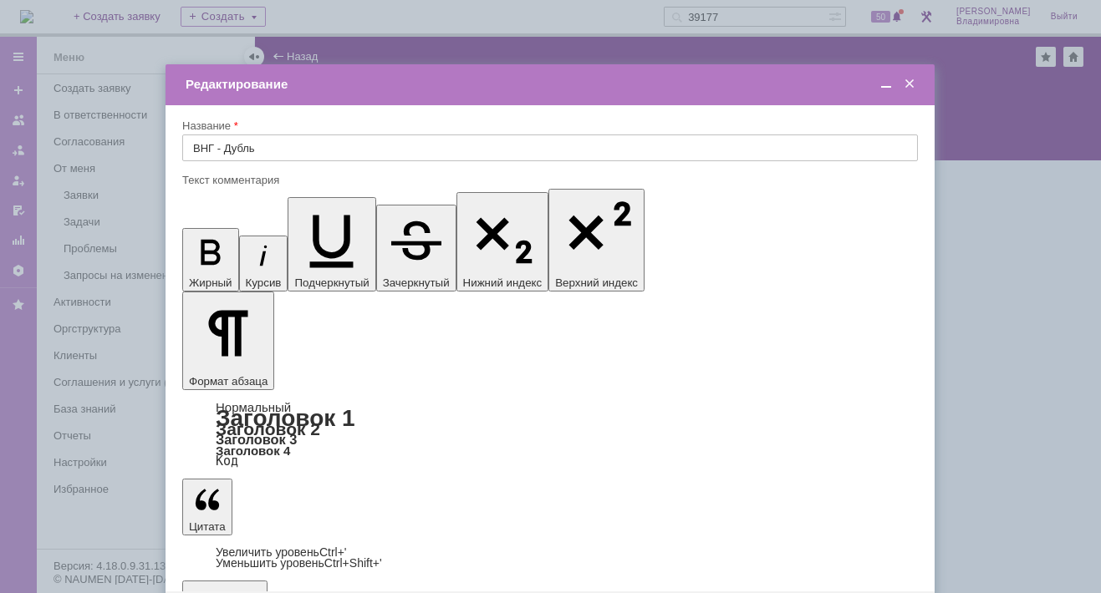
drag, startPoint x: 342, startPoint y: 4794, endPoint x: 359, endPoint y: 4800, distance: 18.5
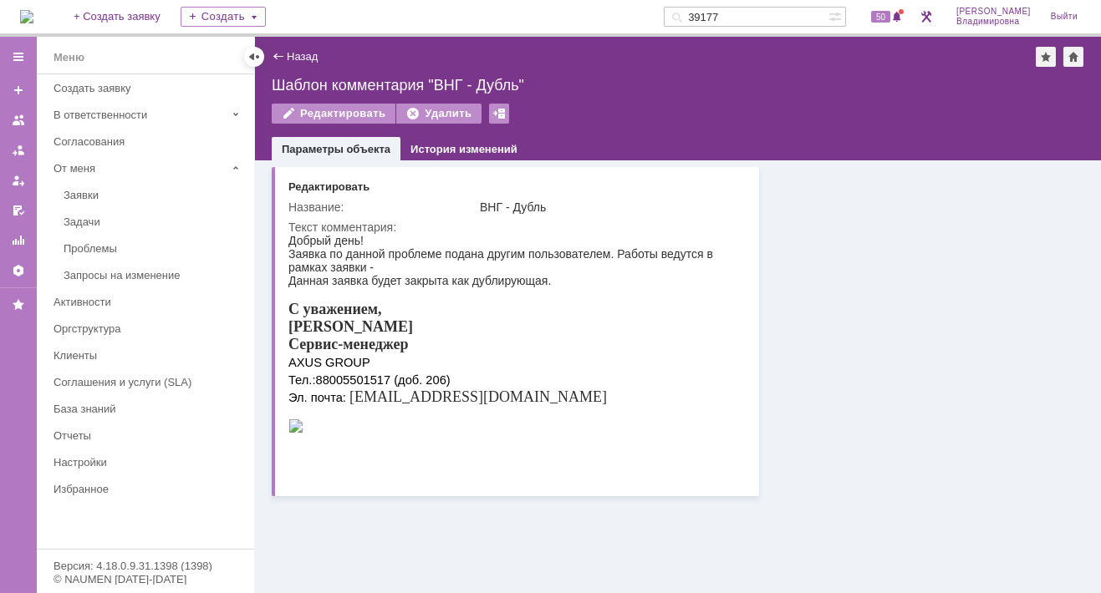
click at [281, 55] on div "Назад" at bounding box center [295, 56] width 46 height 13
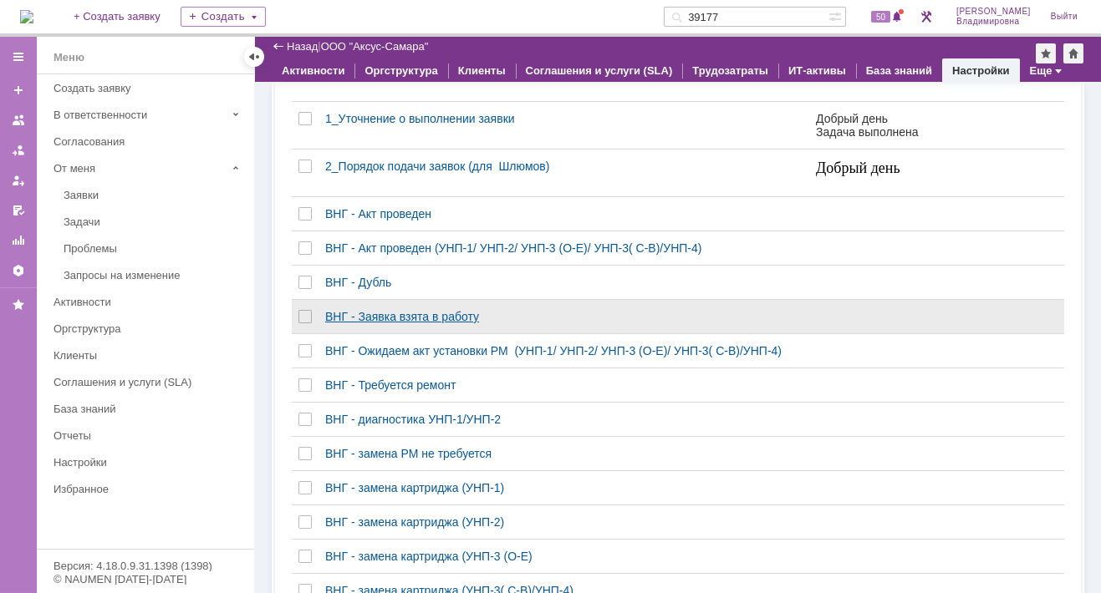
click at [363, 323] on div "ВНГ - Заявка взята в работу" at bounding box center [563, 316] width 477 height 13
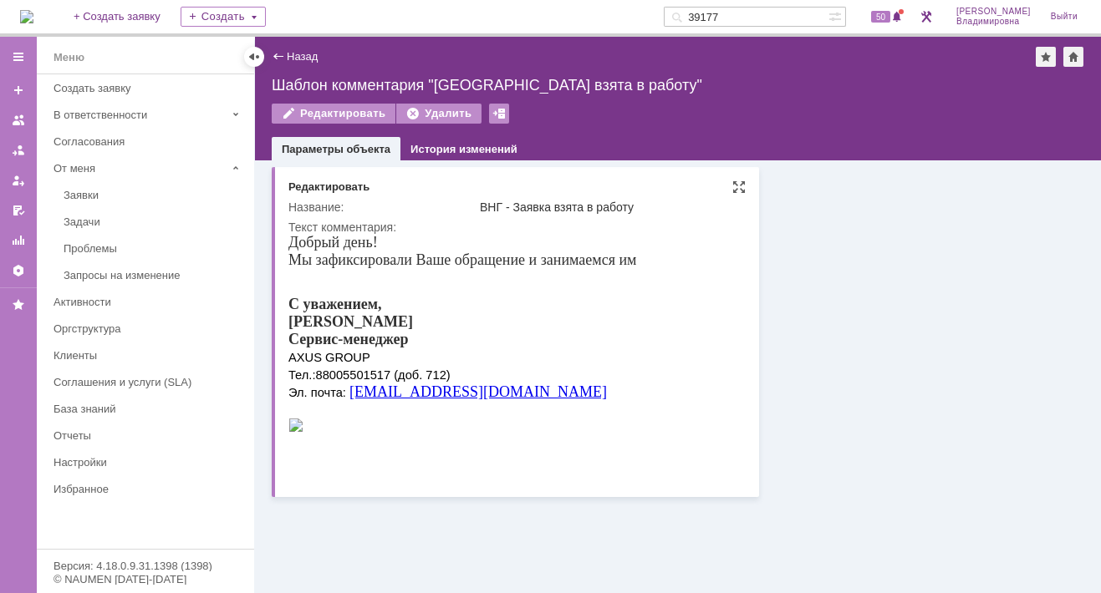
drag, startPoint x: 335, startPoint y: 181, endPoint x: 325, endPoint y: 211, distance: 30.9
click at [335, 181] on div "Редактировать" at bounding box center [328, 186] width 81 height 13
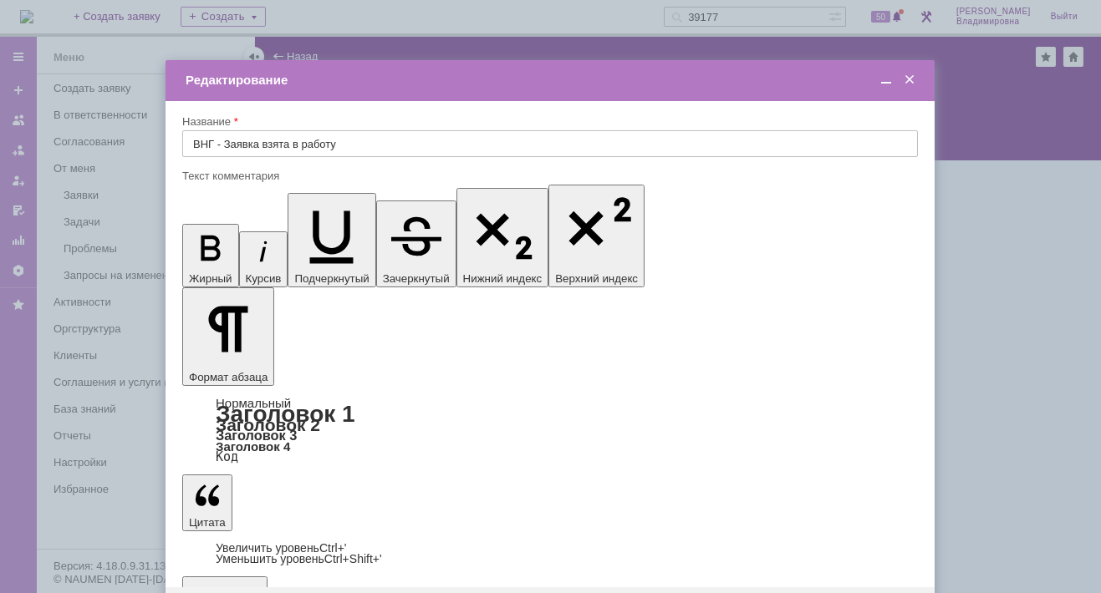
drag, startPoint x: 343, startPoint y: 4798, endPoint x: 360, endPoint y: 4798, distance: 16.7
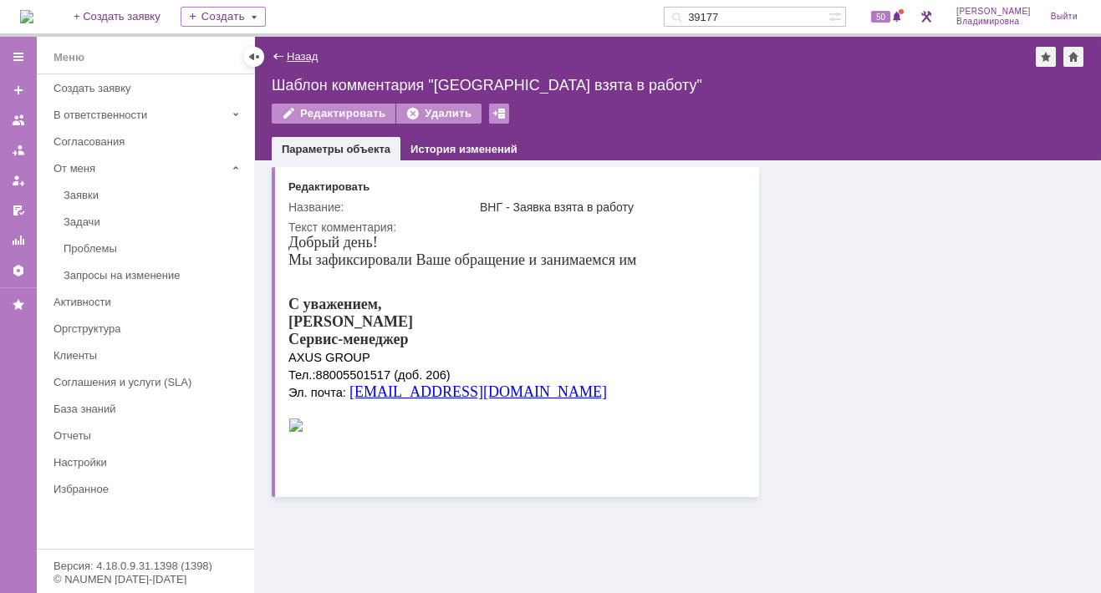
click at [303, 57] on link "Назад" at bounding box center [302, 56] width 31 height 13
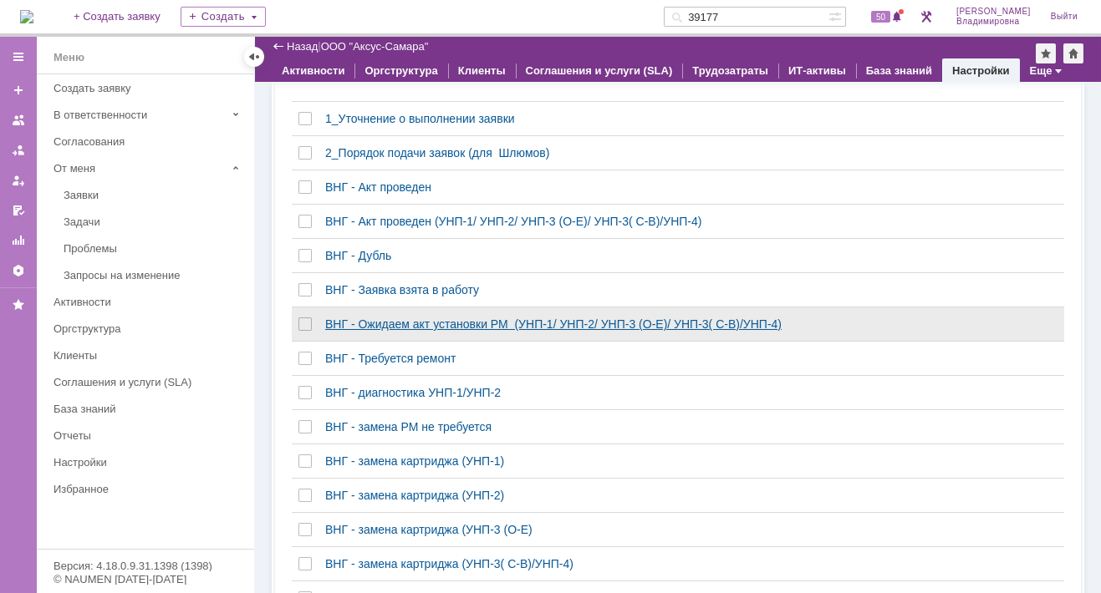
click at [341, 331] on div "ВНГ - Ожидаем акт установки РМ (УНП-1/ УНП-2/ УНП-3 (О-Е)/ УНП-3( С-В)/УНП-4)" at bounding box center [563, 324] width 477 height 13
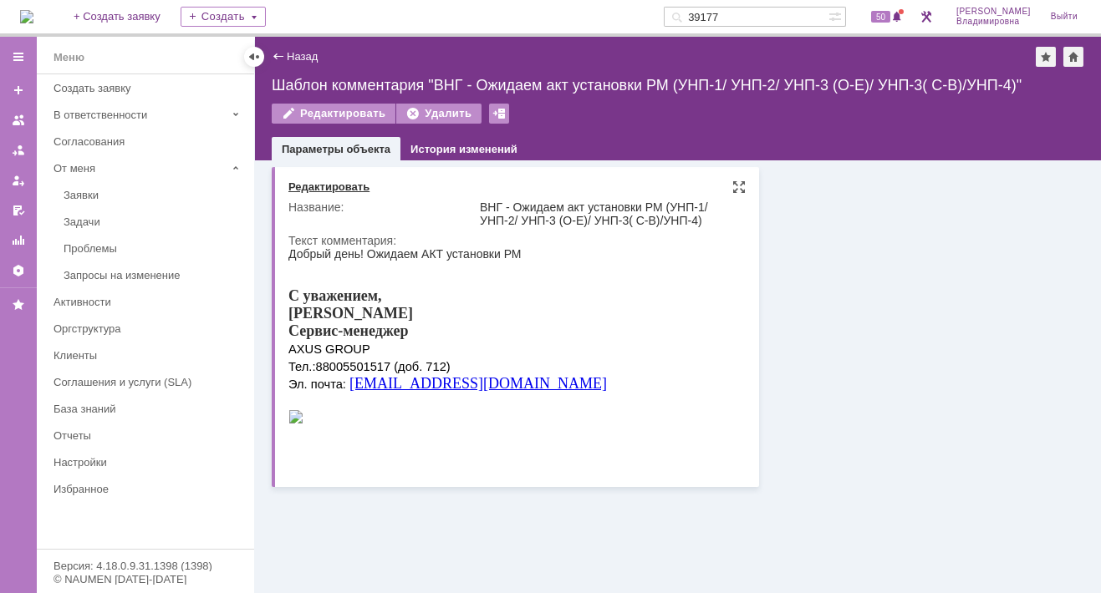
click at [323, 185] on div "Редактировать" at bounding box center [328, 186] width 81 height 13
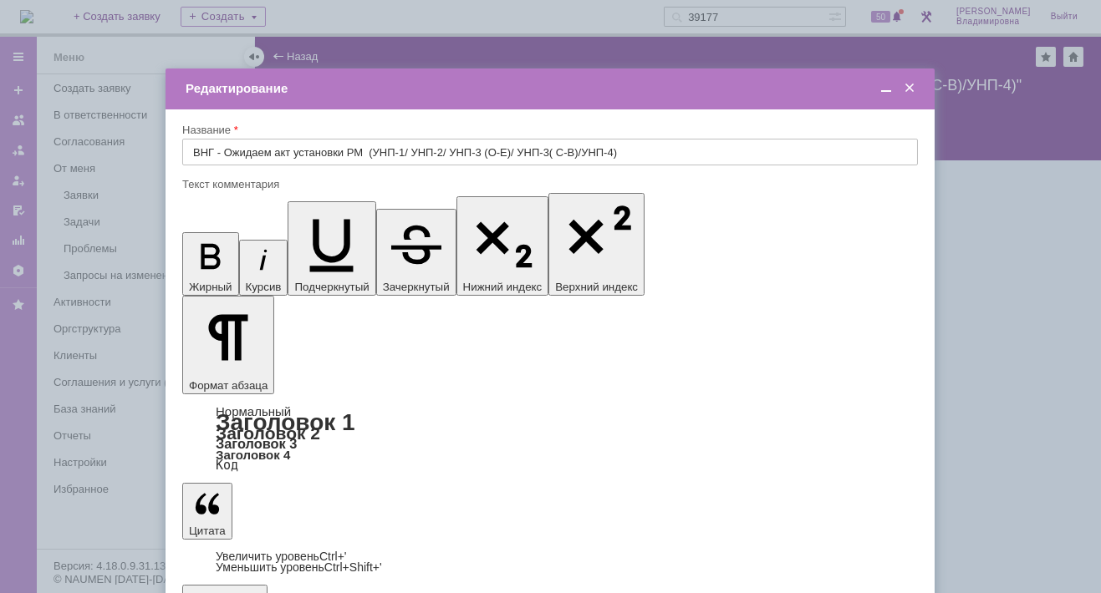
drag, startPoint x: 340, startPoint y: 4787, endPoint x: 358, endPoint y: 4791, distance: 17.9
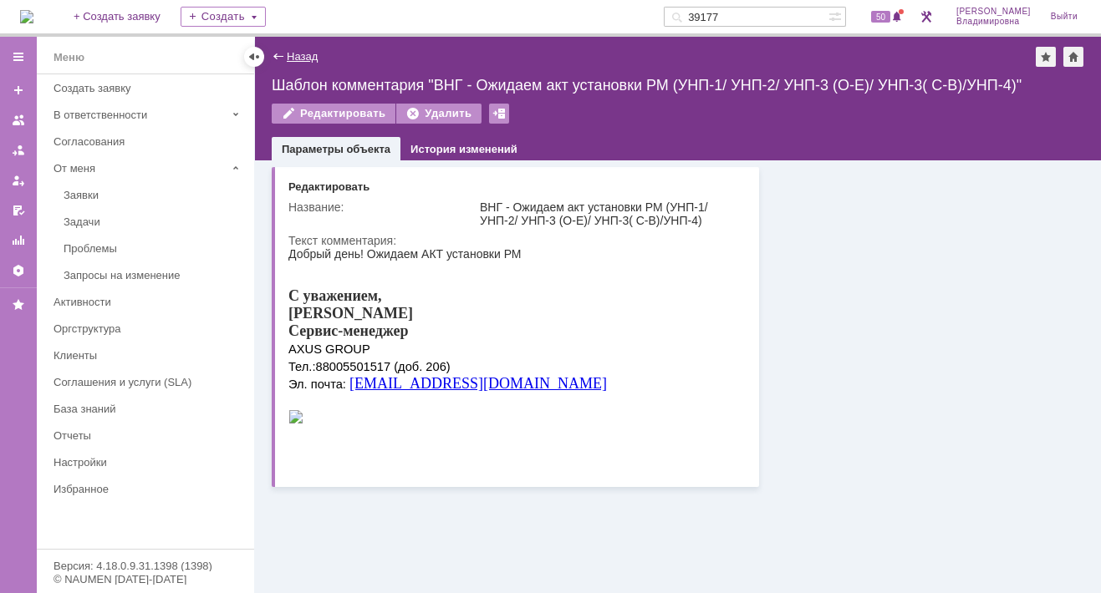
click at [298, 55] on link "Назад" at bounding box center [302, 56] width 31 height 13
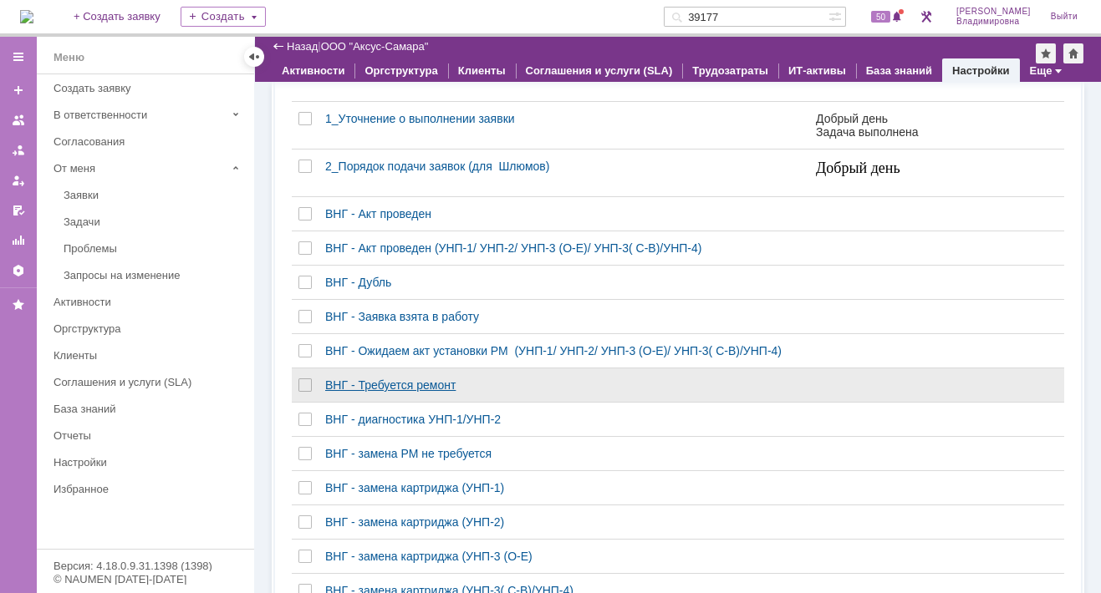
click at [390, 392] on div "ВНГ - Требуется ремонт" at bounding box center [563, 385] width 477 height 13
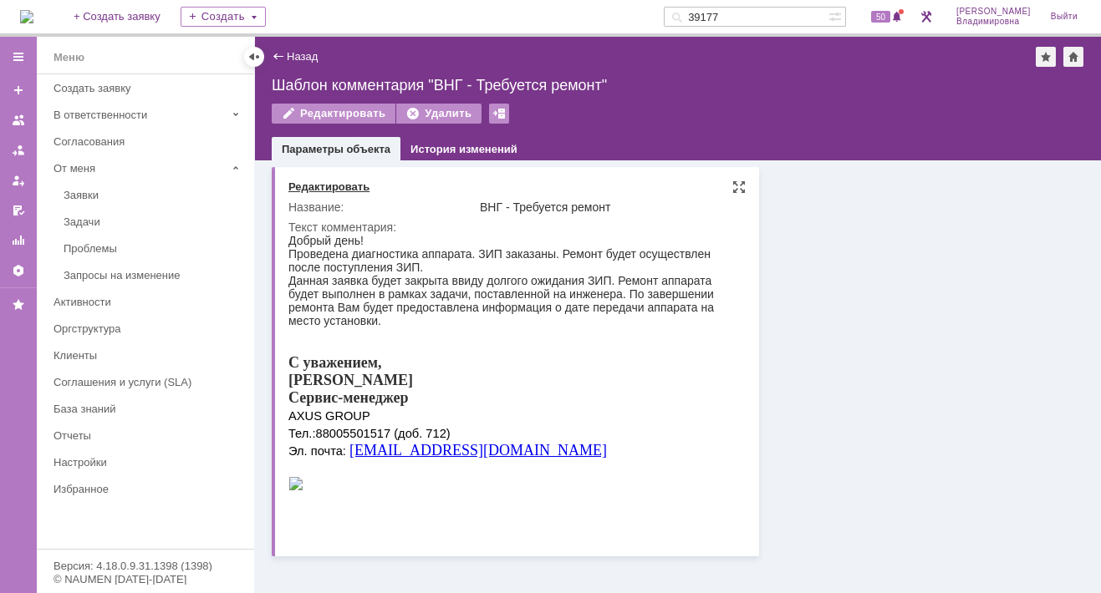
click at [318, 181] on div "Редактировать" at bounding box center [328, 186] width 81 height 13
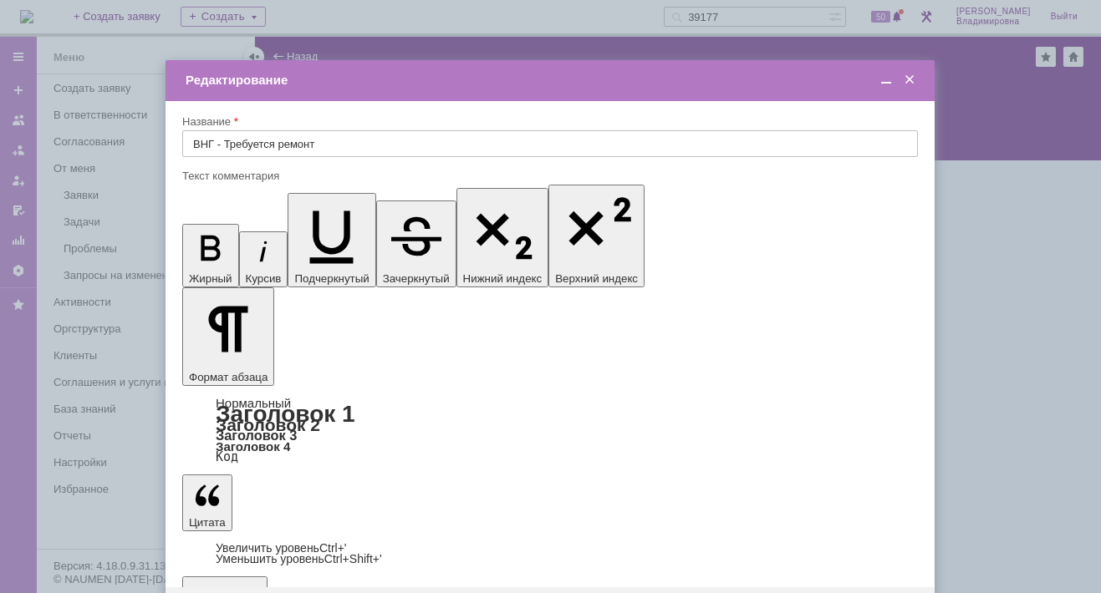
drag, startPoint x: 338, startPoint y: 4820, endPoint x: 360, endPoint y: 4822, distance: 21.8
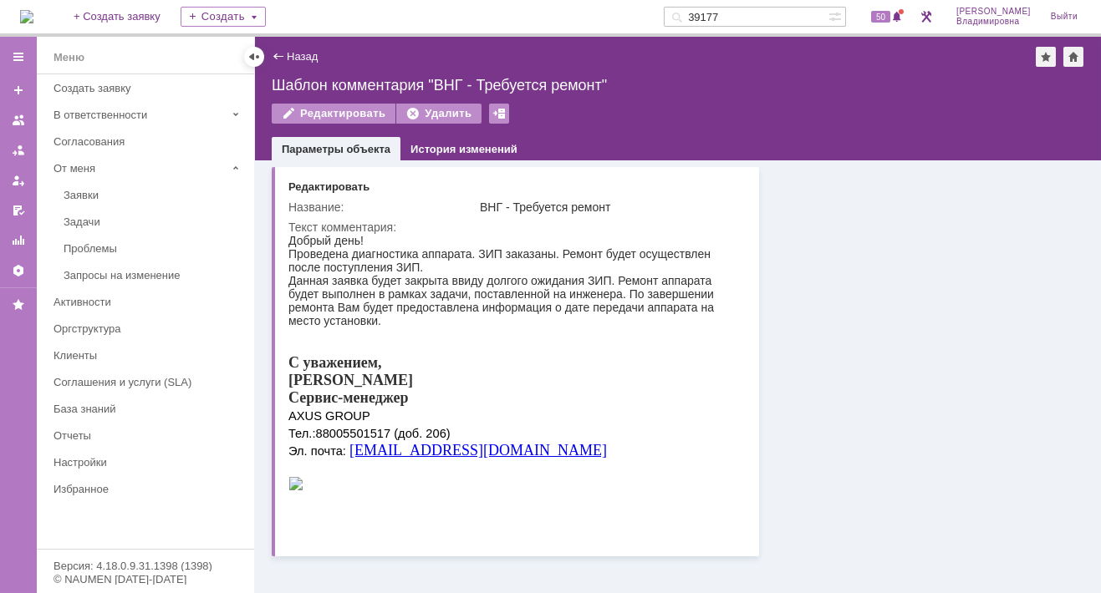
click at [297, 53] on link "Назад" at bounding box center [302, 56] width 31 height 13
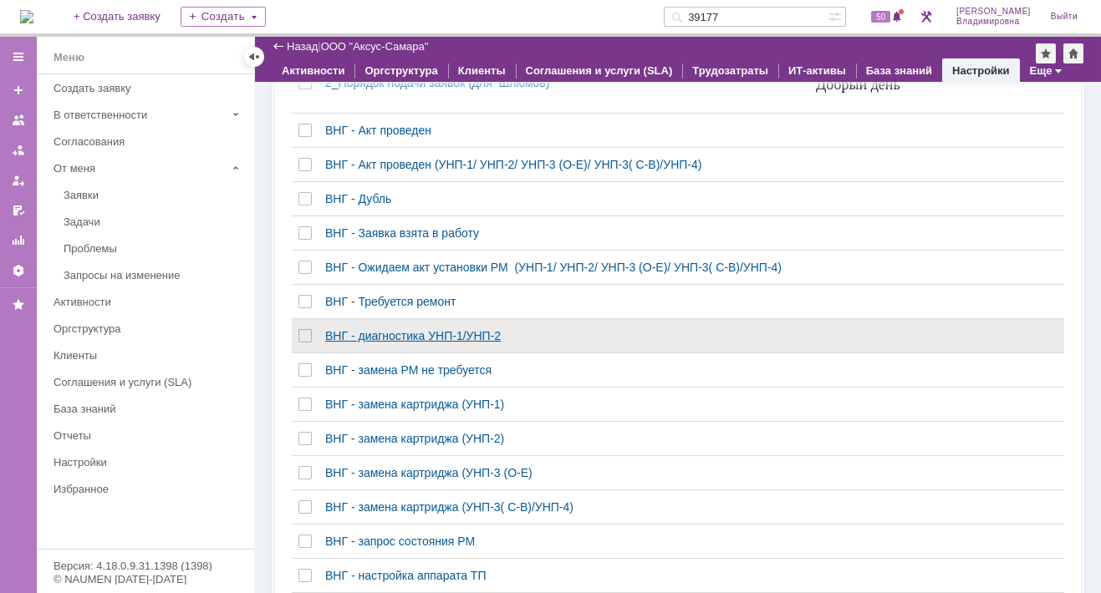
click at [358, 343] on div "ВНГ - диагностика УНП-1/УНП-2" at bounding box center [563, 335] width 477 height 13
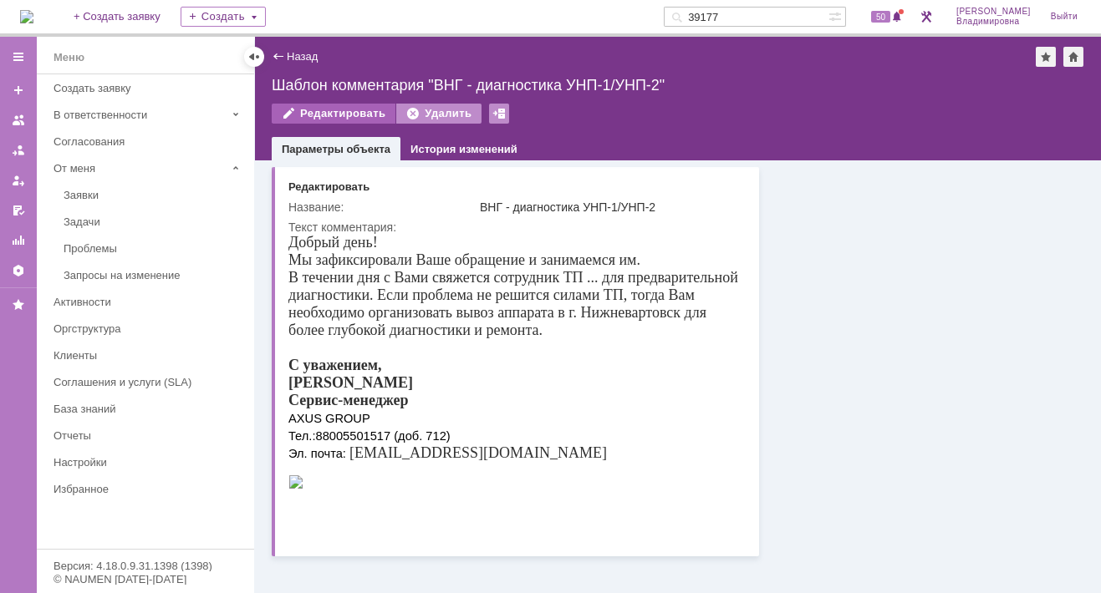
click at [337, 112] on div "Редактировать" at bounding box center [334, 114] width 124 height 20
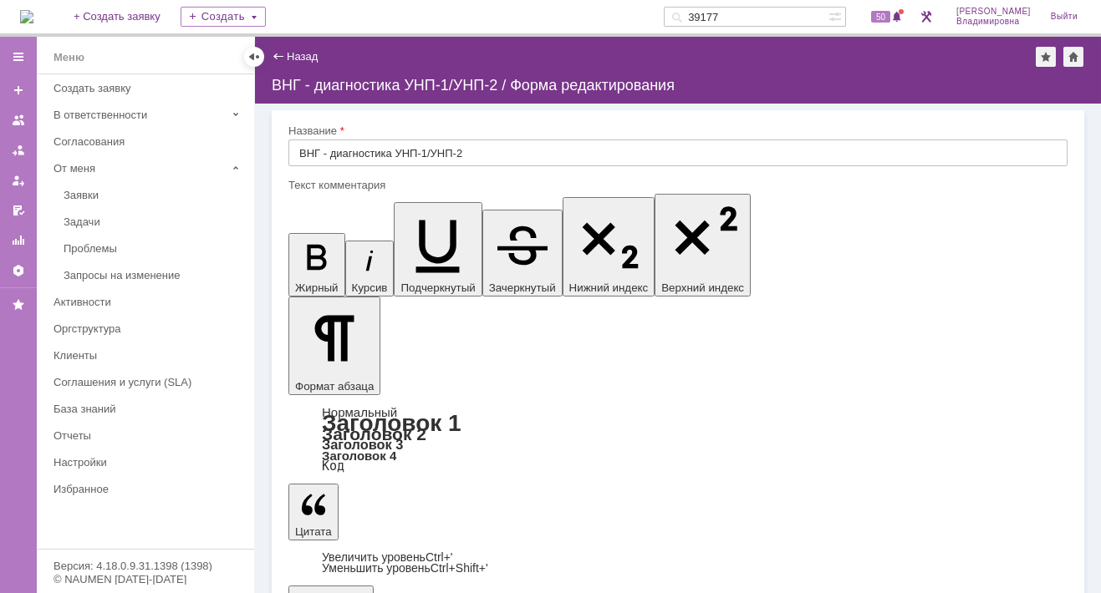
drag, startPoint x: 448, startPoint y: 5027, endPoint x: 466, endPoint y: 5026, distance: 18.4
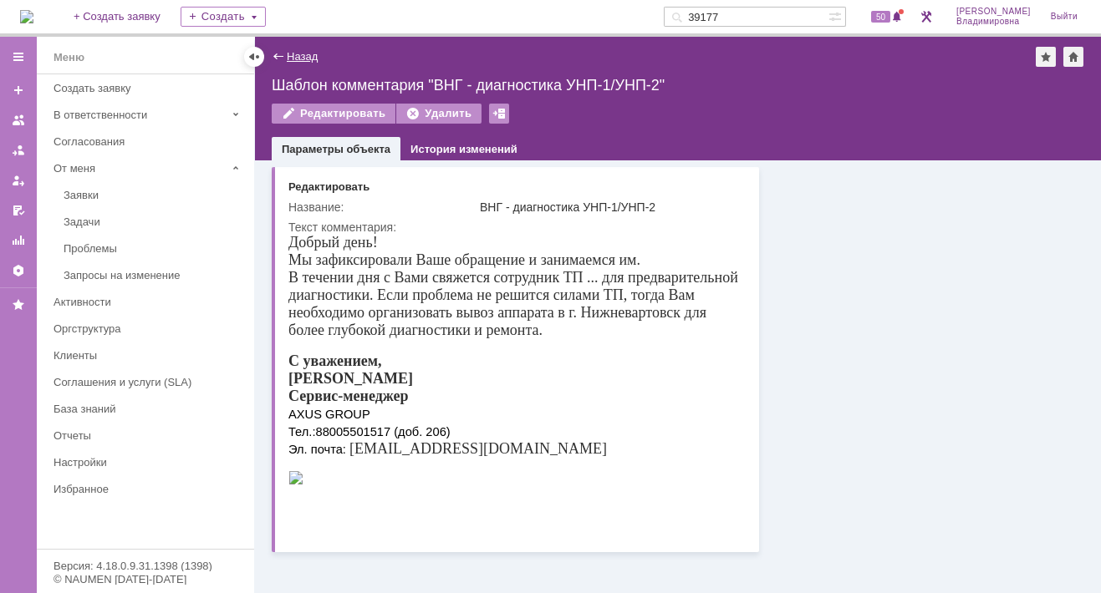
click at [296, 55] on link "Назад" at bounding box center [302, 56] width 31 height 13
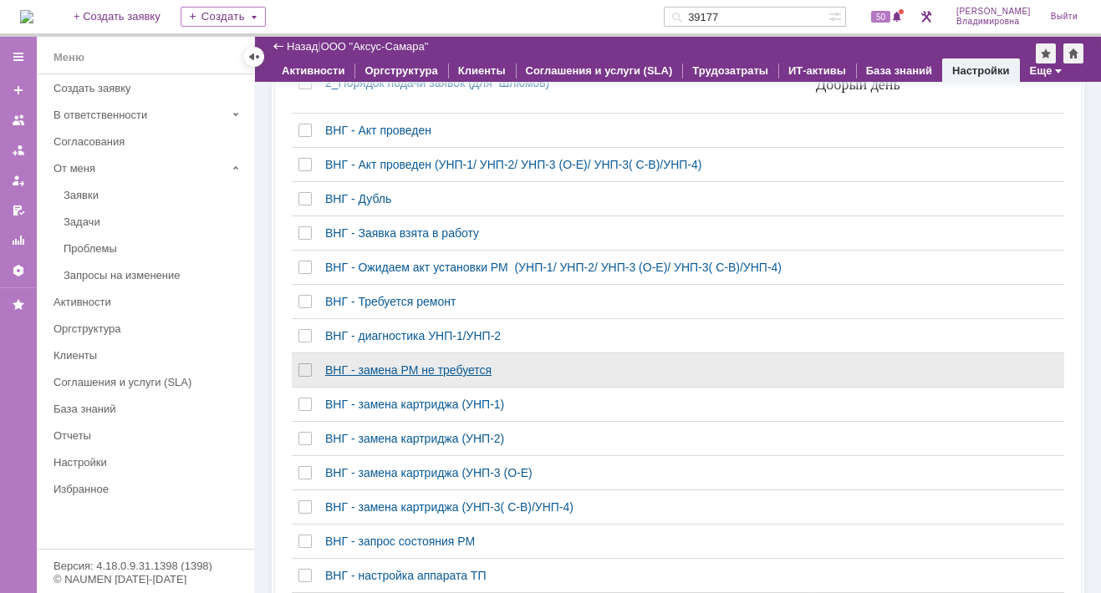
click at [365, 376] on div "ВНГ - замена РМ не требуется" at bounding box center [563, 369] width 477 height 13
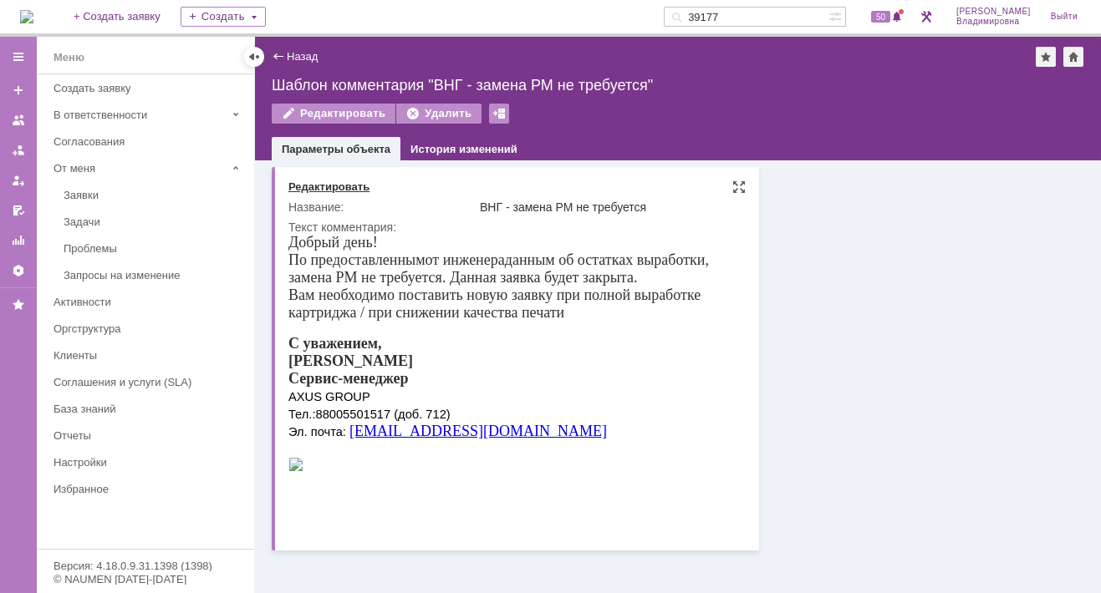
click at [328, 184] on div "Редактировать" at bounding box center [328, 186] width 81 height 13
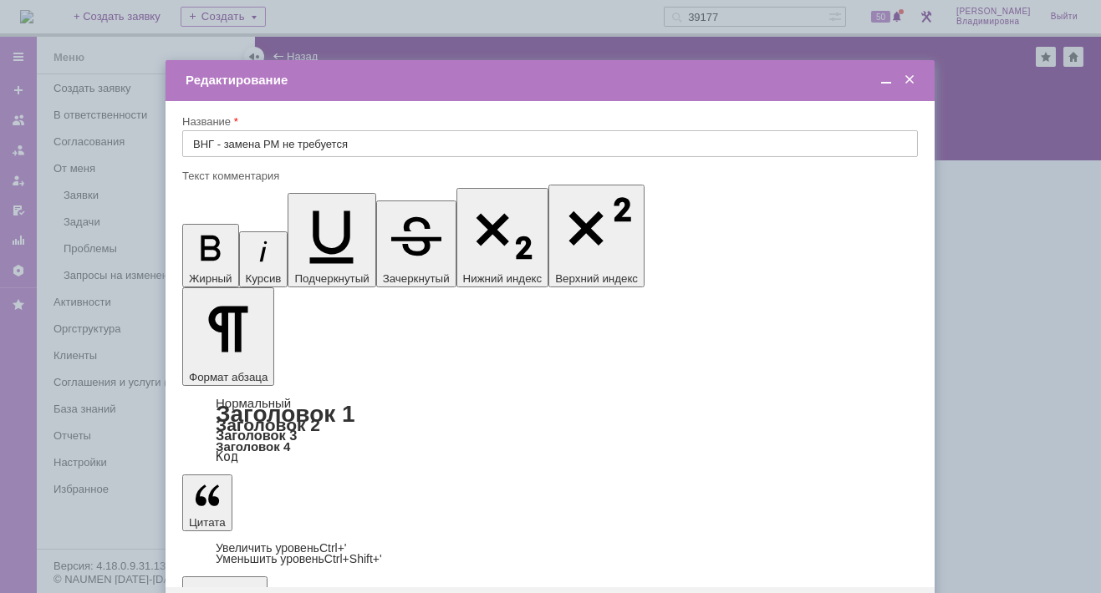
drag, startPoint x: 342, startPoint y: 4826, endPoint x: 358, endPoint y: 4827, distance: 16.8
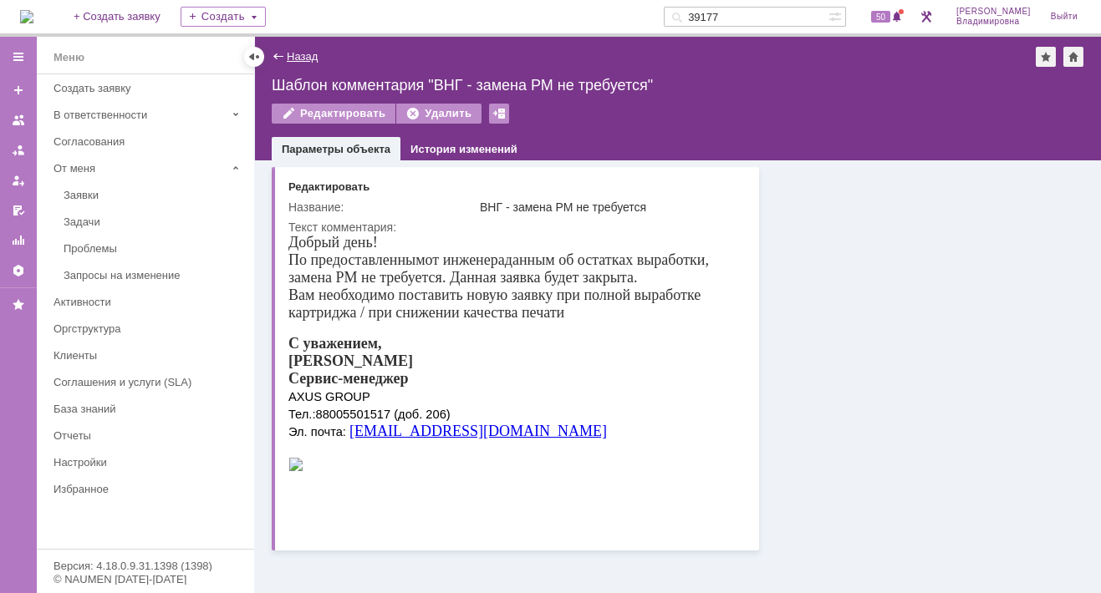
click at [301, 53] on link "Назад" at bounding box center [302, 56] width 31 height 13
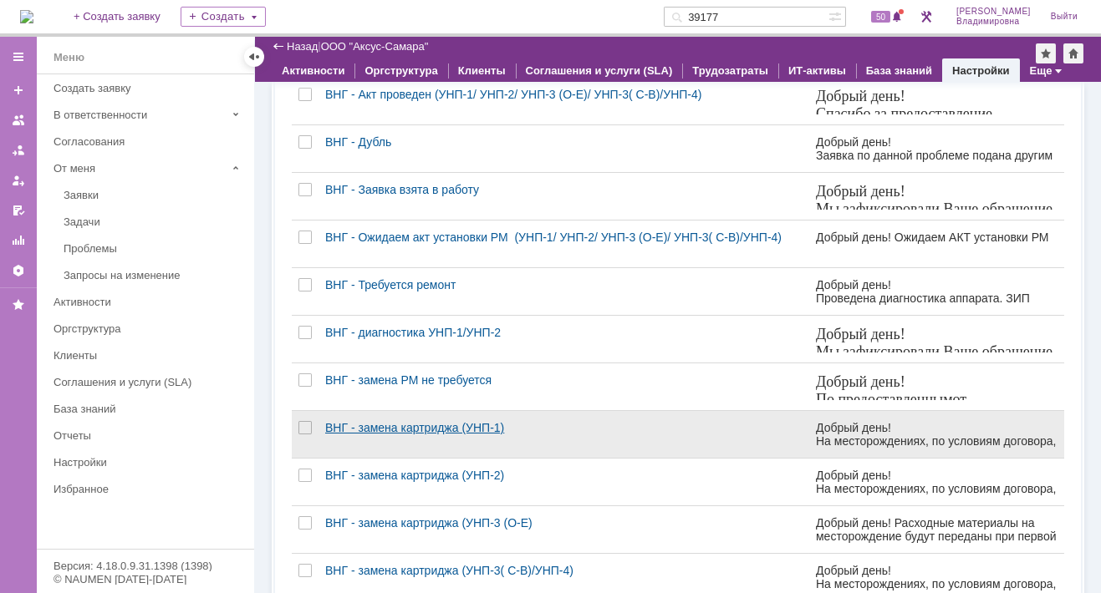
click at [374, 433] on div "ВНГ - замена картриджа (УНП-1)" at bounding box center [563, 427] width 477 height 13
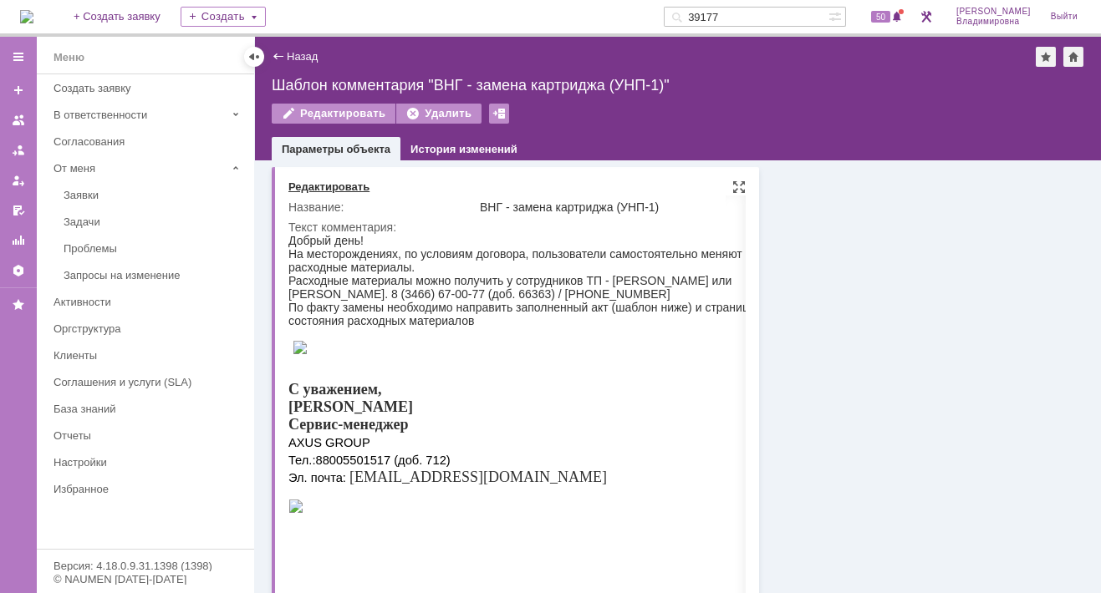
click at [343, 185] on div "Редактировать" at bounding box center [328, 186] width 81 height 13
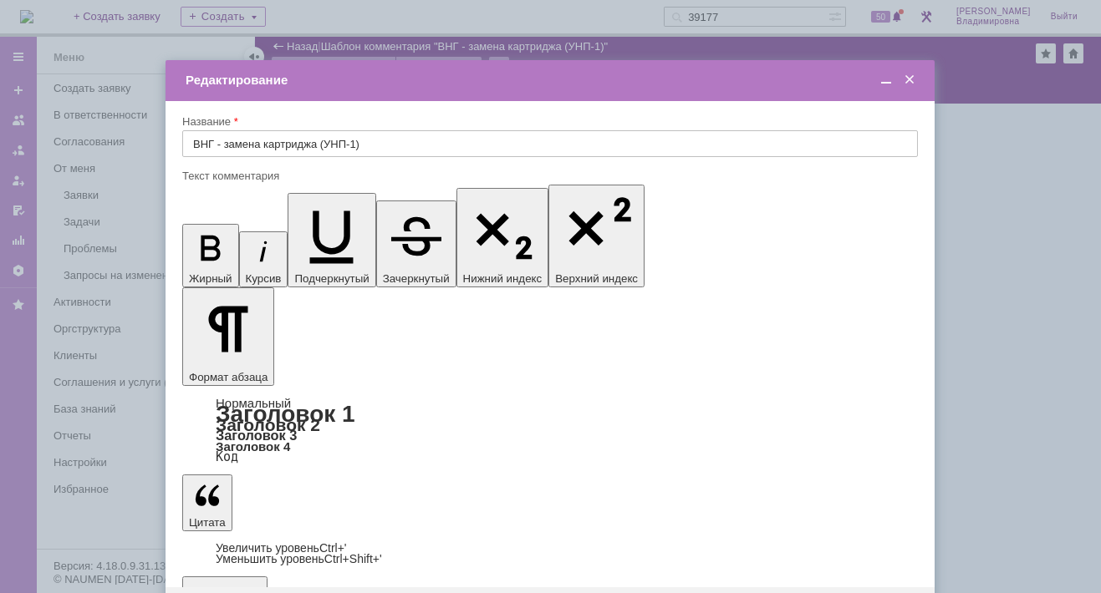
drag, startPoint x: 342, startPoint y: 4776, endPoint x: 360, endPoint y: 4776, distance: 18.4
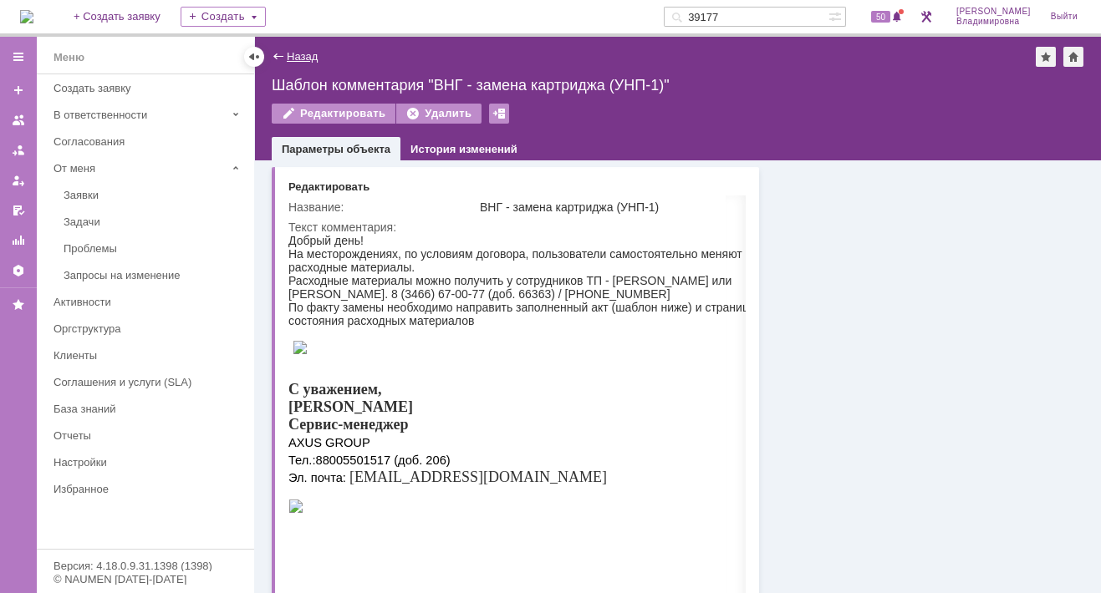
click at [292, 50] on link "Назад" at bounding box center [302, 56] width 31 height 13
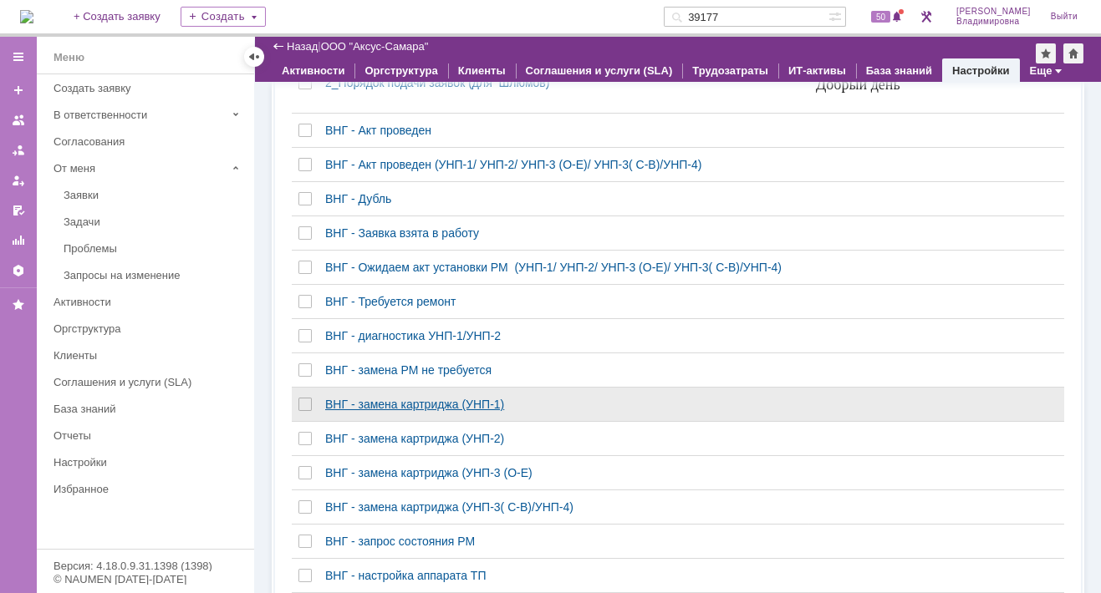
click at [360, 411] on div "ВНГ - замена картриджа (УНП-1)" at bounding box center [563, 404] width 477 height 13
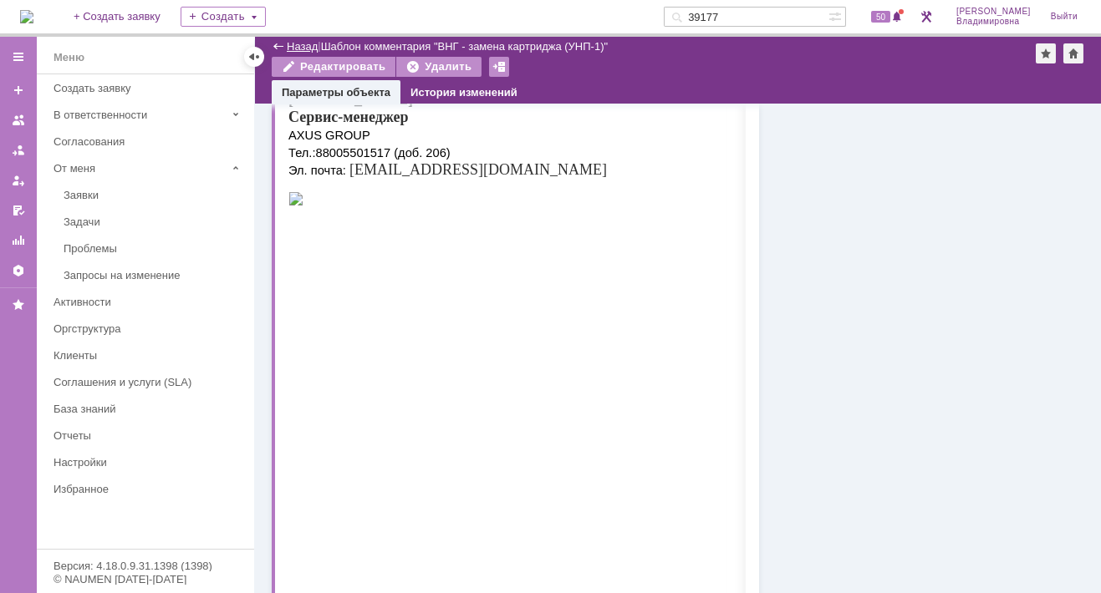
click at [290, 47] on link "Назад" at bounding box center [302, 46] width 31 height 13
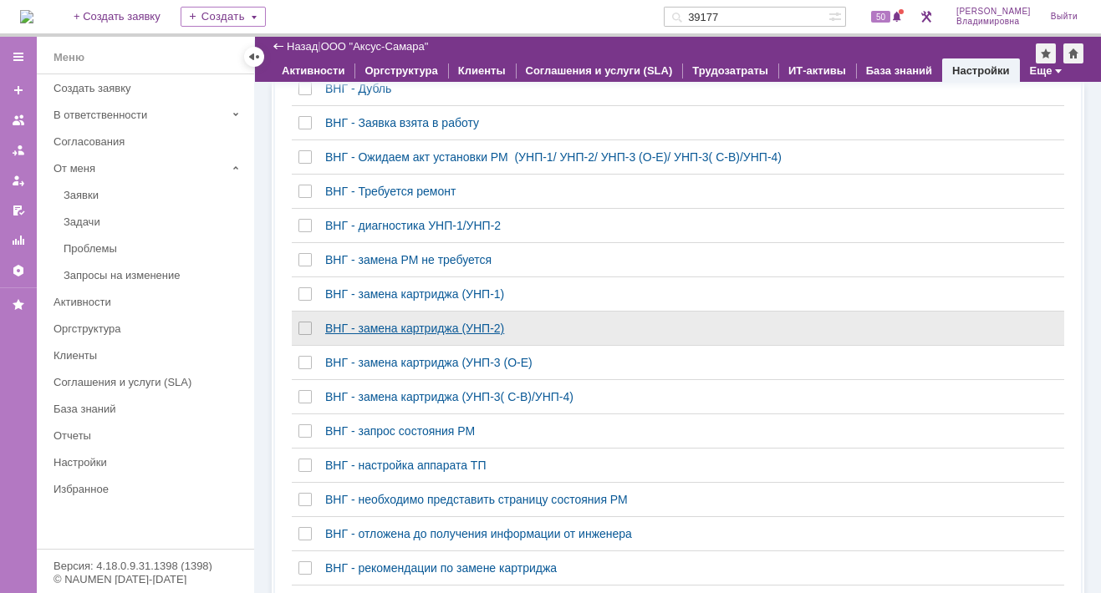
click at [469, 301] on div "ВНГ - замена картриджа (УНП-1)" at bounding box center [563, 293] width 477 height 13
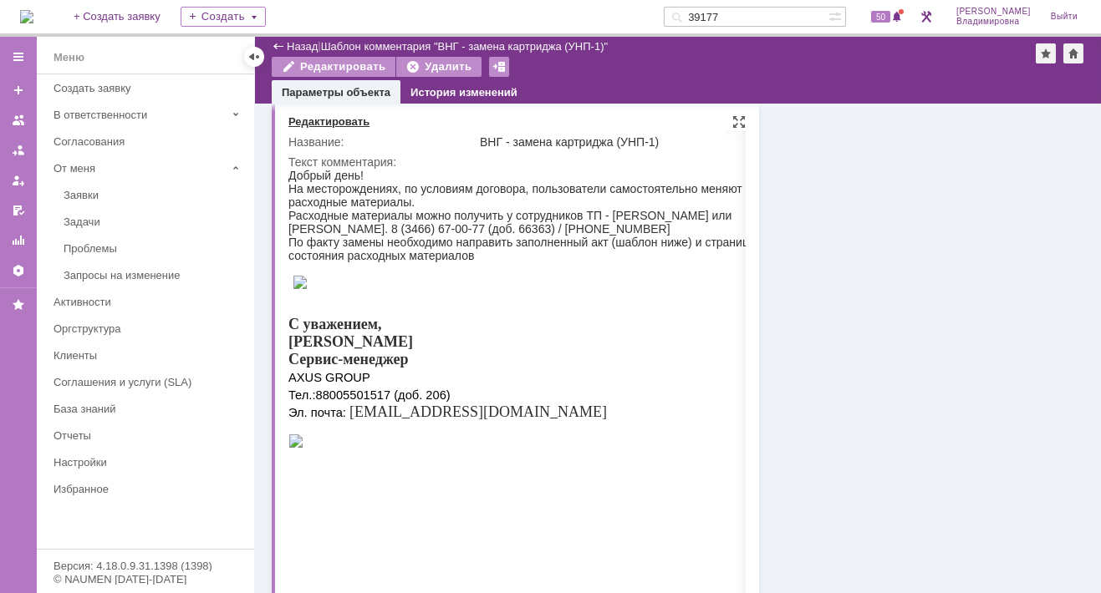
click at [327, 122] on div "Редактировать" at bounding box center [328, 121] width 81 height 13
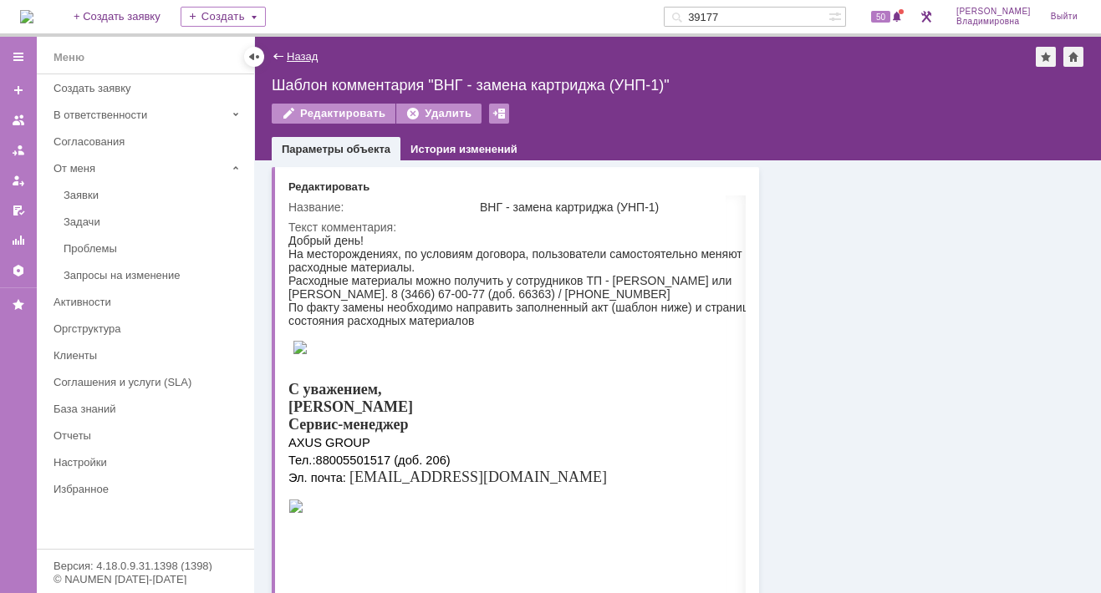
click at [291, 58] on link "Назад" at bounding box center [302, 56] width 31 height 13
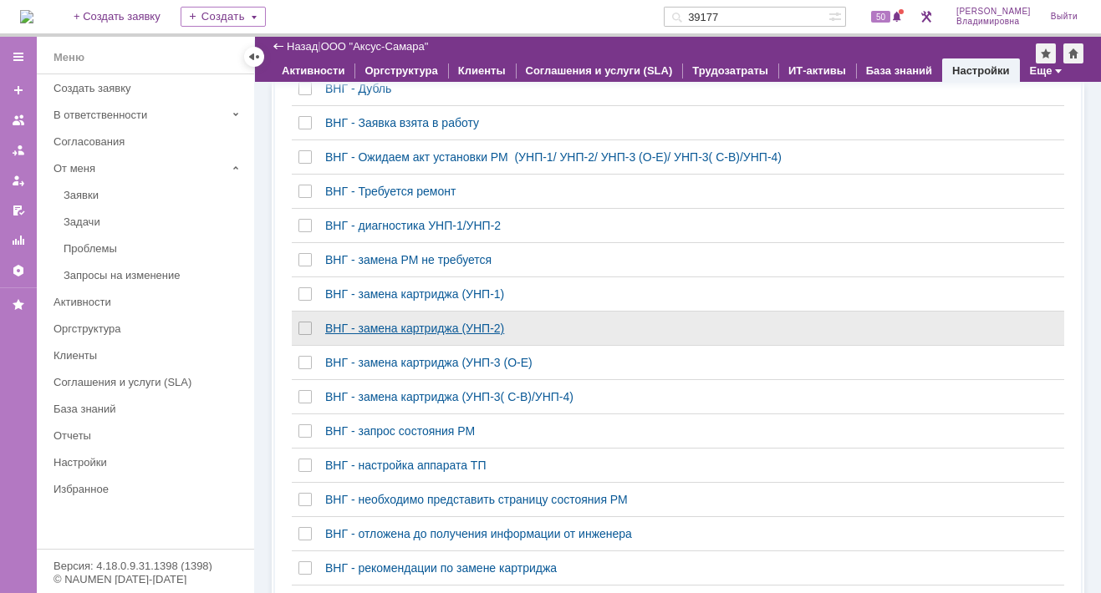
click at [485, 320] on link "ВНГ - замена картриджа (УНП-2)" at bounding box center [563, 328] width 491 height 33
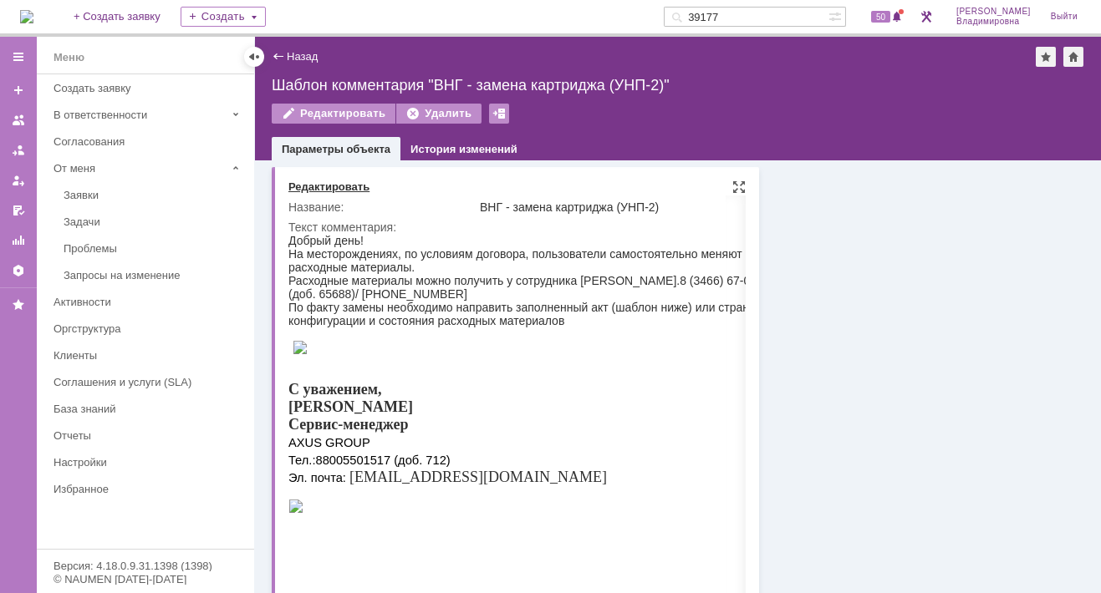
click at [324, 185] on div "Редактировать" at bounding box center [328, 186] width 81 height 13
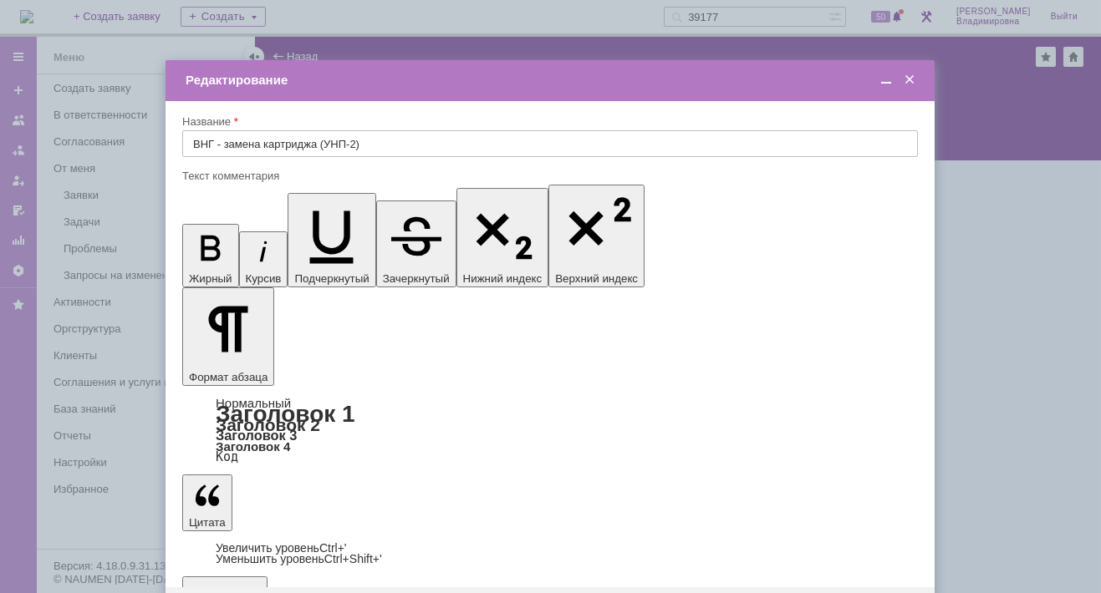
drag, startPoint x: 343, startPoint y: 4766, endPoint x: 360, endPoint y: 4766, distance: 17.6
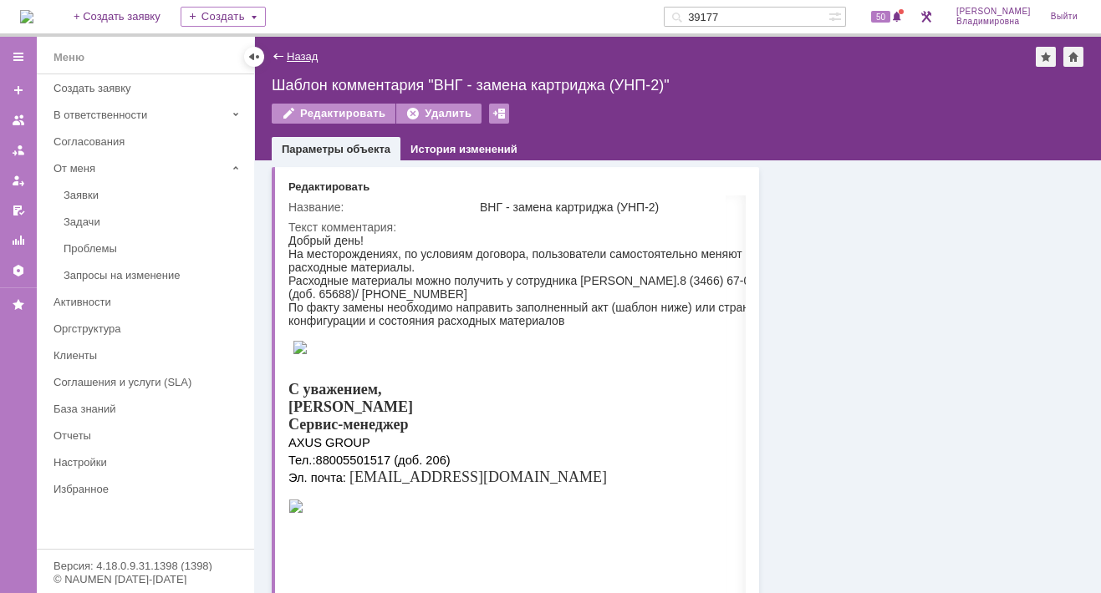
click at [292, 54] on link "Назад" at bounding box center [302, 56] width 31 height 13
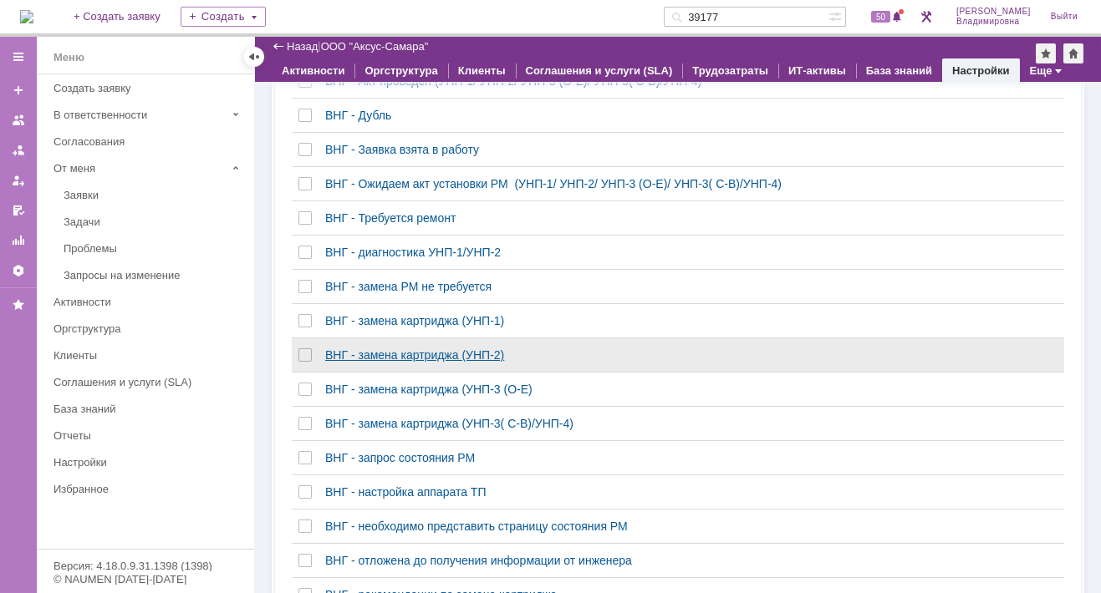
click at [390, 362] on div "ВНГ - замена картриджа (УНП-2)" at bounding box center [563, 354] width 477 height 13
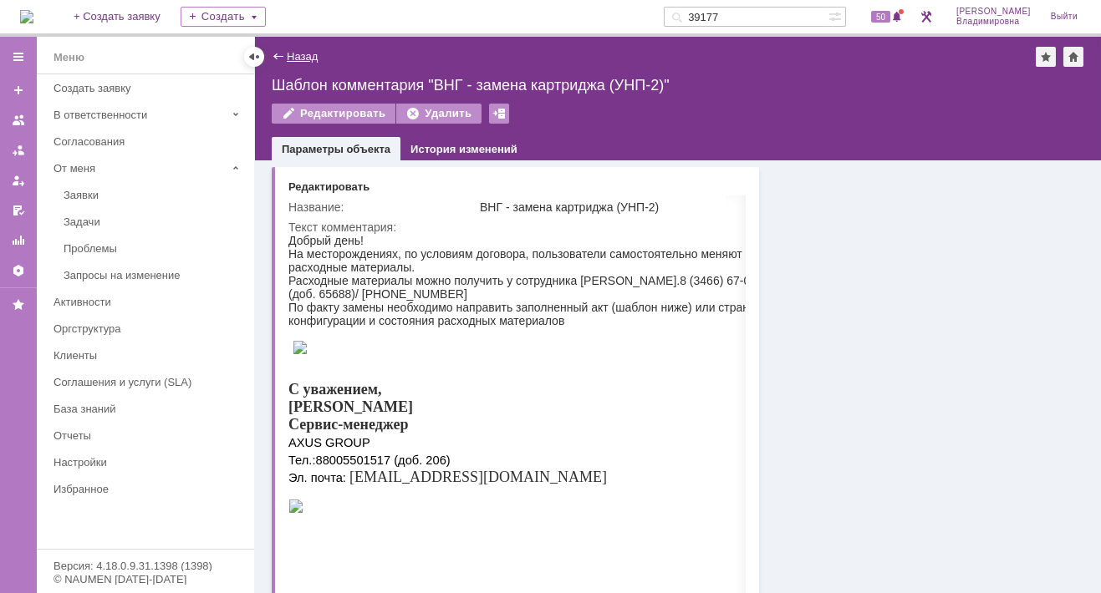
click at [292, 57] on link "Назад" at bounding box center [302, 56] width 31 height 13
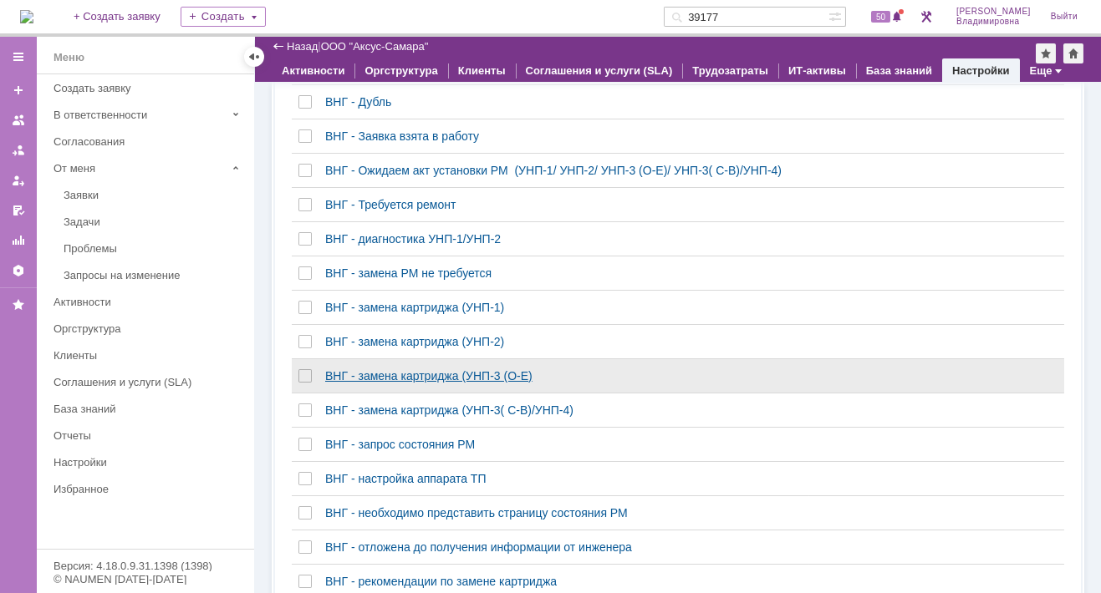
click at [379, 378] on div "ВНГ - замена картриджа (УНП-3 (О-Е)" at bounding box center [563, 375] width 477 height 13
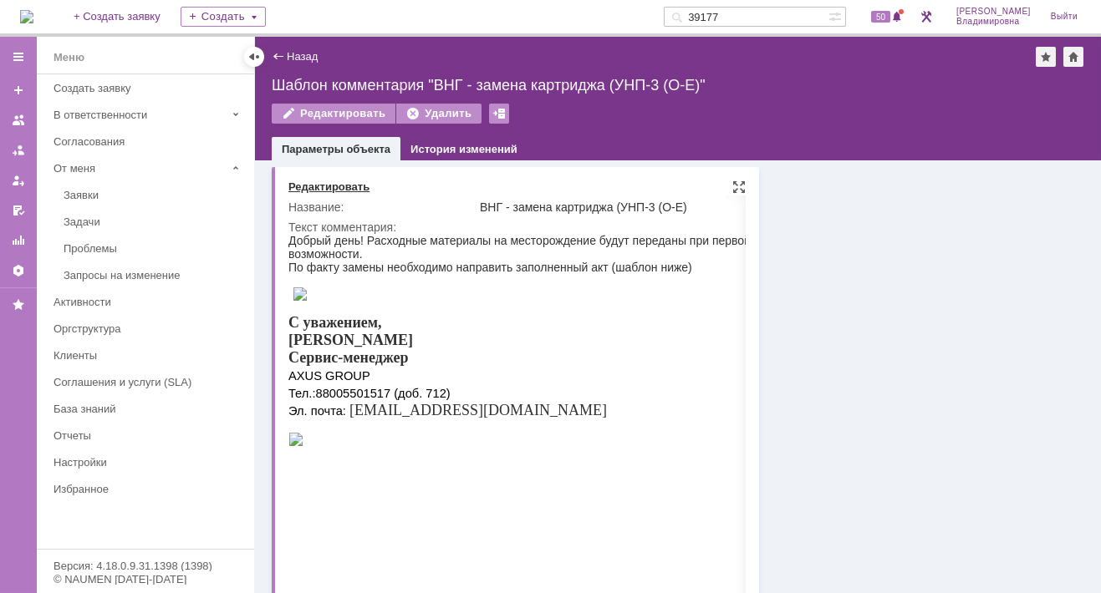
click at [322, 185] on div "Редактировать" at bounding box center [328, 186] width 81 height 13
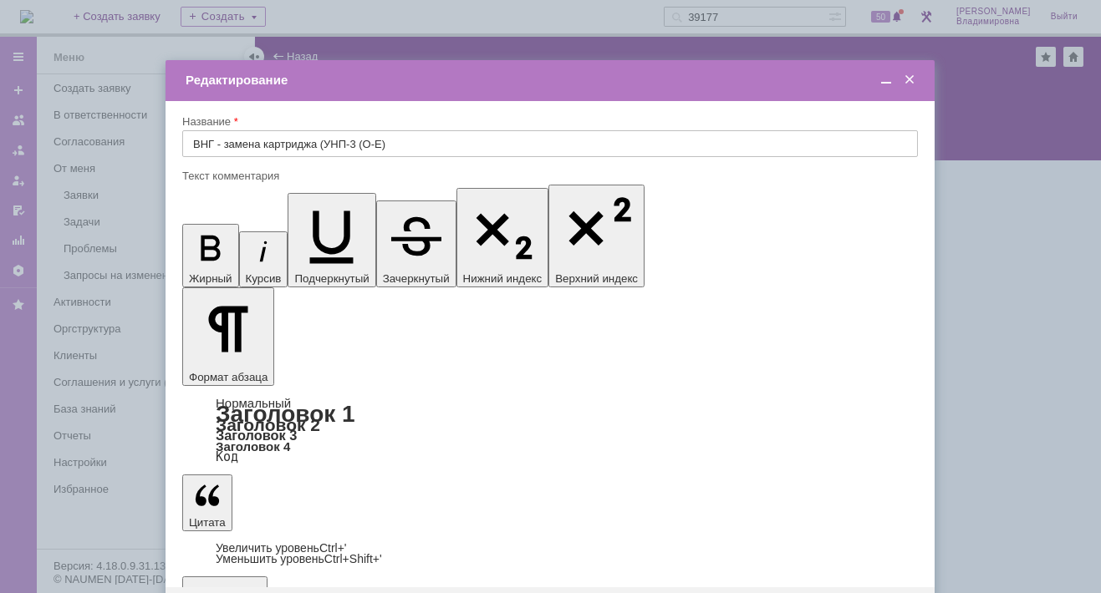
drag, startPoint x: 345, startPoint y: 4773, endPoint x: 360, endPoint y: 4772, distance: 15.1
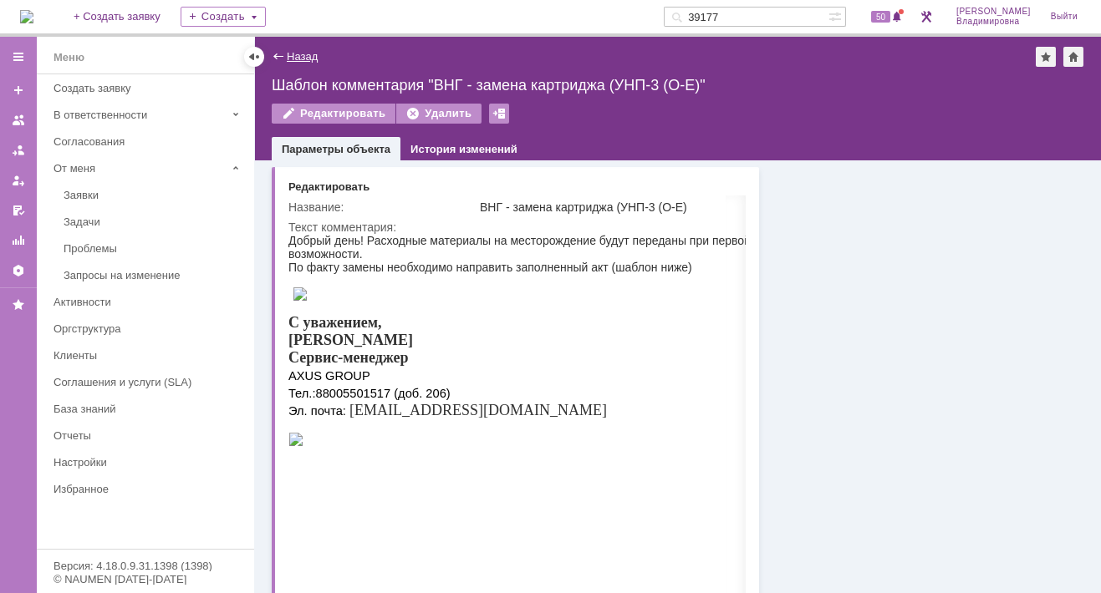
click at [304, 53] on link "Назад" at bounding box center [302, 56] width 31 height 13
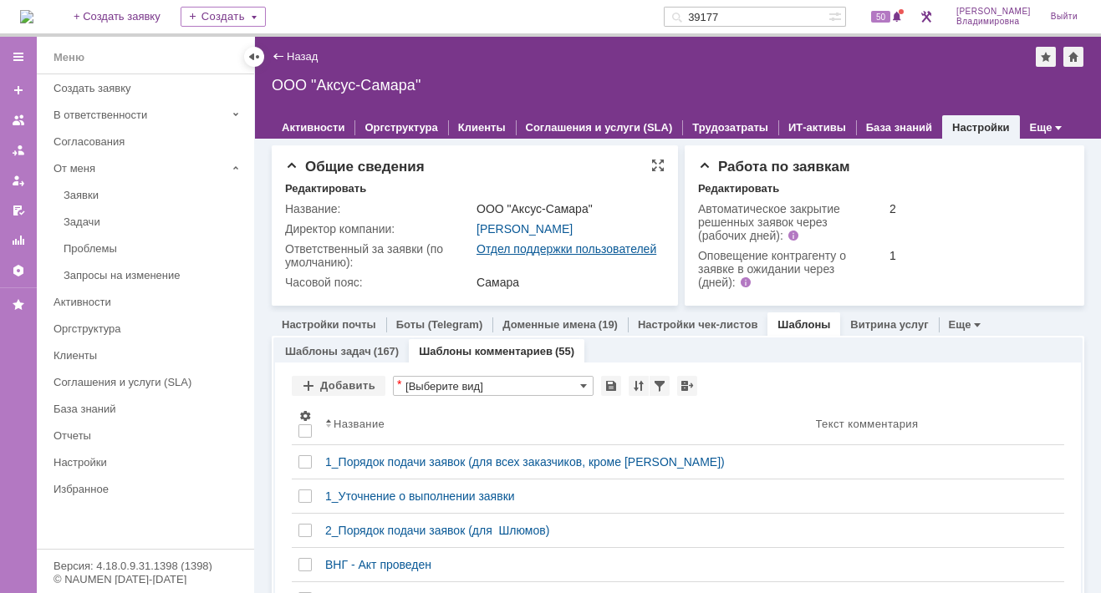
scroll to position [118, 0]
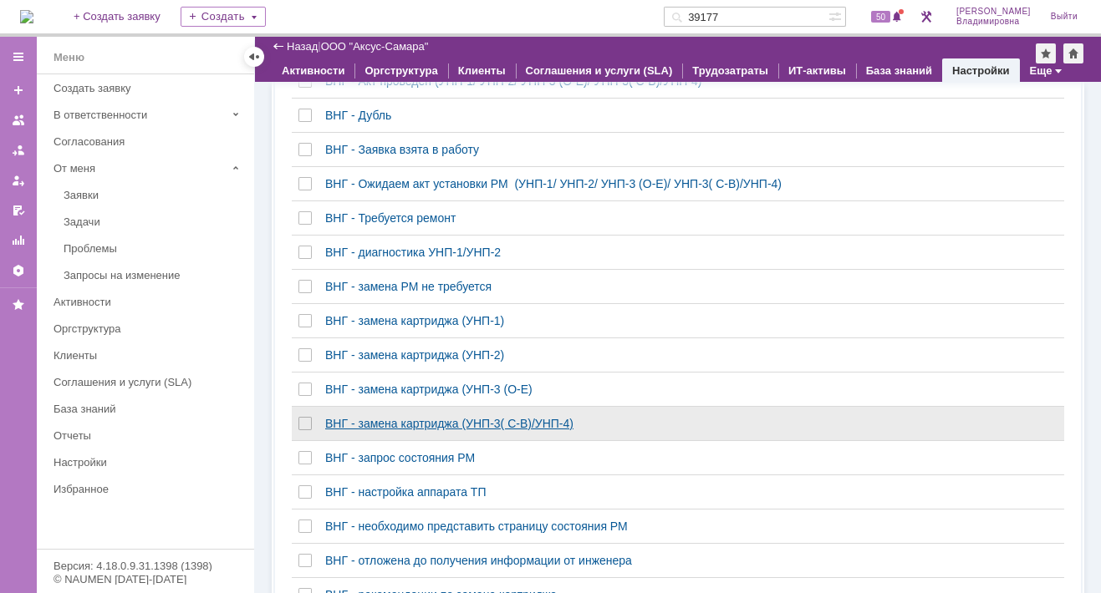
click at [457, 428] on div "ВНГ - замена картриджа (УНП-3( С-В)/УНП-4)" at bounding box center [563, 423] width 477 height 13
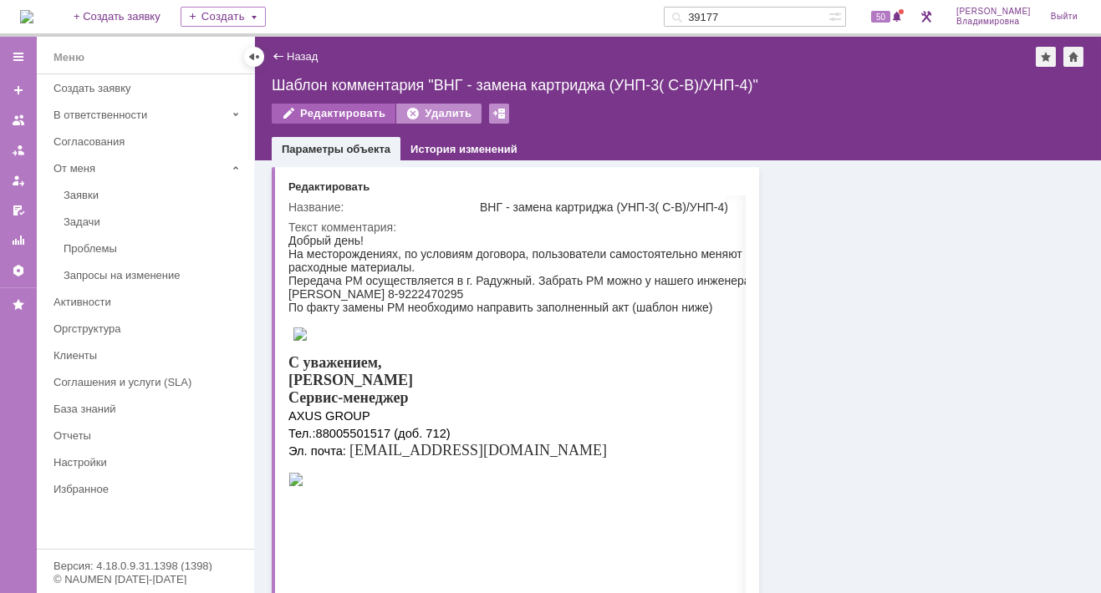
click at [340, 107] on div "Редактировать" at bounding box center [334, 114] width 124 height 20
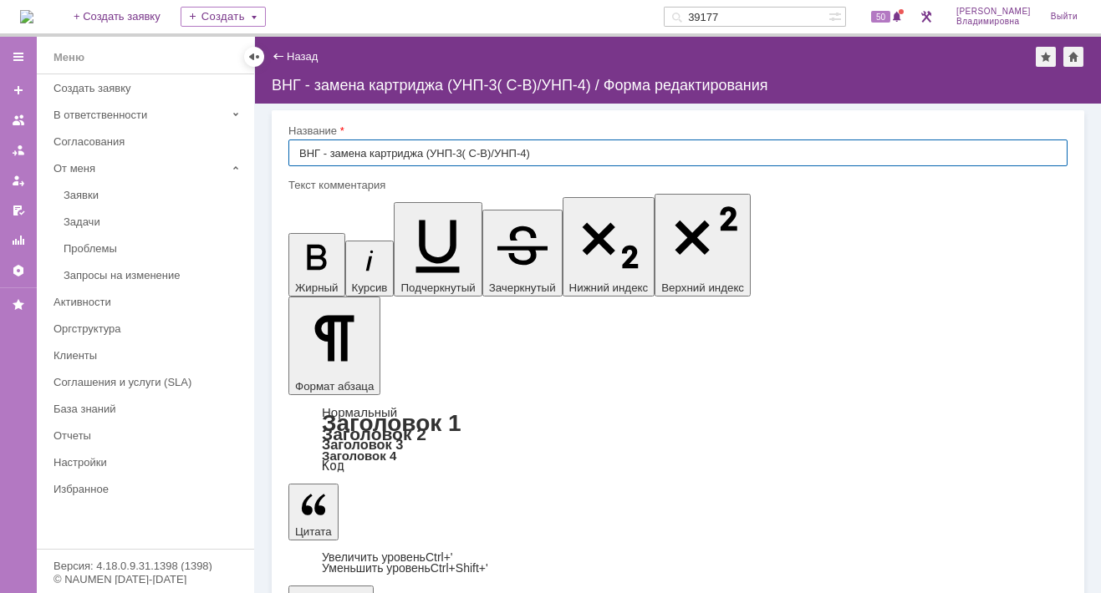
scroll to position [334, 0]
drag, startPoint x: 446, startPoint y: 5017, endPoint x: 465, endPoint y: 5020, distance: 18.6
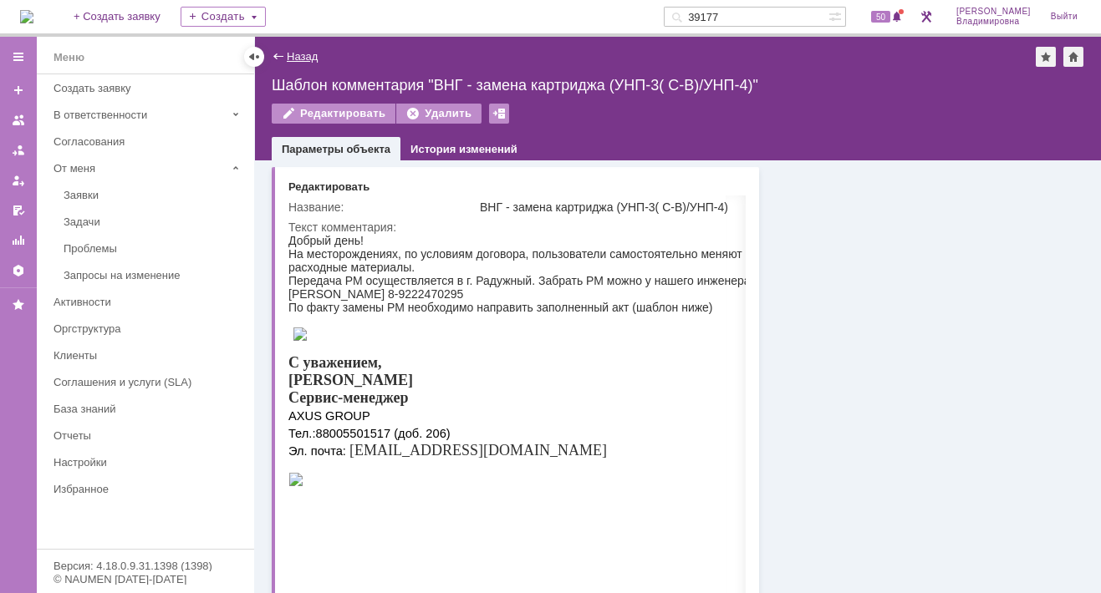
click at [290, 57] on link "Назад" at bounding box center [302, 56] width 31 height 13
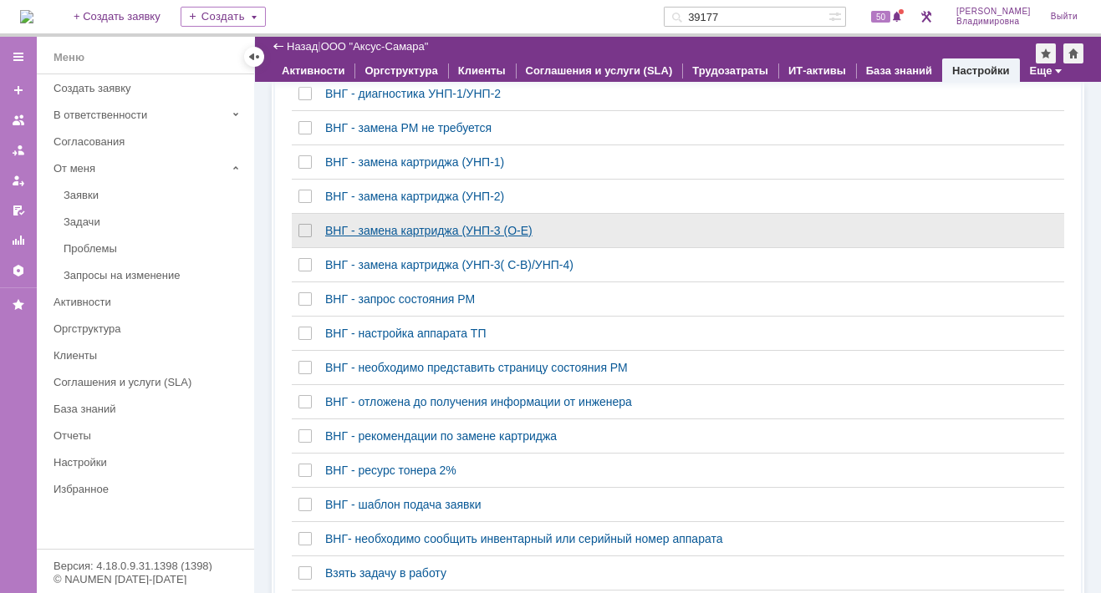
scroll to position [668, 0]
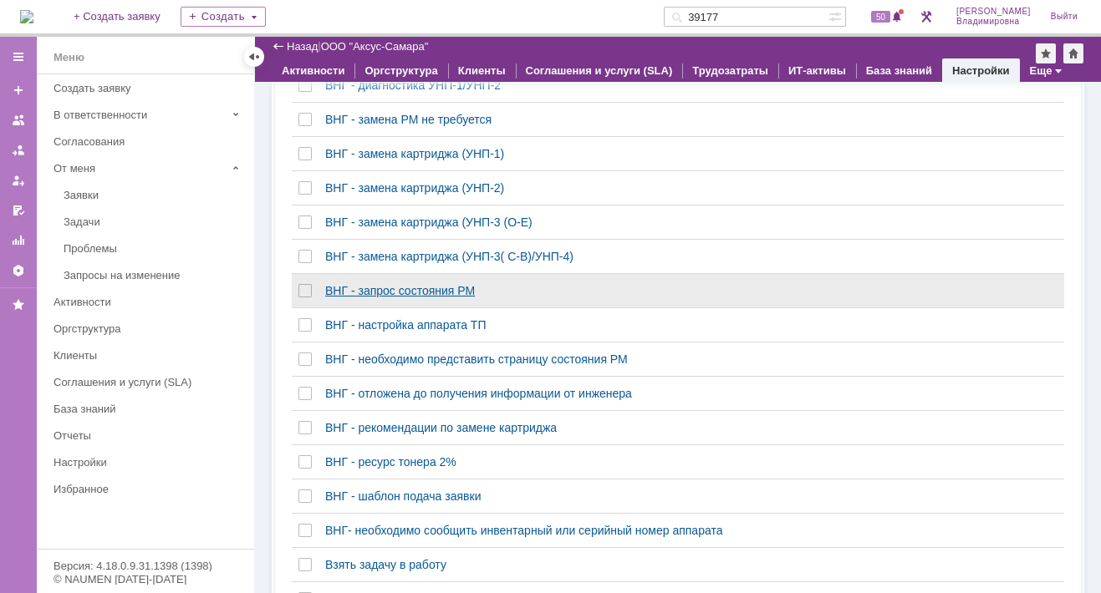
click at [374, 295] on div "ВНГ - запрос состояния РМ" at bounding box center [563, 290] width 477 height 13
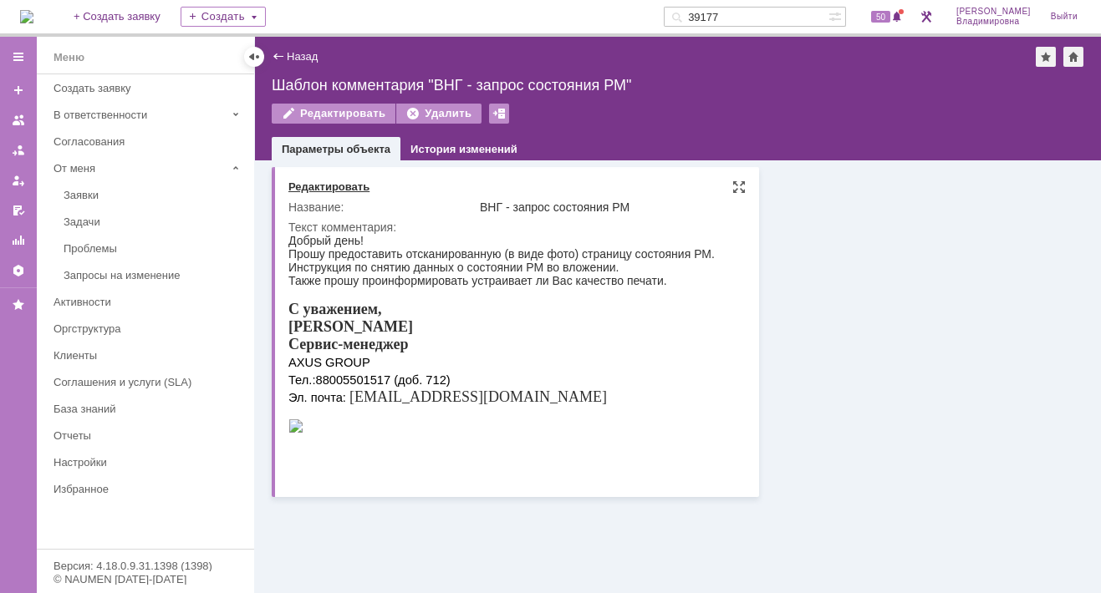
click at [318, 189] on div "Редактировать" at bounding box center [328, 186] width 81 height 13
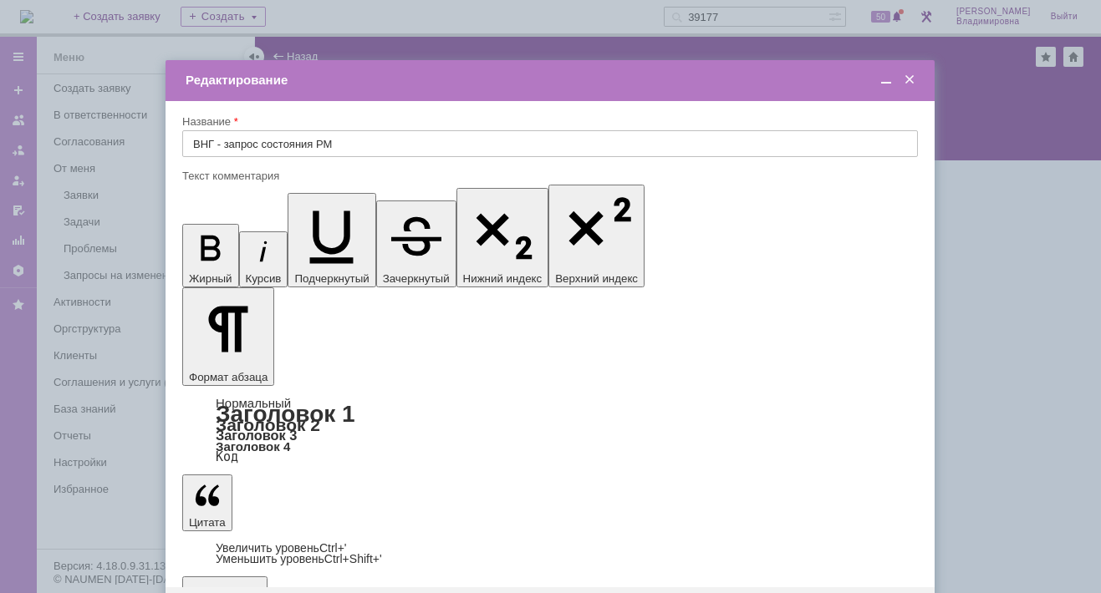
drag, startPoint x: 341, startPoint y: 4805, endPoint x: 361, endPoint y: 4807, distance: 20.2
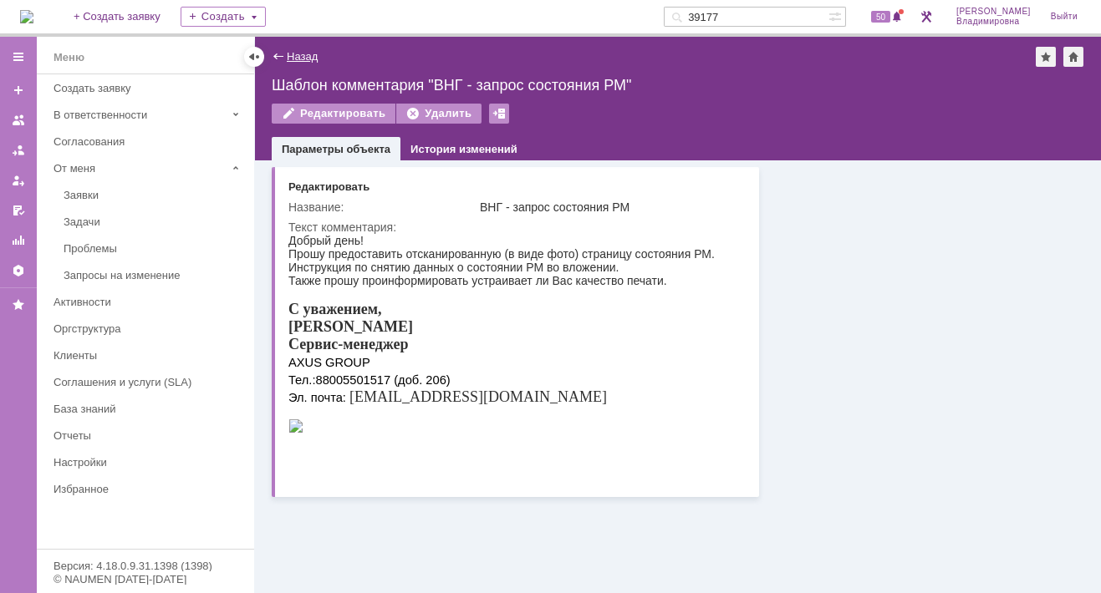
click at [298, 52] on link "Назад" at bounding box center [302, 56] width 31 height 13
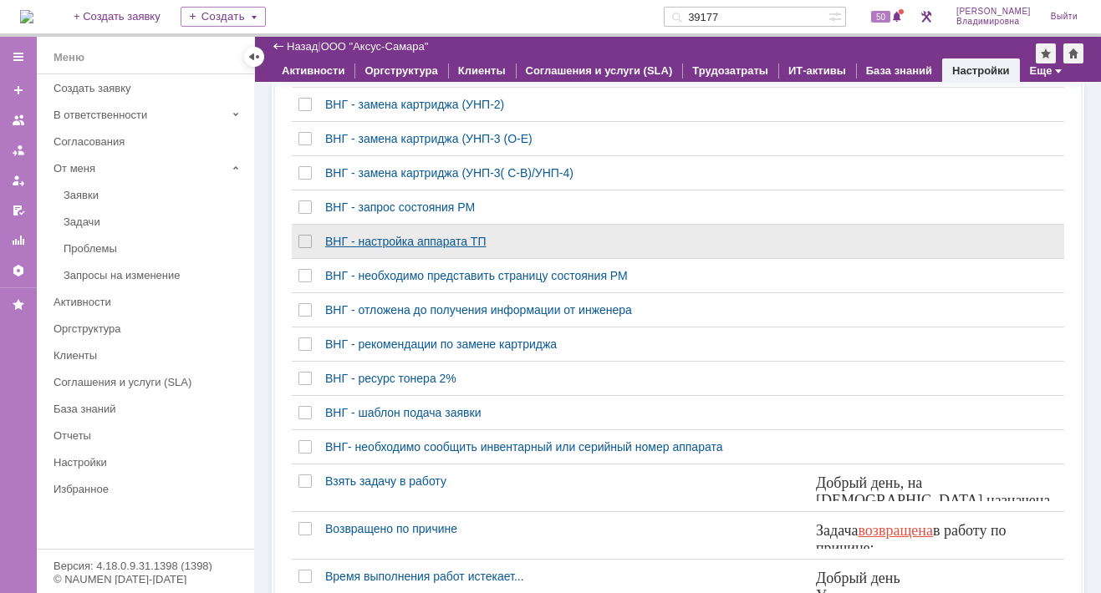
click at [385, 247] on div "ВНГ - настройка аппарата ТП" at bounding box center [563, 241] width 477 height 13
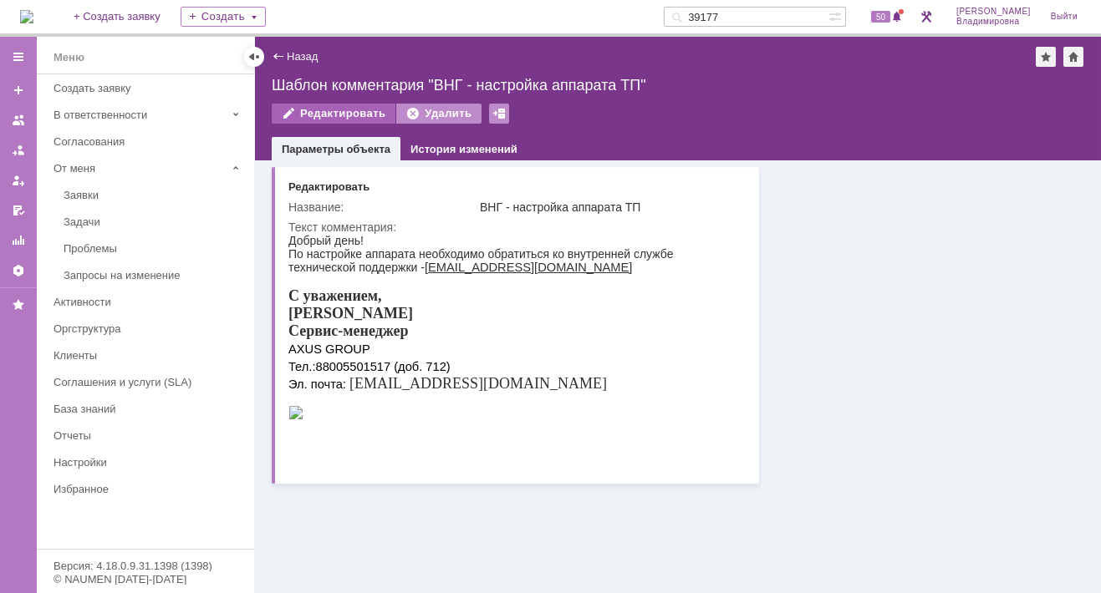
click at [316, 109] on div "Редактировать" at bounding box center [334, 114] width 124 height 20
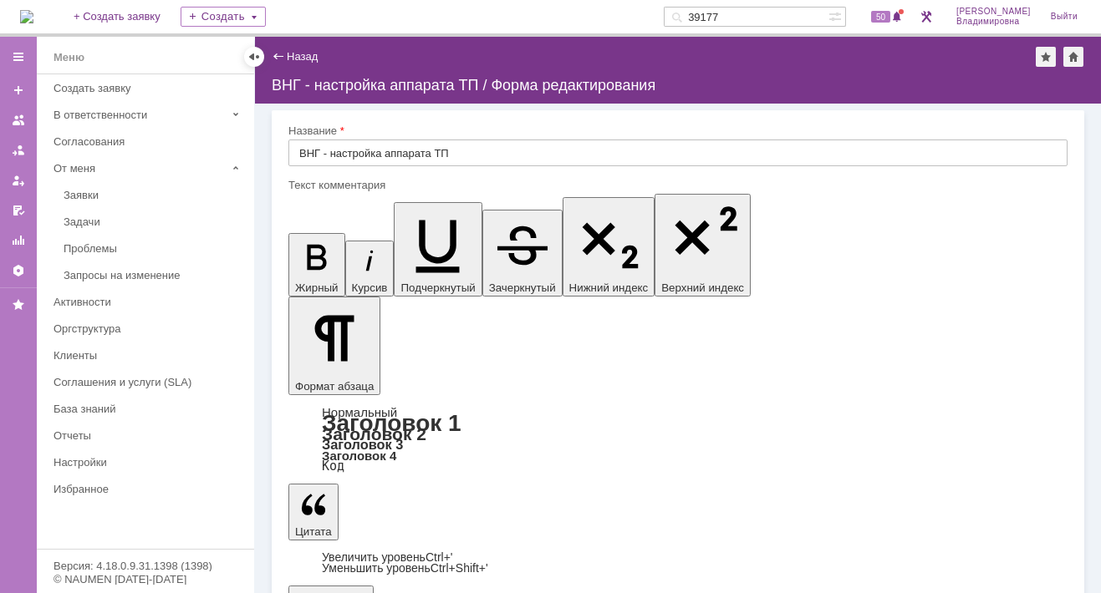
drag, startPoint x: 448, startPoint y: 4959, endPoint x: 465, endPoint y: 4960, distance: 16.7
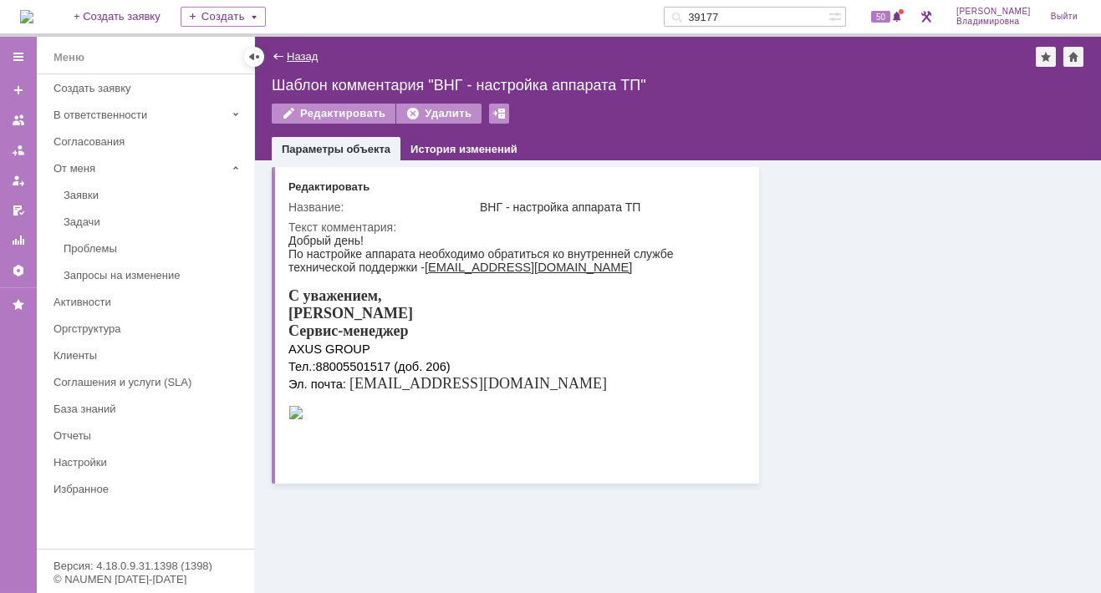
click at [301, 55] on link "Назад" at bounding box center [302, 56] width 31 height 13
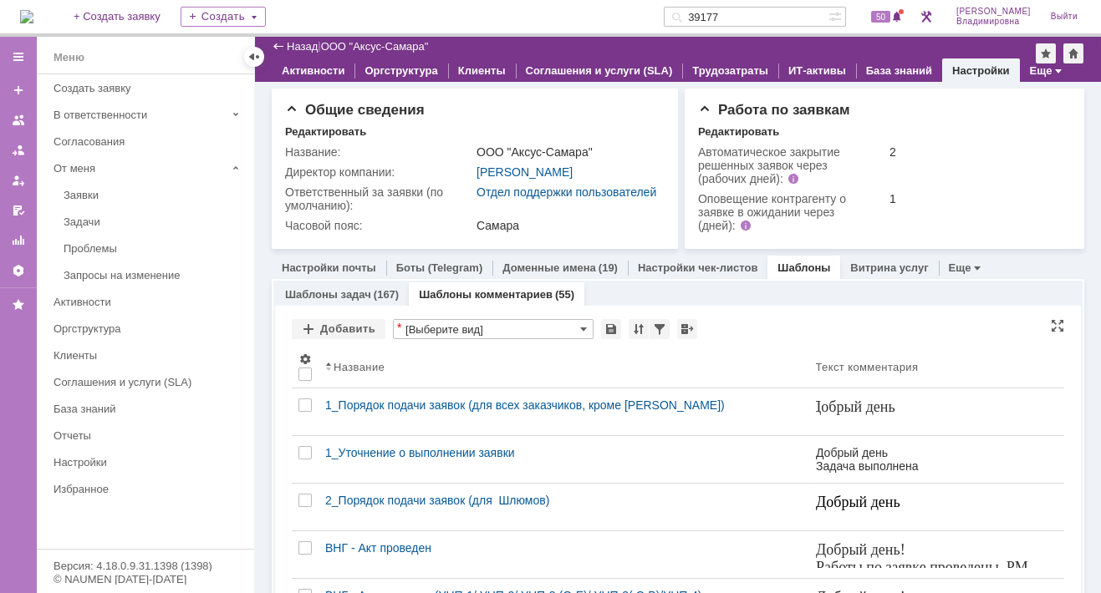
scroll to position [835, 0]
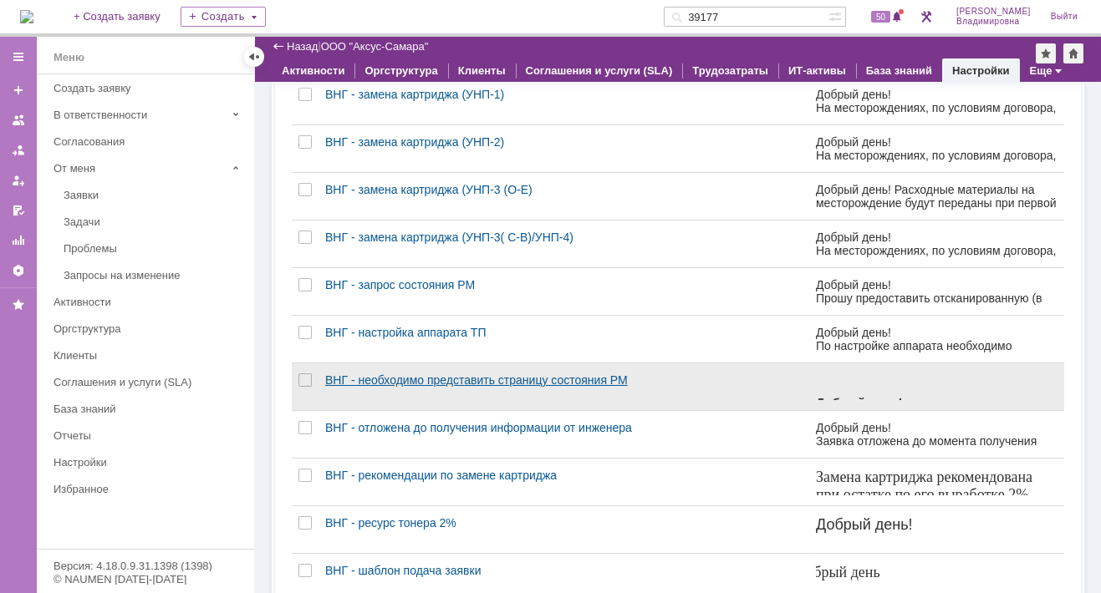
click at [419, 387] on div "ВНГ - необходимо представить страницу состояния РМ" at bounding box center [563, 380] width 477 height 13
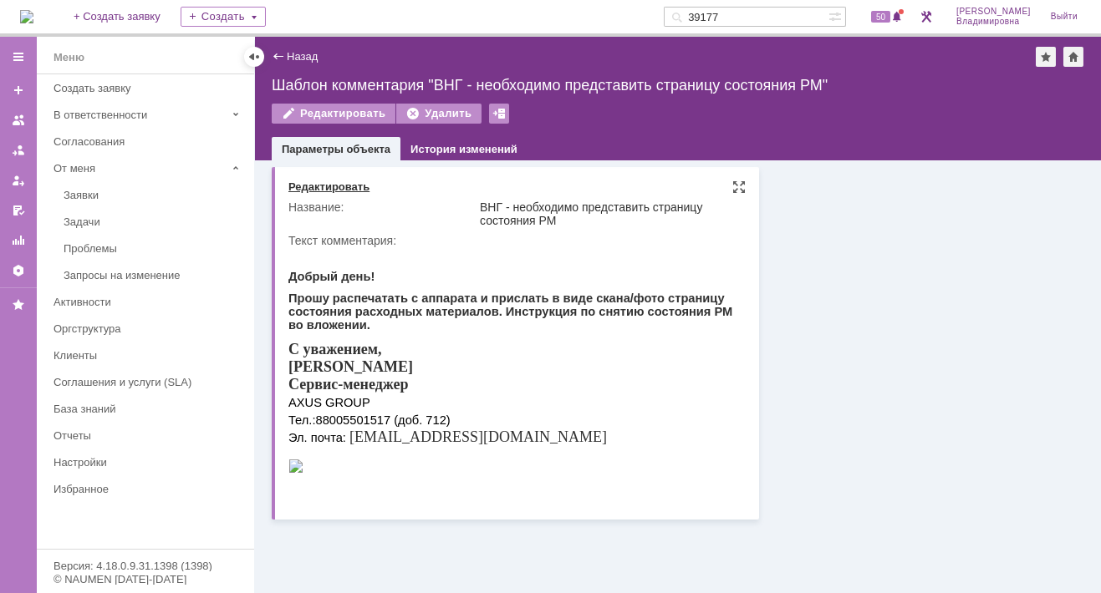
click at [330, 183] on div "Редактировать" at bounding box center [328, 186] width 81 height 13
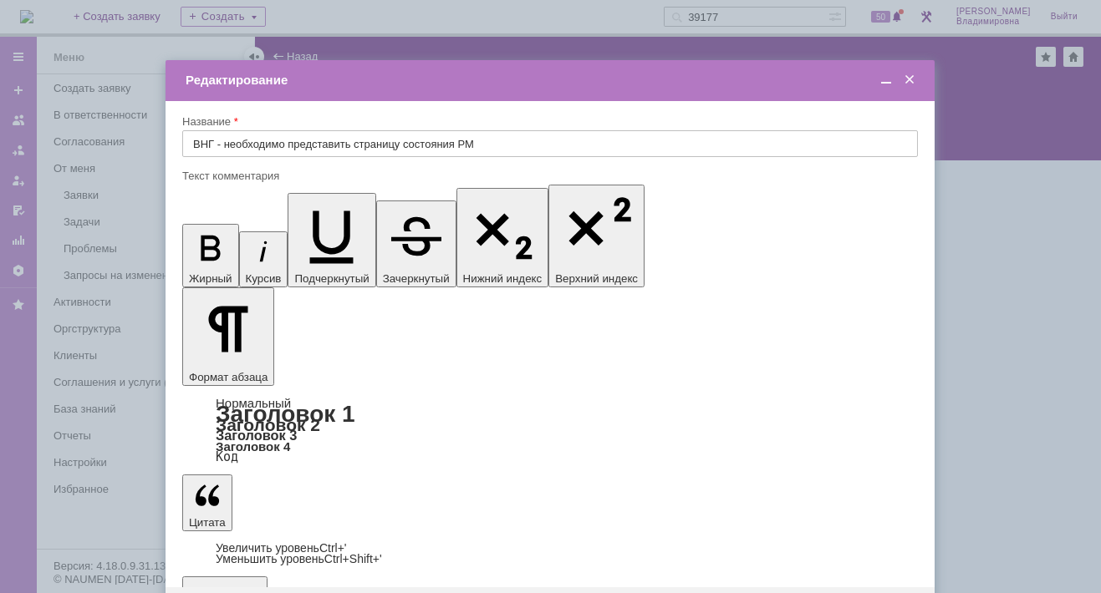
drag, startPoint x: 342, startPoint y: 4817, endPoint x: 360, endPoint y: 4818, distance: 18.5
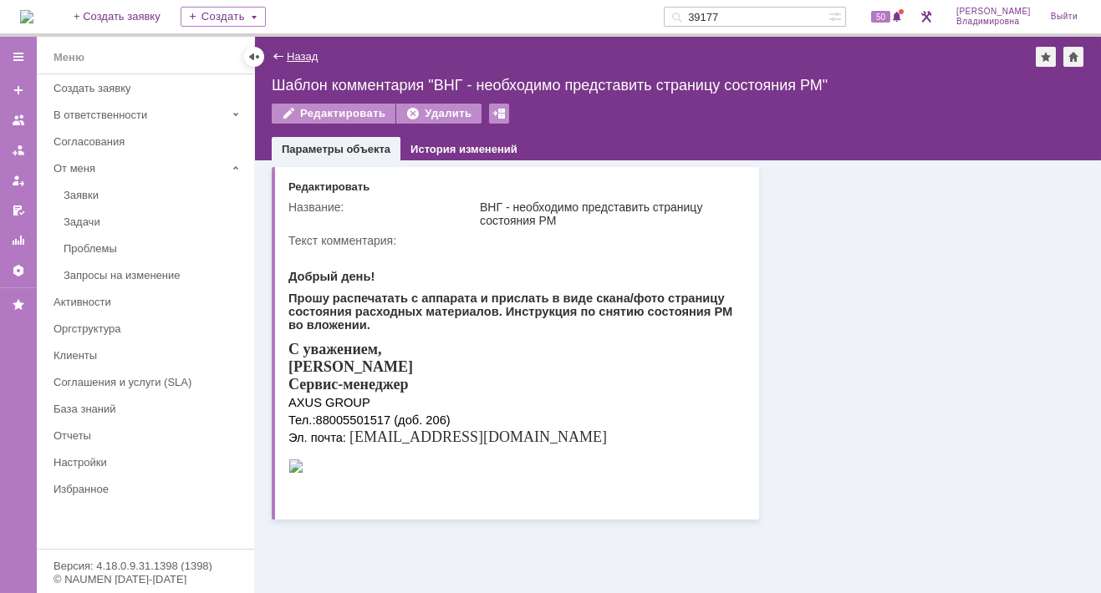
click at [300, 57] on link "Назад" at bounding box center [302, 56] width 31 height 13
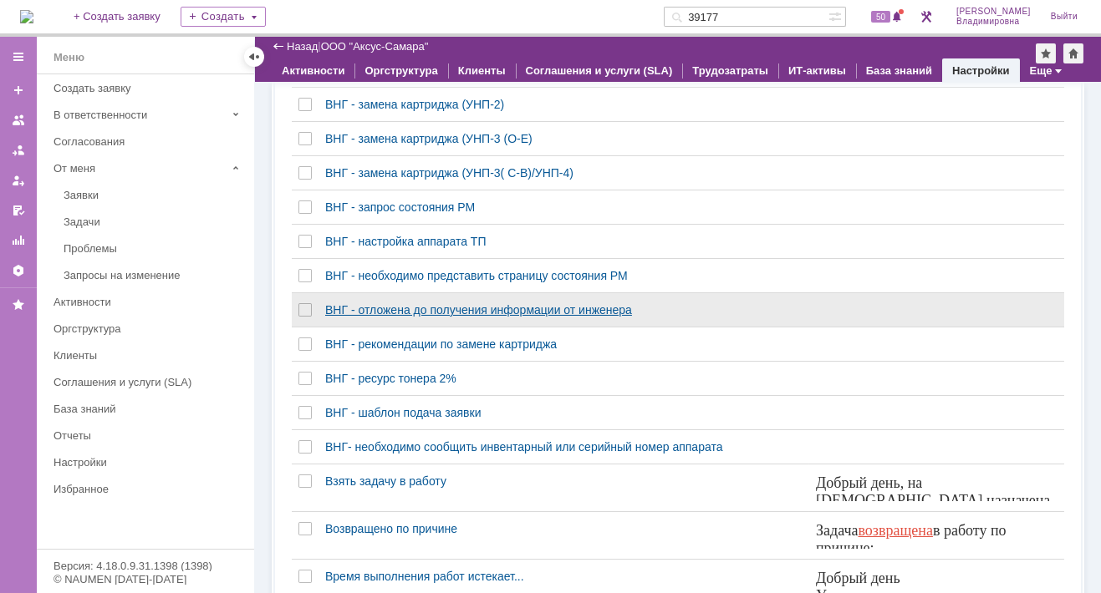
click at [361, 317] on div "ВНГ - отложена до получения информации от инженера" at bounding box center [563, 309] width 477 height 13
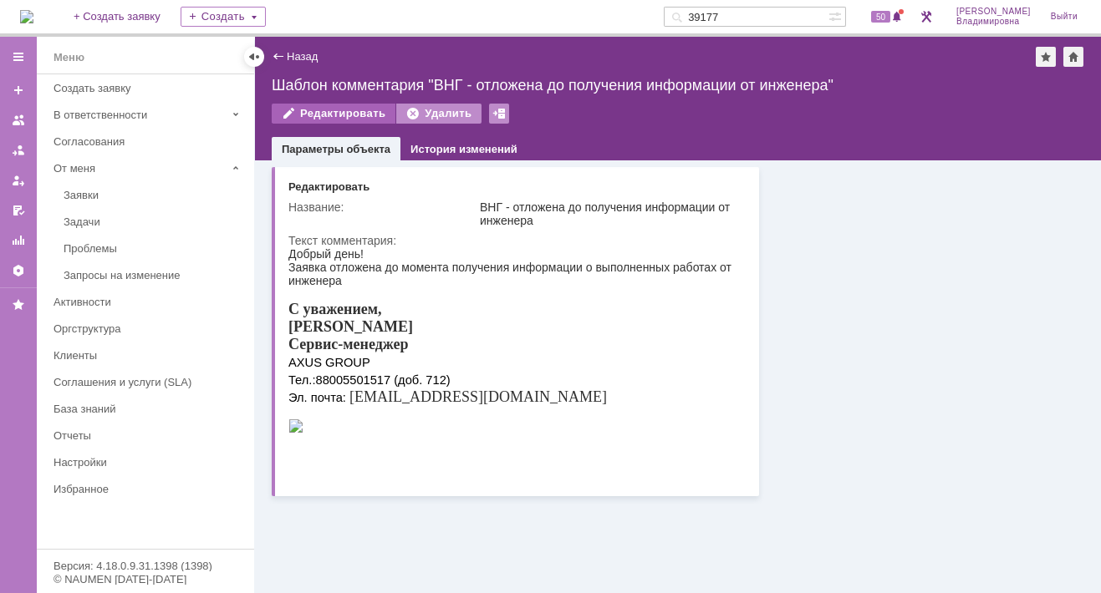
click at [330, 107] on div "Редактировать" at bounding box center [334, 114] width 124 height 20
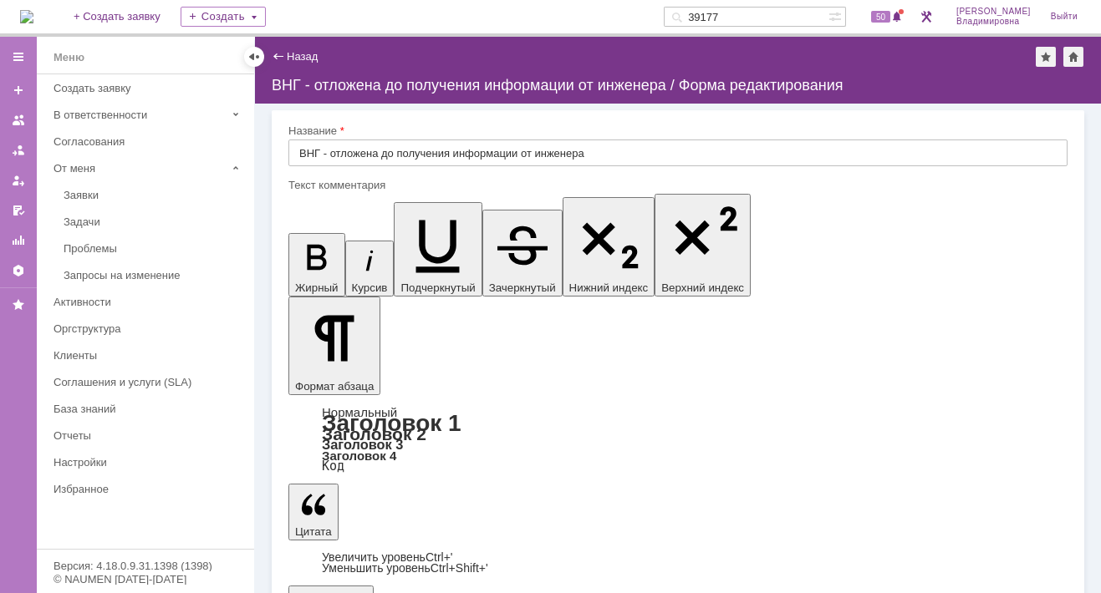
drag, startPoint x: 446, startPoint y: 4962, endPoint x: 465, endPoint y: 4964, distance: 18.5
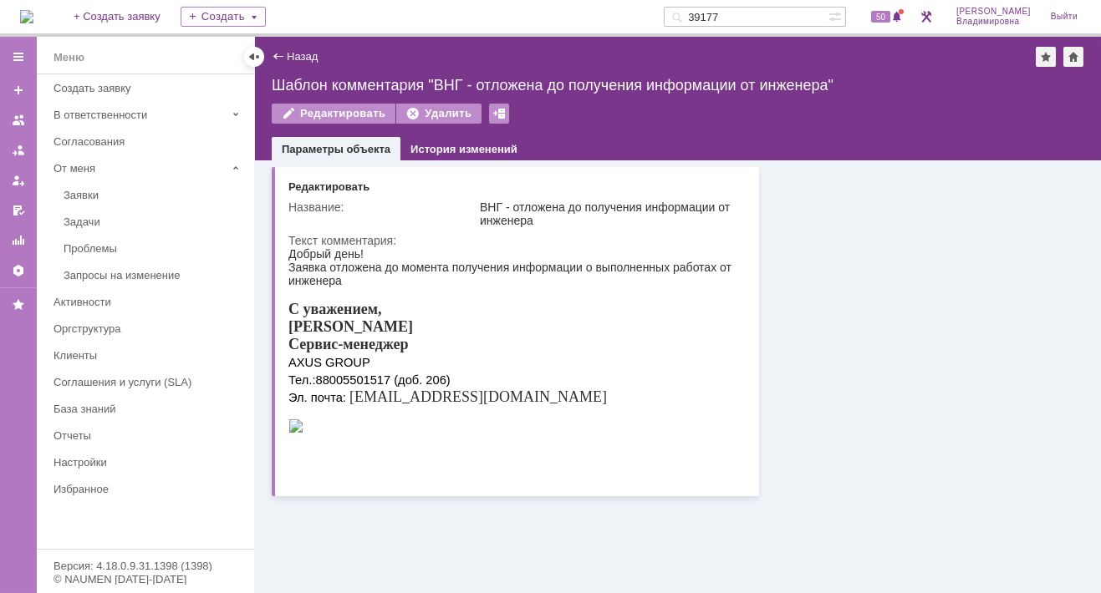
click at [293, 55] on link "Назад" at bounding box center [302, 56] width 31 height 13
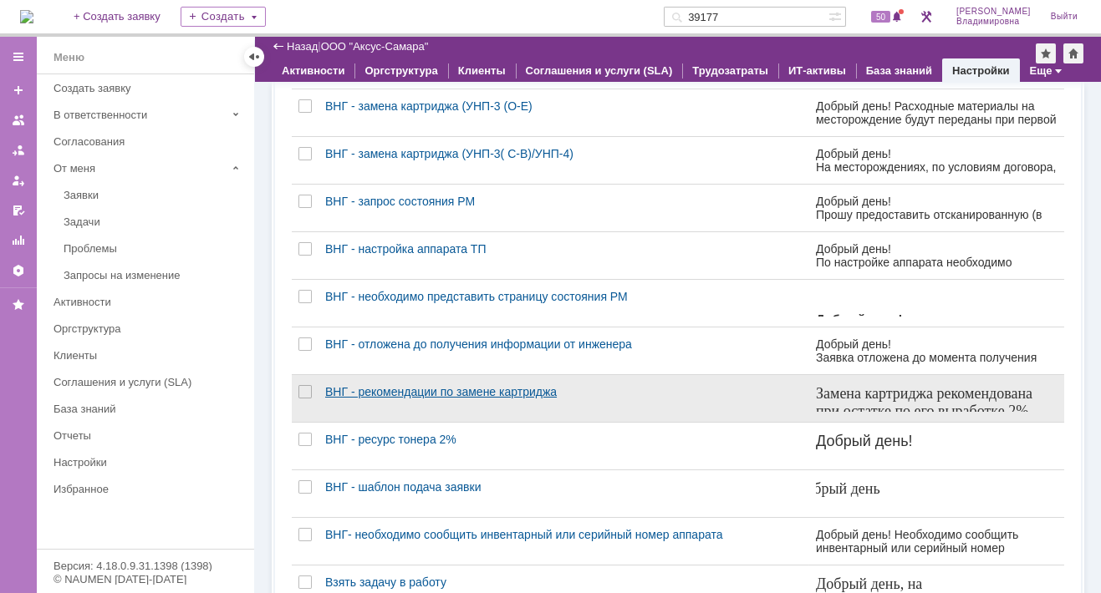
click at [374, 397] on div "ВНГ - рекомендации по замене картриджа" at bounding box center [563, 391] width 477 height 13
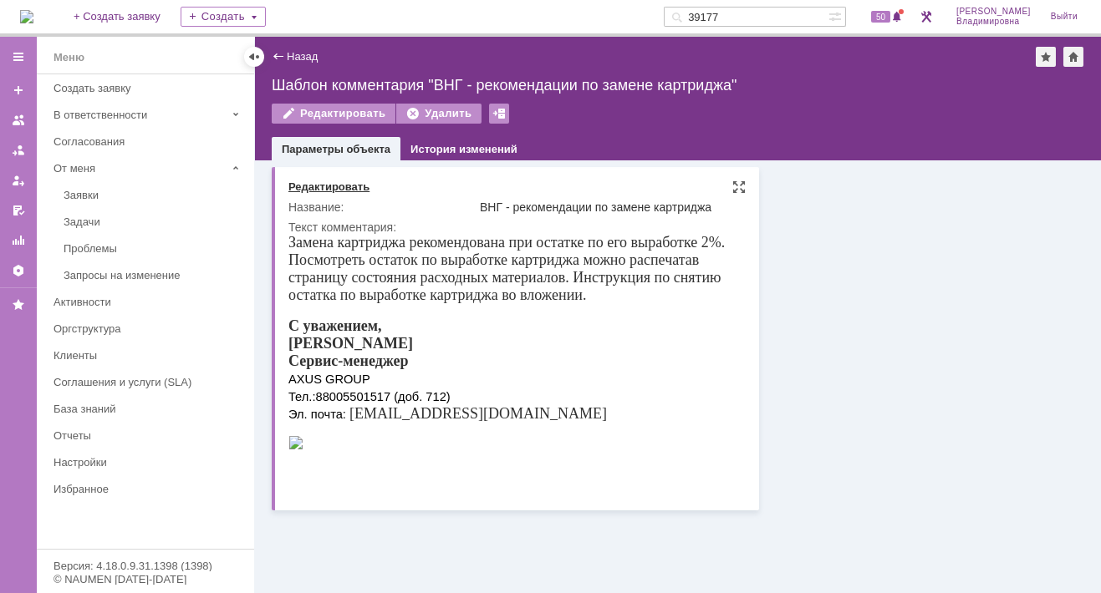
click at [325, 187] on div "Редактировать" at bounding box center [328, 186] width 81 height 13
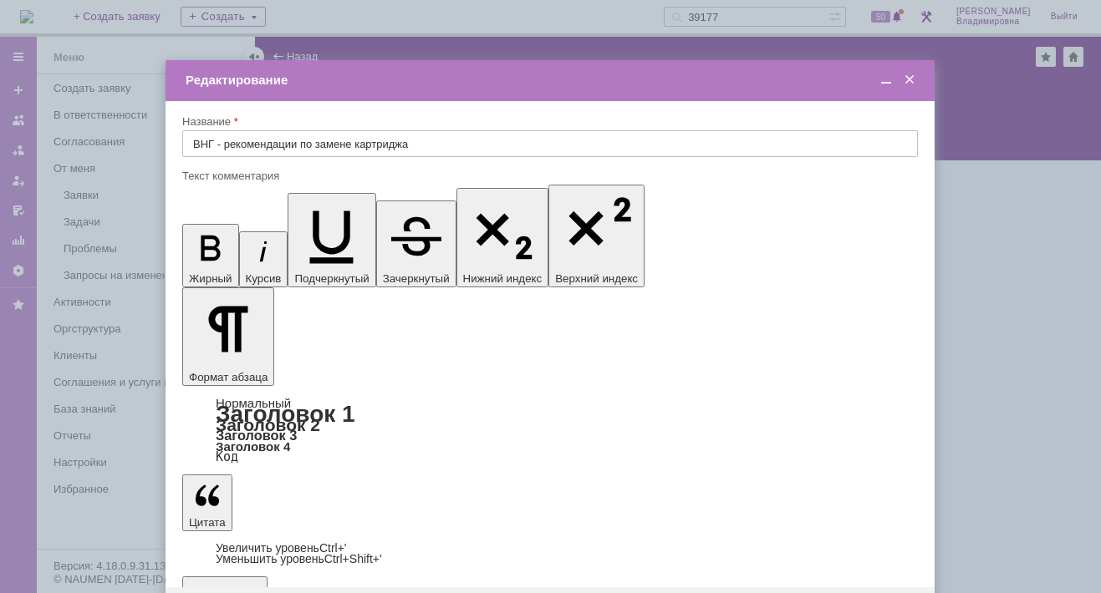
drag, startPoint x: 341, startPoint y: 4801, endPoint x: 358, endPoint y: 4805, distance: 17.9
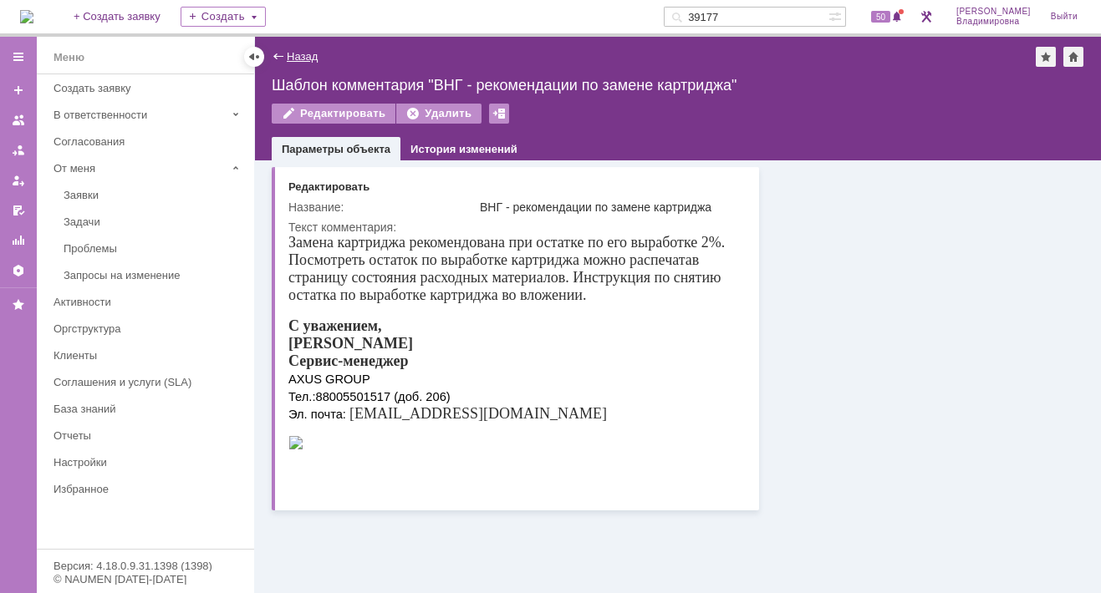
click at [294, 57] on link "Назад" at bounding box center [302, 56] width 31 height 13
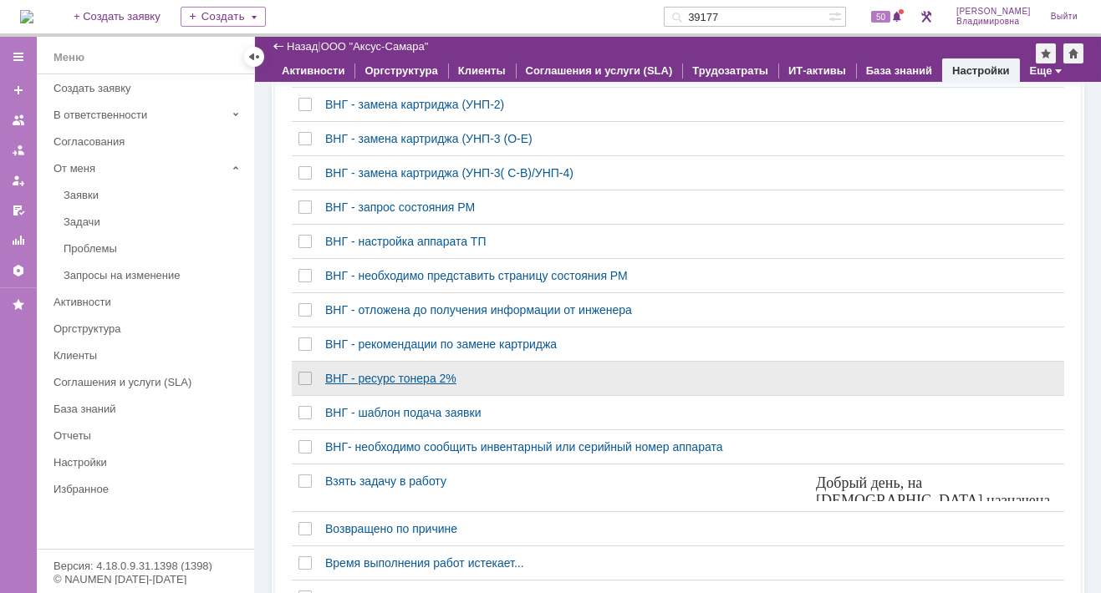
click at [376, 383] on div "ВНГ - ресурс тонера 2%" at bounding box center [563, 378] width 477 height 13
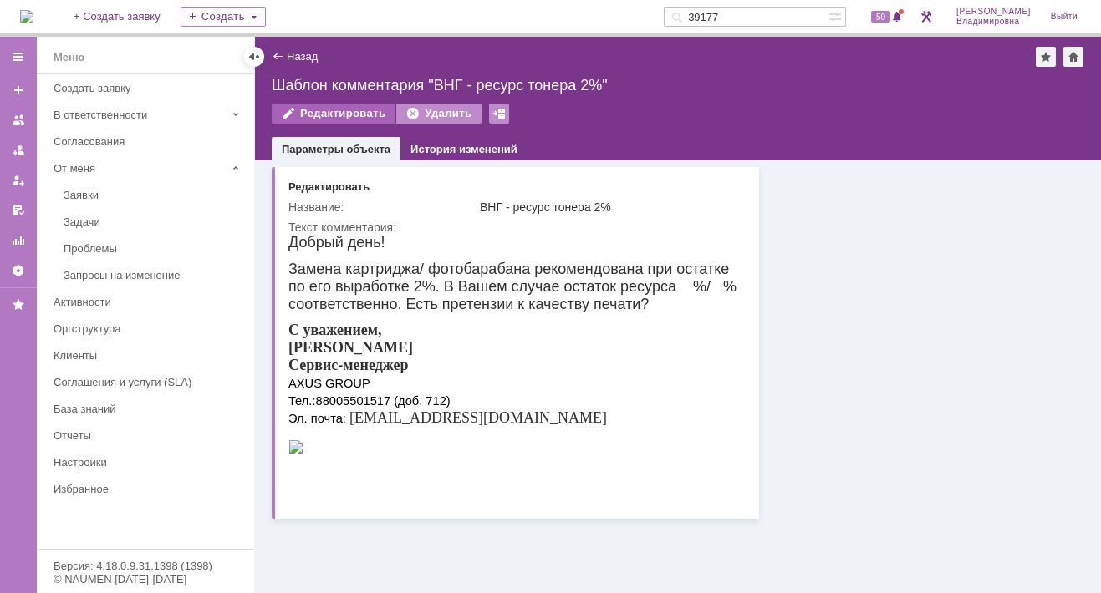
click at [317, 113] on div "Редактировать" at bounding box center [334, 114] width 124 height 20
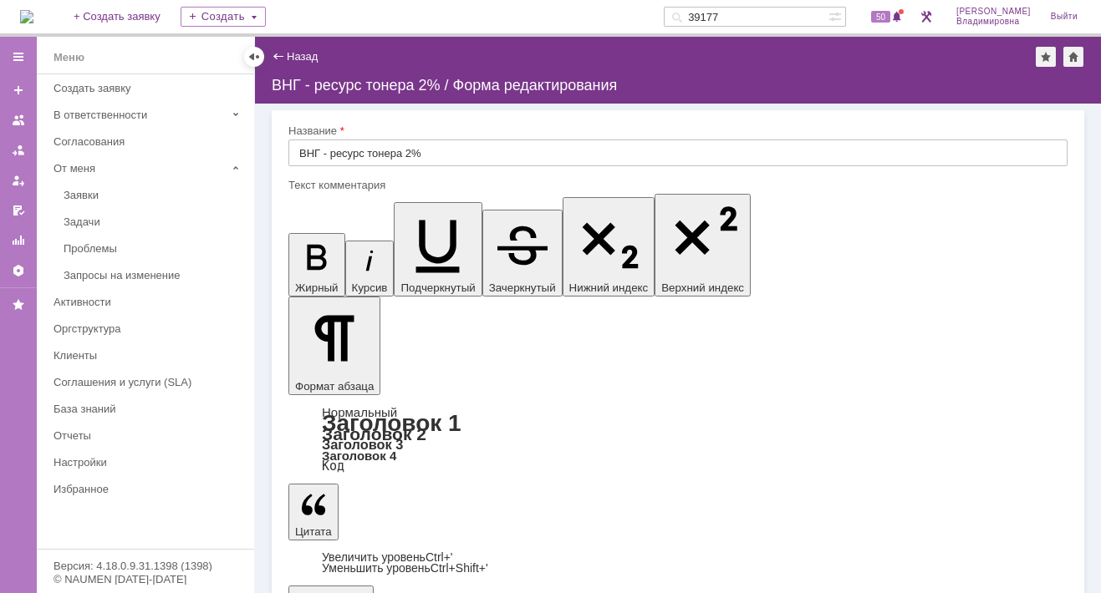
drag, startPoint x: 448, startPoint y: 4987, endPoint x: 465, endPoint y: 4990, distance: 16.9
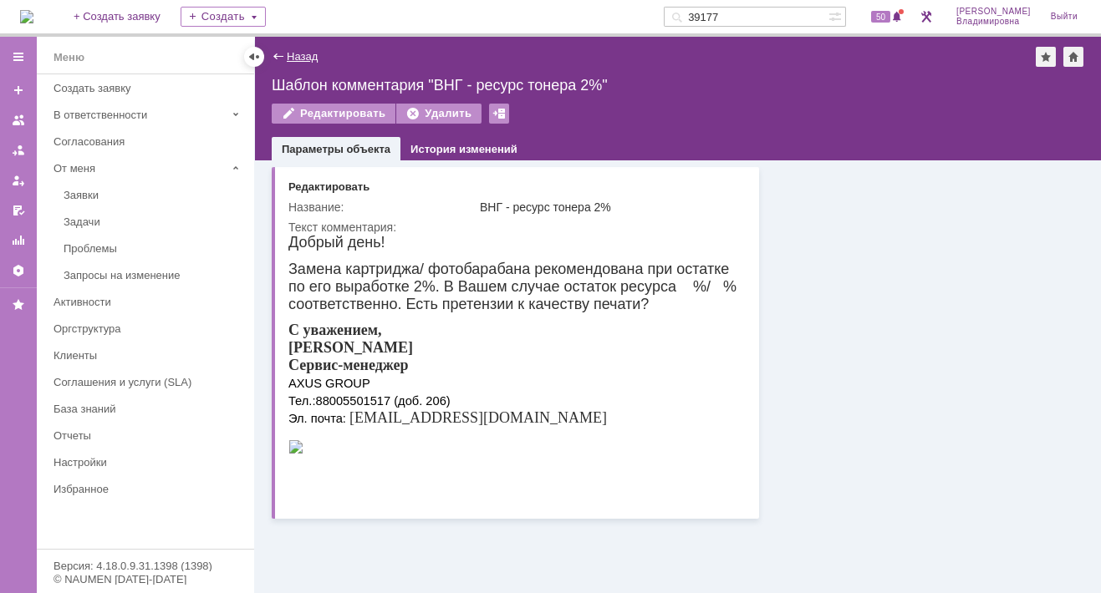
click at [294, 52] on link "Назад" at bounding box center [302, 56] width 31 height 13
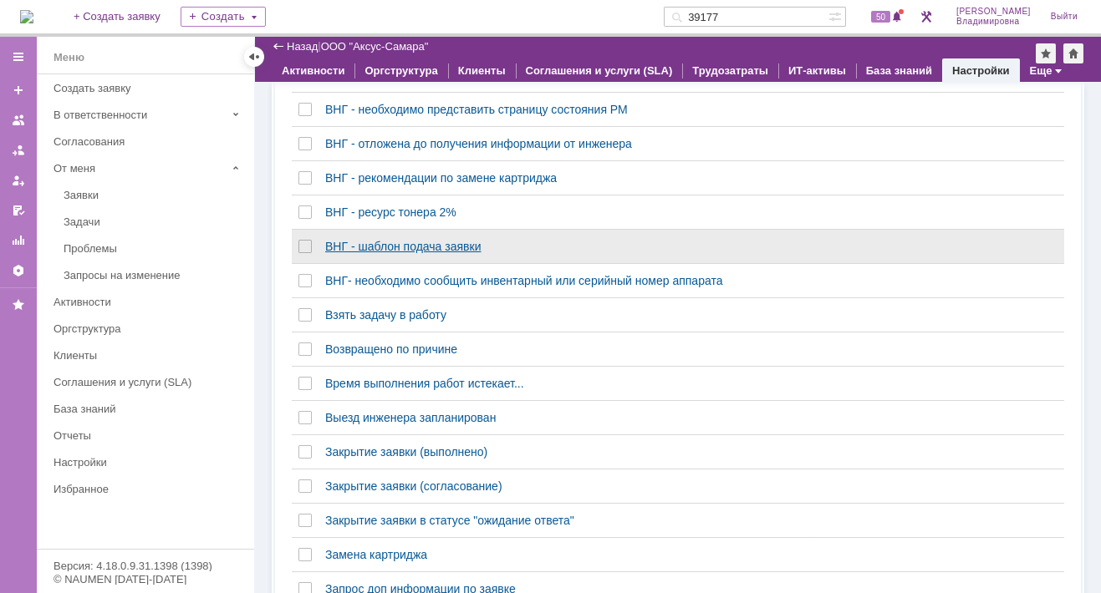
click at [400, 253] on div "ВНГ - шаблон подача заявки" at bounding box center [563, 246] width 477 height 13
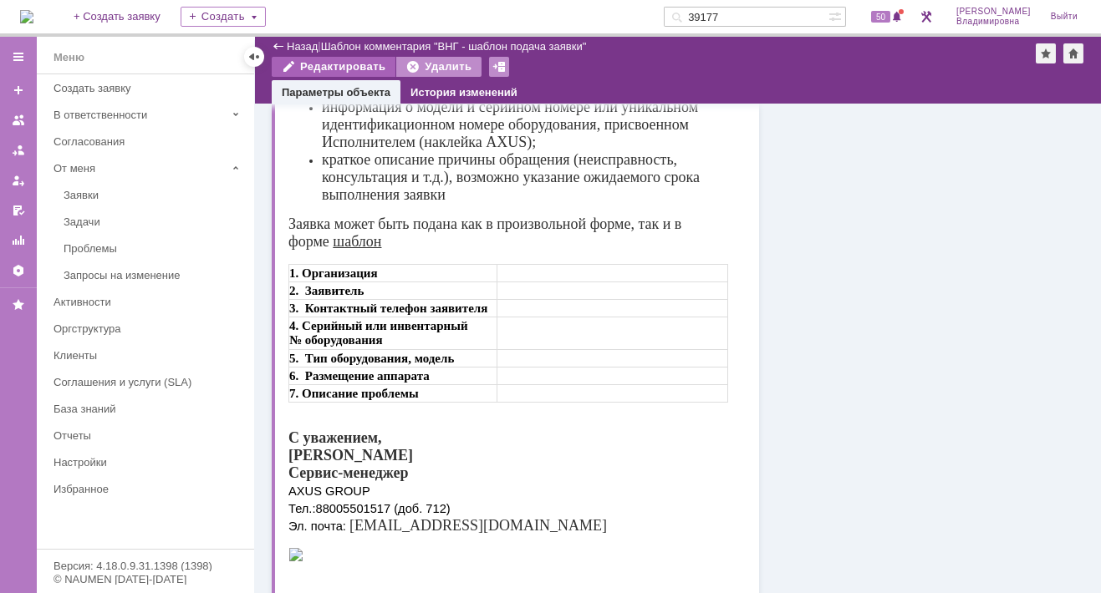
click at [348, 63] on div "Редактировать" at bounding box center [334, 67] width 124 height 20
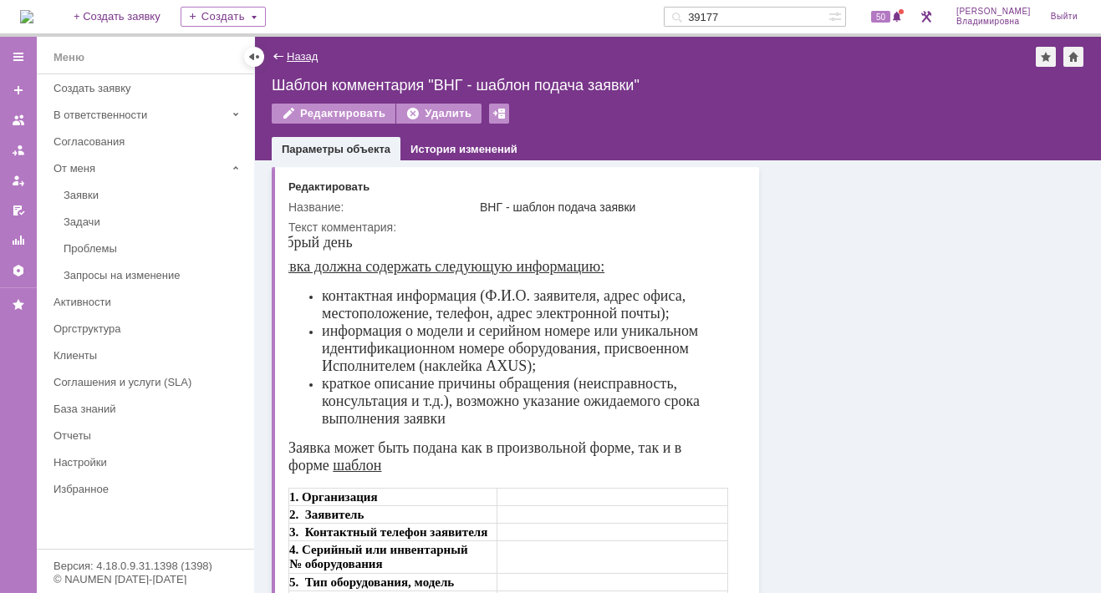
click at [296, 53] on link "Назад" at bounding box center [302, 56] width 31 height 13
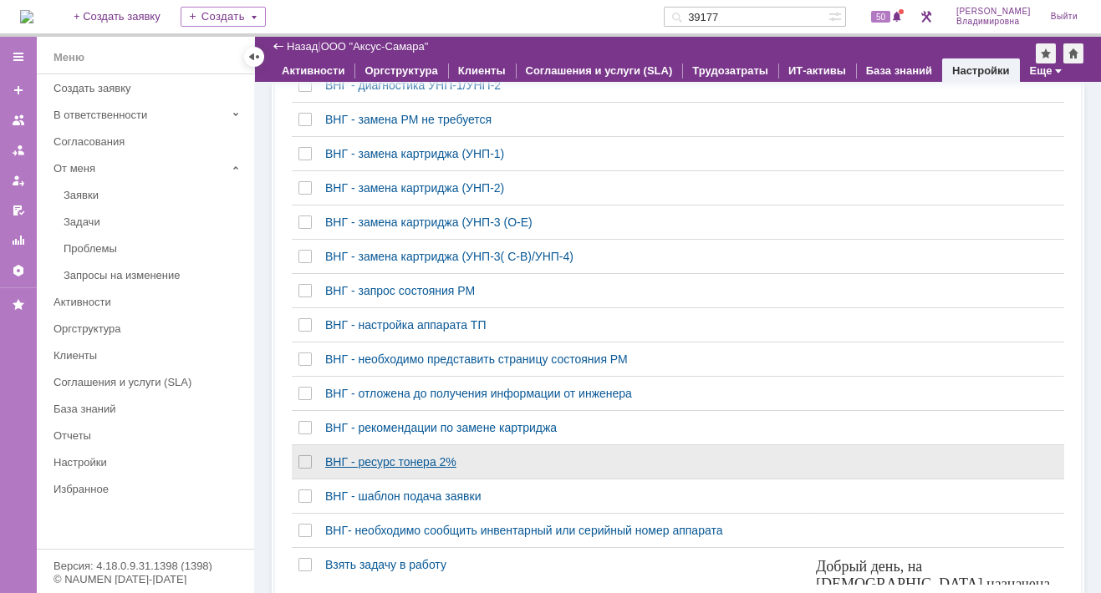
click at [349, 469] on div "ВНГ - ресурс тонера 2%" at bounding box center [563, 461] width 477 height 13
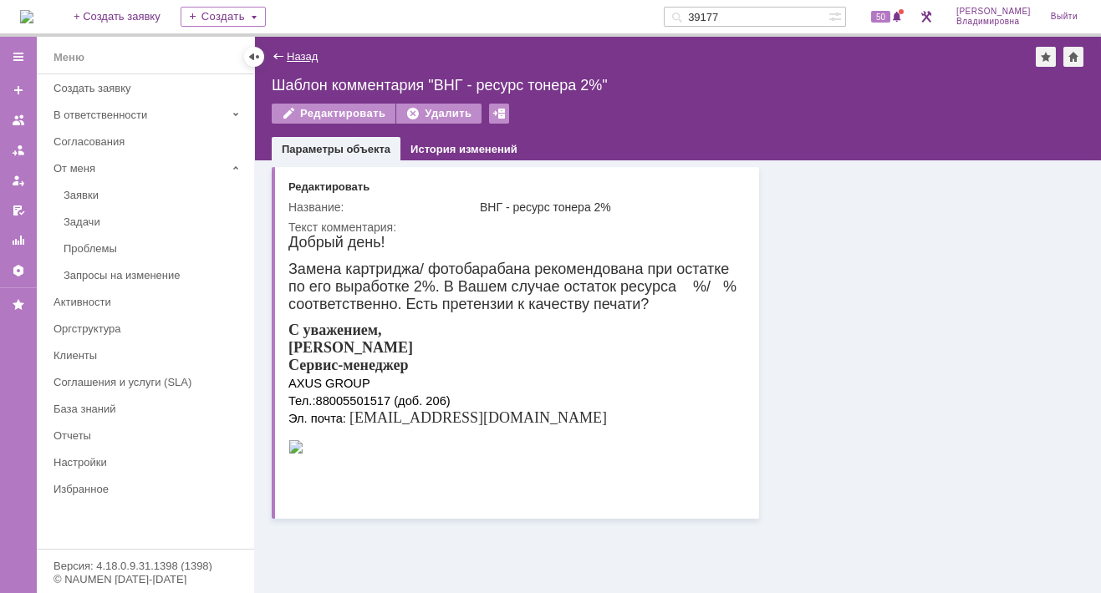
click at [288, 51] on link "Назад" at bounding box center [302, 56] width 31 height 13
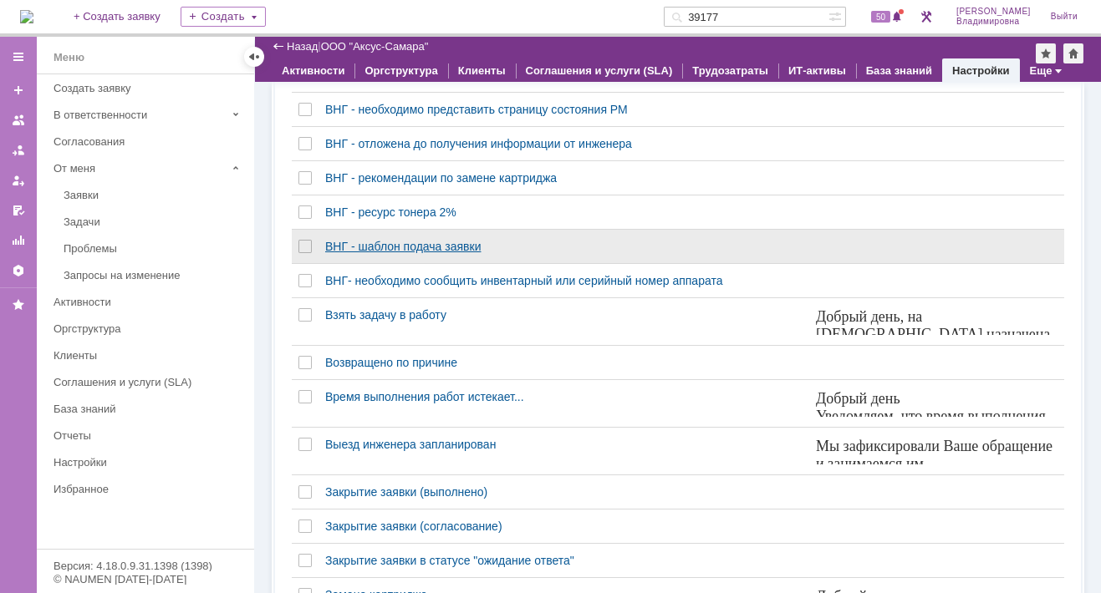
click at [375, 253] on div "ВНГ - шаблон подача заявки" at bounding box center [563, 246] width 477 height 13
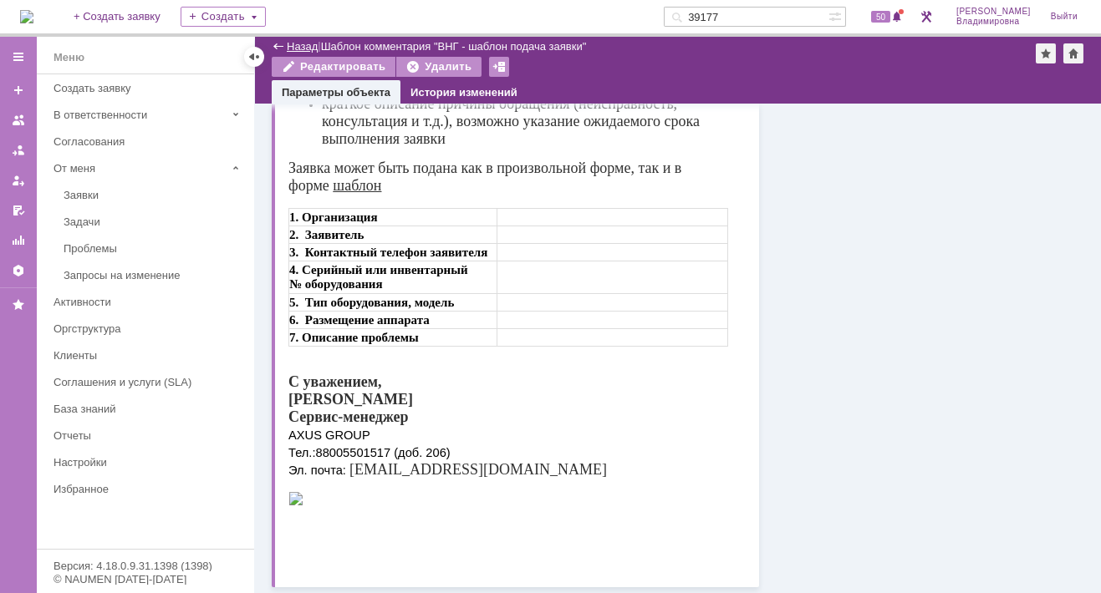
click at [299, 40] on link "Назад" at bounding box center [302, 46] width 31 height 13
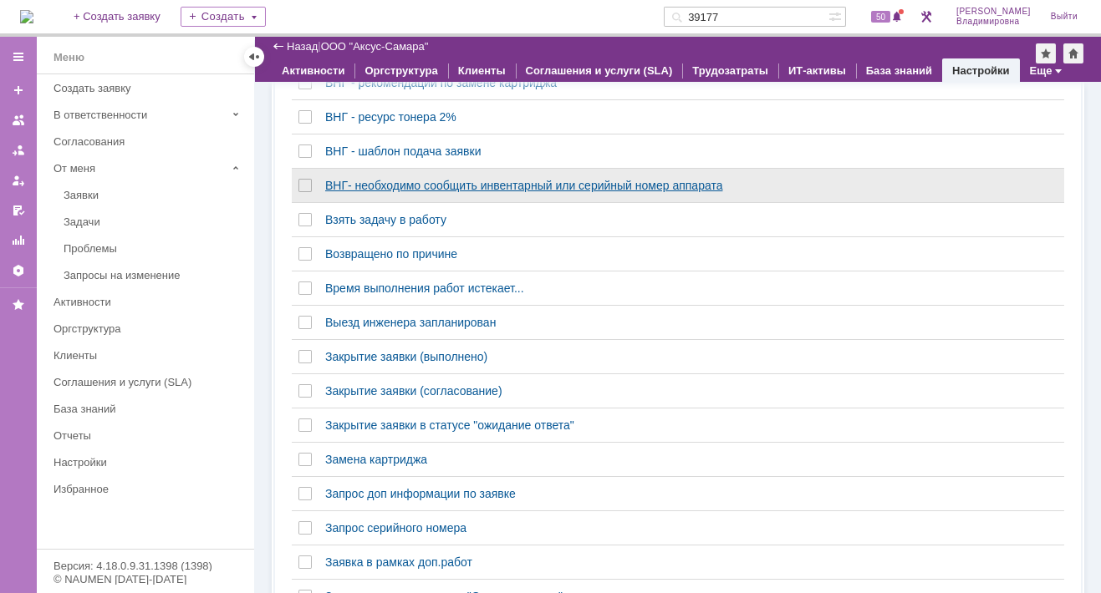
click at [414, 192] on div "ВНГ- необходимо сообщить инвентарный или серийный номер аппарата" at bounding box center [563, 185] width 477 height 13
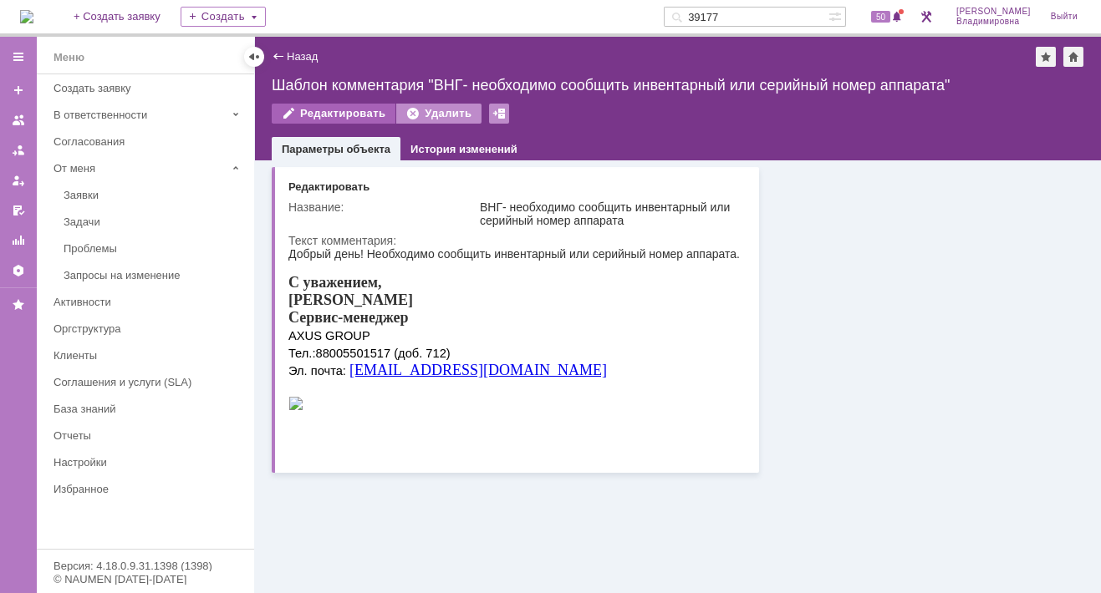
click at [341, 111] on div "Редактировать" at bounding box center [334, 114] width 124 height 20
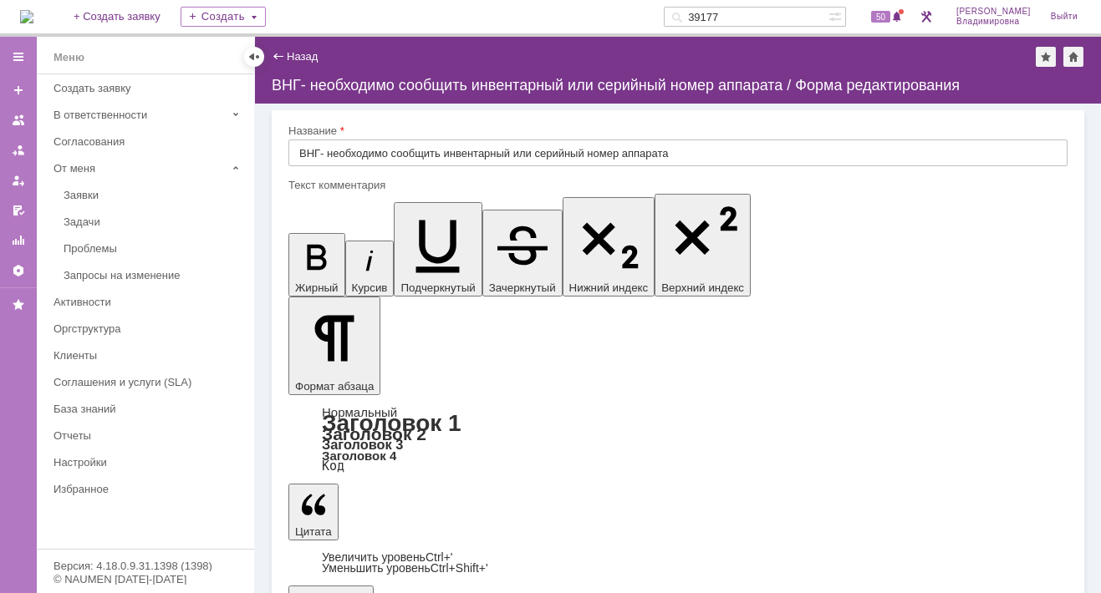
drag, startPoint x: 448, startPoint y: 4944, endPoint x: 468, endPoint y: 4949, distance: 20.5
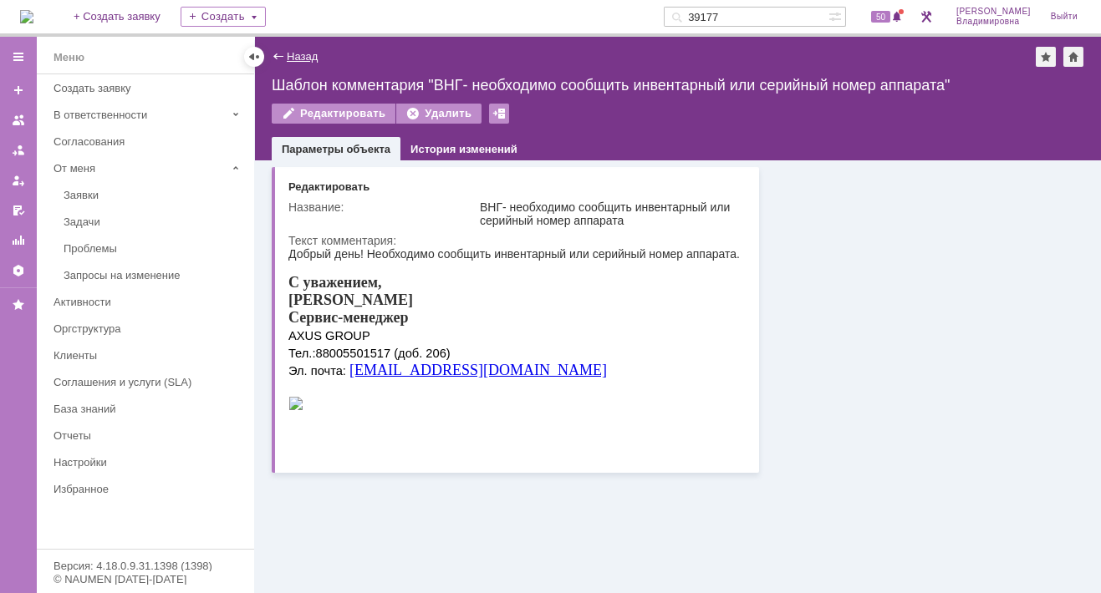
click at [300, 53] on link "Назад" at bounding box center [302, 56] width 31 height 13
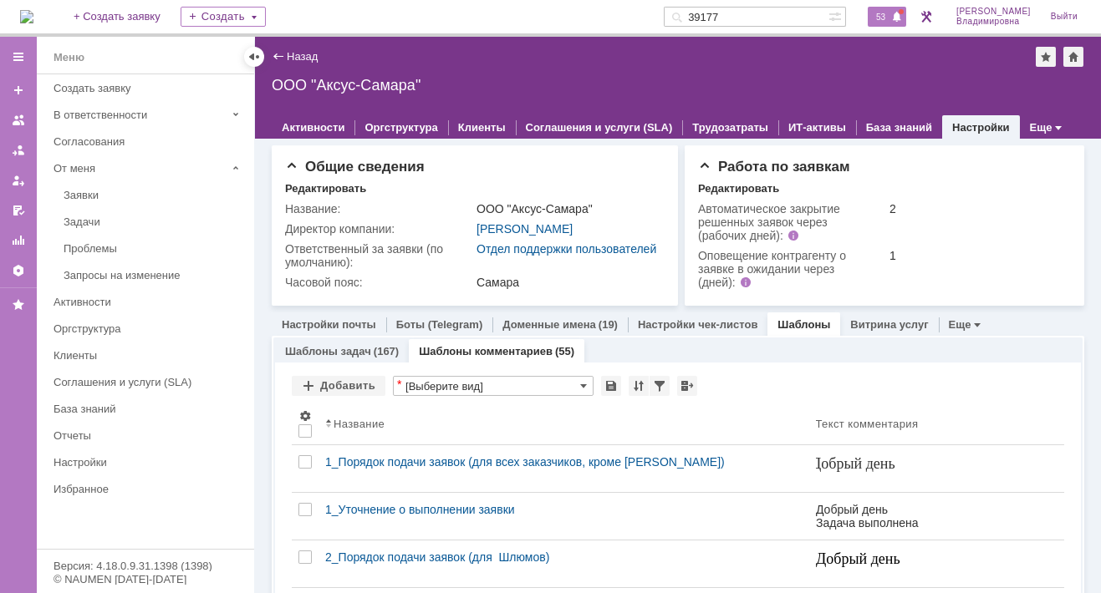
click at [890, 14] on span "53" at bounding box center [880, 17] width 19 height 12
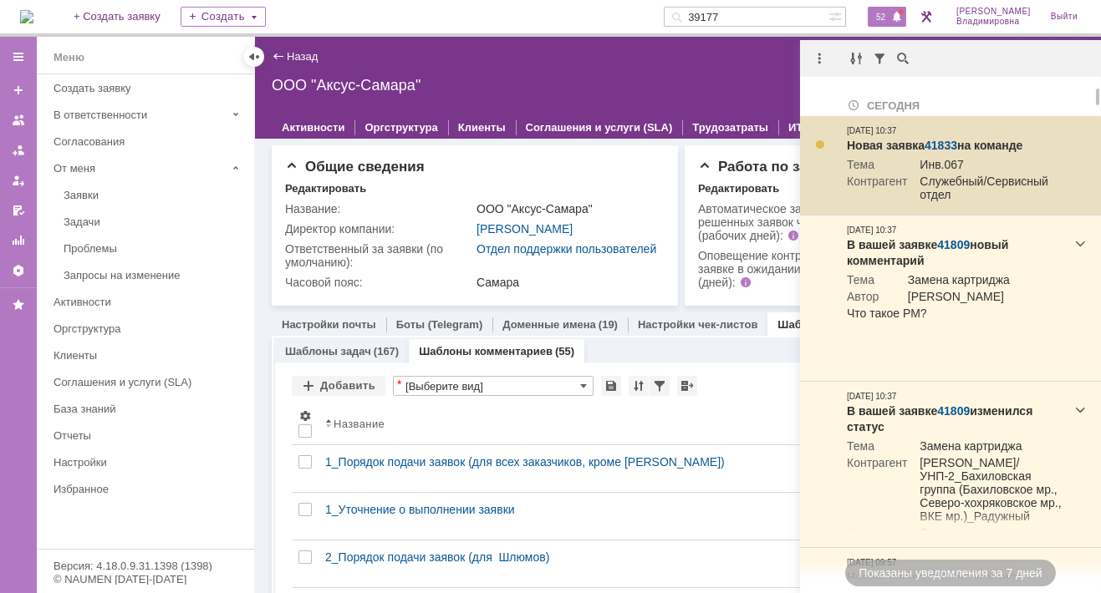
click at [941, 143] on link "41833" at bounding box center [940, 145] width 33 height 13
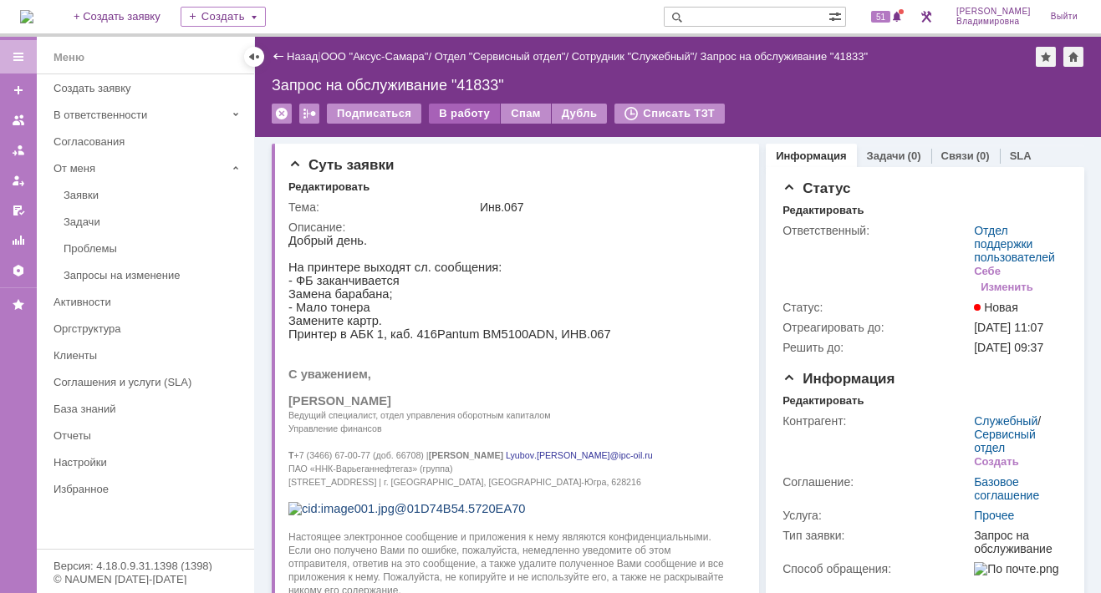
click at [466, 115] on div "В работу" at bounding box center [464, 114] width 71 height 20
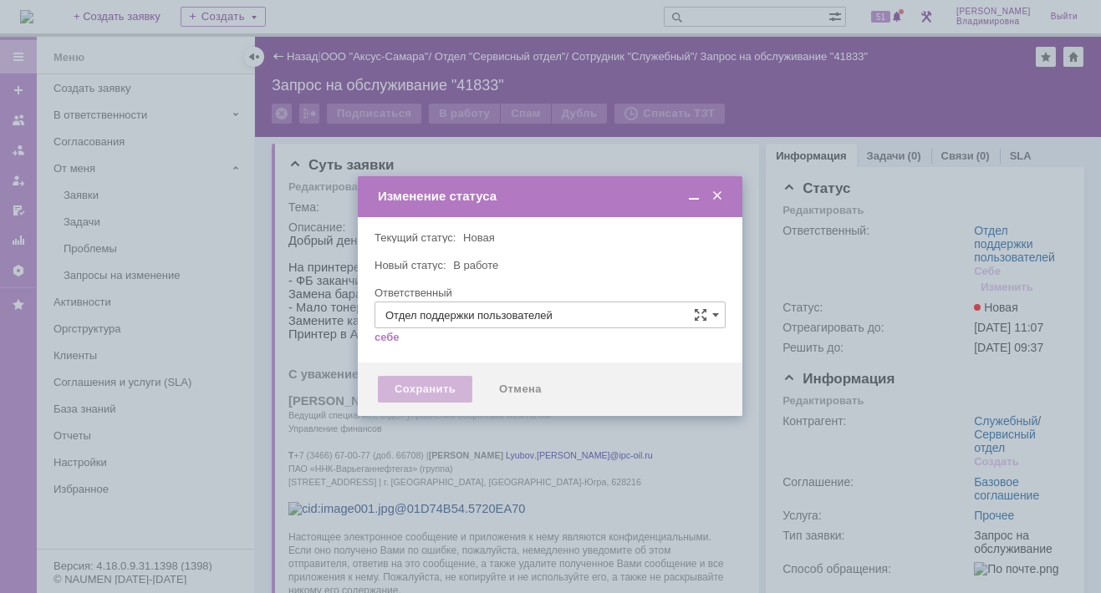
type input "[PERSON_NAME]"
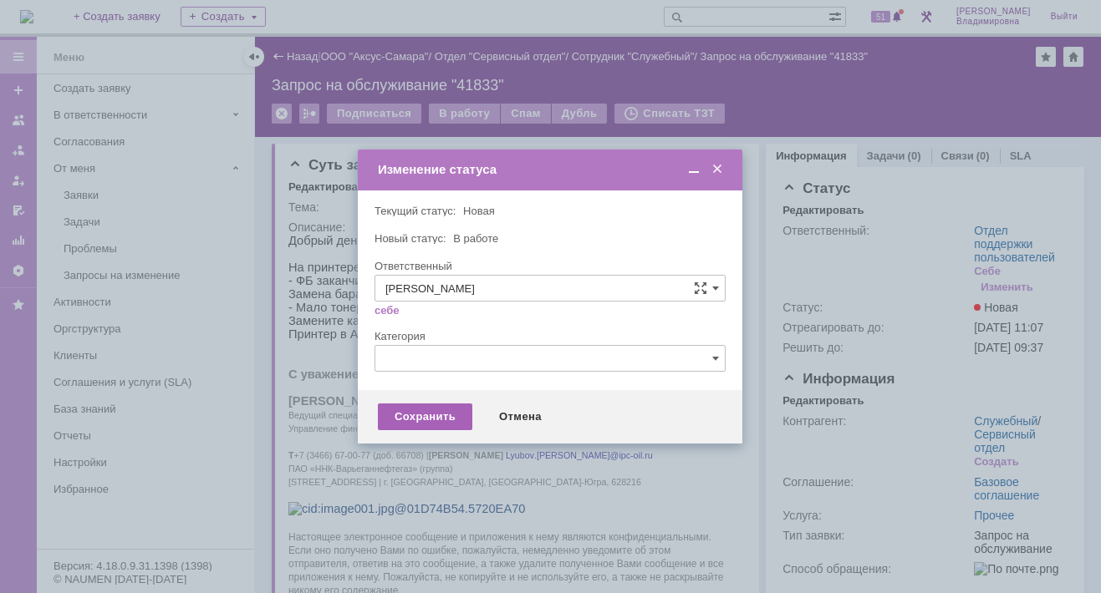
click at [413, 408] on div "Сохранить" at bounding box center [425, 417] width 94 height 27
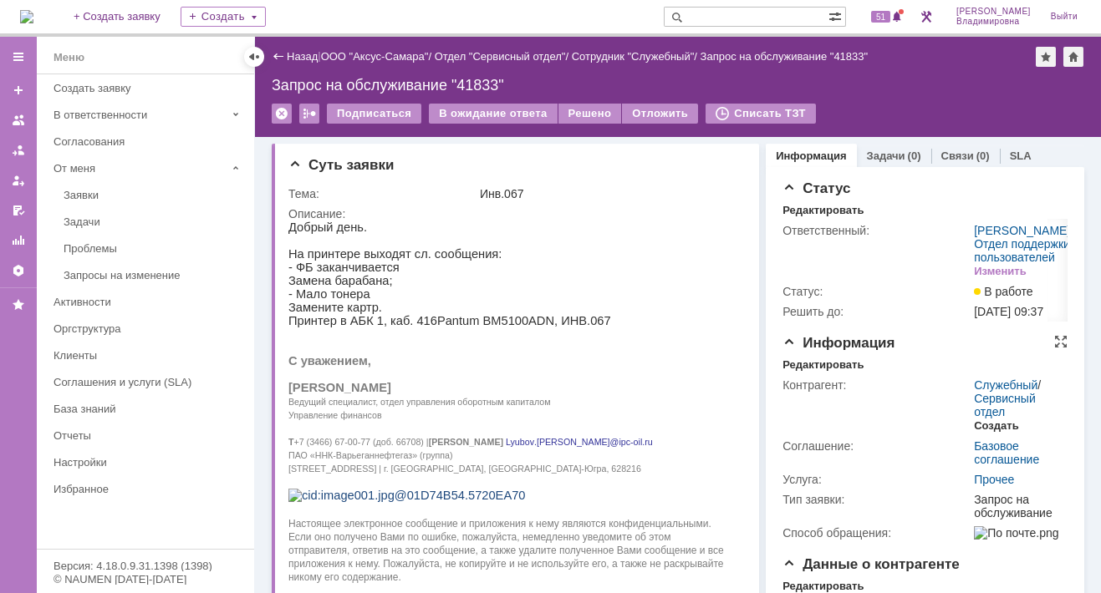
click at [982, 433] on div "Создать" at bounding box center [996, 425] width 44 height 13
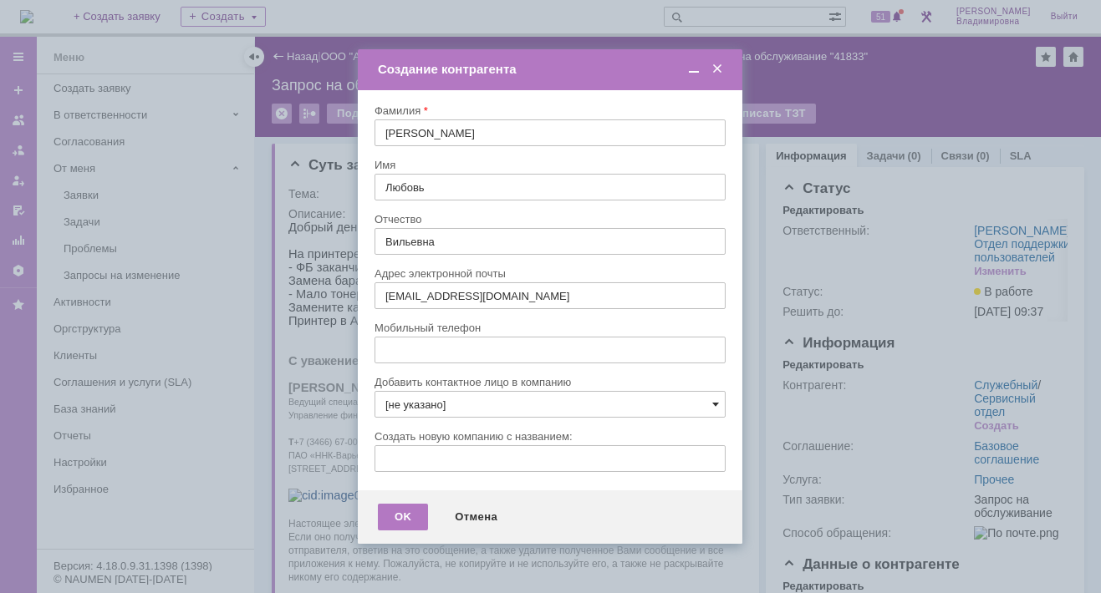
click at [714, 400] on span at bounding box center [715, 404] width 7 height 13
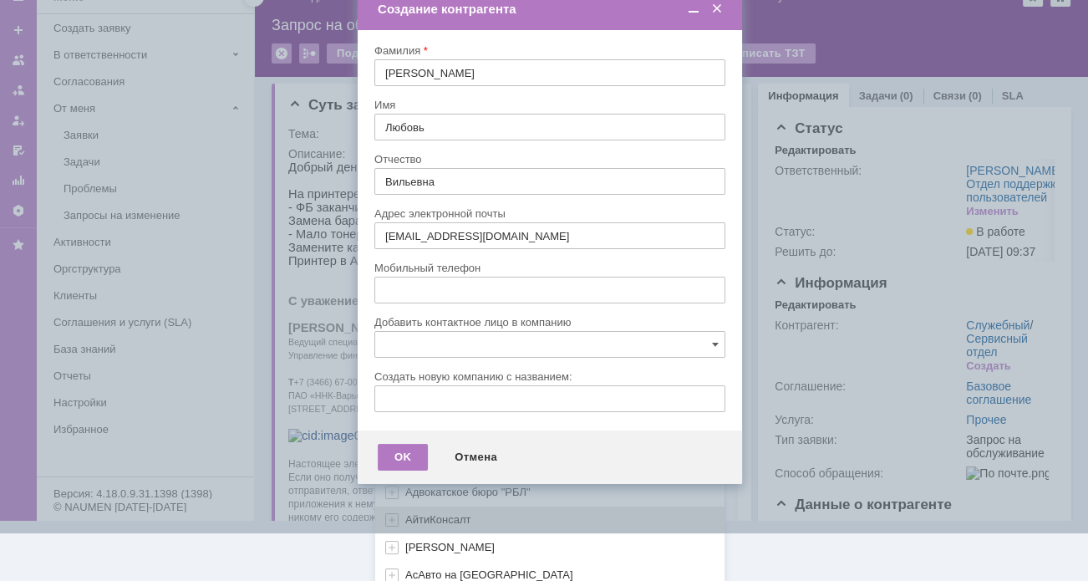
scroll to position [496, 0]
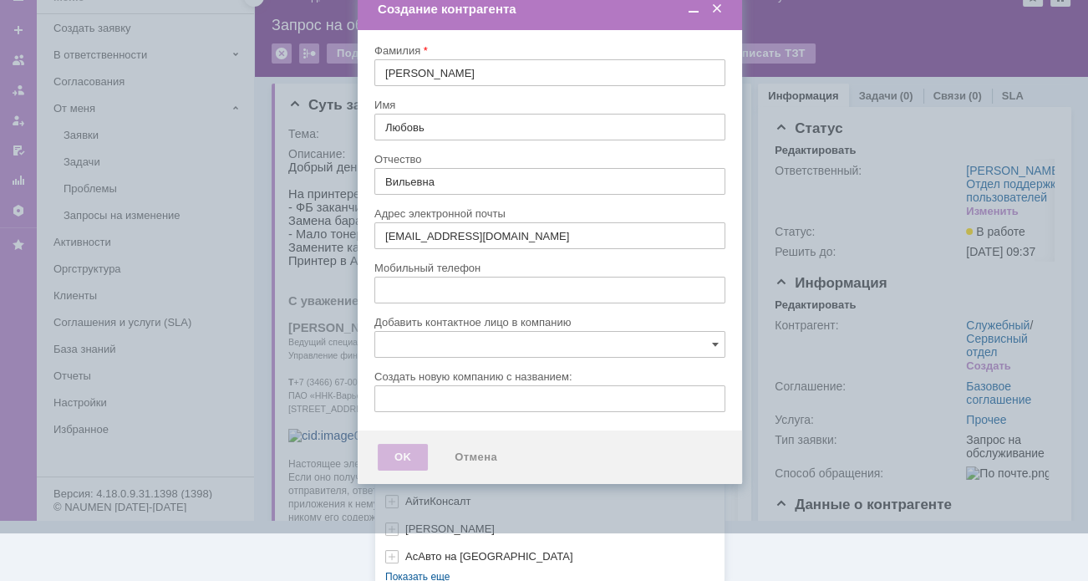
click at [410, 565] on div "[не указано] AVON AXUS Axus Computers DELPHI Xcom _подрядчик Михайловка «ММЦ Пр…" at bounding box center [549, 225] width 349 height 714
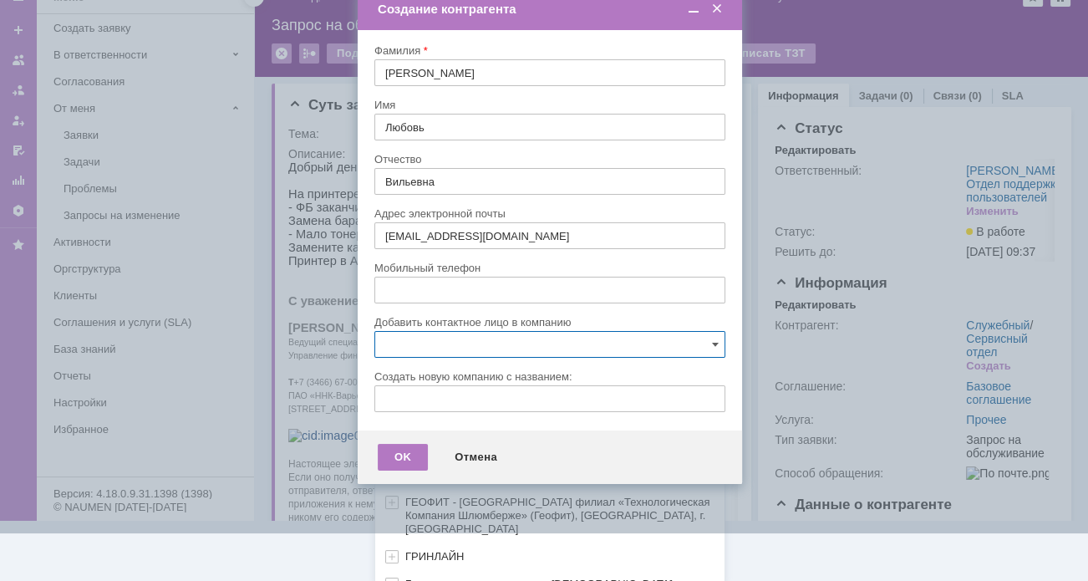
scroll to position [831, 0]
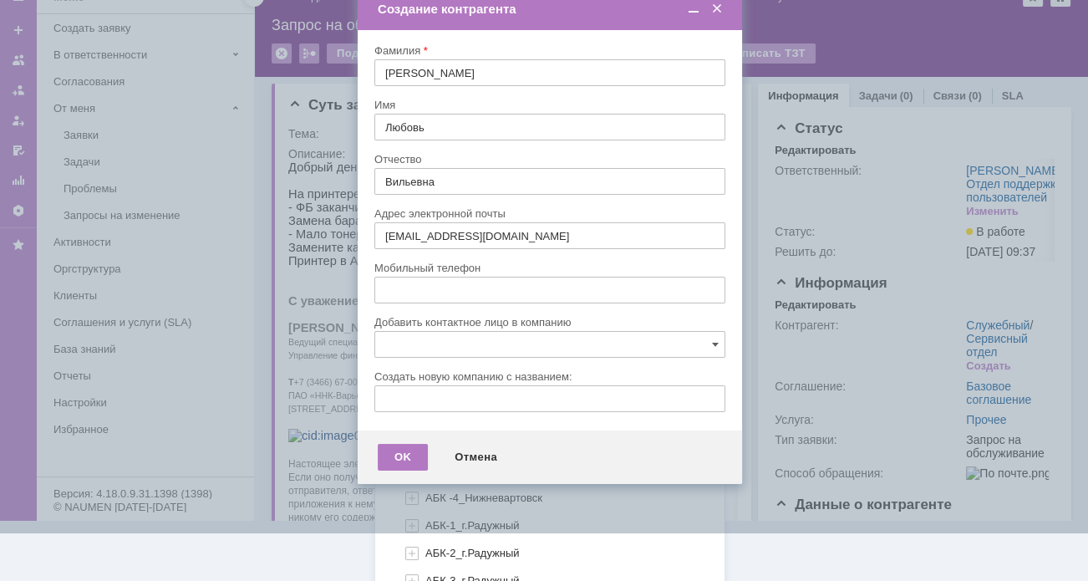
click at [446, 409] on span "АБК -1_Нижневартовск" at bounding box center [483, 415] width 117 height 13
type input "АБК -1_Нижневартовск"
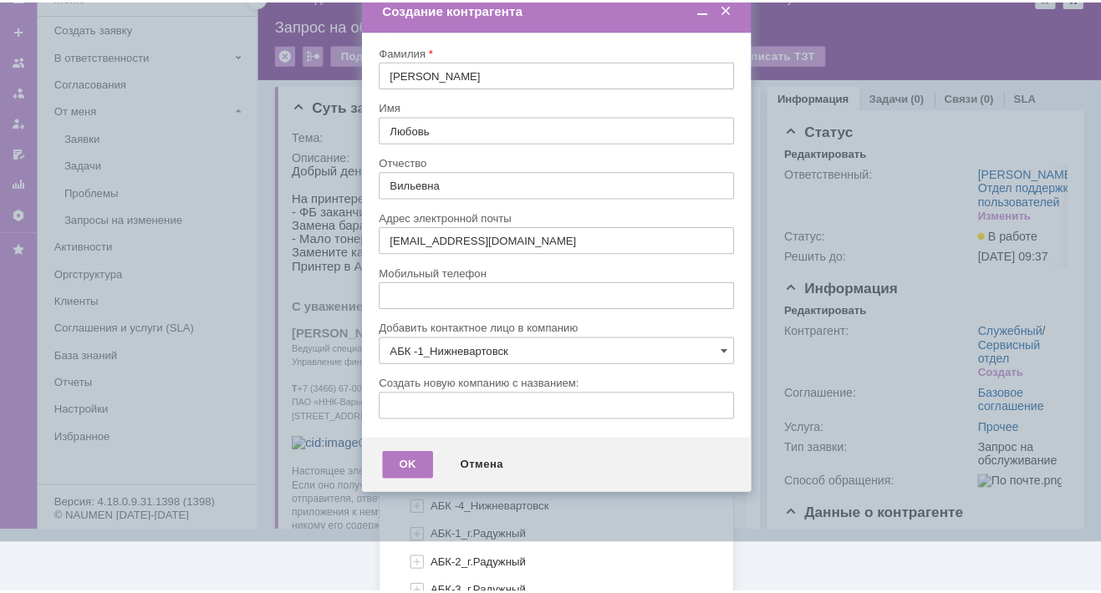
scroll to position [0, 0]
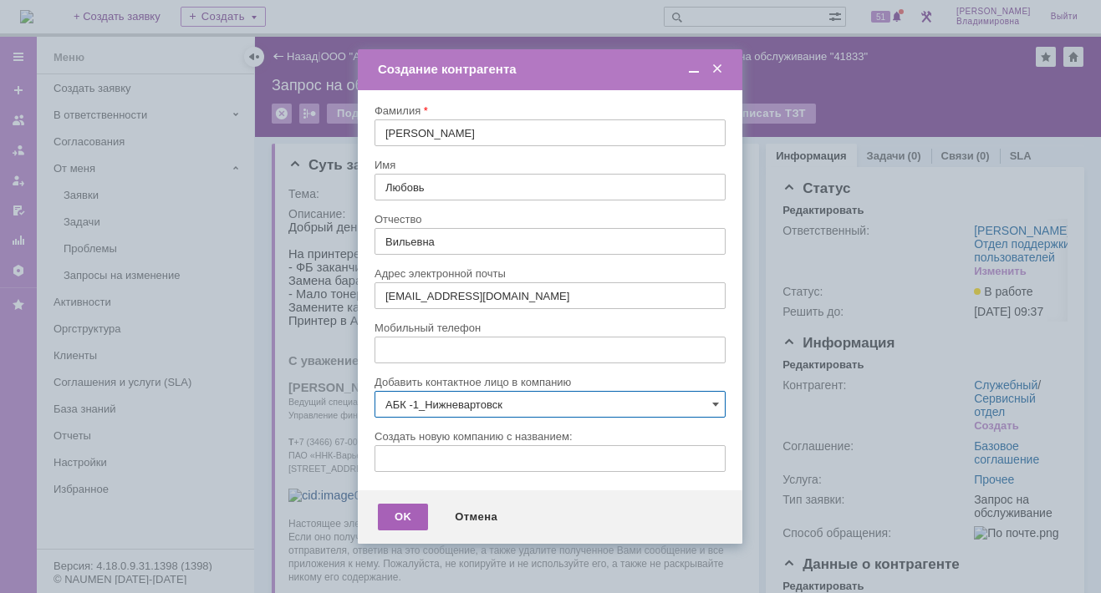
click at [396, 514] on div "OK" at bounding box center [403, 517] width 50 height 27
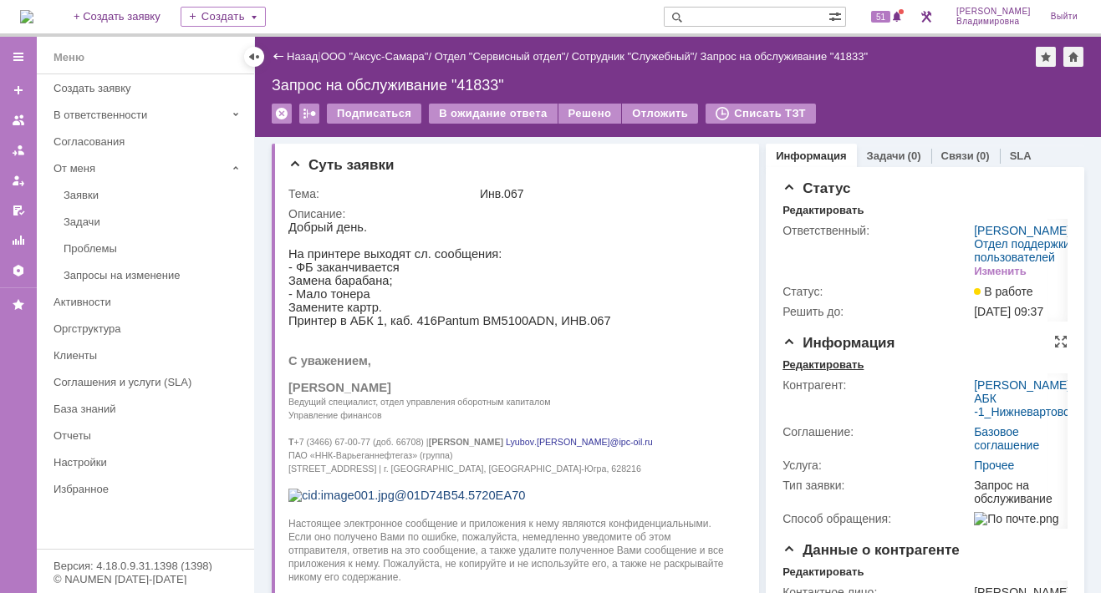
click at [820, 372] on div "Редактировать" at bounding box center [822, 364] width 81 height 13
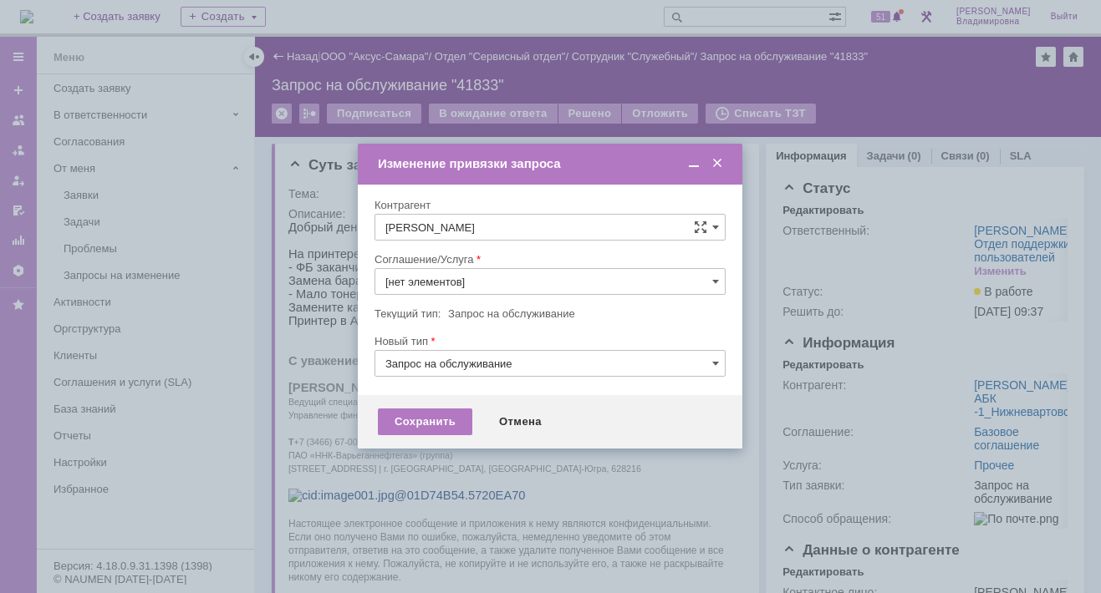
type input "Прочее"
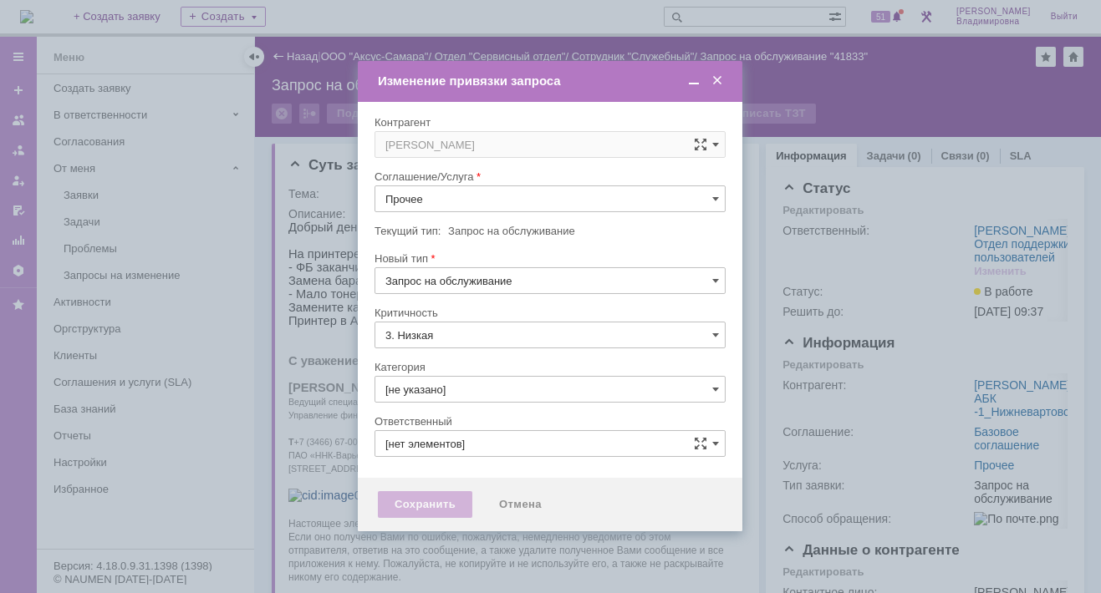
type input "[PERSON_NAME]"
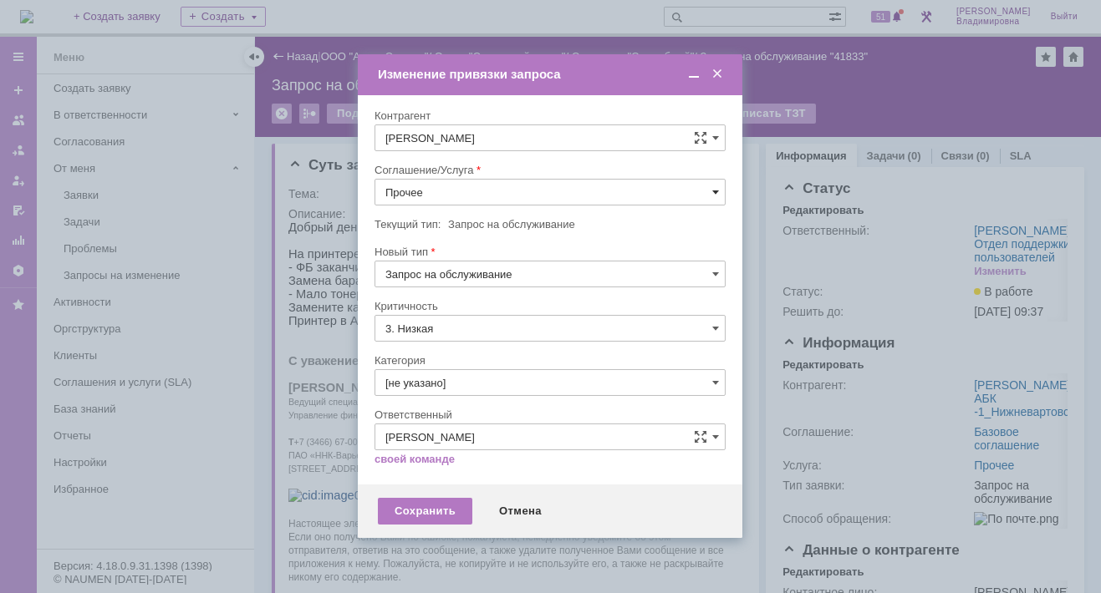
click at [712, 189] on span at bounding box center [715, 192] width 7 height 13
click at [444, 392] on span "ПТ_Замена расходных материалов / ресурсных деталей" at bounding box center [549, 398] width 329 height 13
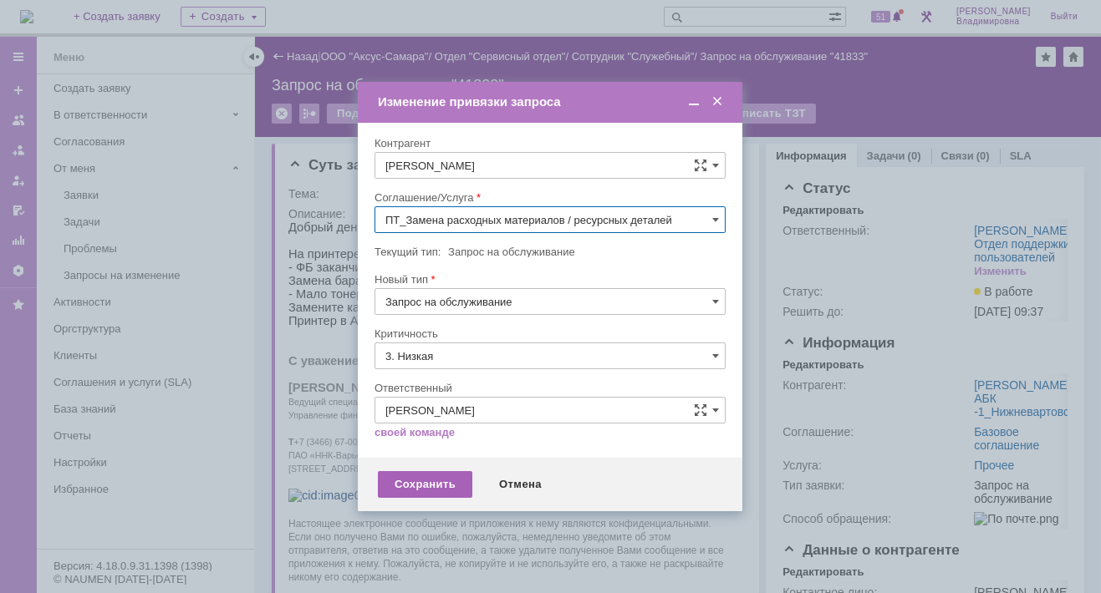
type input "ПТ_Замена расходных материалов / ресурсных деталей"
click at [418, 480] on div "Сохранить" at bounding box center [425, 484] width 94 height 27
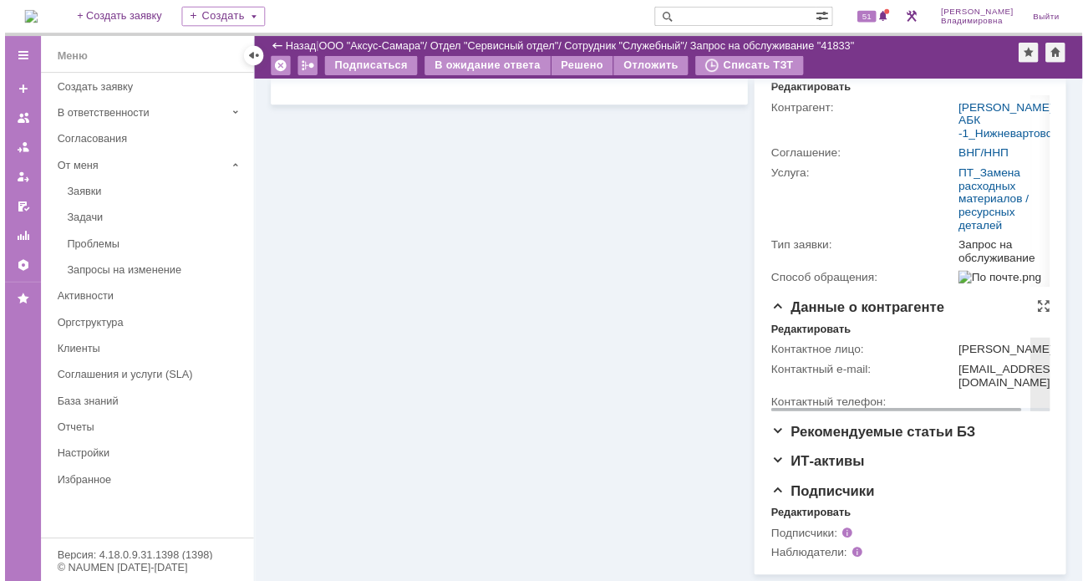
scroll to position [0, 0]
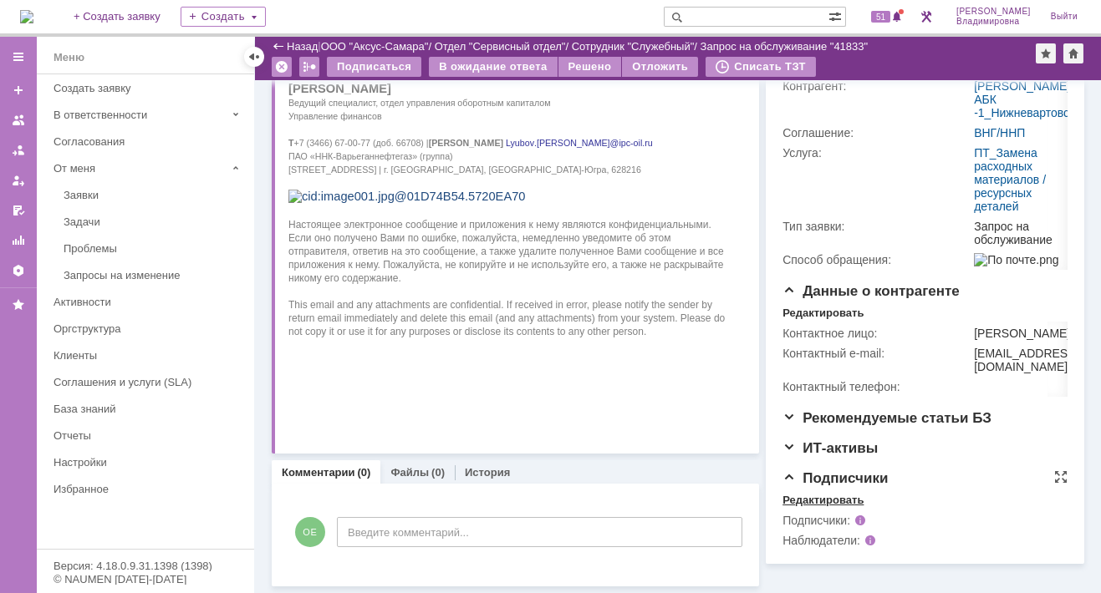
click at [814, 507] on div "Редактировать" at bounding box center [822, 500] width 81 height 13
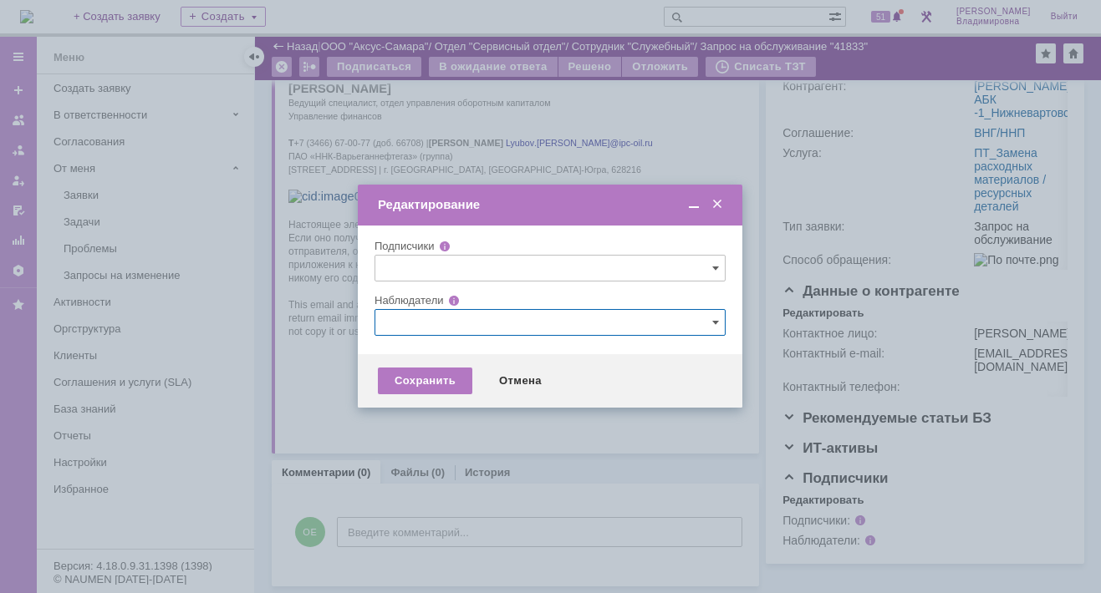
click at [378, 322] on input "text" at bounding box center [549, 322] width 351 height 27
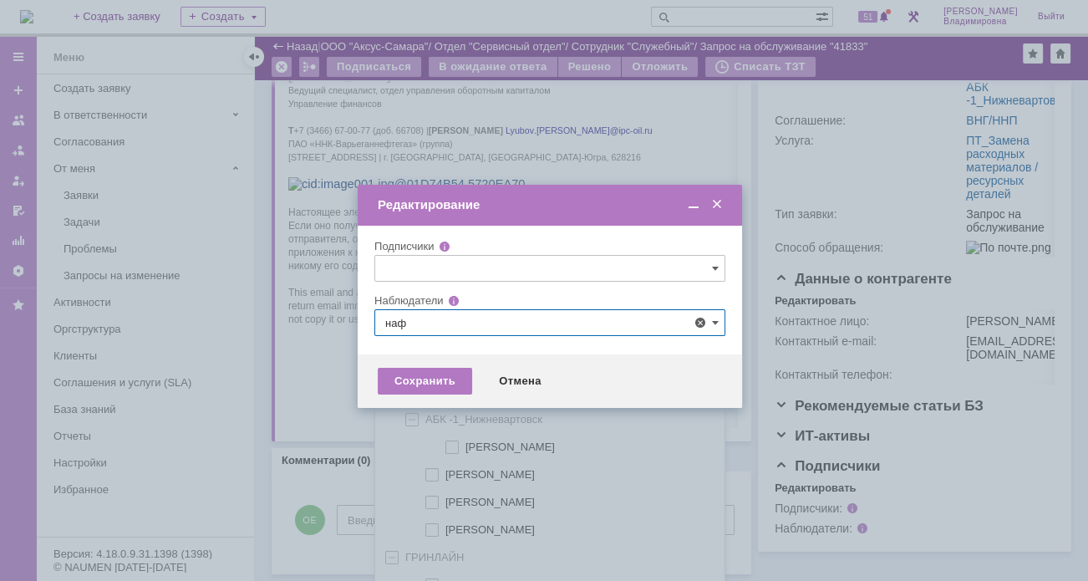
scroll to position [34, 0]
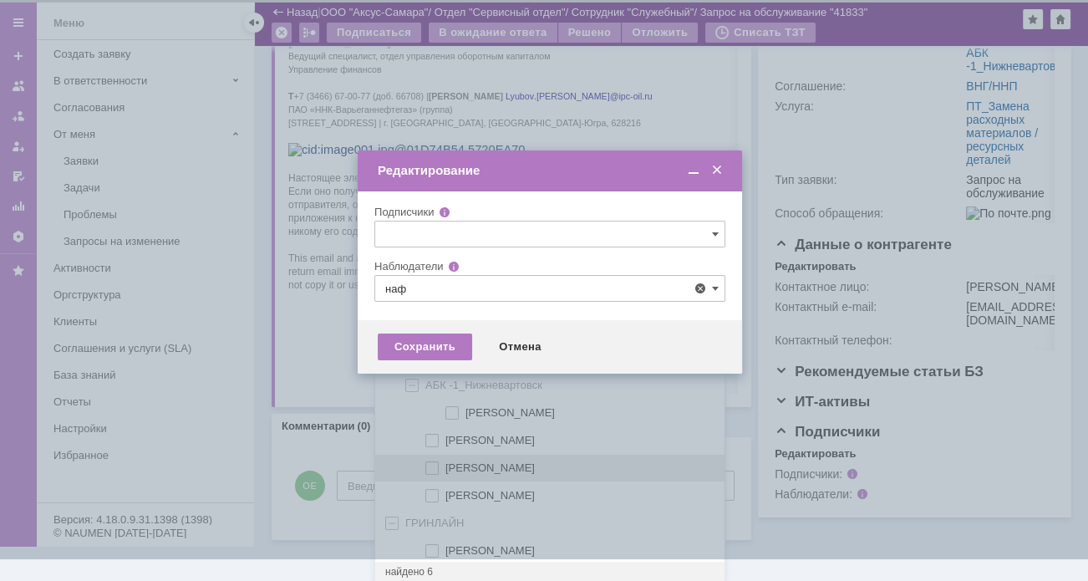
click at [445, 462] on span at bounding box center [445, 465] width 0 height 8
click at [432, 463] on input "[PERSON_NAME]" at bounding box center [433, 468] width 11 height 11
type input "[PERSON_NAME]"
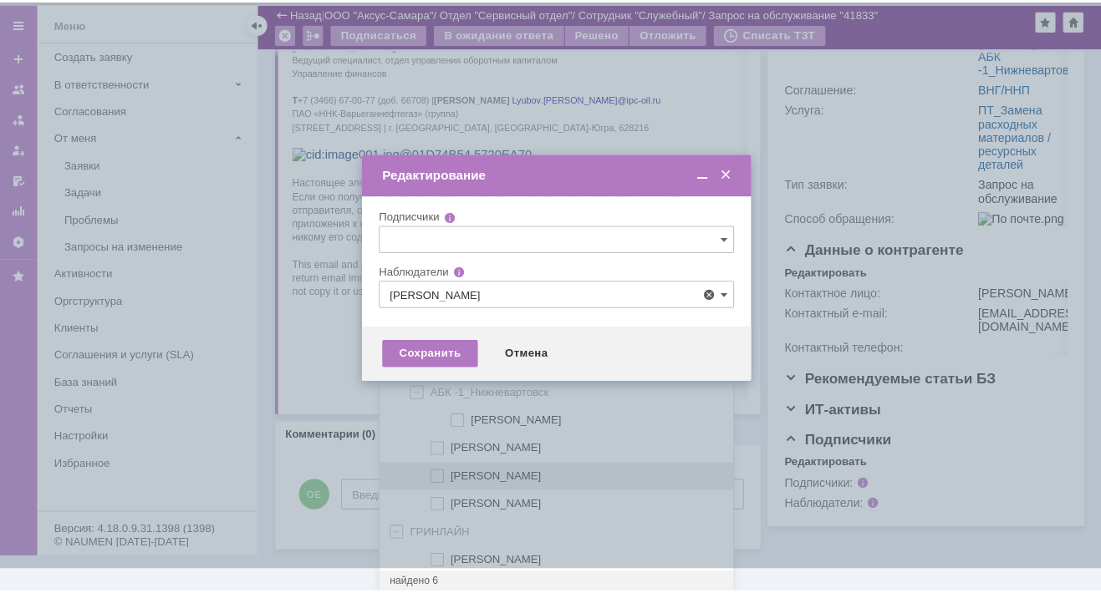
scroll to position [0, 0]
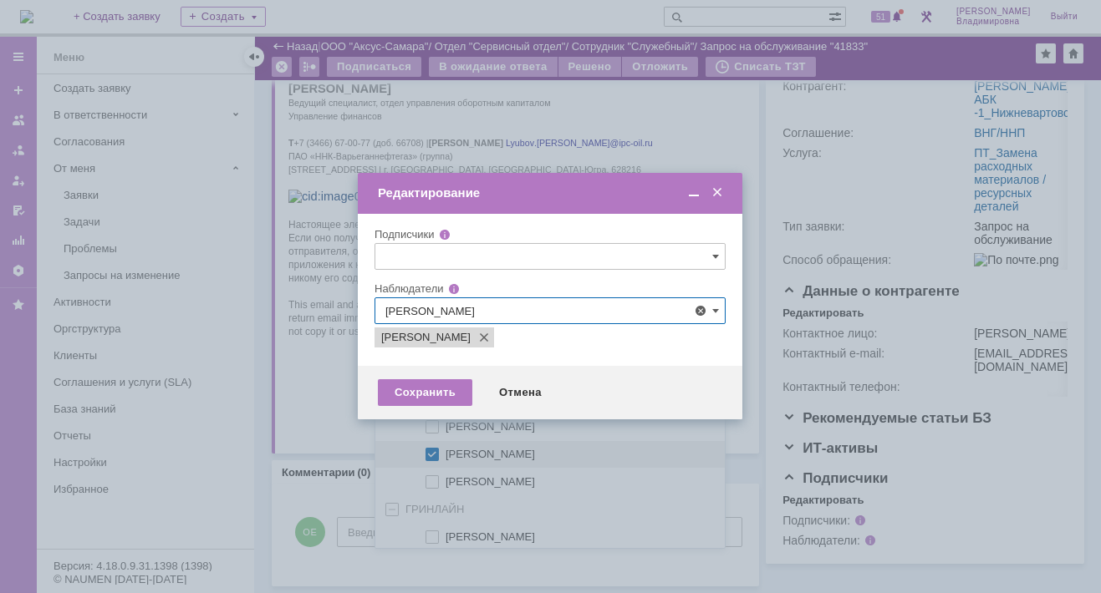
click at [333, 433] on div at bounding box center [550, 296] width 1101 height 593
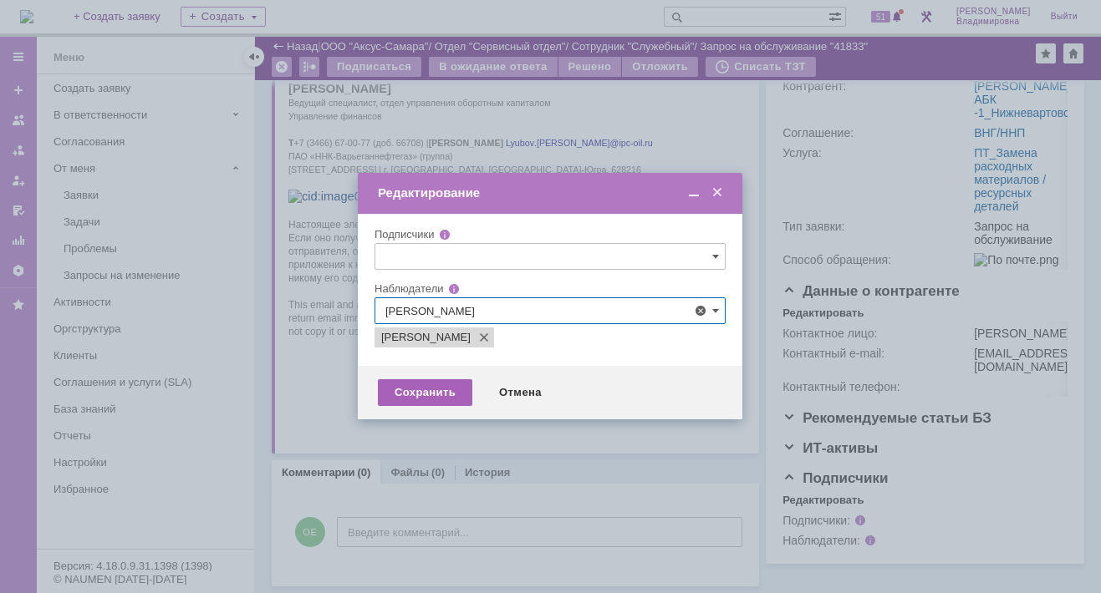
click at [433, 395] on div "Сохранить" at bounding box center [425, 392] width 94 height 27
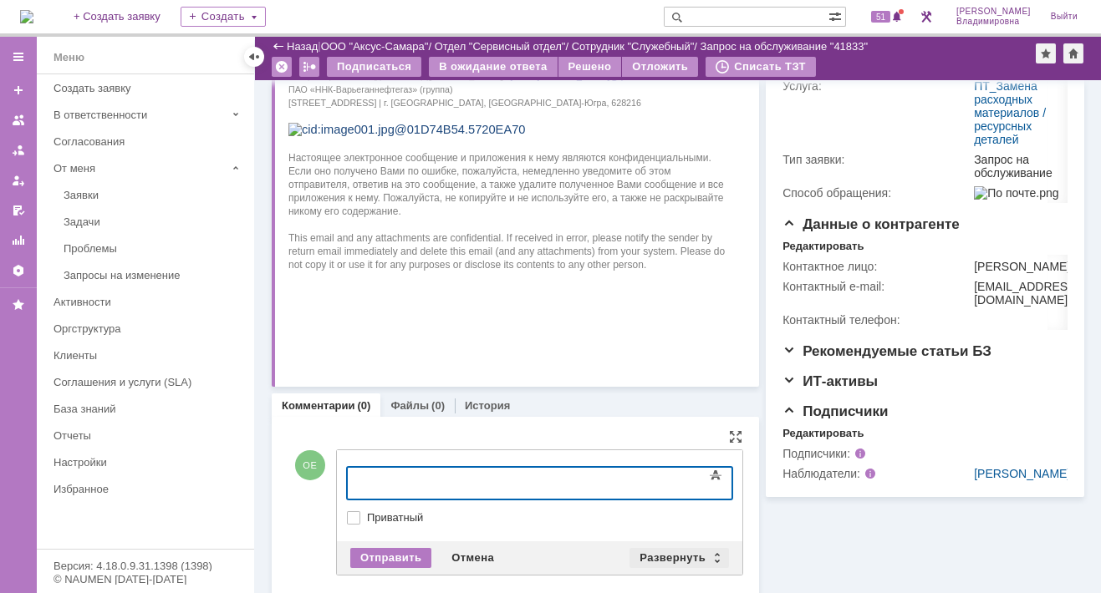
click at [653, 549] on div "Развернуть" at bounding box center [678, 558] width 99 height 20
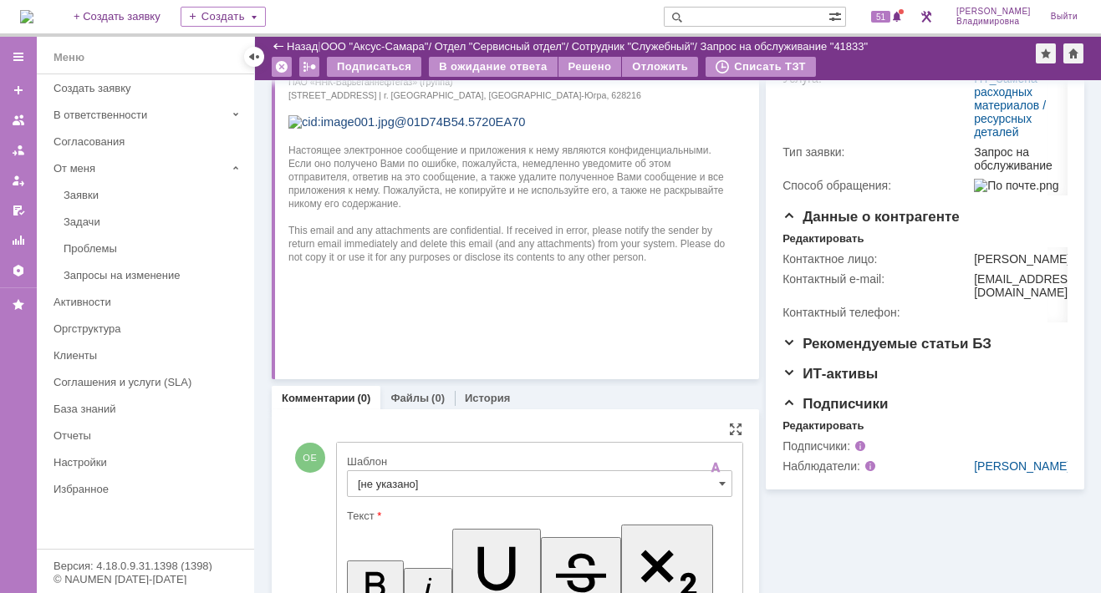
click at [374, 481] on input "[не указано]" at bounding box center [539, 483] width 385 height 27
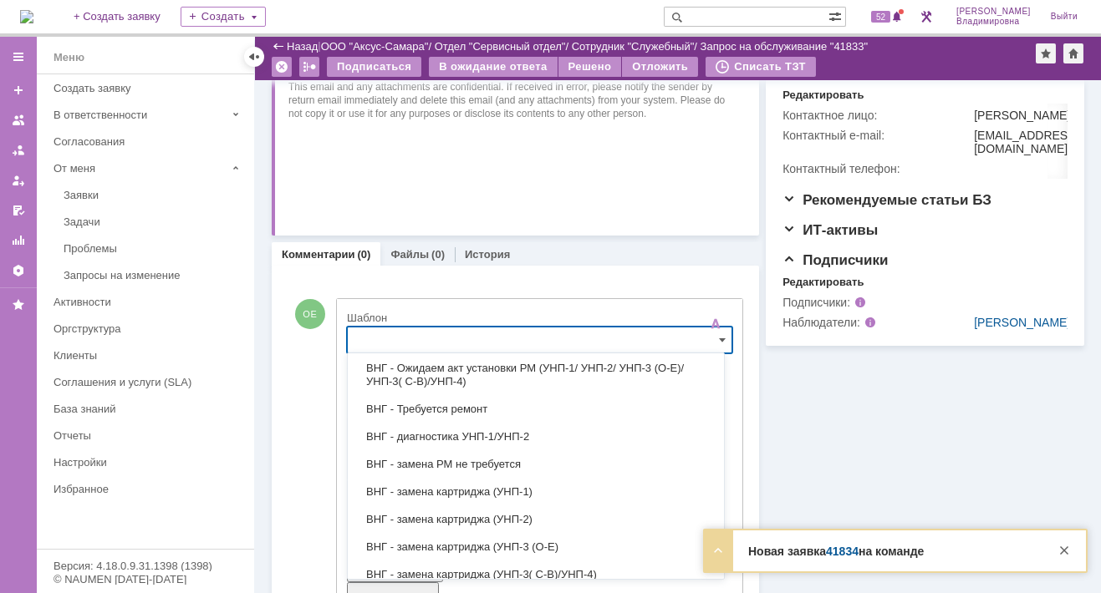
scroll to position [167, 0]
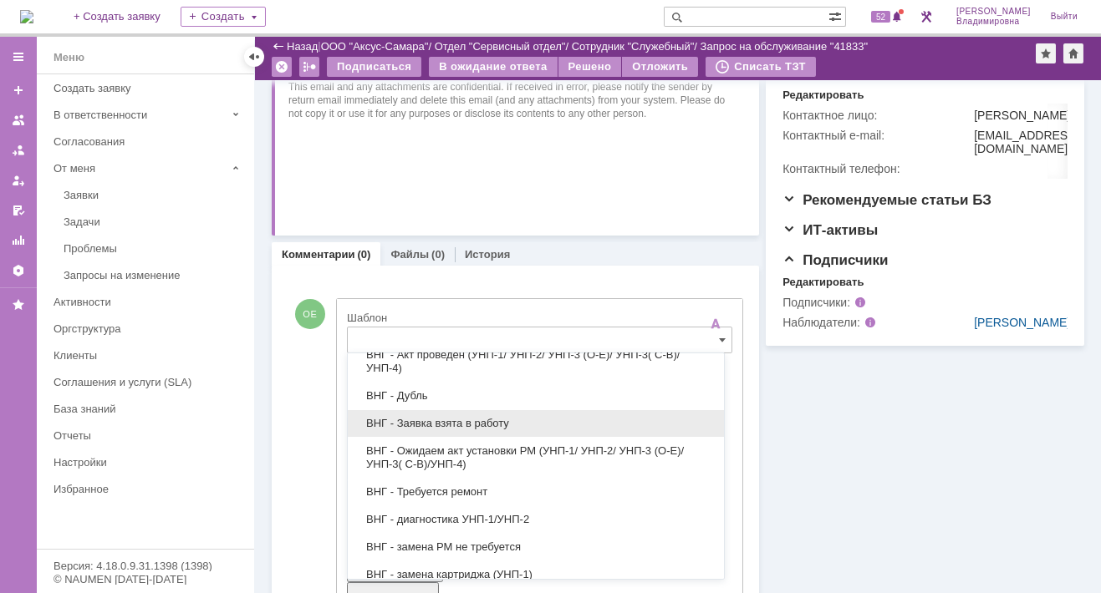
click at [452, 417] on span "ВНГ - Заявка взята в работу" at bounding box center [536, 423] width 356 height 13
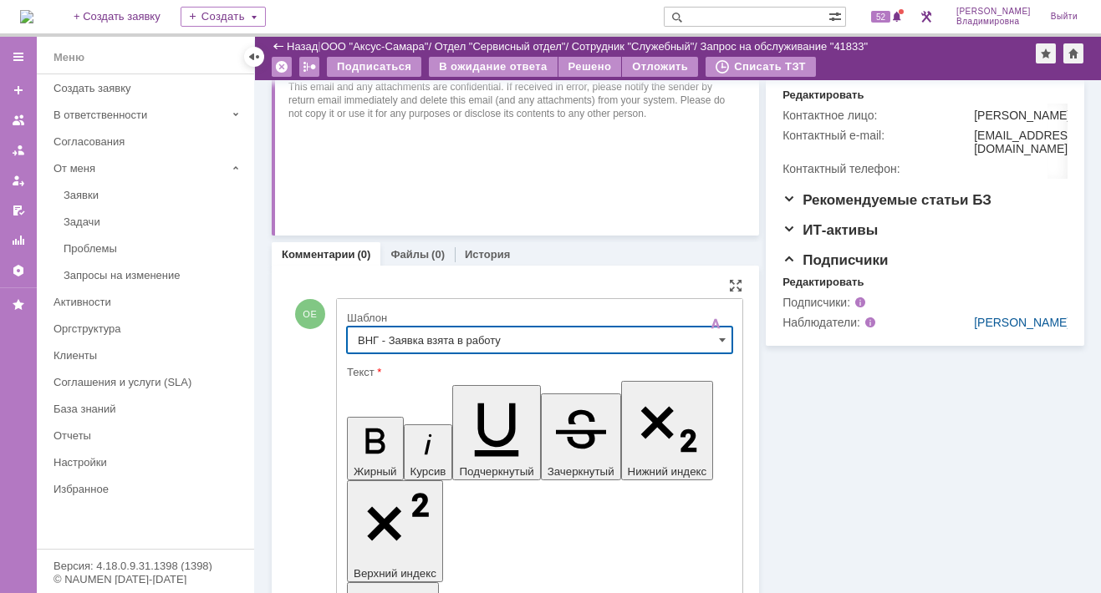
type input "ВНГ - Заявка взята в работу"
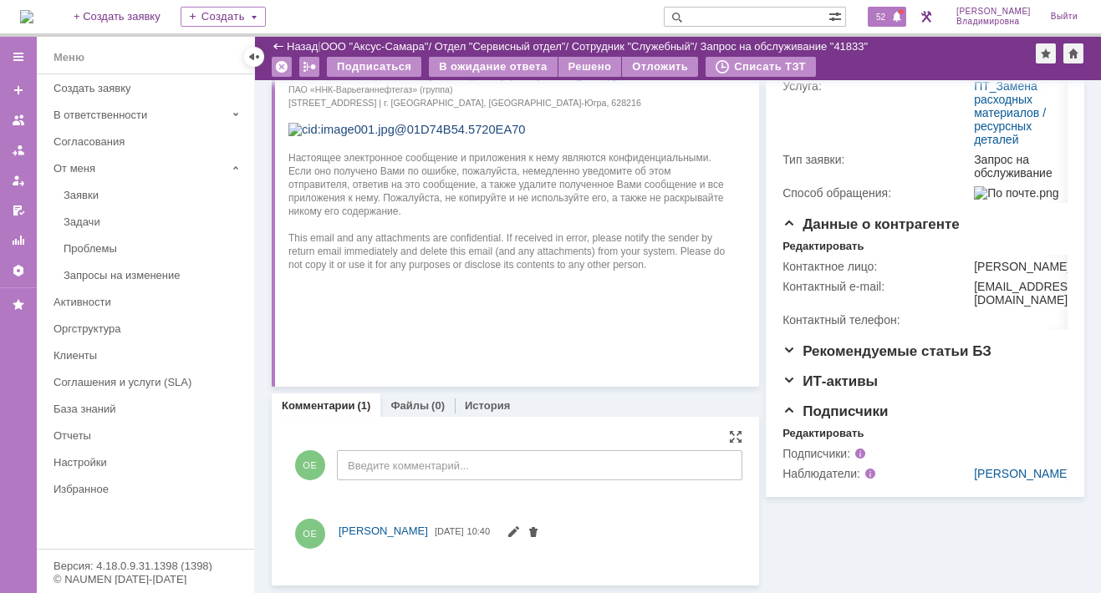
scroll to position [544, 0]
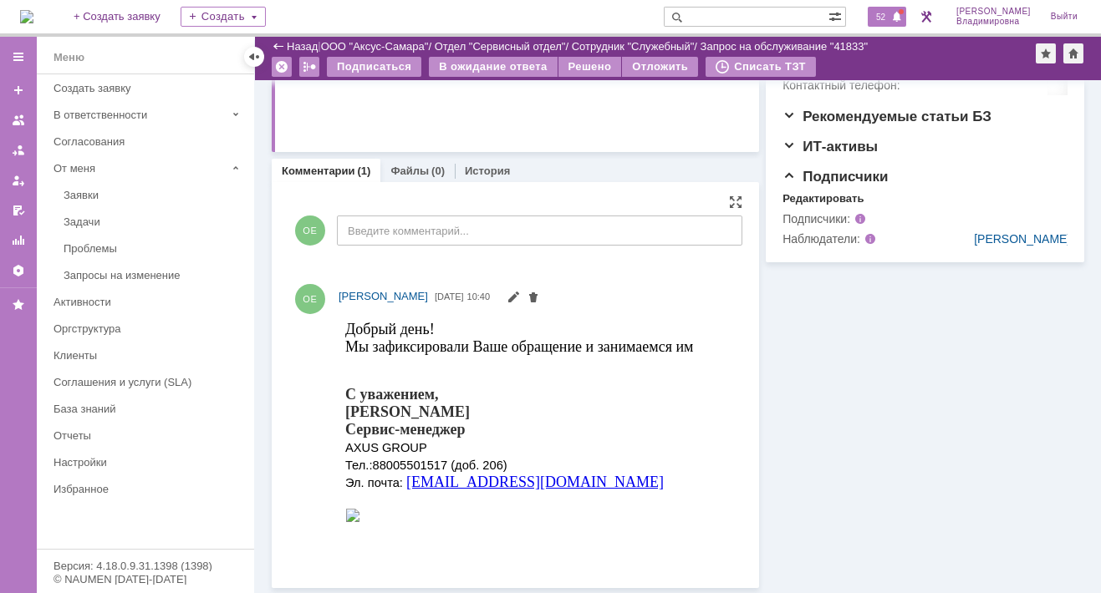
click at [898, 8] on div "52" at bounding box center [886, 17] width 38 height 20
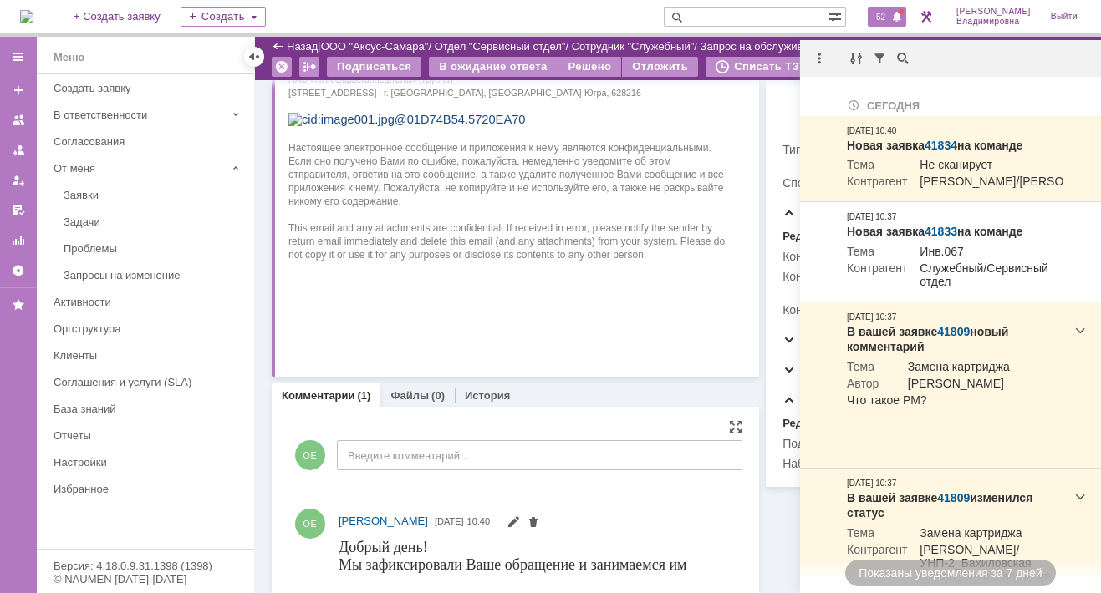
scroll to position [293, 0]
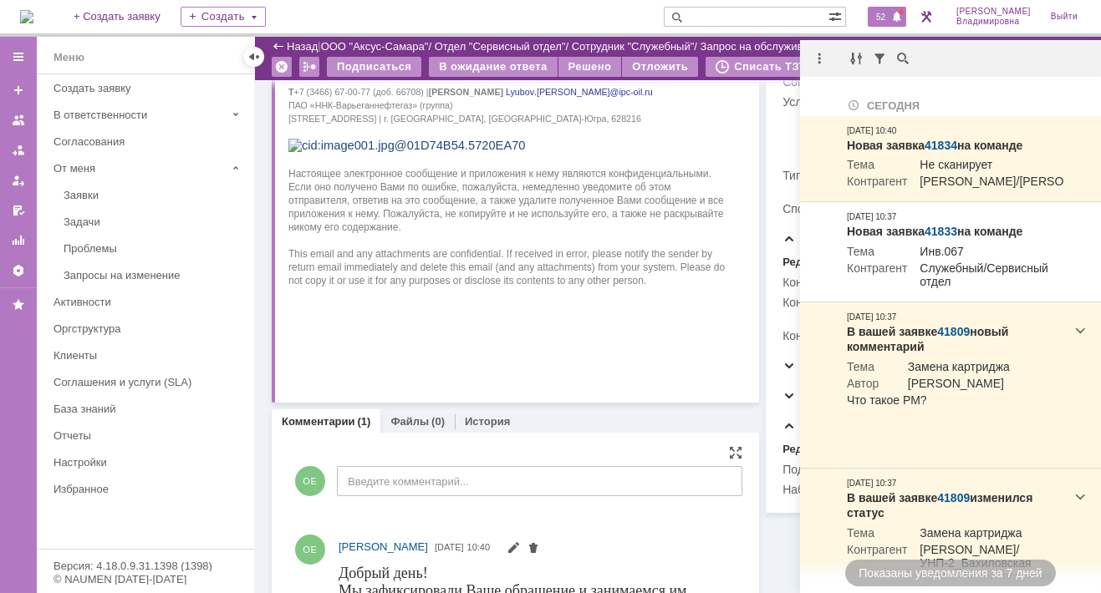
click at [673, 153] on p at bounding box center [510, 145] width 445 height 15
click at [580, 138] on p at bounding box center [510, 131] width 445 height 13
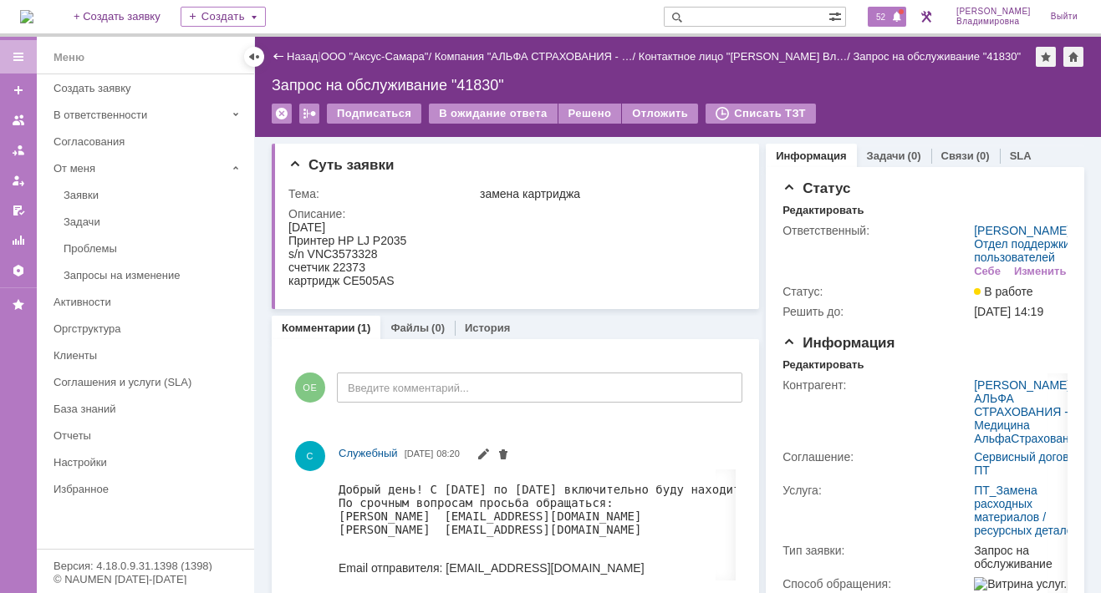
click at [883, 14] on span "52" at bounding box center [880, 17] width 19 height 12
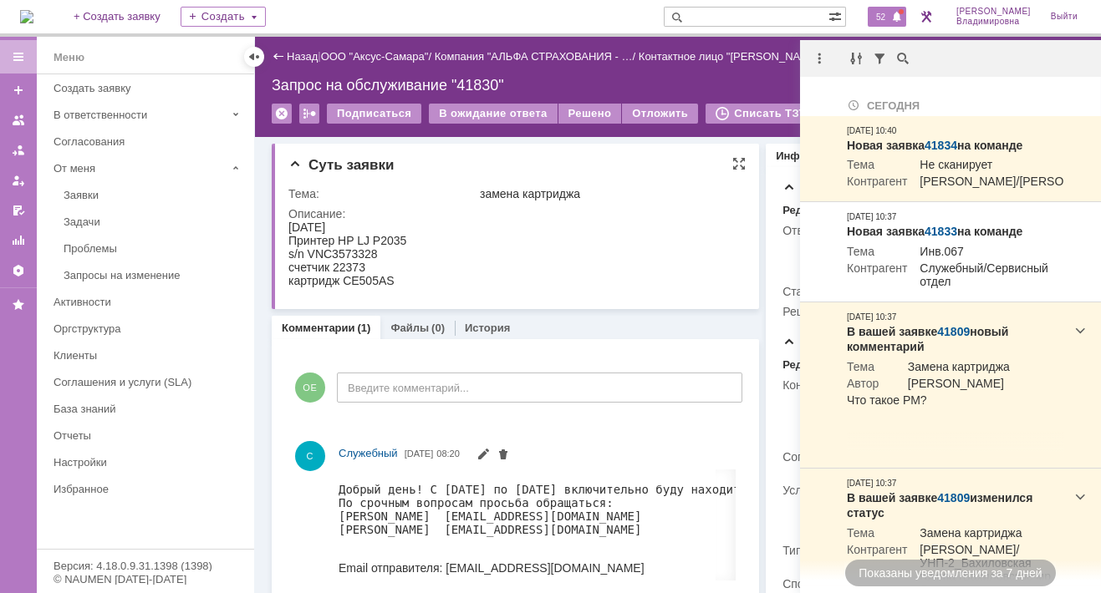
click at [529, 216] on div "Описание:" at bounding box center [514, 213] width 453 height 13
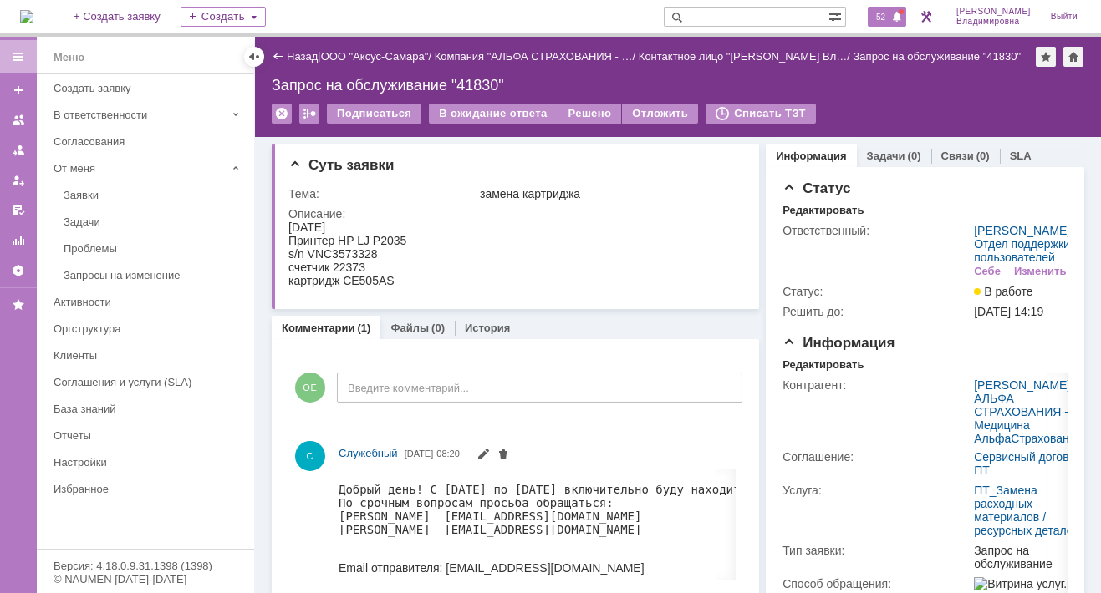
click at [890, 15] on span "52" at bounding box center [880, 17] width 19 height 12
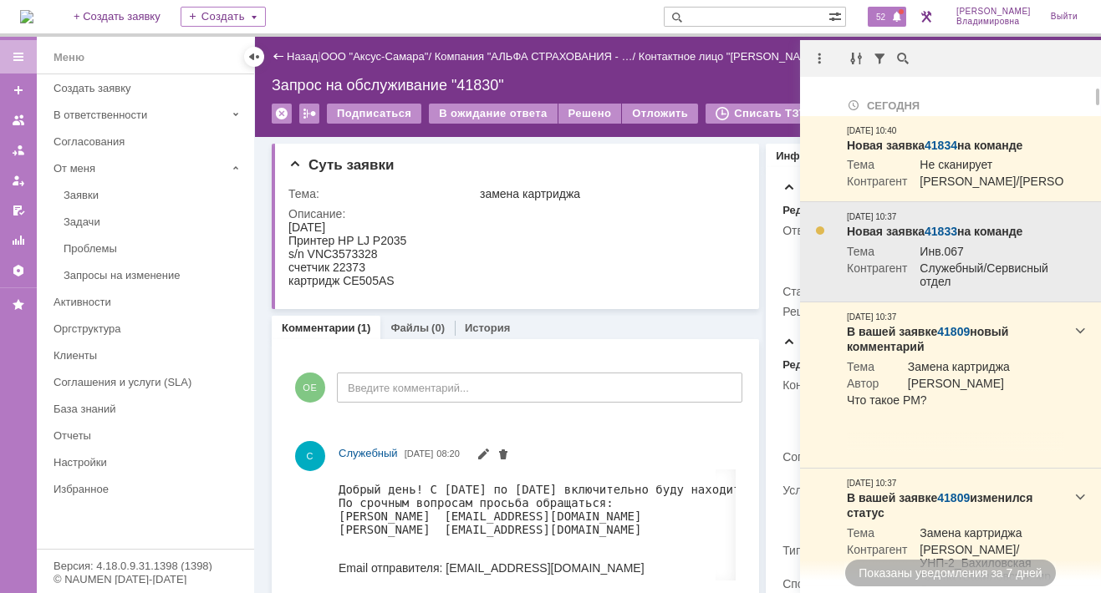
click at [942, 238] on link "41833" at bounding box center [940, 231] width 33 height 13
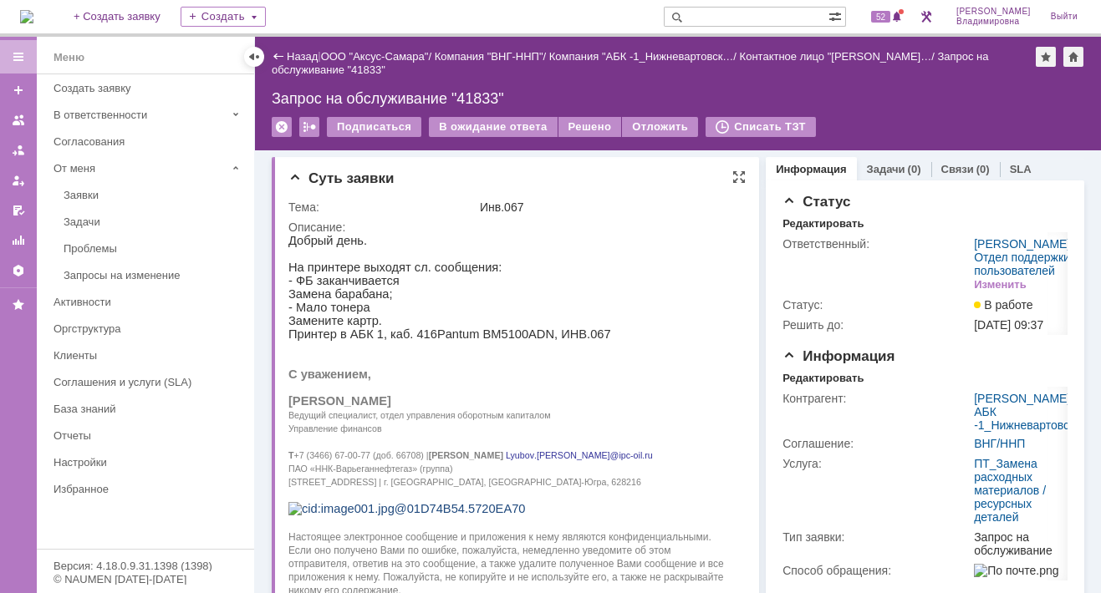
click at [561, 255] on p at bounding box center [510, 253] width 445 height 13
click at [877, 163] on link "Задачи" at bounding box center [886, 169] width 38 height 13
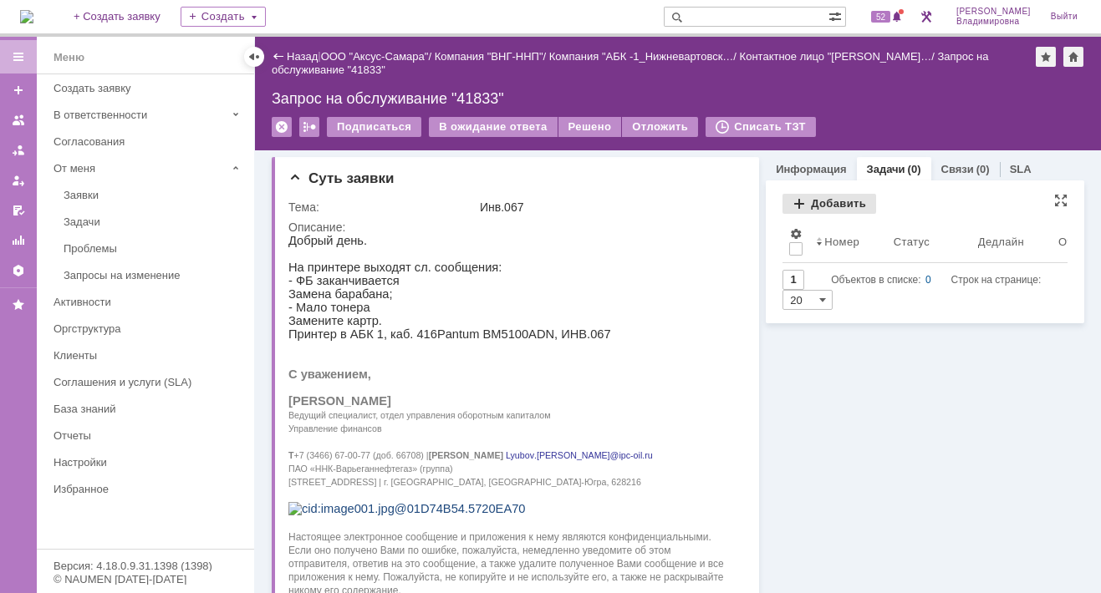
click at [809, 200] on div "Добавить" at bounding box center [829, 204] width 94 height 20
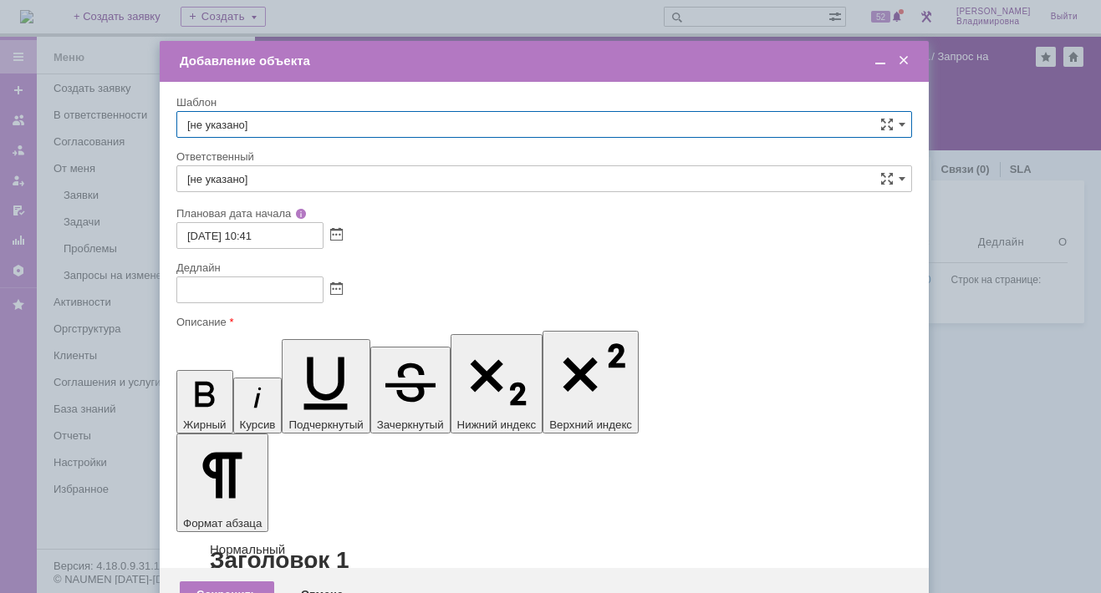
click at [907, 122] on input "[не указано]" at bounding box center [543, 124] width 735 height 27
click at [290, 299] on span "ВНГ / ННП - замена РМ (Запрос на обслуживание)" at bounding box center [544, 305] width 714 height 13
type input "ВНГ / ННП - замена РМ (Запрос на обслуживание)"
type input "[PERSON_NAME]"
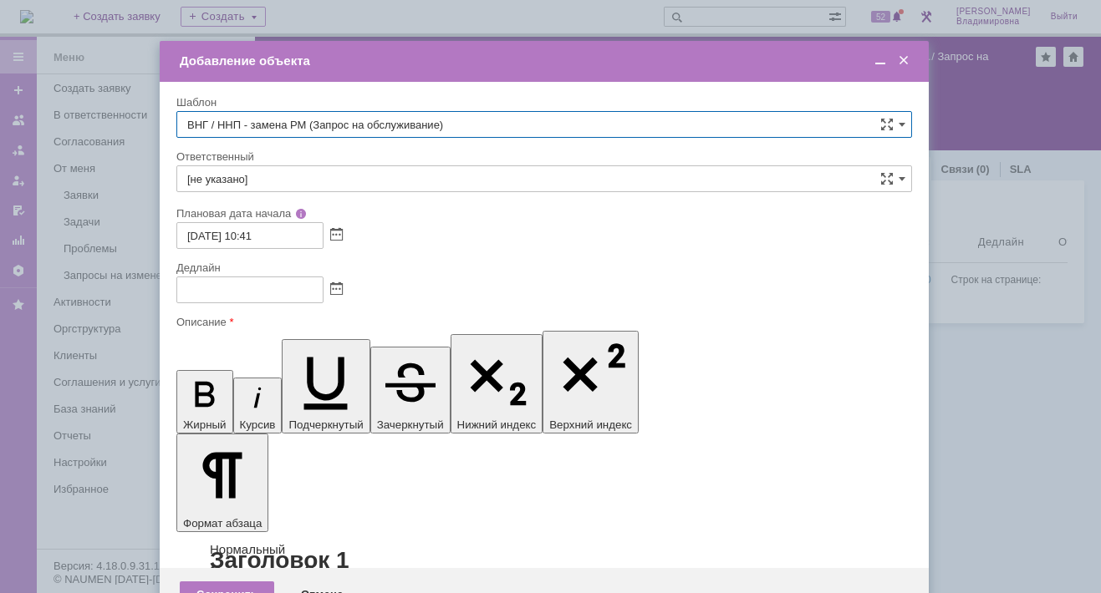
type input "[DATE] 18:41"
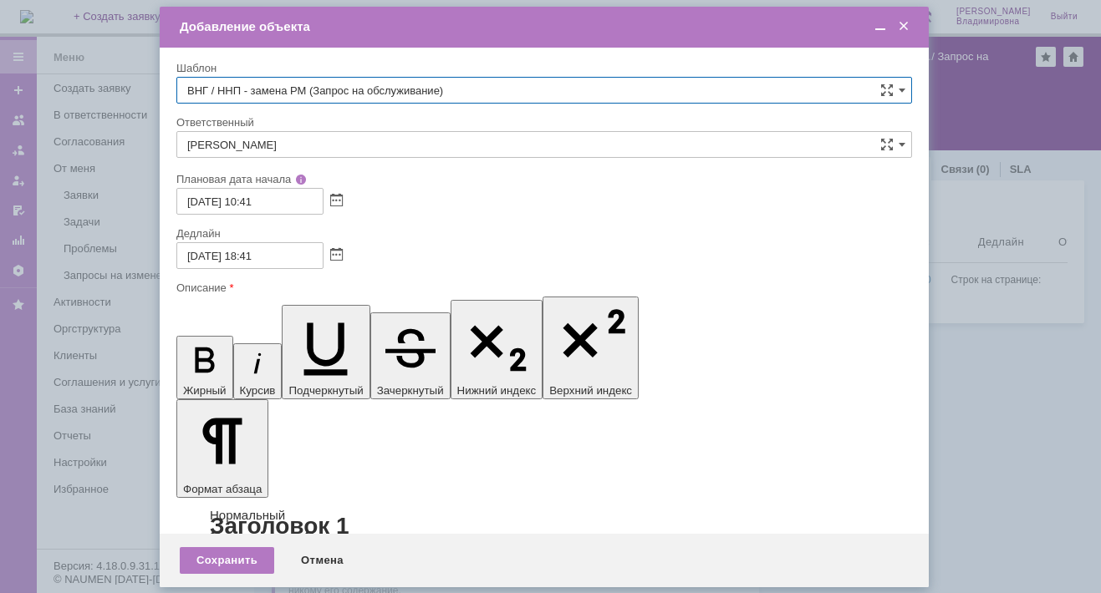
type input "ВНГ / ННП - замена РМ (Запрос на обслуживание)"
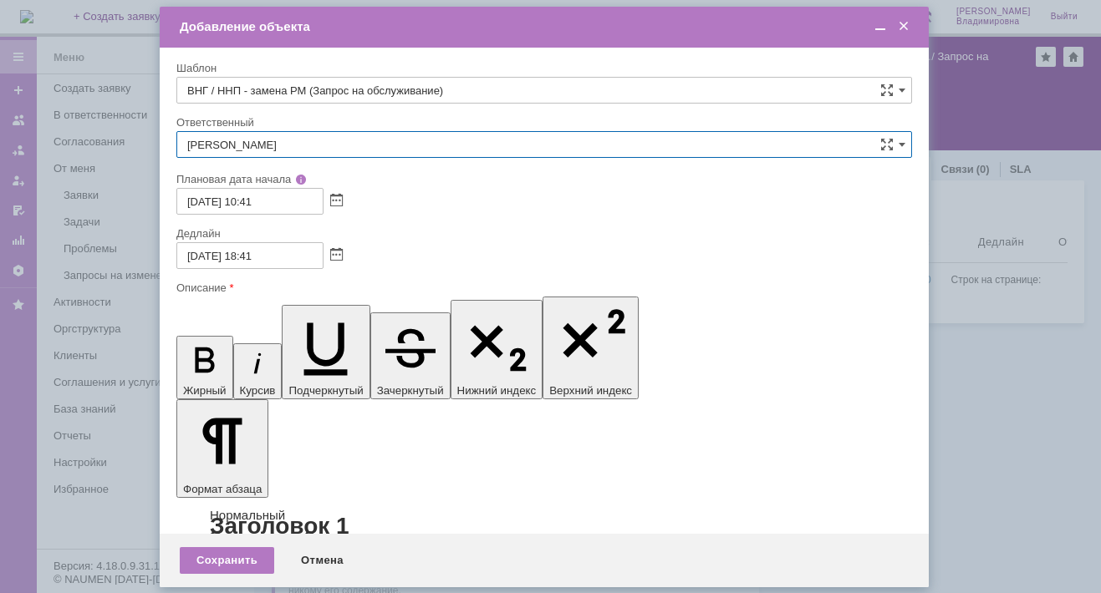
click at [284, 139] on input "[PERSON_NAME]" at bounding box center [543, 144] width 735 height 27
click at [299, 266] on span "[PERSON_NAME]" at bounding box center [544, 266] width 714 height 13
type input "[PERSON_NAME]"
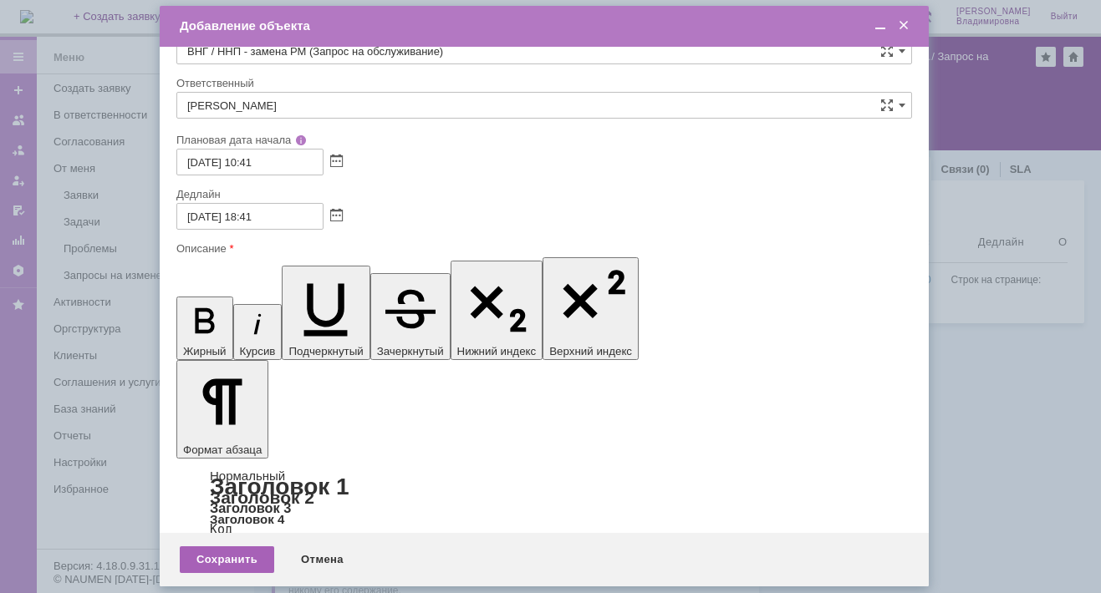
click at [221, 552] on div "Сохранить" at bounding box center [227, 559] width 94 height 27
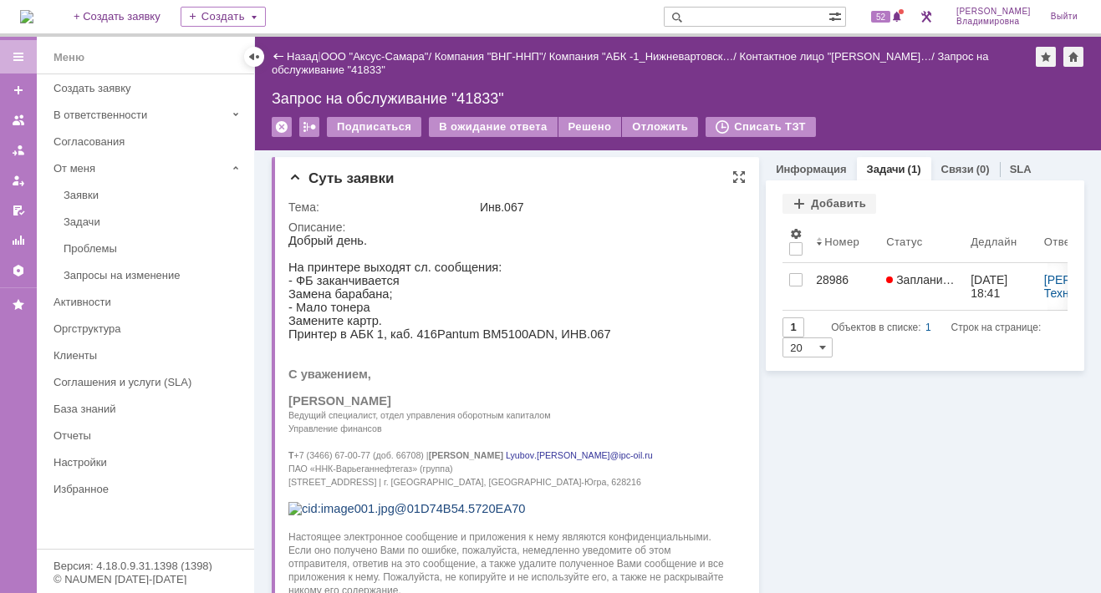
click at [564, 259] on p at bounding box center [510, 253] width 445 height 13
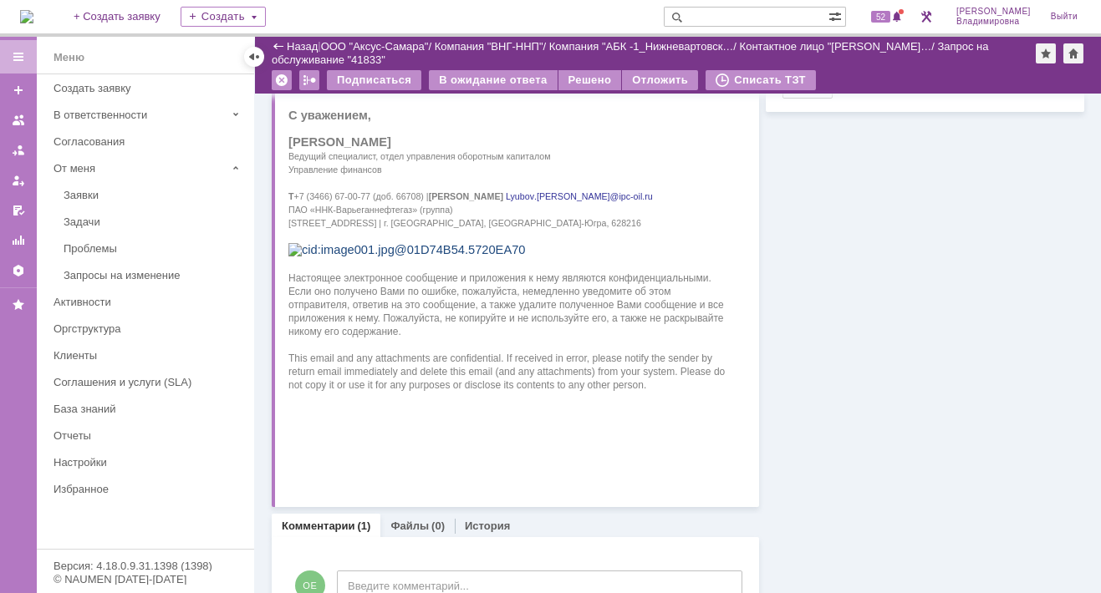
scroll to position [84, 0]
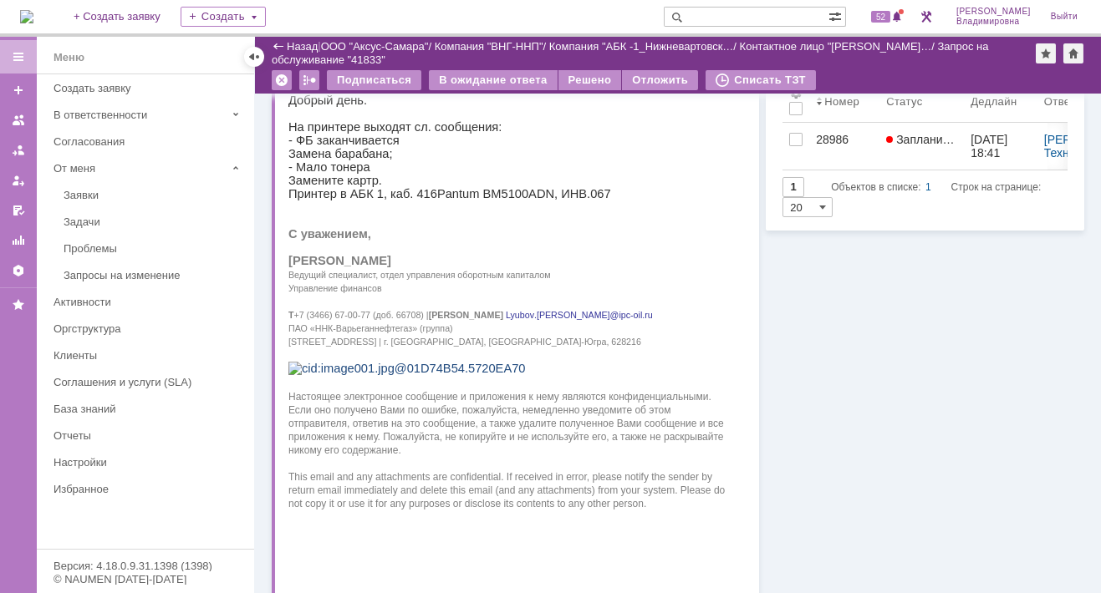
click at [25, 10] on img at bounding box center [26, 16] width 13 height 13
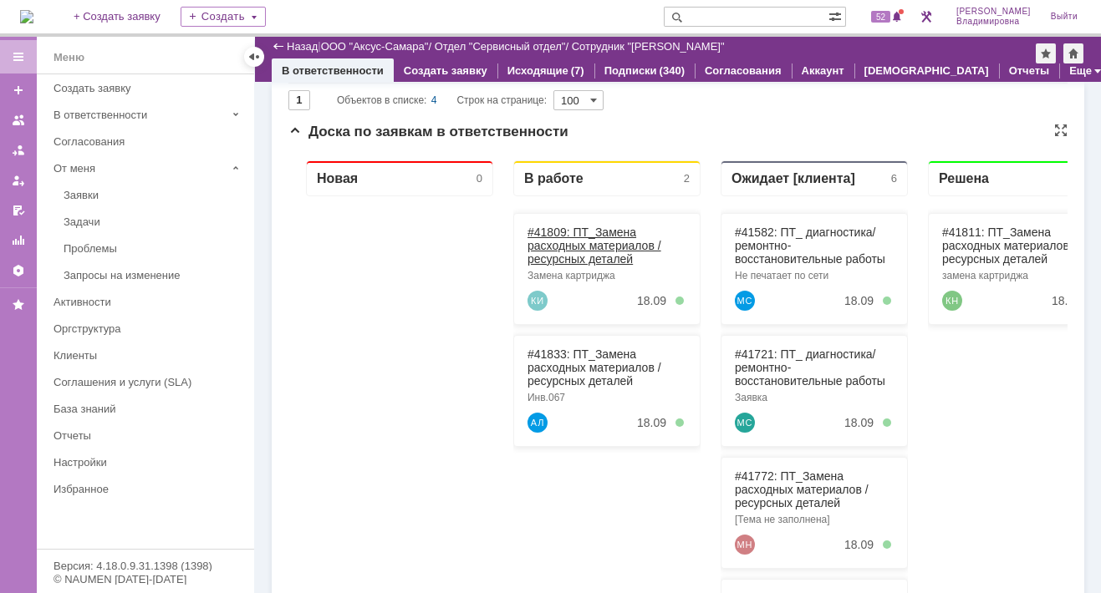
click at [550, 232] on link "#41809: ПТ_Замена расходных материалов / ресурсных деталей" at bounding box center [594, 246] width 134 height 40
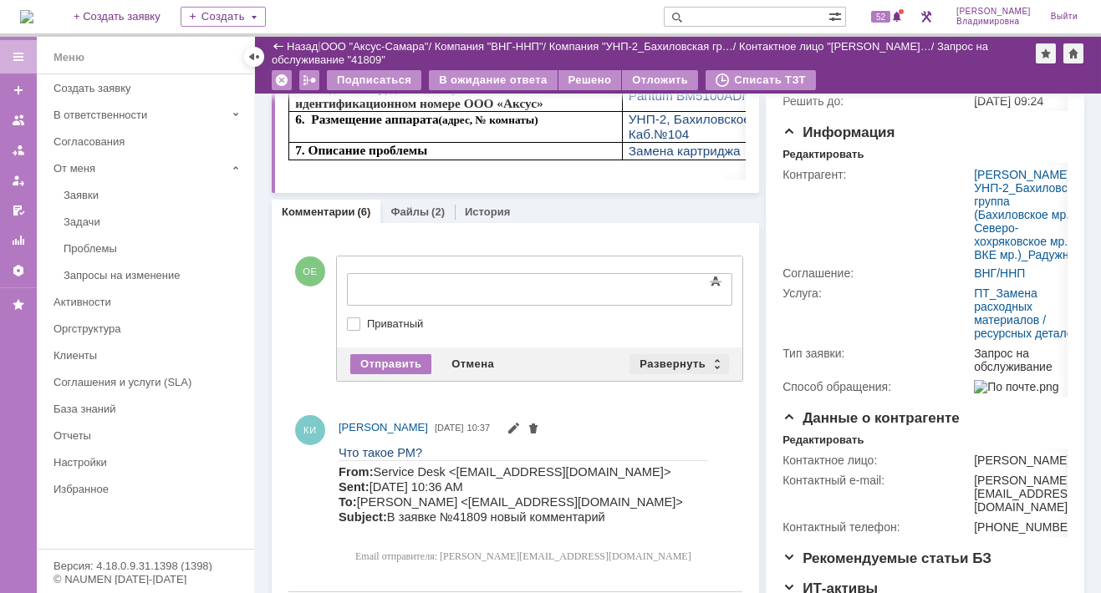
click at [668, 356] on div "Развернуть" at bounding box center [678, 364] width 99 height 20
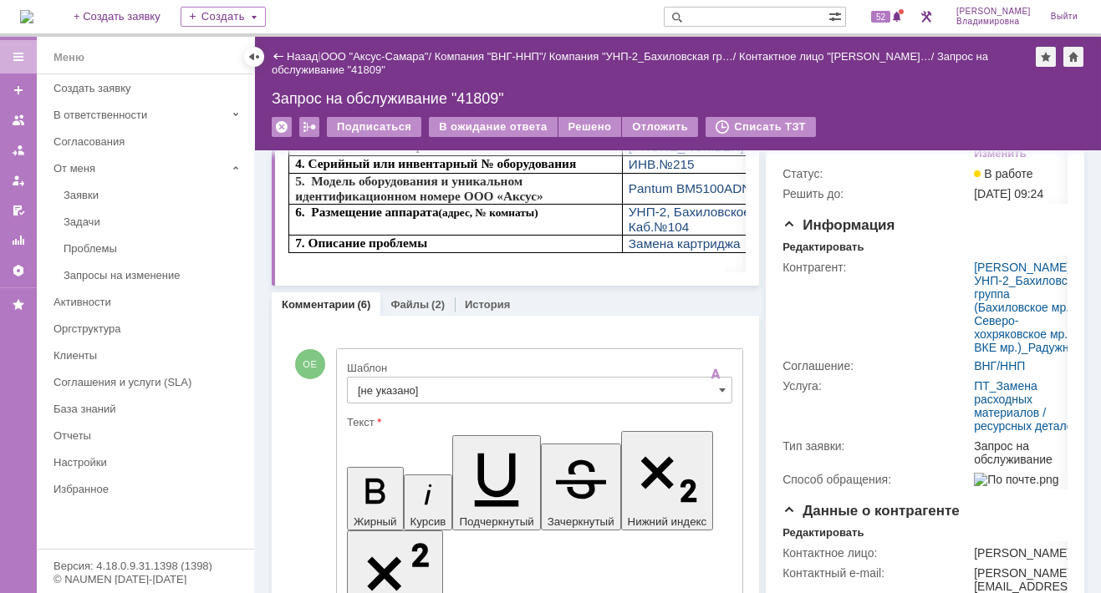
scroll to position [251, 0]
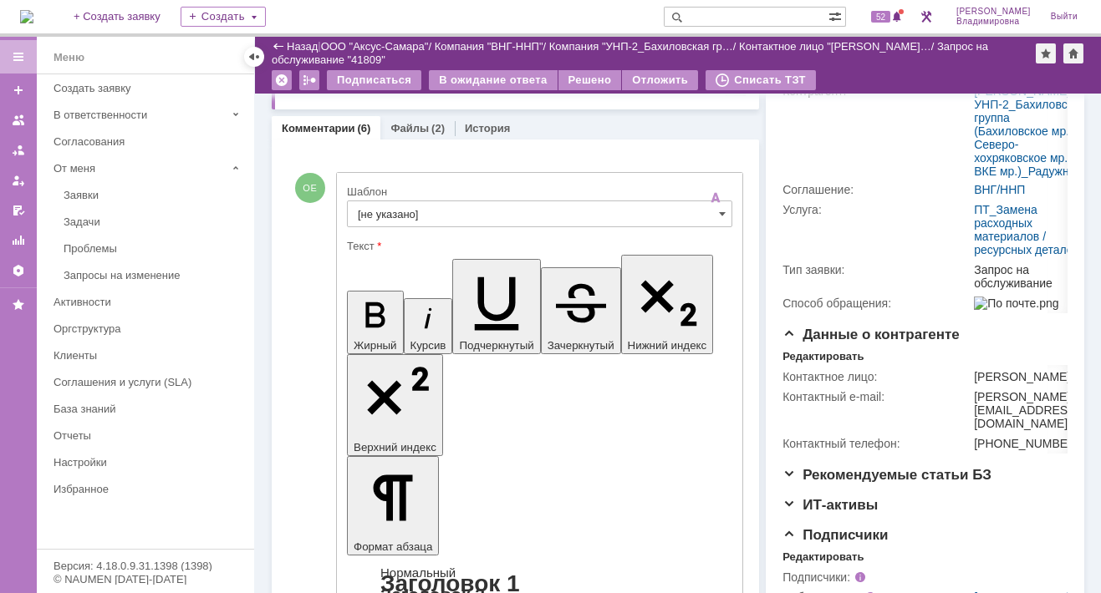
click at [390, 206] on input "[не указано]" at bounding box center [539, 214] width 385 height 27
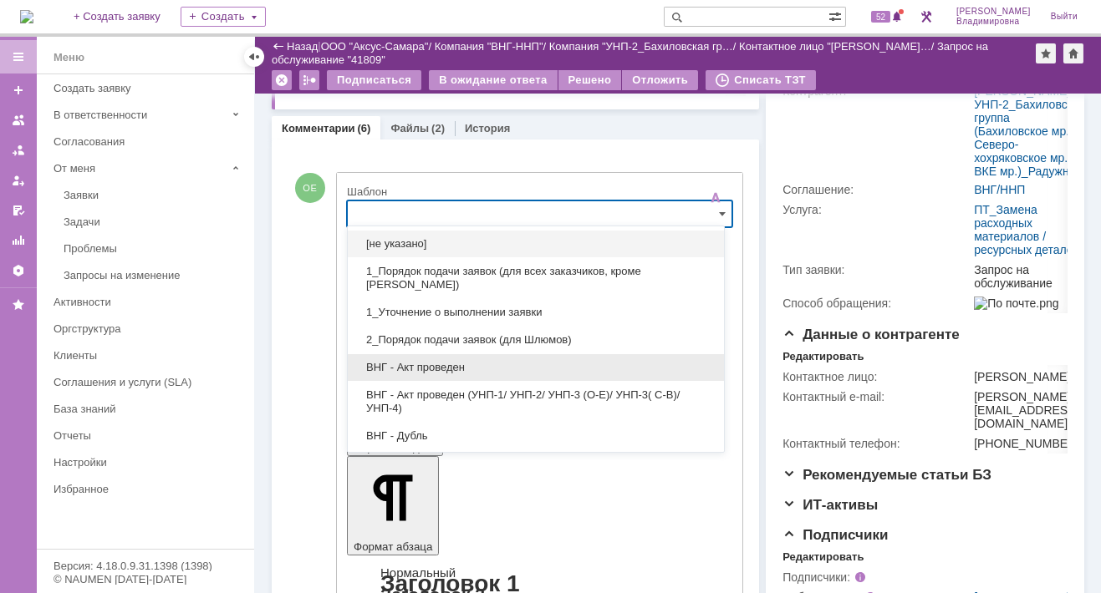
click at [450, 361] on span "ВНГ - Акт проведен" at bounding box center [536, 367] width 356 height 13
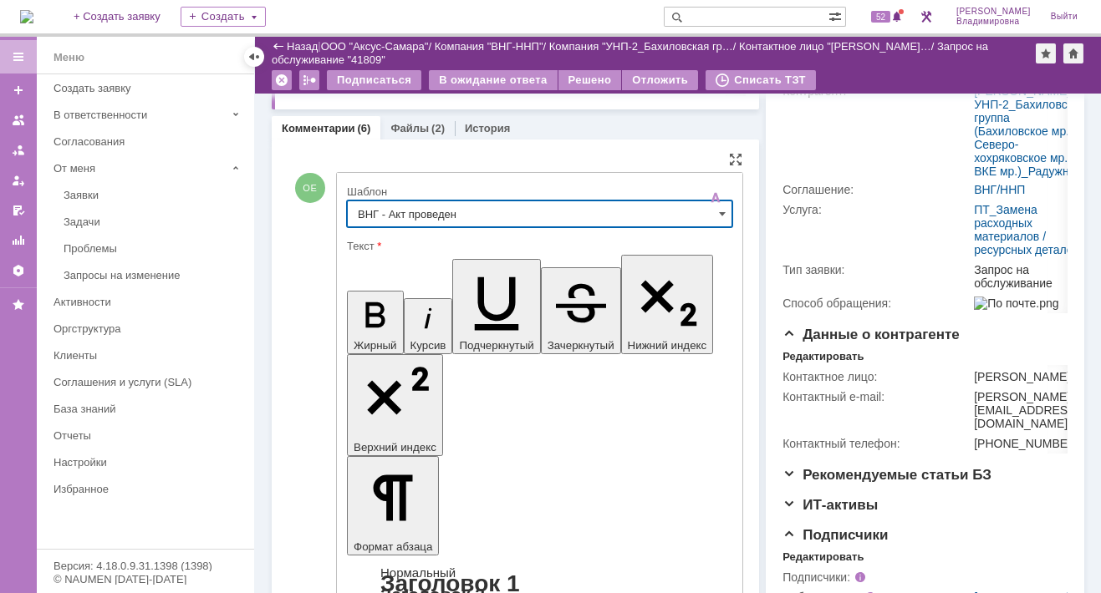
type input "ВНГ - Акт проведен"
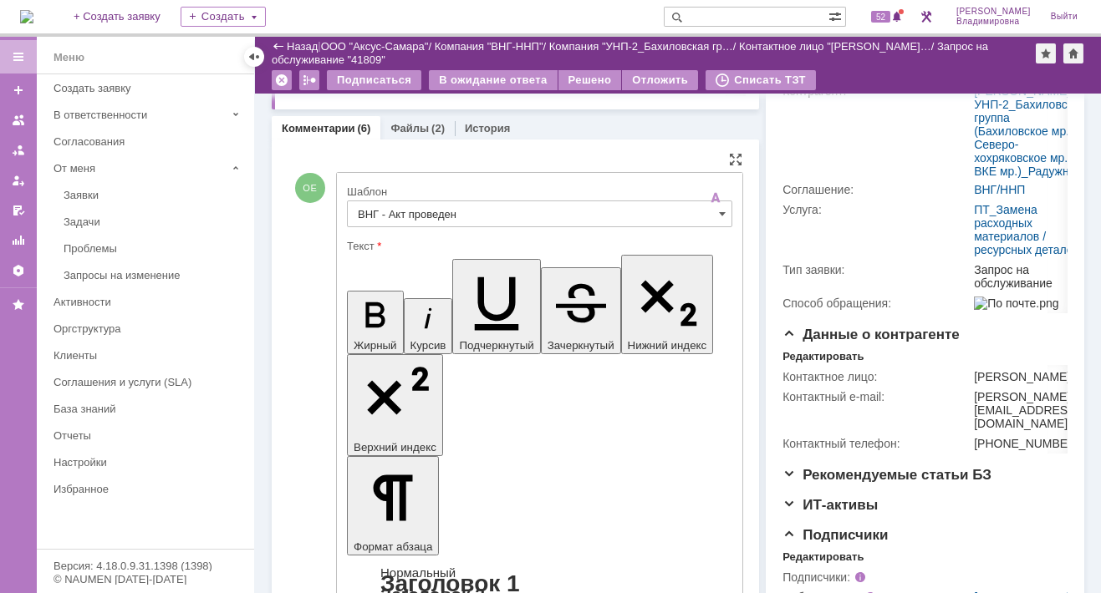
drag, startPoint x: 363, startPoint y: 3675, endPoint x: 426, endPoint y: 3719, distance: 76.3
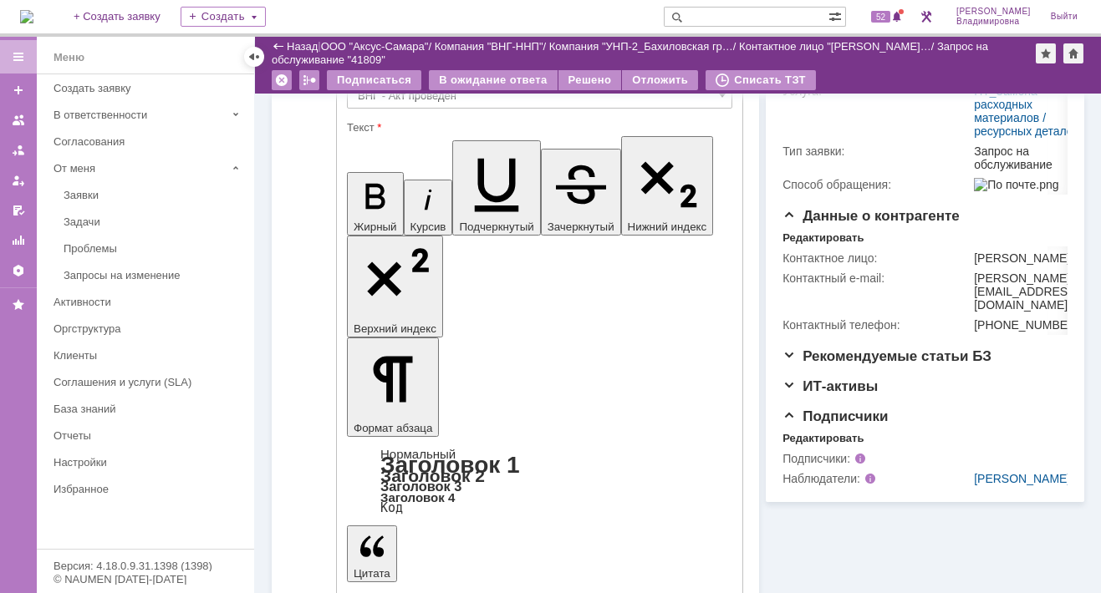
scroll to position [418, 0]
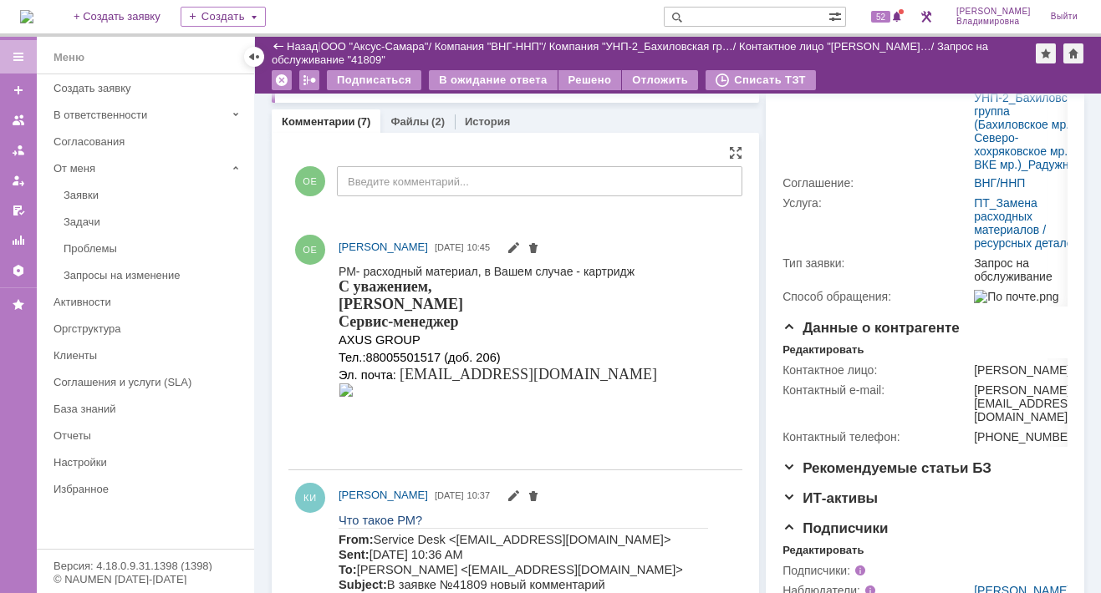
scroll to position [167, 0]
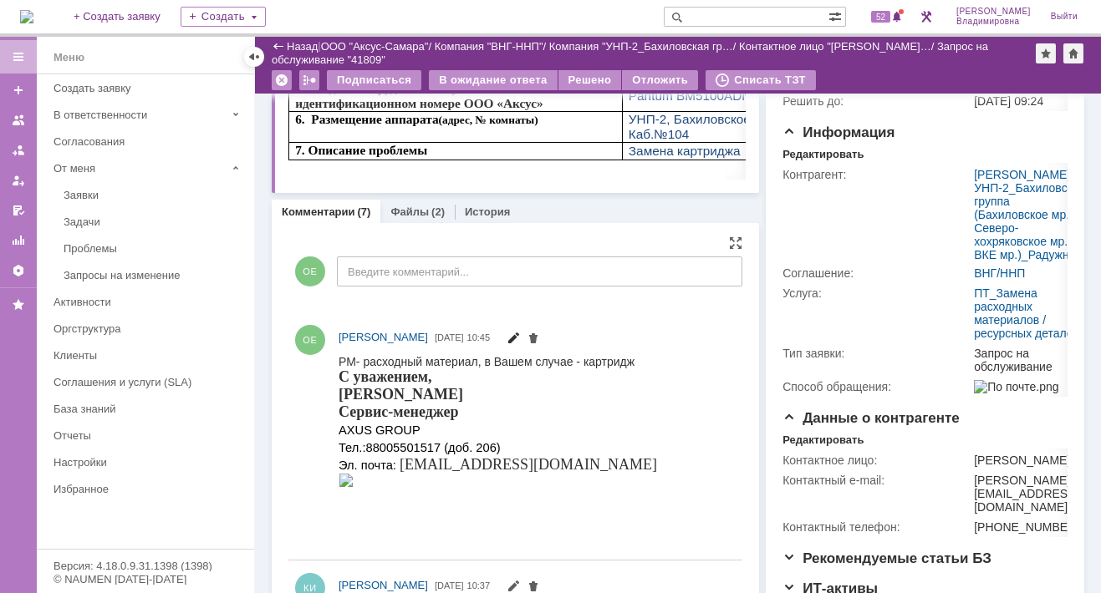
click at [520, 335] on span at bounding box center [512, 339] width 13 height 13
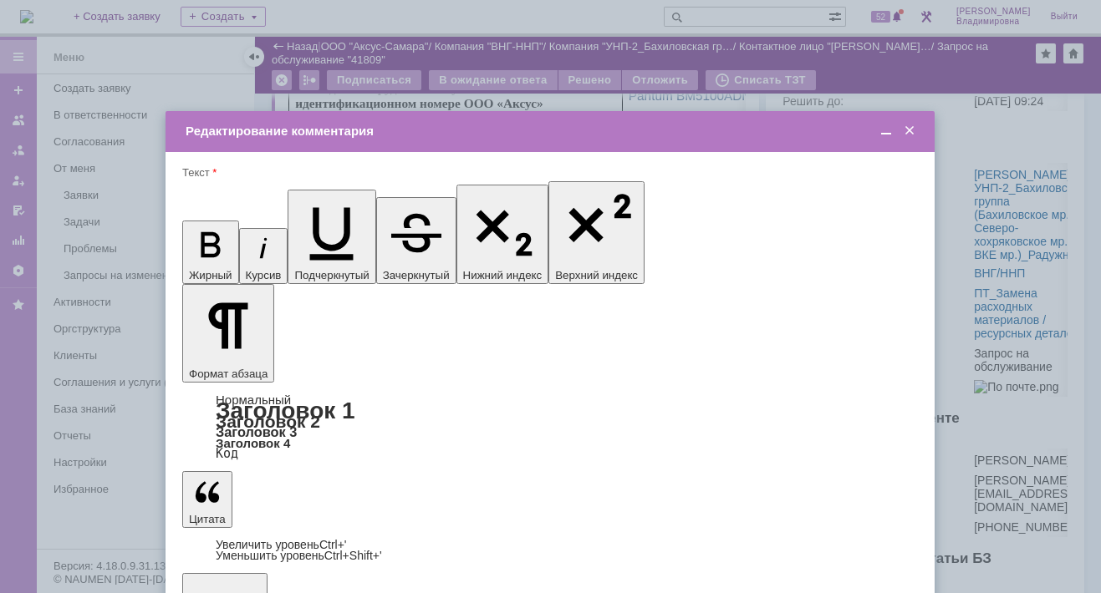
scroll to position [0, 0]
drag, startPoint x: 439, startPoint y: 4656, endPoint x: 498, endPoint y: 4656, distance: 59.3
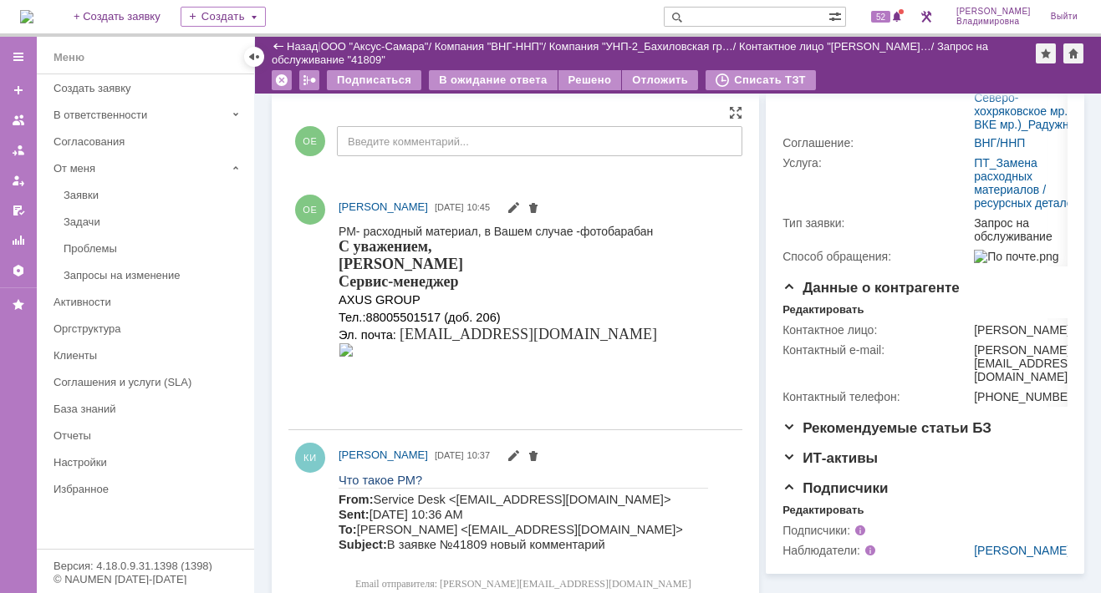
scroll to position [334, 0]
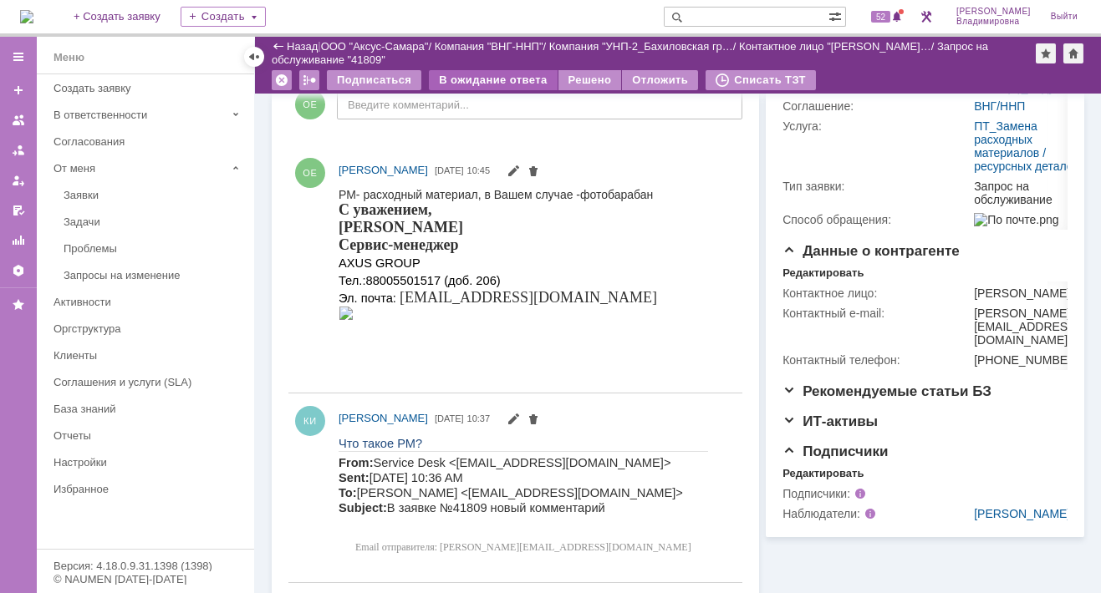
click at [496, 75] on div "В ожидание ответа" at bounding box center [493, 80] width 128 height 20
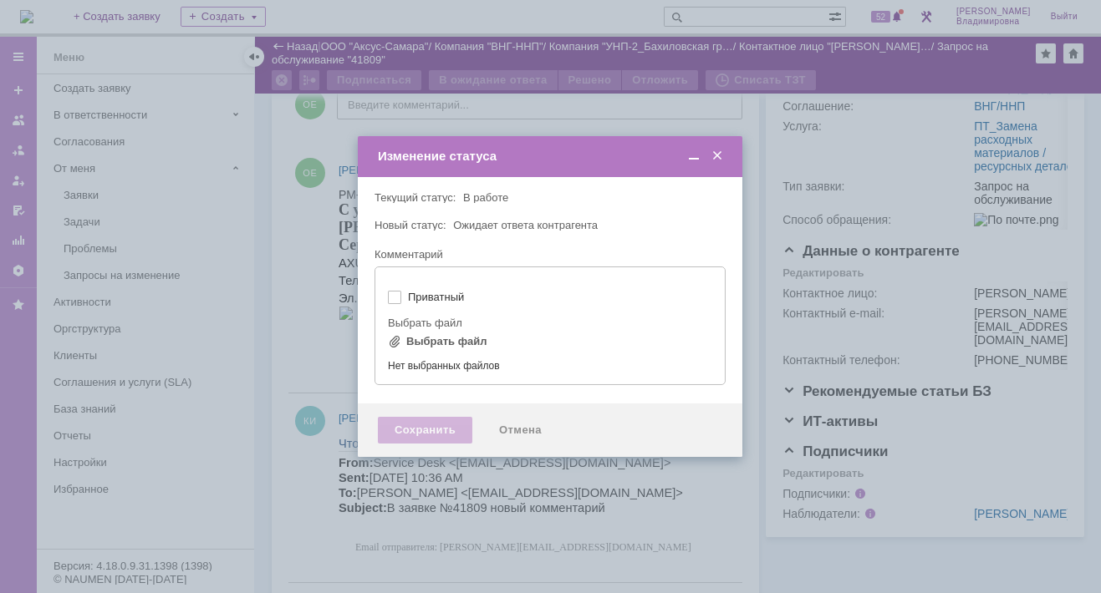
type input "[не указано]"
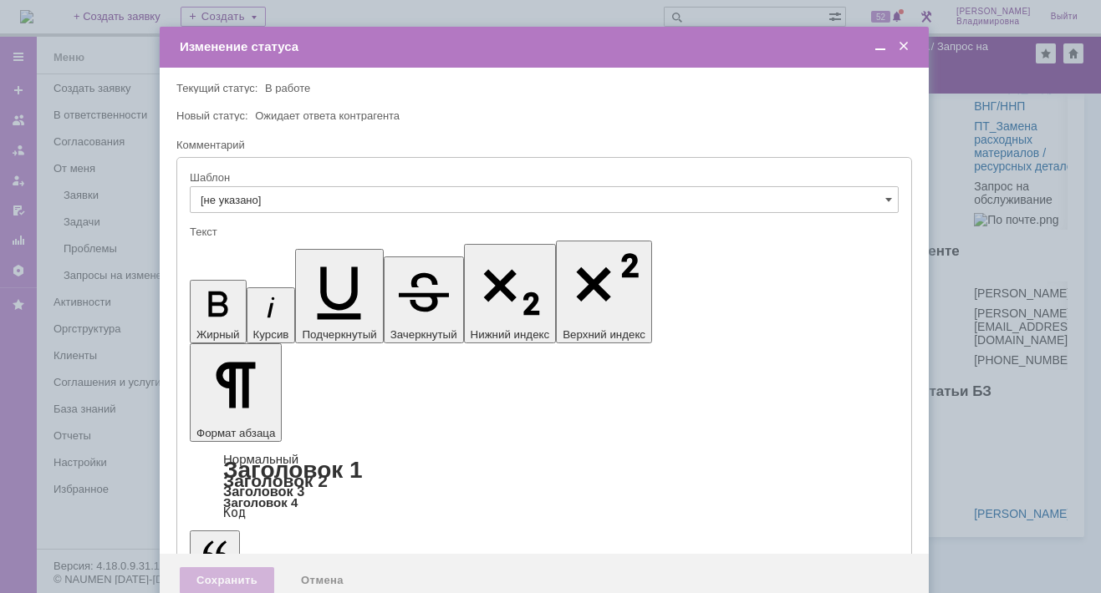
scroll to position [0, 0]
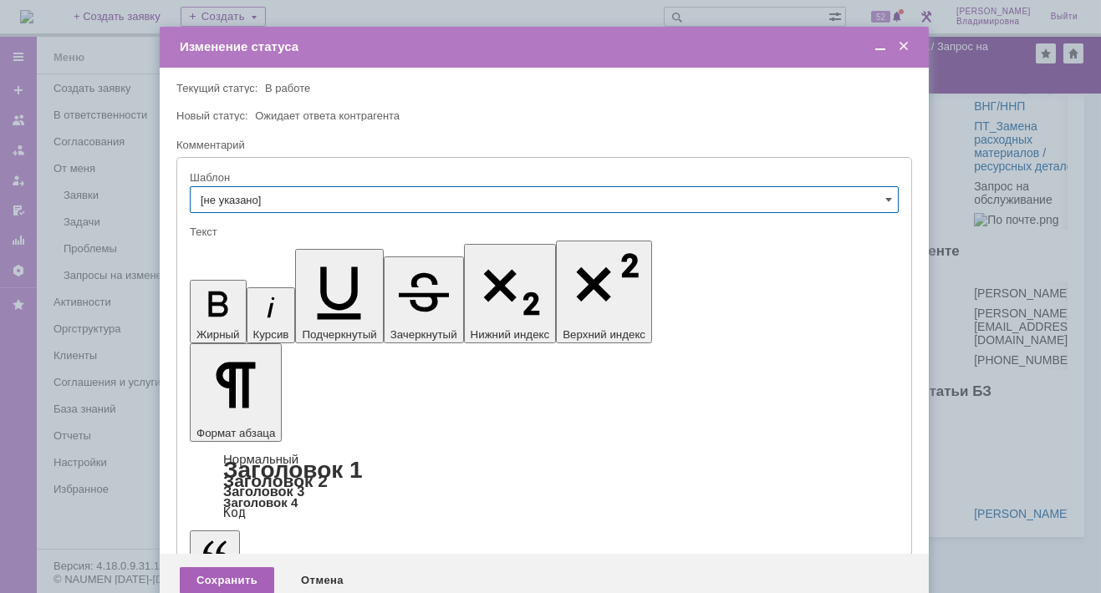
click at [236, 567] on div "Сохранить" at bounding box center [227, 580] width 94 height 27
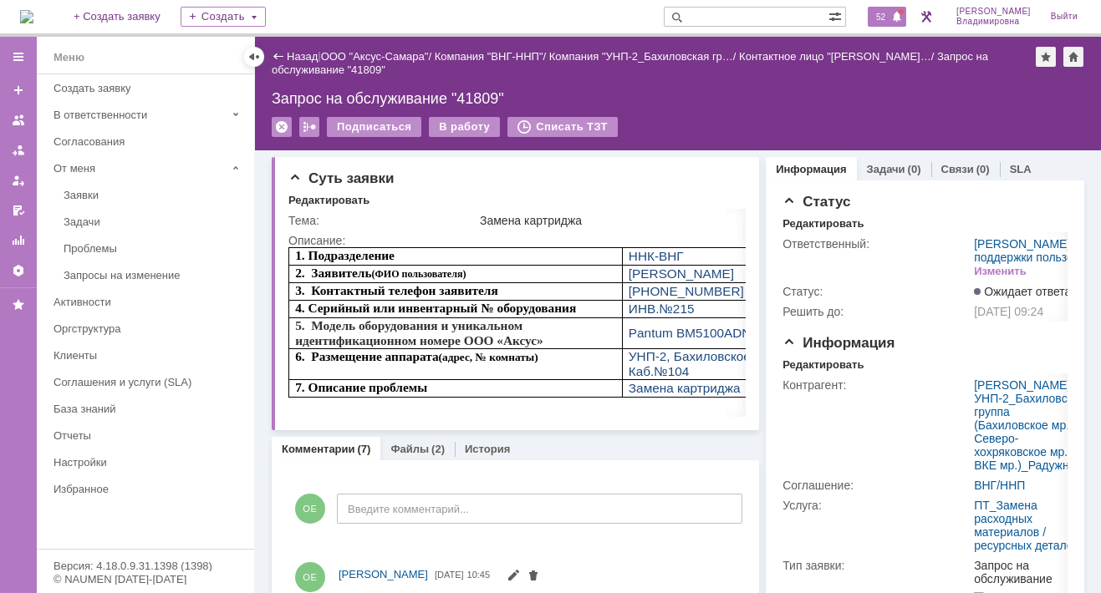
click at [890, 18] on span "52" at bounding box center [880, 17] width 19 height 12
drag, startPoint x: 552, startPoint y: 440, endPoint x: 536, endPoint y: 419, distance: 26.2
click at [552, 440] on div "Комментарии (7) Файлы (2) История" at bounding box center [515, 448] width 487 height 23
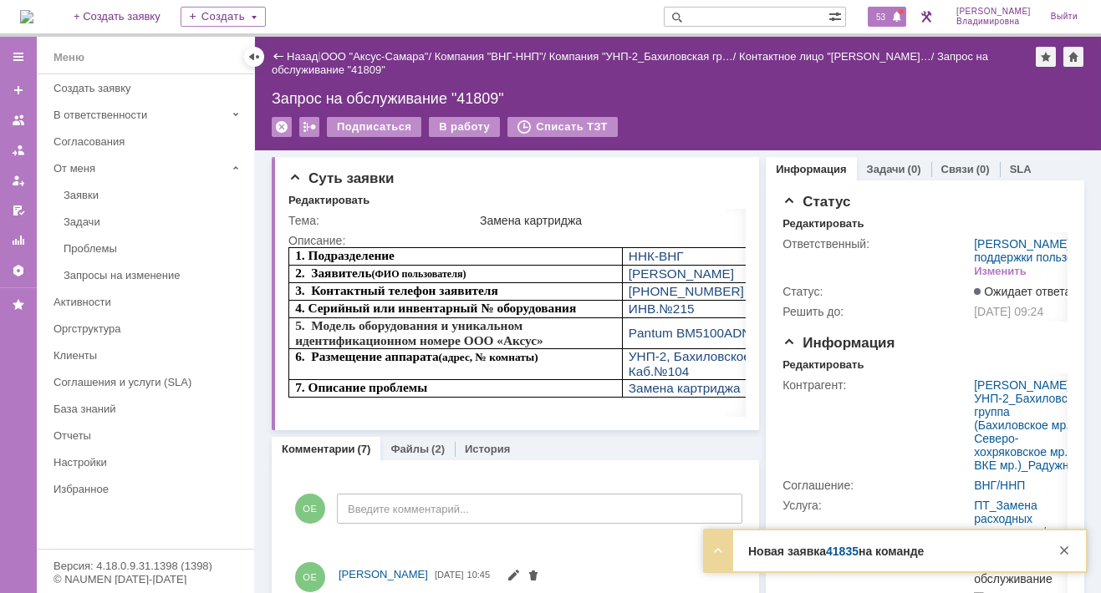
click at [888, 18] on span "53" at bounding box center [880, 17] width 19 height 12
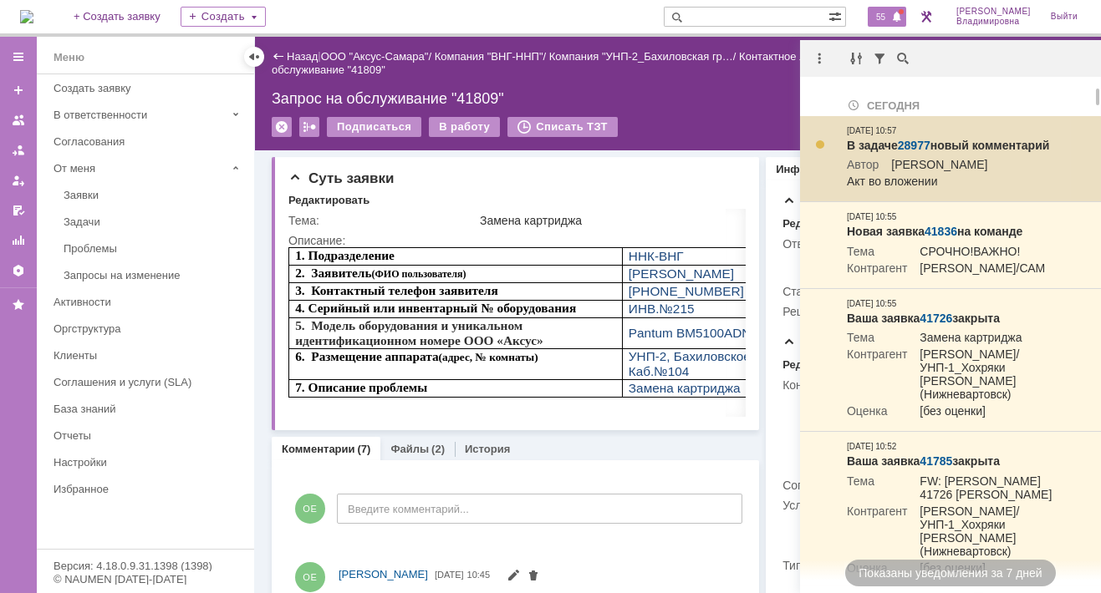
click at [912, 142] on link "28977" at bounding box center [913, 145] width 33 height 13
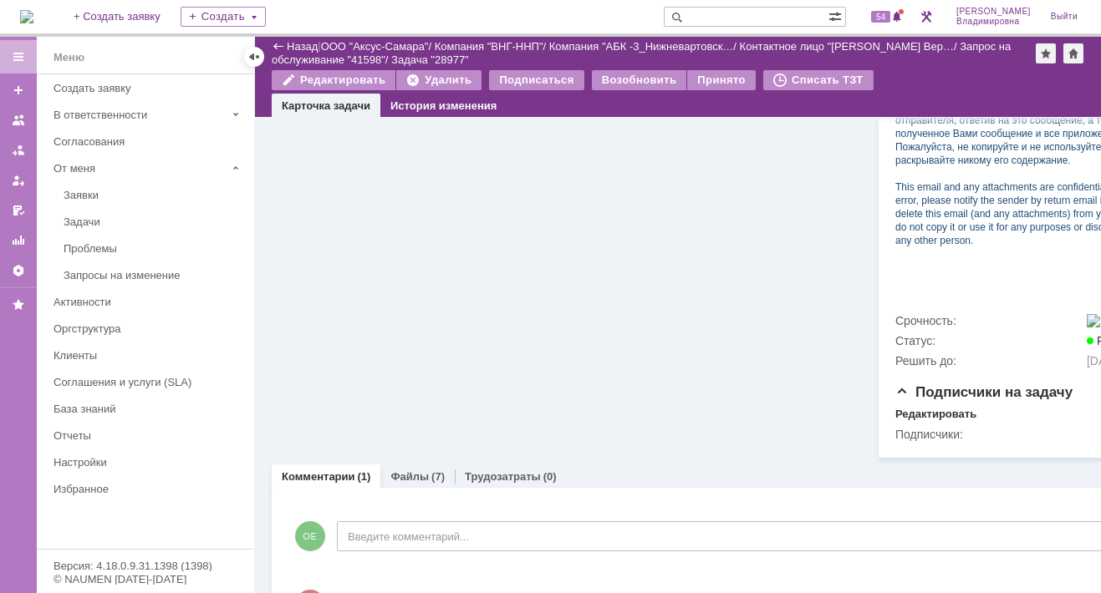
scroll to position [752, 0]
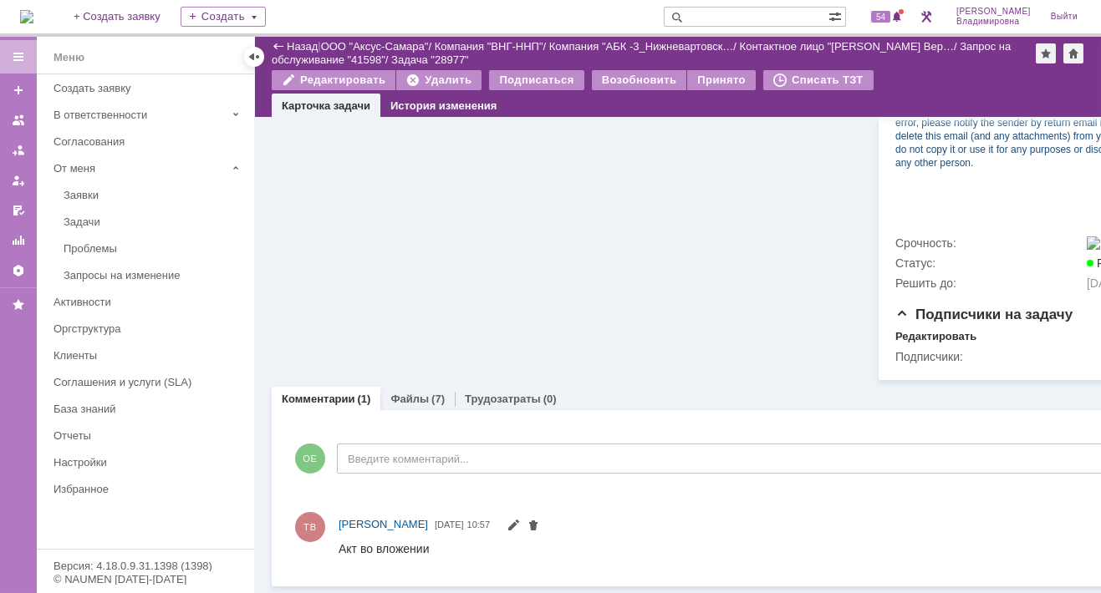
click at [408, 405] on link "Файлы" at bounding box center [409, 399] width 38 height 13
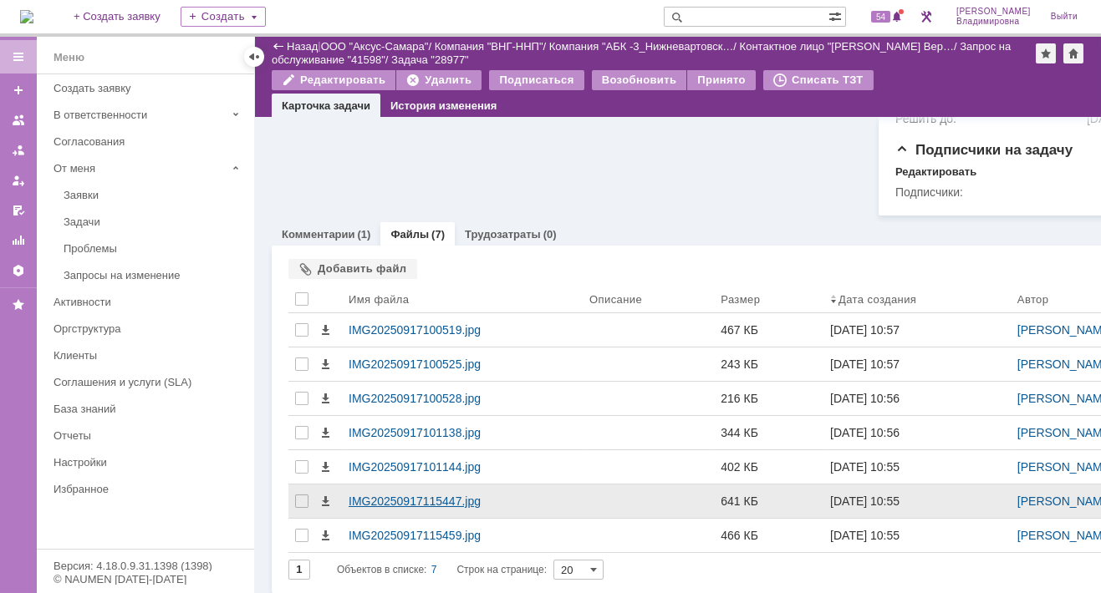
scroll to position [952, 0]
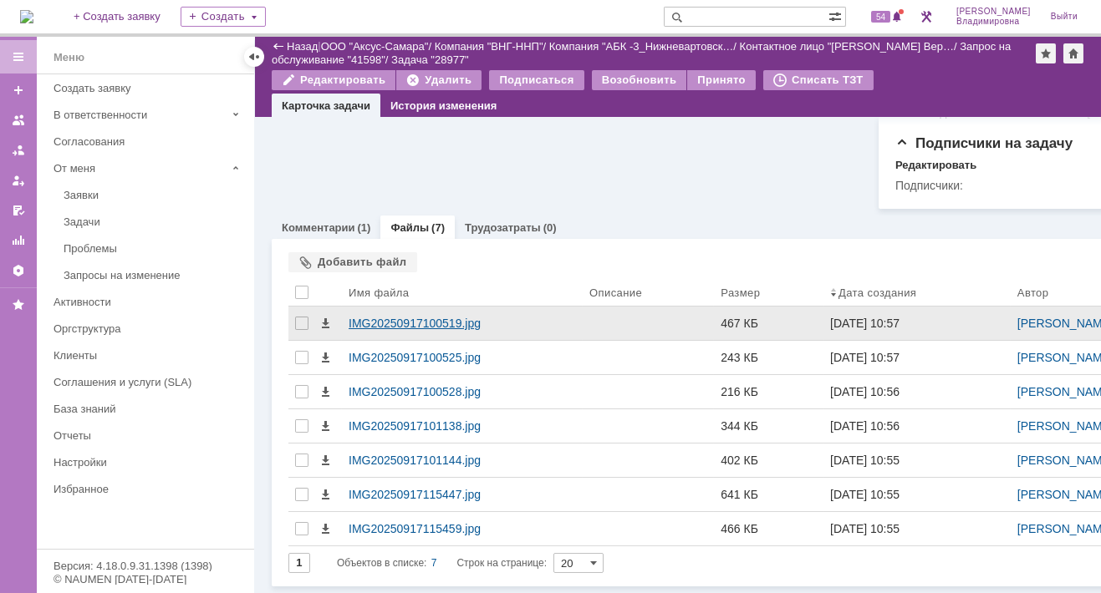
click at [411, 317] on div "IMG20250917100519.jpg" at bounding box center [461, 323] width 227 height 13
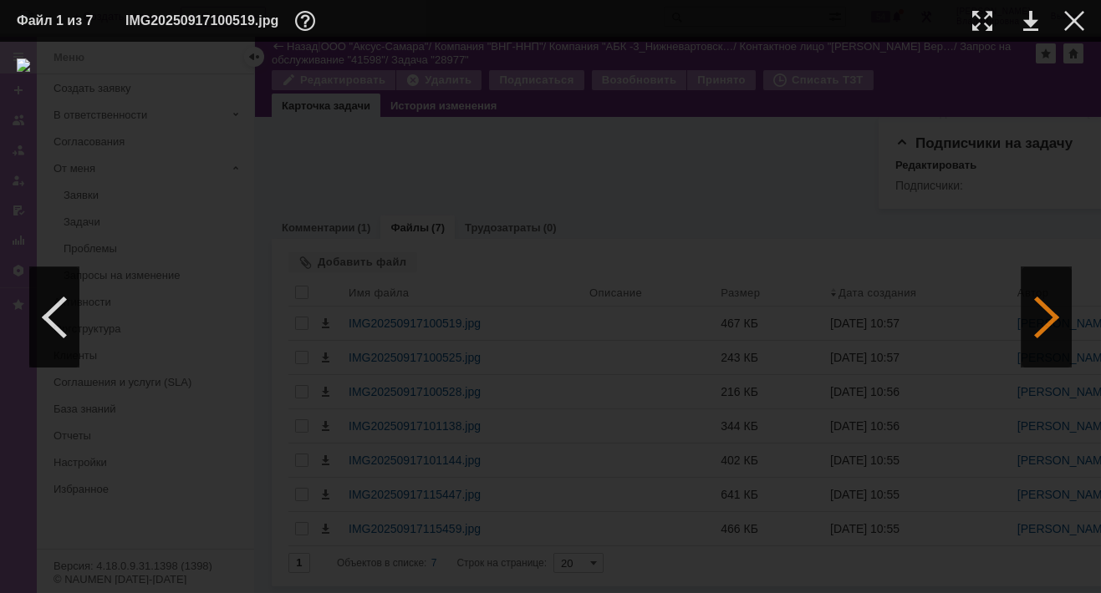
click at [1050, 318] on div at bounding box center [1046, 317] width 50 height 100
click at [1049, 318] on div at bounding box center [1046, 317] width 50 height 100
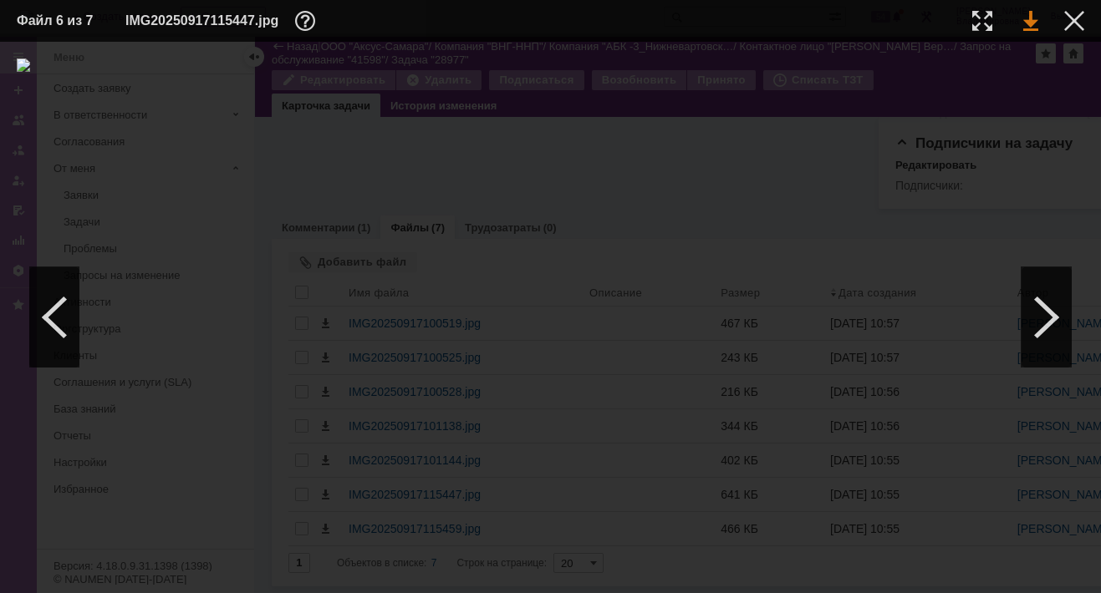
click at [1024, 16] on link at bounding box center [1030, 21] width 15 height 20
click at [1073, 19] on div at bounding box center [1074, 21] width 20 height 20
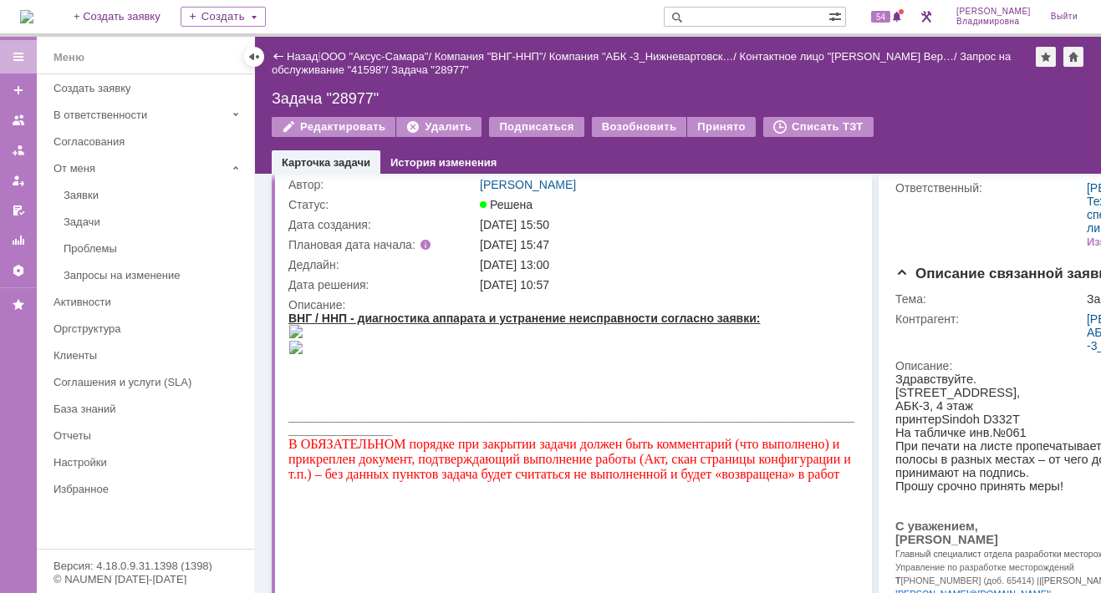
scroll to position [0, 0]
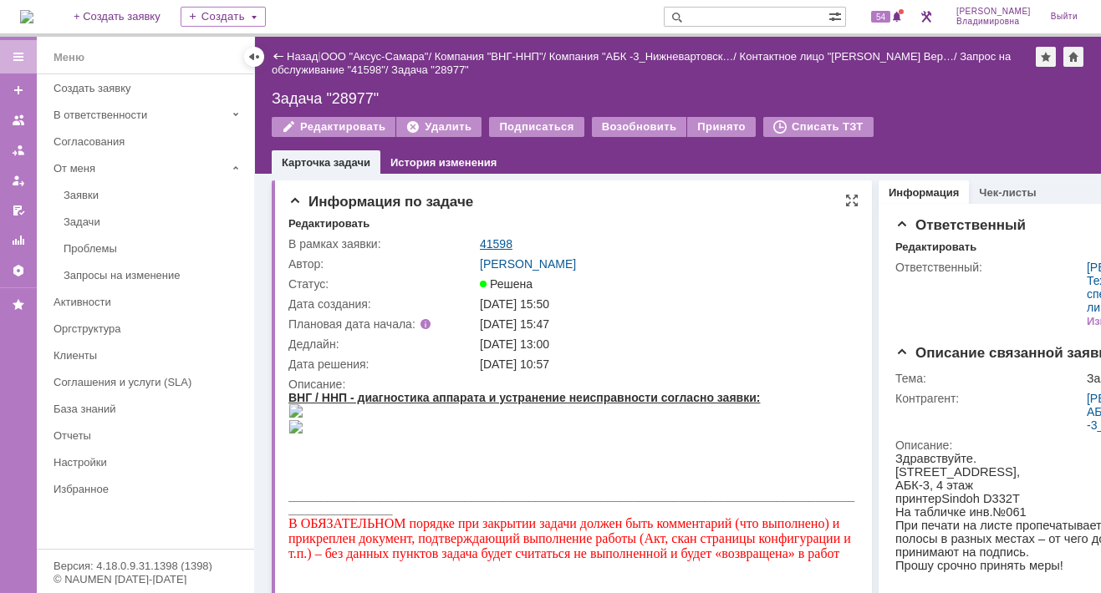
click at [497, 240] on link "41598" at bounding box center [496, 243] width 33 height 13
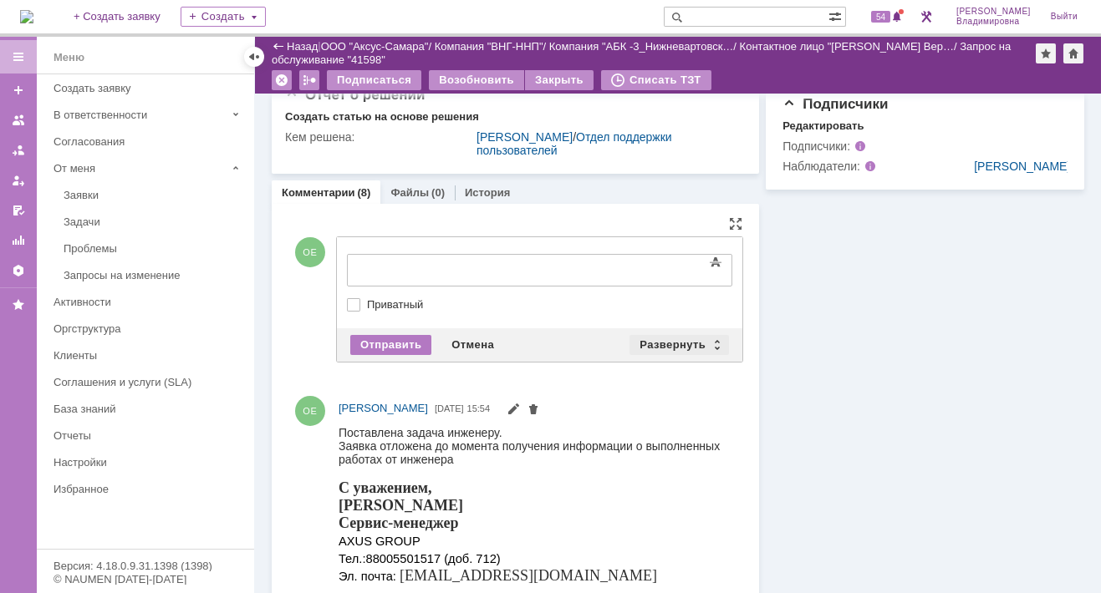
click at [658, 335] on div "Развернуть" at bounding box center [678, 345] width 99 height 20
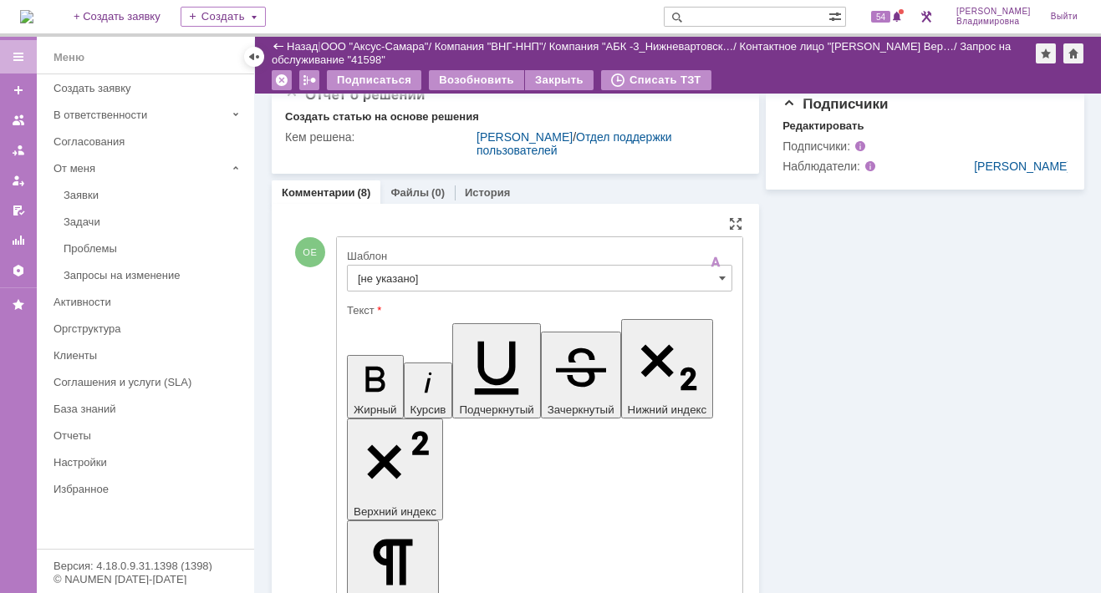
click at [396, 274] on input "[не указано]" at bounding box center [539, 278] width 385 height 27
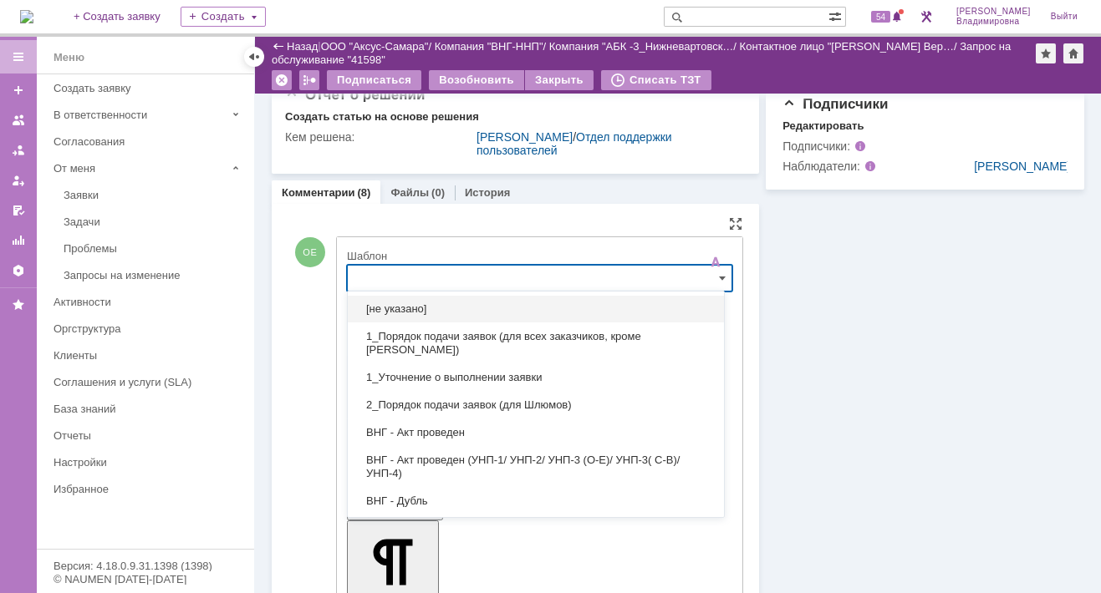
scroll to position [598, 0]
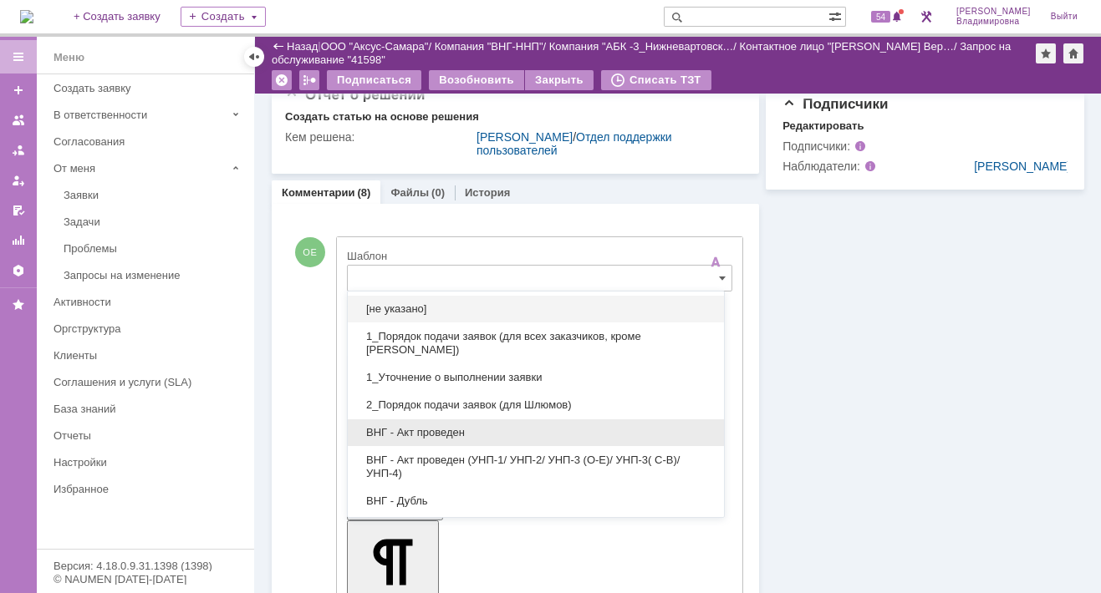
click at [431, 430] on span "ВНГ - Акт проведен" at bounding box center [536, 432] width 356 height 13
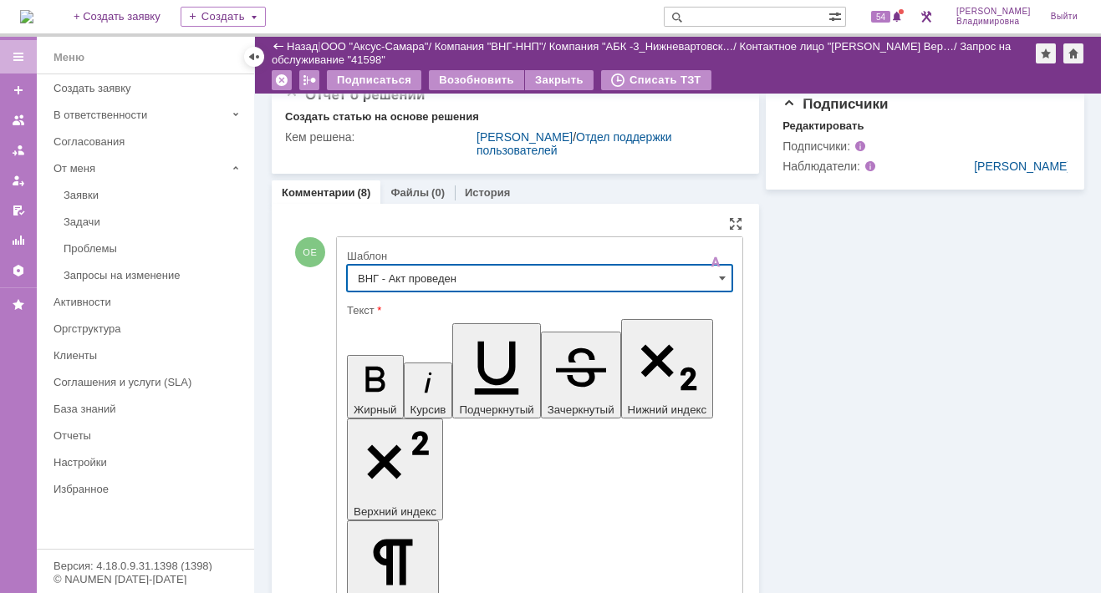
type input "ВНГ - Акт проведен"
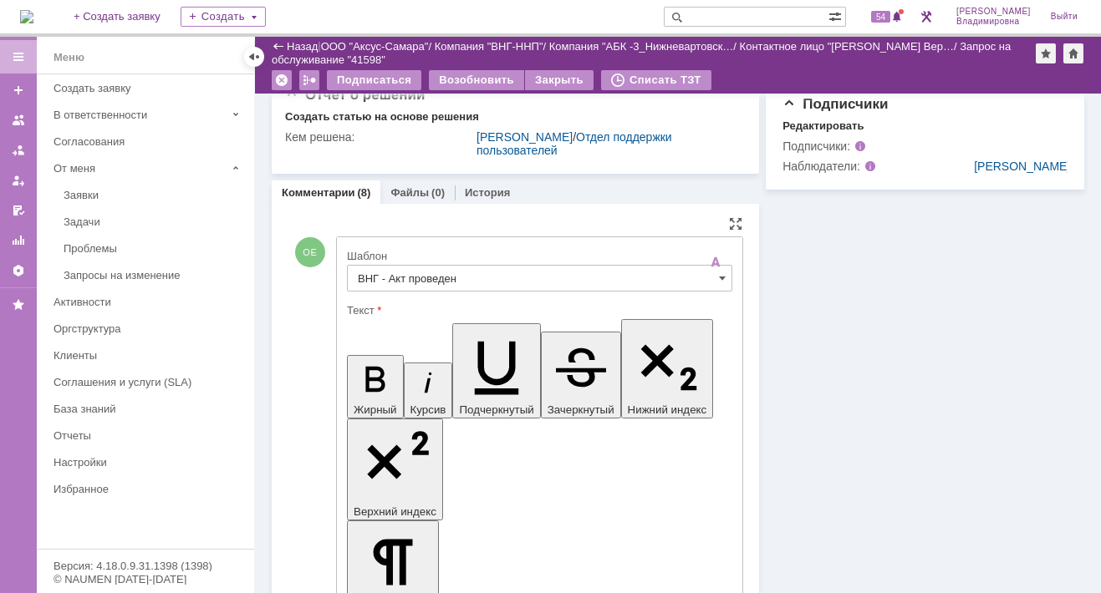
drag, startPoint x: 555, startPoint y: 3764, endPoint x: 584, endPoint y: 3798, distance: 45.0
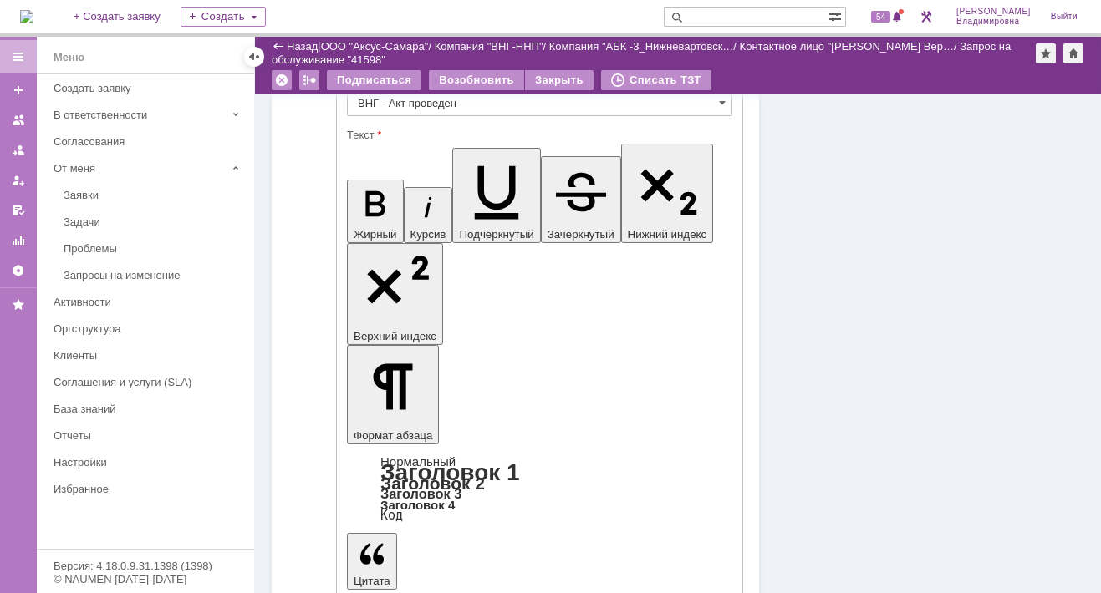
scroll to position [1016, 0]
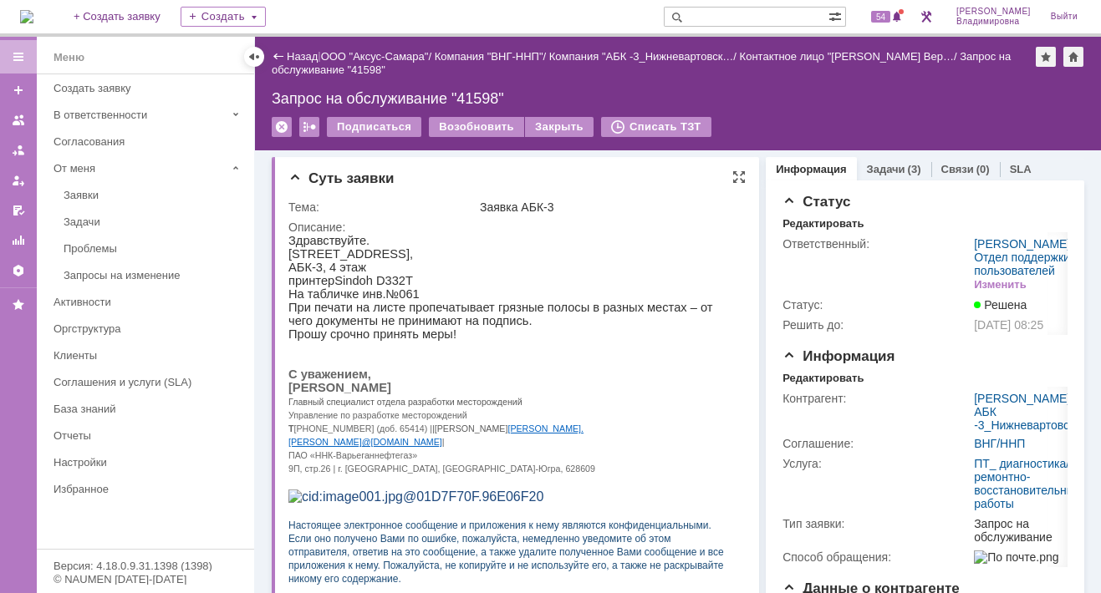
scroll to position [0, 0]
click at [874, 167] on link "Задачи" at bounding box center [886, 169] width 38 height 13
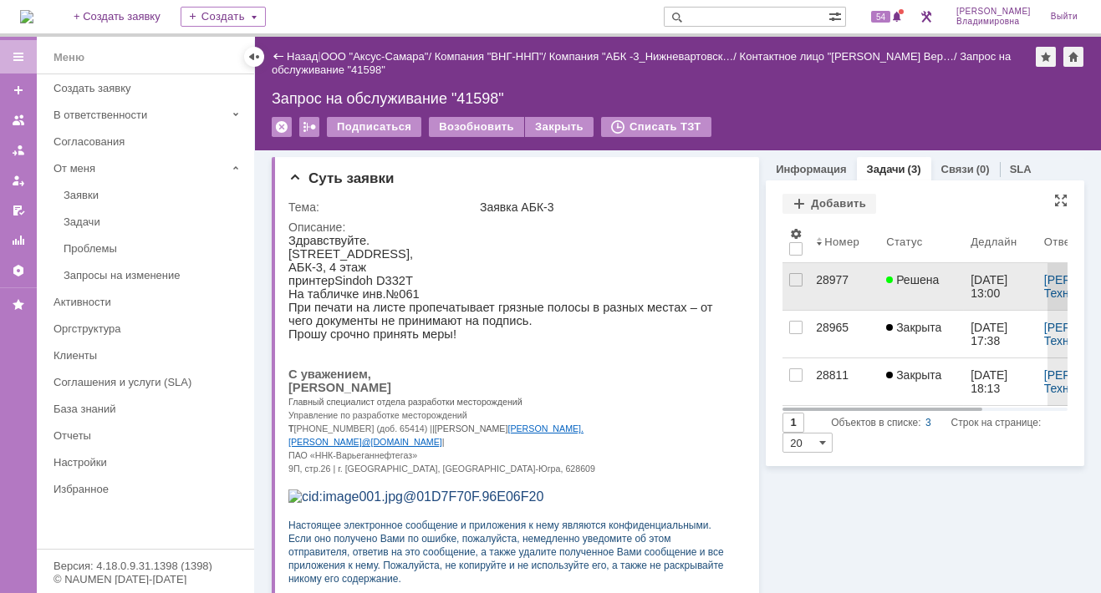
click at [822, 274] on div "28977" at bounding box center [844, 279] width 57 height 13
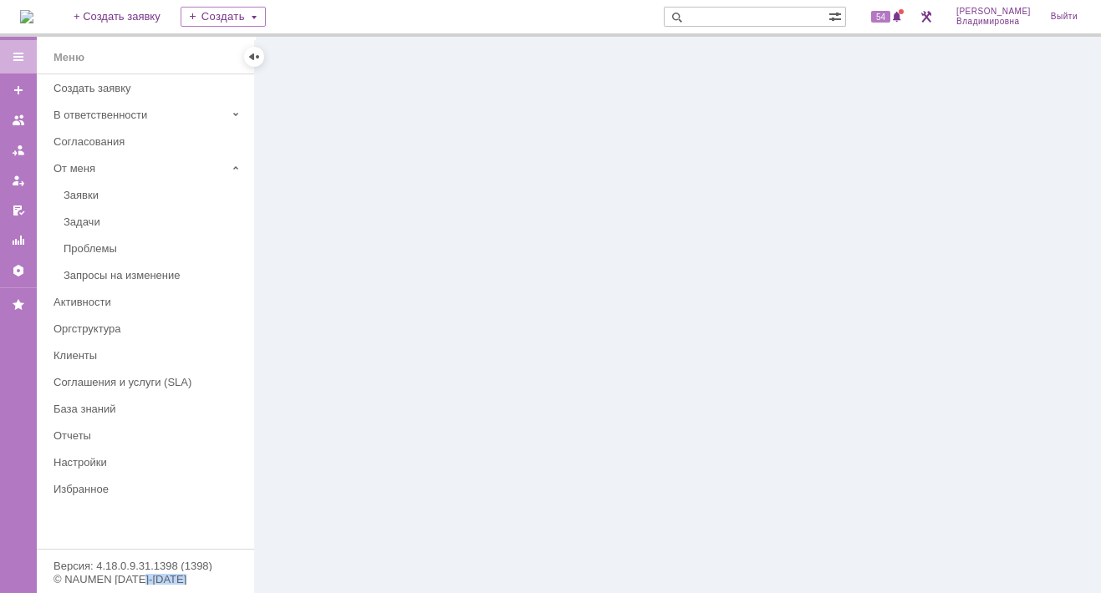
click at [822, 274] on div at bounding box center [678, 315] width 846 height 557
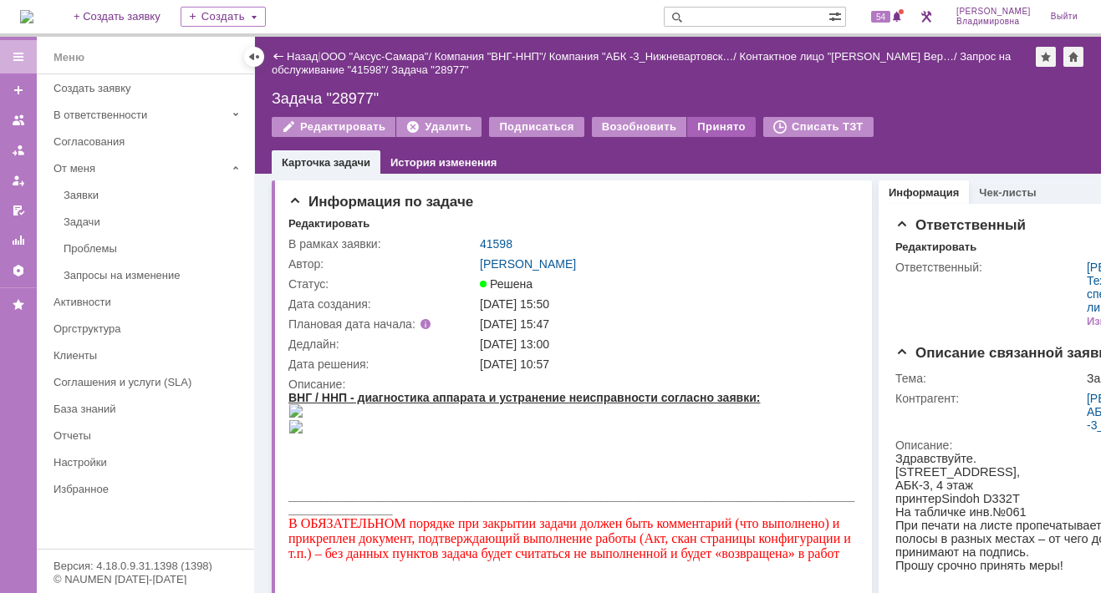
click at [710, 127] on div "Принято" at bounding box center [721, 127] width 69 height 20
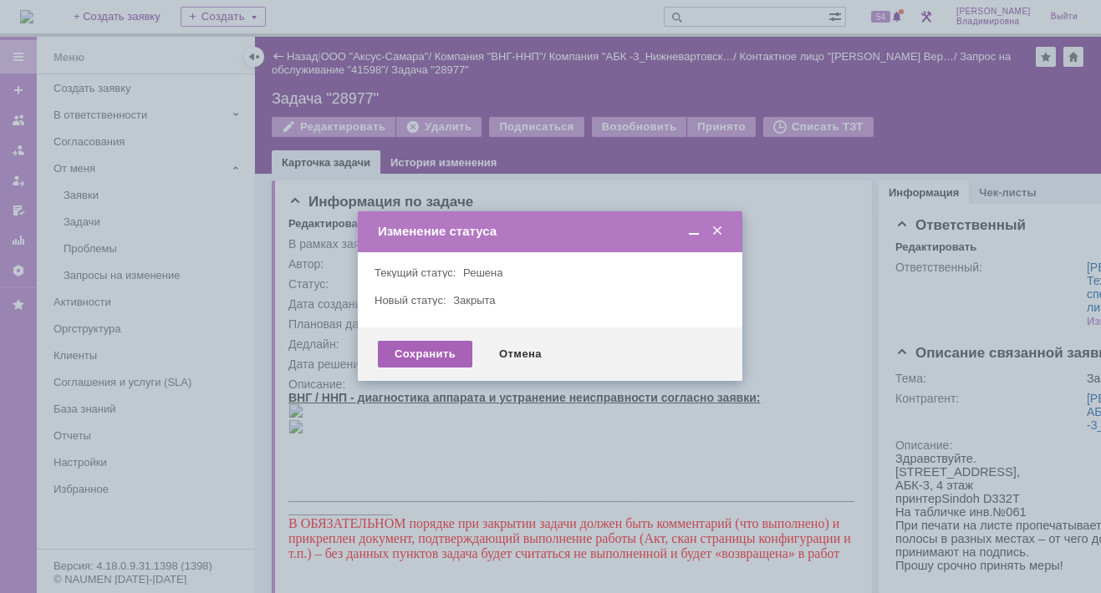
click at [415, 345] on div "Сохранить" at bounding box center [425, 354] width 94 height 27
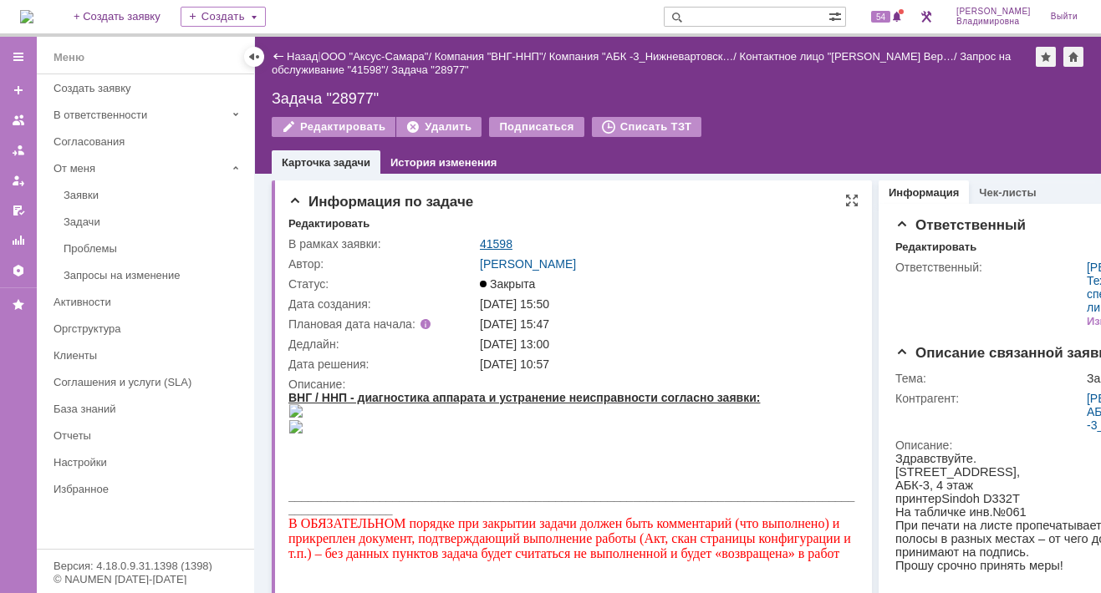
click at [492, 237] on link "41598" at bounding box center [496, 243] width 33 height 13
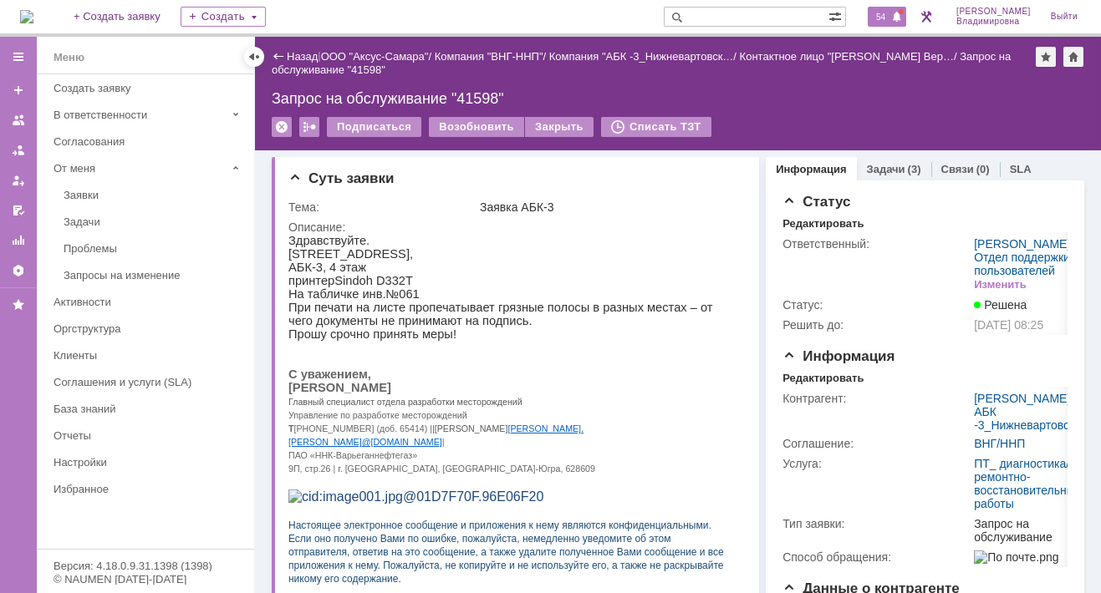
click at [890, 14] on span "54" at bounding box center [880, 17] width 19 height 12
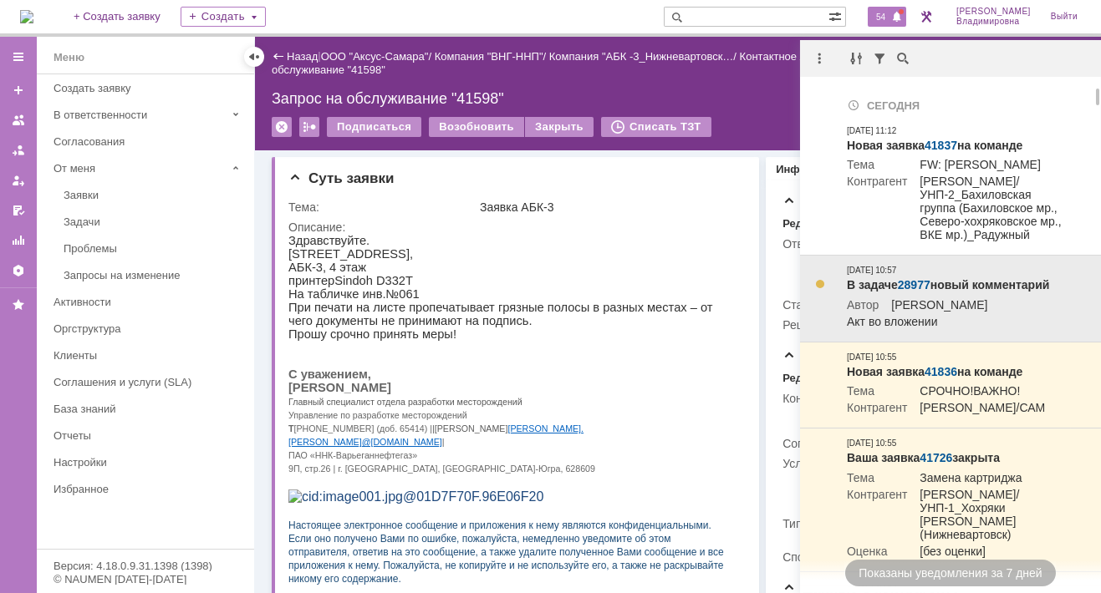
click at [918, 292] on link "28977" at bounding box center [913, 284] width 33 height 13
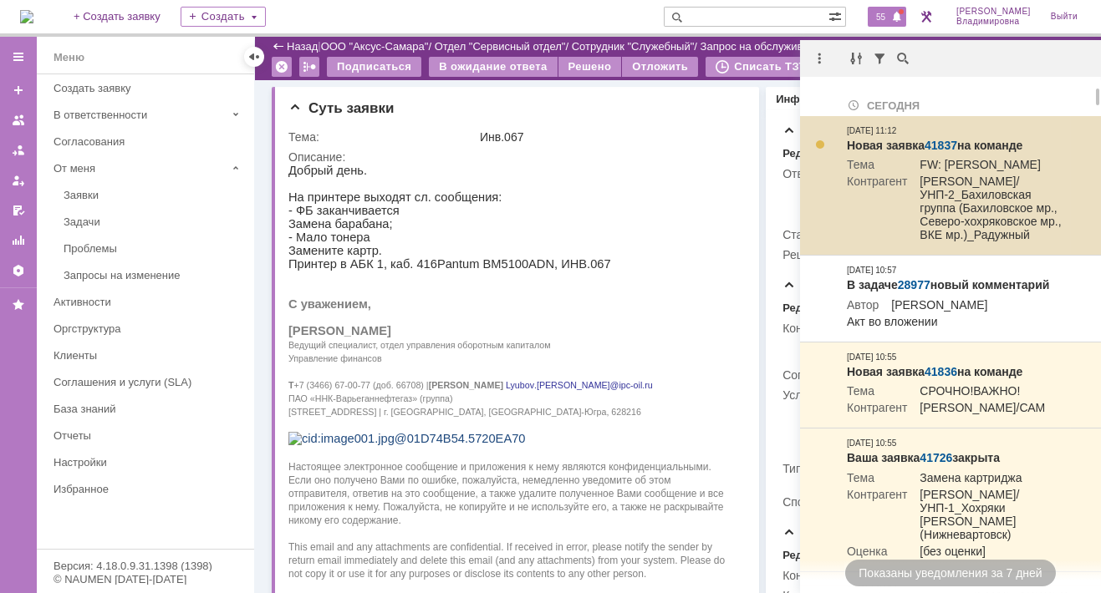
scroll to position [293, 0]
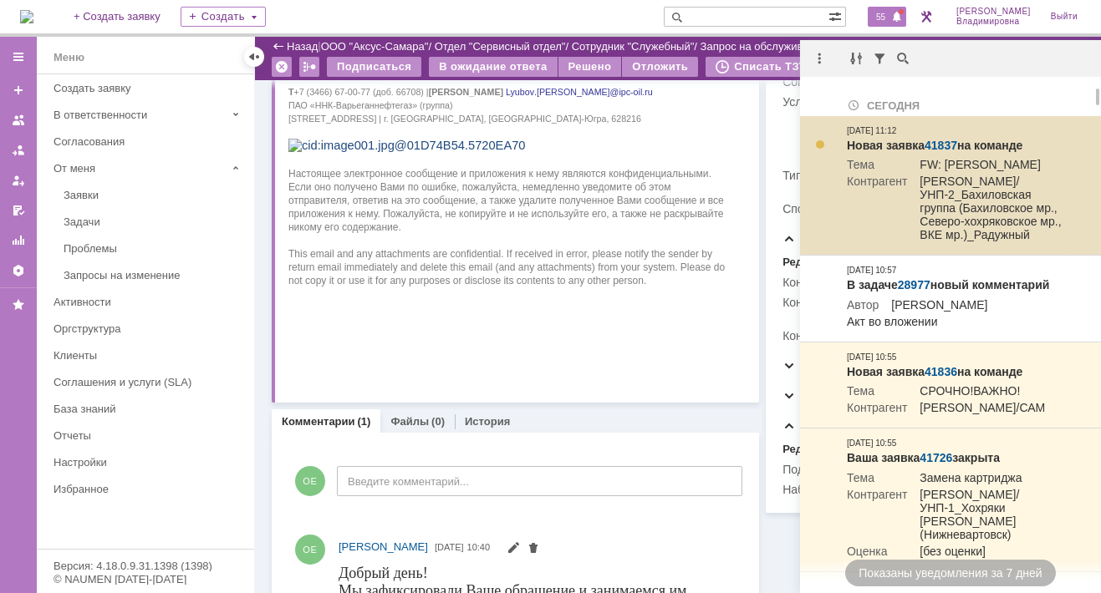
click at [936, 140] on link "41837" at bounding box center [940, 145] width 33 height 13
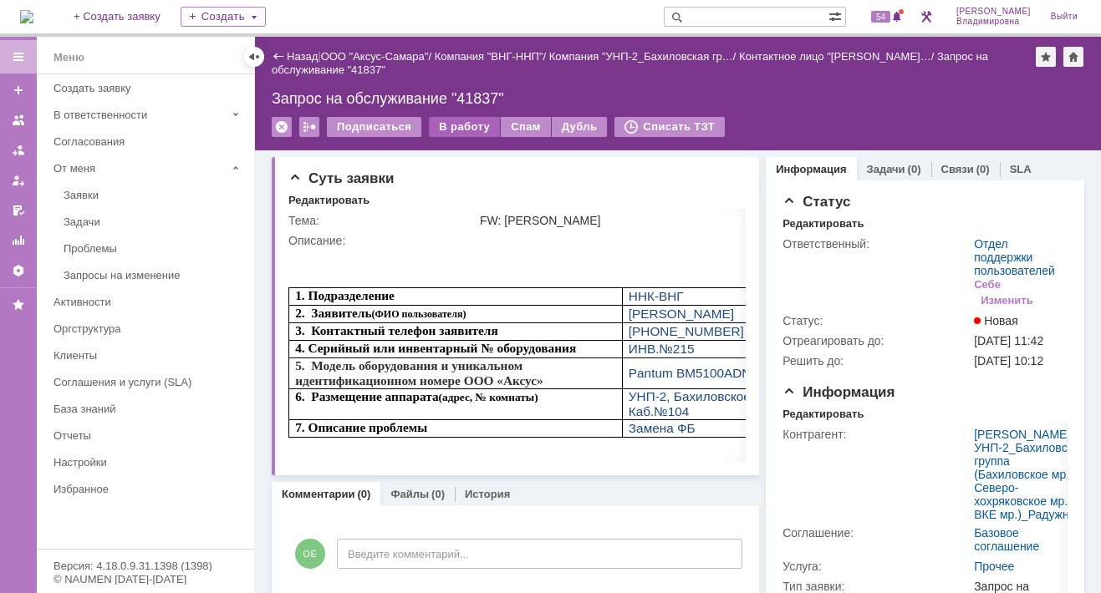
click at [459, 125] on div "В работу" at bounding box center [464, 127] width 71 height 20
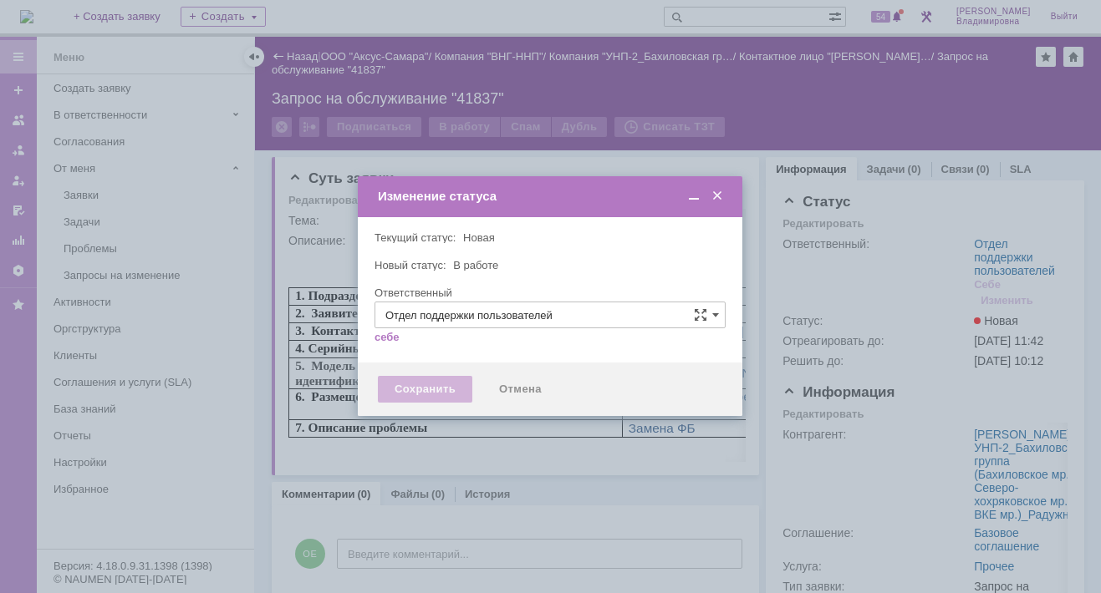
type input "[PERSON_NAME]"
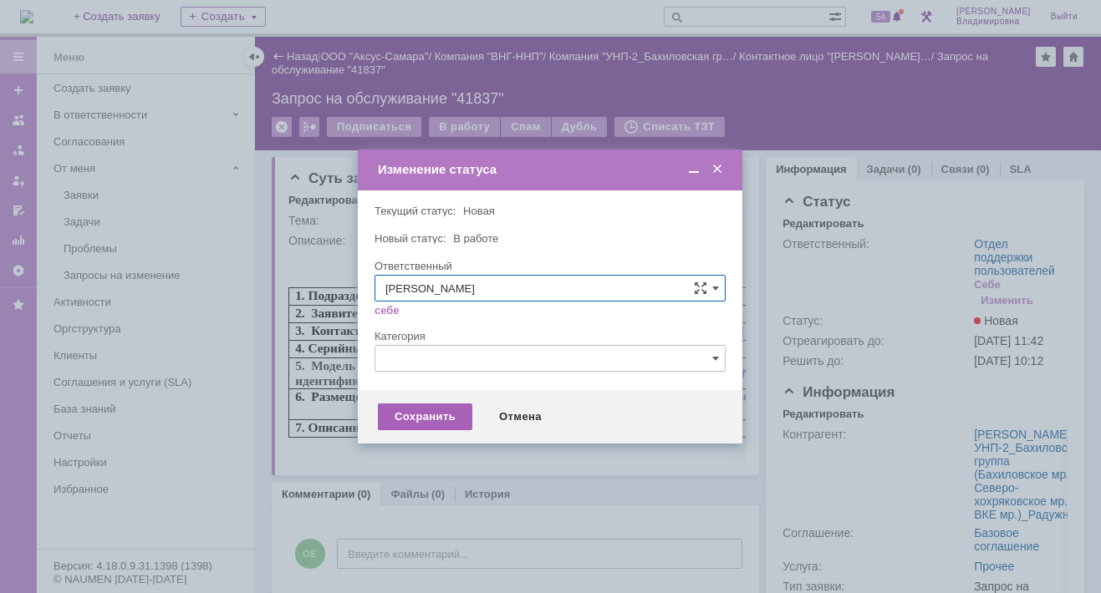
click at [443, 421] on div "Сохранить" at bounding box center [425, 417] width 94 height 27
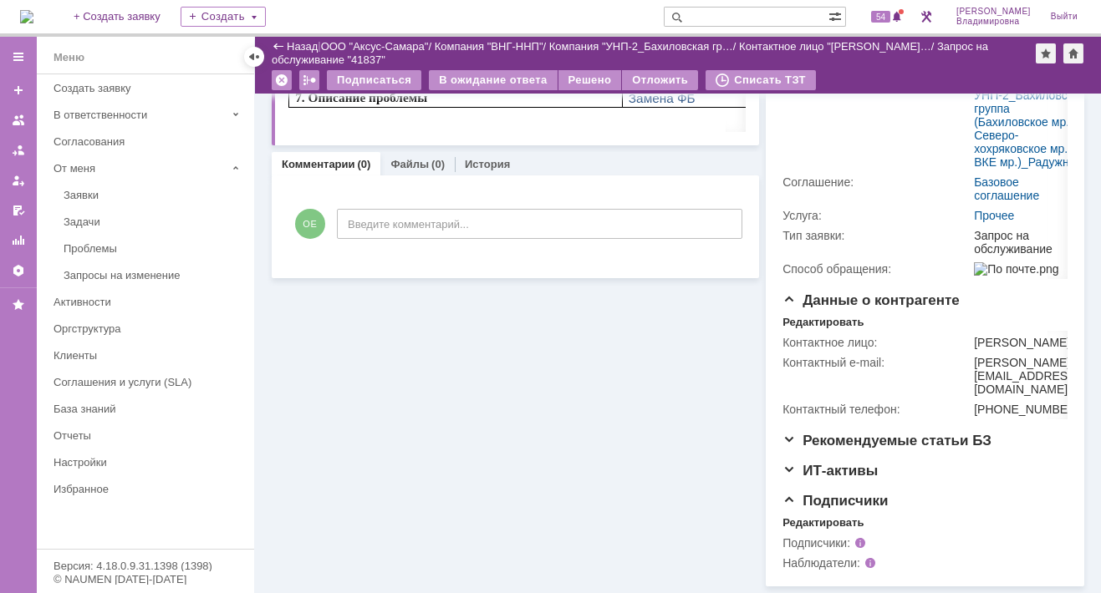
scroll to position [323, 0]
click at [413, 357] on div "Суть заявки Тема: FW: Замена ФБ Описание: Комментарии (0) Файлы (0) История Ком…" at bounding box center [515, 210] width 487 height 753
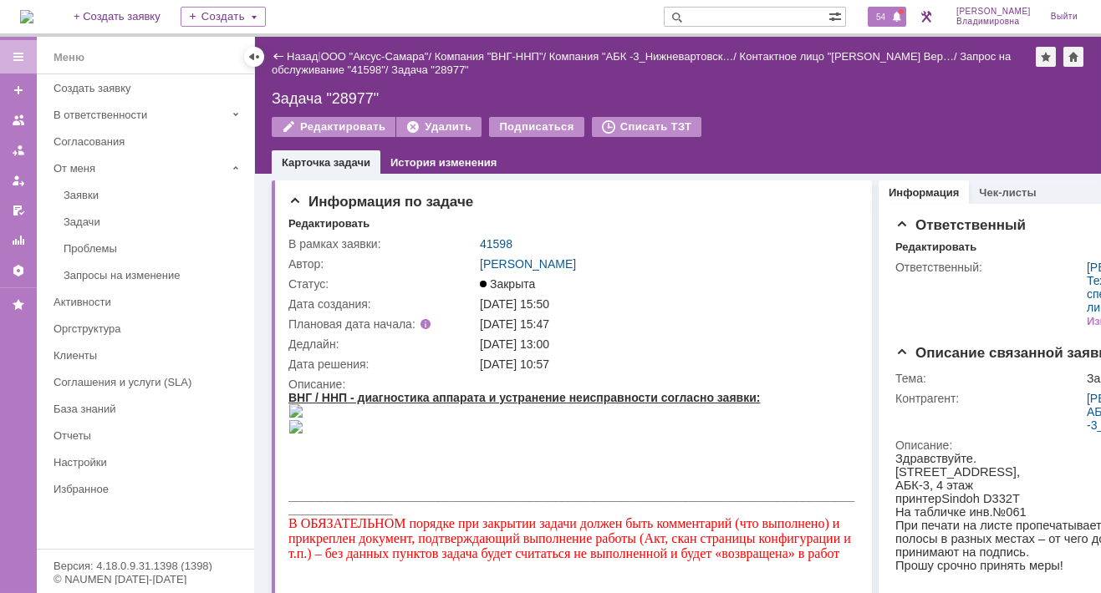
click at [893, 8] on div "54" at bounding box center [886, 17] width 38 height 20
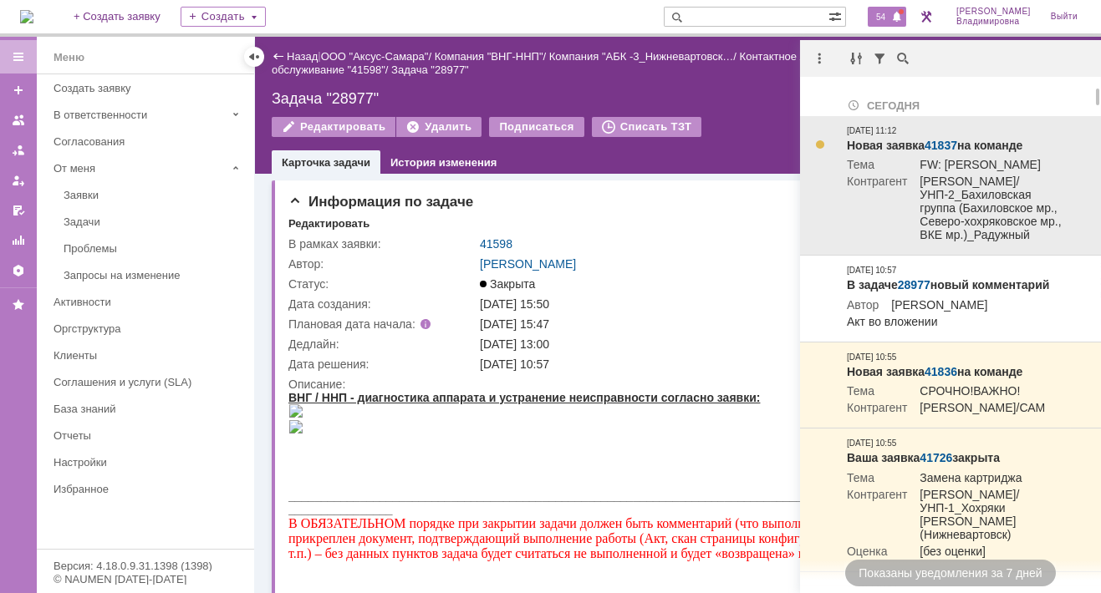
click at [935, 140] on link "41837" at bounding box center [940, 145] width 33 height 13
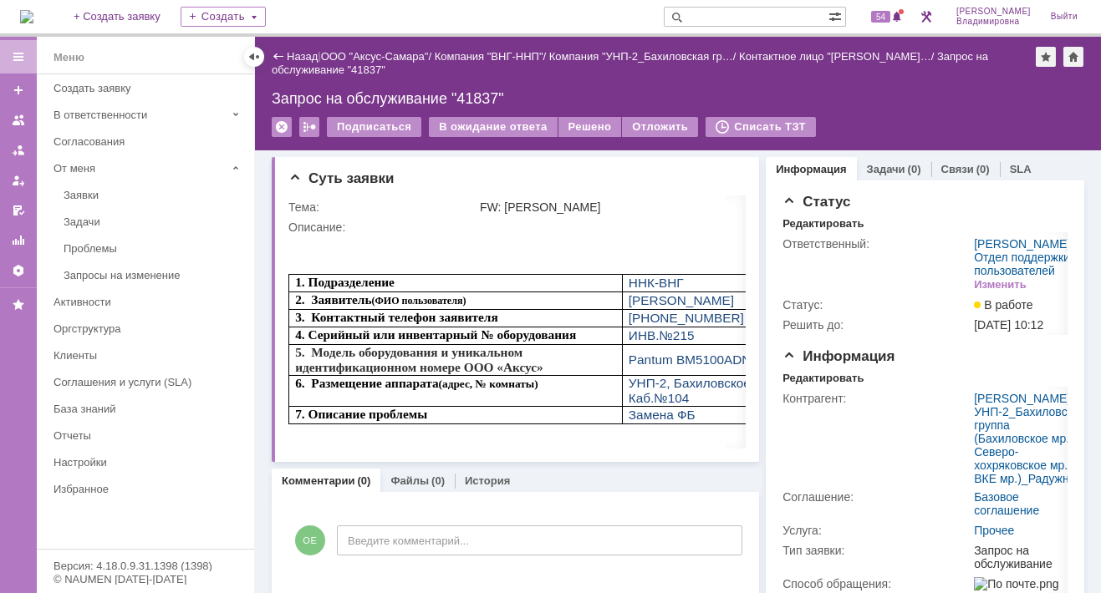
click at [744, 19] on input "text" at bounding box center [745, 17] width 165 height 20
click at [719, 17] on input "text" at bounding box center [745, 17] width 165 height 20
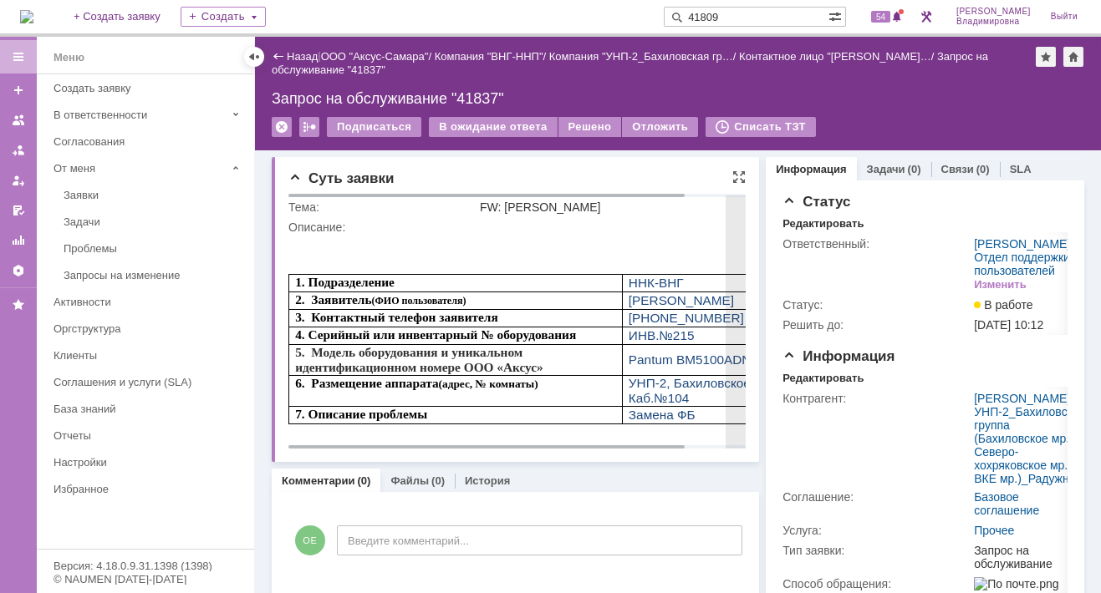
type input "41809"
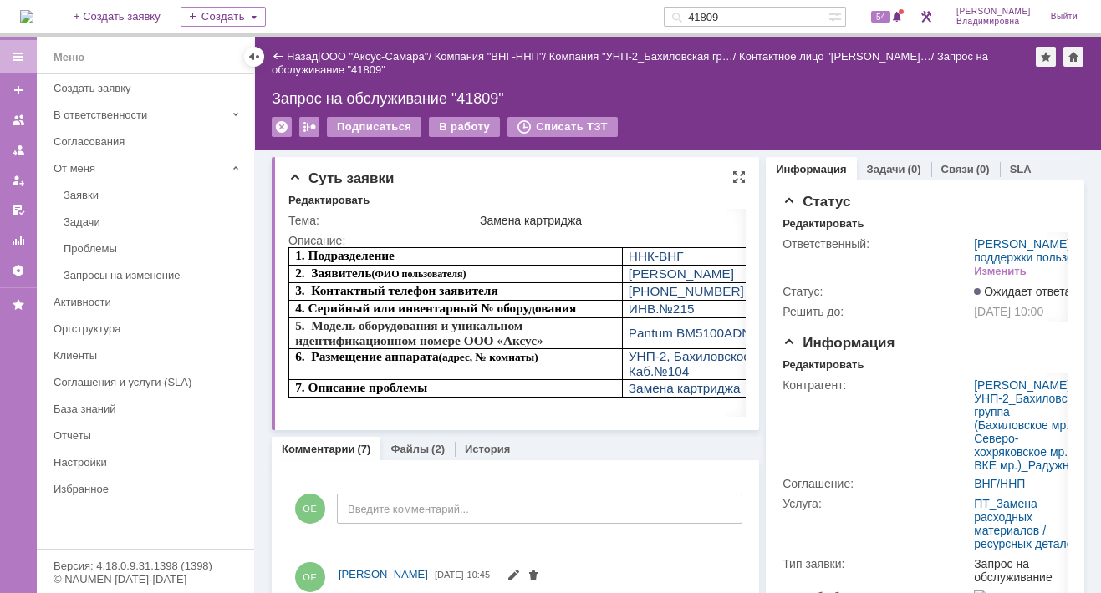
click at [450, 181] on div "Суть заявки" at bounding box center [516, 178] width 457 height 17
click at [511, 163] on div "Суть заявки Редактировать Тема: Замена картриджа Описание:" at bounding box center [515, 293] width 487 height 273
click at [641, 94] on div "Запрос на обслуживание "41809"" at bounding box center [678, 98] width 812 height 17
click at [652, 107] on div "Назад | ООО "Аксус-Самара" / Компания "ВНГ-ННП" / Компания "УНП-2_Бахиловская г…" at bounding box center [678, 94] width 846 height 114
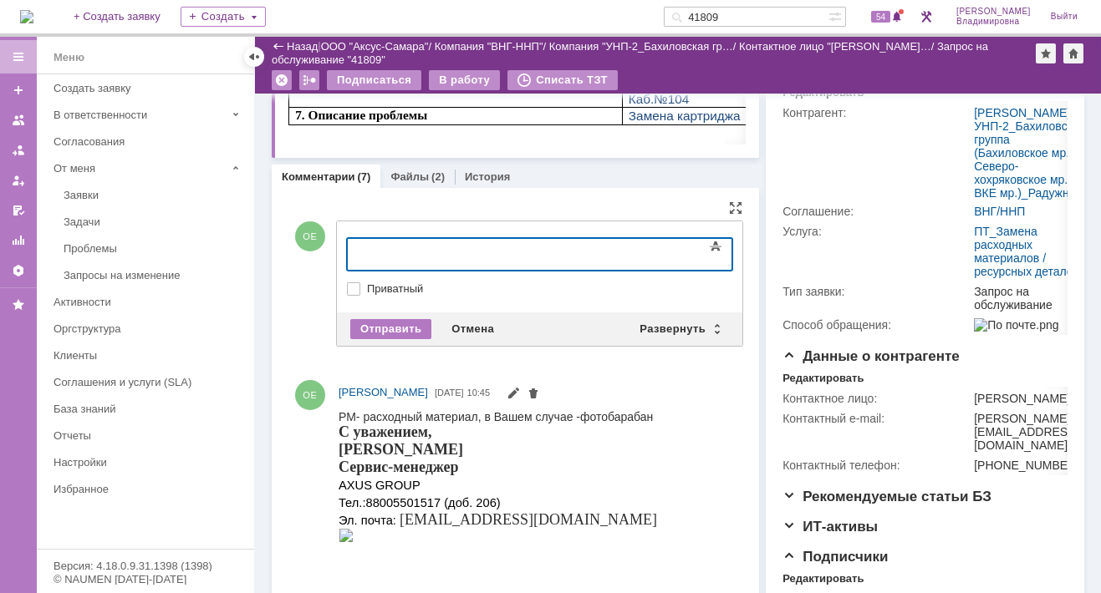
scroll to position [251, 0]
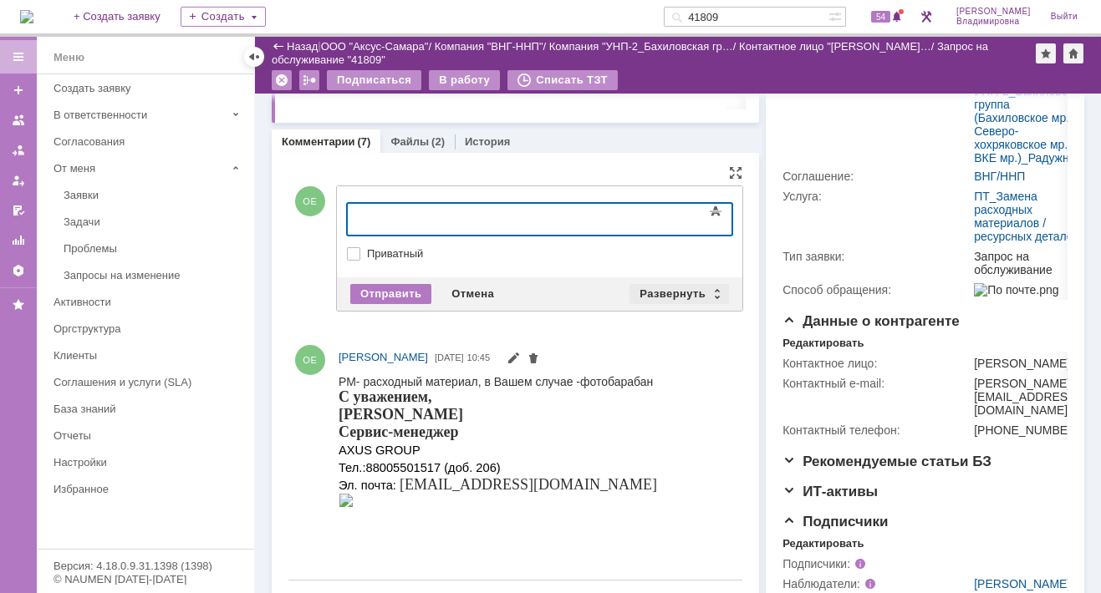
click at [662, 286] on div "Развернуть" at bounding box center [678, 294] width 99 height 20
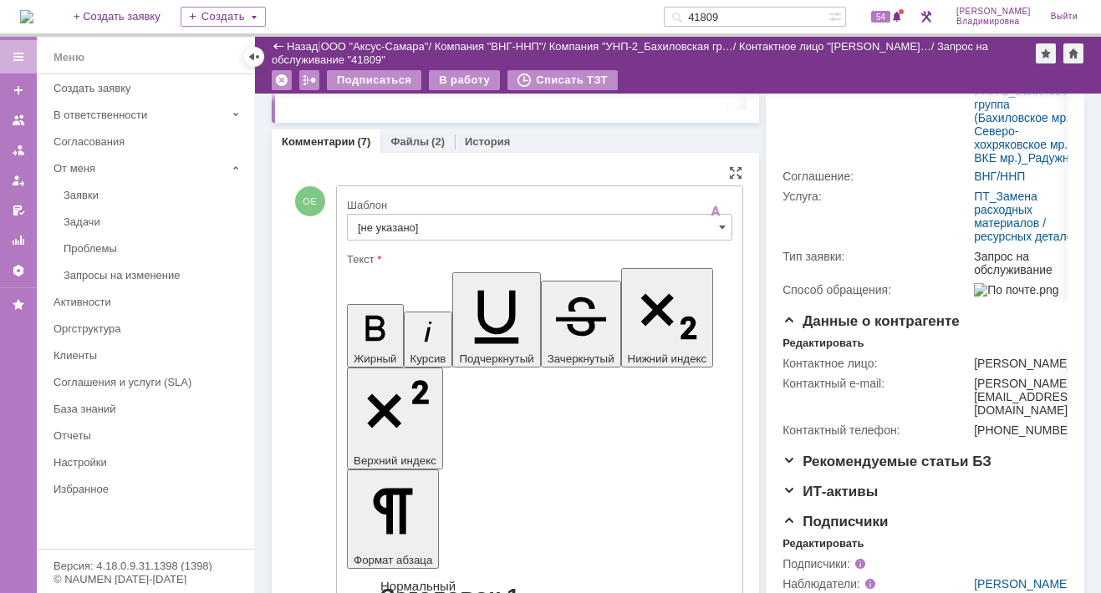
scroll to position [0, 0]
click at [381, 224] on input "[не указано]" at bounding box center [539, 227] width 385 height 27
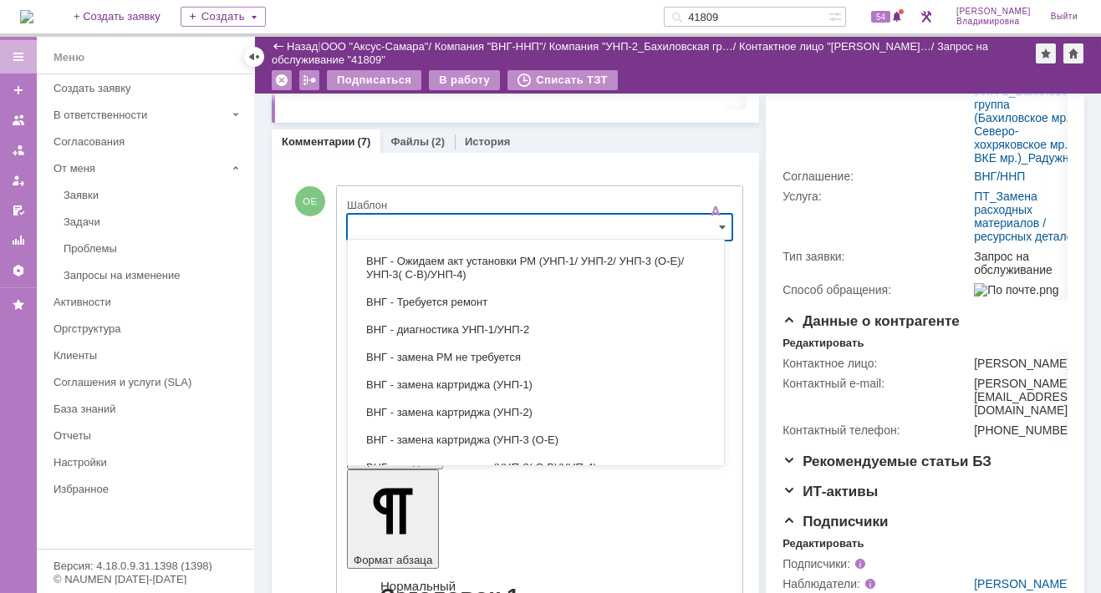
scroll to position [251, 0]
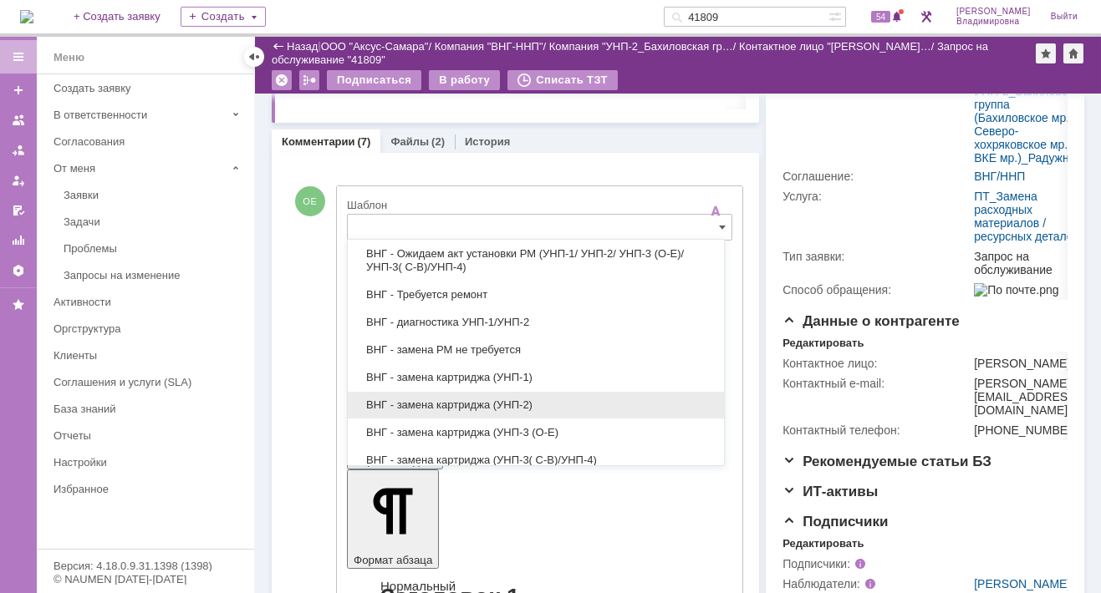
click at [424, 401] on span "ВНГ - замена картриджа (УНП-2)" at bounding box center [536, 405] width 356 height 13
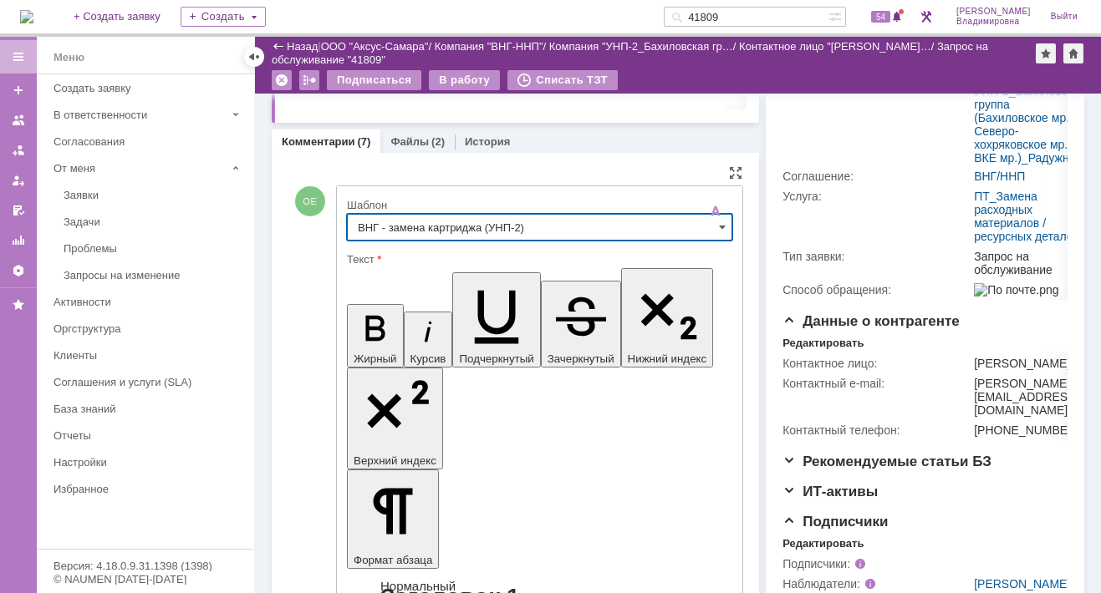
type input "ВНГ - замена картриджа (УНП-2)"
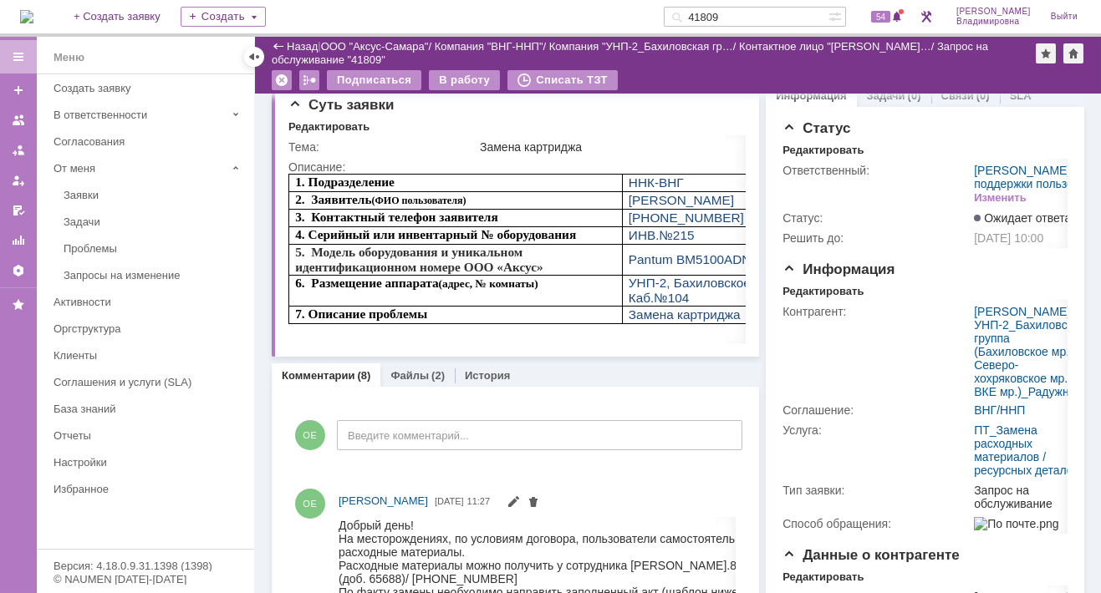
scroll to position [0, 0]
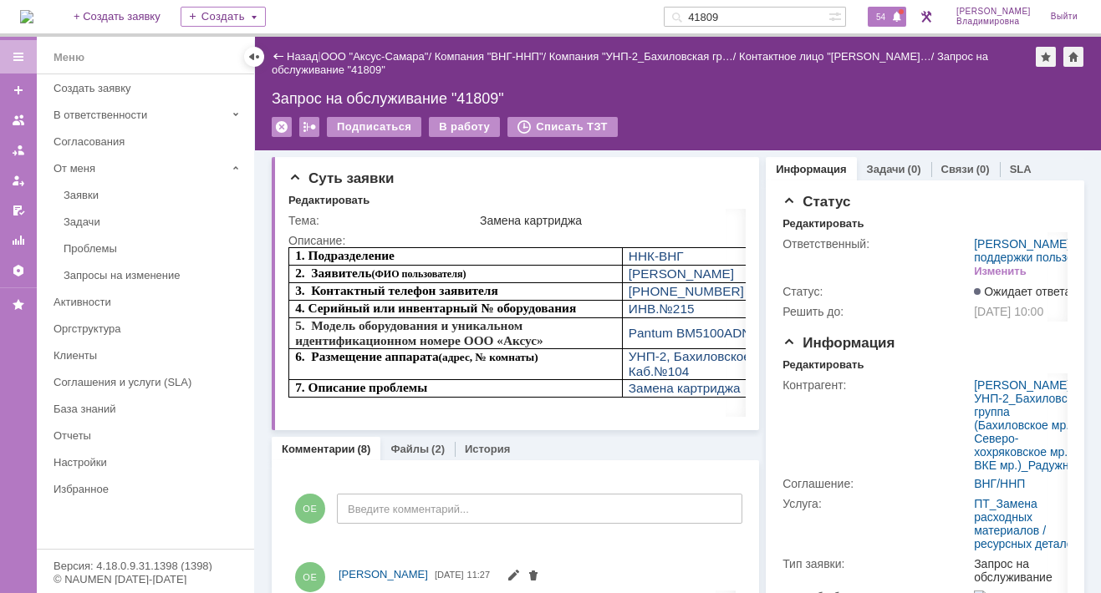
click at [890, 16] on span "54" at bounding box center [880, 17] width 19 height 12
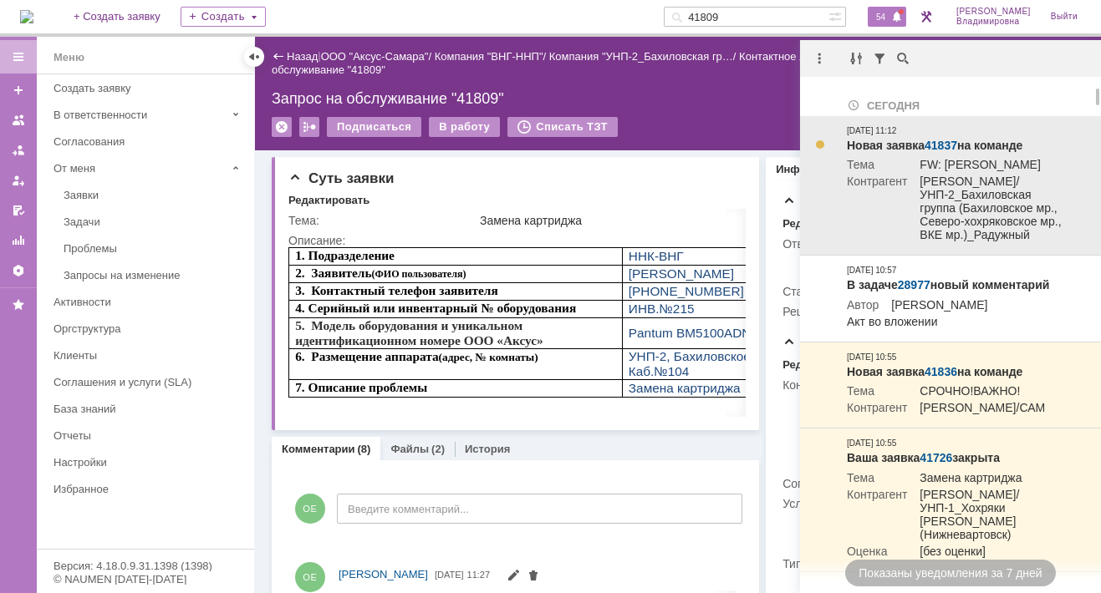
click at [949, 144] on link "41837" at bounding box center [940, 145] width 33 height 13
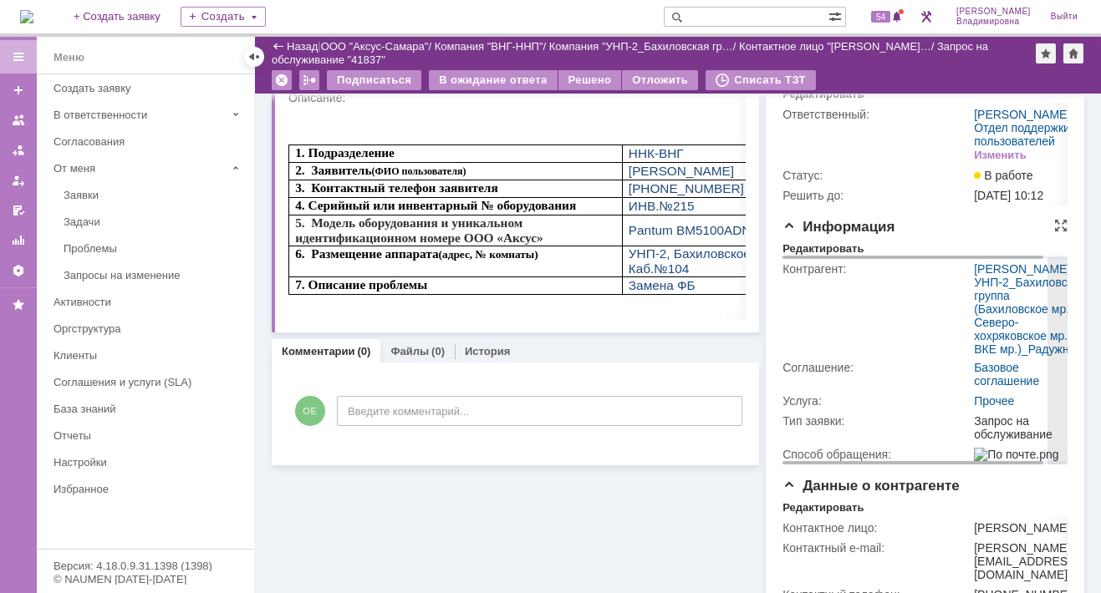
scroll to position [70, 0]
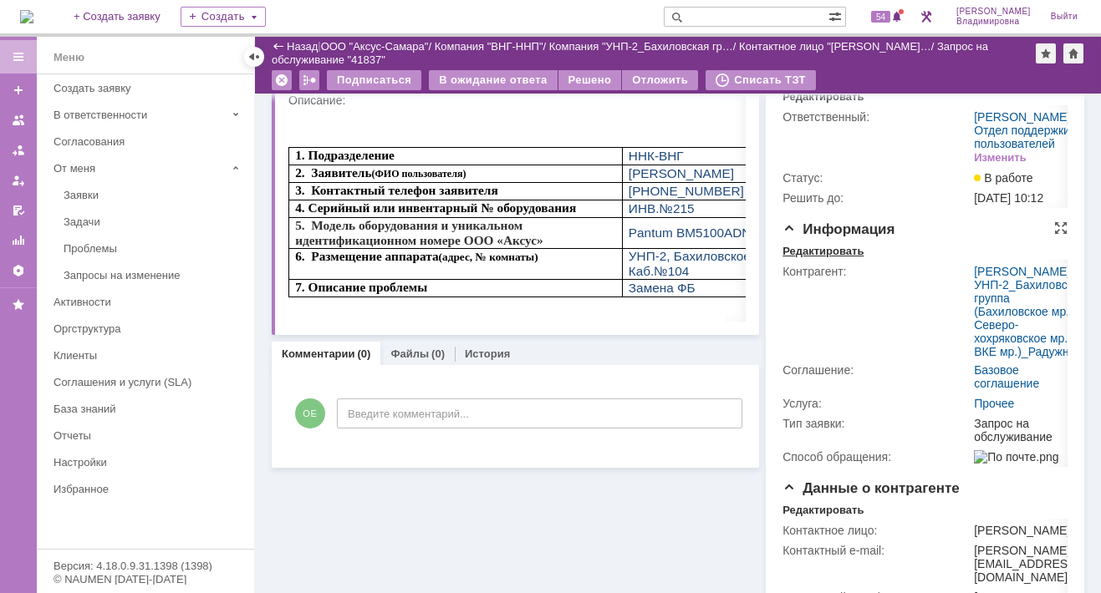
click at [822, 258] on div "Редактировать" at bounding box center [822, 251] width 81 height 13
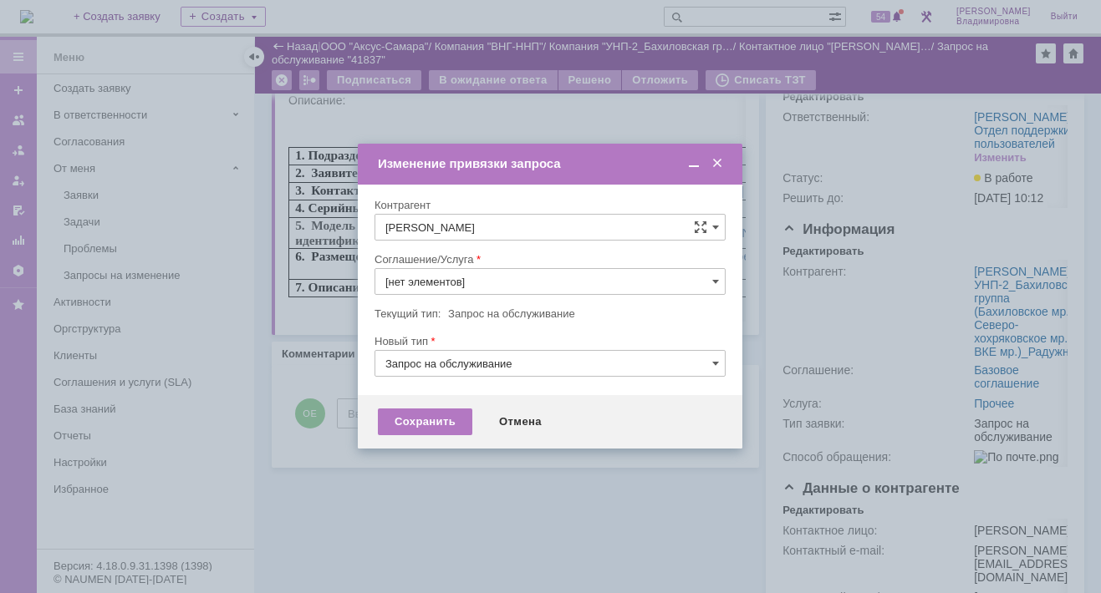
type input "Прочее"
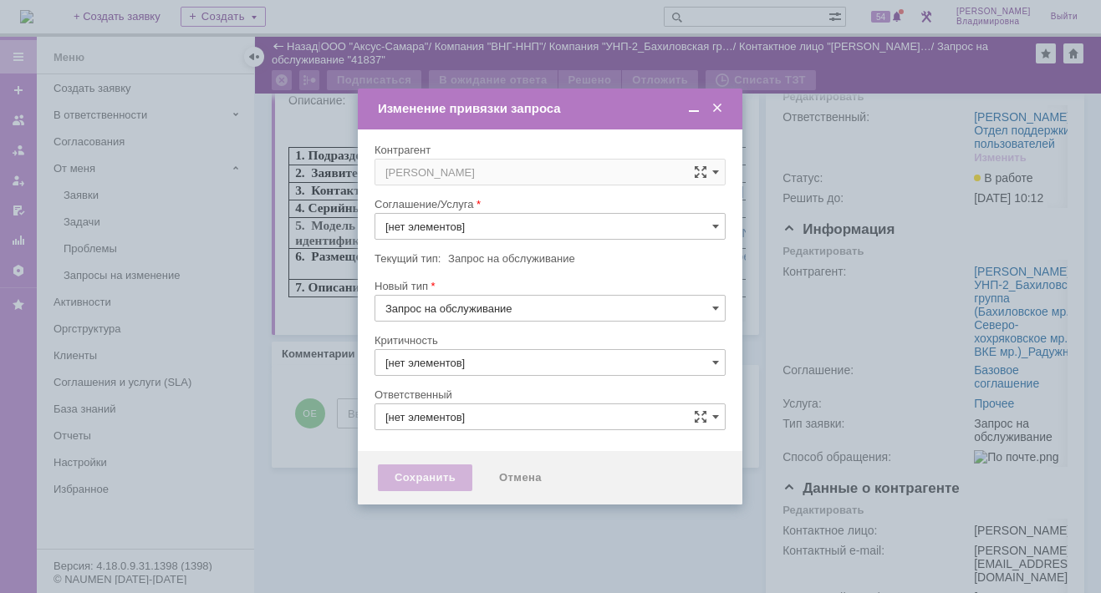
type input "3. Низкая"
type input "[не указано]"
type input "[PERSON_NAME]"
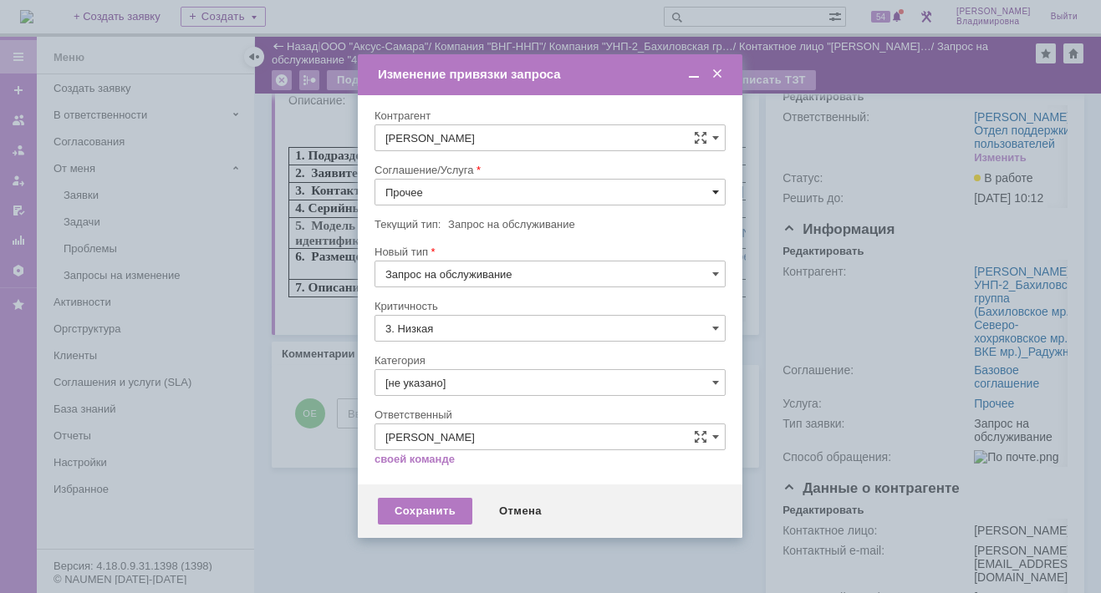
click at [716, 191] on span at bounding box center [715, 192] width 7 height 13
click at [448, 399] on span "ПТ_Замена расходных материалов / ресурсных деталей" at bounding box center [549, 398] width 329 height 13
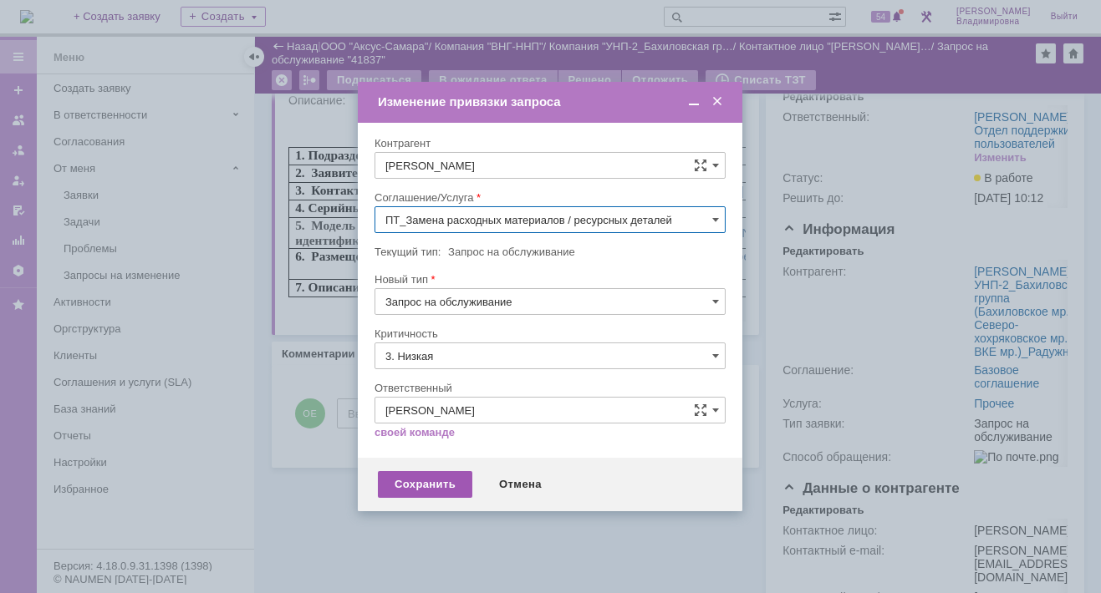
type input "ПТ_Замена расходных материалов / ресурсных деталей"
click at [416, 480] on div "Сохранить" at bounding box center [425, 484] width 94 height 27
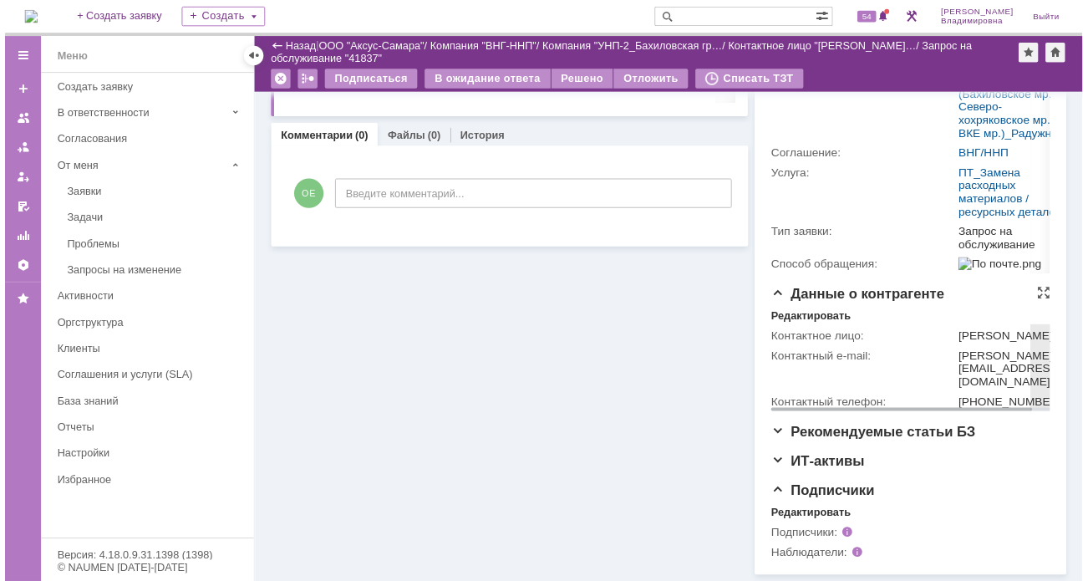
scroll to position [349, 0]
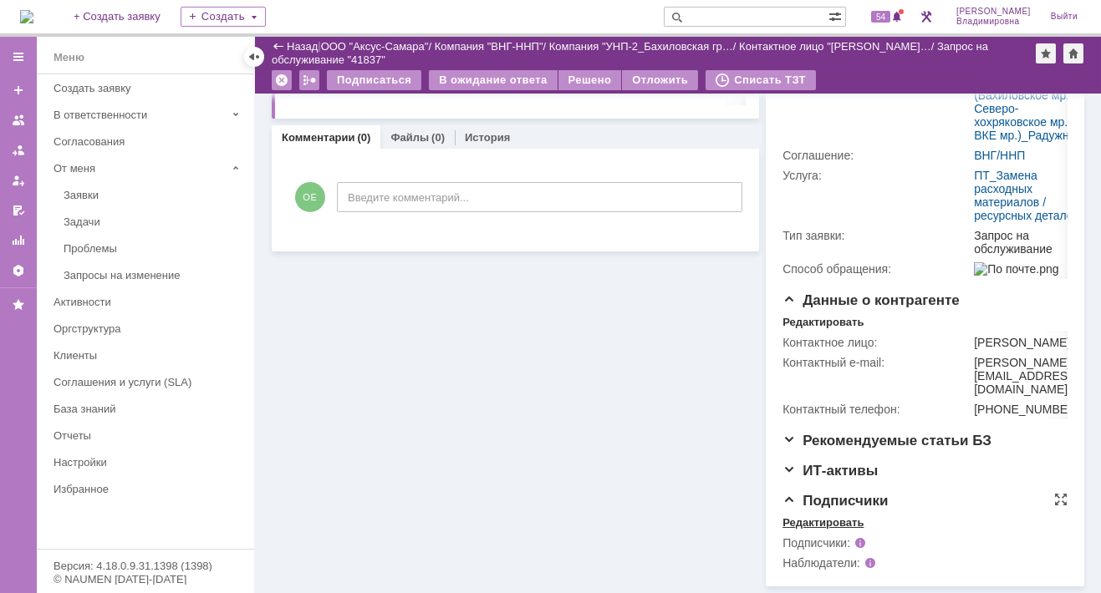
click at [812, 523] on div "Редактировать" at bounding box center [822, 522] width 81 height 13
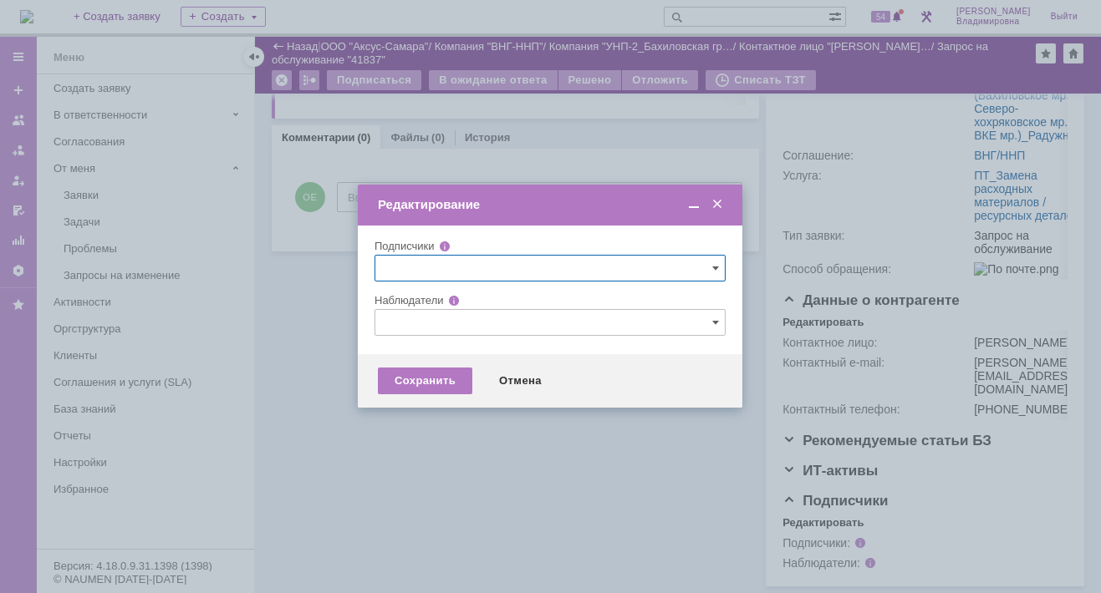
click at [409, 318] on input "text" at bounding box center [549, 322] width 351 height 27
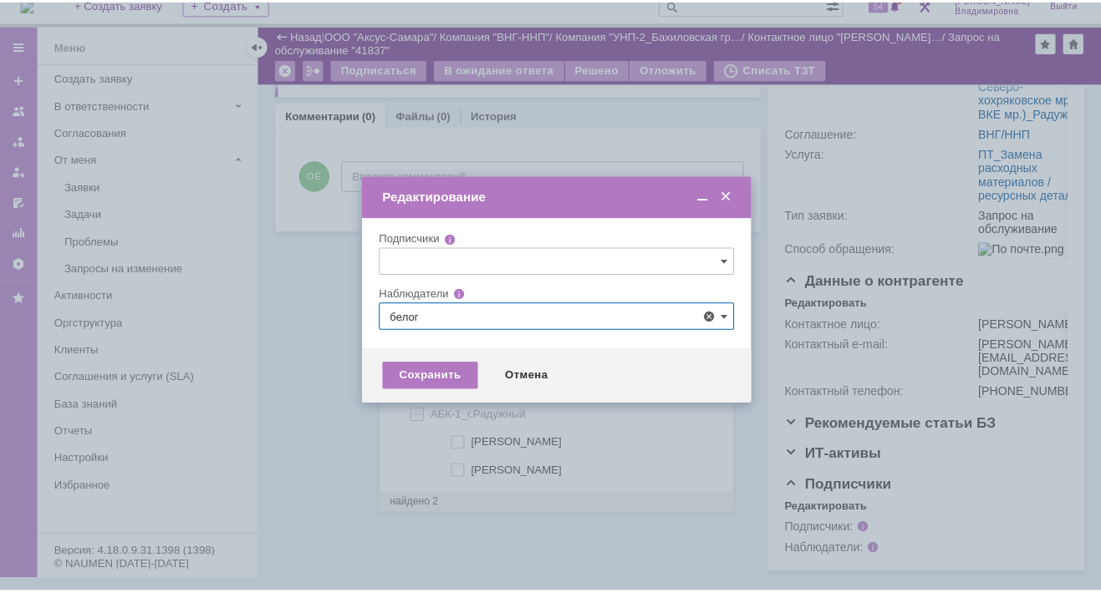
scroll to position [0, 0]
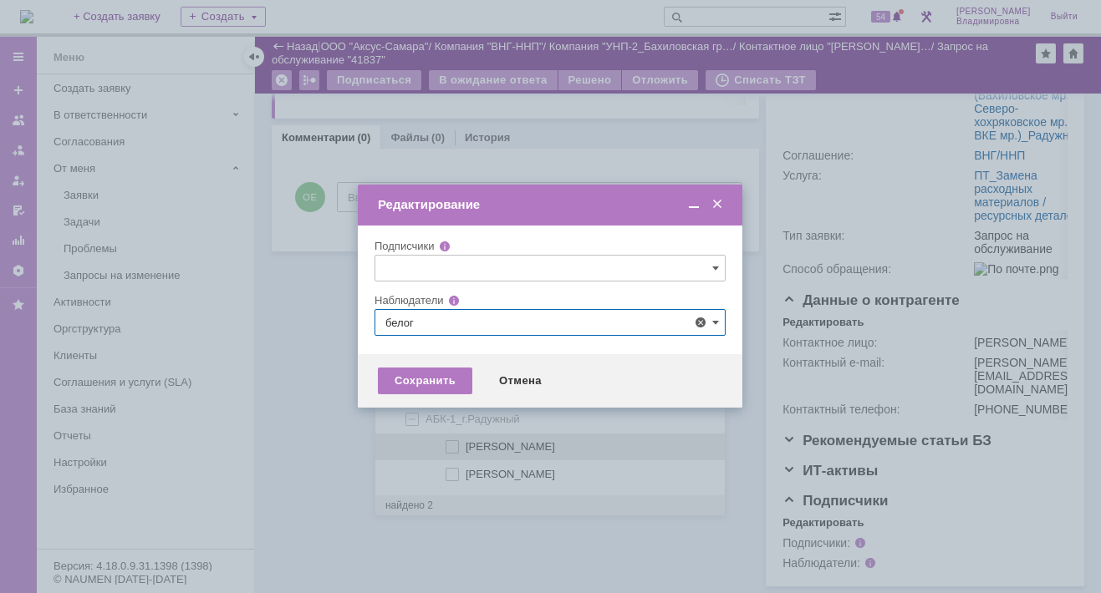
click at [465, 444] on span at bounding box center [465, 444] width 0 height 8
click at [448, 444] on input "[PERSON_NAME]" at bounding box center [453, 447] width 11 height 11
type input "[PERSON_NAME]"
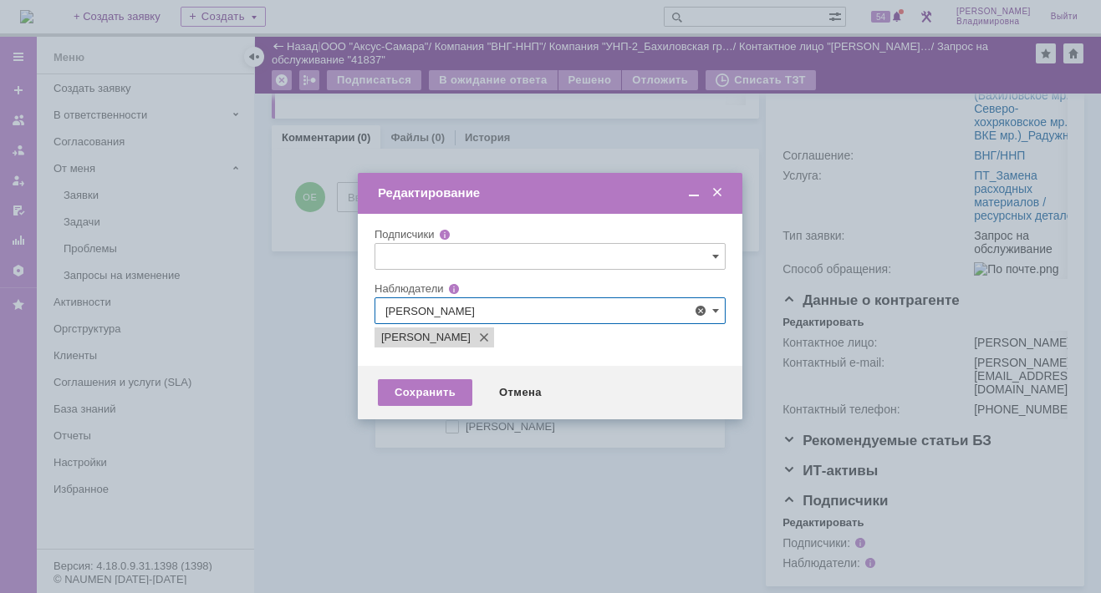
click at [372, 464] on div at bounding box center [550, 296] width 1101 height 593
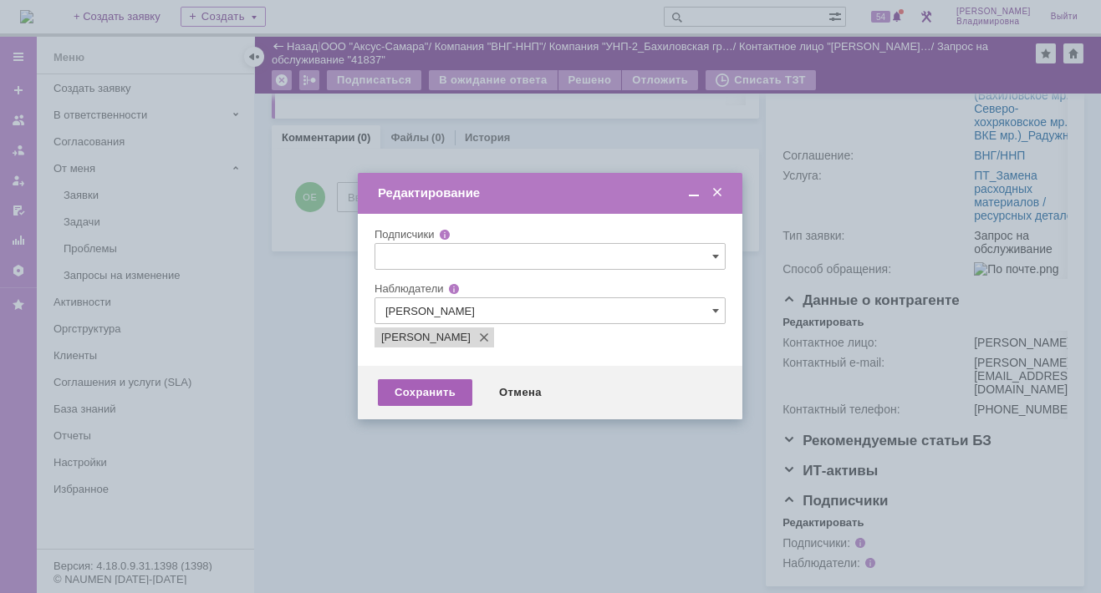
click at [421, 388] on div "Сохранить" at bounding box center [425, 392] width 94 height 27
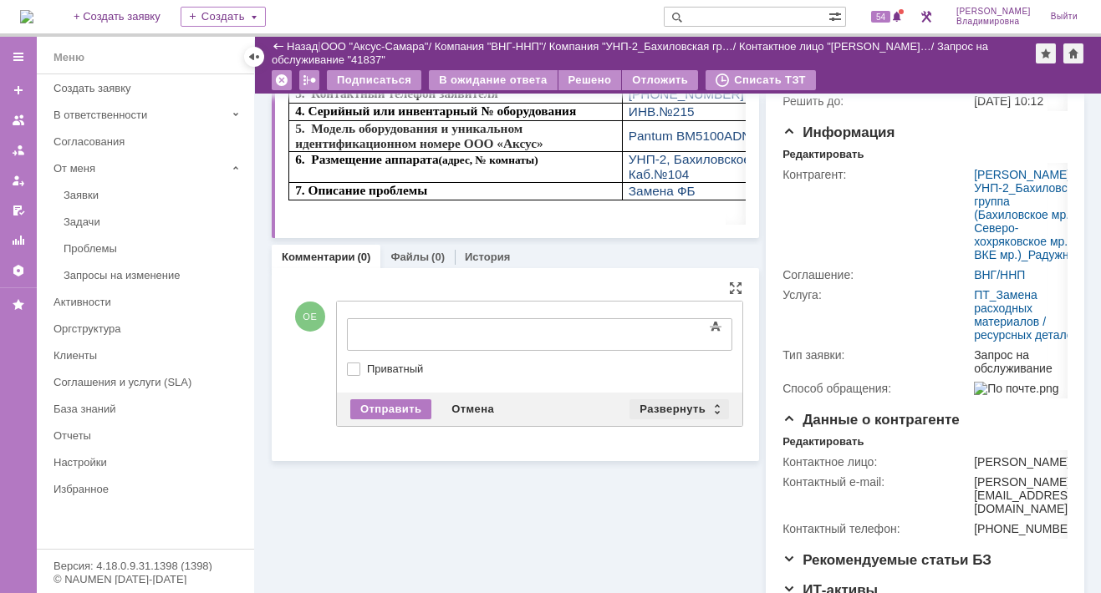
click at [663, 399] on div "Развернуть" at bounding box center [678, 409] width 99 height 20
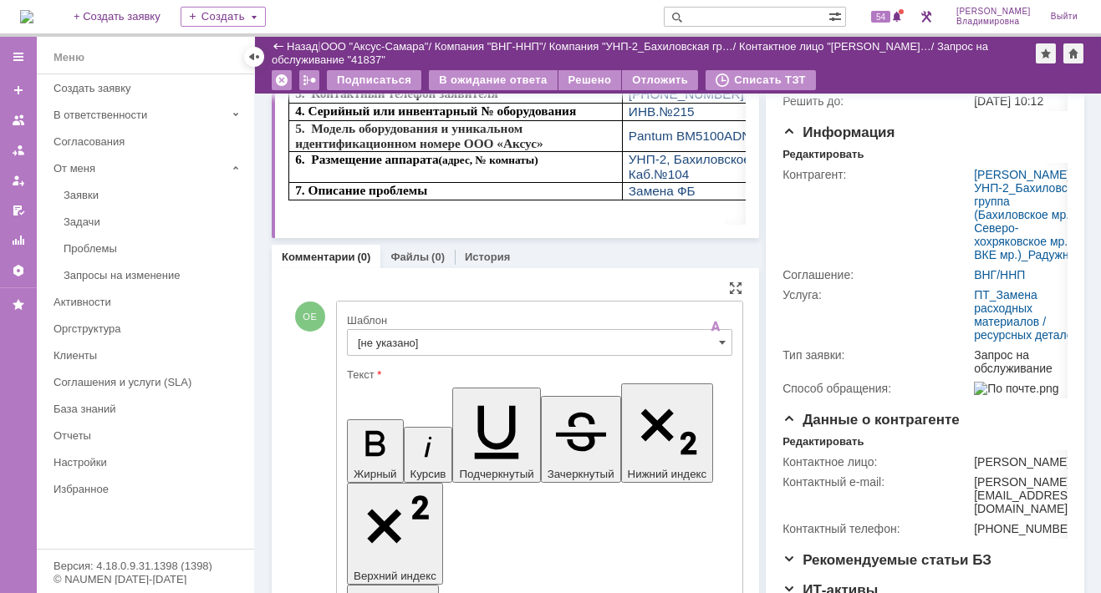
click at [399, 343] on input "[не указано]" at bounding box center [539, 342] width 385 height 27
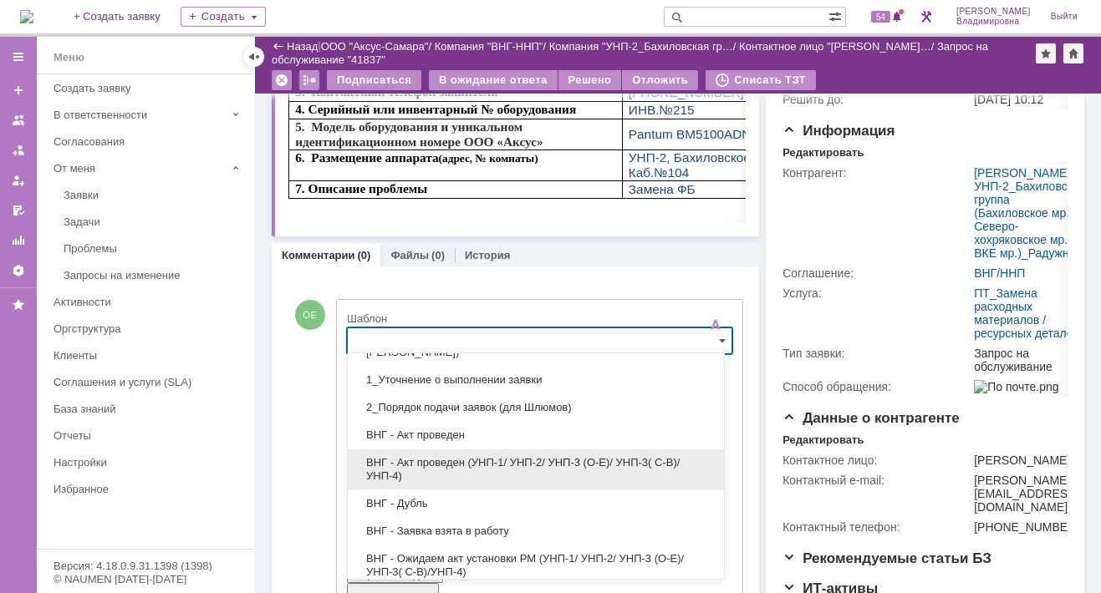
scroll to position [84, 0]
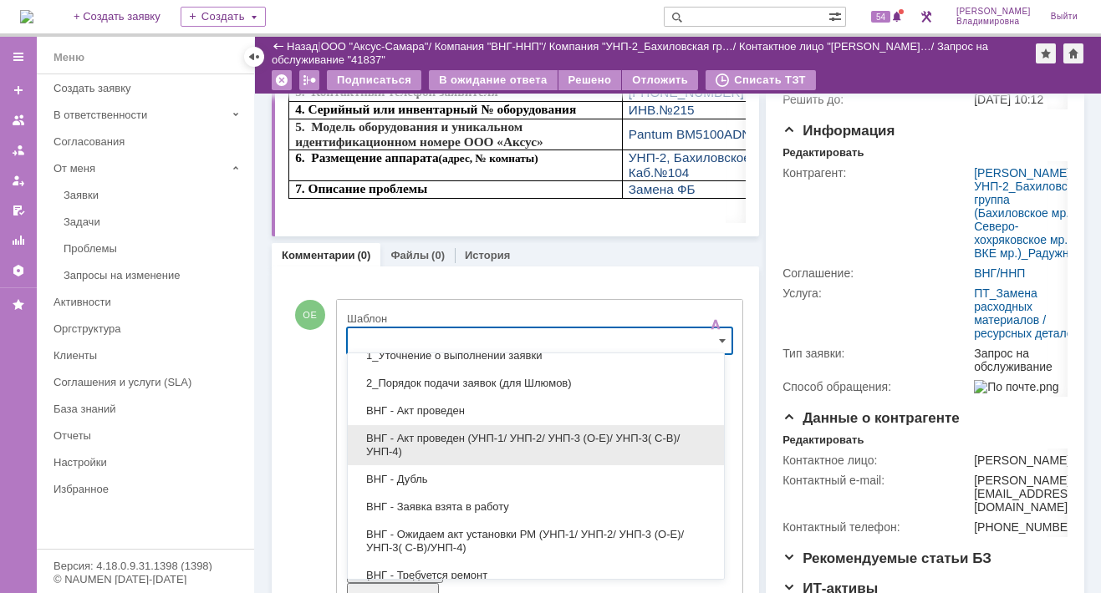
click at [446, 435] on span "ВНГ - Акт проведен (УНП-1/ УНП-2/ УНП-3 (О-Е)/ УНП-3( С-В)/УНП-4)" at bounding box center [536, 445] width 356 height 27
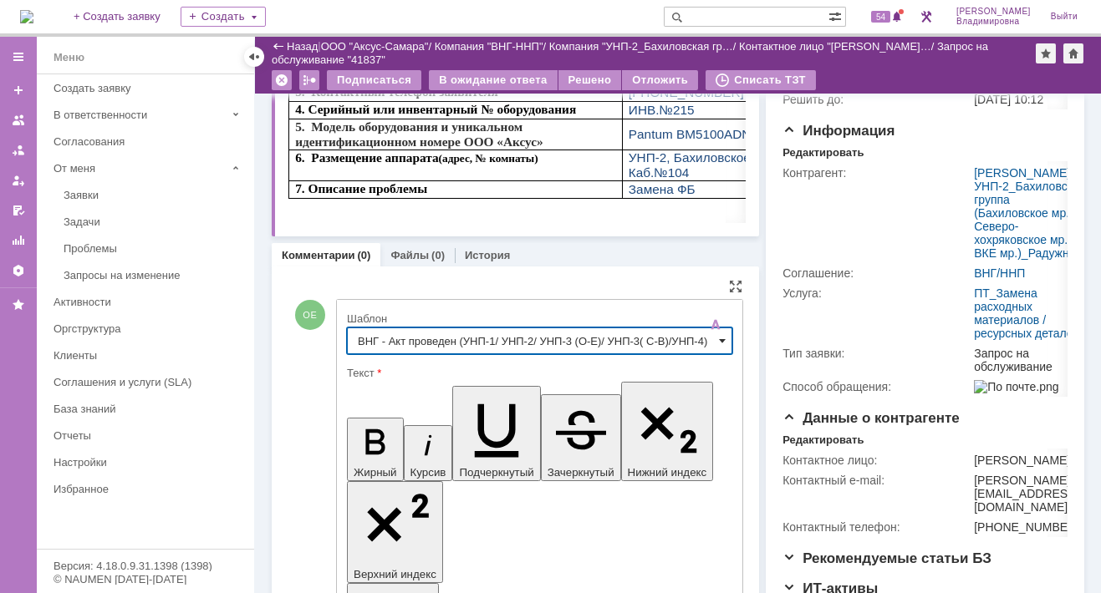
click at [719, 336] on span at bounding box center [722, 340] width 7 height 13
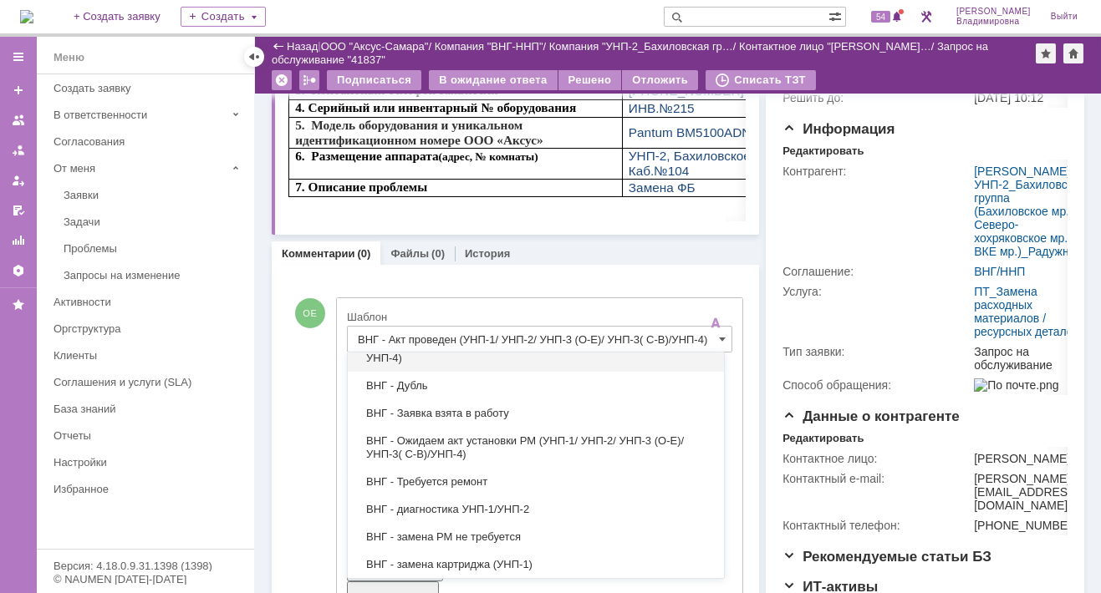
scroll to position [251, 0]
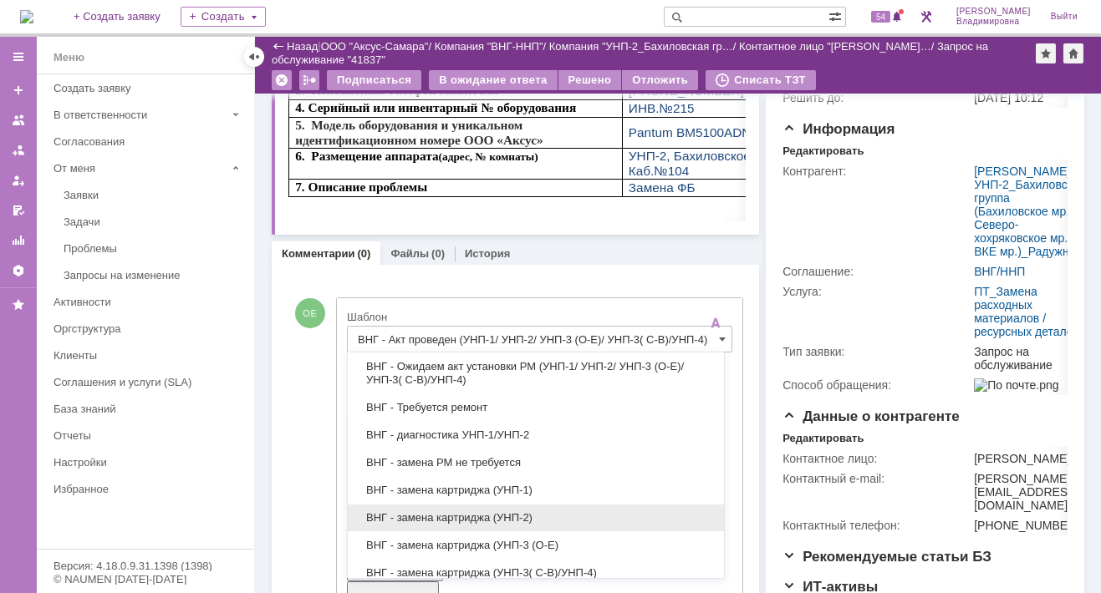
click at [409, 512] on span "ВНГ - замена картриджа (УНП-2)" at bounding box center [536, 517] width 356 height 13
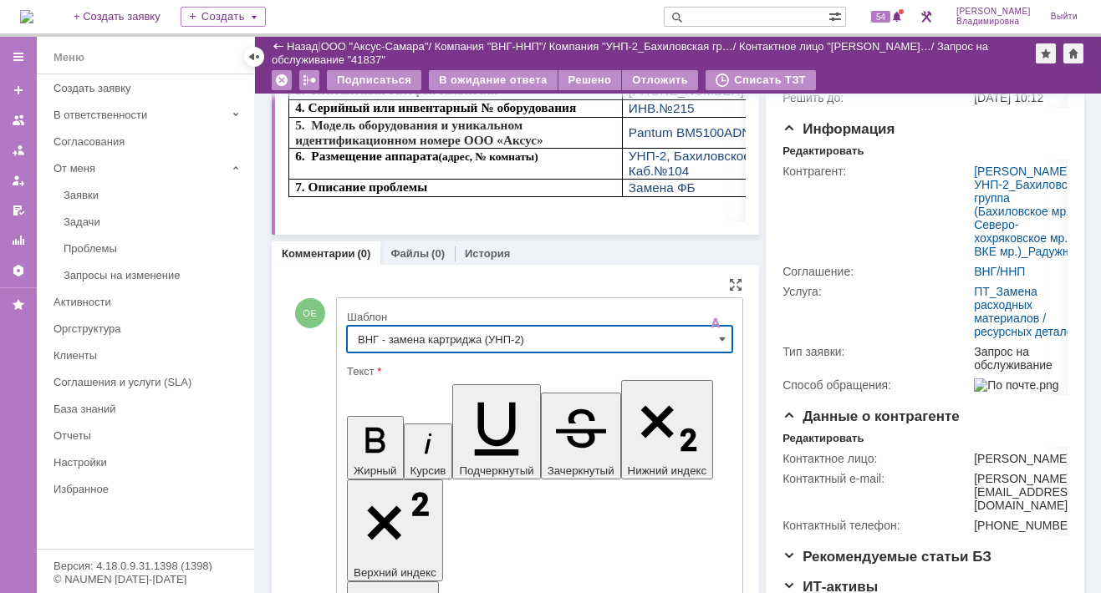
type input "ВНГ - замена картриджа (УНП-2)"
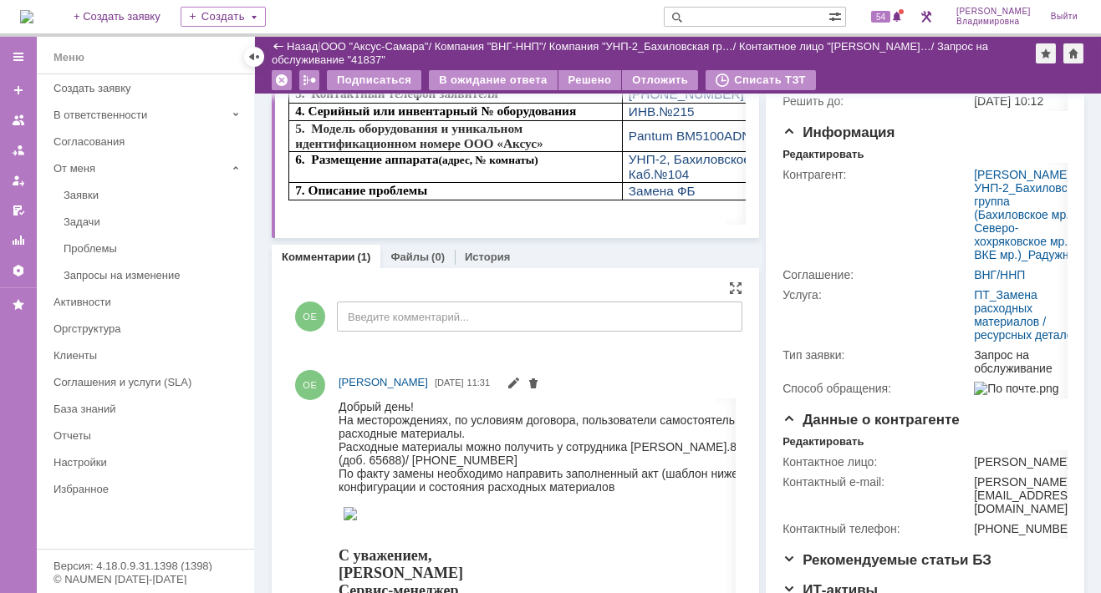
scroll to position [0, 0]
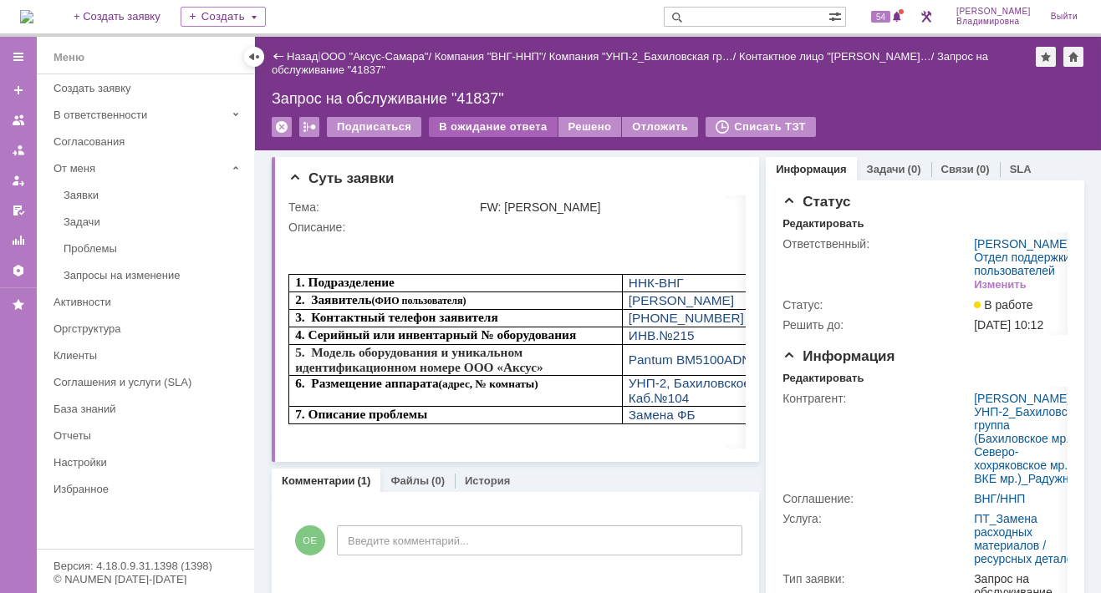
click at [475, 126] on div "В ожидание ответа" at bounding box center [493, 127] width 128 height 20
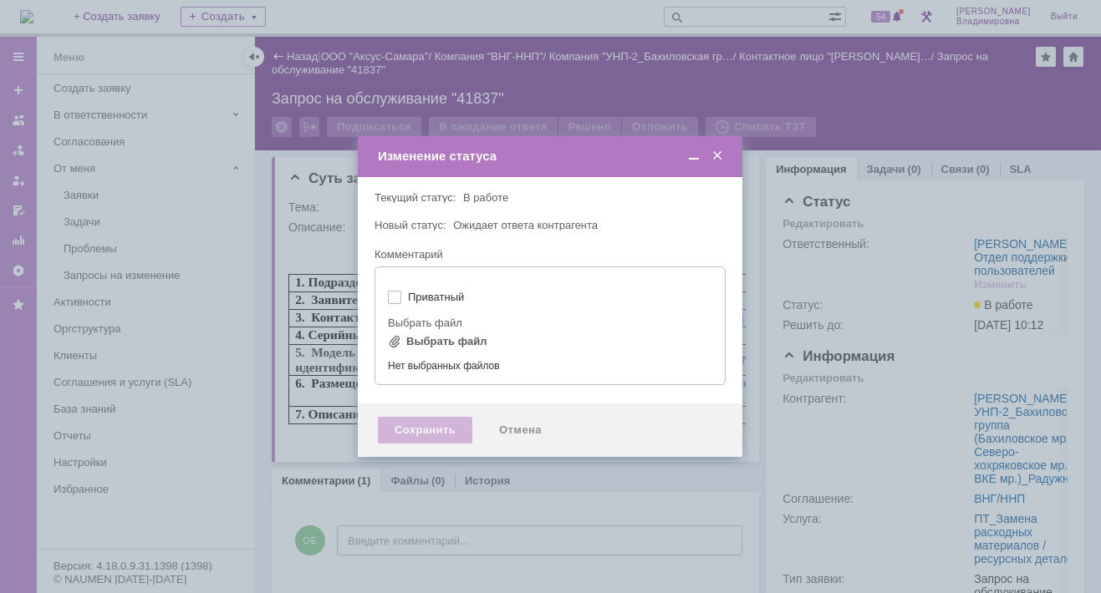
type input "[не указано]"
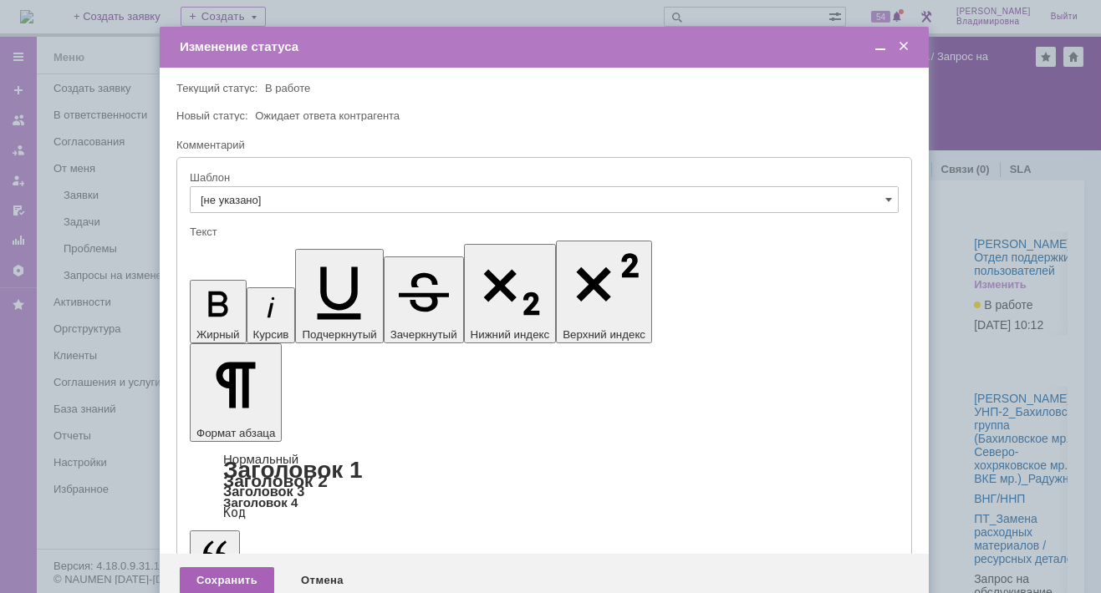
click at [216, 567] on div "Сохранить" at bounding box center [227, 580] width 94 height 27
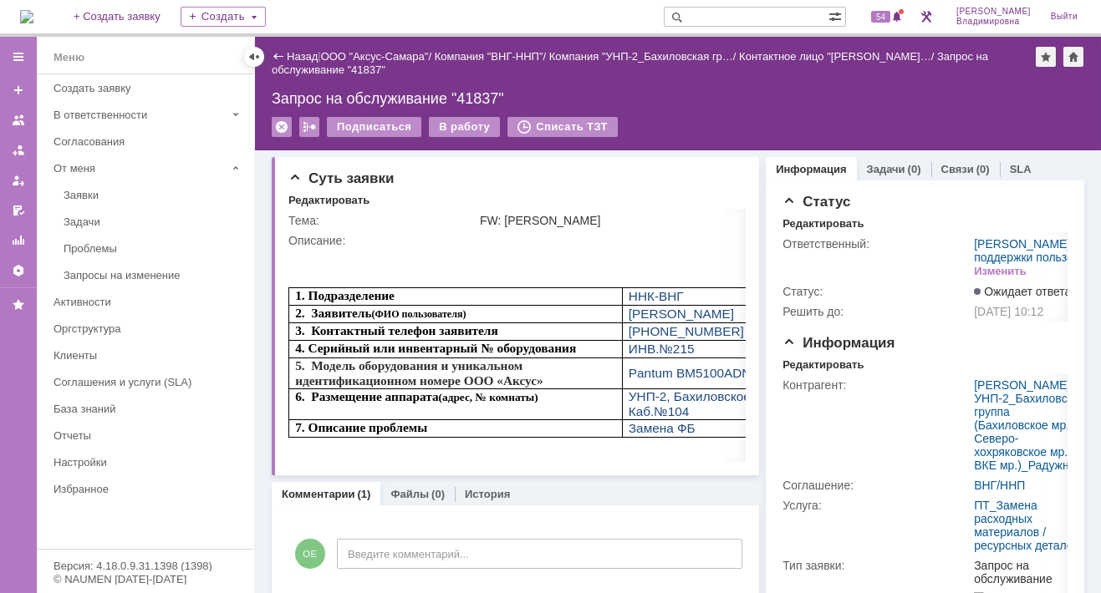
click at [719, 18] on input "text" at bounding box center [745, 17] width 165 height 20
type input "41809"
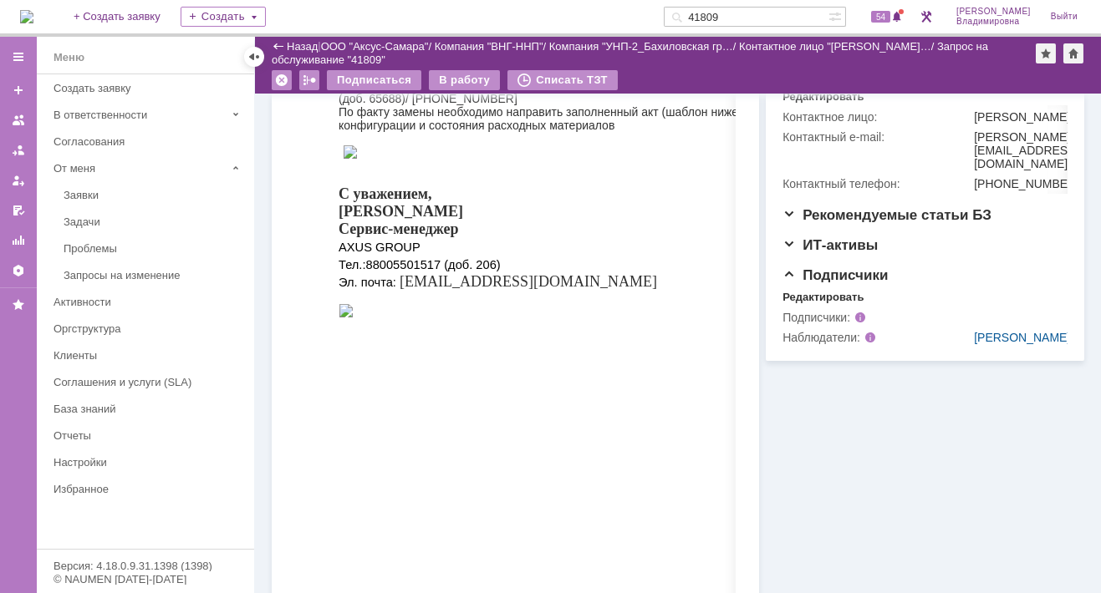
scroll to position [334, 0]
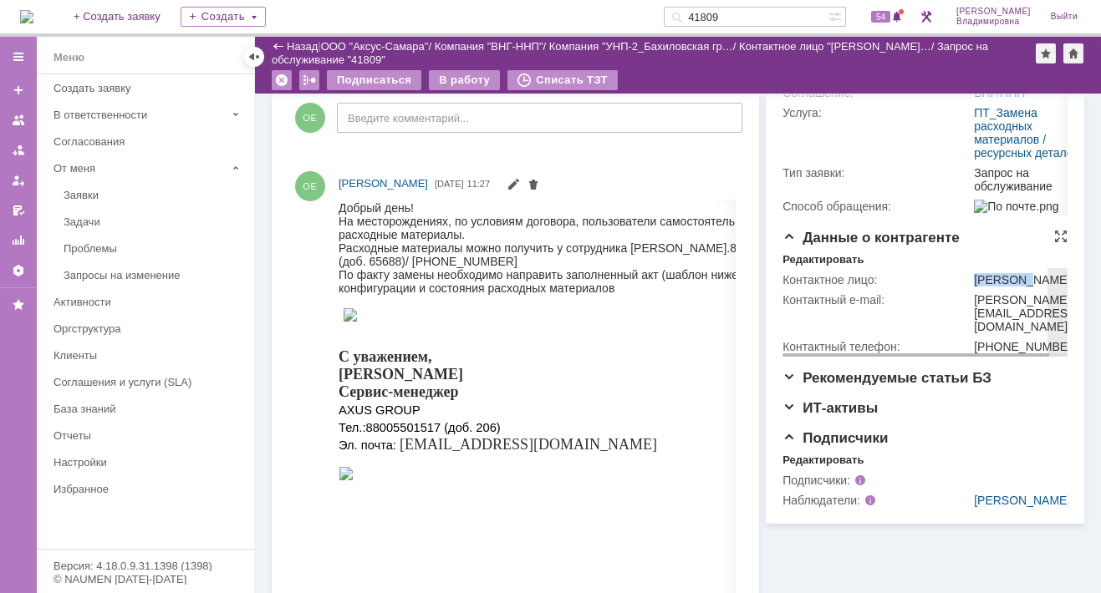
drag, startPoint x: 968, startPoint y: 319, endPoint x: 1018, endPoint y: 315, distance: 50.3
click at [1018, 287] on div "[PERSON_NAME]" at bounding box center [1026, 279] width 105 height 13
copy div "[PERSON_NAME]"
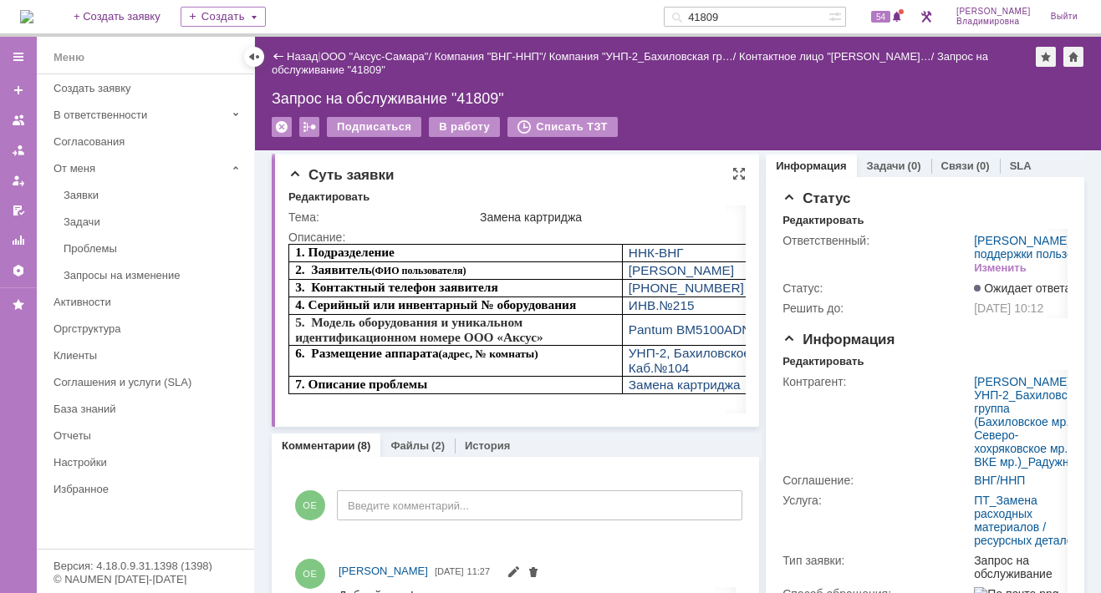
scroll to position [0, 0]
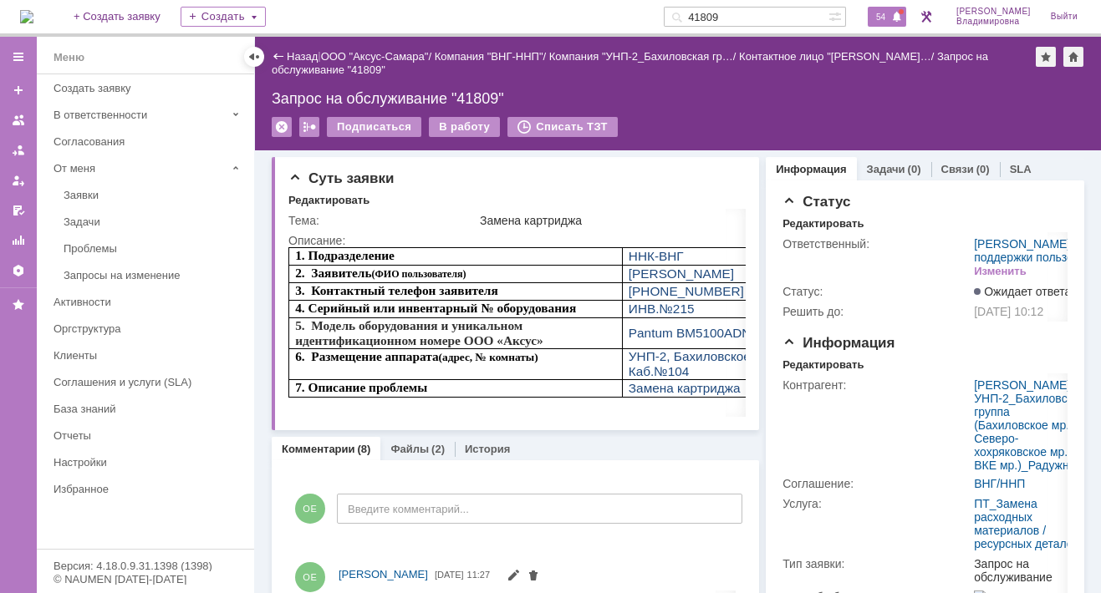
click at [889, 18] on span "54" at bounding box center [880, 17] width 19 height 12
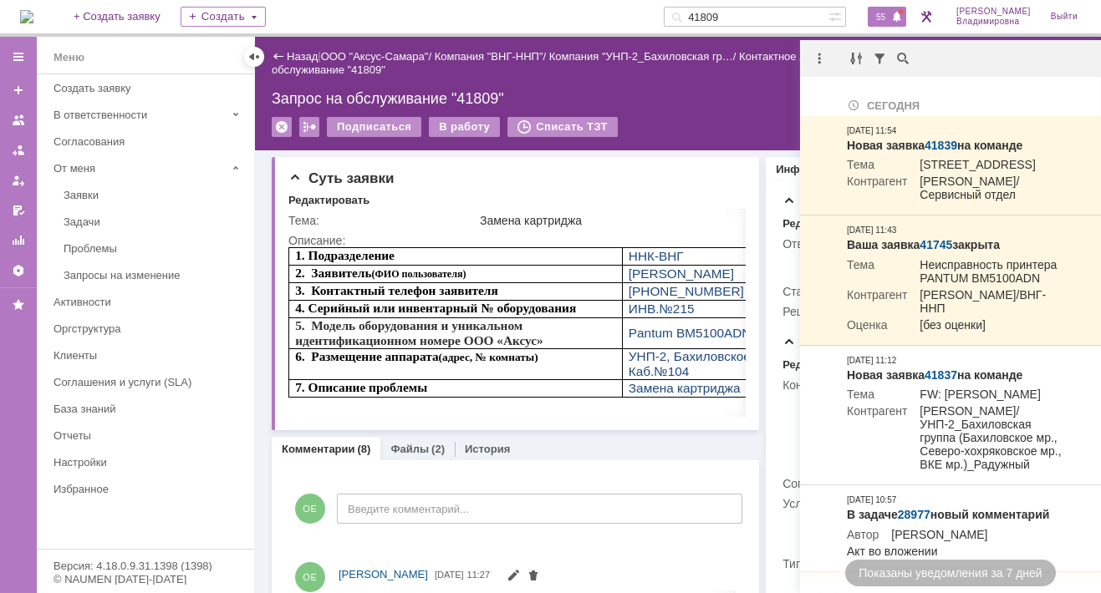
click at [748, 16] on input "41809" at bounding box center [745, 17] width 165 height 20
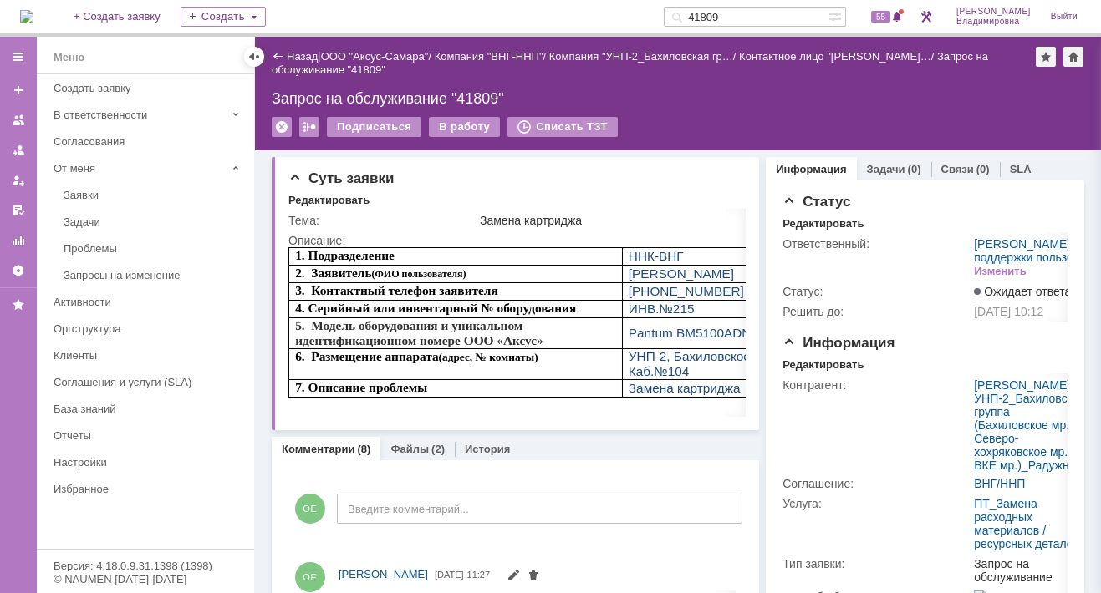
click at [748, 16] on input "41809" at bounding box center [745, 17] width 165 height 20
click at [746, 16] on input "41809" at bounding box center [745, 17] width 165 height 20
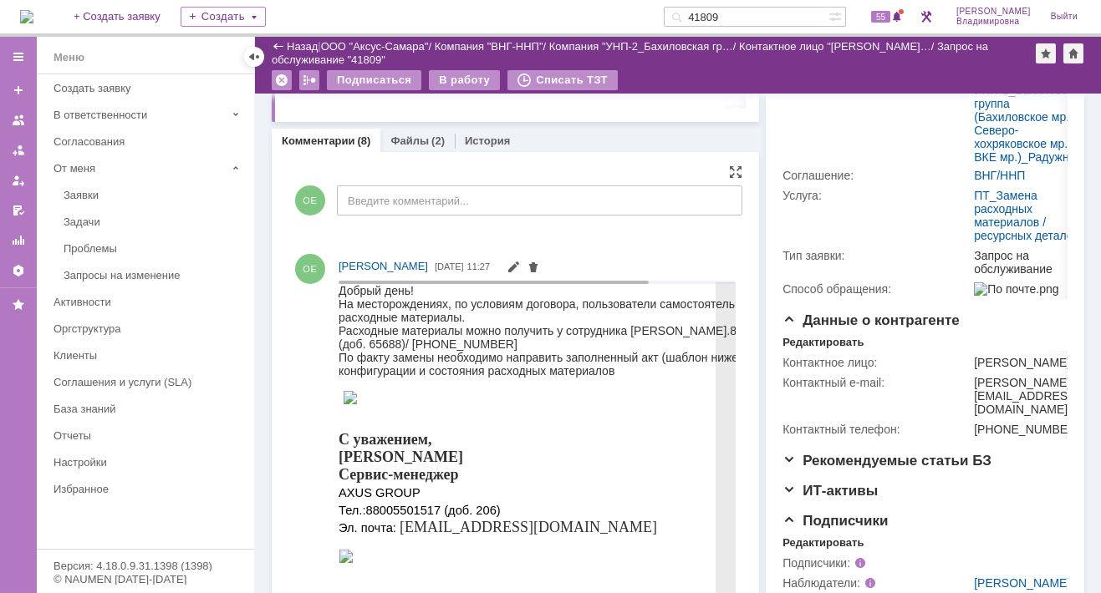
scroll to position [167, 0]
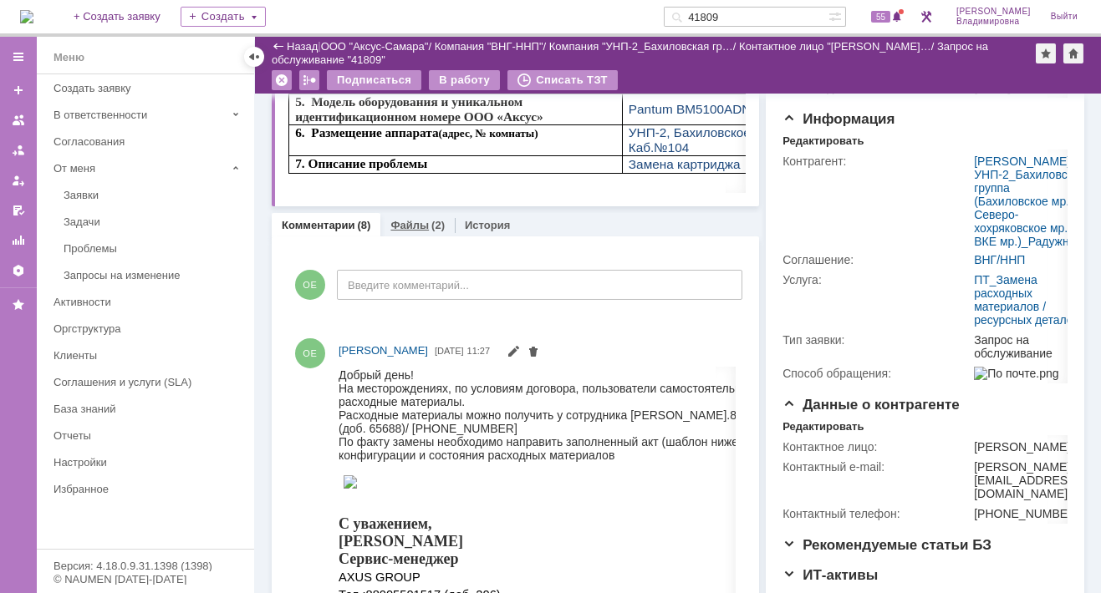
click at [406, 220] on link "Файлы" at bounding box center [409, 225] width 38 height 13
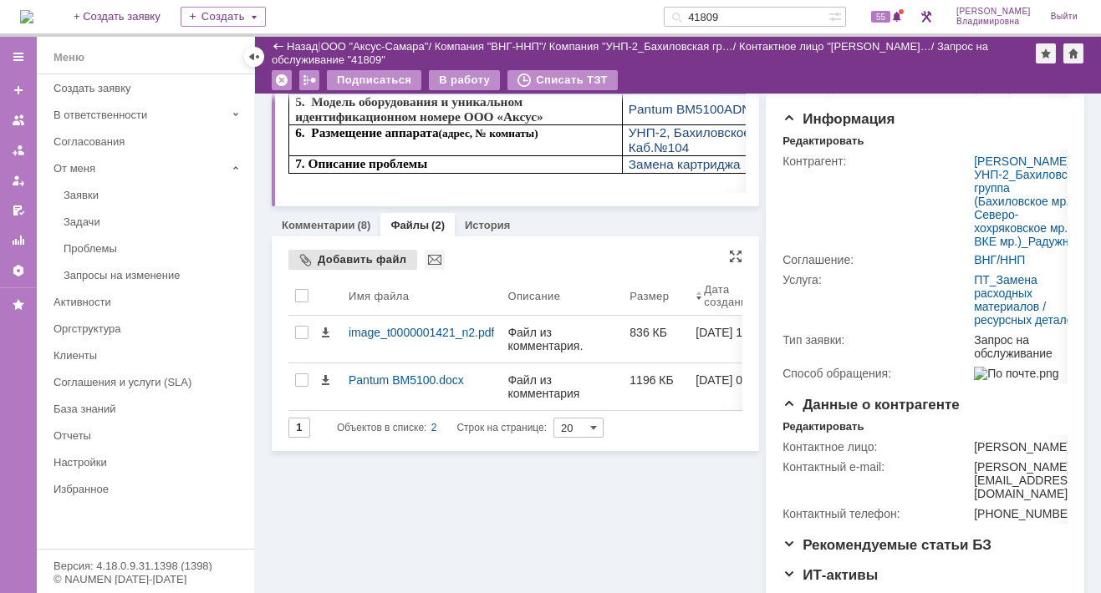
click at [355, 259] on div "Добавить файл" at bounding box center [352, 260] width 129 height 20
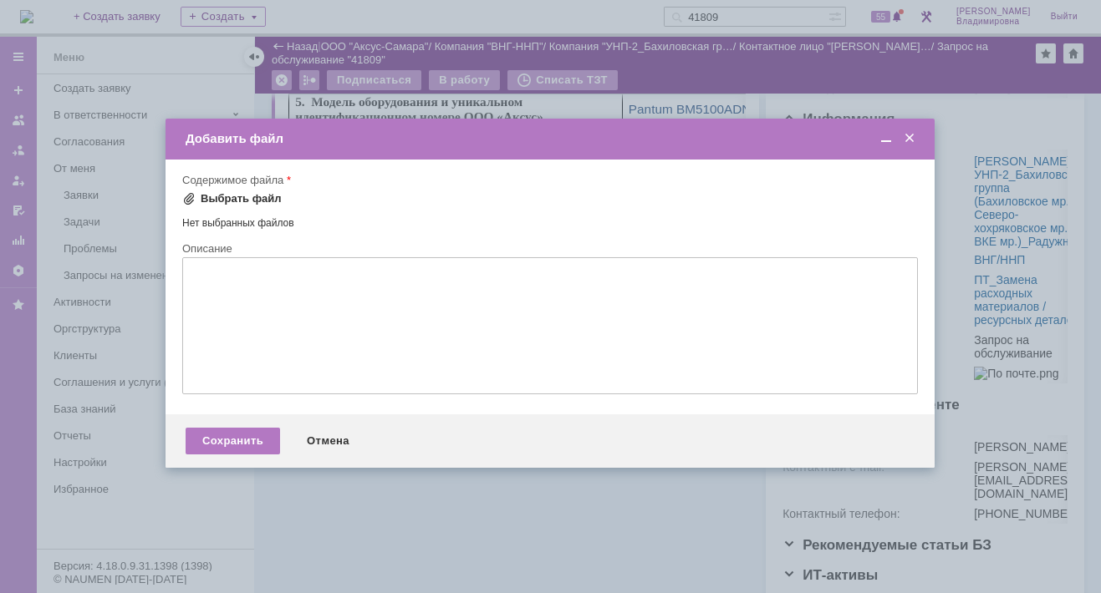
click at [206, 195] on div "Выбрать файл" at bounding box center [241, 198] width 81 height 13
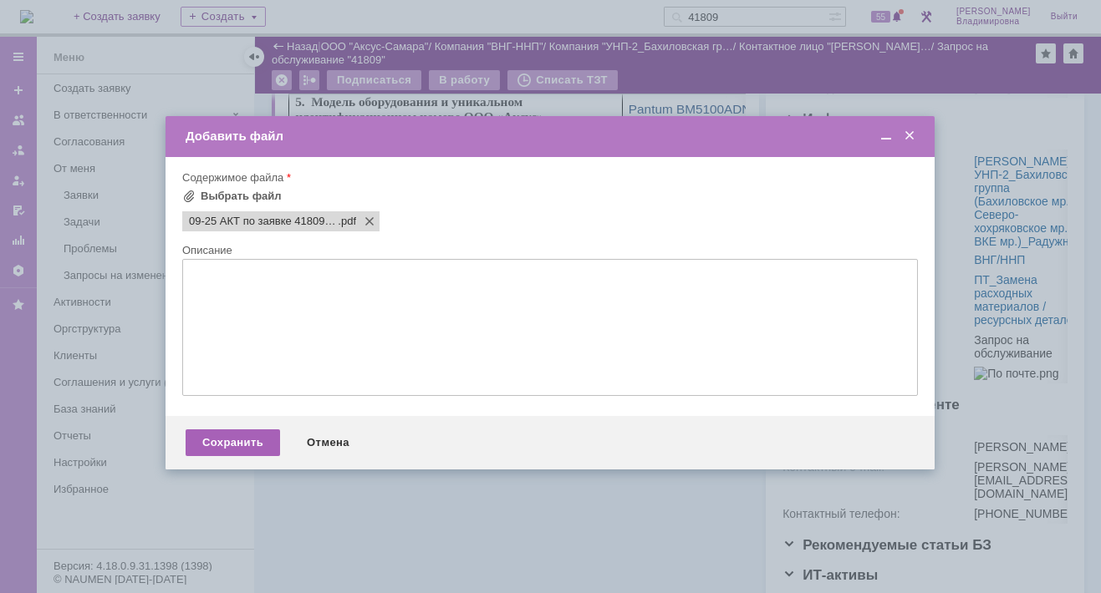
click at [223, 448] on div "Сохранить" at bounding box center [233, 443] width 94 height 27
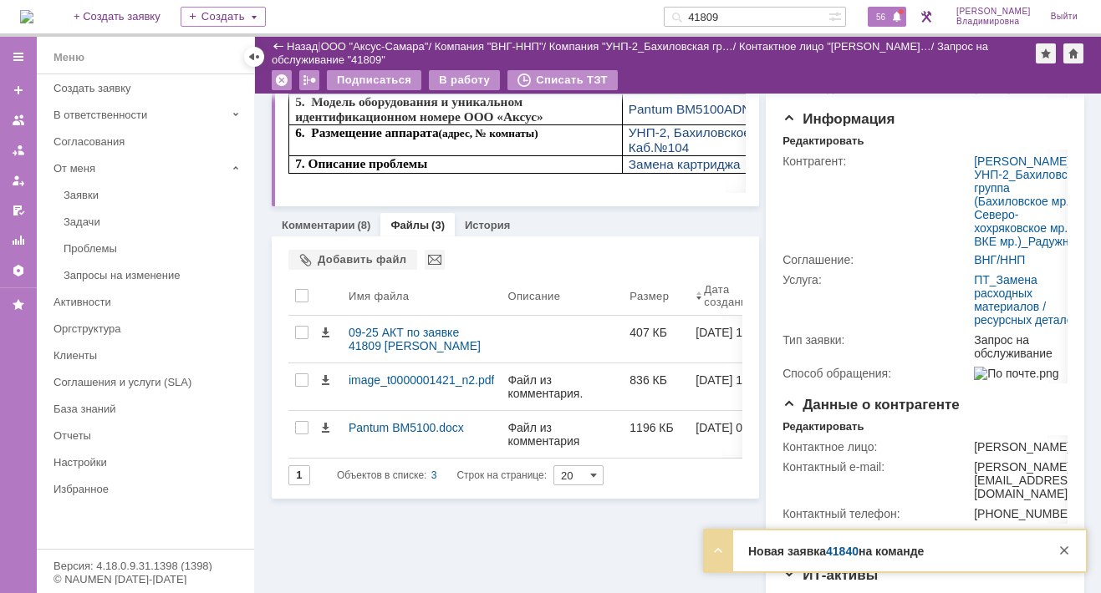
click at [887, 18] on span "56" at bounding box center [880, 17] width 19 height 12
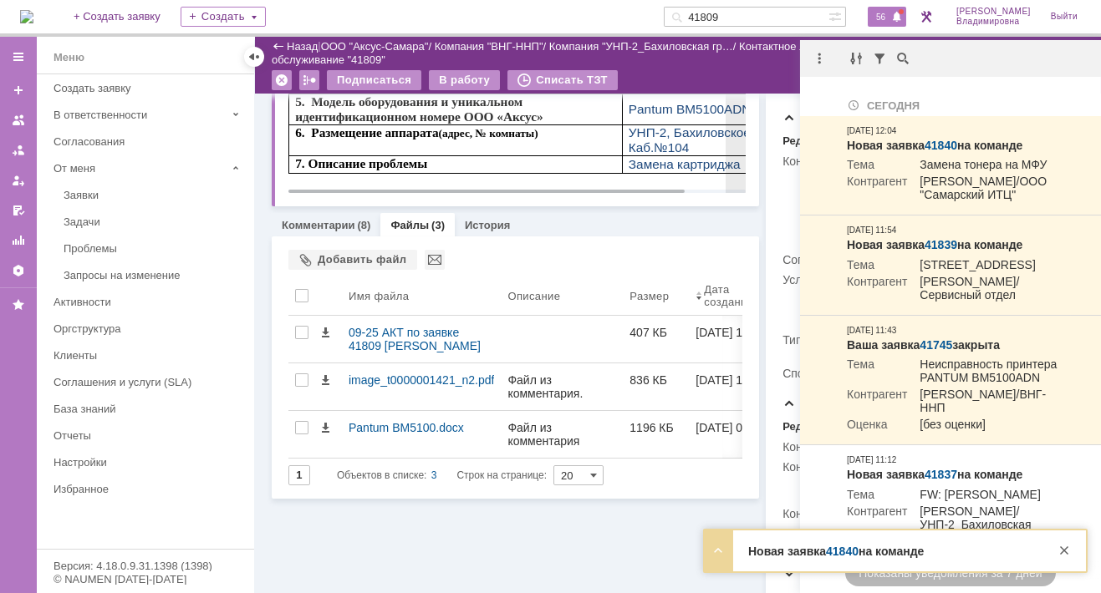
click at [542, 170] on td "7. Описание проблемы" at bounding box center [455, 165] width 333 height 18
click at [514, 250] on div "Добавить файл" at bounding box center [515, 261] width 454 height 22
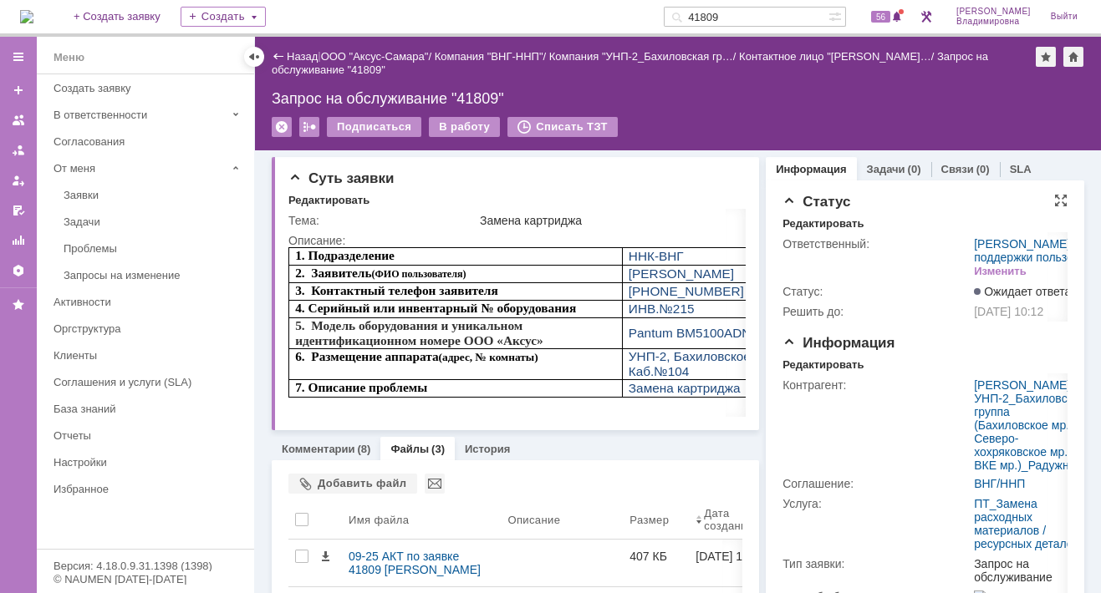
click at [920, 335] on div "Статус Редактировать Ответственный: [PERSON_NAME] / Отдел поддержки пользовател…" at bounding box center [924, 264] width 285 height 141
click at [889, 15] on span "56" at bounding box center [880, 17] width 19 height 12
click at [627, 204] on div "Редактировать" at bounding box center [516, 201] width 457 height 15
click at [466, 125] on div "В работу" at bounding box center [464, 127] width 71 height 20
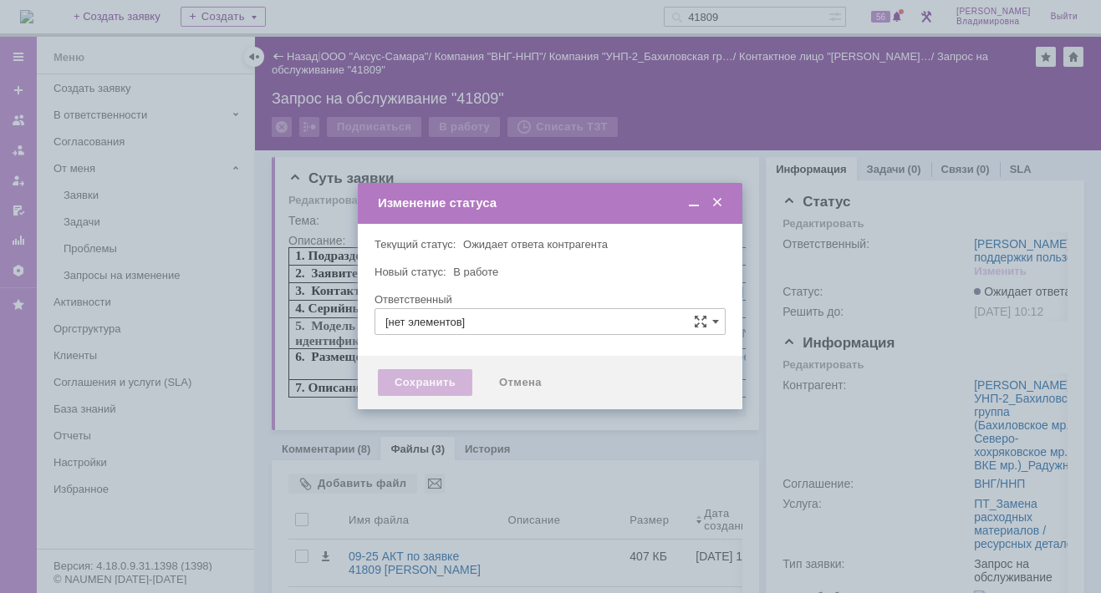
type input "[PERSON_NAME]"
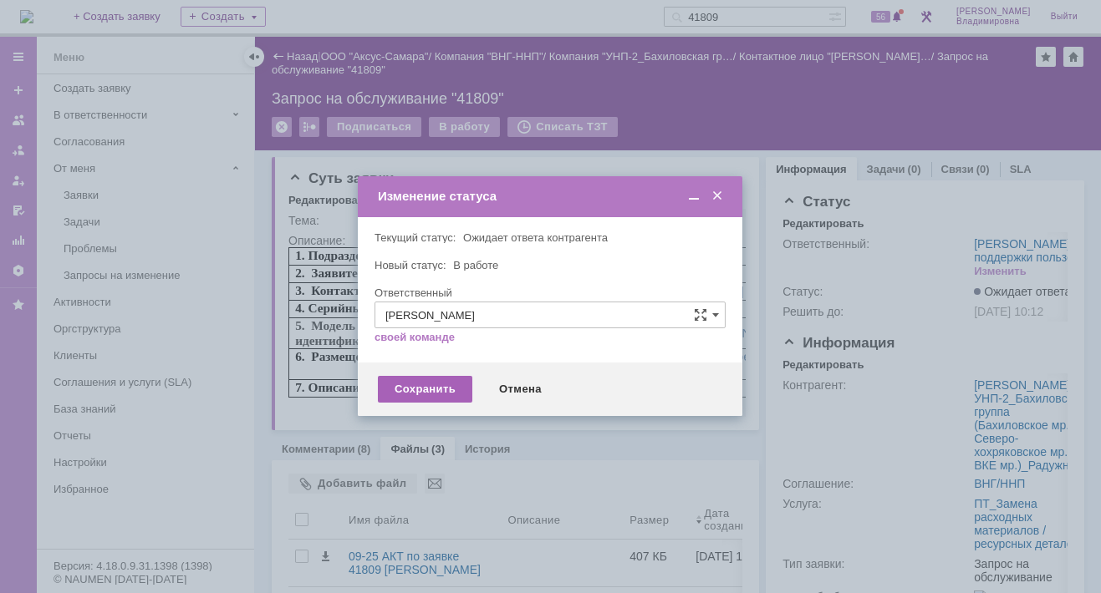
click at [434, 388] on div "Сохранить" at bounding box center [425, 389] width 94 height 27
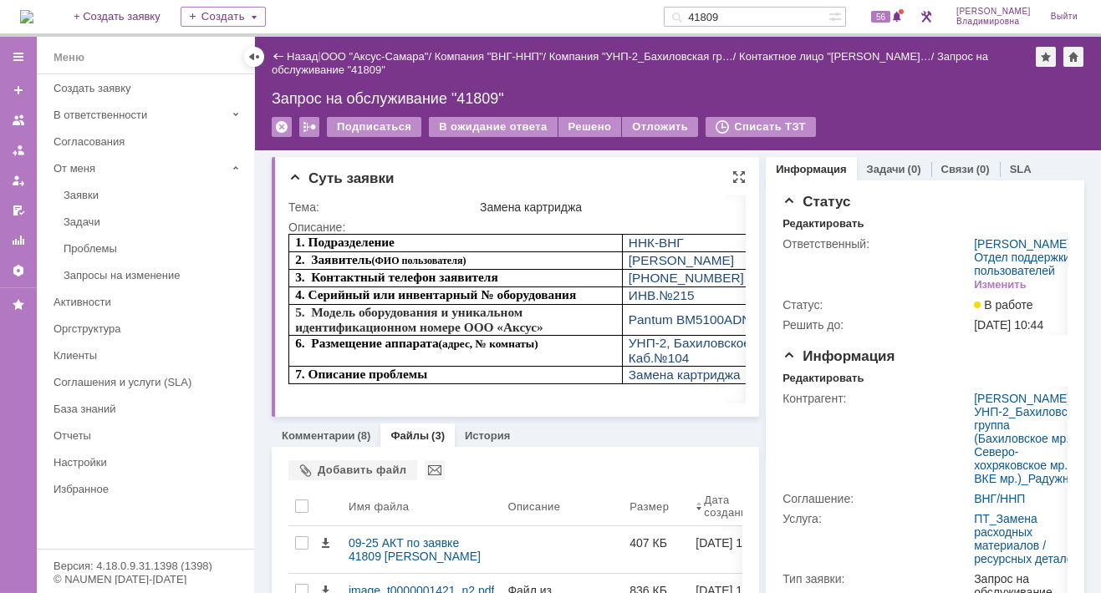
click at [501, 165] on div "Суть заявки Тема: Замена картриджа Описание:" at bounding box center [515, 287] width 487 height 260
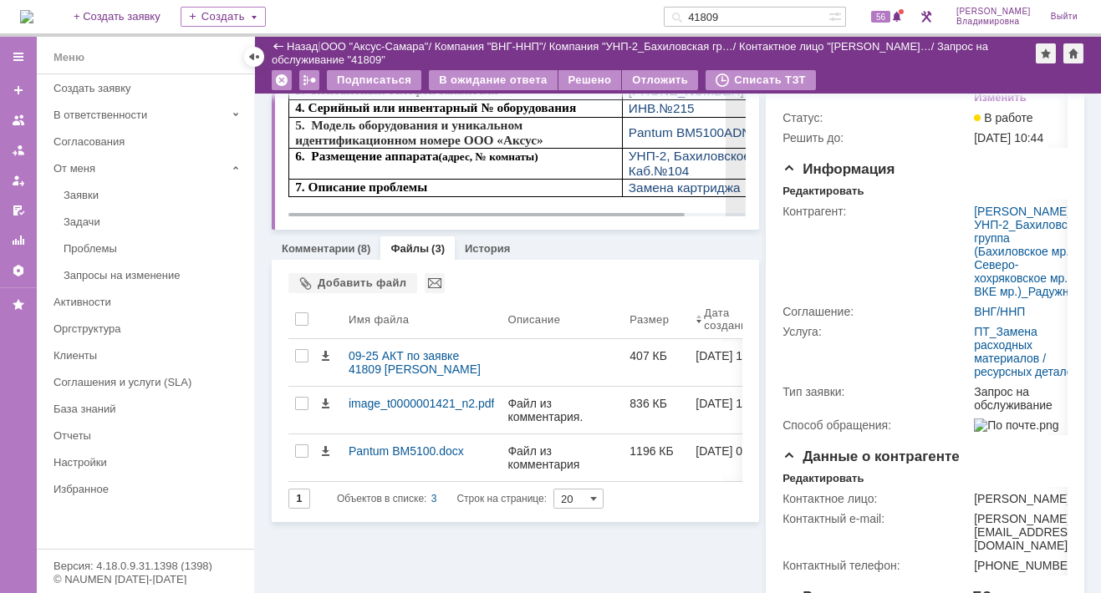
scroll to position [84, 0]
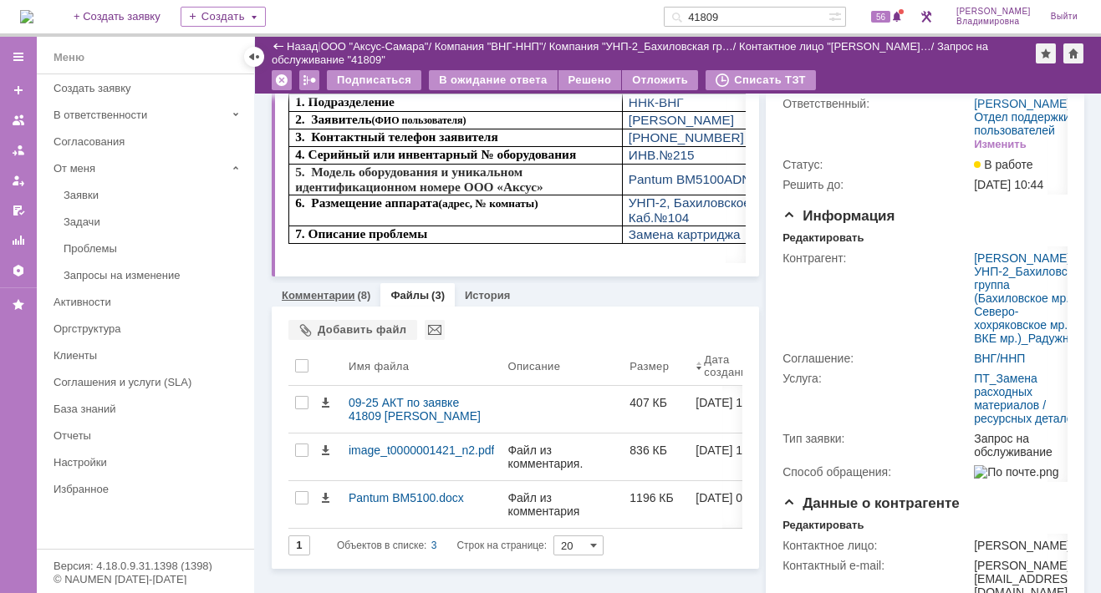
click at [317, 297] on link "Комментарии" at bounding box center [319, 295] width 74 height 13
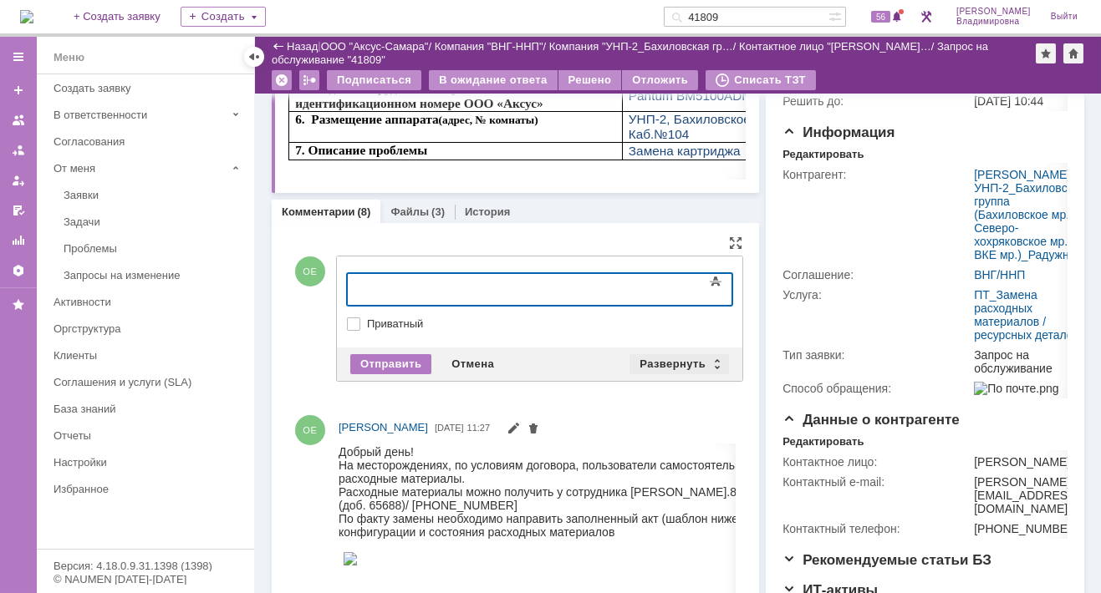
click at [653, 355] on div "Развернуть" at bounding box center [678, 364] width 99 height 20
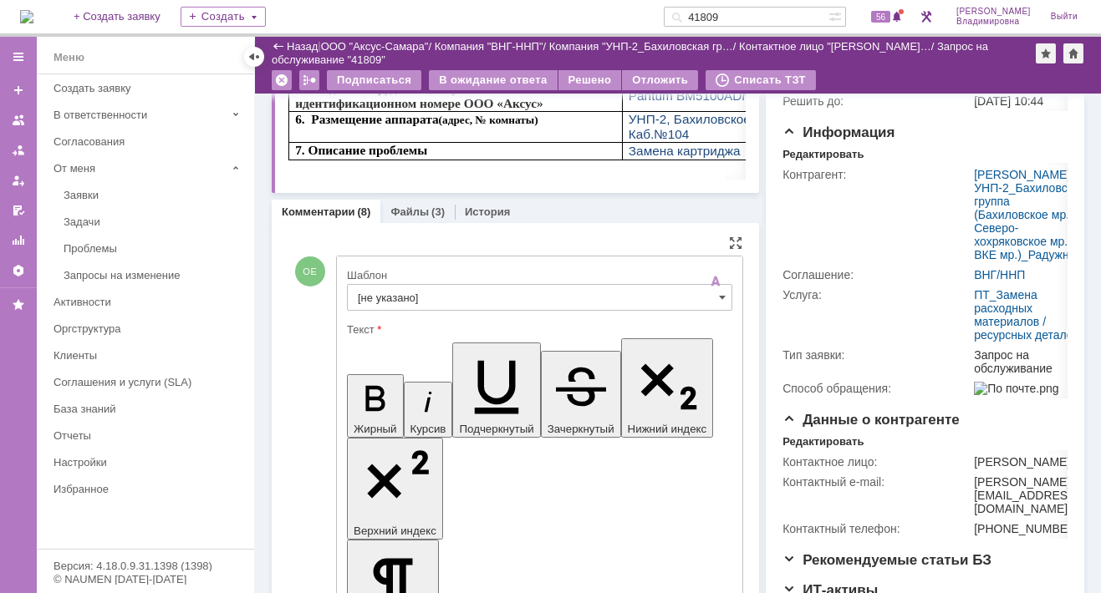
click at [379, 292] on input "[не указано]" at bounding box center [539, 297] width 385 height 27
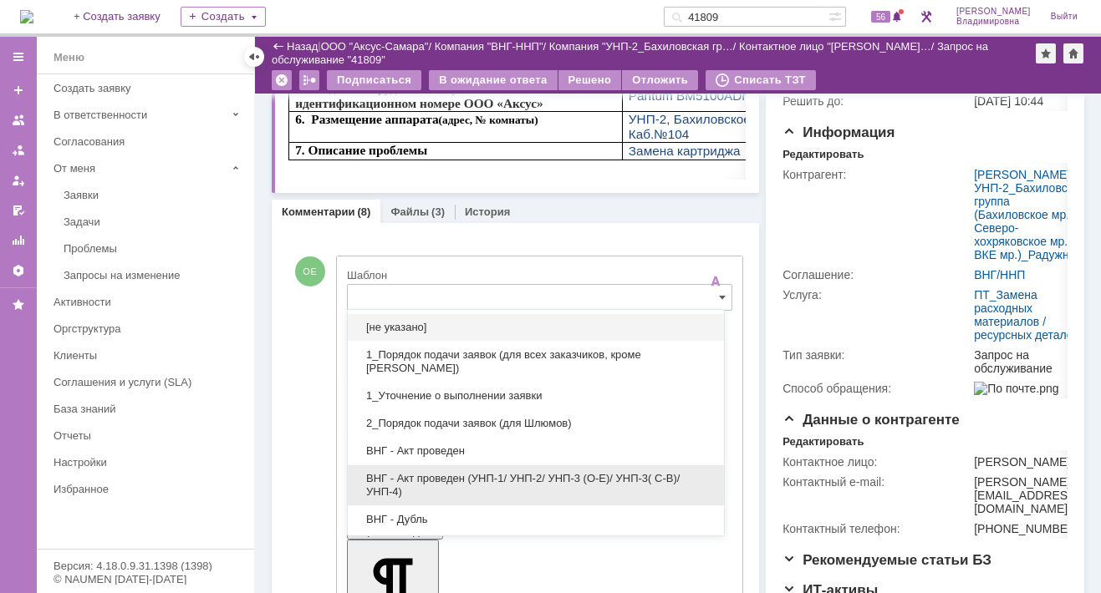
click at [422, 468] on div "ВНГ - Акт проведен (УНП-1/ УНП-2/ УНП-3 (О-Е)/ УНП-3( С-В)/УНП-4)" at bounding box center [536, 485] width 376 height 40
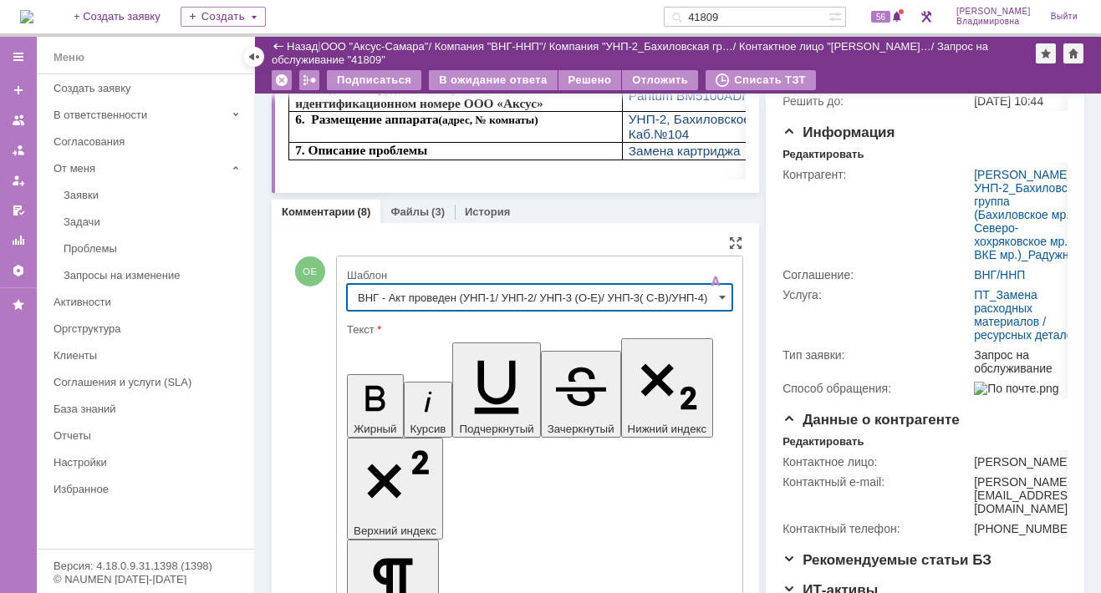
type input "ВНГ - Акт проведен (УНП-1/ УНП-2/ УНП-3 (О-Е)/ УНП-3( С-В)/УНП-4)"
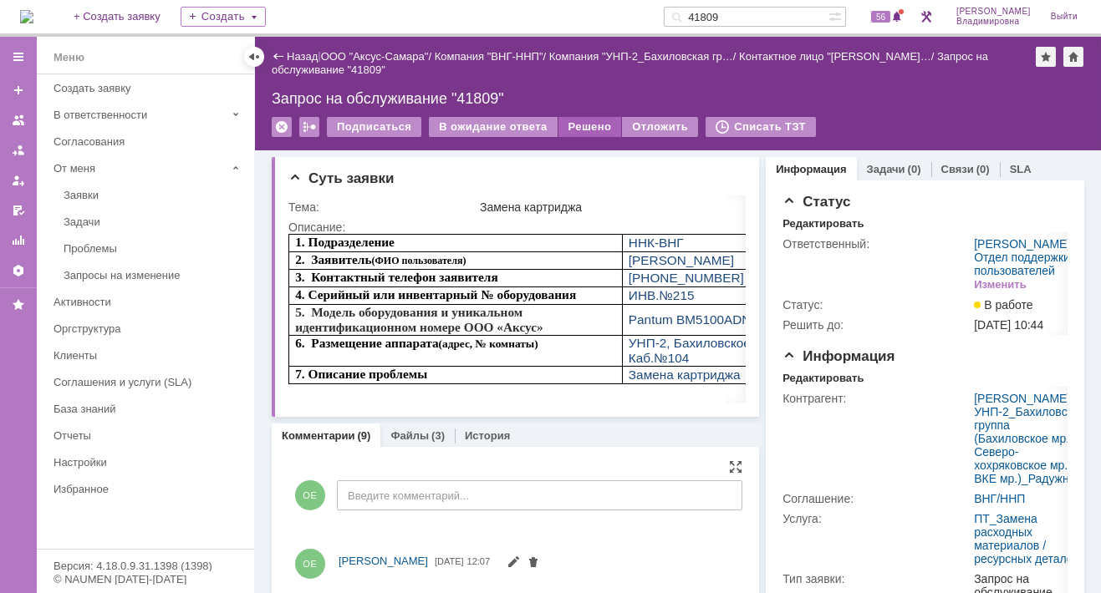
scroll to position [0, 0]
click at [574, 124] on div "Решено" at bounding box center [590, 127] width 64 height 20
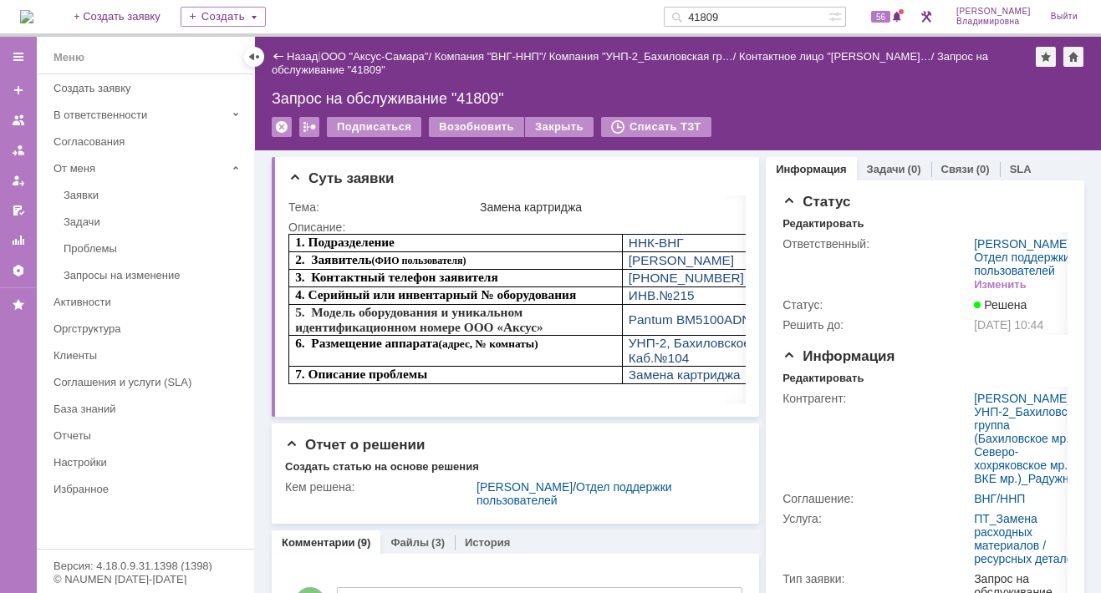
drag, startPoint x: 751, startPoint y: 8, endPoint x: 697, endPoint y: 13, distance: 54.5
click at [697, 13] on div "41809" at bounding box center [745, 17] width 165 height 20
type input "41837"
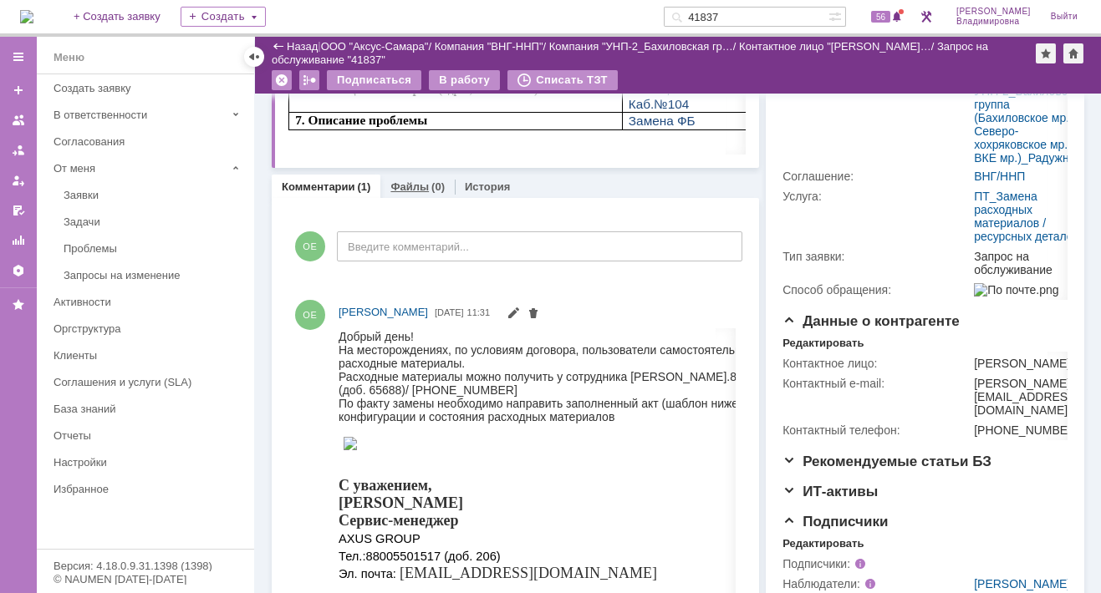
click at [394, 187] on link "Файлы" at bounding box center [409, 186] width 38 height 13
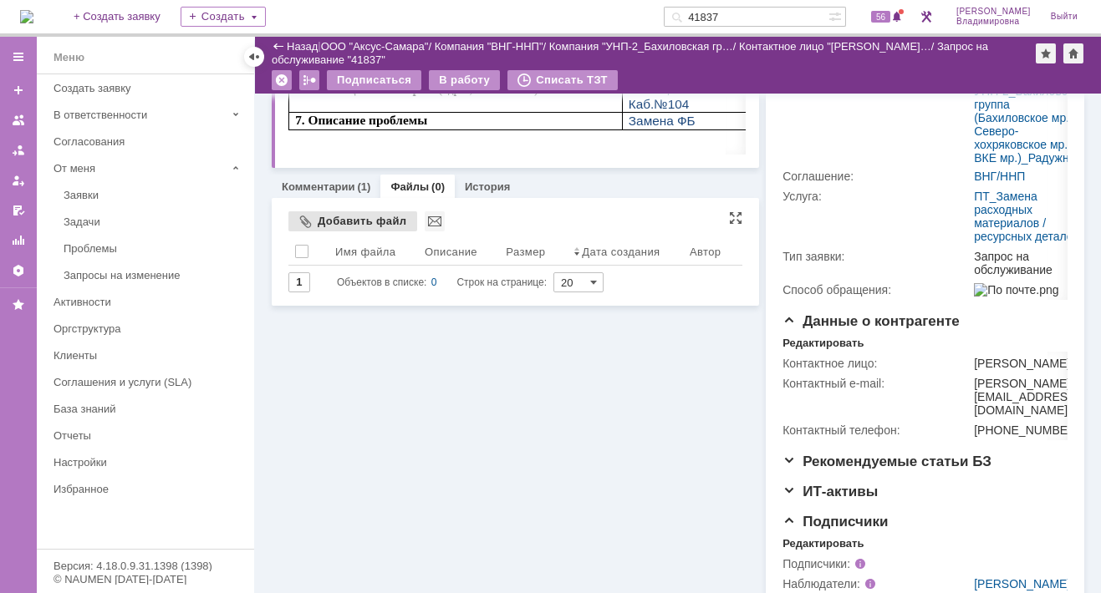
click at [334, 221] on div "Добавить файл" at bounding box center [352, 221] width 129 height 20
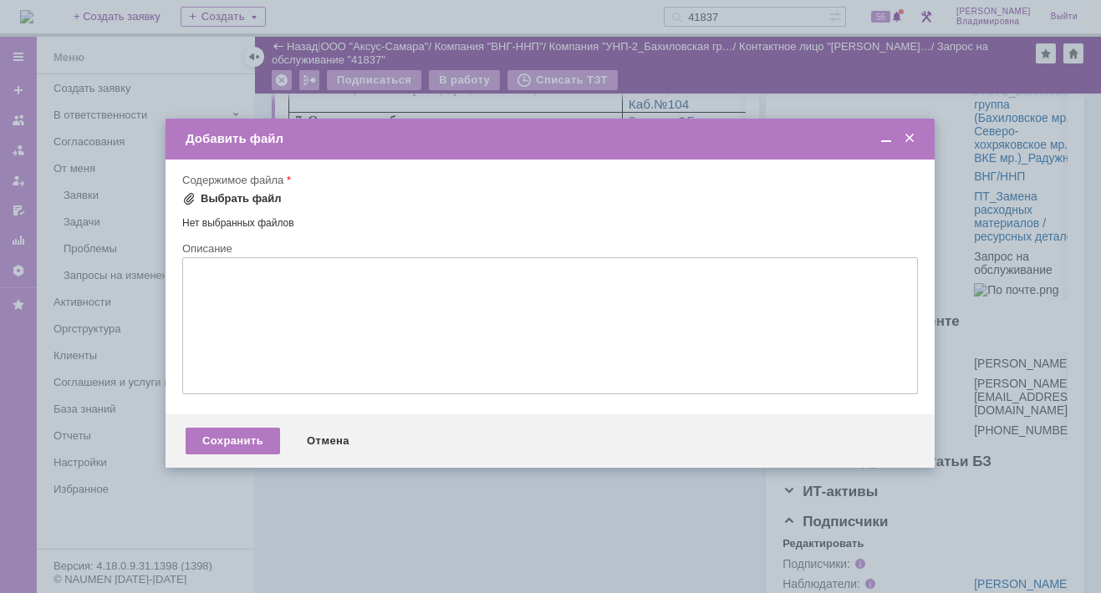
click at [191, 198] on span at bounding box center [188, 198] width 13 height 13
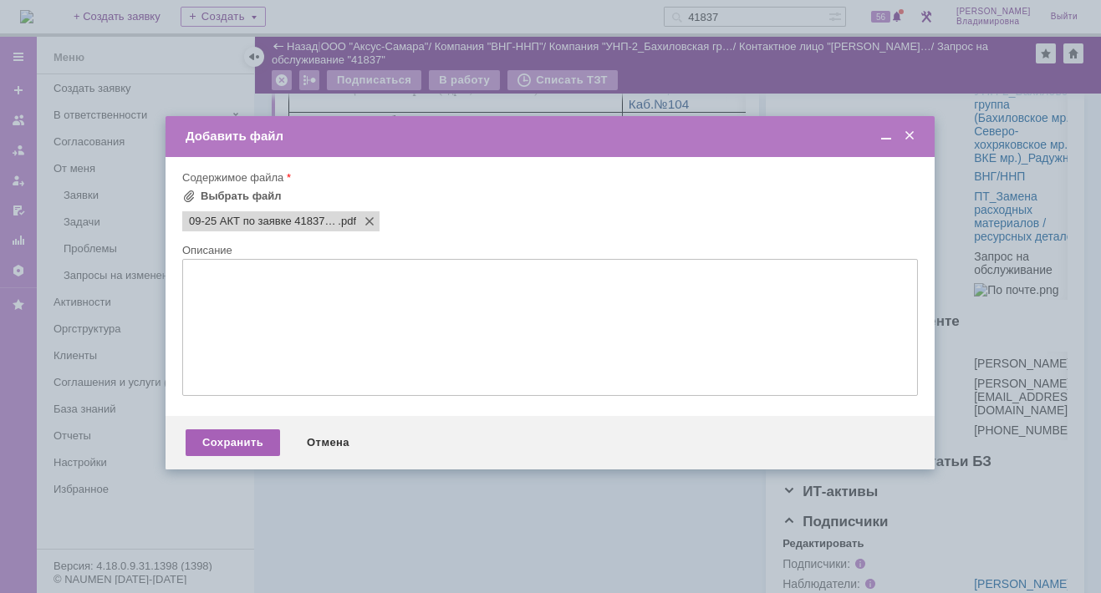
click at [216, 444] on div "Сохранить" at bounding box center [233, 443] width 94 height 27
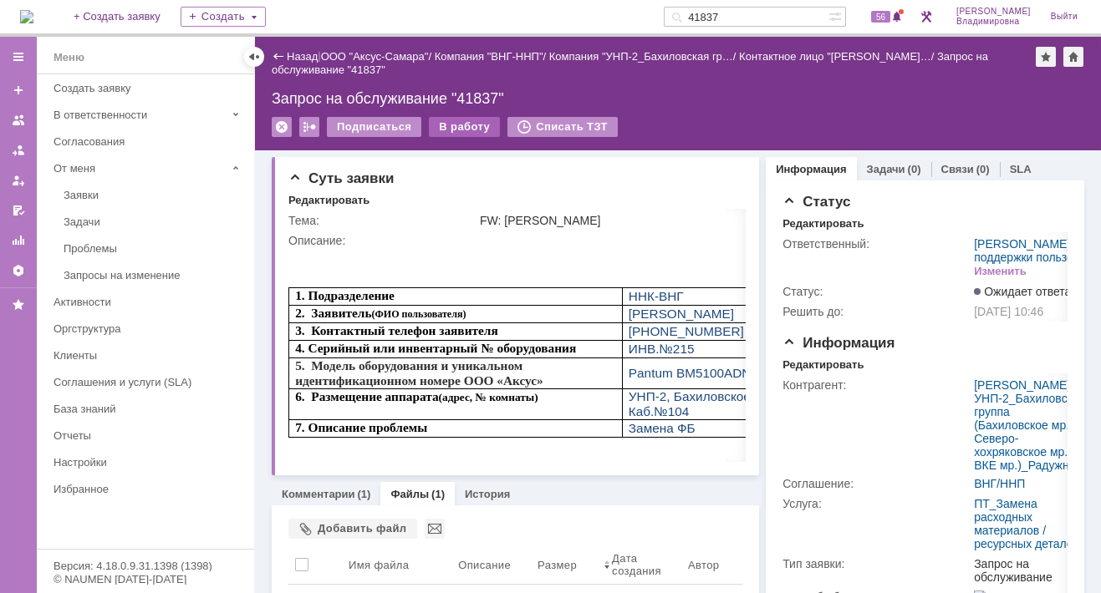
click at [452, 126] on div "В работу" at bounding box center [464, 127] width 71 height 20
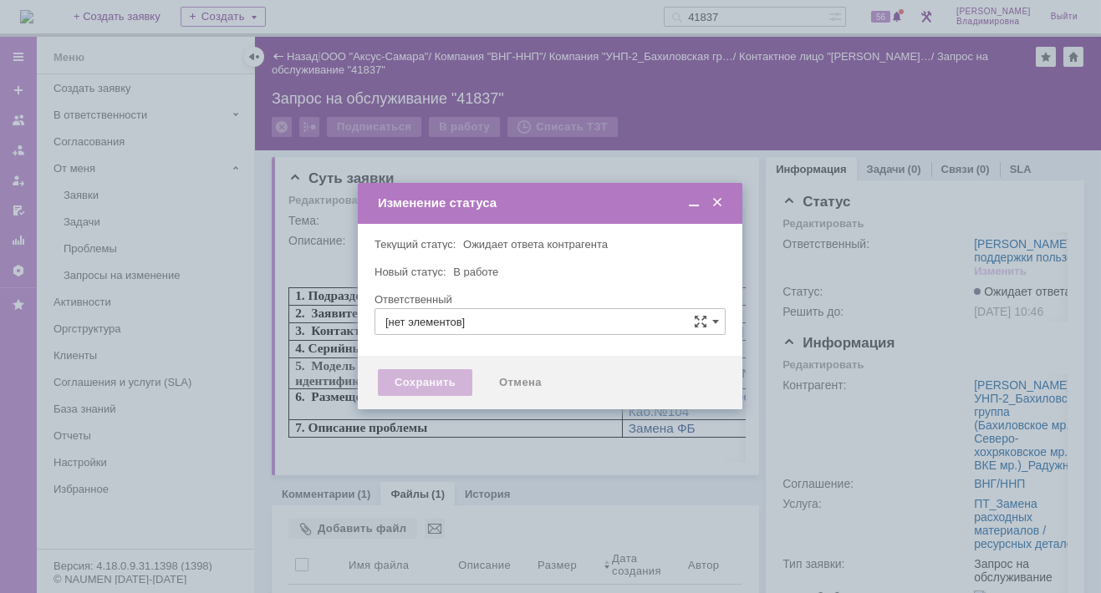
type input "[PERSON_NAME]"
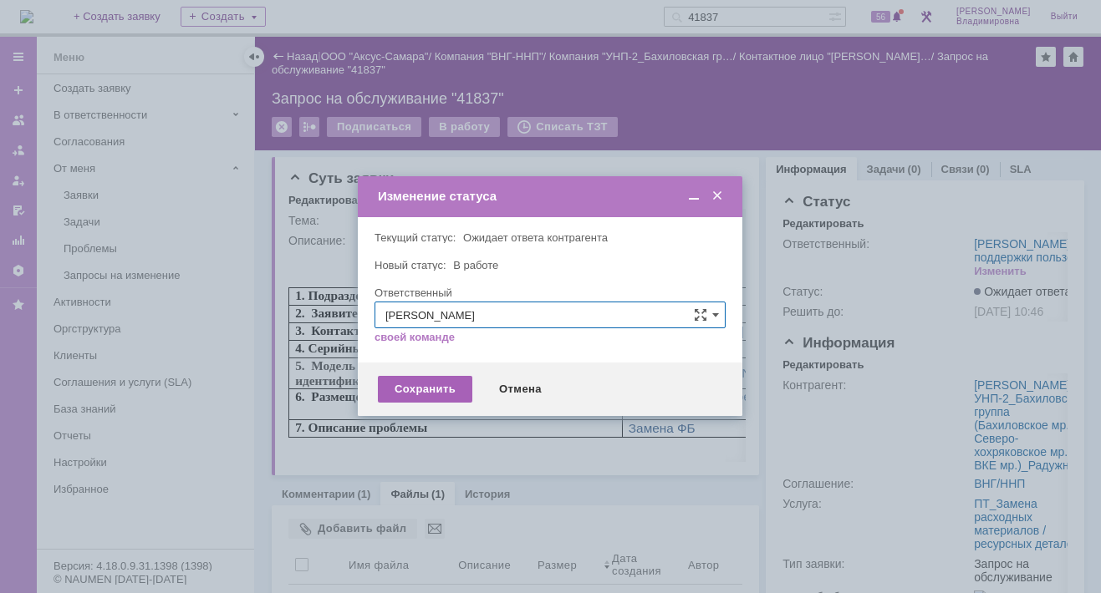
click at [408, 387] on div "Сохранить" at bounding box center [425, 389] width 94 height 27
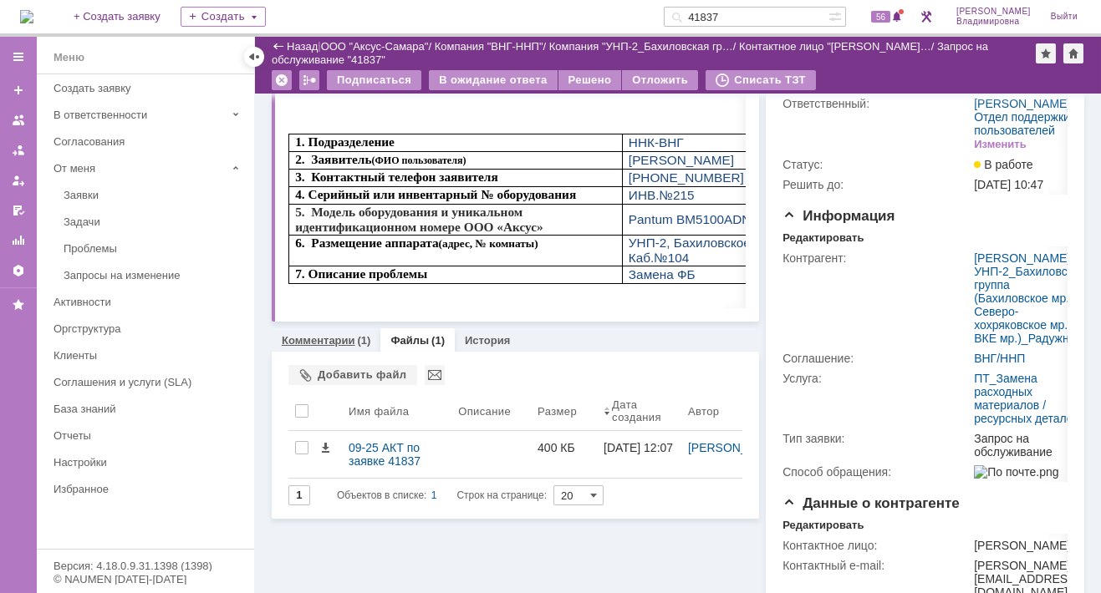
click at [313, 337] on link "Комментарии" at bounding box center [319, 340] width 74 height 13
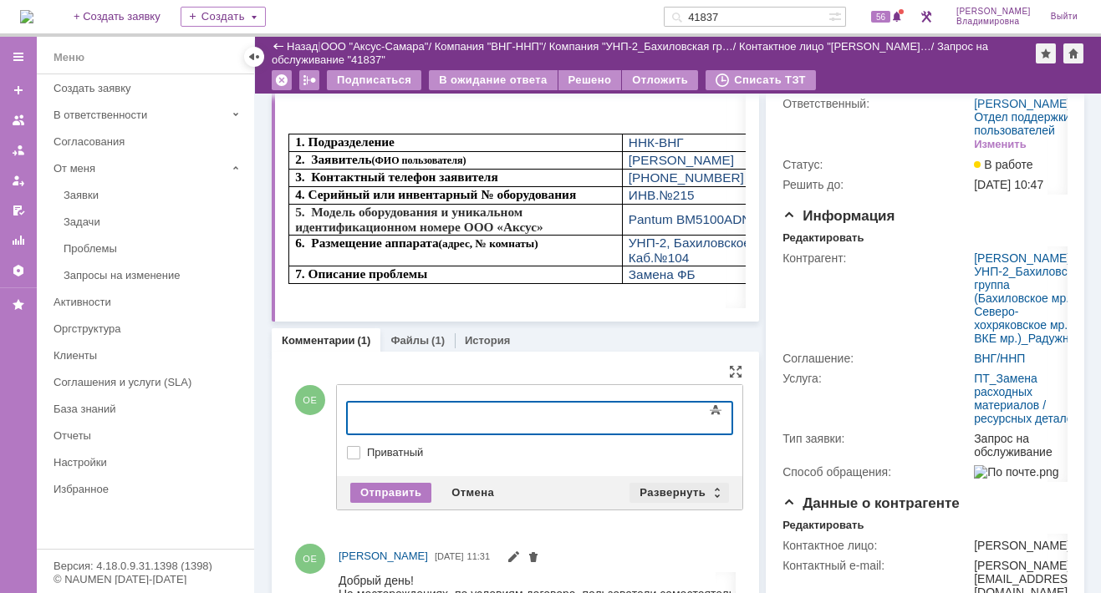
click at [670, 488] on div "Развернуть" at bounding box center [678, 493] width 99 height 20
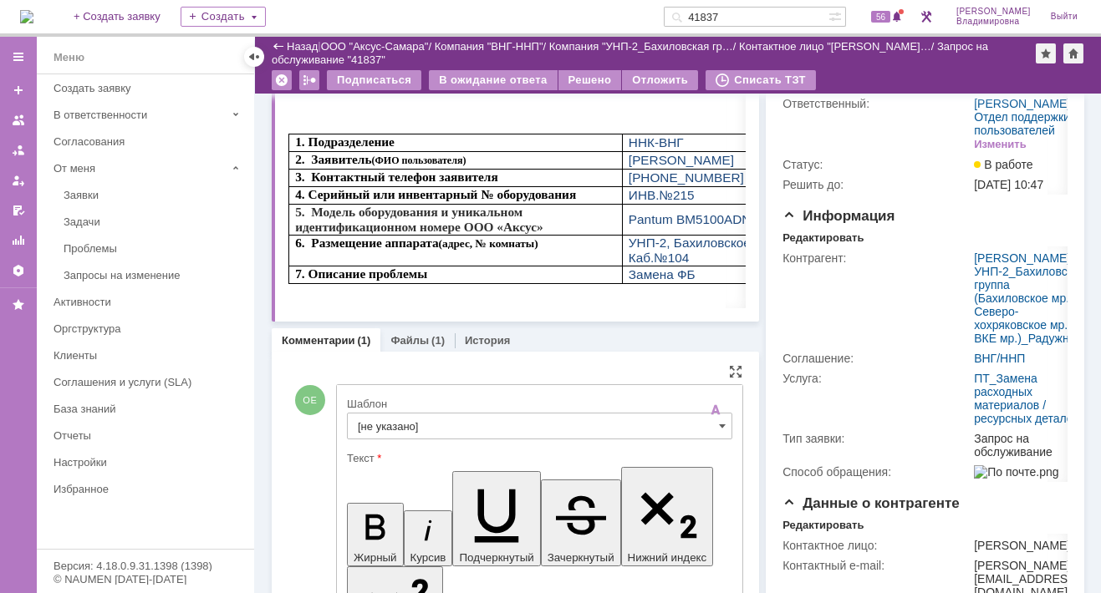
click at [398, 419] on input "[не указано]" at bounding box center [539, 426] width 385 height 27
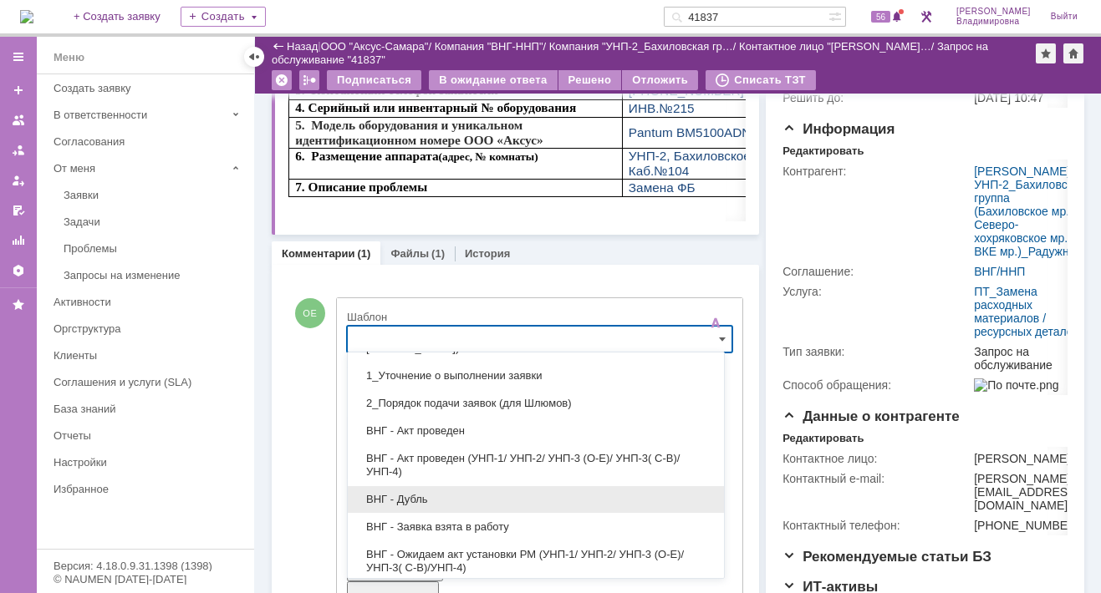
scroll to position [84, 0]
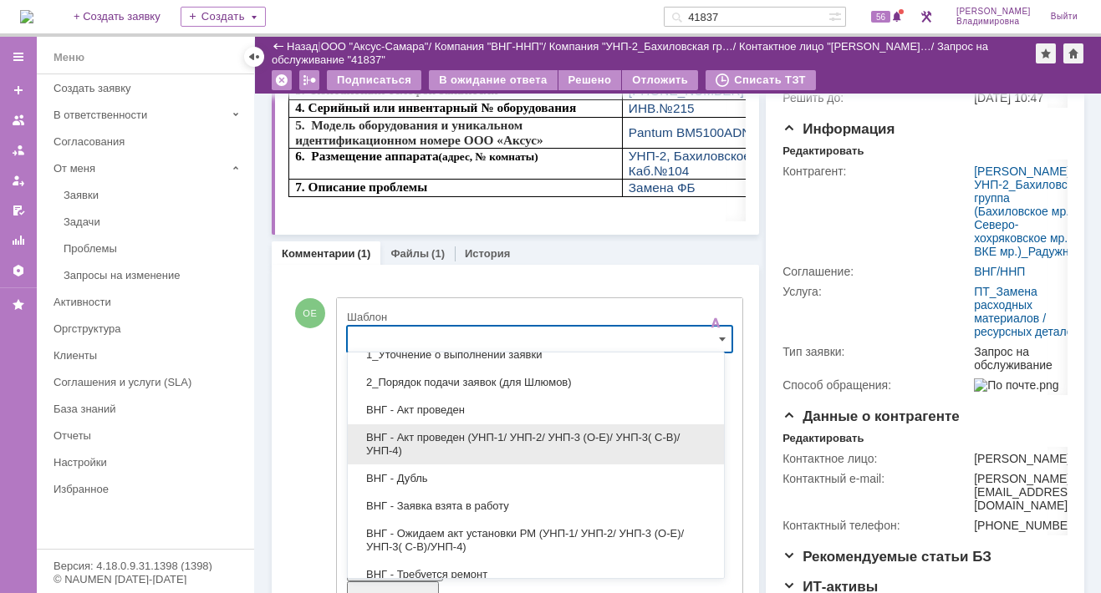
click at [435, 435] on span "ВНГ - Акт проведен (УНП-1/ УНП-2/ УНП-3 (О-Е)/ УНП-3( С-В)/УНП-4)" at bounding box center [536, 444] width 356 height 27
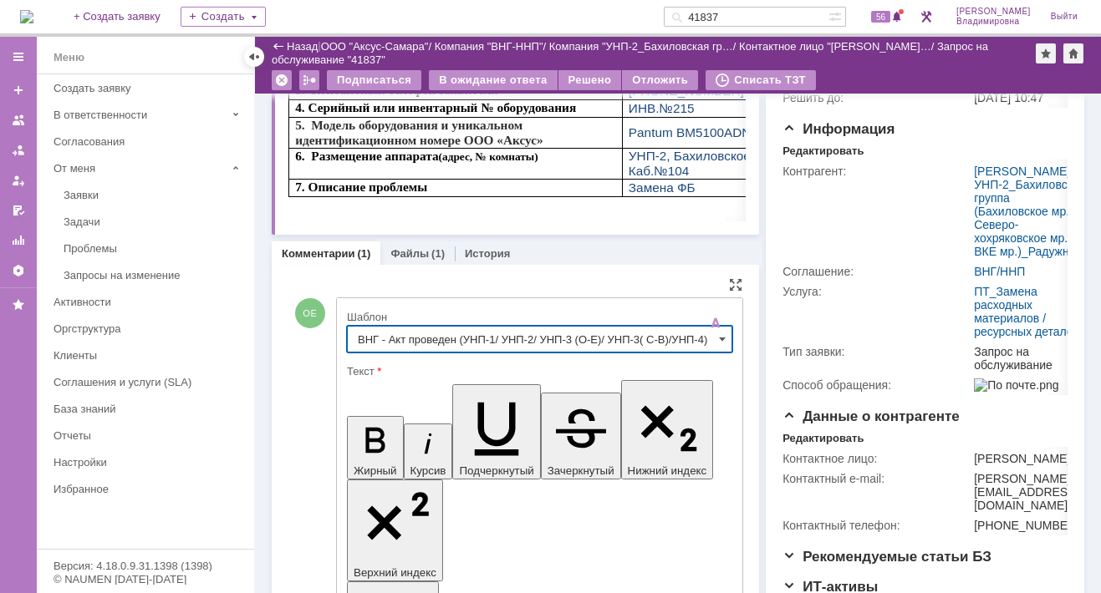
type input "ВНГ - Акт проведен (УНП-1/ УНП-2/ УНП-3 (О-Е)/ УНП-3( С-В)/УНП-4)"
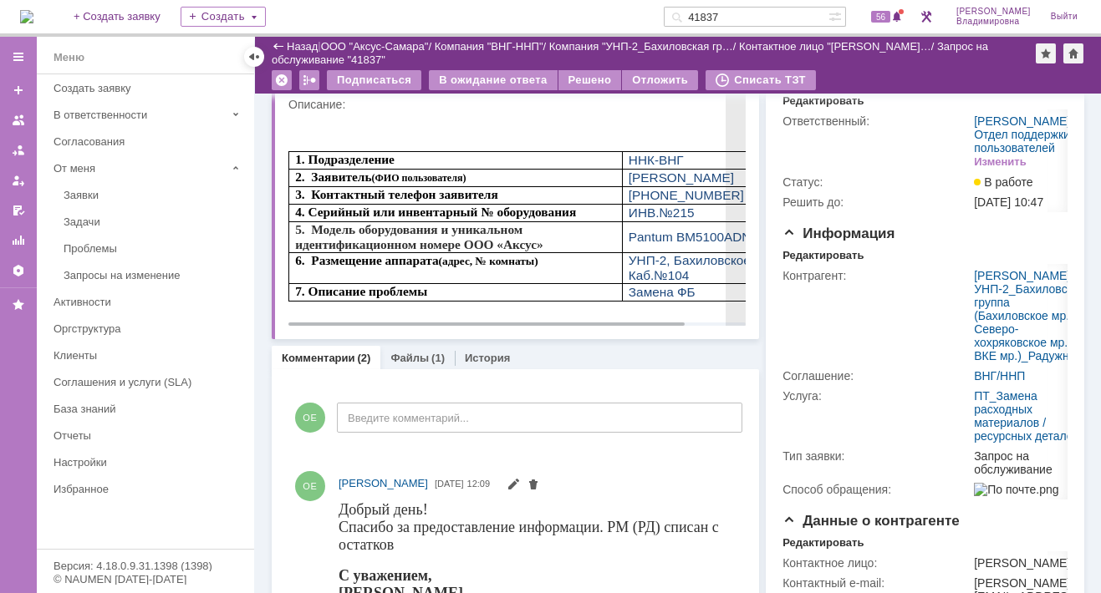
scroll to position [0, 0]
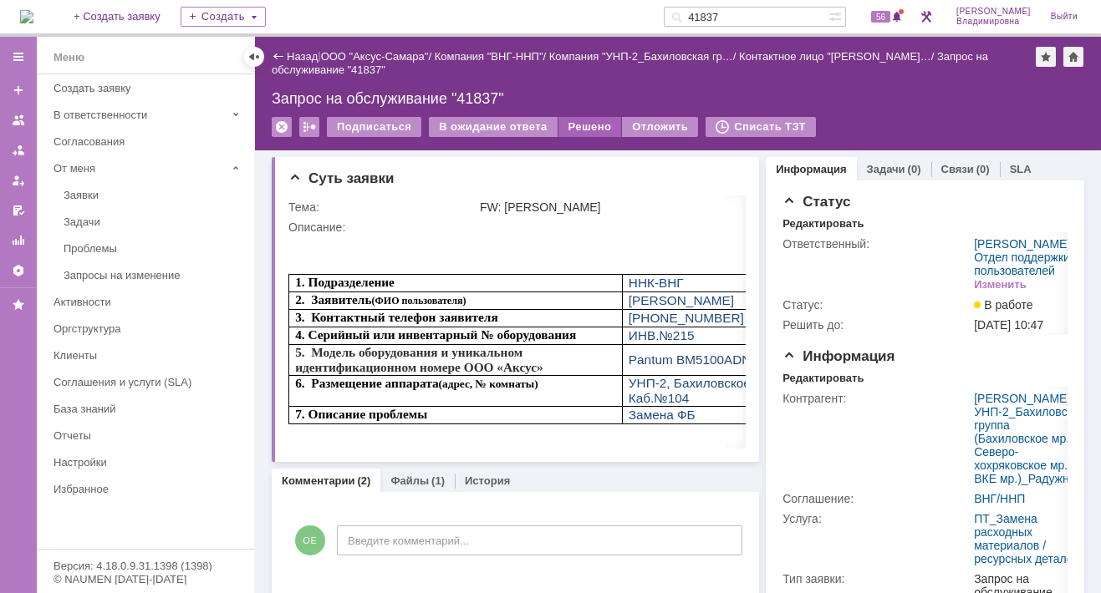
click at [576, 125] on div "Решено" at bounding box center [590, 127] width 64 height 20
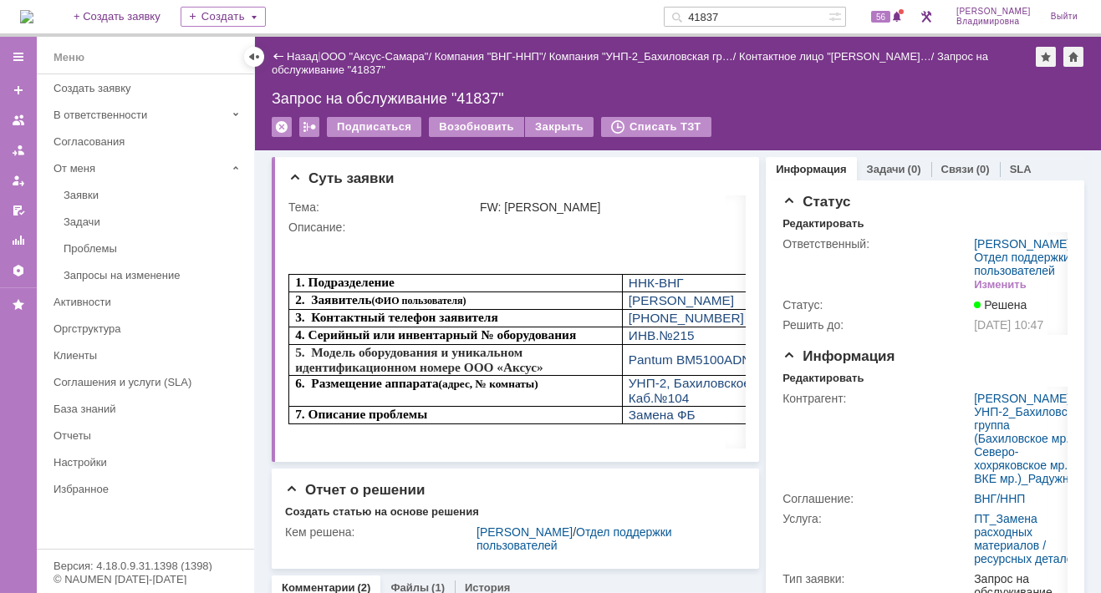
drag, startPoint x: 758, startPoint y: 18, endPoint x: 705, endPoint y: 14, distance: 52.8
click at [705, 14] on div "41837" at bounding box center [745, 17] width 165 height 20
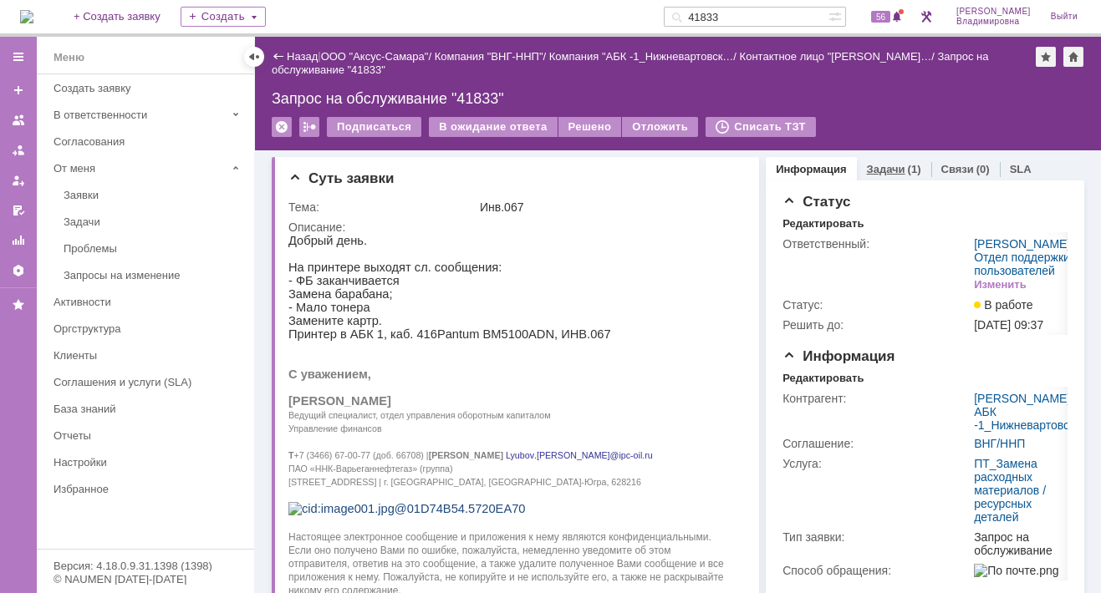
click at [879, 166] on link "Задачи" at bounding box center [886, 169] width 38 height 13
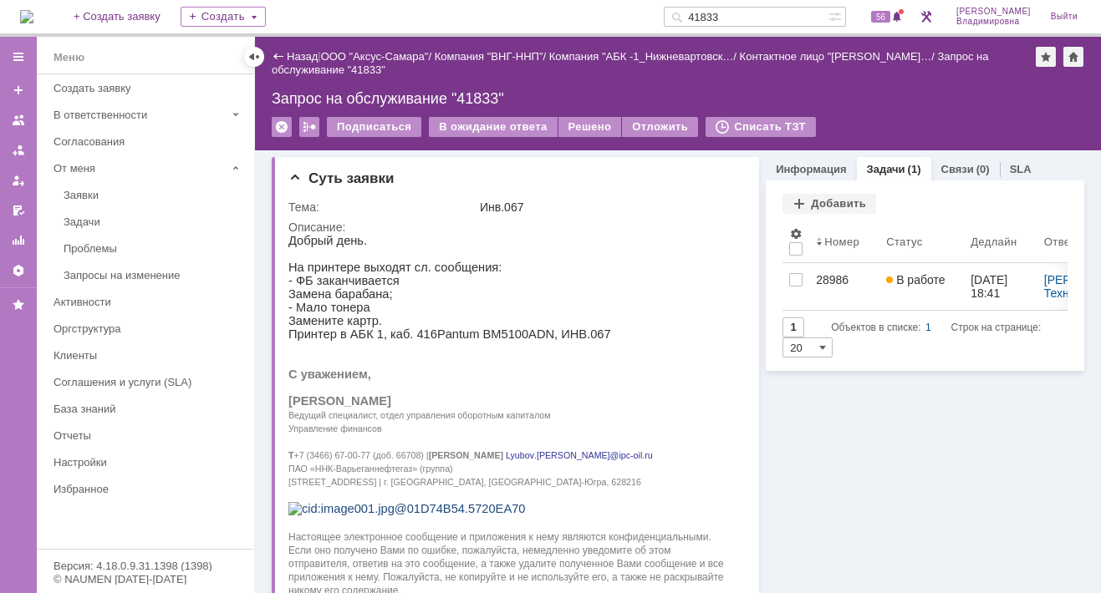
drag, startPoint x: 747, startPoint y: 11, endPoint x: 694, endPoint y: 12, distance: 53.5
click at [694, 12] on div "41833" at bounding box center [745, 17] width 165 height 20
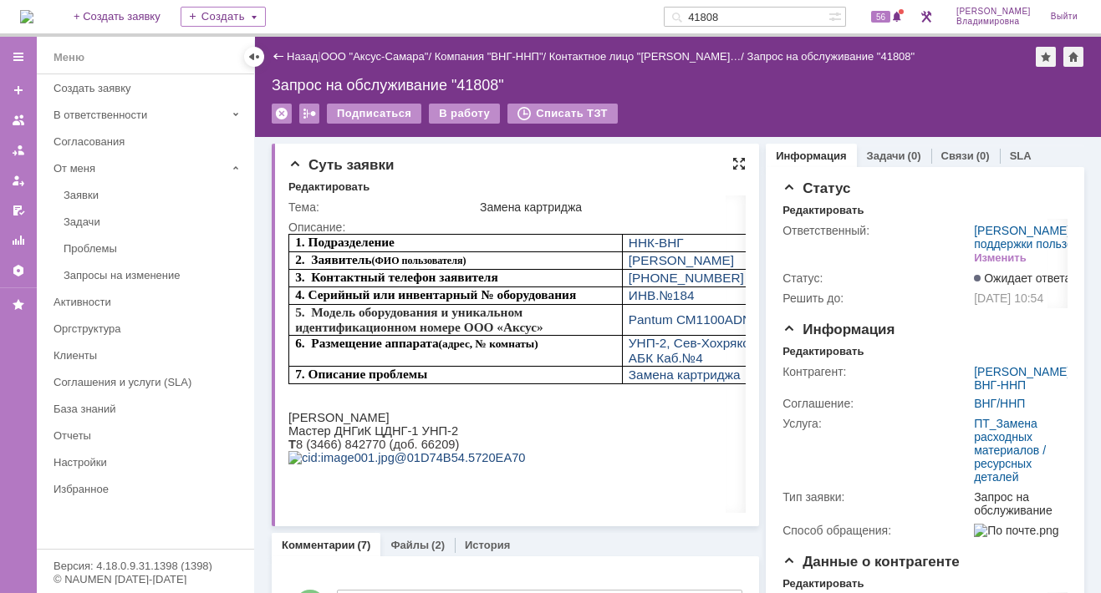
click at [733, 163] on div at bounding box center [738, 163] width 13 height 13
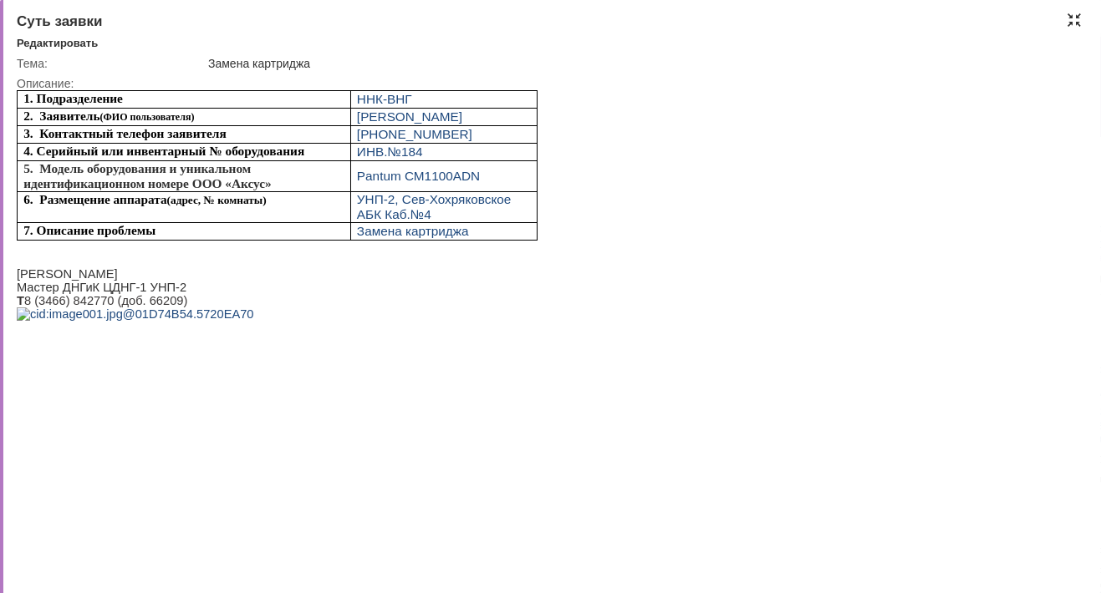
click at [1075, 16] on div at bounding box center [1073, 19] width 13 height 13
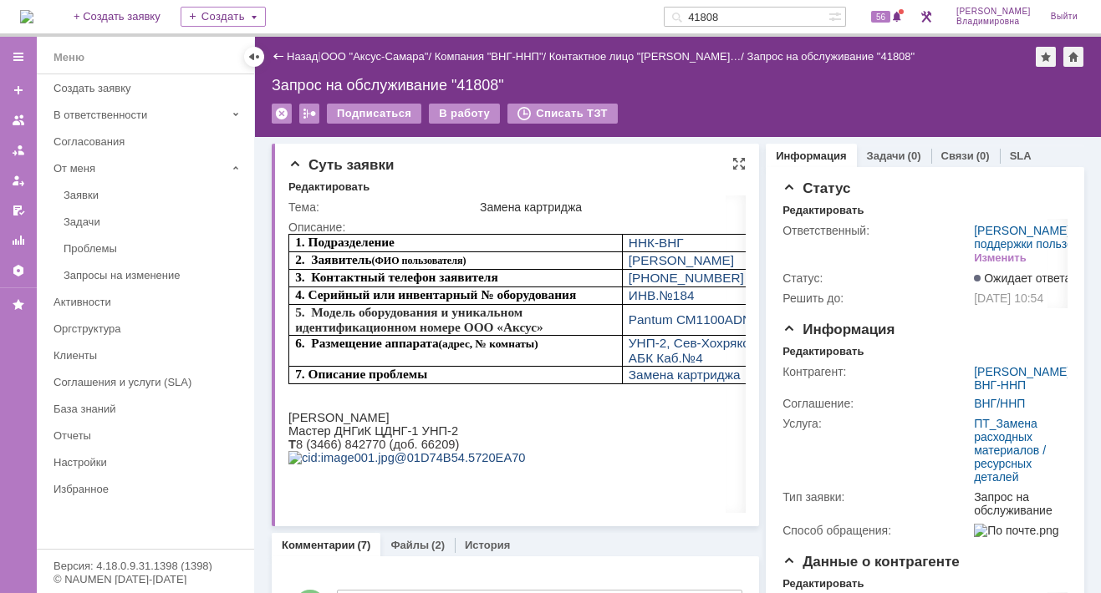
click at [660, 160] on div "Суть заявки" at bounding box center [516, 165] width 457 height 17
drag, startPoint x: 754, startPoint y: 19, endPoint x: 699, endPoint y: 14, distance: 55.4
click at [699, 14] on div "41808" at bounding box center [745, 17] width 165 height 20
type input "41582"
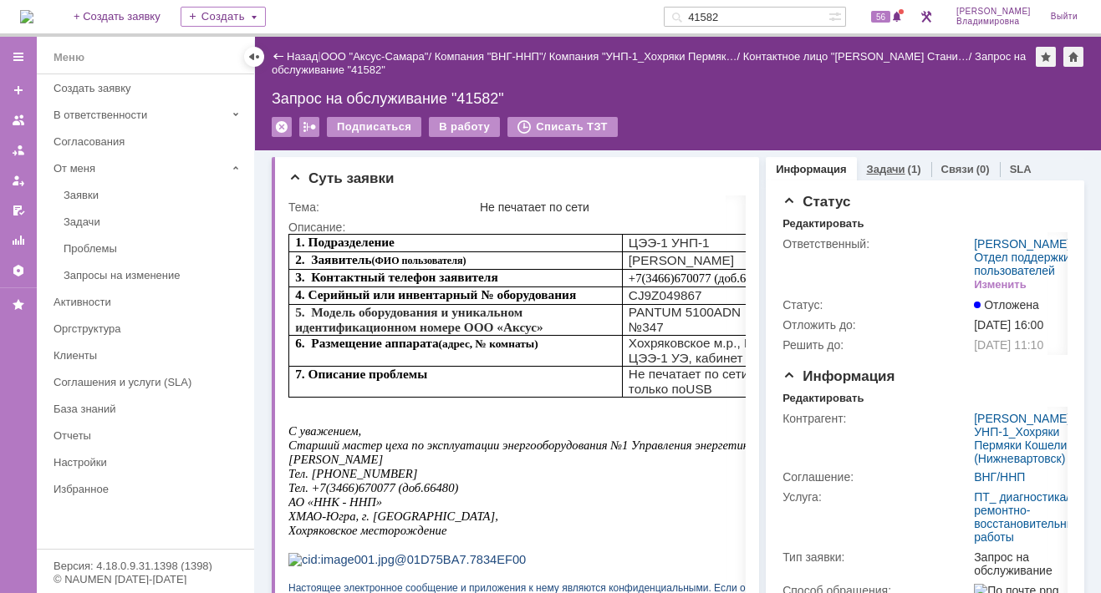
click at [891, 166] on link "Задачи" at bounding box center [886, 169] width 38 height 13
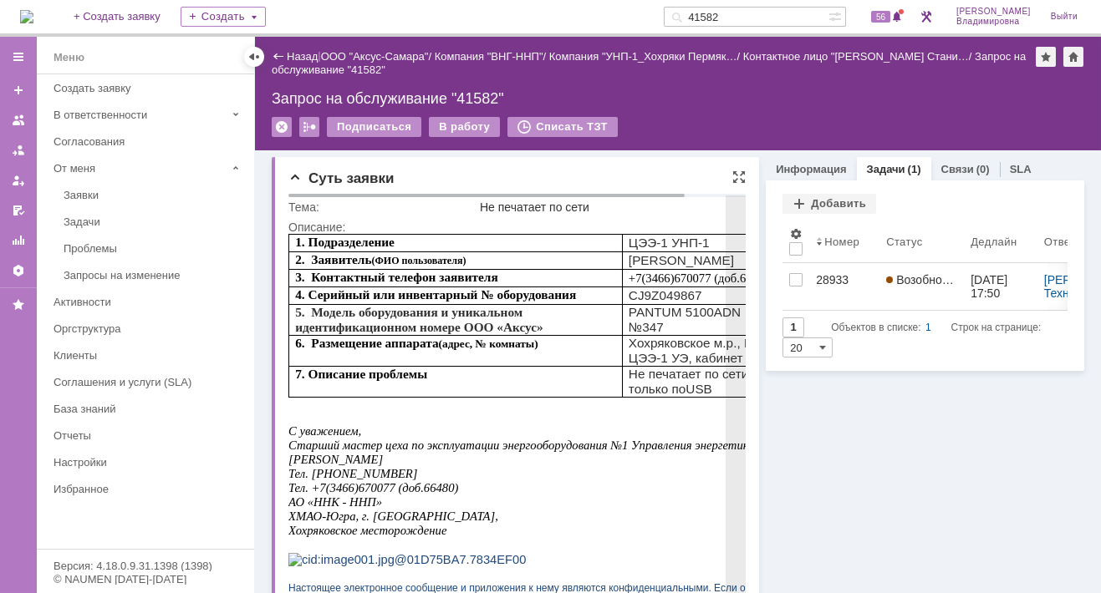
drag, startPoint x: 630, startPoint y: 430, endPoint x: 1023, endPoint y: 569, distance: 416.8
click at [630, 424] on p at bounding box center [548, 417] width 521 height 13
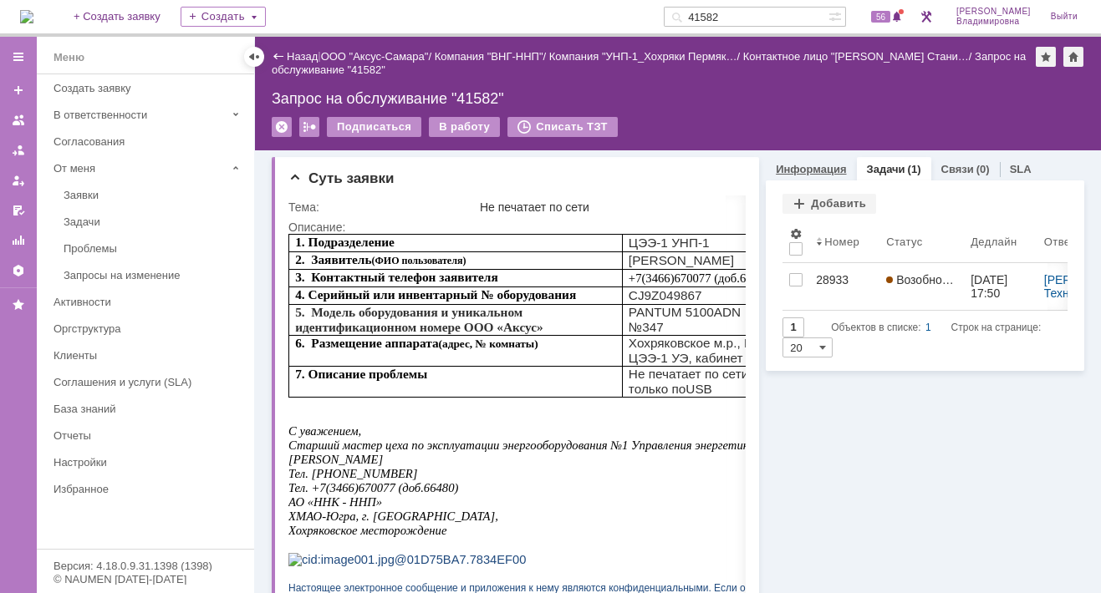
click at [796, 166] on link "Информация" at bounding box center [810, 169] width 70 height 13
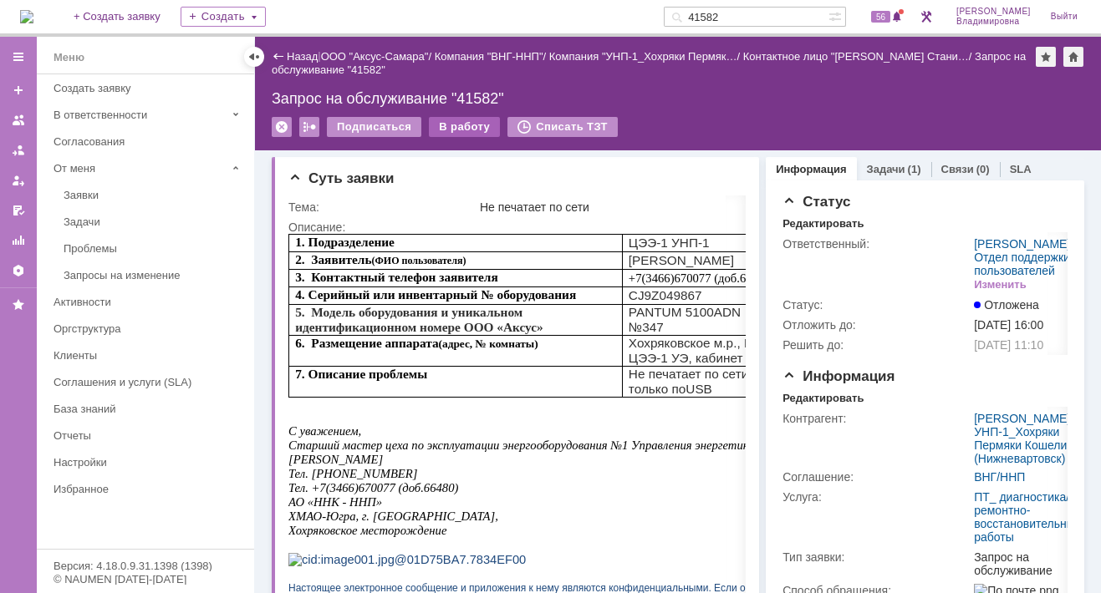
click at [458, 124] on div "В работу" at bounding box center [464, 127] width 71 height 20
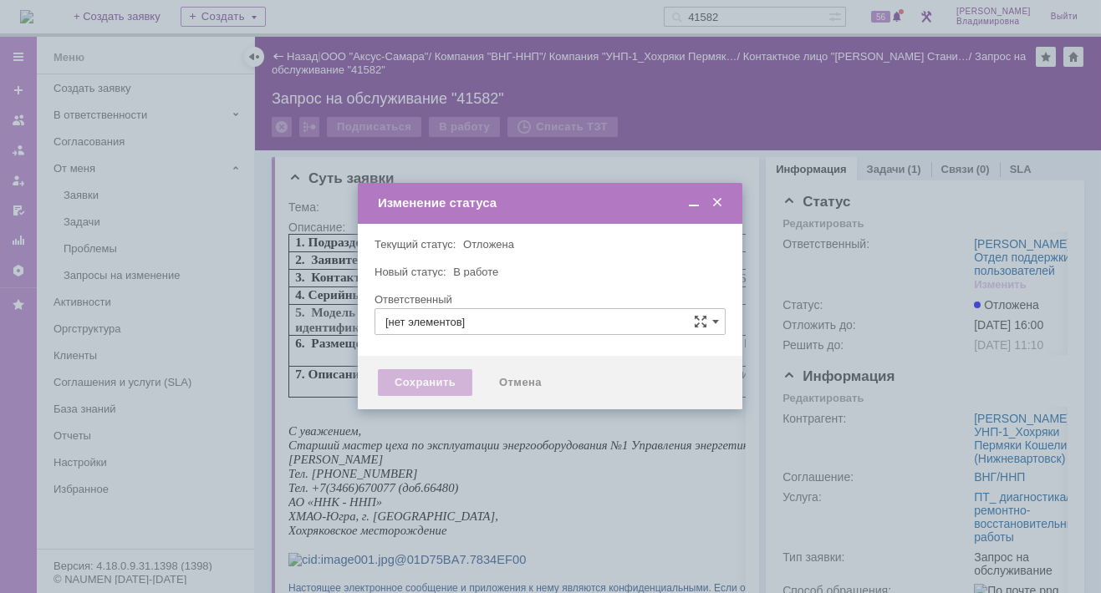
type input "[PERSON_NAME]"
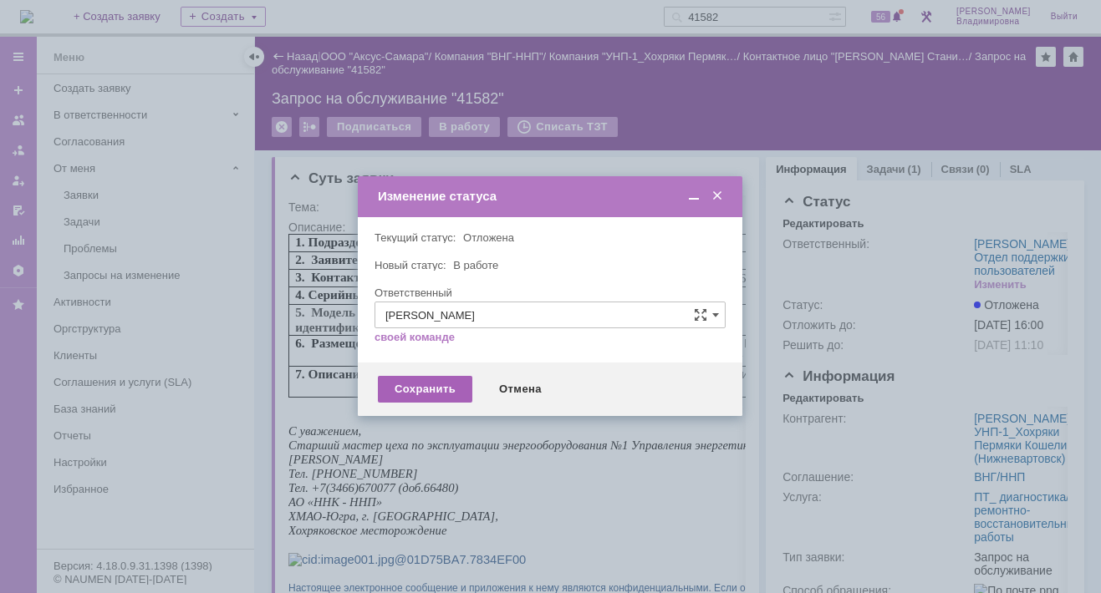
click at [433, 389] on div "Сохранить" at bounding box center [425, 389] width 94 height 27
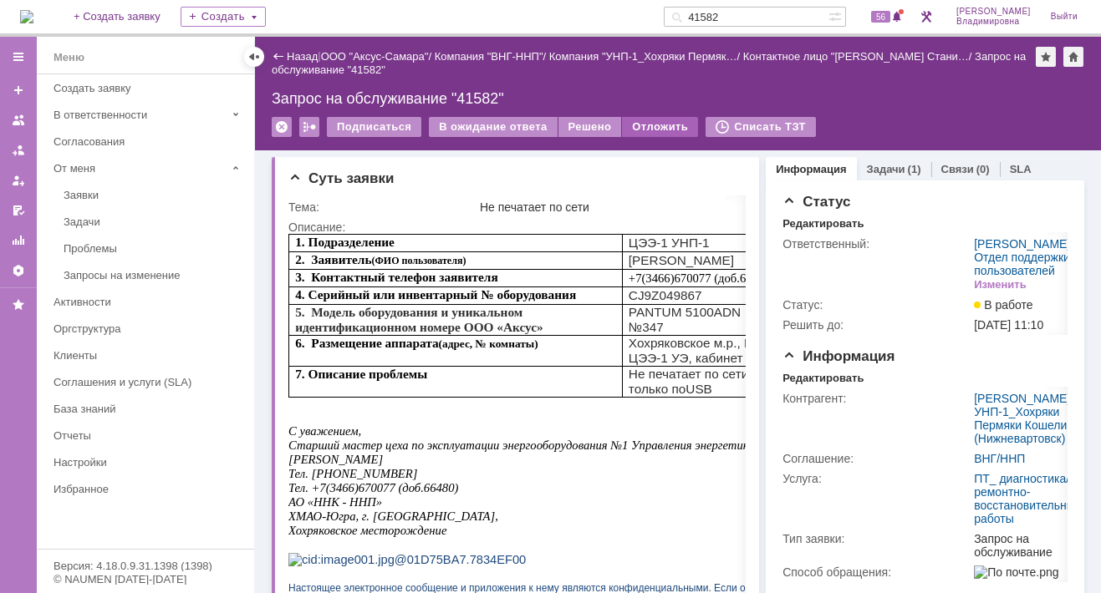
click at [628, 123] on div "Отложить" at bounding box center [660, 127] width 76 height 20
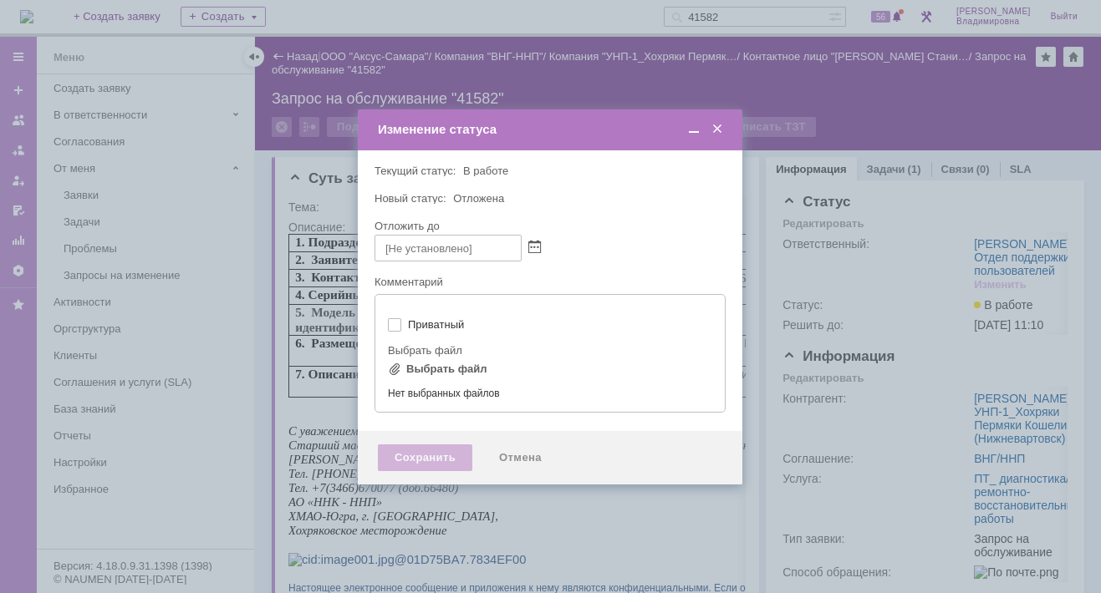
type input "[не указано]"
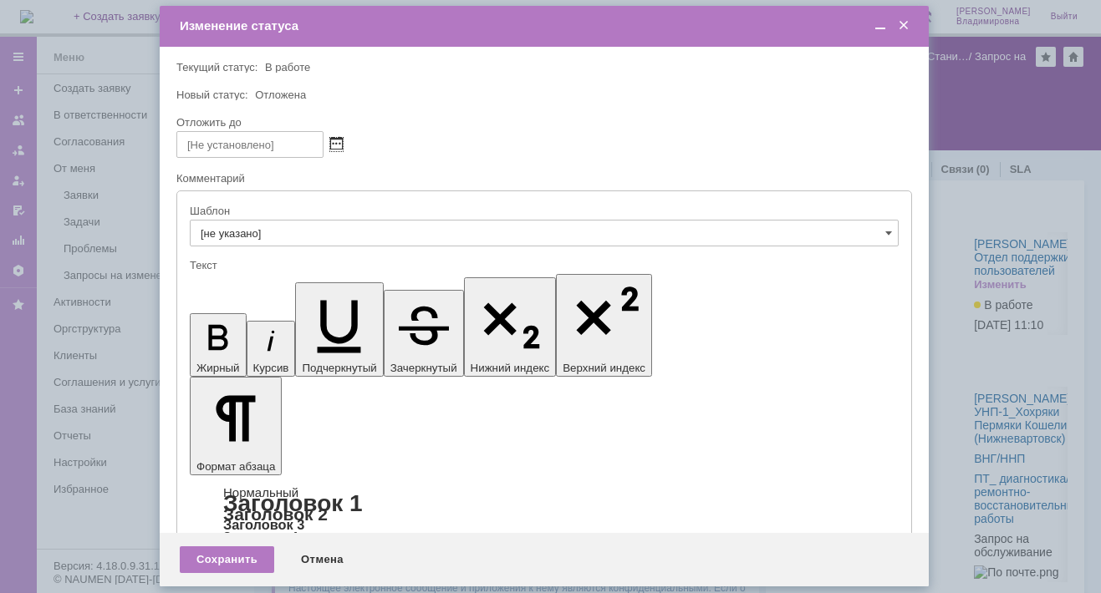
click at [339, 142] on span at bounding box center [336, 144] width 13 height 13
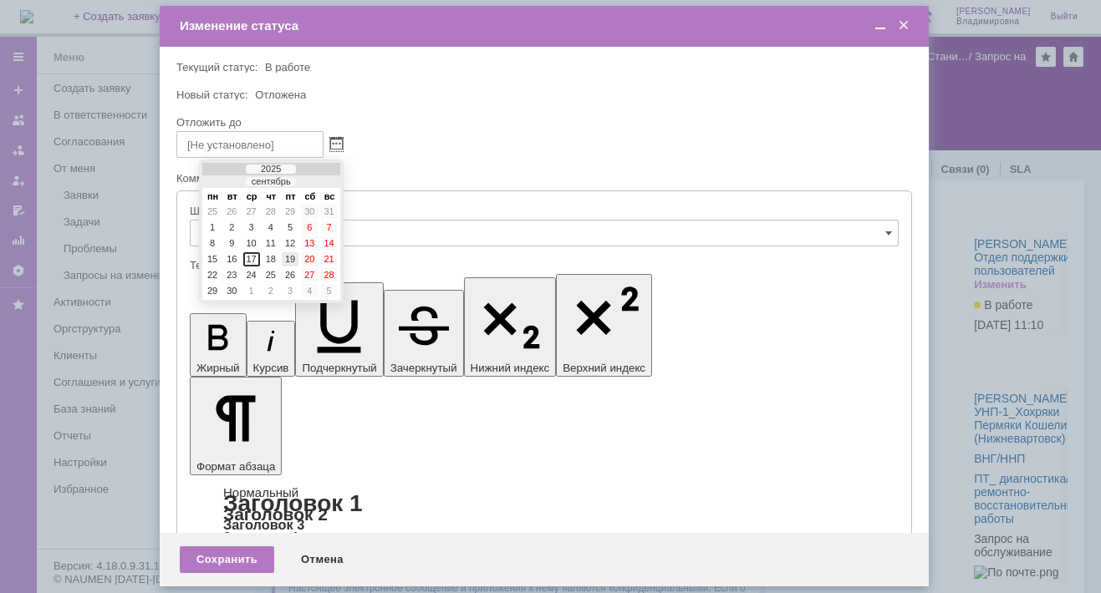
click at [291, 254] on div "19" at bounding box center [290, 259] width 17 height 14
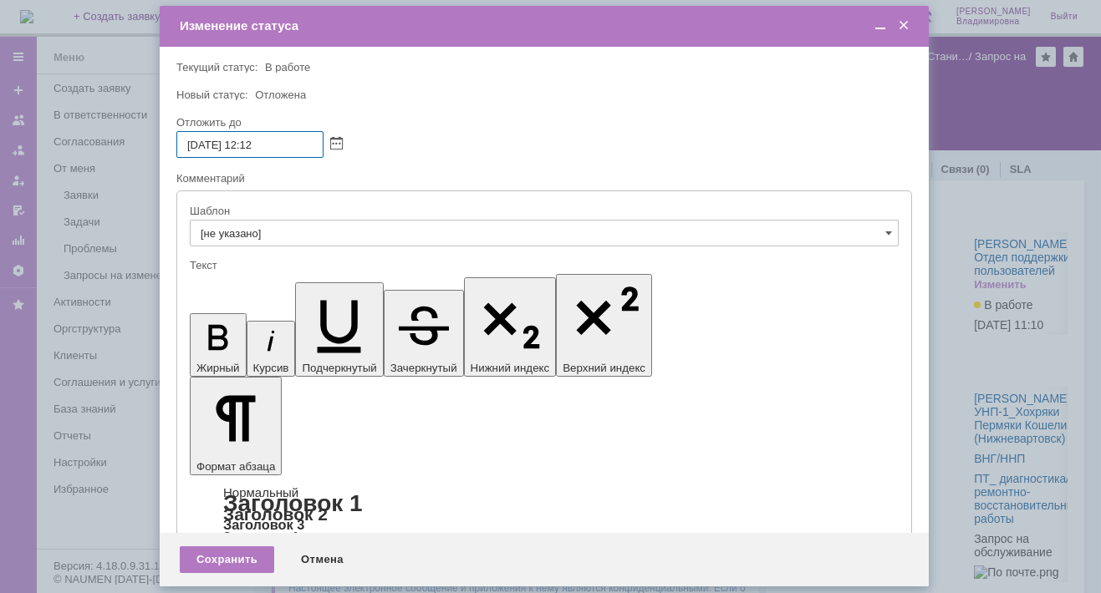
click at [255, 145] on input "19.09.2025 12:12" at bounding box center [249, 144] width 147 height 27
drag, startPoint x: 262, startPoint y: 143, endPoint x: 272, endPoint y: 143, distance: 10.0
click at [272, 143] on input "19.09.2025 16:12" at bounding box center [249, 144] width 147 height 27
type input "19.09.2025 16:00"
click at [217, 551] on div "Сохранить" at bounding box center [227, 559] width 94 height 27
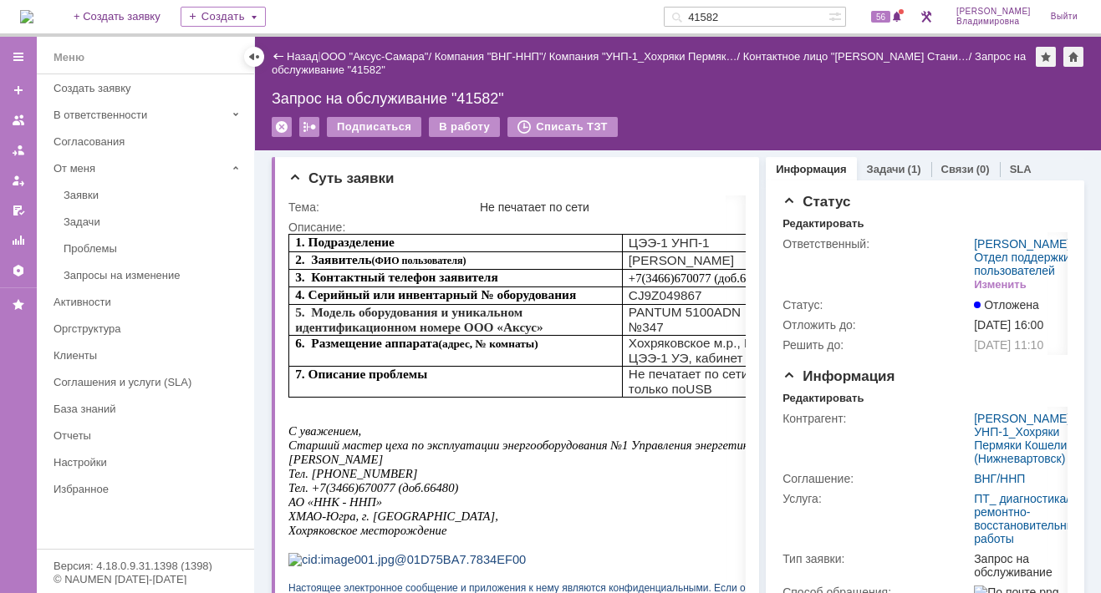
drag, startPoint x: 759, startPoint y: 15, endPoint x: 688, endPoint y: 18, distance: 71.1
click at [688, 18] on div "На домашнюю + Создать заявку Создать 41582 56 Орлова Елена Владимировна Выйти" at bounding box center [550, 18] width 1101 height 37
type input "41779"
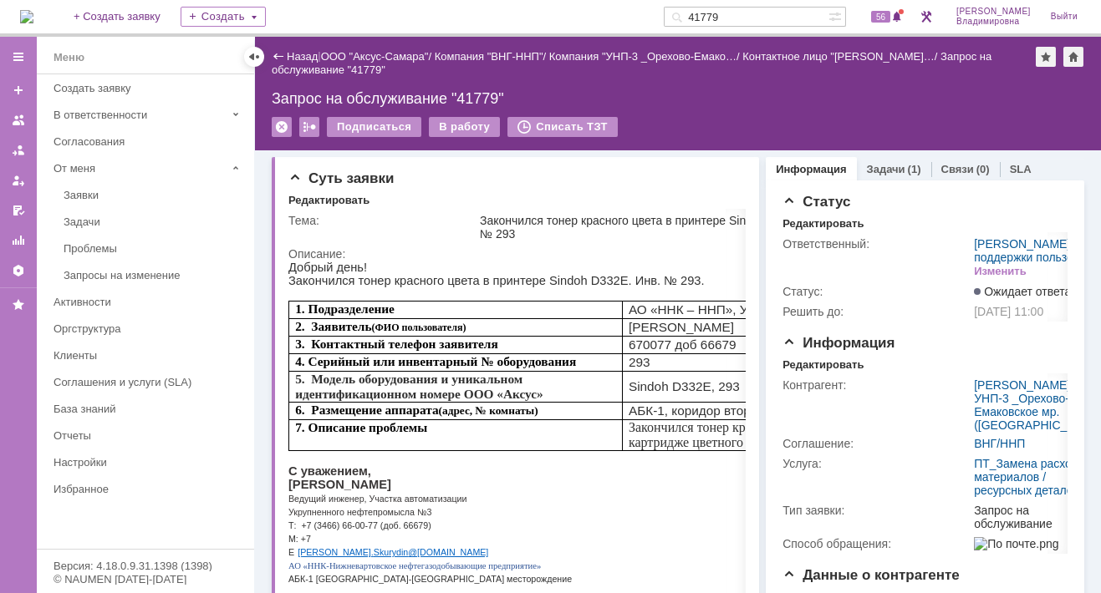
click at [33, 16] on img at bounding box center [26, 16] width 13 height 13
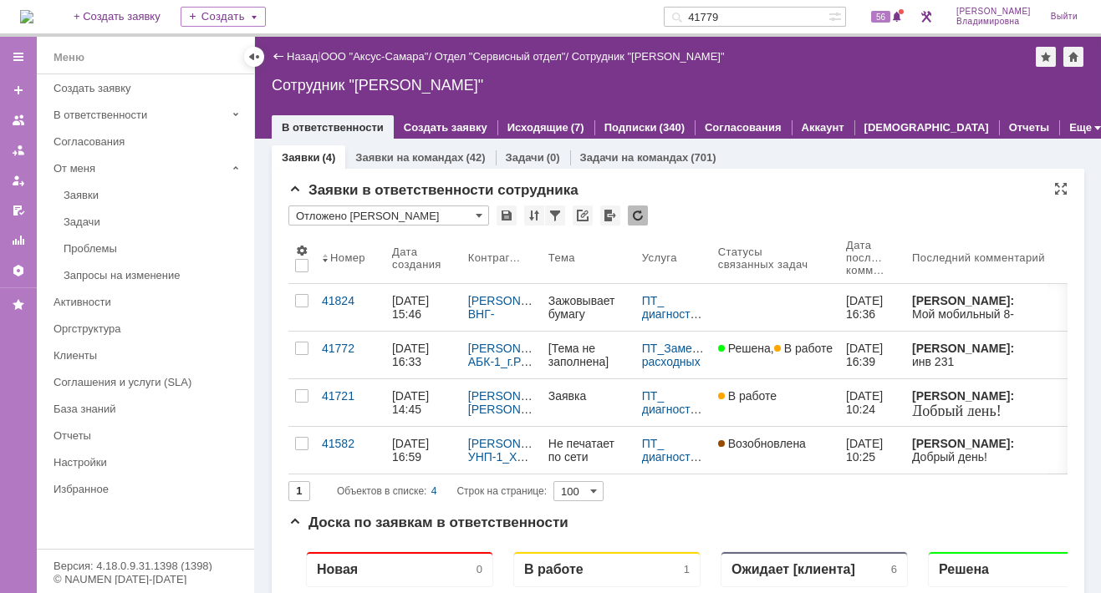
click at [708, 182] on div "Заявки в ответственности сотрудника" at bounding box center [677, 190] width 779 height 17
click at [889, 20] on span "56" at bounding box center [880, 17] width 19 height 12
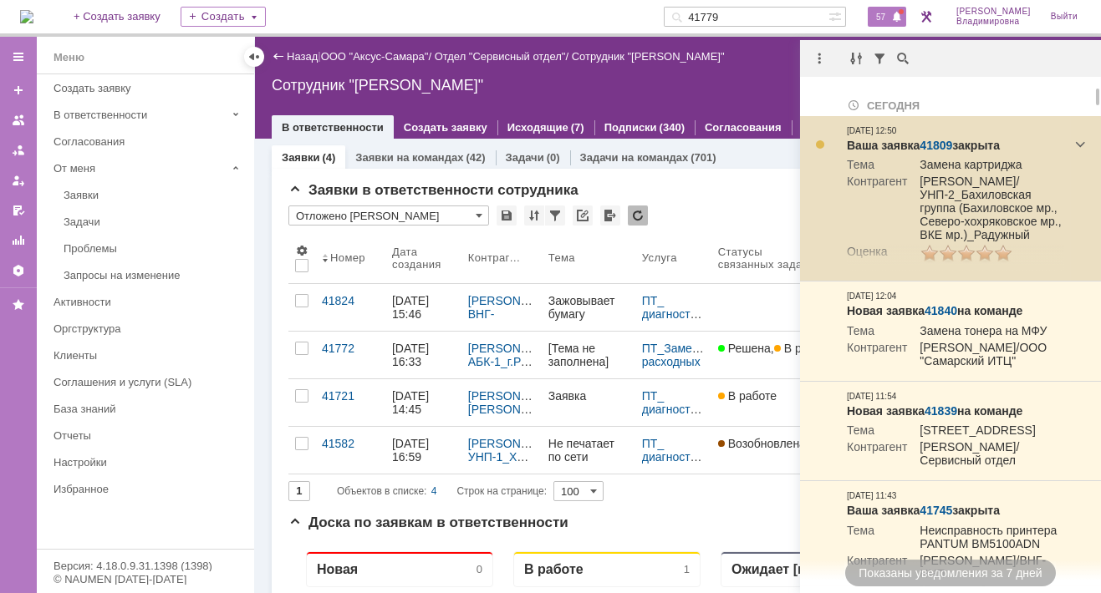
click at [933, 144] on link "41809" at bounding box center [935, 145] width 33 height 13
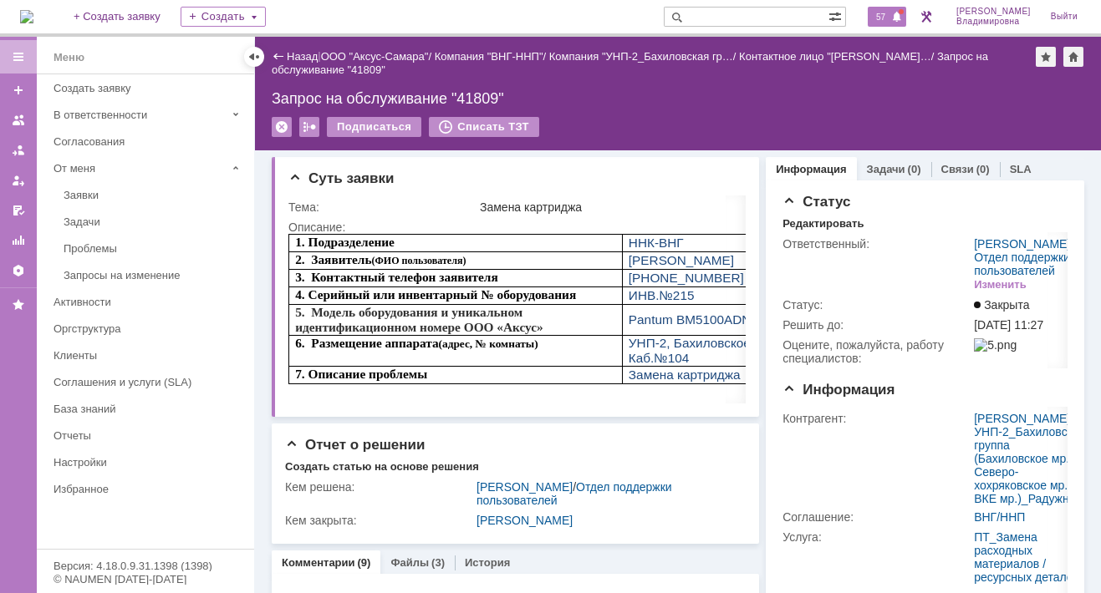
click at [888, 9] on div "57" at bounding box center [886, 17] width 38 height 20
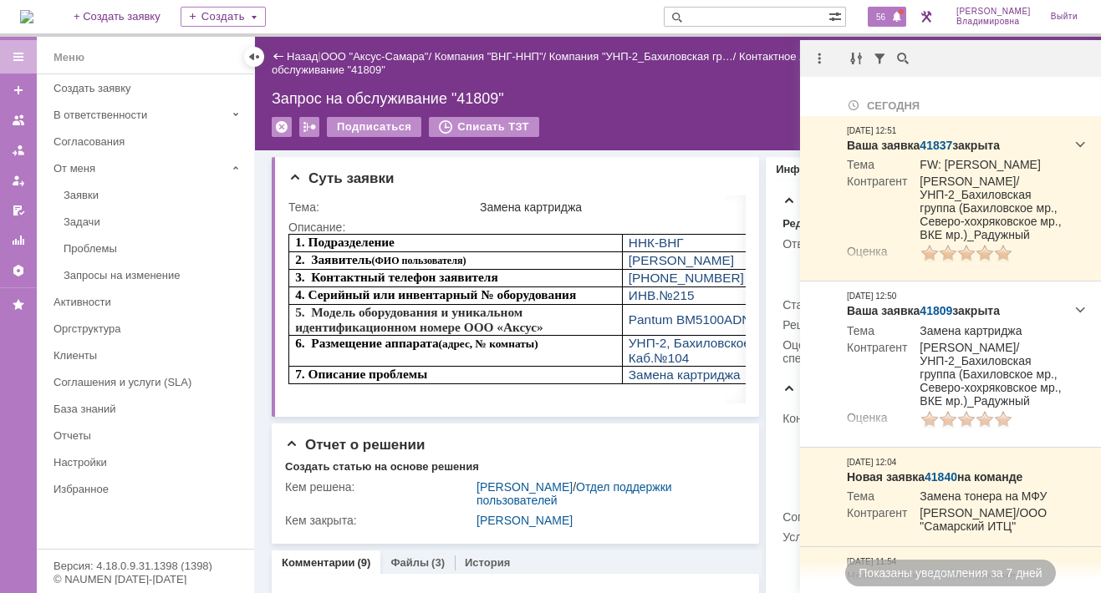
click at [887, 20] on span "56" at bounding box center [880, 17] width 19 height 12
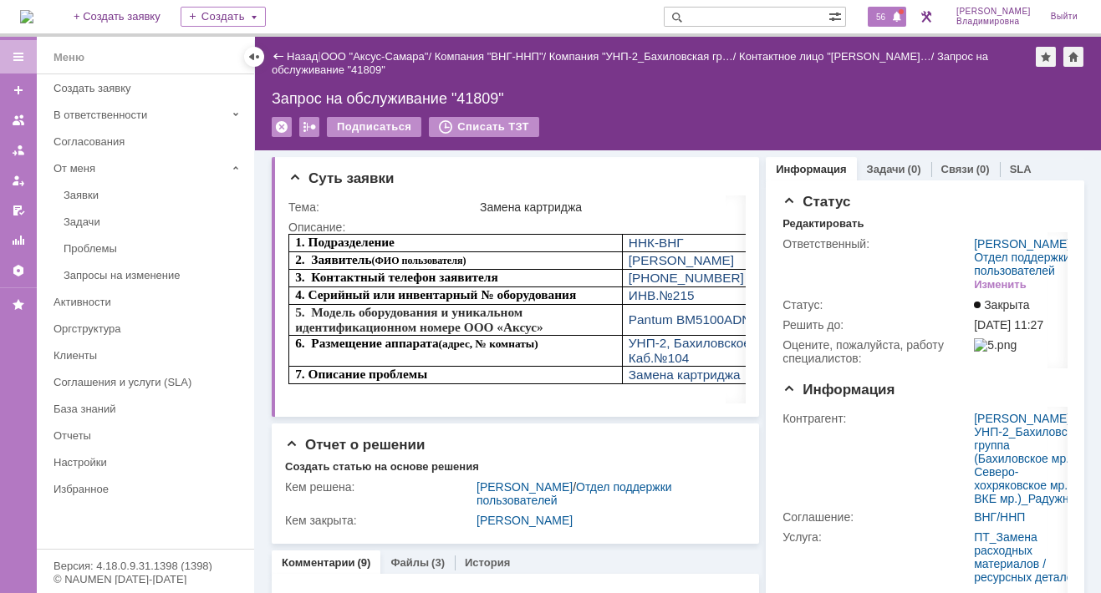
click at [888, 15] on span "56" at bounding box center [880, 17] width 19 height 12
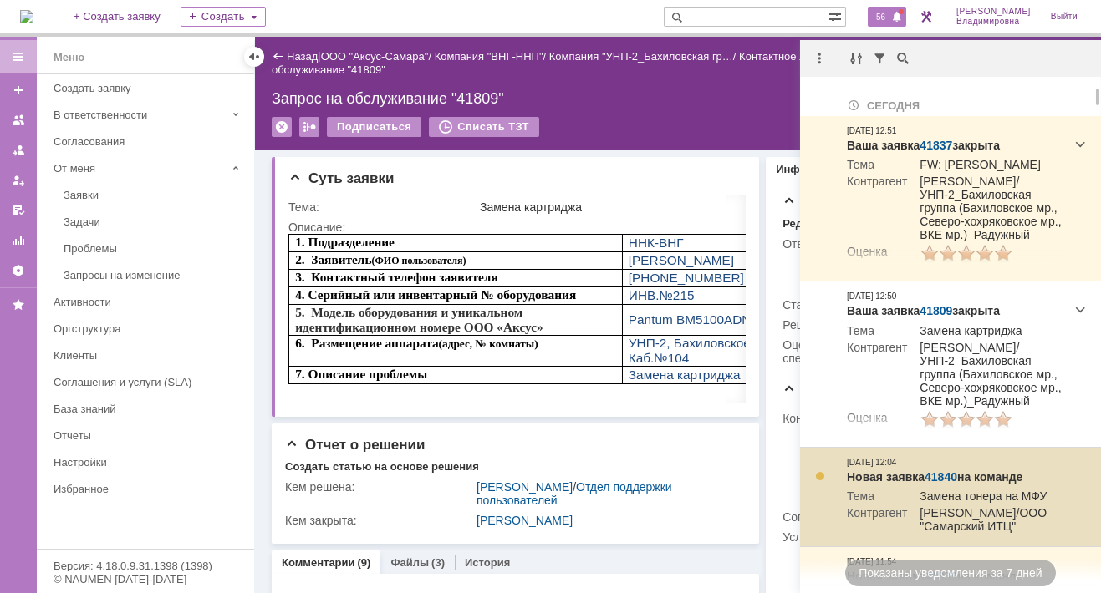
scroll to position [334, 0]
